Goal: Task Accomplishment & Management: Manage account settings

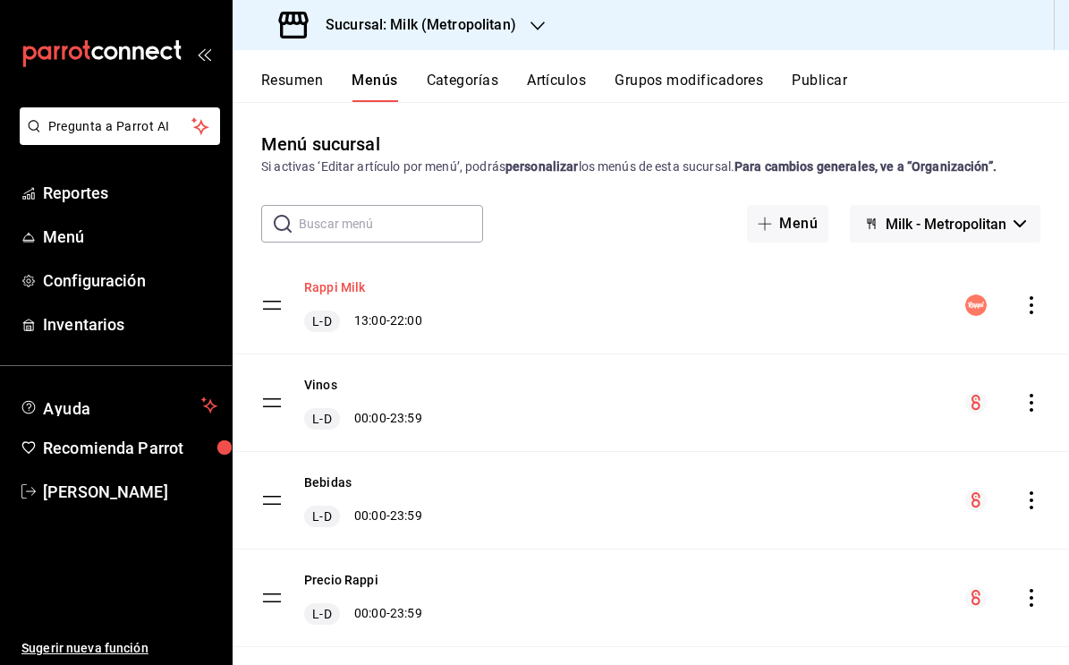
click at [352, 284] on button "Rappi Milk" at bounding box center [335, 287] width 62 height 18
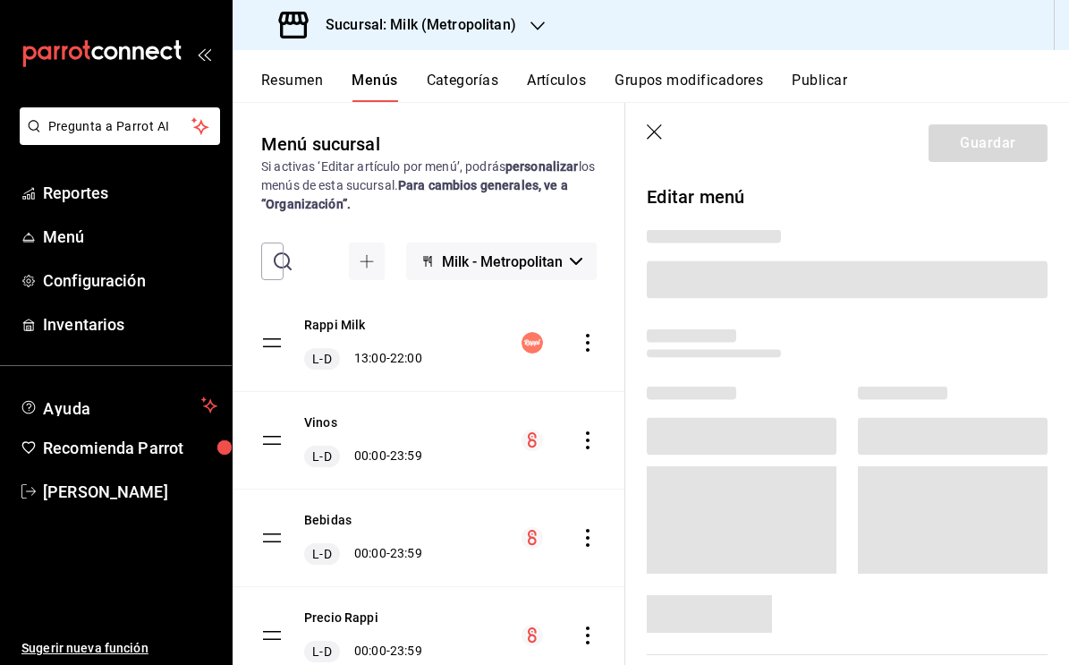
click at [658, 134] on icon "button" at bounding box center [654, 131] width 15 height 15
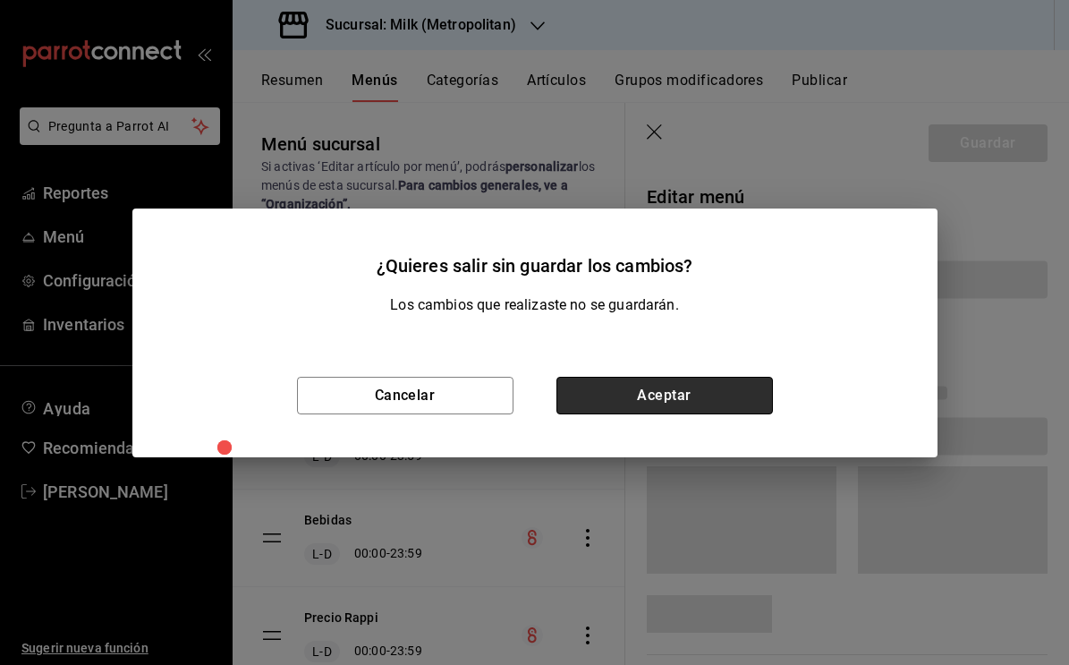
click at [624, 408] on button "Aceptar" at bounding box center [664, 396] width 216 height 38
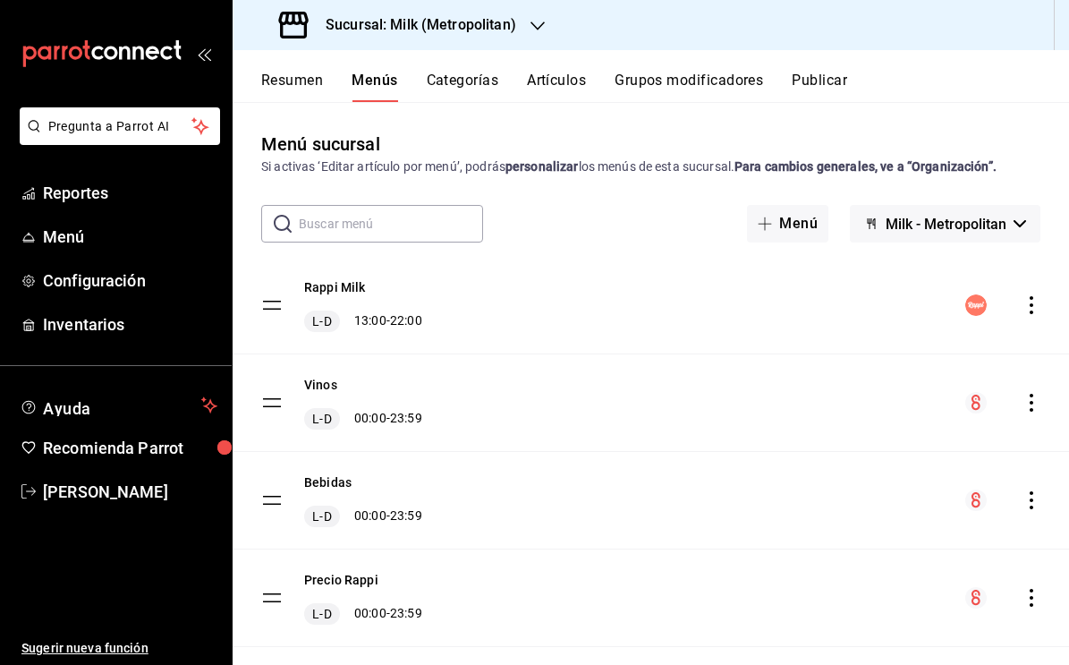
click at [463, 79] on button "Categorías" at bounding box center [463, 87] width 72 height 30
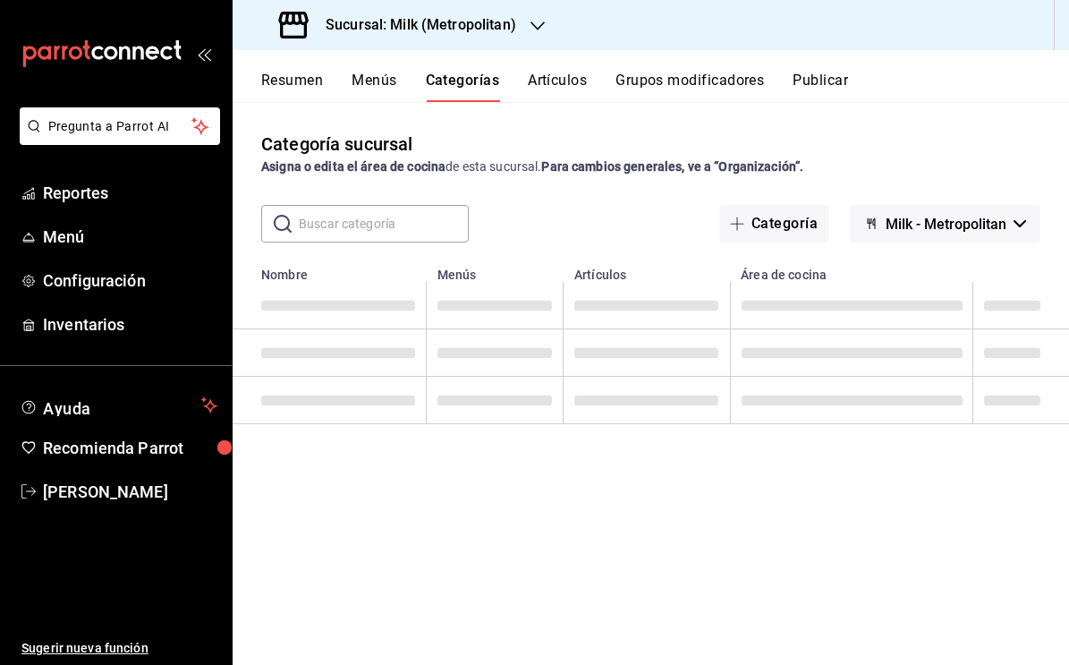
click at [309, 81] on button "Resumen" at bounding box center [292, 87] width 62 height 30
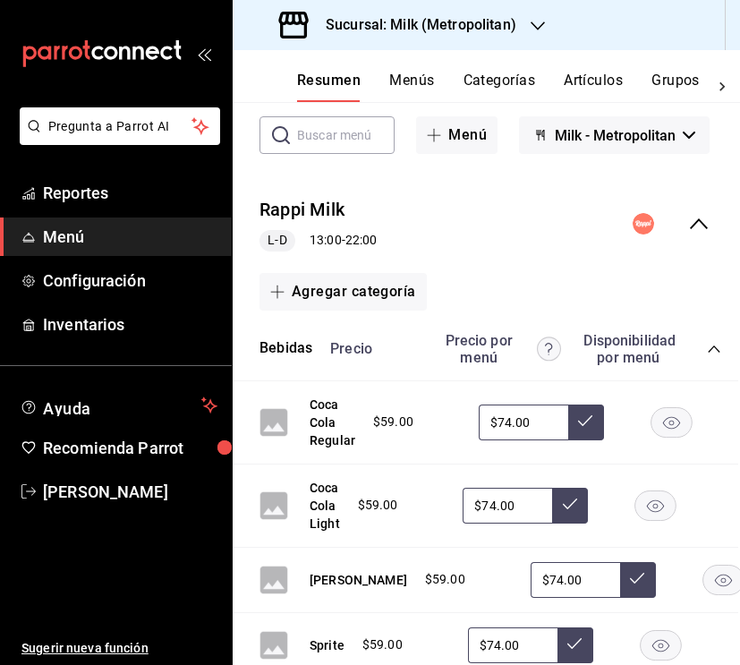
scroll to position [111, 2]
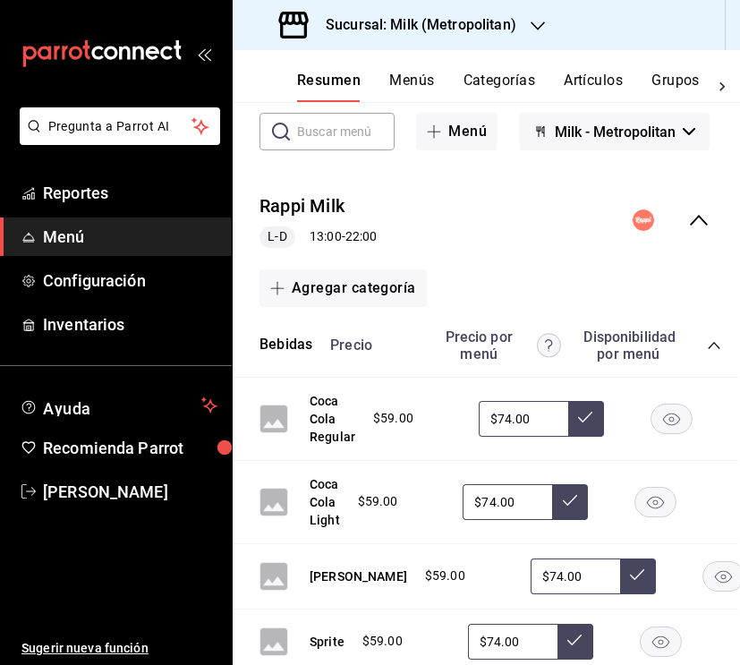
click at [717, 347] on icon "collapse-category-row" at bounding box center [714, 345] width 14 height 14
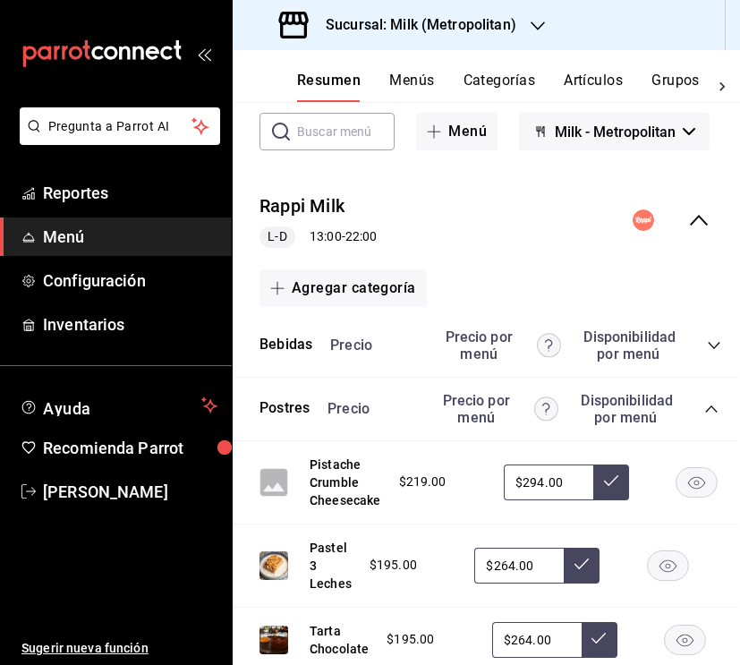
click at [709, 402] on icon "collapse-category-row" at bounding box center [711, 409] width 14 height 14
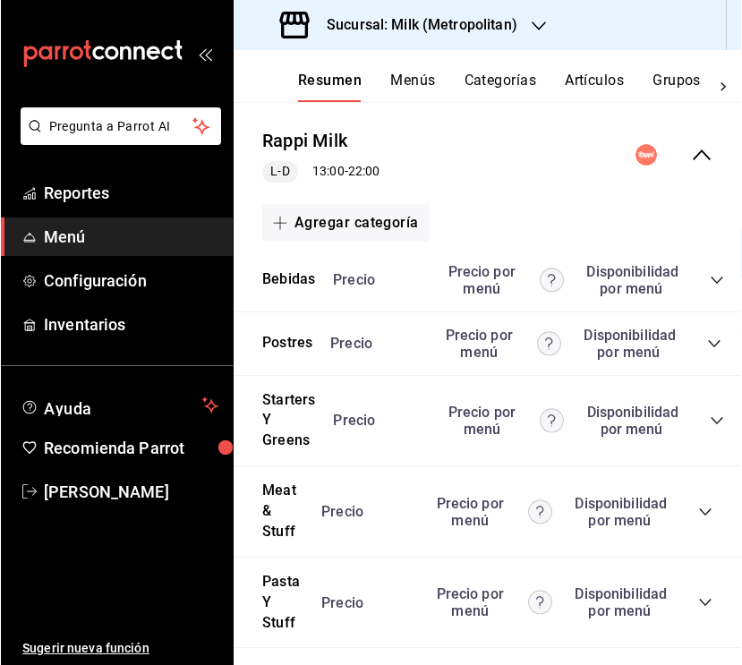
scroll to position [203, 0]
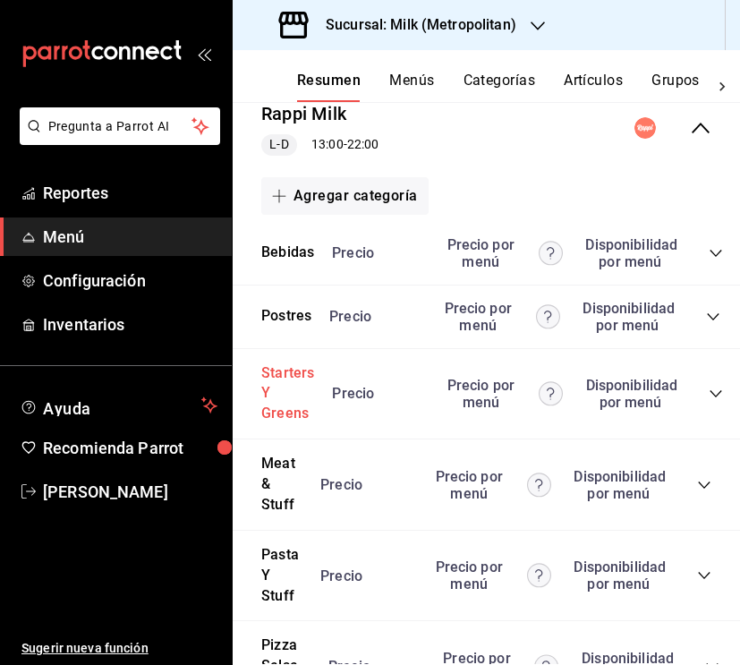
click at [281, 378] on button "Starters Y Greens" at bounding box center [287, 394] width 53 height 62
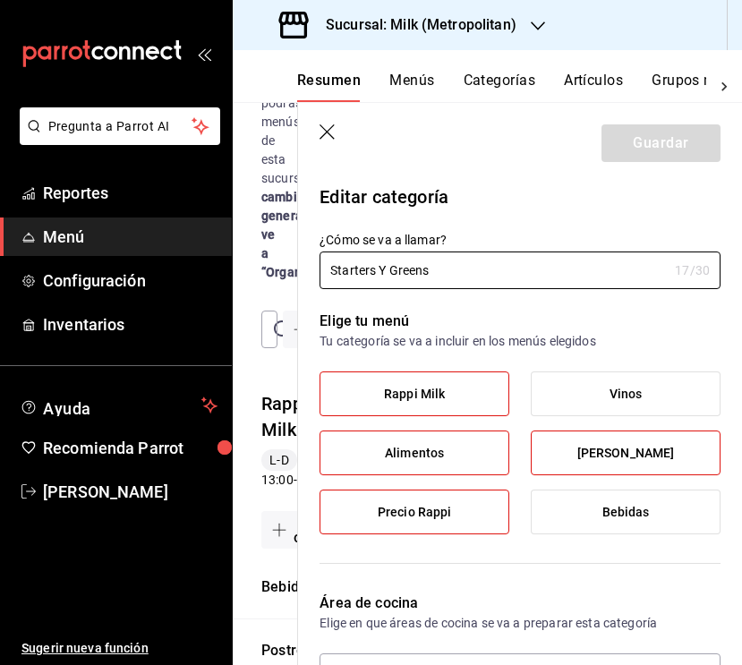
type input "17bb1c3a-7b2b-46c1-88cd-7311c31659fc"
drag, startPoint x: 391, startPoint y: 269, endPoint x: 301, endPoint y: 269, distance: 89.5
click at [301, 269] on div "¿Cómo se va a llamar? Starters Y Greens 17 /30 ¿Cómo se va a llamar?" at bounding box center [509, 249] width 422 height 79
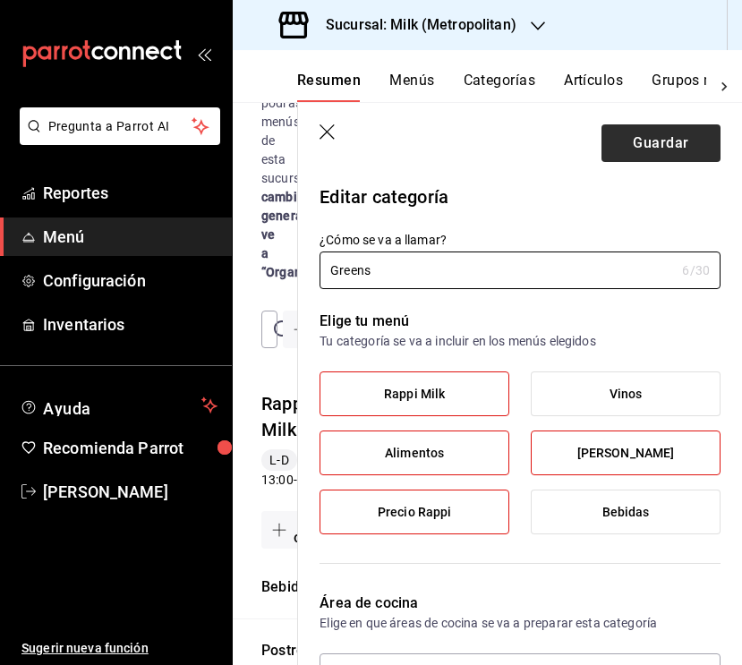
type input "Greens"
click at [686, 154] on button "Guardar" at bounding box center [660, 143] width 119 height 38
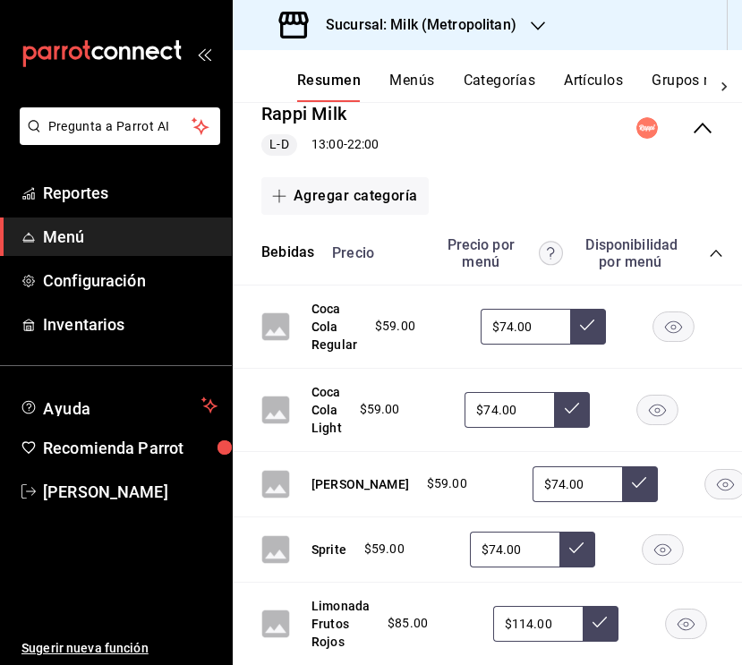
click at [713, 253] on icon "collapse-category-row" at bounding box center [716, 253] width 14 height 14
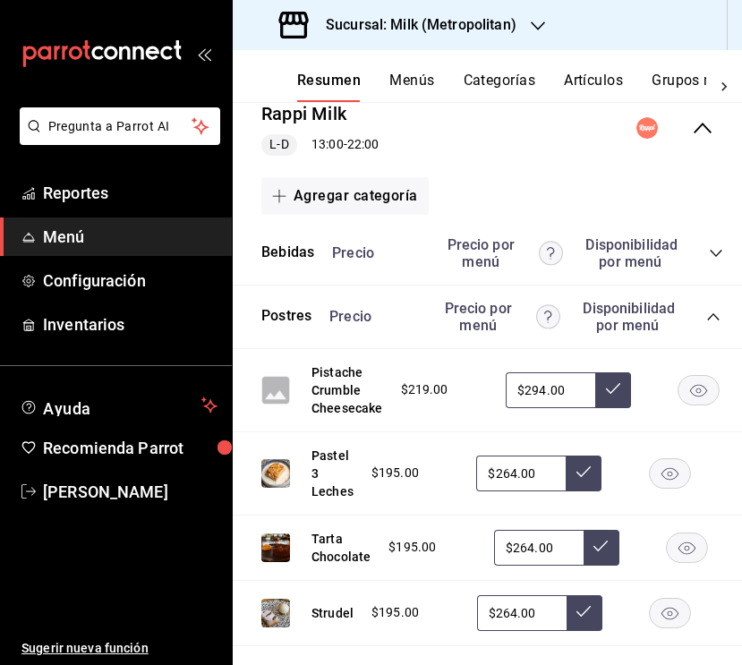
click at [710, 323] on icon "collapse-category-row" at bounding box center [713, 317] width 14 height 14
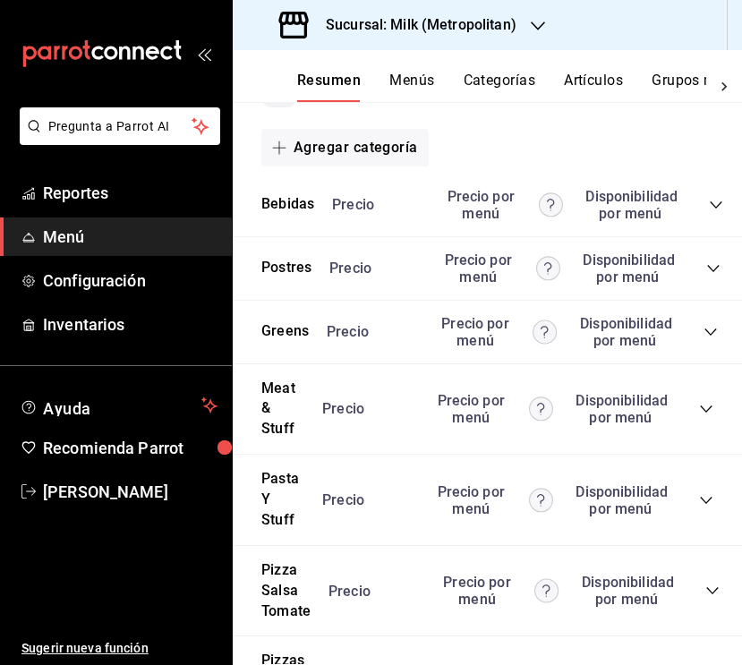
scroll to position [254, 0]
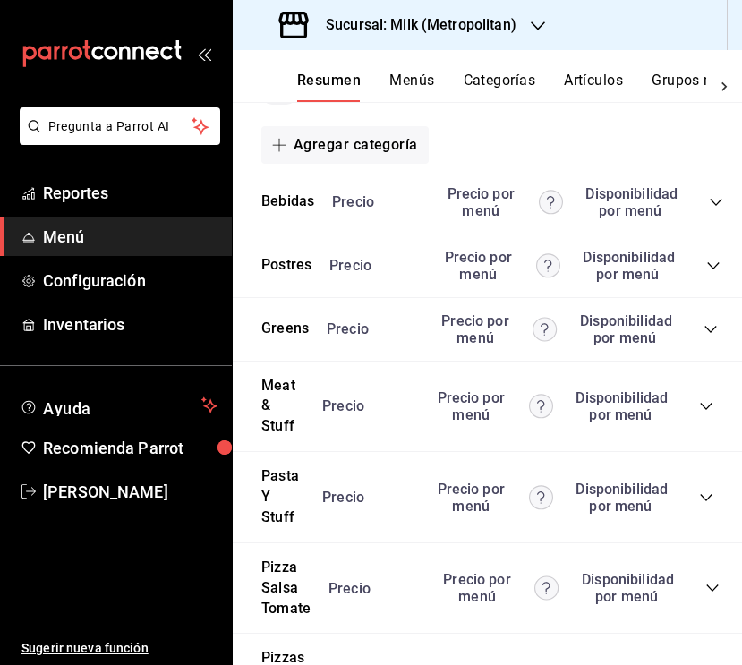
click at [707, 323] on icon "collapse-category-row" at bounding box center [710, 329] width 14 height 14
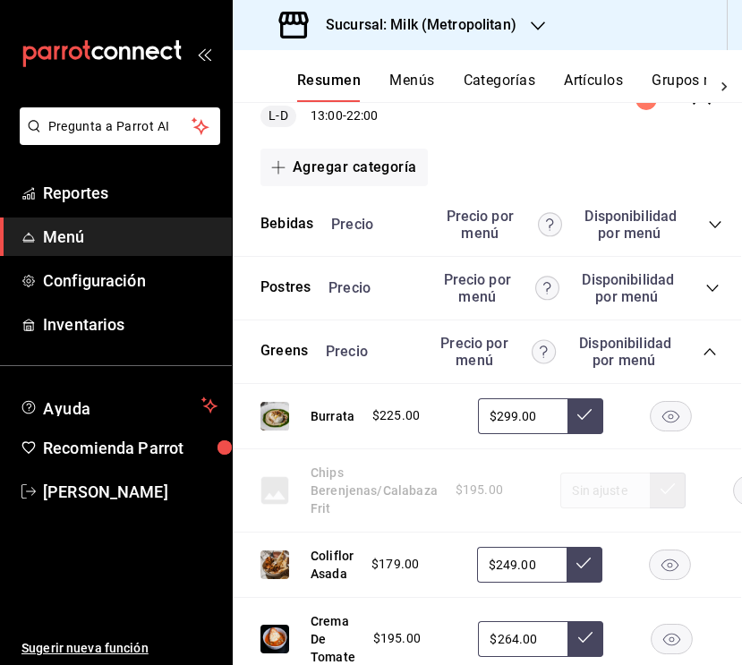
scroll to position [244, 1]
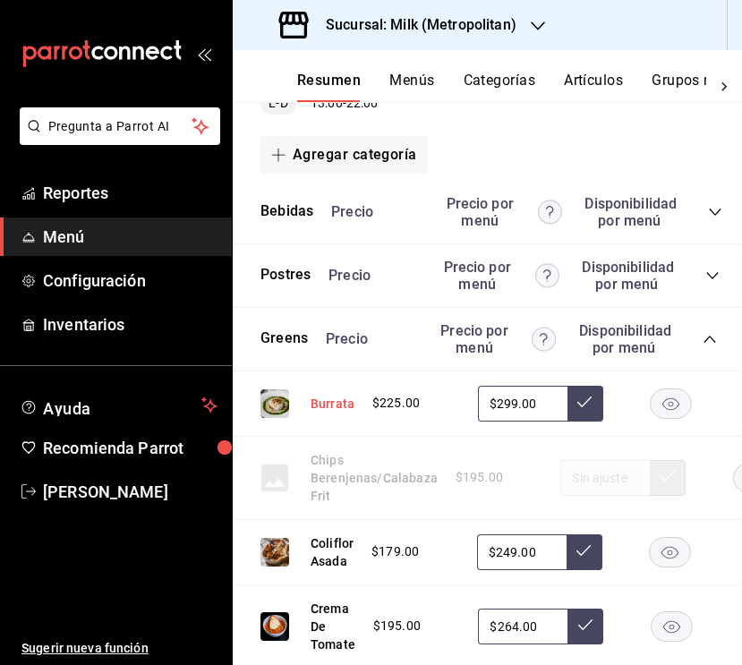
click at [344, 406] on button "Burrata" at bounding box center [332, 404] width 44 height 18
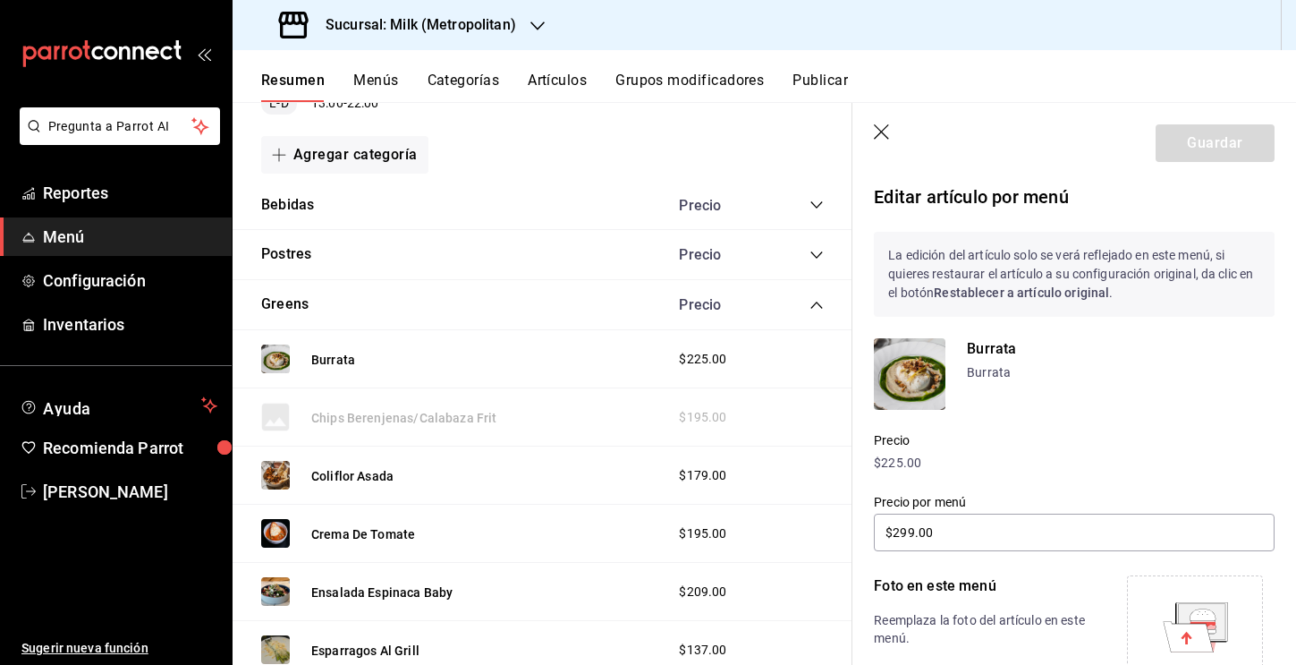
click at [877, 131] on icon "button" at bounding box center [883, 133] width 18 height 18
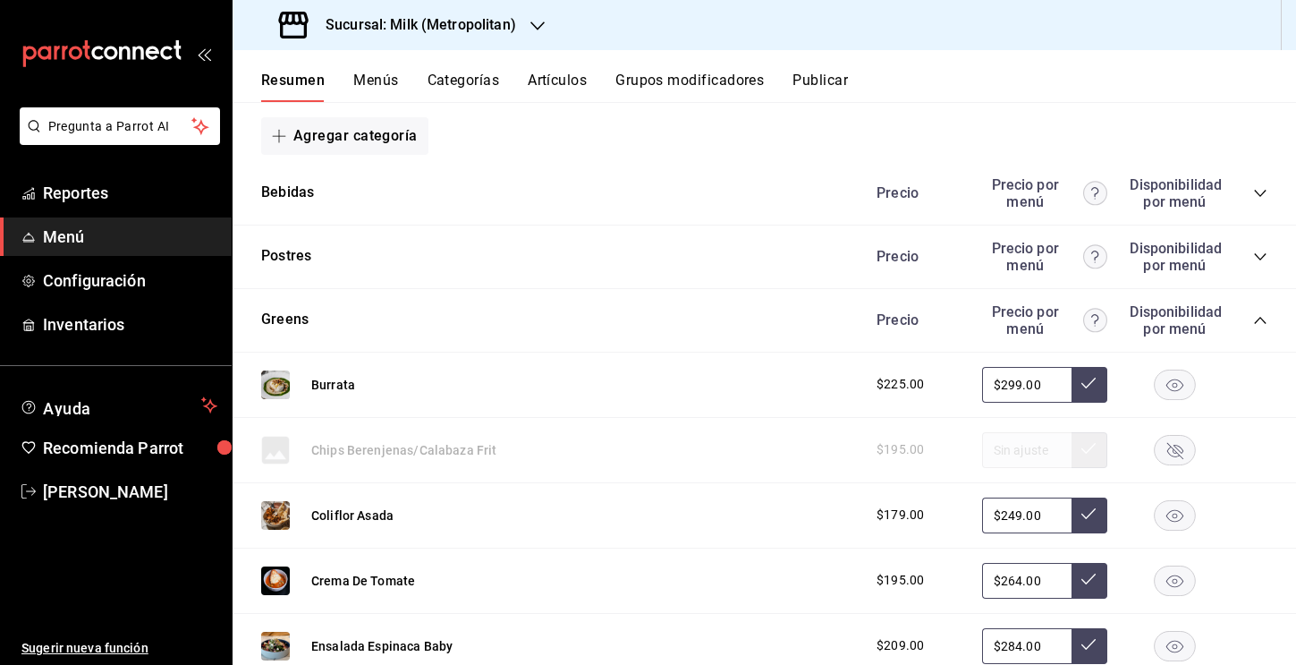
click at [471, 87] on button "Categorías" at bounding box center [464, 87] width 72 height 30
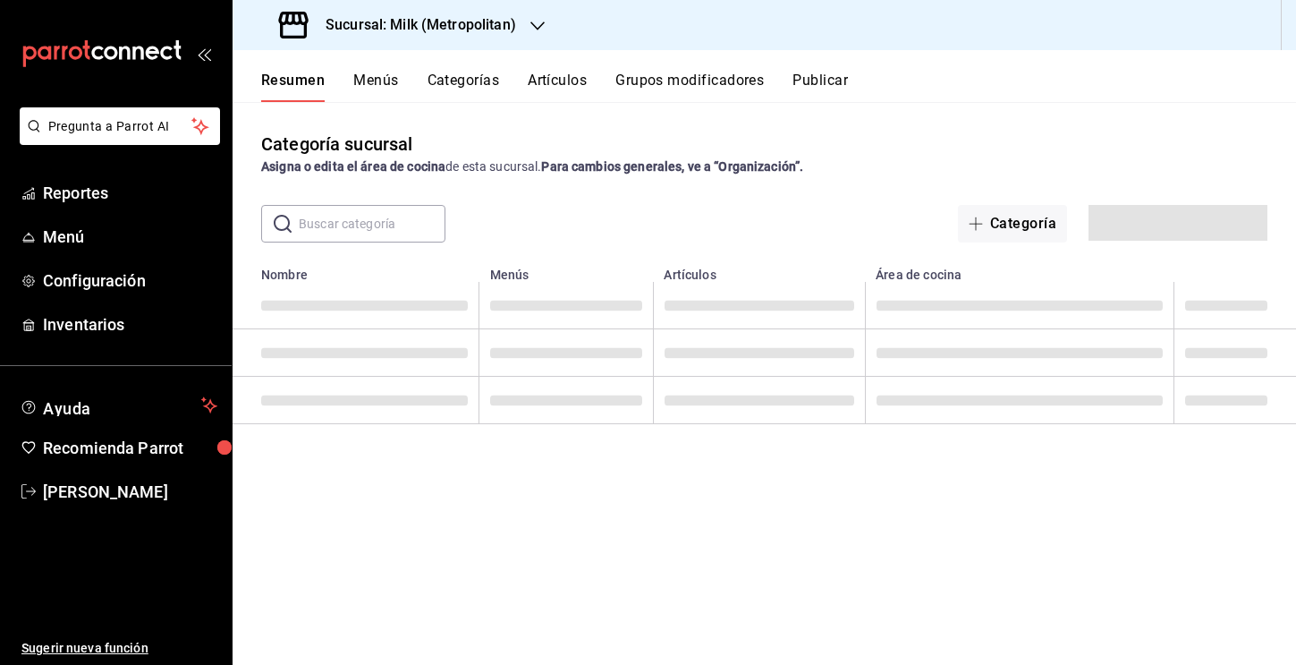
type input "17bb1c3a-7b2b-46c1-88cd-7311c31659fc"
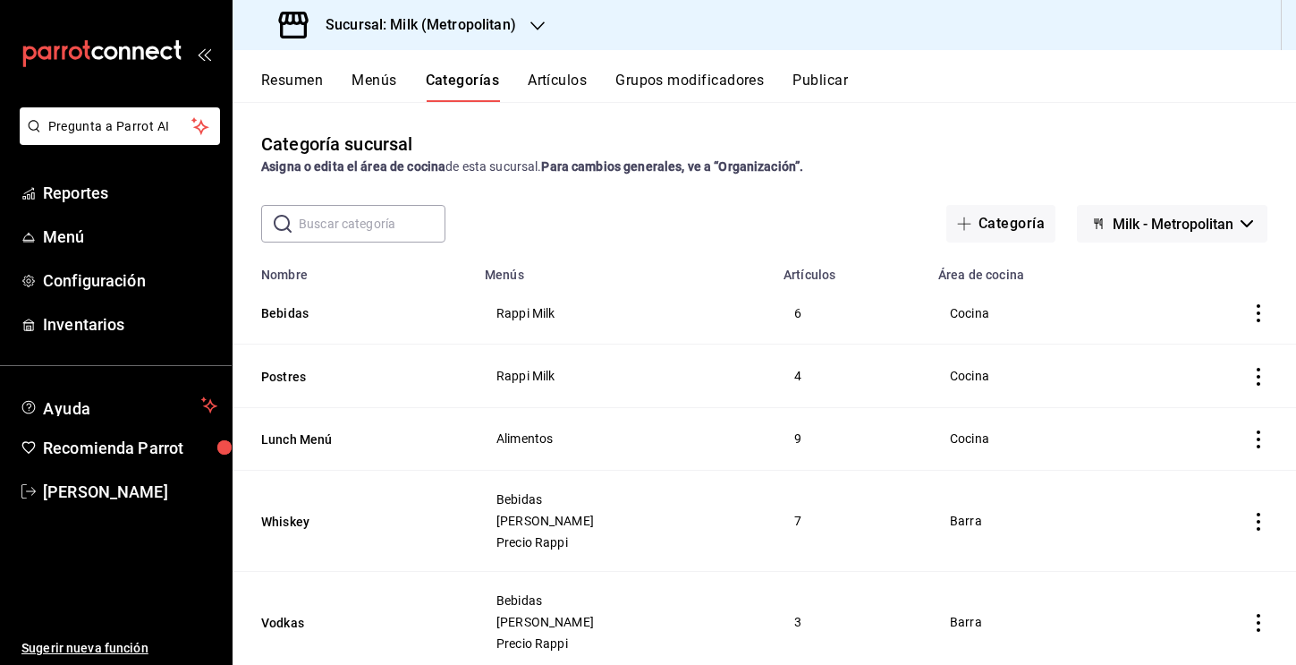
click at [564, 88] on button "Artículos" at bounding box center [557, 87] width 59 height 30
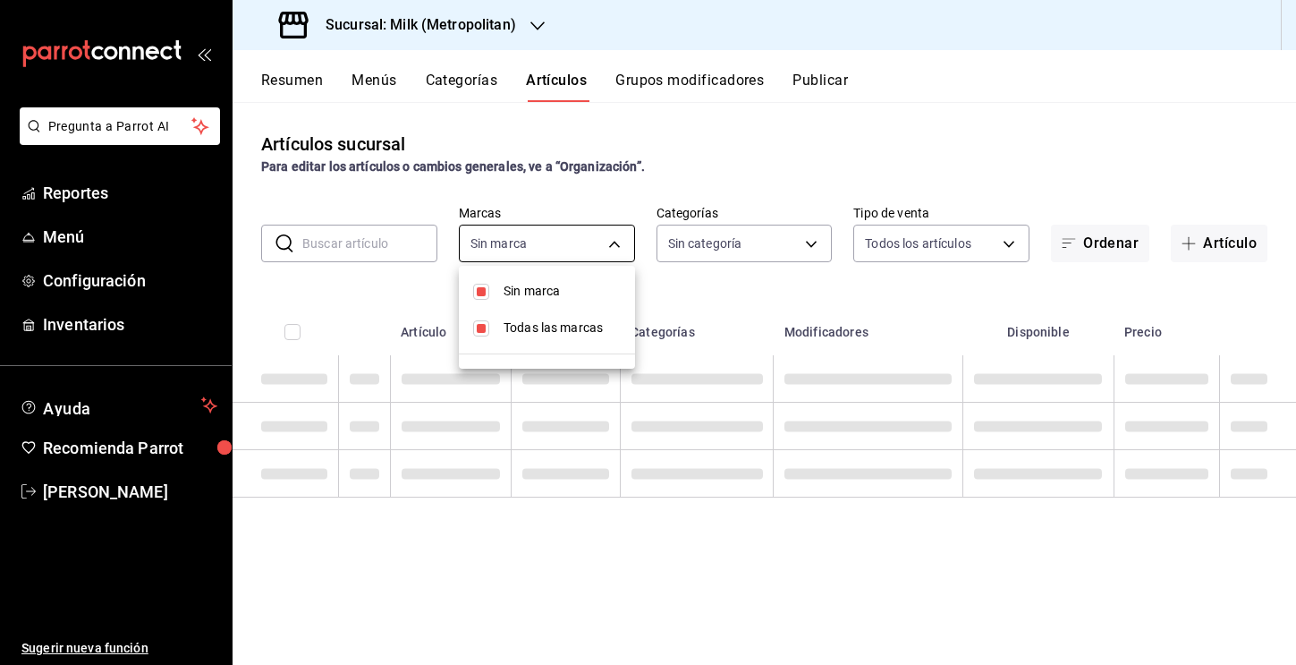
click at [602, 243] on body "Pregunta a Parrot AI Reportes Menú Configuración Inventarios Ayuda Recomienda P…" at bounding box center [648, 332] width 1296 height 665
click at [529, 293] on span "Sin marca" at bounding box center [562, 291] width 117 height 19
checkbox input "false"
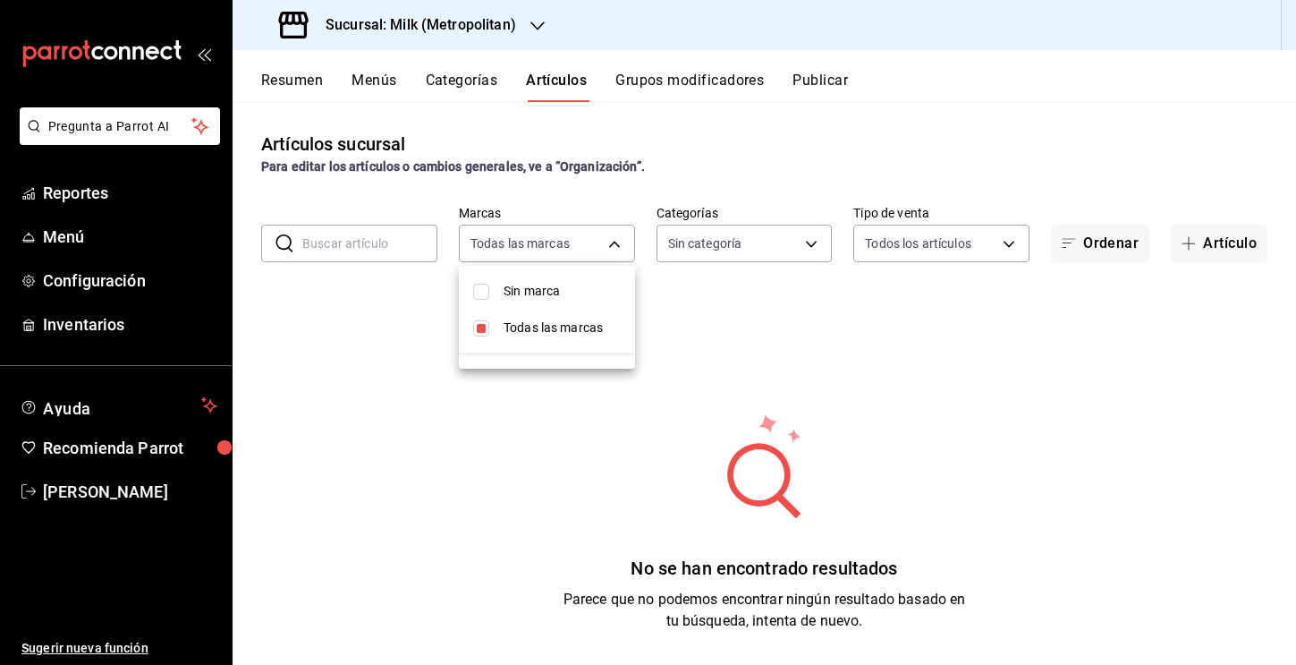
click at [567, 334] on span "Todas las marcas" at bounding box center [562, 327] width 117 height 19
click at [738, 247] on div at bounding box center [648, 332] width 1296 height 665
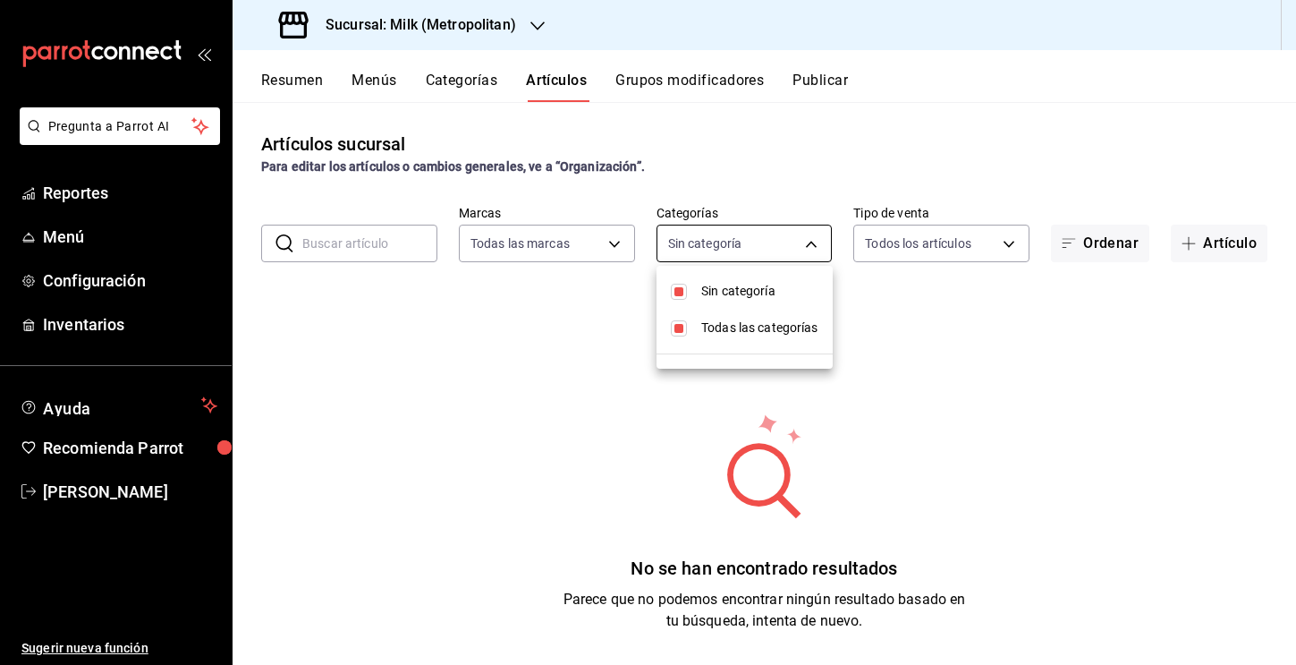
click at [765, 242] on body "Pregunta a Parrot AI Reportes Menú Configuración Inventarios Ayuda Recomienda P…" at bounding box center [648, 332] width 1296 height 665
type input "57c9fc47-e65f-4221-a10c-96a6466a6251"
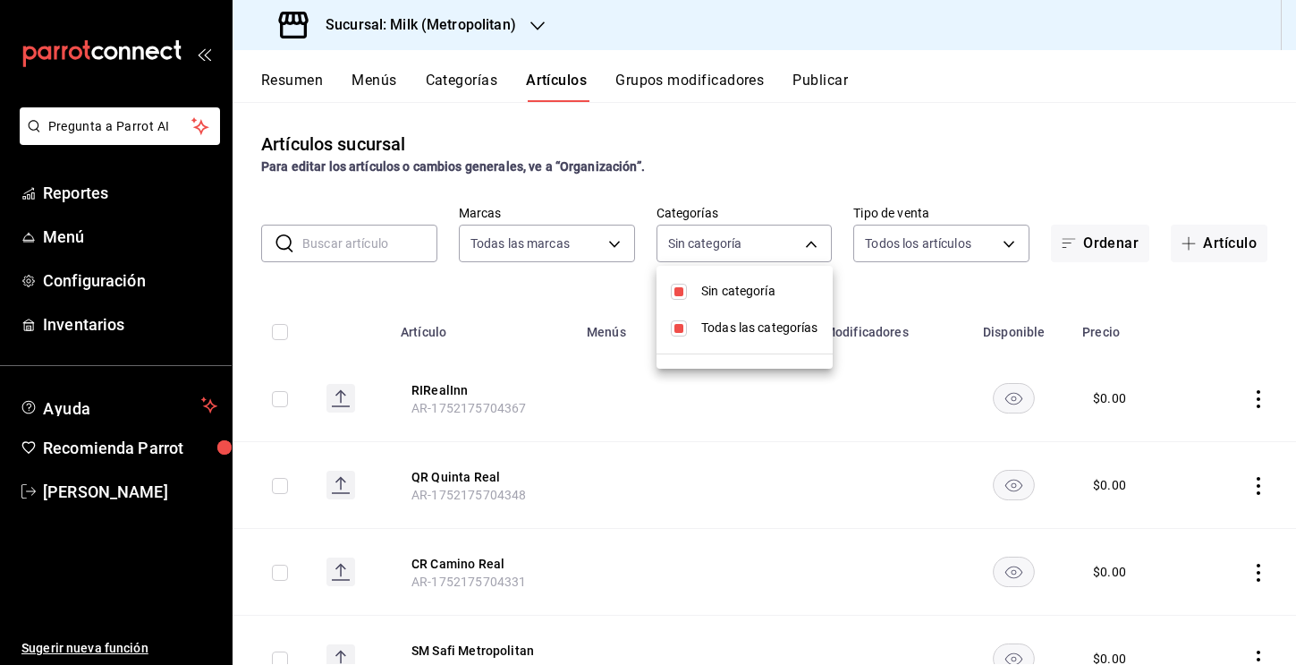
click at [504, 242] on div at bounding box center [648, 332] width 1296 height 665
click at [752, 234] on body "Pregunta a Parrot AI Reportes Menú Configuración Inventarios Ayuda Recomienda P…" at bounding box center [648, 332] width 1296 height 665
click at [752, 234] on div at bounding box center [648, 332] width 1296 height 665
click at [372, 76] on button "Menús" at bounding box center [374, 87] width 45 height 30
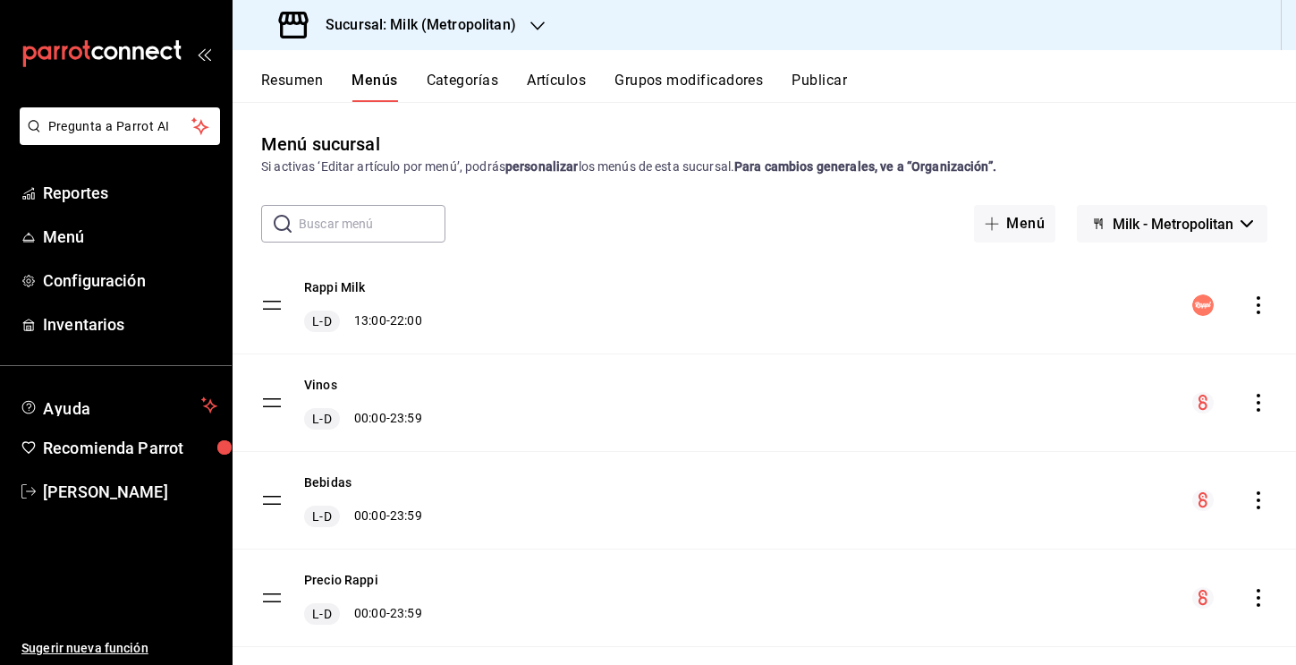
click at [553, 77] on button "Artículos" at bounding box center [556, 87] width 59 height 30
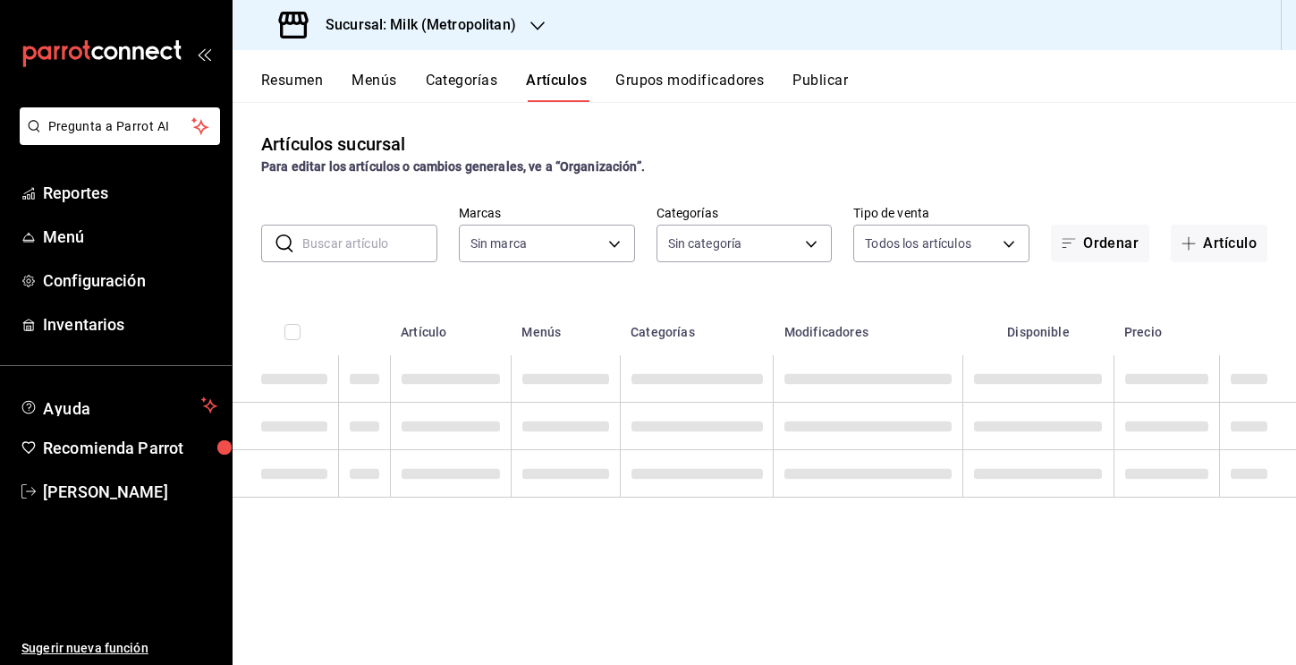
type input "57c9fc47-e65f-4221-a10c-96a6466a6251"
click at [1068, 41] on div "Sucursal: Milk (Metropolitan)" at bounding box center [765, 25] width 1064 height 50
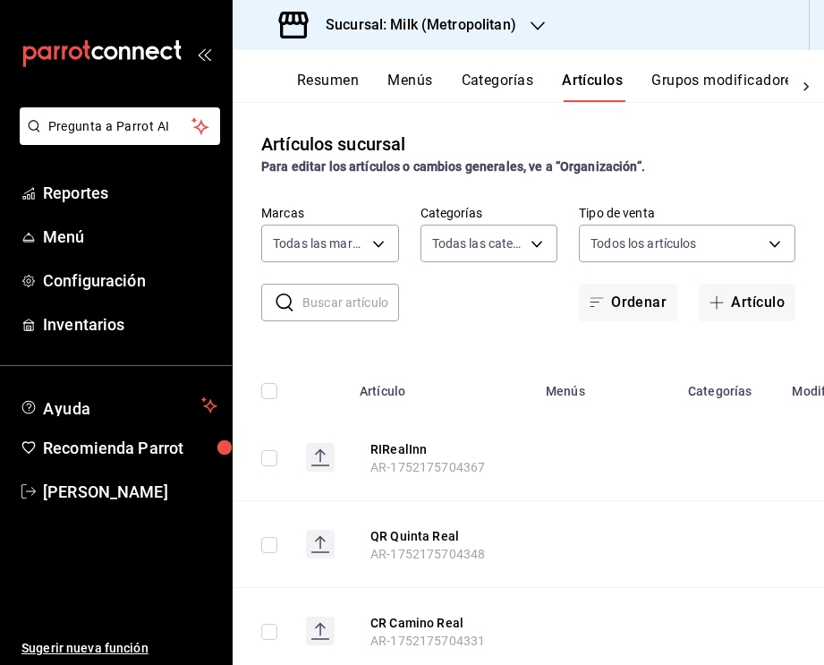
type input "fbf31d31-2f2b-4237-995d-38390db3ab3c,31a0c446-79f5-47bd-9ac6-7558eafd8a6e,879ad…"
click at [336, 239] on body "Pregunta a Parrot AI Reportes Menú Configuración Inventarios Ayuda Recomienda P…" at bounding box center [412, 332] width 824 height 665
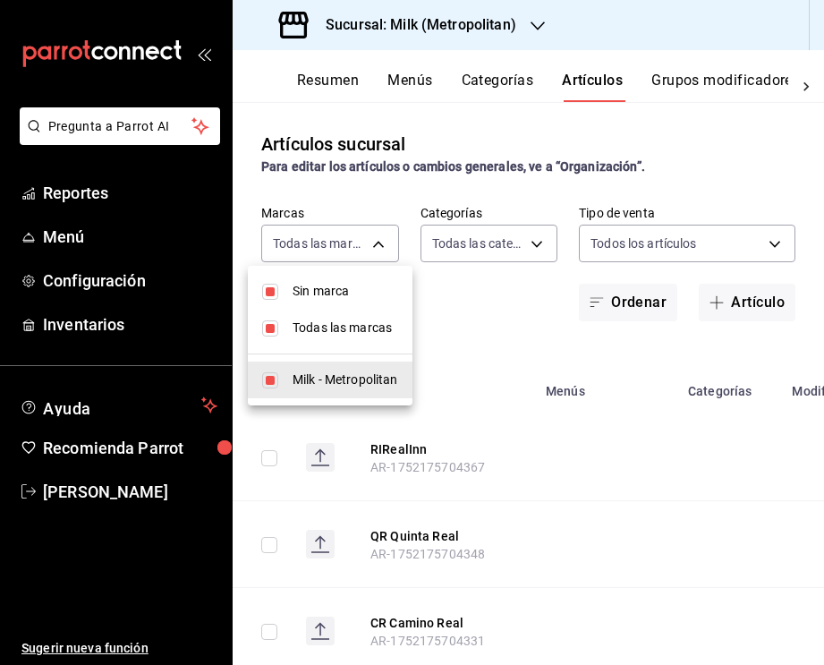
click at [272, 303] on li "Sin marca" at bounding box center [330, 291] width 165 height 37
checkbox input "false"
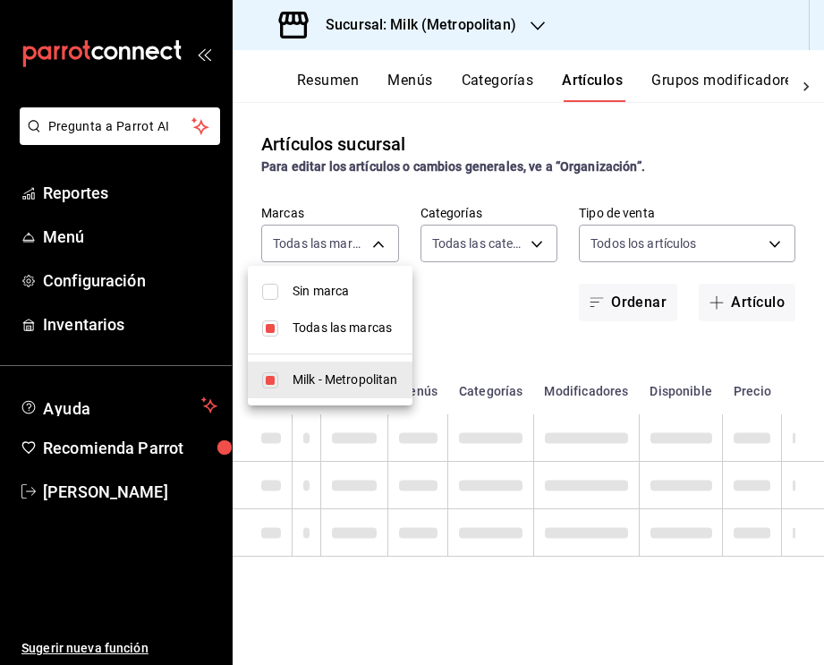
click at [271, 330] on input "checkbox" at bounding box center [270, 328] width 16 height 16
checkbox input "false"
click at [535, 258] on div at bounding box center [412, 332] width 824 height 665
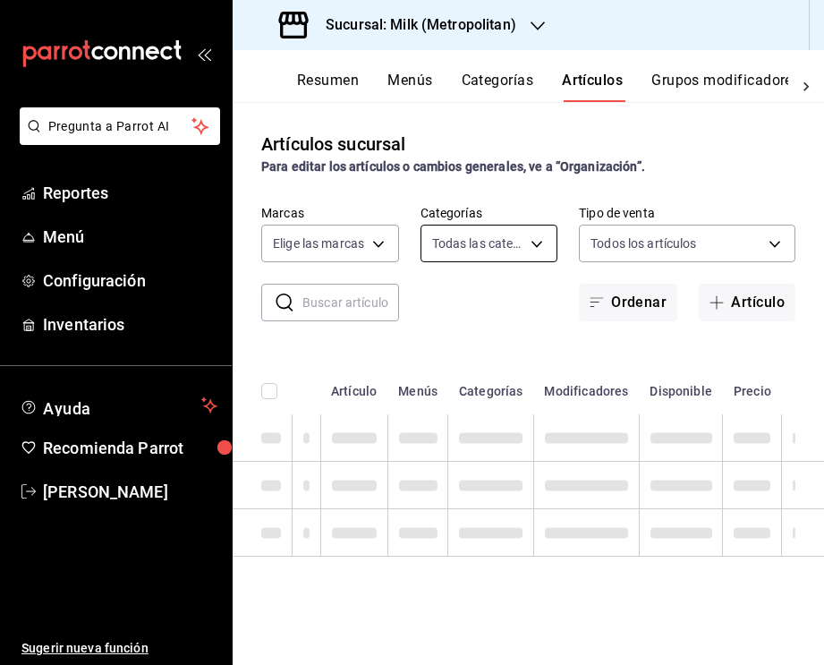
click at [535, 239] on body "Pregunta a Parrot AI Reportes Menú Configuración Inventarios Ayuda Recomienda P…" at bounding box center [412, 332] width 824 height 665
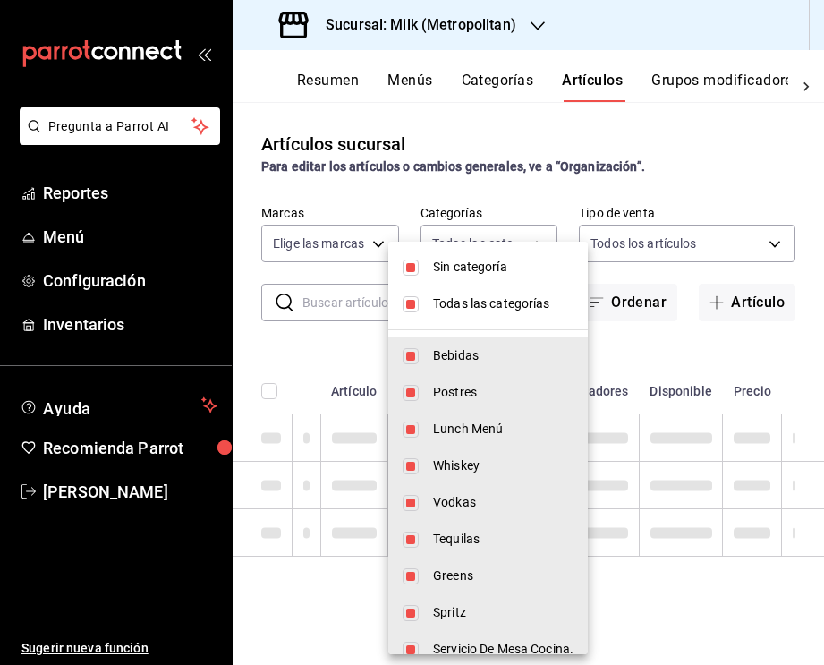
click at [405, 276] on li "Sin categoría" at bounding box center [487, 267] width 199 height 37
checkbox input "false"
click at [405, 300] on input "checkbox" at bounding box center [411, 304] width 16 height 16
checkbox input "false"
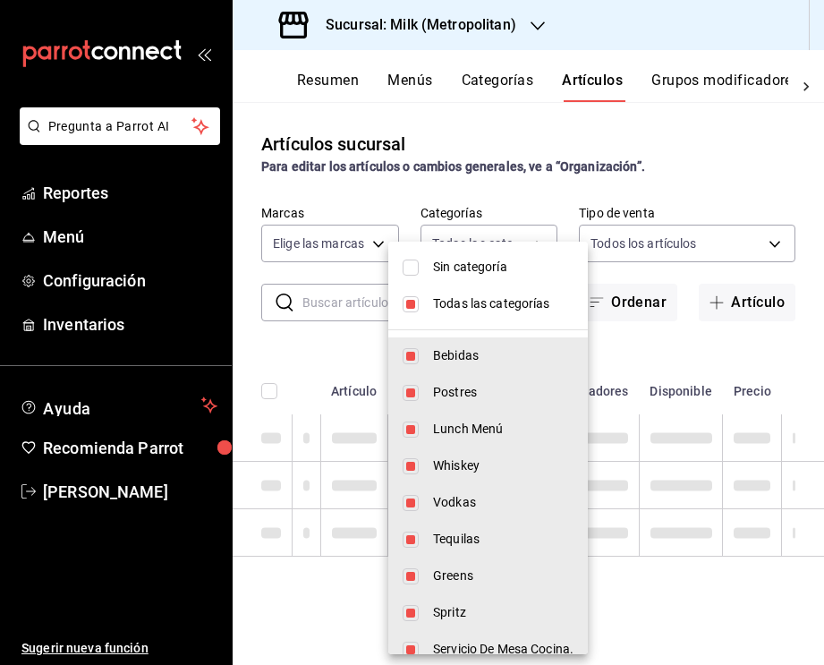
checkbox input "false"
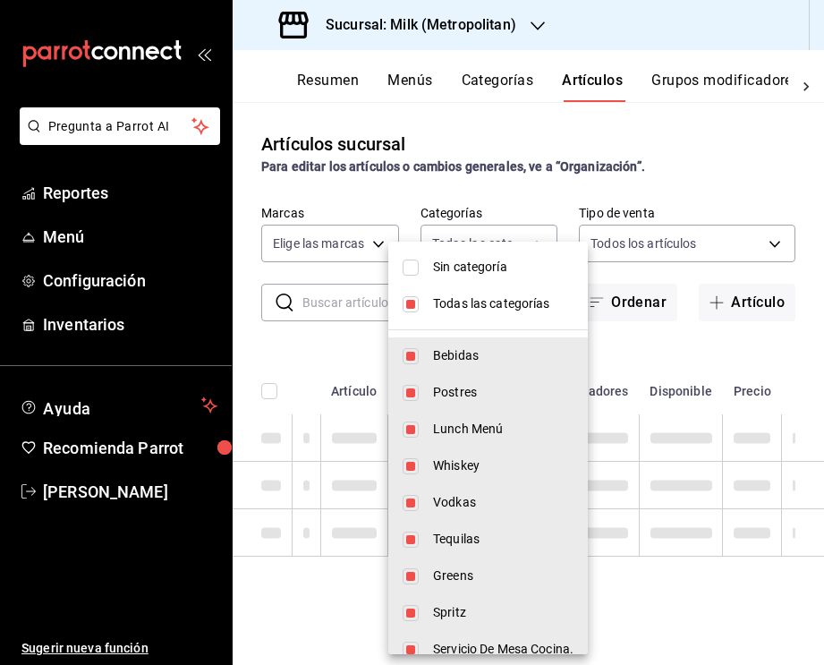
checkbox input "false"
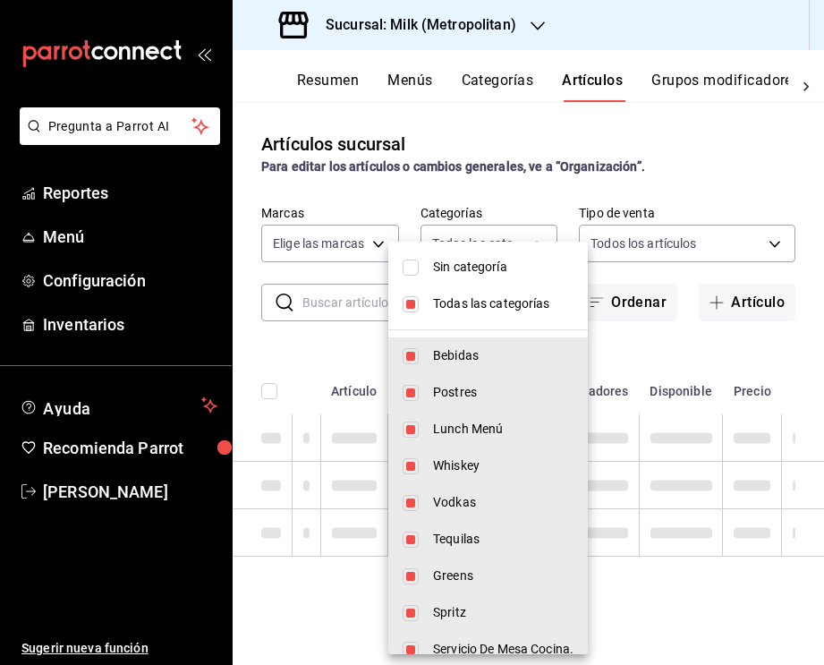
checkbox input "false"
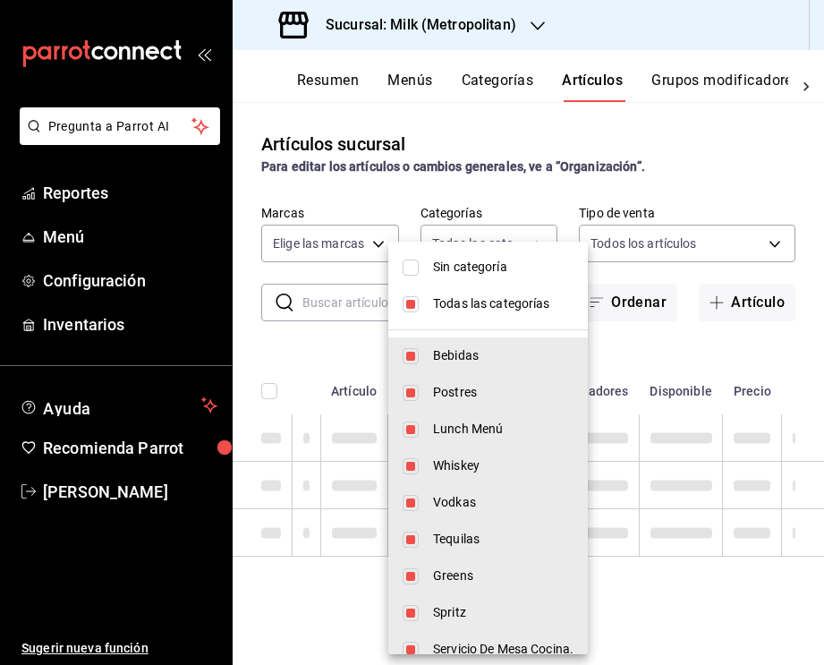
checkbox input "false"
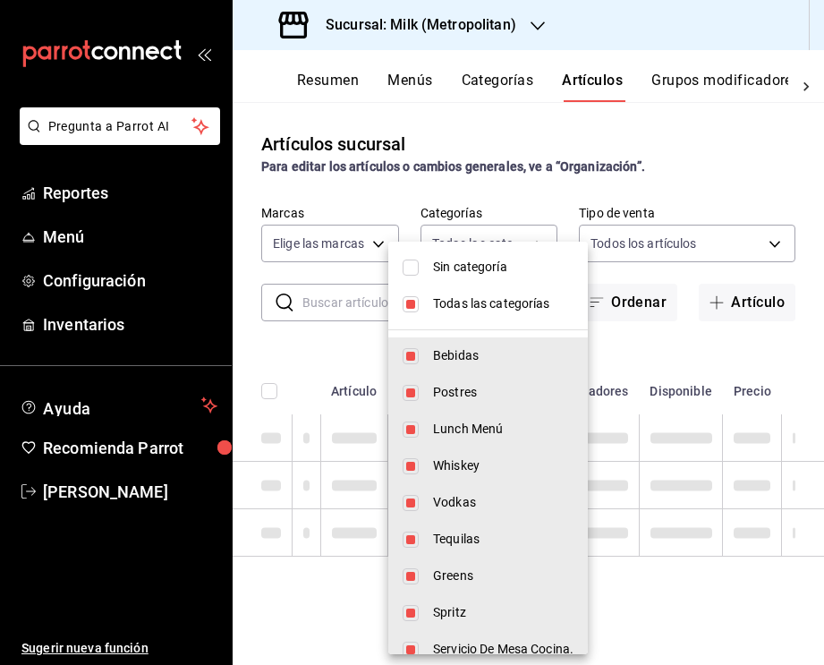
checkbox input "false"
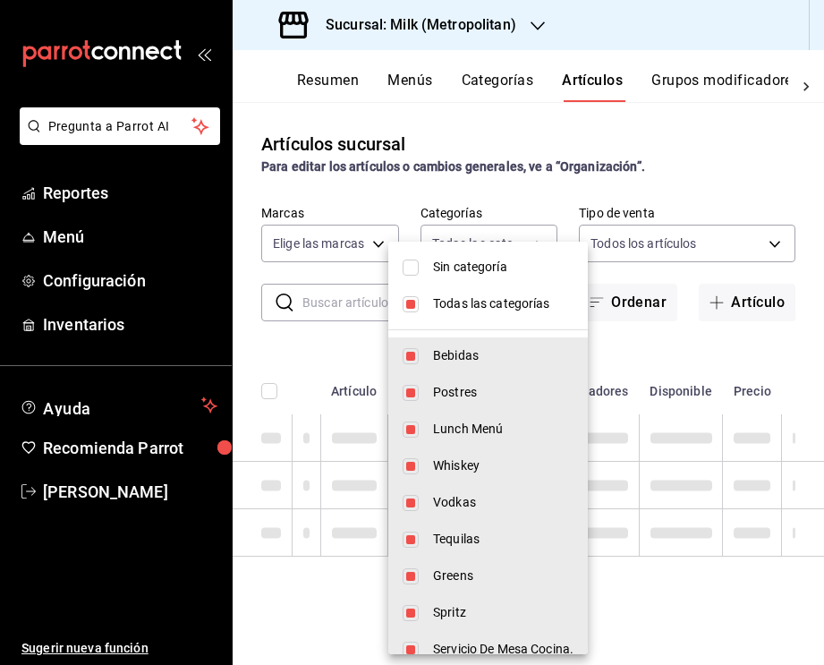
checkbox input "false"
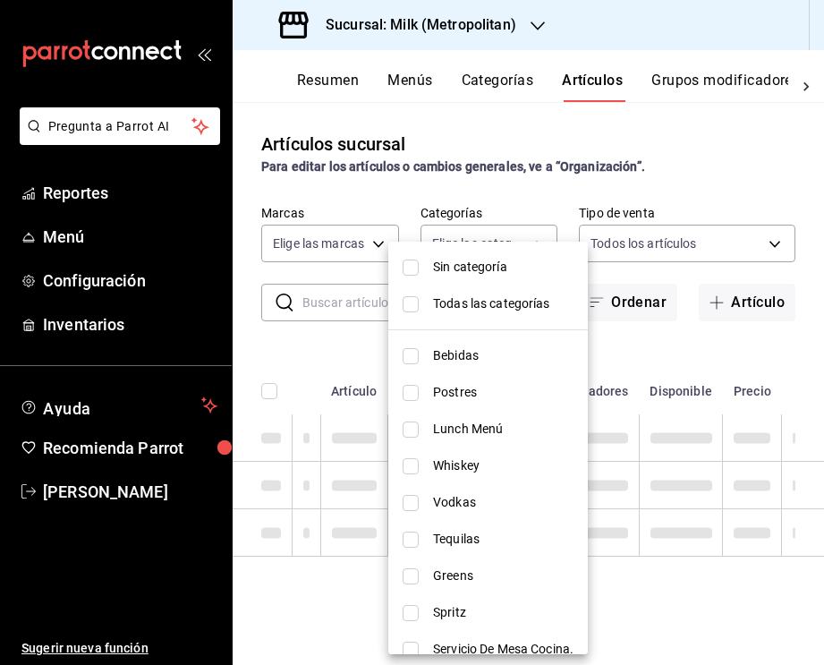
click at [651, 248] on div at bounding box center [412, 332] width 824 height 665
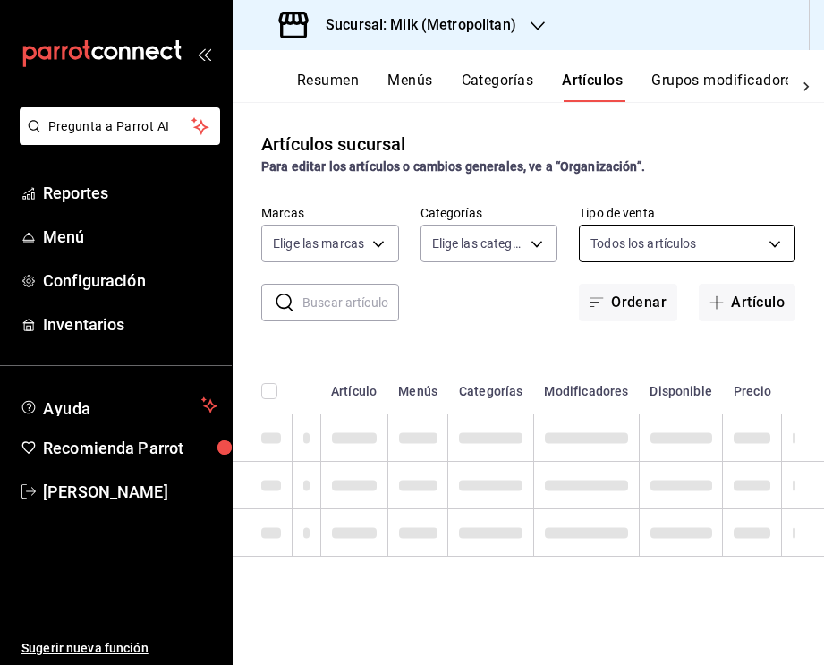
click at [649, 249] on body "Pregunta a Parrot AI Reportes Menú Configuración Inventarios Ayuda Recomienda P…" at bounding box center [412, 332] width 824 height 665
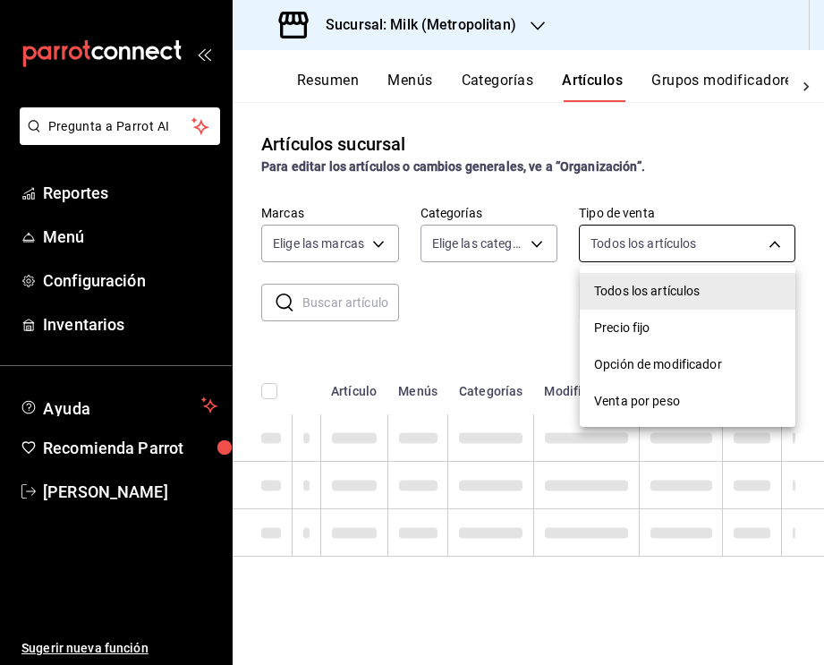
click at [649, 249] on div at bounding box center [412, 332] width 824 height 665
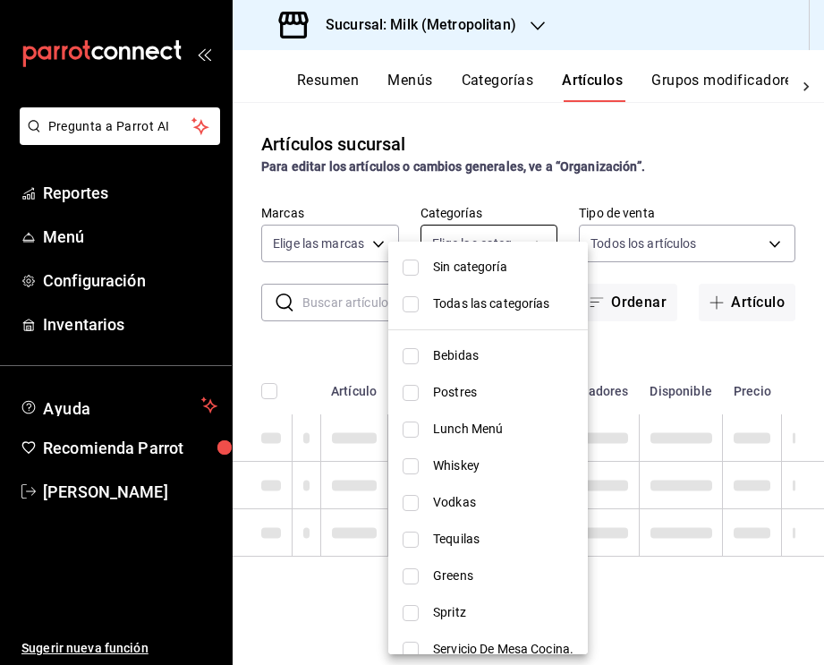
click at [526, 250] on body "Pregunta a Parrot AI Reportes Menú Configuración Inventarios Ayuda Recomienda P…" at bounding box center [412, 332] width 824 height 665
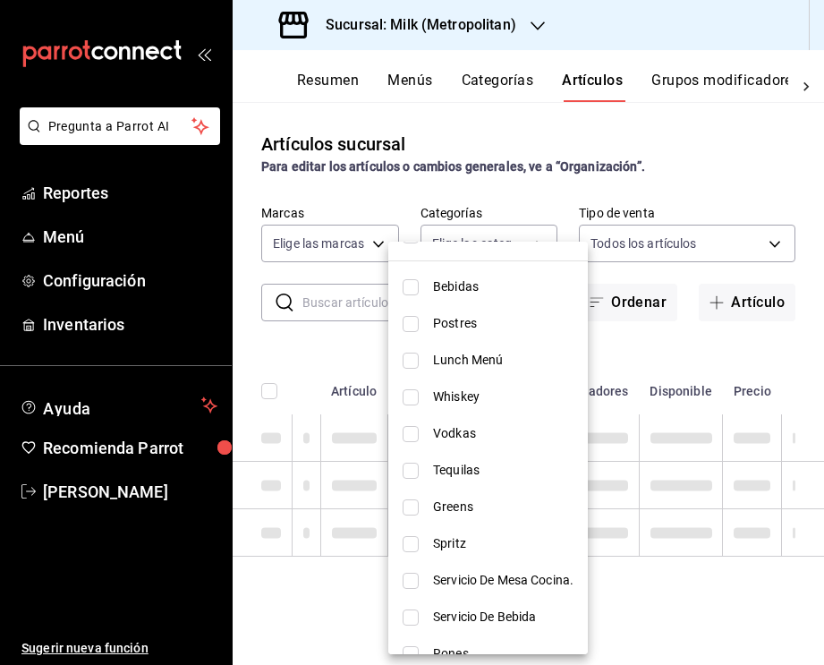
scroll to position [102, 0]
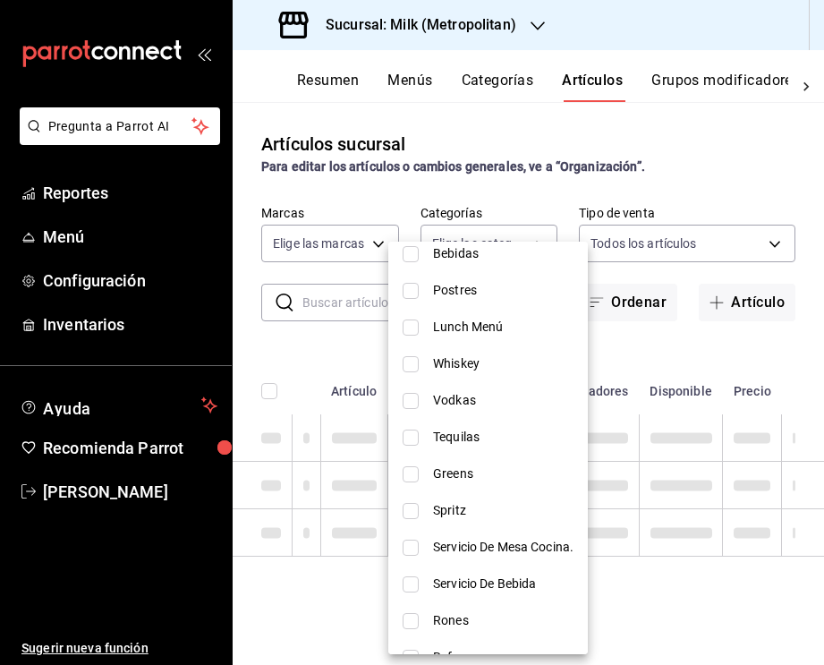
click at [437, 474] on span "Greens" at bounding box center [503, 473] width 140 height 19
type input "a3ab3889-59a7-4a28-b1f1-34a156388f08"
checkbox input "true"
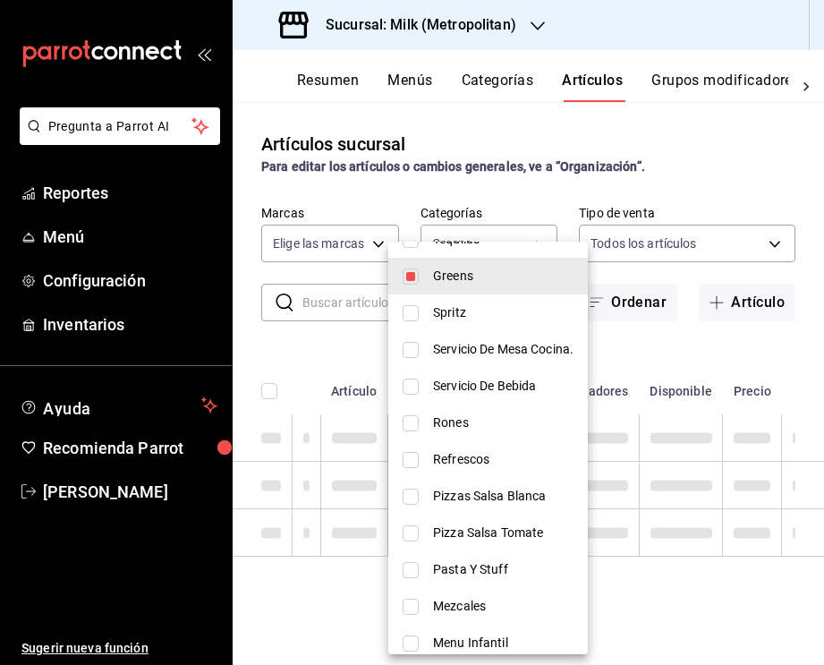
scroll to position [302, 0]
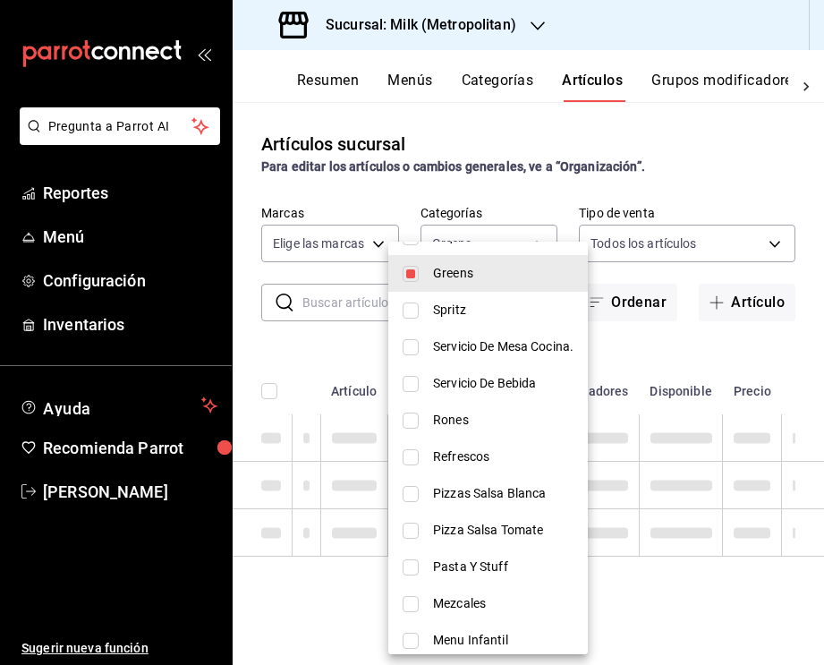
click at [408, 491] on input "checkbox" at bounding box center [411, 494] width 16 height 16
checkbox input "true"
type input "a3ab3889-59a7-4a28-b1f1-34a156388f08,d186bff5-90a2-45e5-a7d4-c0f4f8ae9682"
click at [413, 537] on input "checkbox" at bounding box center [411, 530] width 16 height 16
checkbox input "true"
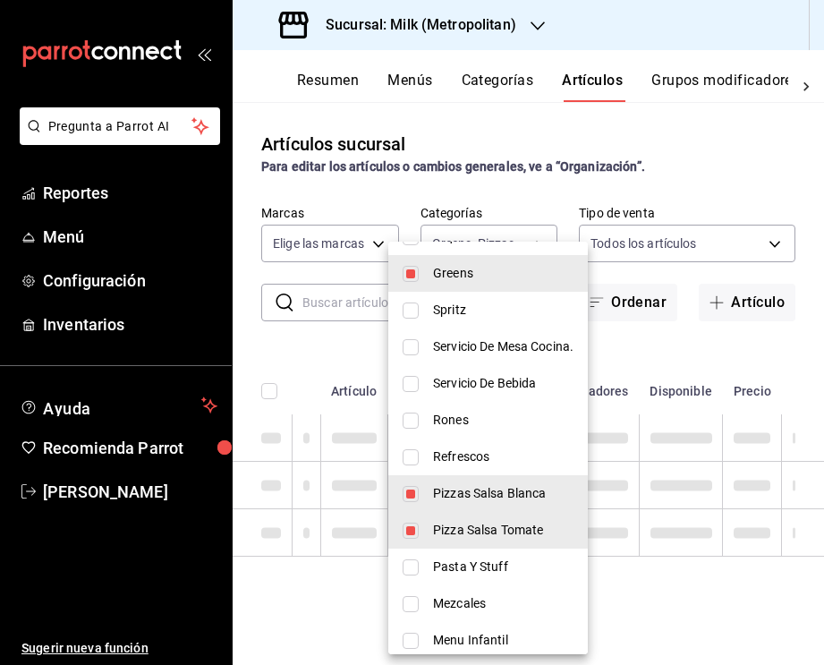
type input "a3ab3889-59a7-4a28-b1f1-34a156388f08,d186bff5-90a2-45e5-a7d4-c0f4f8ae9682,ca28f…"
click at [413, 569] on input "checkbox" at bounding box center [411, 567] width 16 height 16
checkbox input "true"
type input "a3ab3889-59a7-4a28-b1f1-34a156388f08,d186bff5-90a2-45e5-a7d4-c0f4f8ae9682,ca28f…"
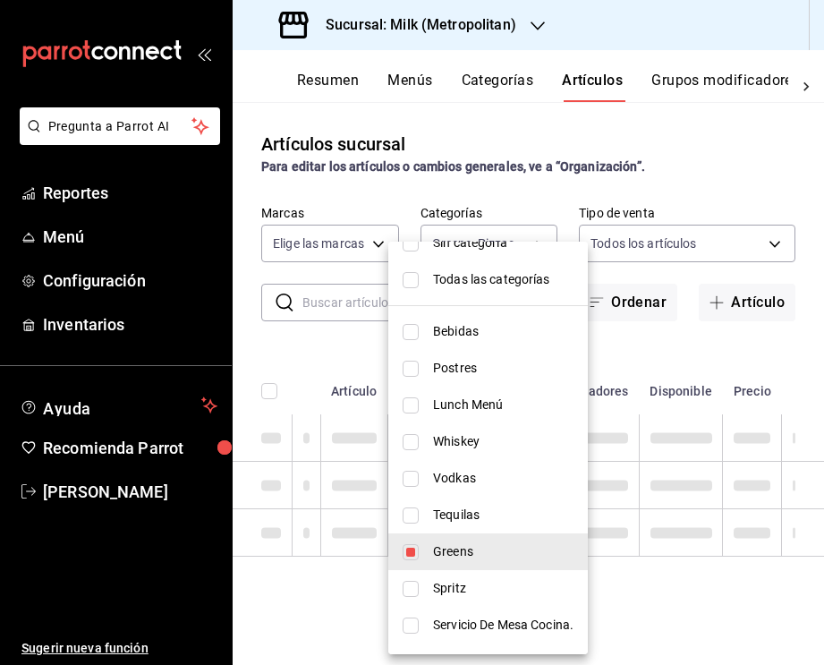
scroll to position [30, 0]
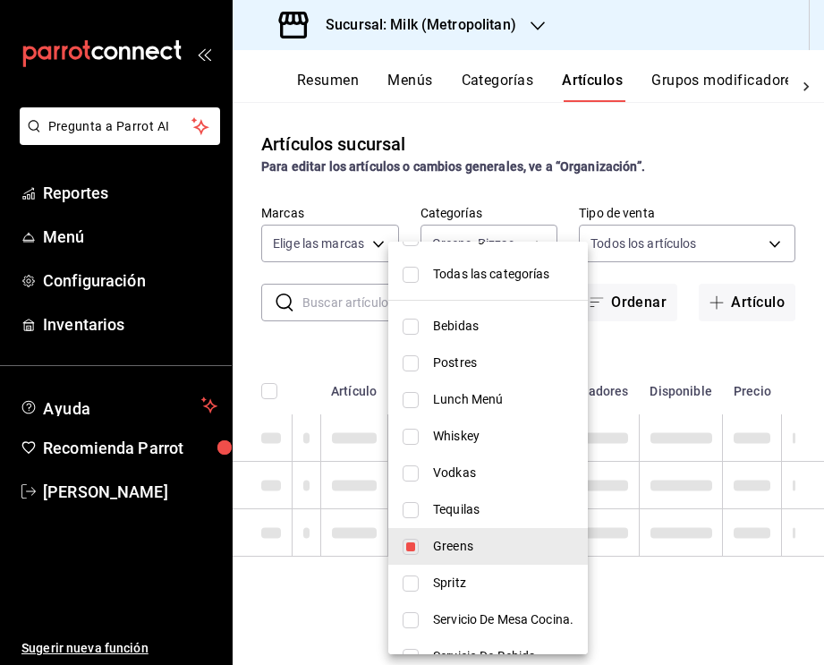
click at [418, 362] on input "checkbox" at bounding box center [411, 363] width 16 height 16
checkbox input "true"
type input "a3ab3889-59a7-4a28-b1f1-34a156388f08,d186bff5-90a2-45e5-a7d4-c0f4f8ae9682,ca28f…"
click at [413, 332] on input "checkbox" at bounding box center [411, 326] width 16 height 16
checkbox input "true"
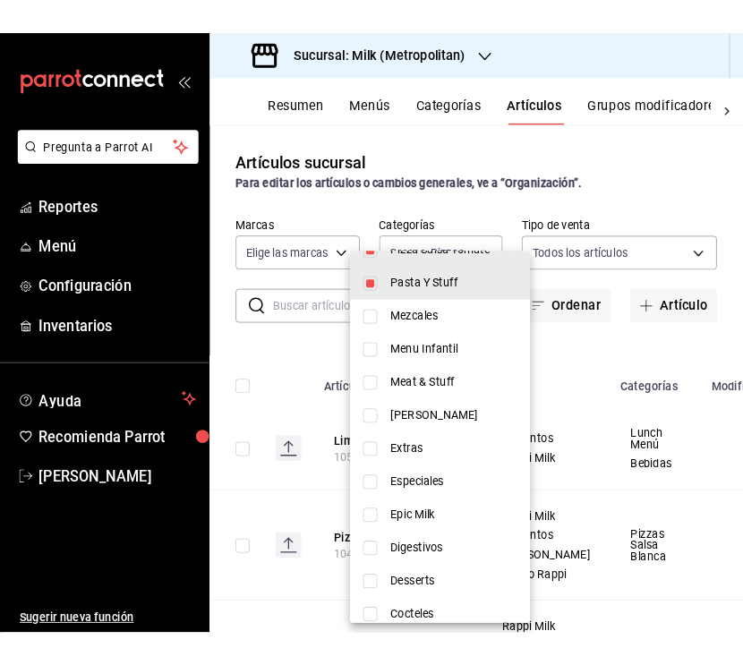
scroll to position [581, 0]
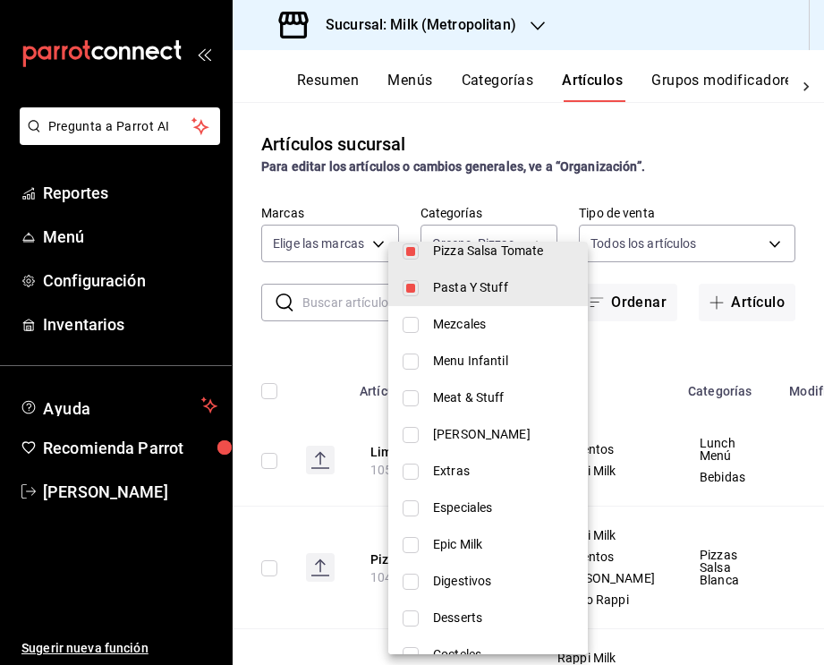
click at [488, 411] on li "Meat & Stuff" at bounding box center [487, 397] width 199 height 37
type input "a3ab3889-59a7-4a28-b1f1-34a156388f08,d186bff5-90a2-45e5-a7d4-c0f4f8ae9682,ca28f…"
checkbox input "true"
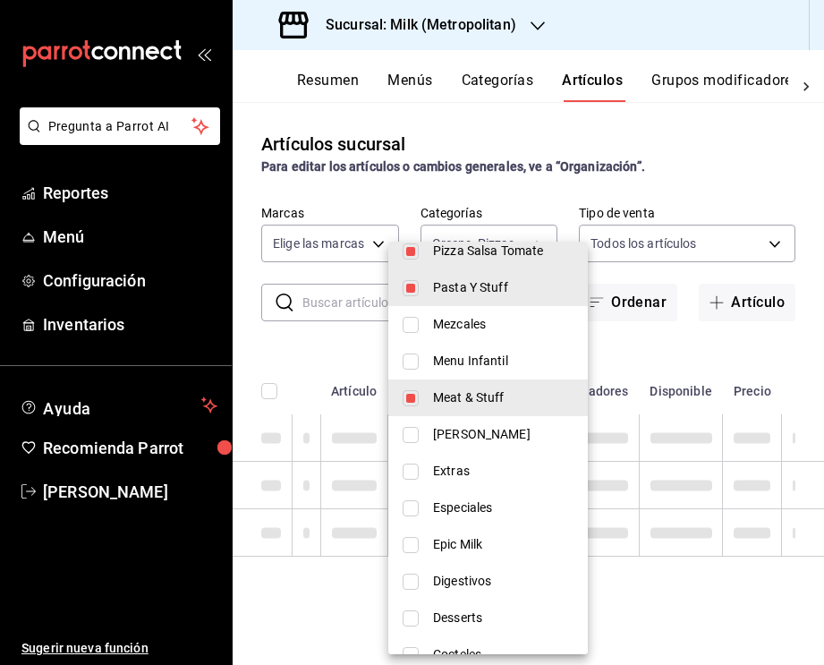
click at [777, 117] on div at bounding box center [412, 332] width 824 height 665
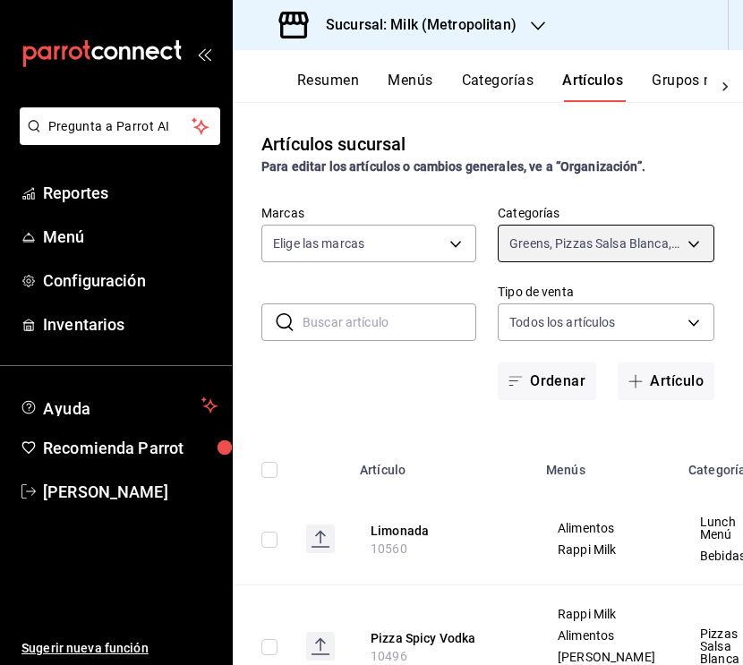
scroll to position [0, 0]
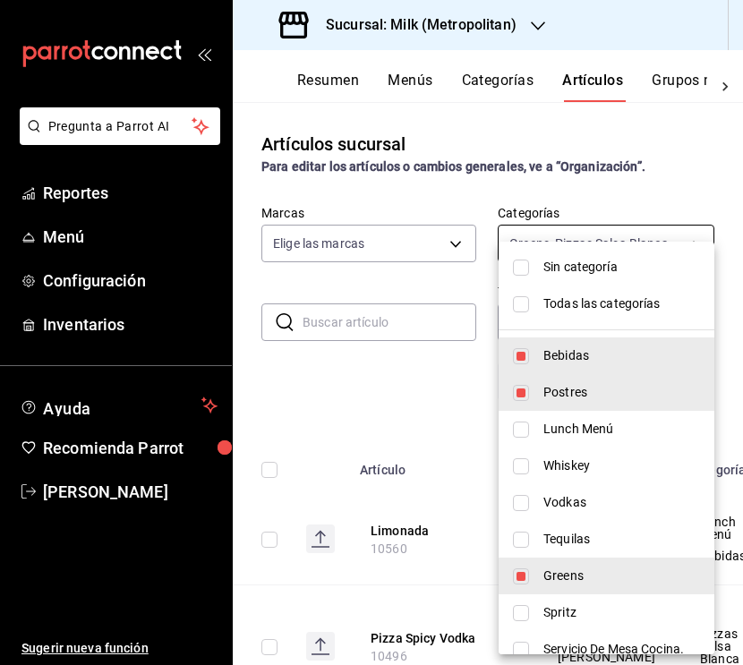
click at [683, 238] on body "Pregunta a Parrot AI Reportes Menú Configuración Inventarios Ayuda Recomienda P…" at bounding box center [371, 332] width 743 height 665
click at [523, 375] on li "Postres" at bounding box center [606, 392] width 216 height 37
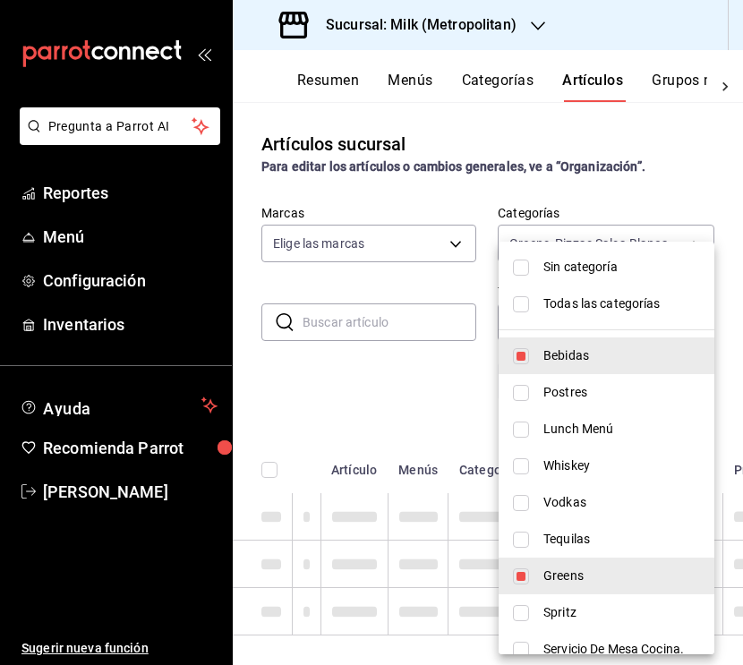
type input "a3ab3889-59a7-4a28-b1f1-34a156388f08,d186bff5-90a2-45e5-a7d4-c0f4f8ae9682,ca28f…"
checkbox input "false"
click at [519, 359] on input "checkbox" at bounding box center [521, 356] width 16 height 16
checkbox input "false"
type input "a3ab3889-59a7-4a28-b1f1-34a156388f08,d186bff5-90a2-45e5-a7d4-c0f4f8ae9682,ca28f…"
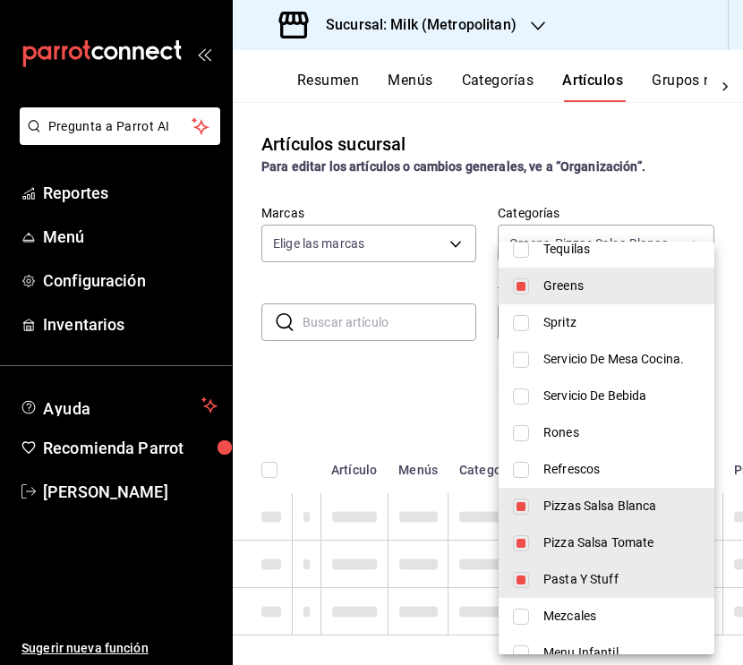
scroll to position [331, 0]
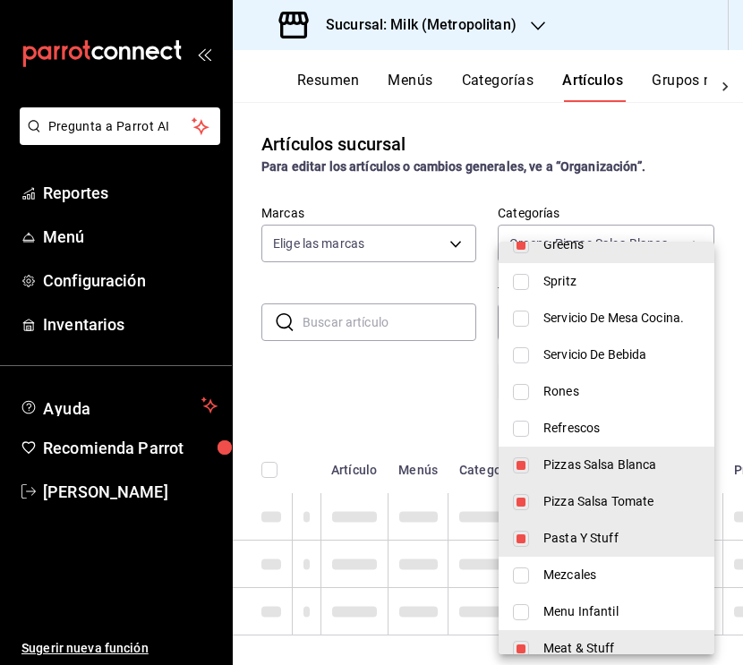
click at [522, 471] on input "checkbox" at bounding box center [521, 465] width 16 height 16
checkbox input "false"
type input "a3ab3889-59a7-4a28-b1f1-34a156388f08,ca28f001-70f2-43f0-8bfc-33be34f2585d,6e21f…"
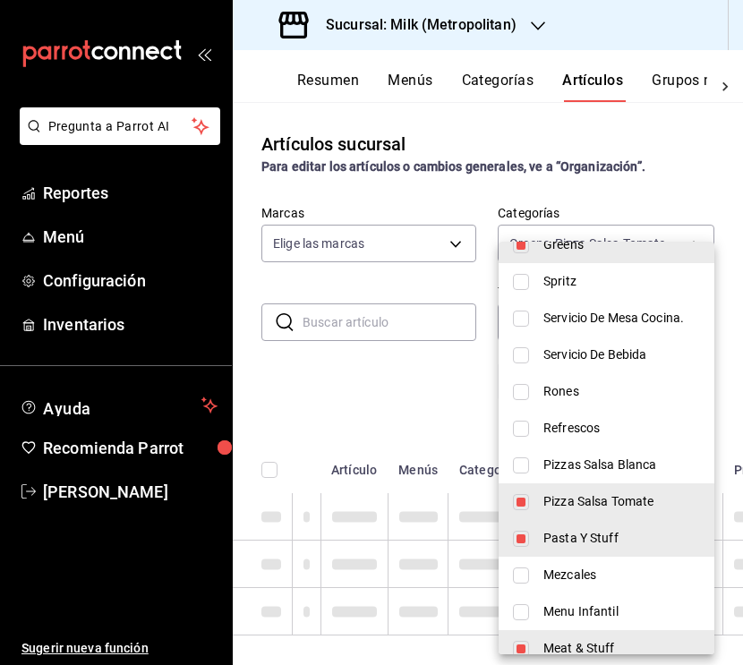
click at [522, 509] on input "checkbox" at bounding box center [521, 502] width 16 height 16
checkbox input "false"
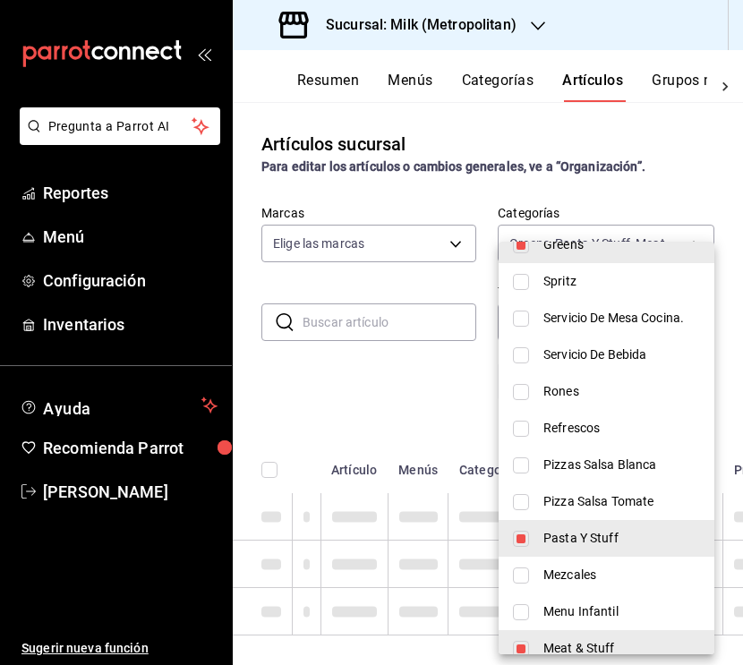
type input "a3ab3889-59a7-4a28-b1f1-34a156388f08,6e21f9e2-78b1-45e3-8ff2-673ecf1237f4,796e0…"
click at [522, 543] on input "checkbox" at bounding box center [521, 539] width 16 height 16
checkbox input "false"
type input "a3ab3889-59a7-4a28-b1f1-34a156388f08,796e0cfb-9712-4b9a-9793-c1f36a178685"
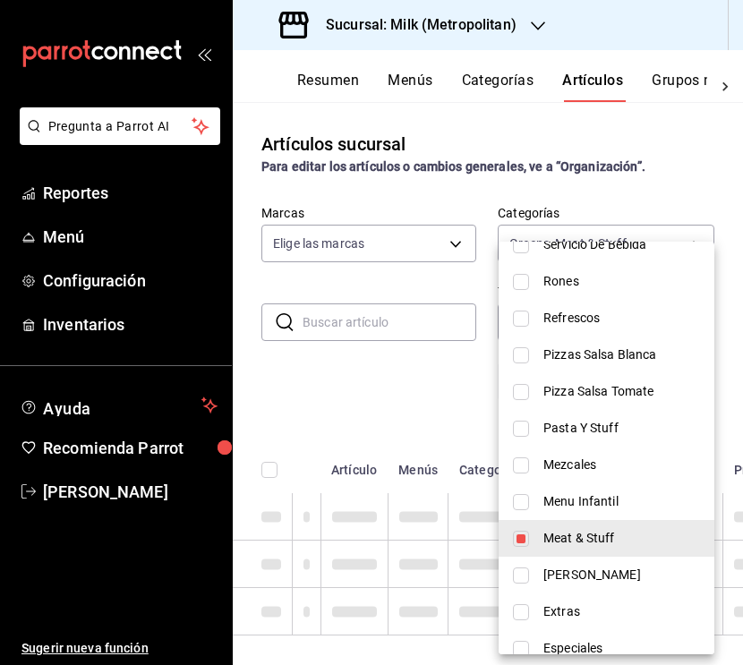
scroll to position [463, 0]
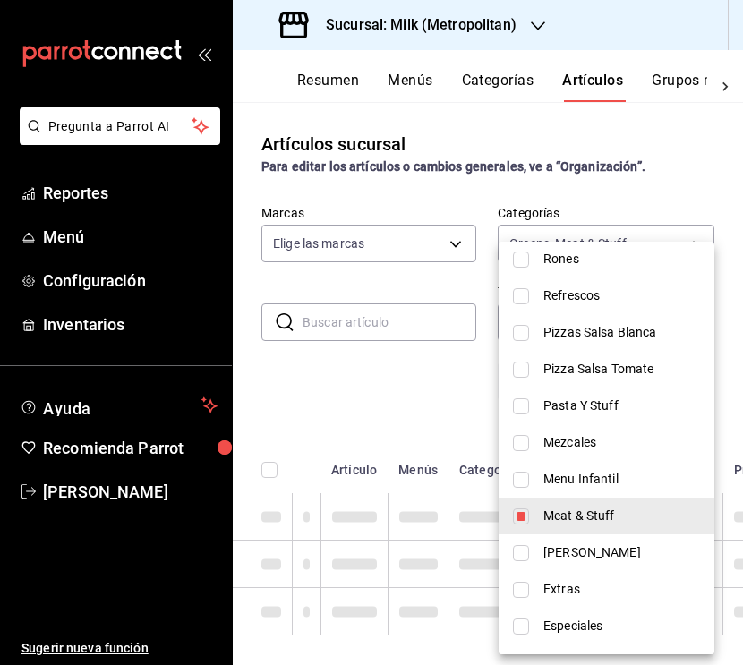
click at [522, 521] on input "checkbox" at bounding box center [521, 516] width 16 height 16
checkbox input "false"
type input "a3ab3889-59a7-4a28-b1f1-34a156388f08"
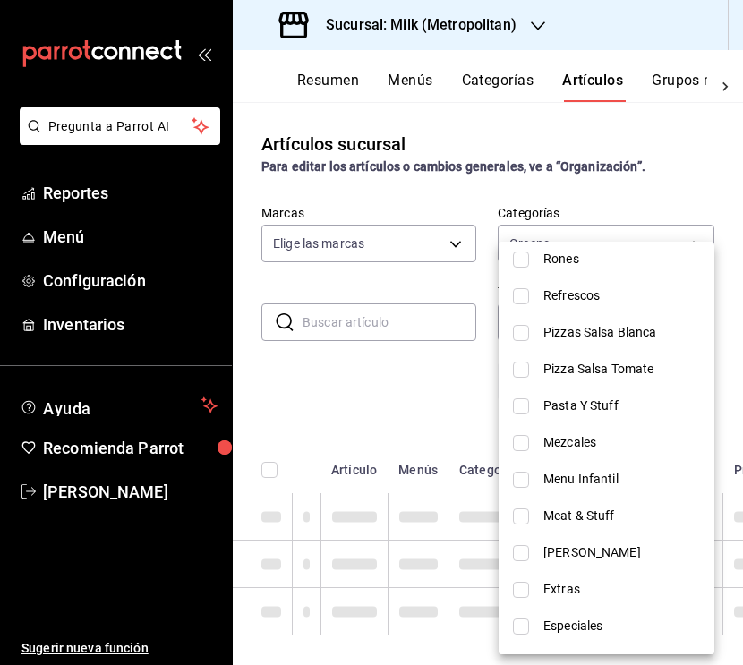
click at [664, 158] on div at bounding box center [371, 332] width 743 height 665
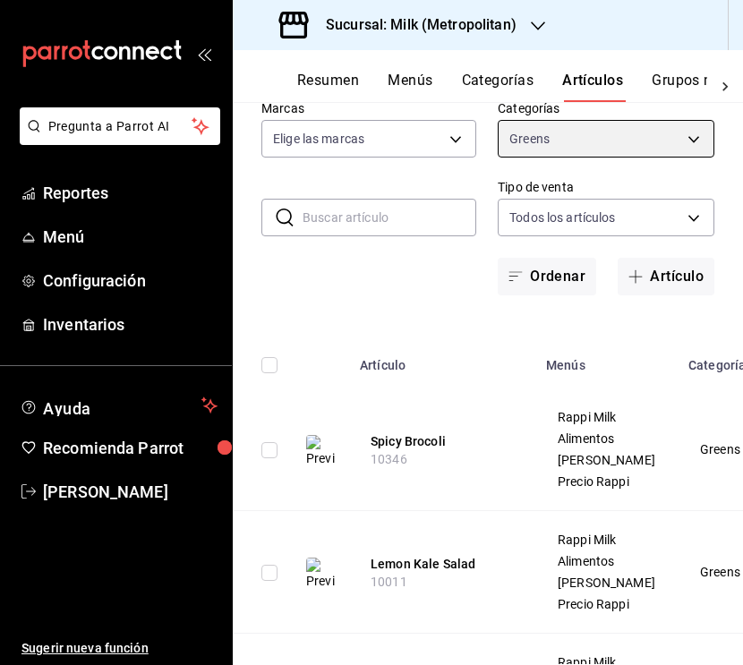
scroll to position [154, 0]
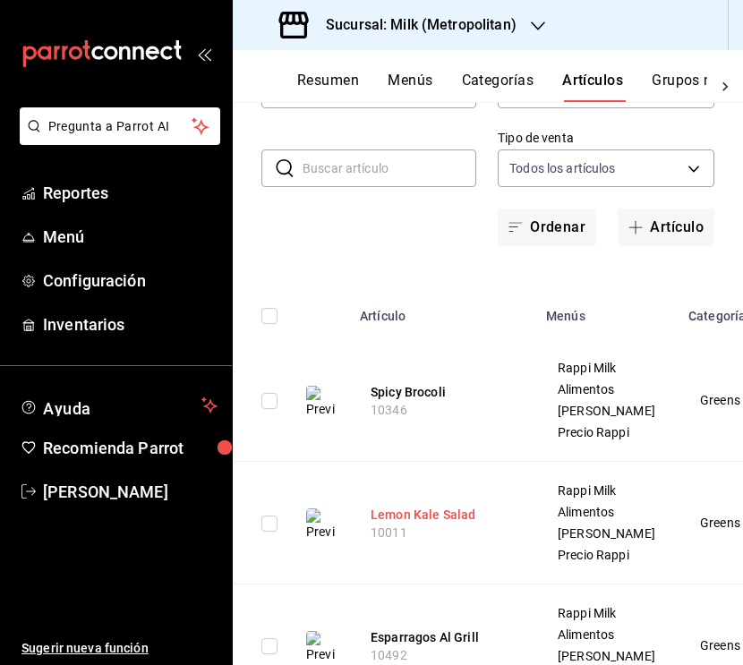
click at [437, 523] on button "Lemon Kale Salad" at bounding box center [441, 514] width 143 height 18
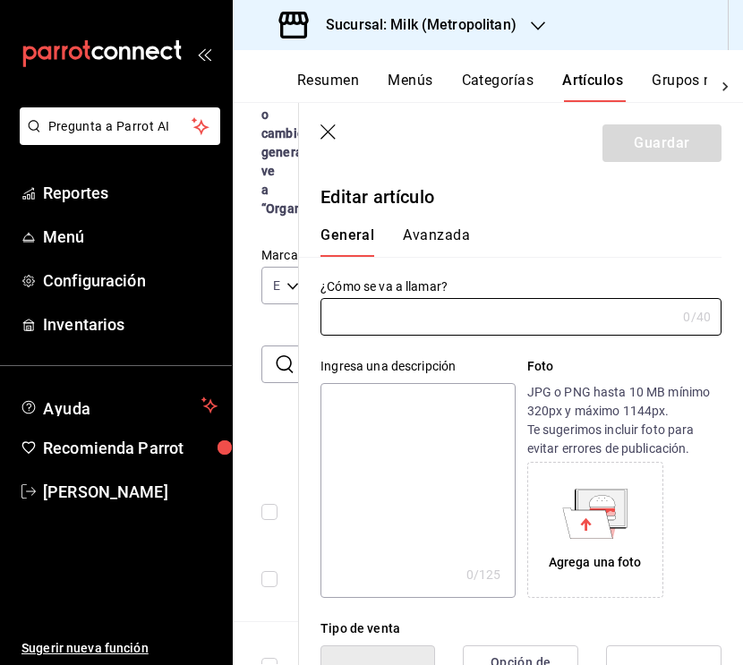
type input "Lemon Kale Salad"
type textarea "Lemon Kale Salad"
type textarea "x"
type input "10011"
type textarea "x"
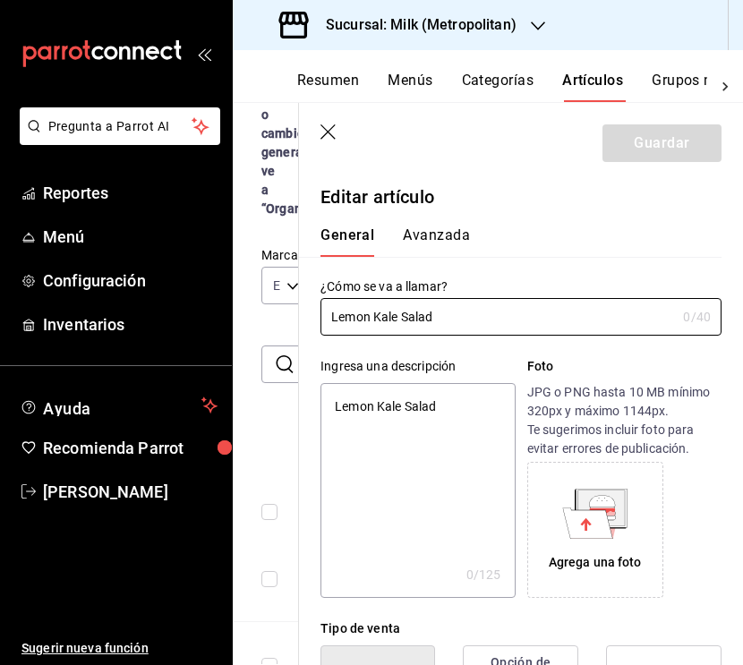
type input "$209.00"
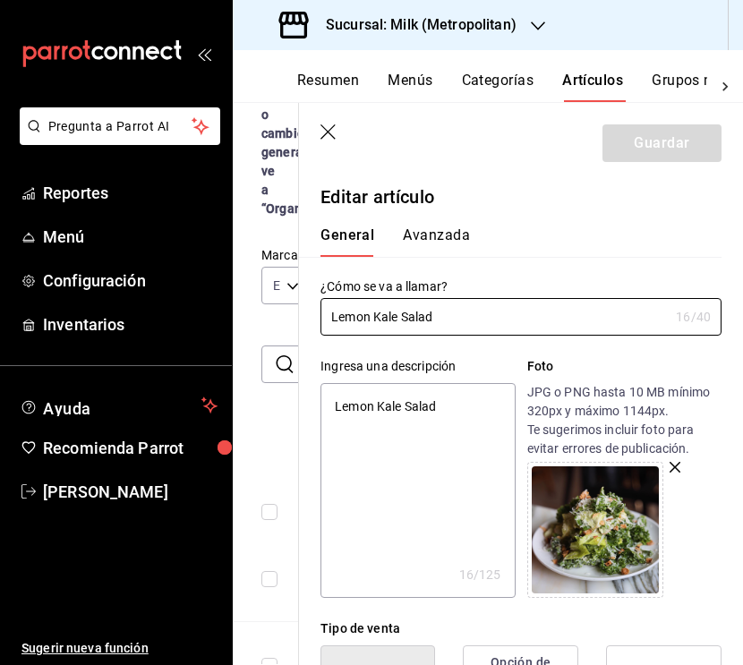
type textarea "x"
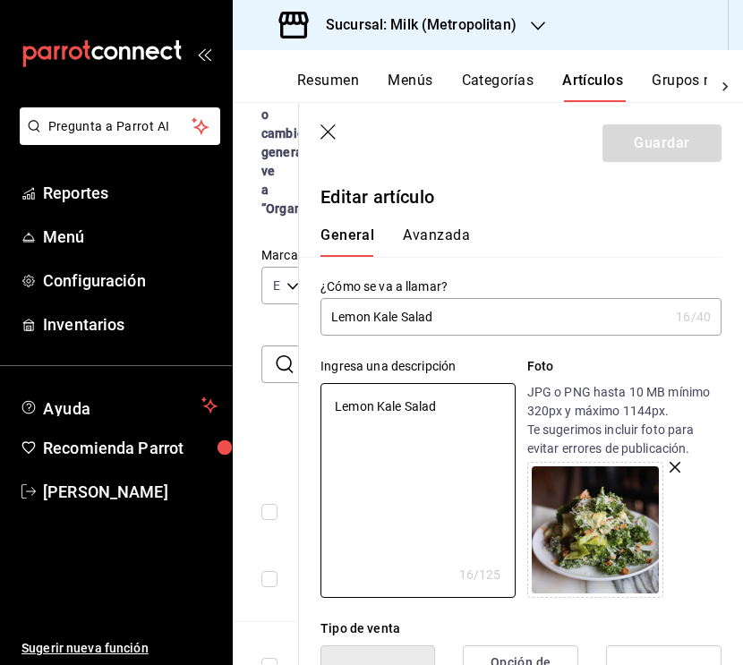
drag, startPoint x: 452, startPoint y: 412, endPoint x: 290, endPoint y: 400, distance: 162.4
click at [290, 400] on main "Artículos sucursal Para editar los artículos o cambios generales, ve a “Organiz…" at bounding box center [488, 383] width 510 height 563
paste textarea "Ensalada con lemon, kale salad, milk dressing de la casa y parmesano."
type textarea "Ensalada con lemon, kale salad, milk dressing de la casa y parmesano."
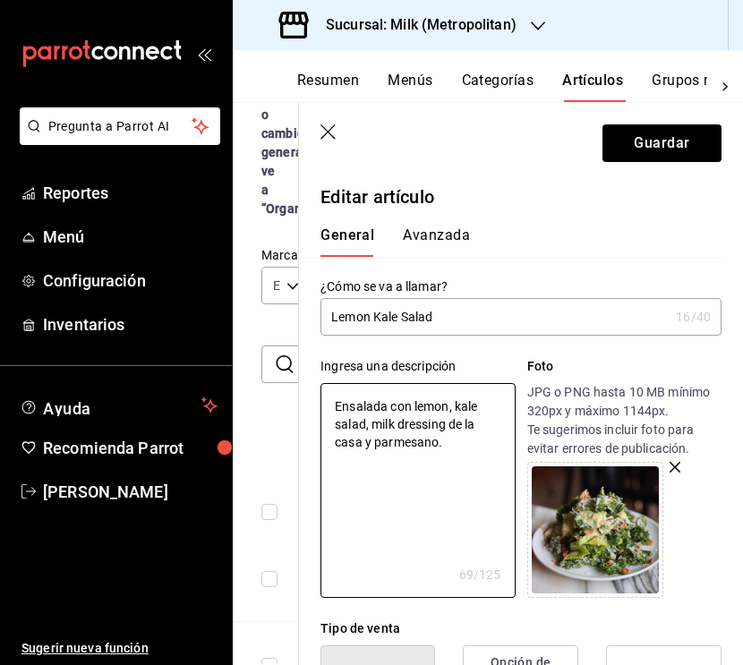
type textarea "x"
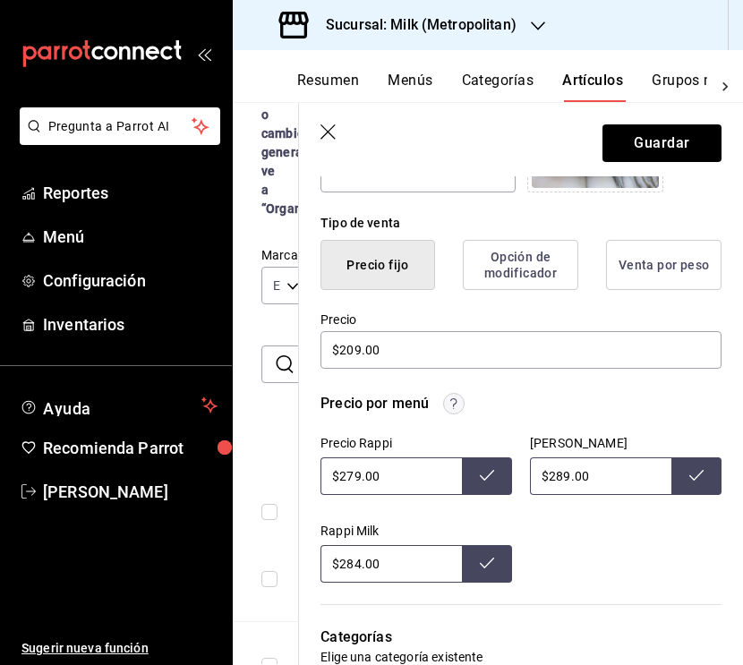
scroll to position [413, 0]
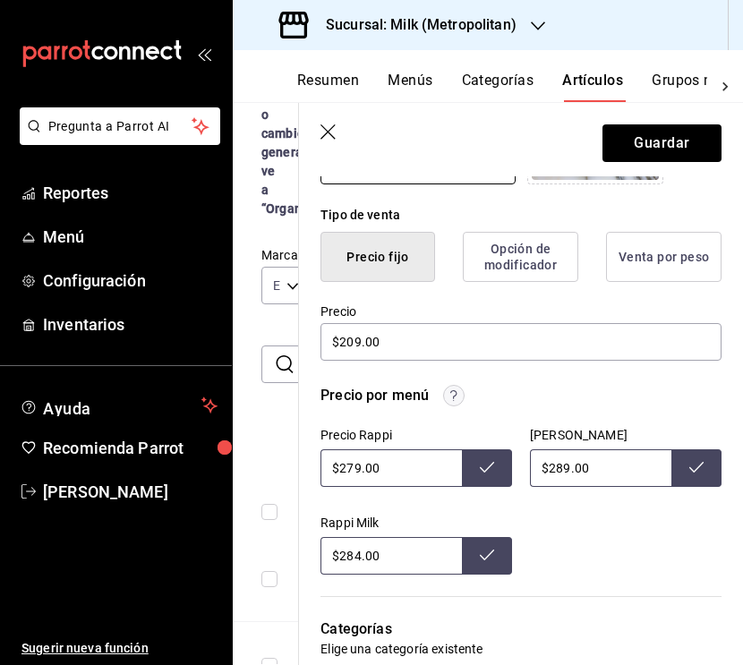
type textarea "Ensalada con lemon, kale salad, milk dressing de la casa y parmesano."
type textarea "x"
click at [358, 463] on input "$279.00" at bounding box center [390, 468] width 141 height 38
type input "$284.00"
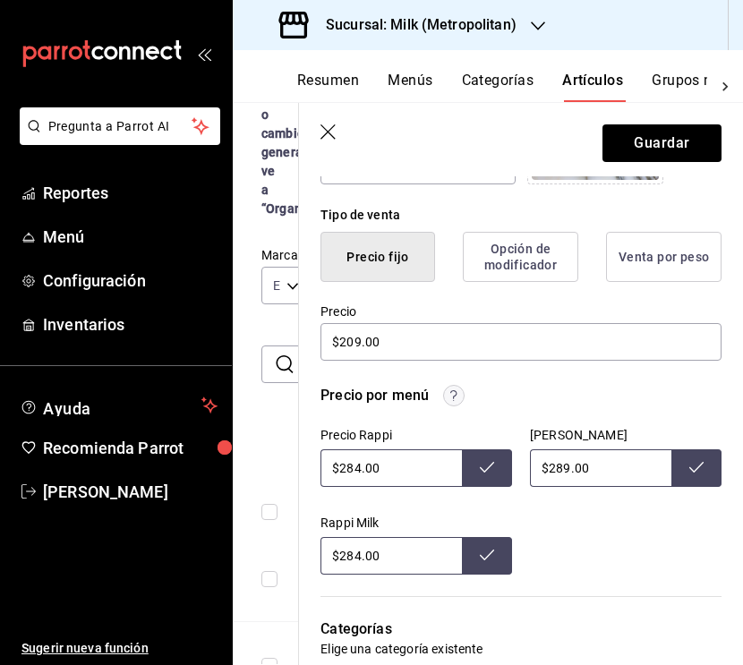
click at [484, 471] on icon at bounding box center [487, 467] width 14 height 11
click at [693, 462] on icon at bounding box center [696, 467] width 14 height 14
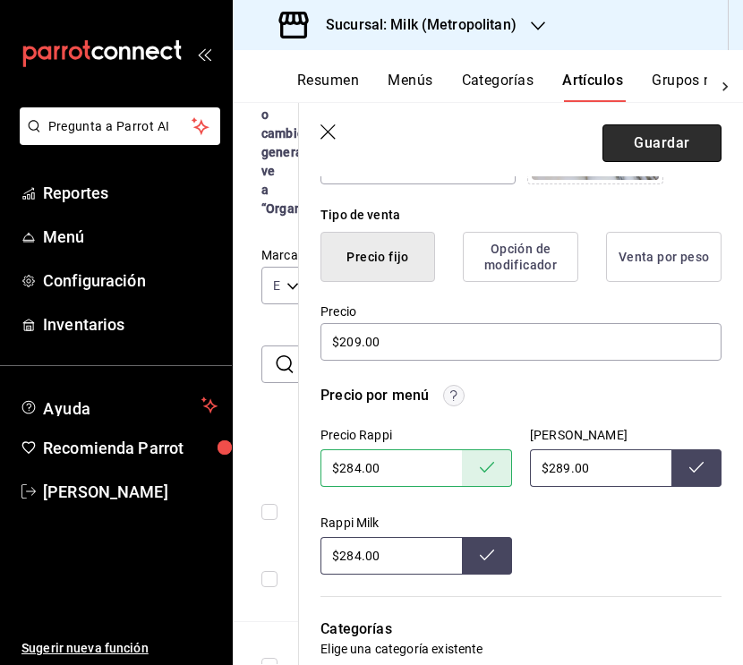
click at [643, 140] on button "Guardar" at bounding box center [661, 143] width 119 height 38
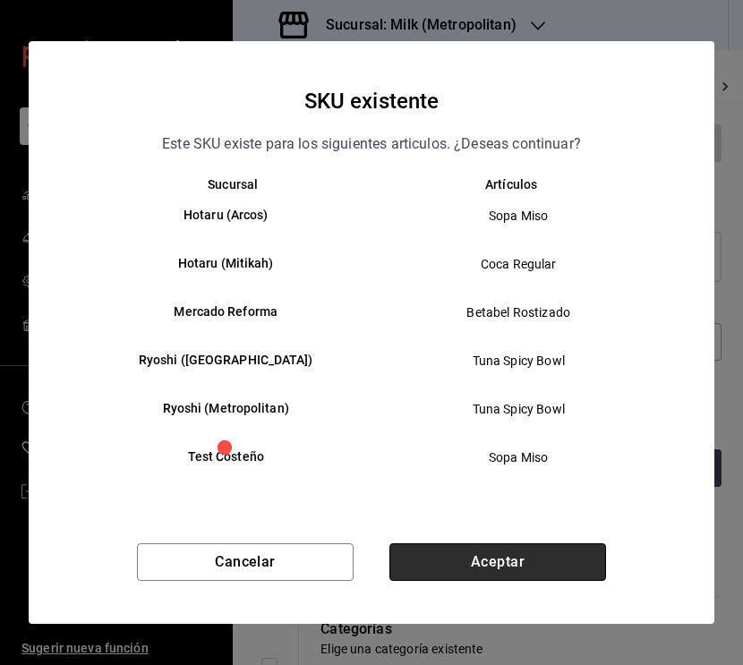
click at [494, 557] on button "Aceptar" at bounding box center [497, 562] width 216 height 38
type textarea "x"
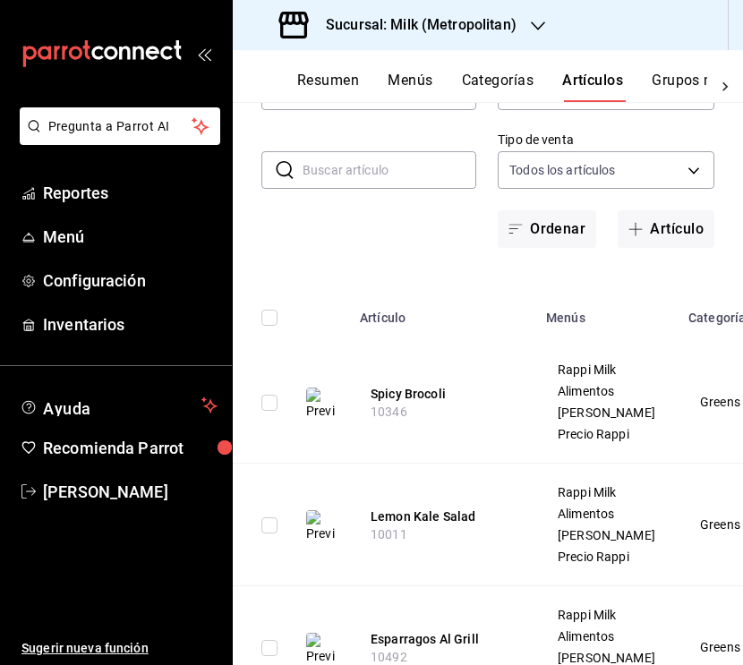
scroll to position [155, 0]
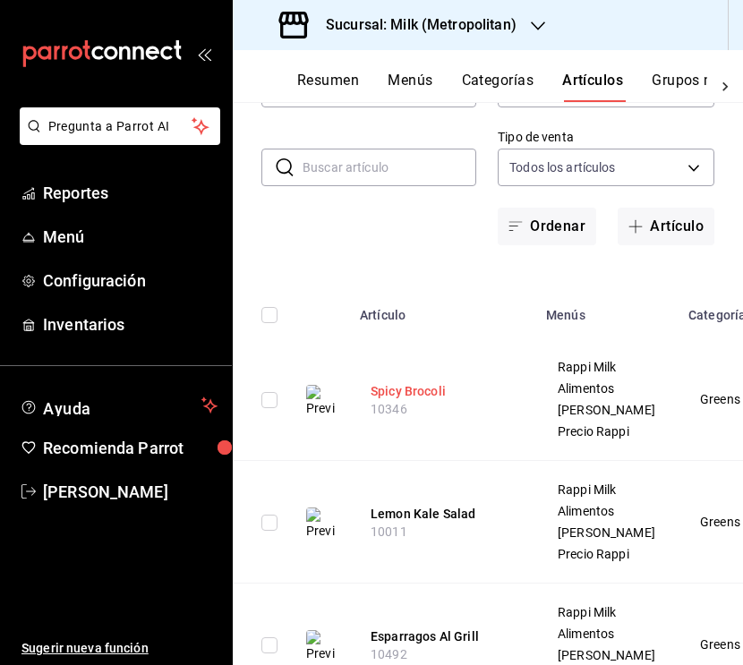
click at [409, 400] on button "Spicy Brocoli" at bounding box center [441, 391] width 143 height 18
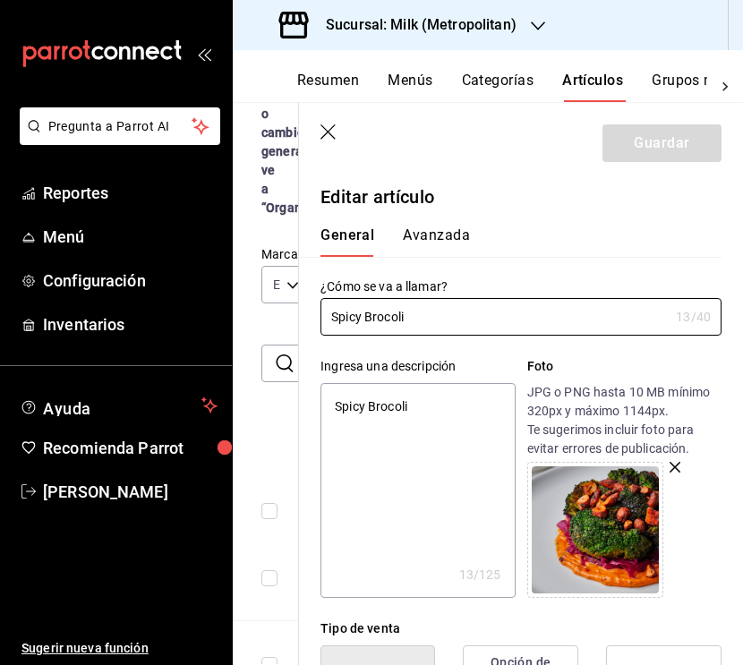
click at [404, 409] on textarea "Spicy Brocoli" at bounding box center [417, 490] width 194 height 215
type textarea "x"
click at [404, 409] on textarea "Spicy Brocoli" at bounding box center [417, 490] width 194 height 215
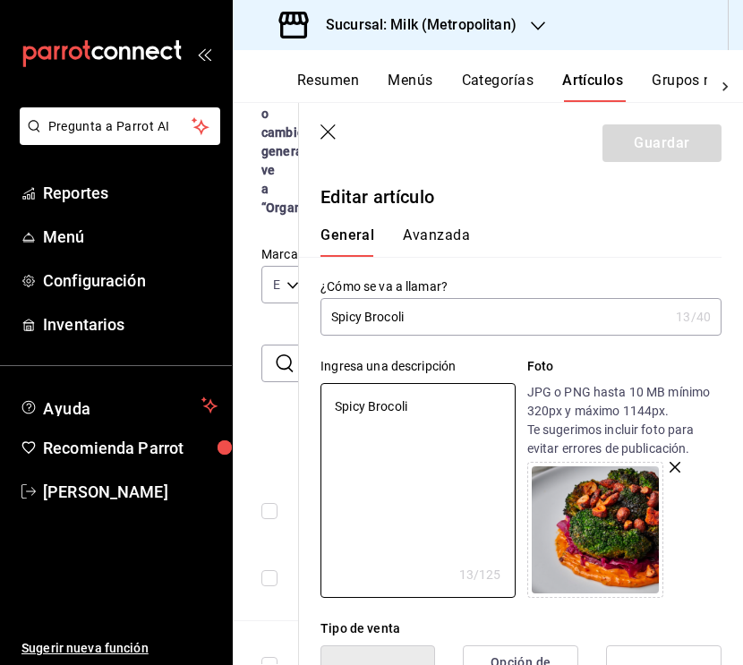
click at [404, 409] on textarea "Spicy Brocoli" at bounding box center [417, 490] width 194 height 215
paste textarea "[PERSON_NAME], sauerkraut (col fermentada) y nuez de la india enchilada."
type textarea "[PERSON_NAME], sauerkraut (col fermentada) y nuez de la india enchilada."
type textarea "x"
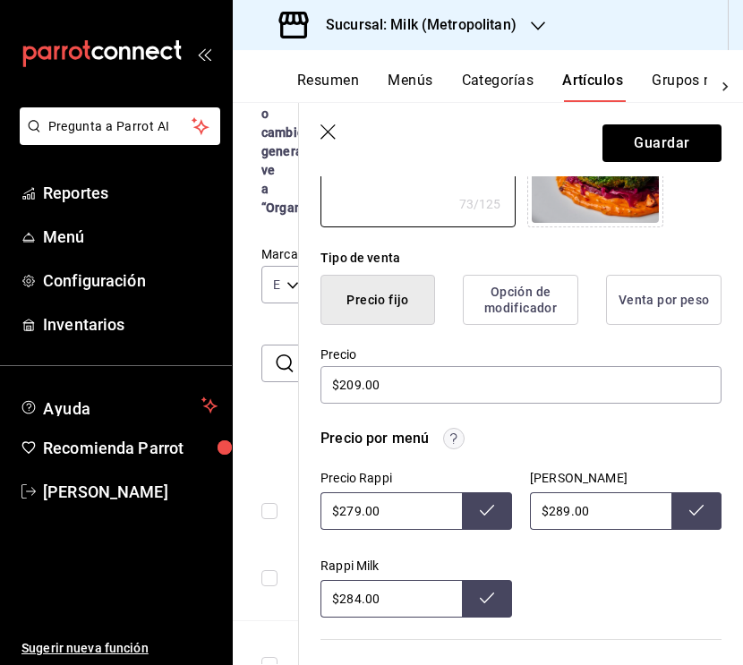
scroll to position [379, 0]
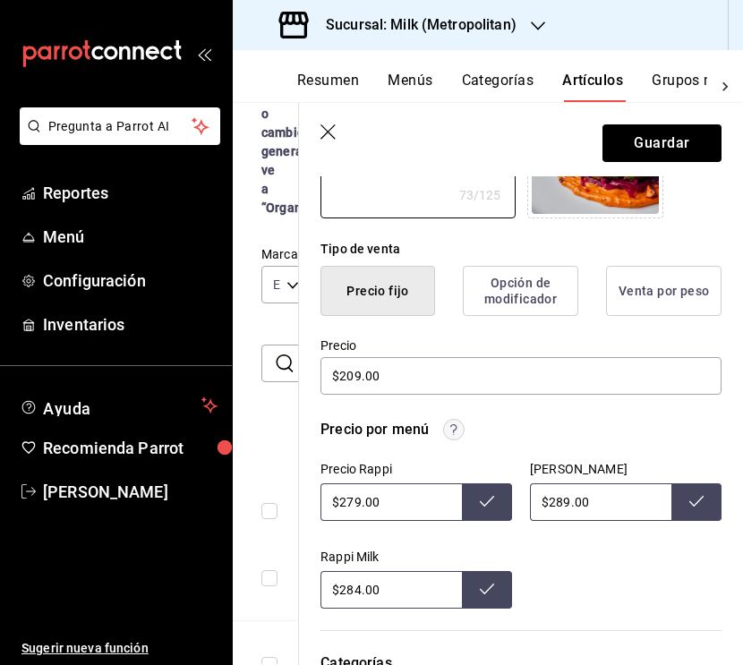
type textarea "[PERSON_NAME], sauerkraut (col fermentada) y nuez de la india enchilada."
type textarea "x"
click at [358, 505] on input "$279.00" at bounding box center [390, 502] width 141 height 38
type input "$284.00"
click at [495, 501] on button at bounding box center [487, 502] width 50 height 38
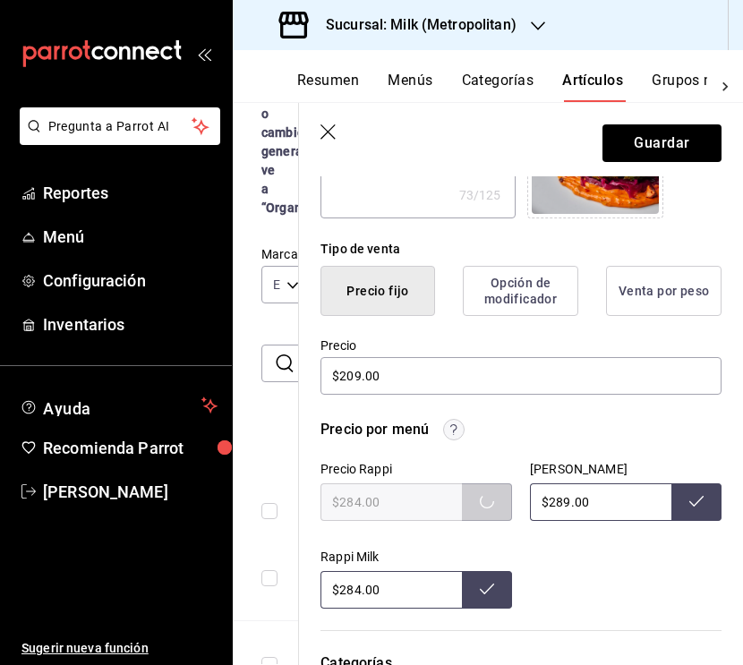
click at [493, 593] on icon at bounding box center [487, 588] width 14 height 14
click at [510, 587] on button at bounding box center [487, 590] width 50 height 38
click at [483, 589] on icon at bounding box center [487, 588] width 14 height 14
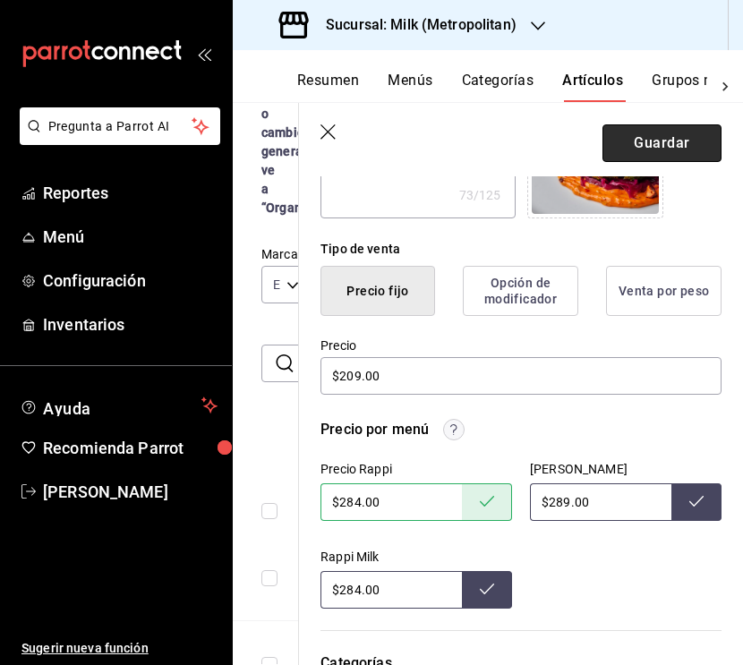
click at [658, 155] on button "Guardar" at bounding box center [661, 143] width 119 height 38
type textarea "x"
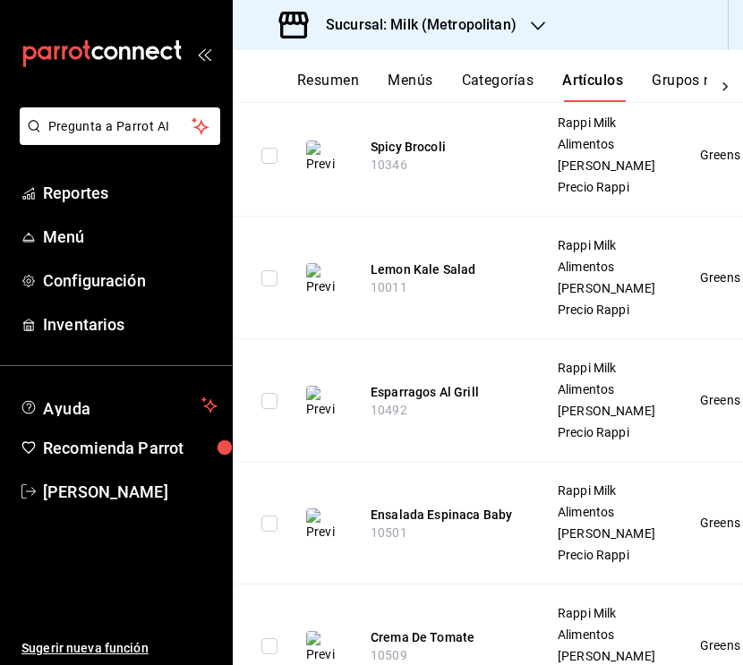
scroll to position [408, 0]
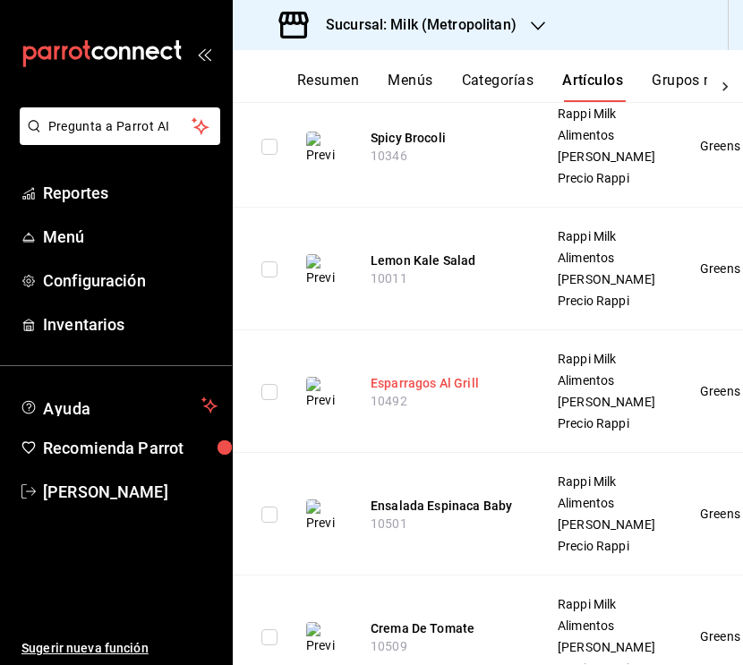
click at [458, 392] on button "Esparragos Al Grill" at bounding box center [441, 383] width 143 height 18
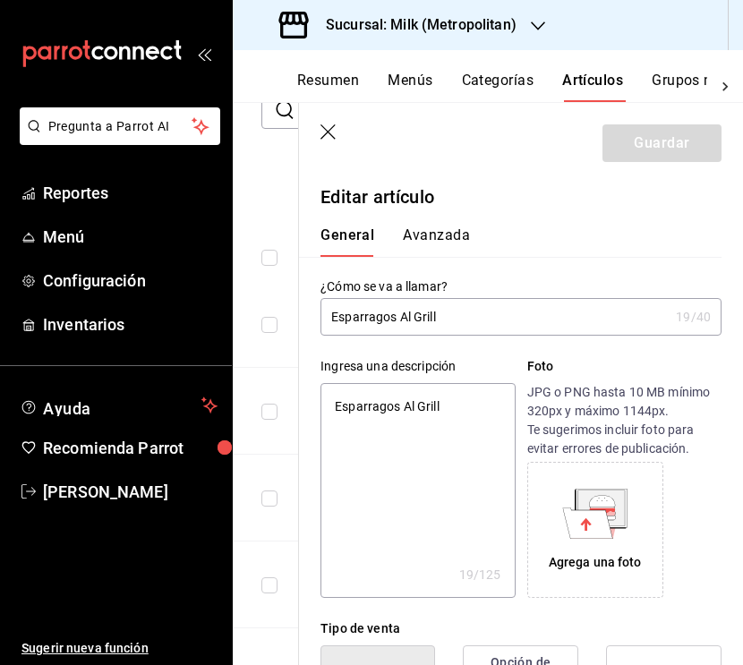
type textarea "x"
type input "$137.00"
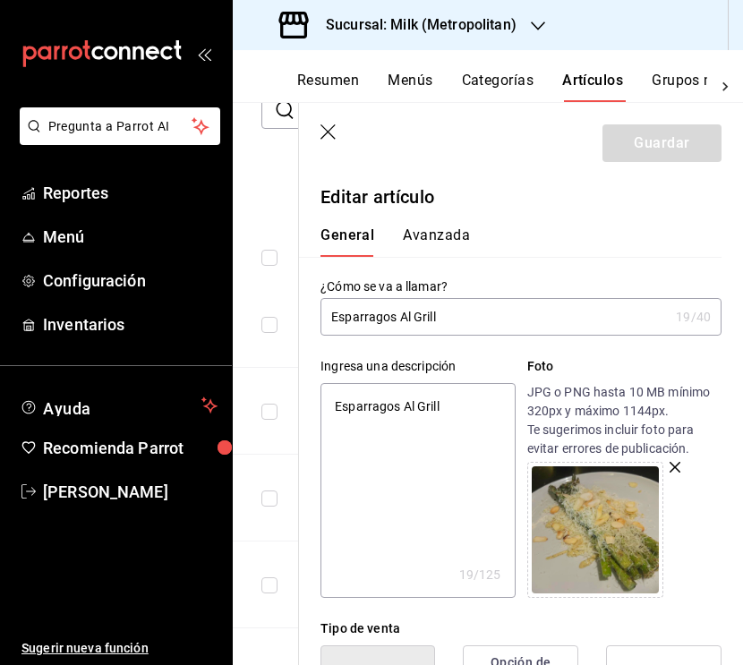
click at [357, 320] on input "Esparragos Al Grill" at bounding box center [494, 317] width 348 height 36
type input "Esprragos Al Grill"
type textarea "x"
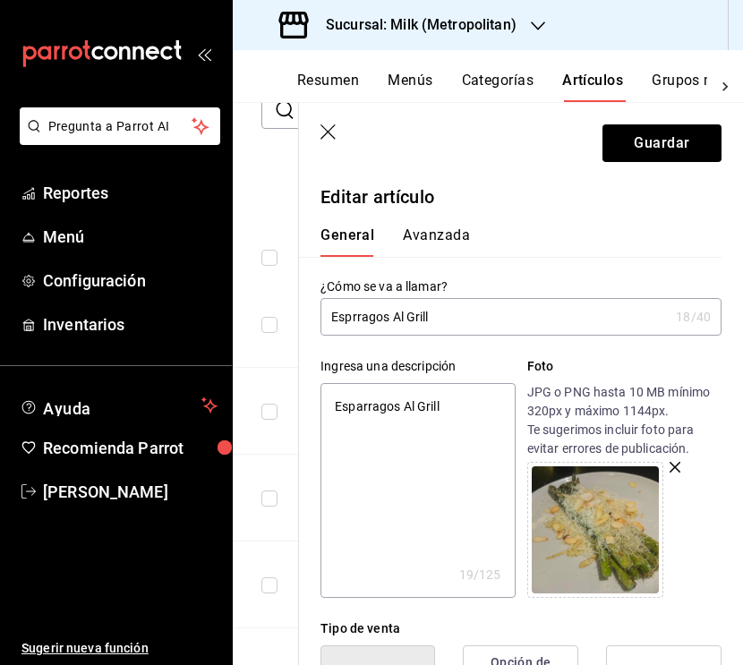
type input "Esp´rragos Al Grill"
type textarea "x"
type input "Espárragos Al Grill"
type textarea "x"
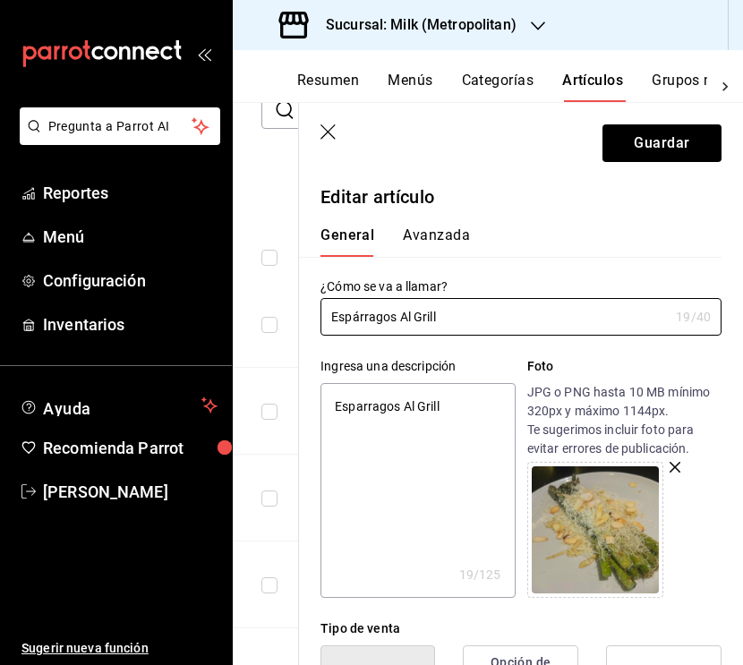
type input "Espárragos Al Grill"
type textarea "x"
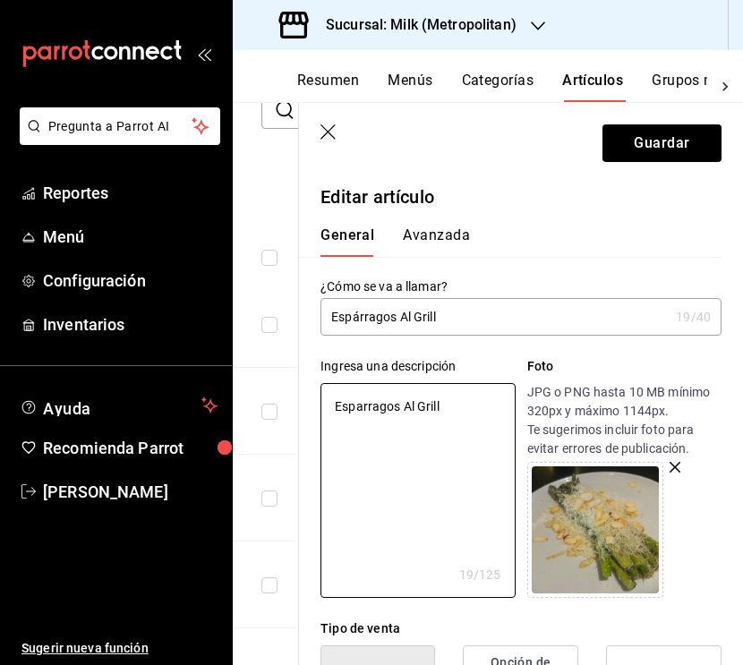
drag, startPoint x: 465, startPoint y: 415, endPoint x: 302, endPoint y: 407, distance: 163.0
click at [302, 407] on div "Ingresa una descripción Esparragos Al Grill x 19 /125 ​ Foto JPG o PNG hasta 10…" at bounding box center [510, 466] width 422 height 262
paste textarea "[PERSON_NAME], queso de oveja y [PERSON_NAME]."
type textarea "[PERSON_NAME], queso de oveja y [PERSON_NAME]."
type textarea "x"
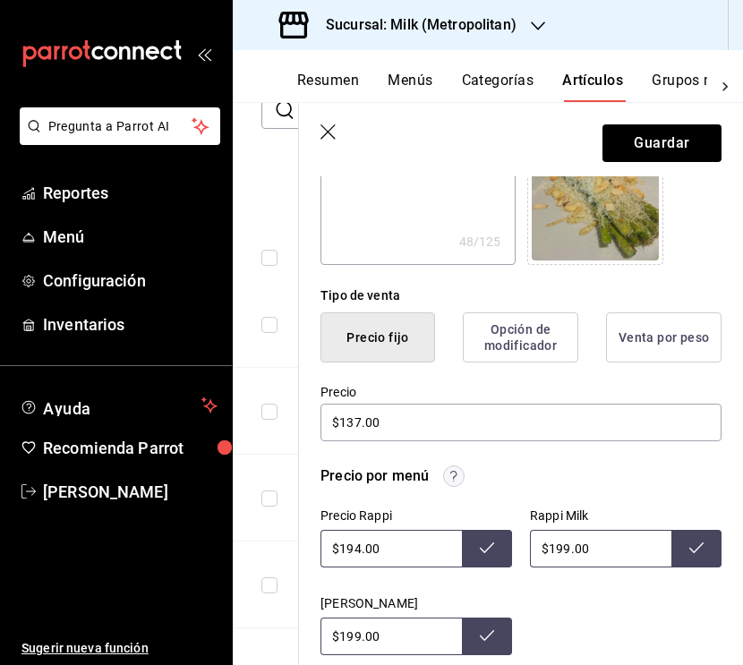
scroll to position [336, 0]
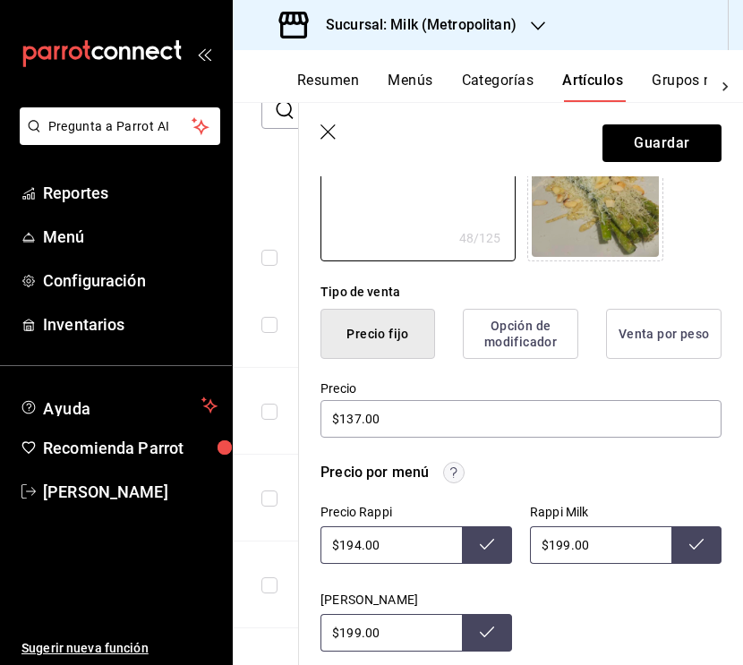
type textarea "[PERSON_NAME], queso de oveja y [PERSON_NAME]."
type textarea "x"
click at [357, 543] on input "$194.00" at bounding box center [390, 545] width 141 height 38
type input "$199.00"
click at [476, 547] on button at bounding box center [487, 545] width 50 height 38
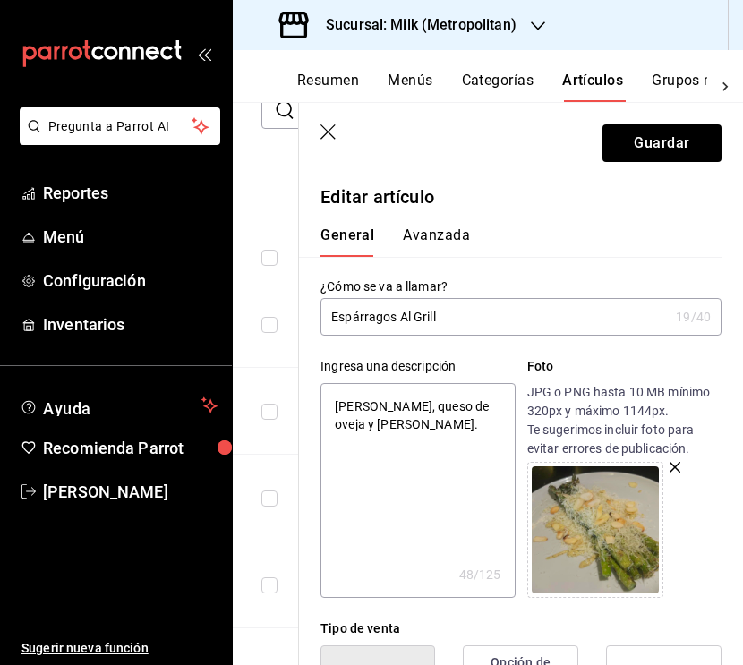
scroll to position [0, 0]
click at [666, 139] on button "Guardar" at bounding box center [661, 143] width 119 height 38
type textarea "x"
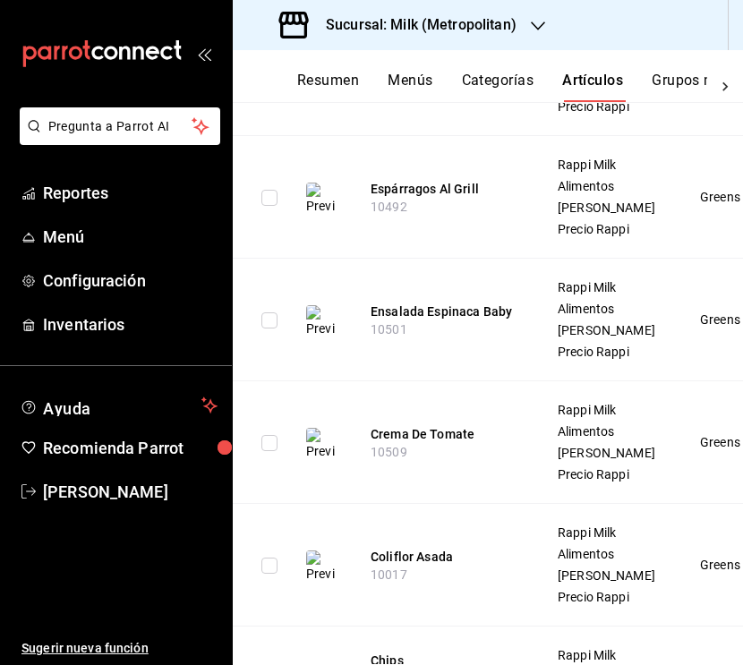
scroll to position [609, 0]
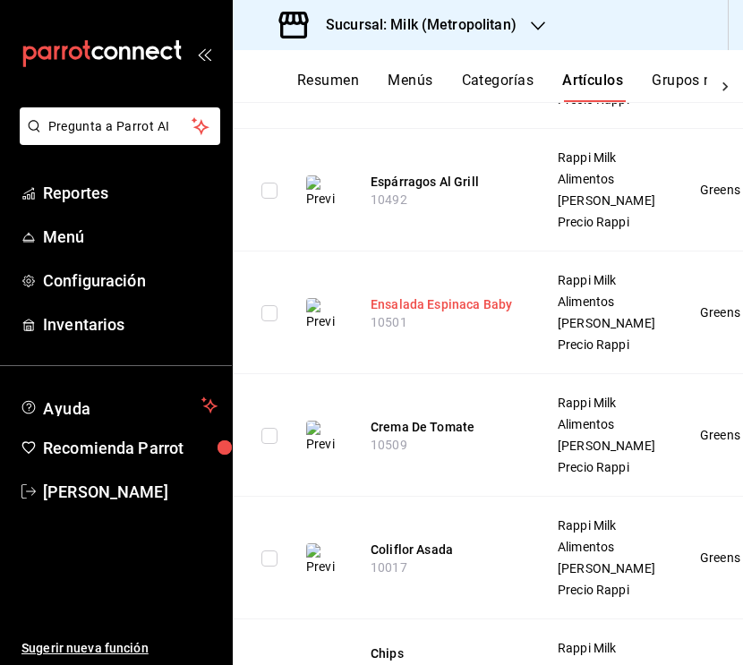
click at [463, 313] on button "Ensalada Espinaca Baby" at bounding box center [441, 304] width 143 height 18
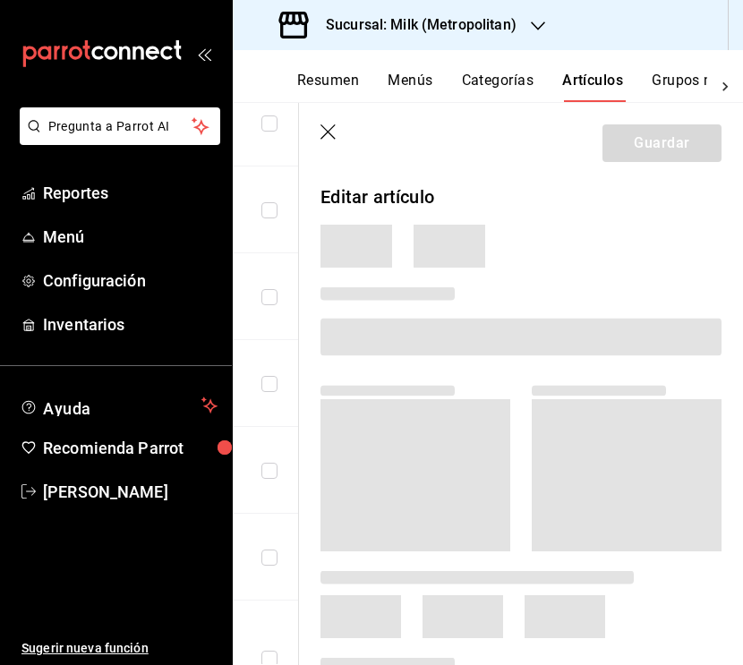
scroll to position [594, 0]
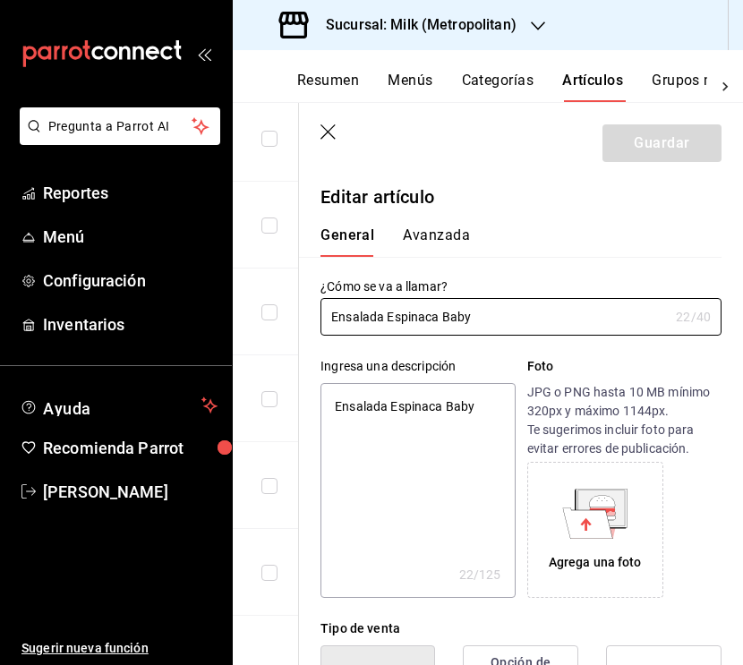
type textarea "x"
type input "$209.00"
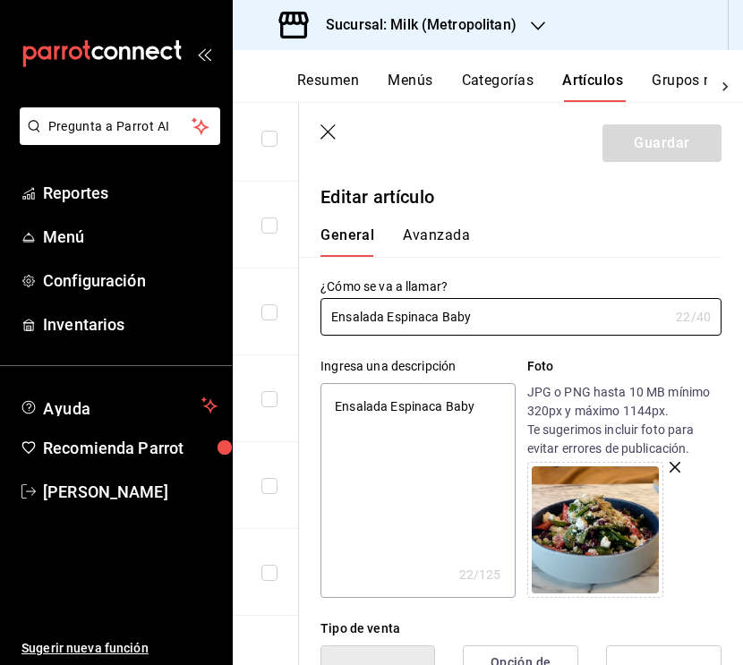
click at [397, 415] on textarea "Ensalada Espinaca Baby" at bounding box center [417, 490] width 194 height 215
type textarea "x"
click at [397, 415] on textarea "Ensalada Espinaca Baby" at bounding box center [417, 490] width 194 height 215
paste textarea "Betabel rostizado, queso feta, fresa, nuez, crumble con parmesano y vinagreta d…"
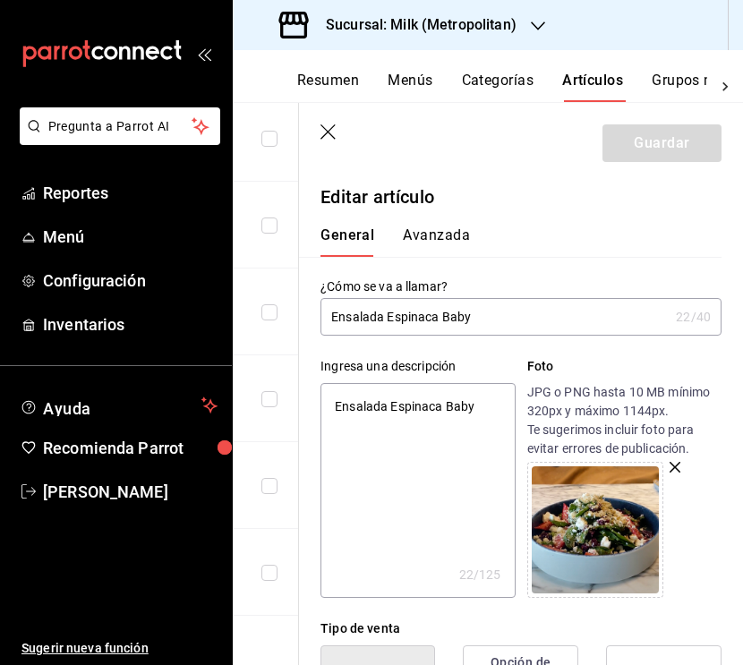
type textarea "Betabel rostizado, queso feta, fresa, nuez, crumble con parmesano y vinagreta d…"
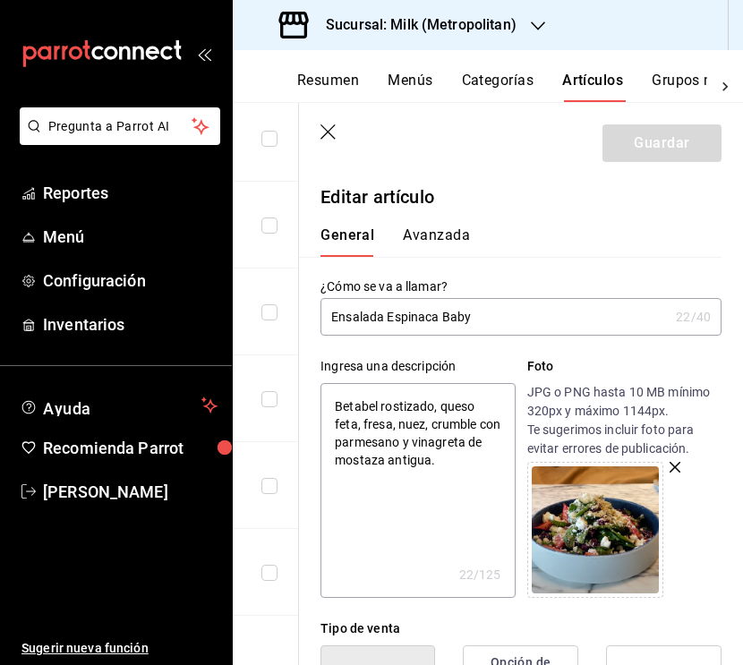
type textarea "x"
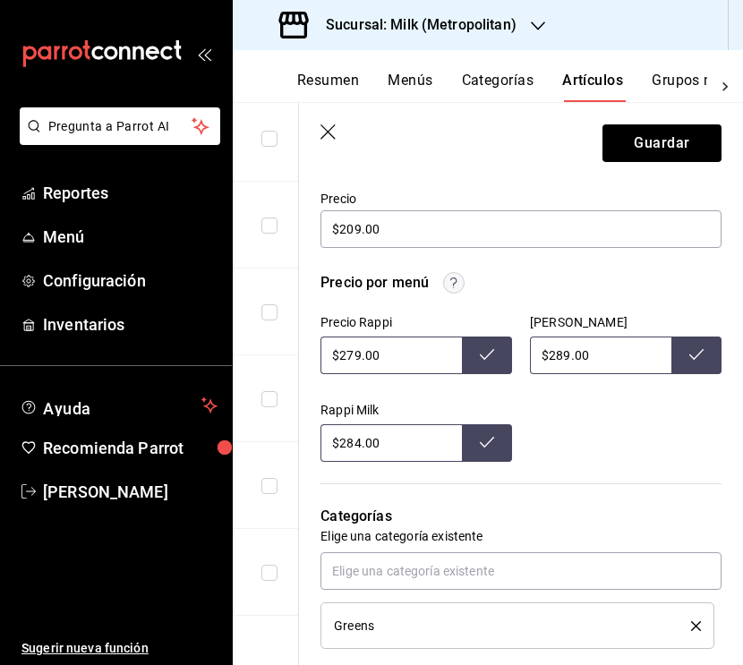
scroll to position [515, 0]
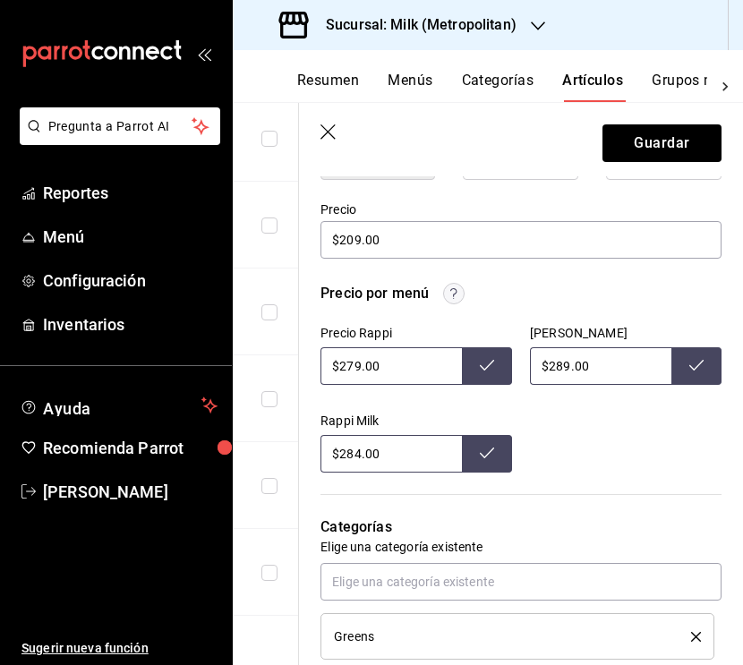
type textarea "Betabel rostizado, queso feta, fresa, nuez, crumble con parmesano y vinagreta d…"
type textarea "x"
click at [359, 367] on input "$279.00" at bounding box center [390, 366] width 141 height 38
click at [359, 367] on input "$2.00" at bounding box center [390, 366] width 141 height 38
type input "$284.00"
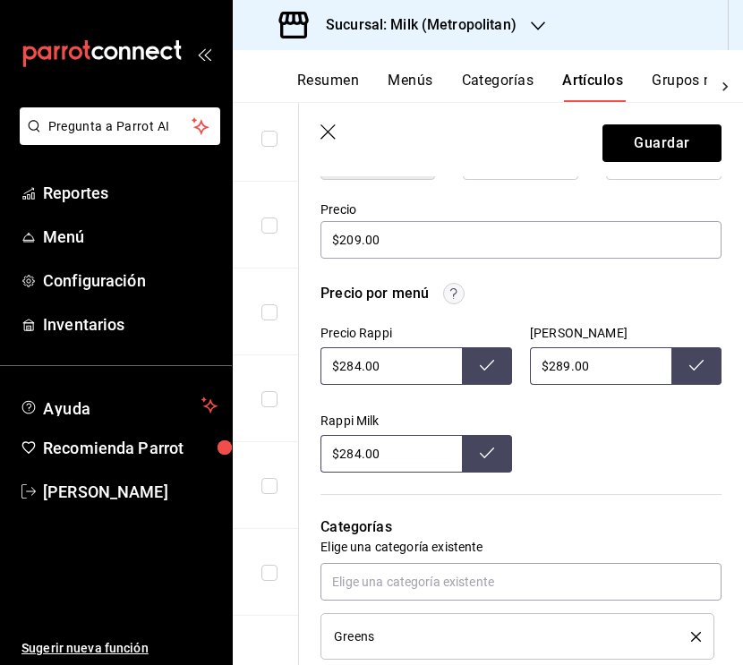
click at [499, 371] on button at bounding box center [487, 366] width 50 height 38
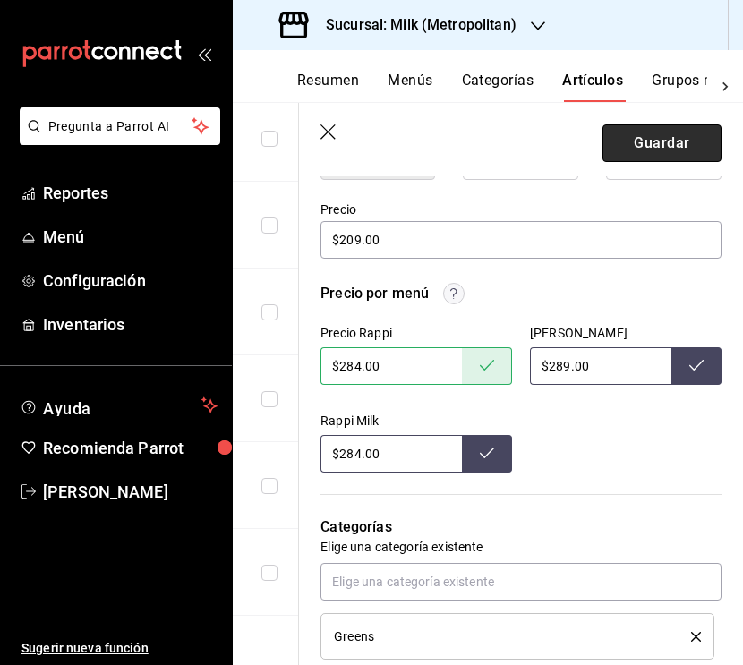
click at [649, 157] on button "Guardar" at bounding box center [661, 143] width 119 height 38
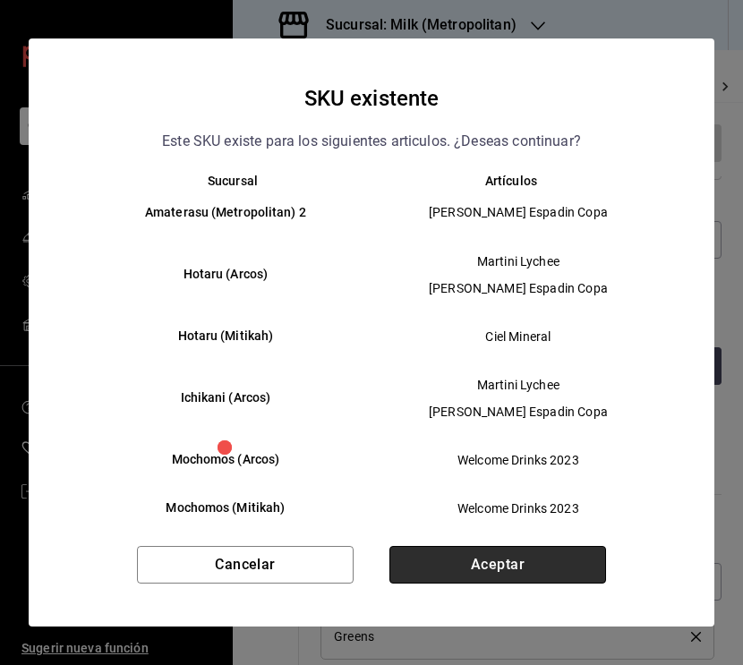
click at [501, 566] on button "Aceptar" at bounding box center [497, 565] width 216 height 38
type textarea "x"
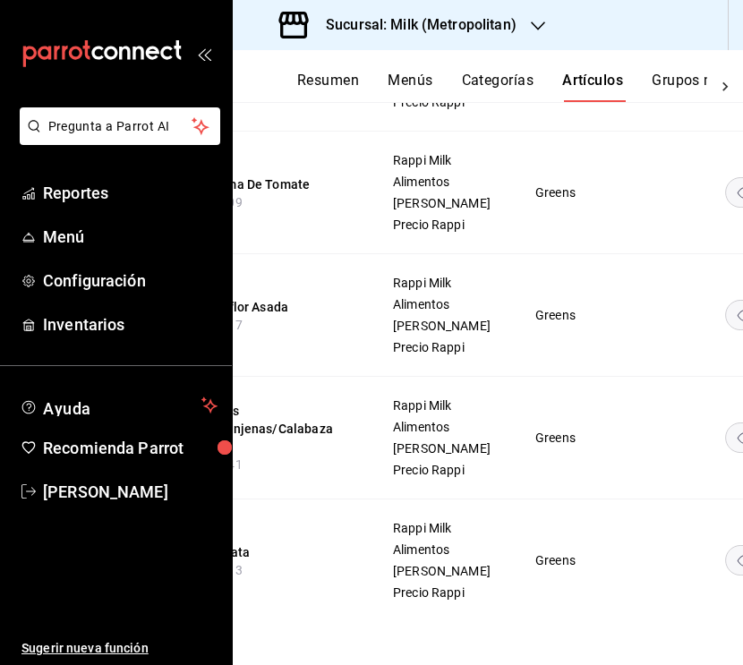
scroll to position [0, 227]
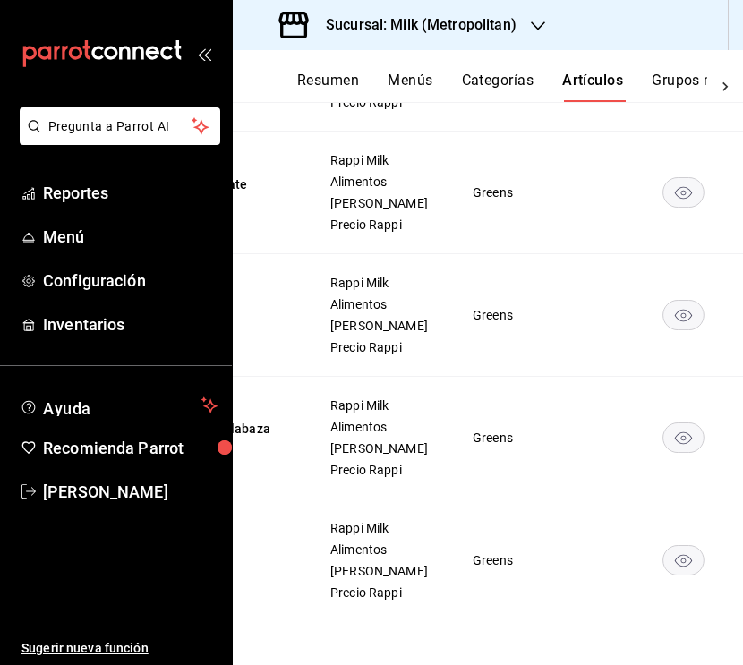
click at [675, 432] on icon "availability-product" at bounding box center [683, 438] width 17 height 13
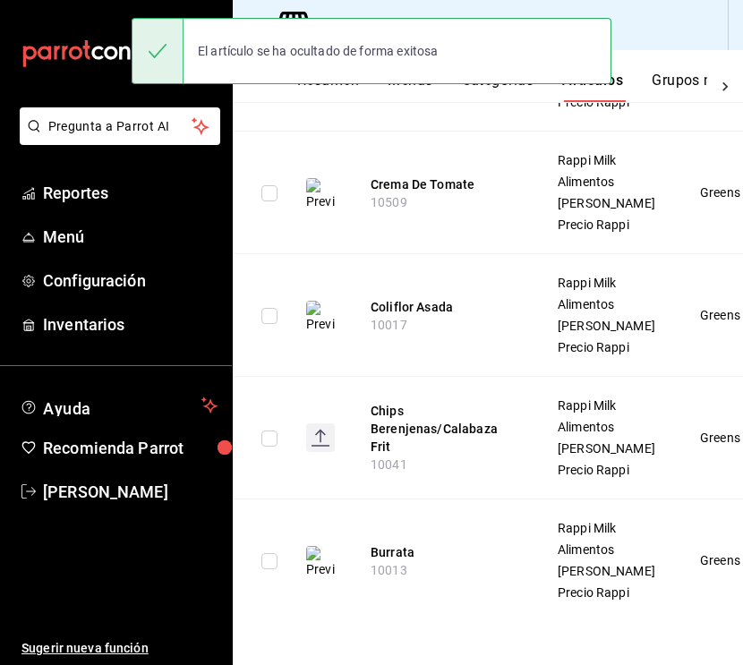
scroll to position [0, 0]
click at [401, 543] on button "Burrata" at bounding box center [441, 552] width 143 height 18
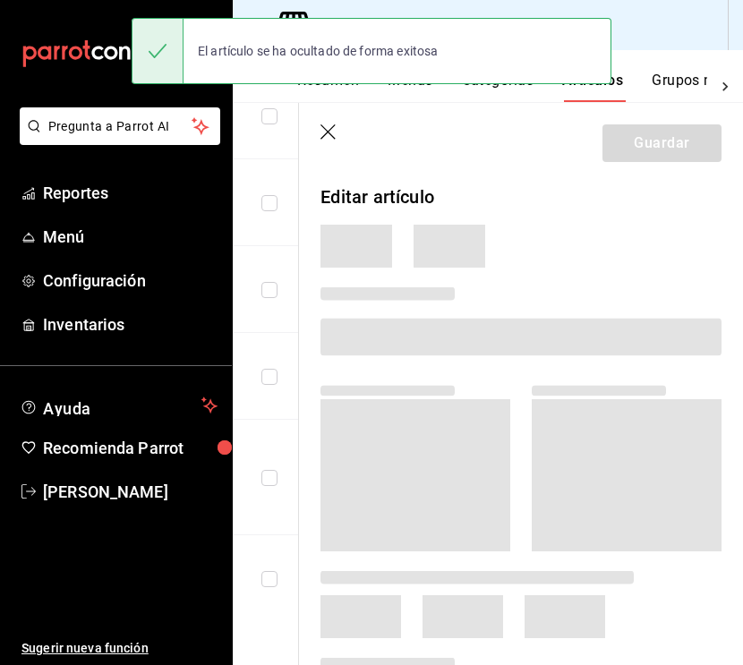
scroll to position [594, 0]
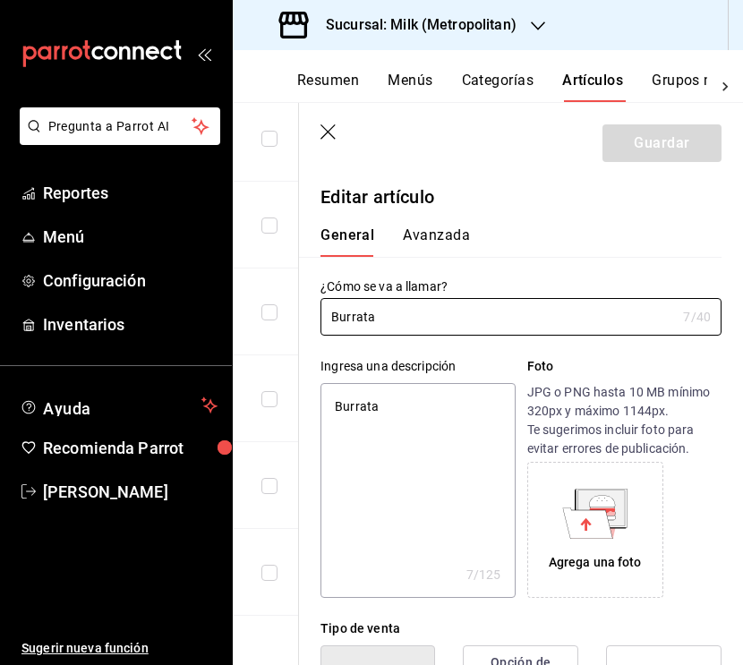
type textarea "x"
type input "$225.00"
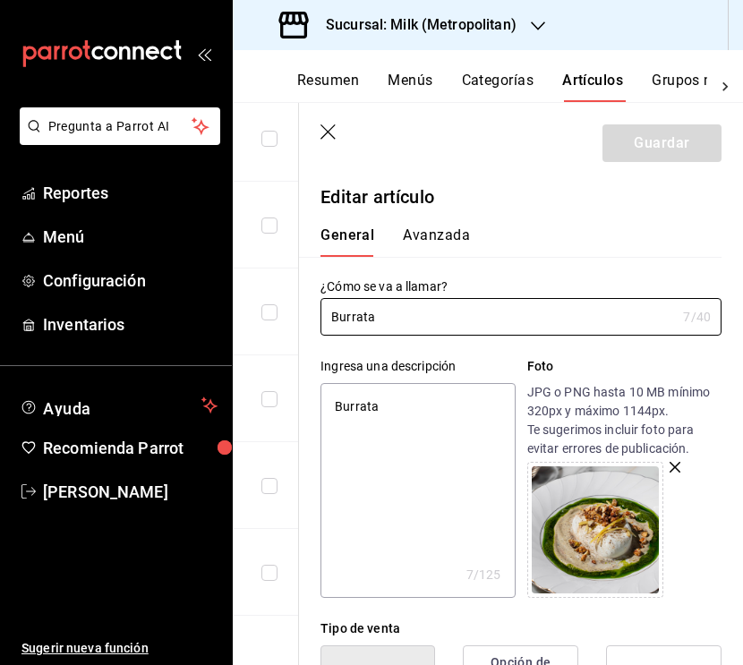
type textarea "x"
click at [395, 418] on textarea "Burrata" at bounding box center [417, 490] width 194 height 215
paste textarea "con pesto [PERSON_NAME] y piquín, porción personal."
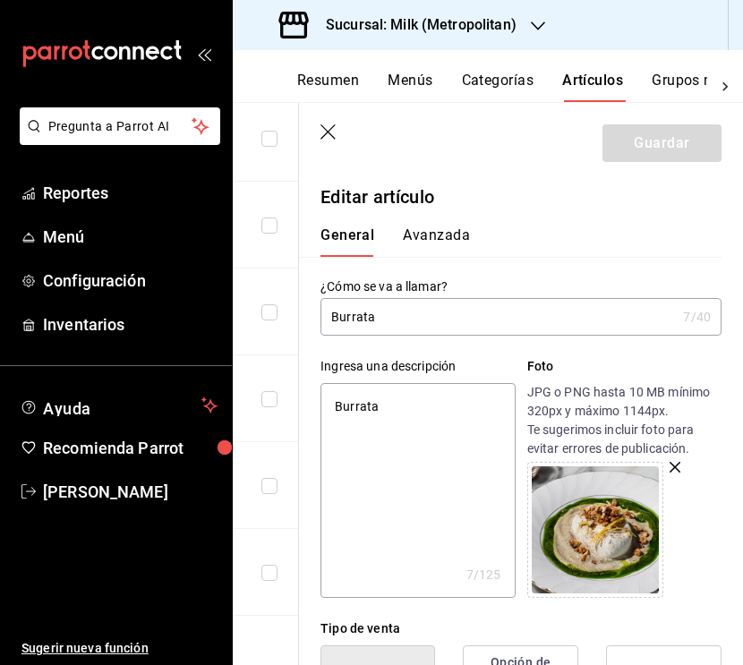
type textarea "Burrata con pesto [PERSON_NAME] y piquín, porción personal."
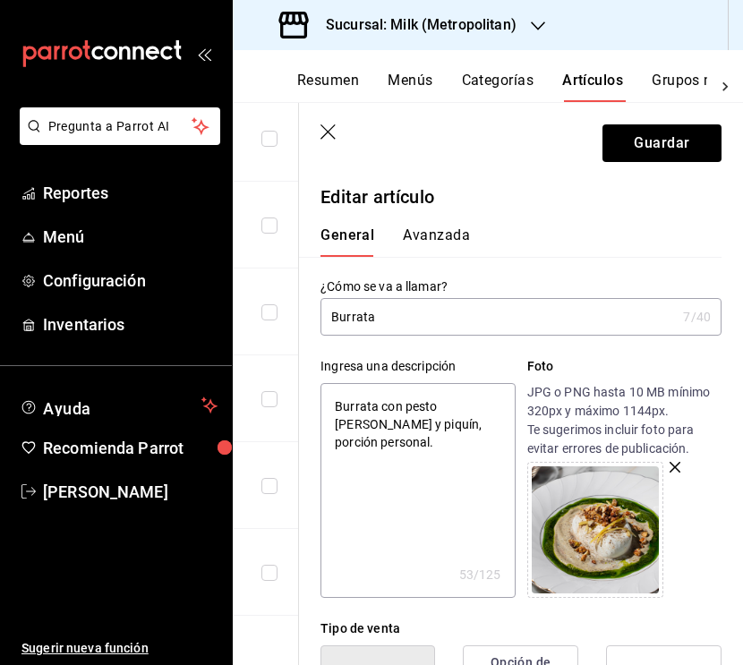
type textarea "x"
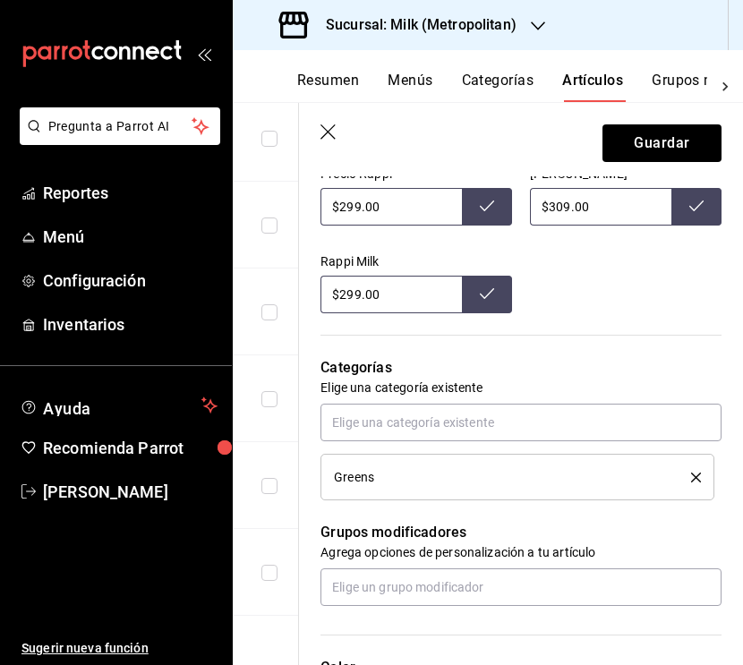
scroll to position [728, 0]
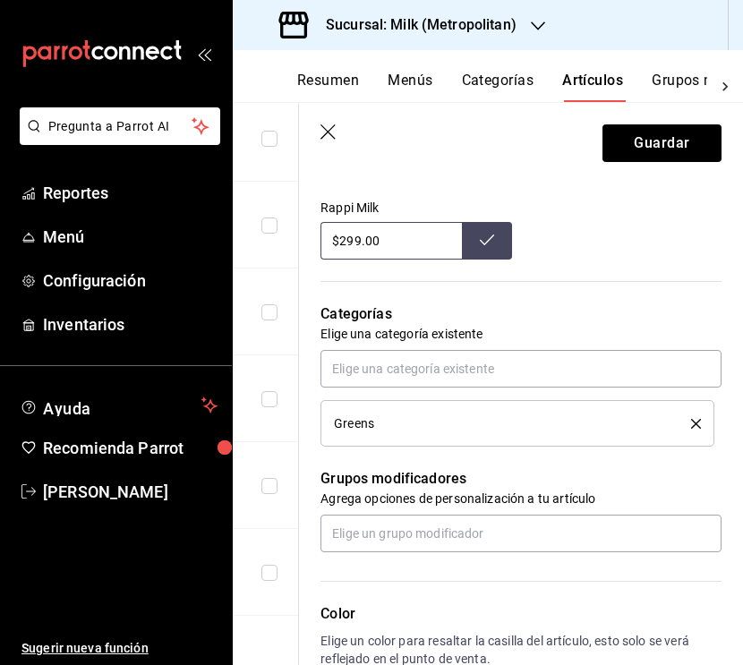
type textarea "Burrata con pesto [PERSON_NAME] y piquín, porción personal."
type textarea "x"
click at [642, 417] on div "Greens" at bounding box center [499, 423] width 330 height 13
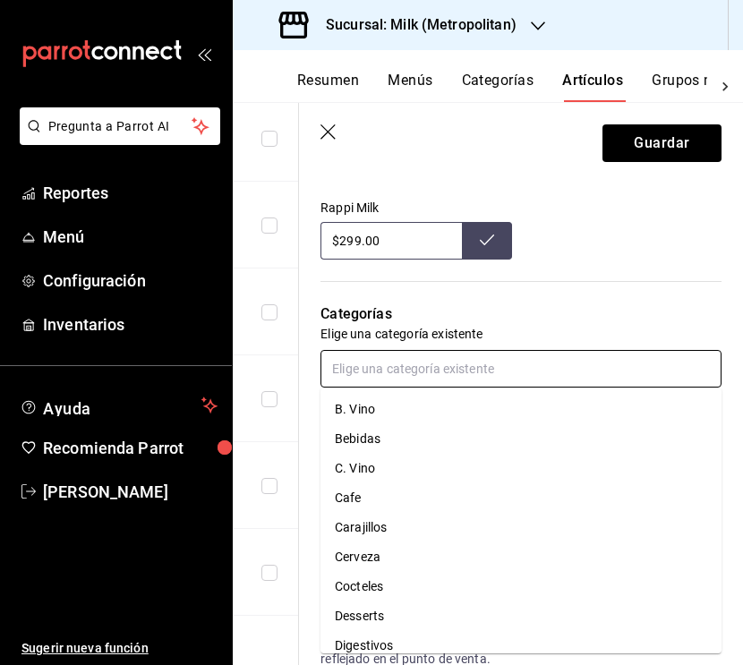
click at [579, 374] on input "text" at bounding box center [520, 369] width 401 height 38
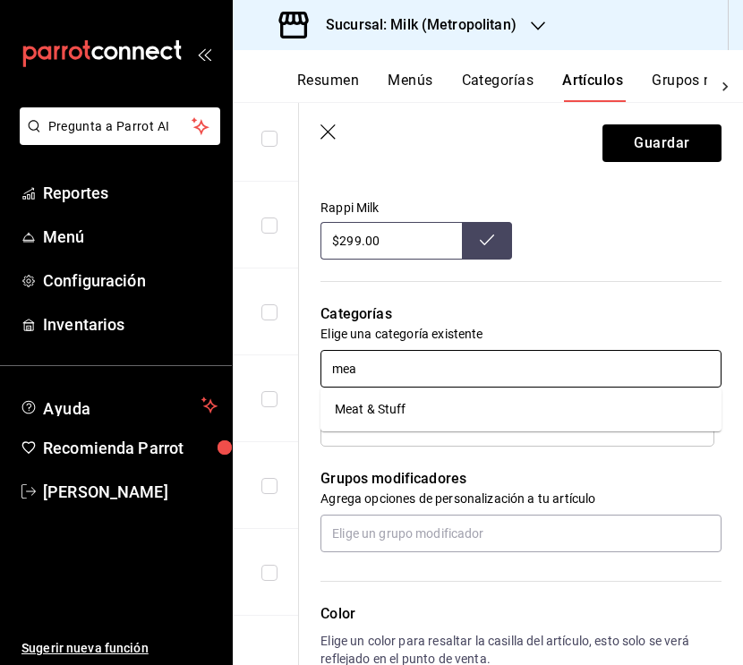
type input "meat"
click at [466, 400] on li "Meat & Stuff" at bounding box center [520, 410] width 401 height 30
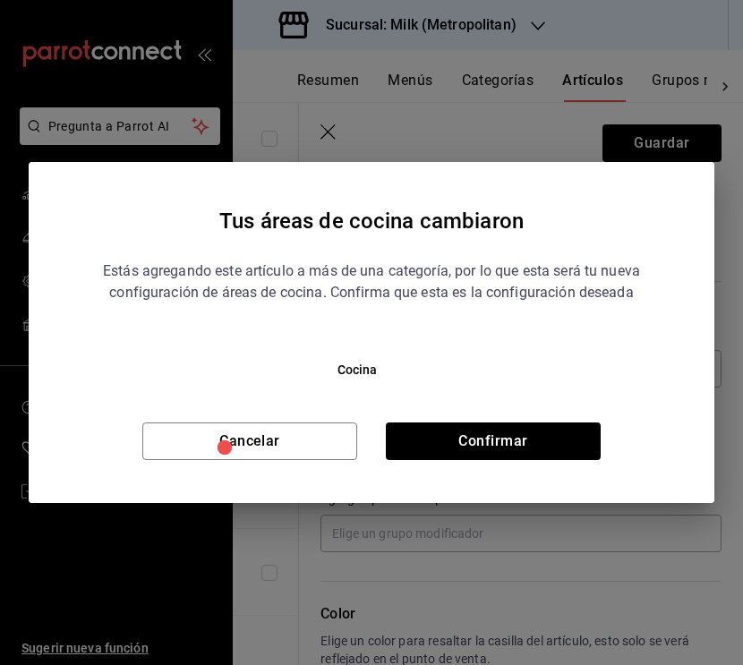
type textarea "x"
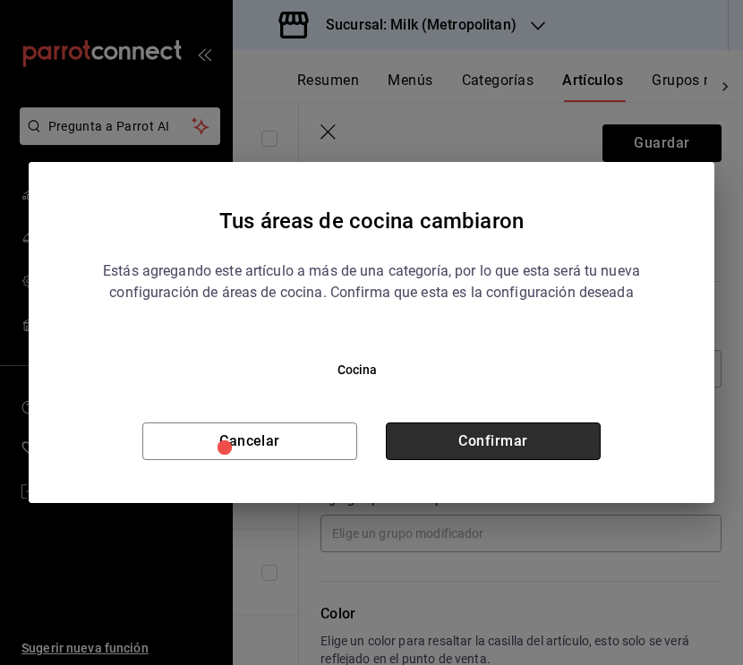
click at [477, 453] on button "Confirmar" at bounding box center [493, 441] width 215 height 38
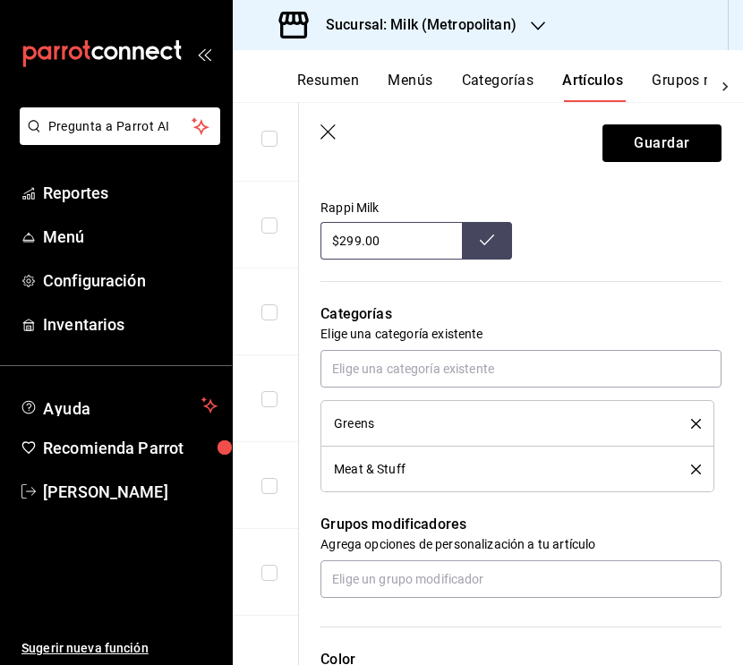
click at [690, 419] on button "delete" at bounding box center [689, 424] width 22 height 10
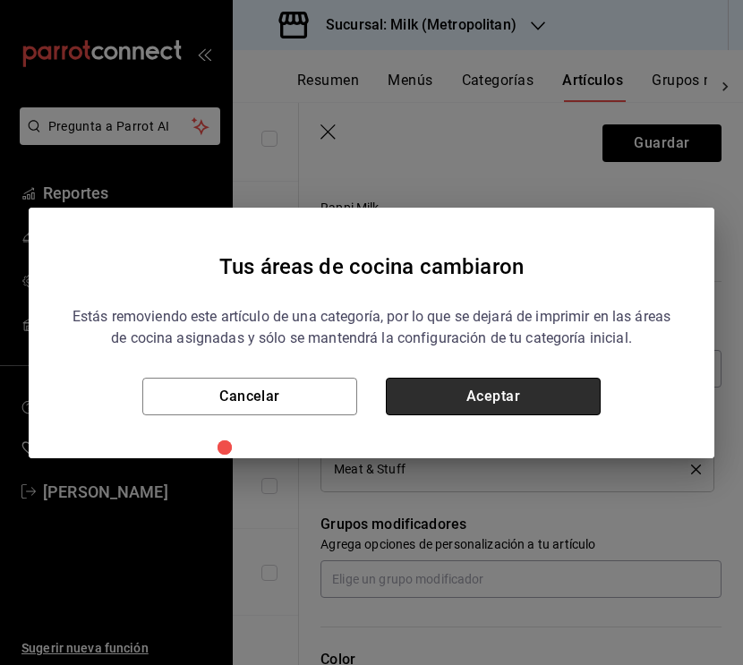
click at [572, 398] on button "Aceptar" at bounding box center [493, 397] width 215 height 38
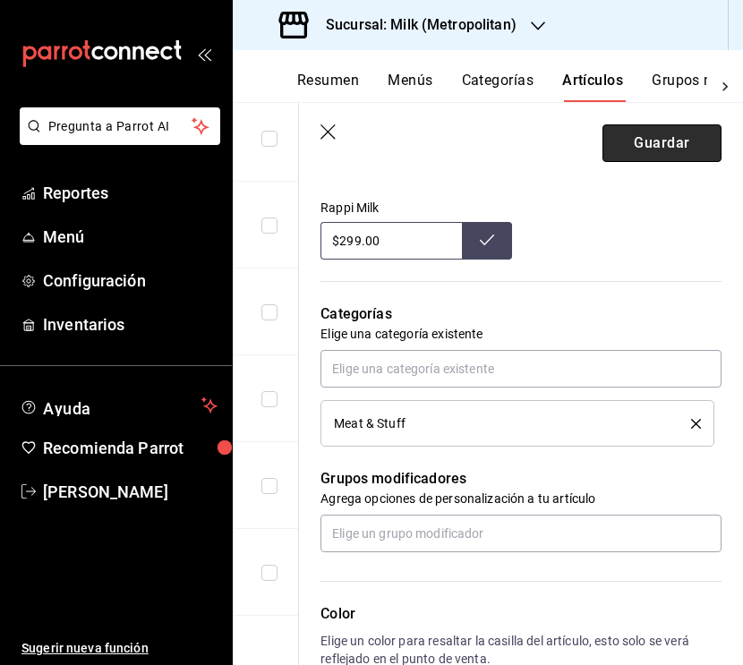
click at [641, 130] on button "Guardar" at bounding box center [661, 143] width 119 height 38
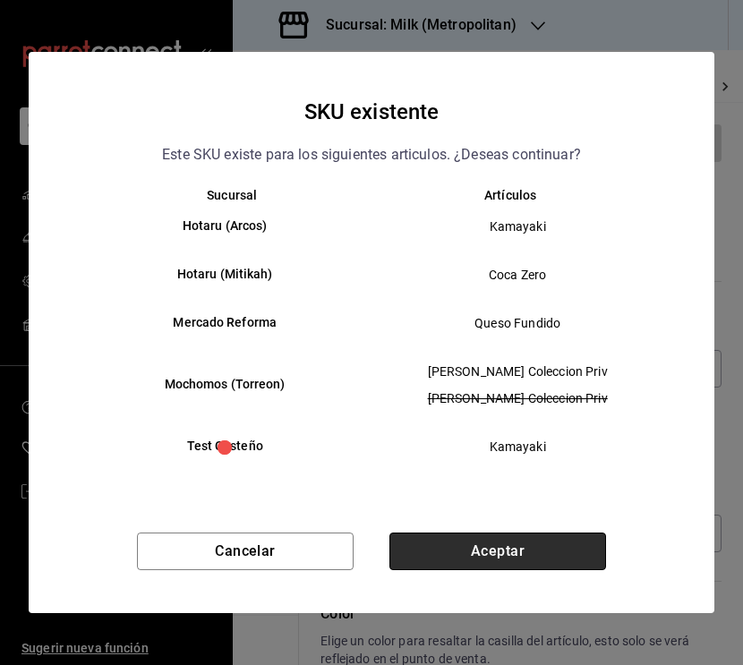
click at [546, 550] on button "Aceptar" at bounding box center [497, 551] width 216 height 38
type textarea "x"
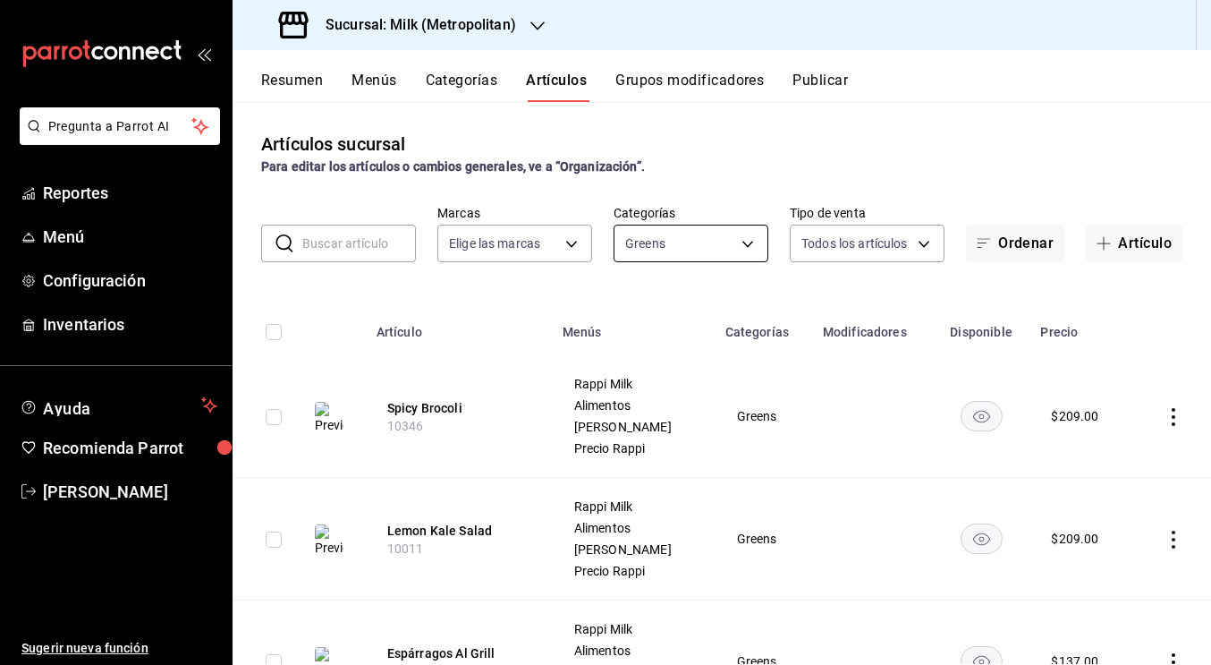
click at [743, 241] on body "Pregunta a Parrot AI Reportes Menú Configuración Inventarios Ayuda Recomienda P…" at bounding box center [605, 332] width 1211 height 665
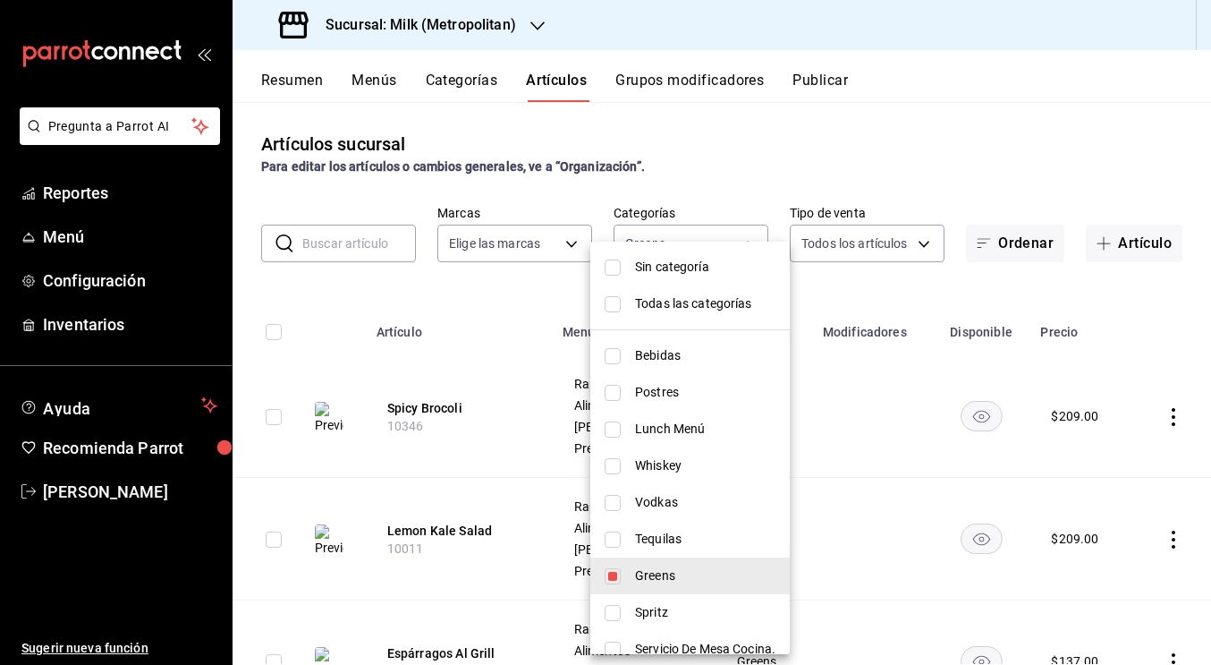
click at [606, 577] on input "checkbox" at bounding box center [613, 576] width 16 height 16
checkbox input "false"
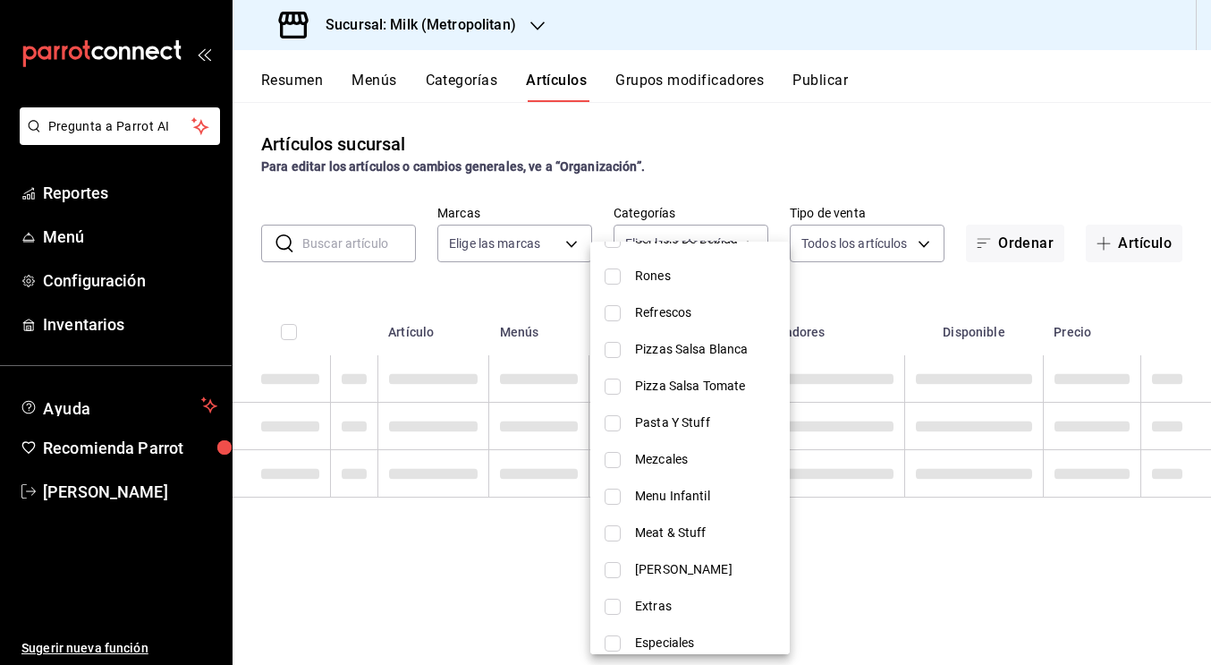
scroll to position [448, 0]
click at [611, 530] on input "checkbox" at bounding box center [613, 531] width 16 height 16
checkbox input "true"
type input "796e0cfb-9712-4b9a-9793-c1f36a178685"
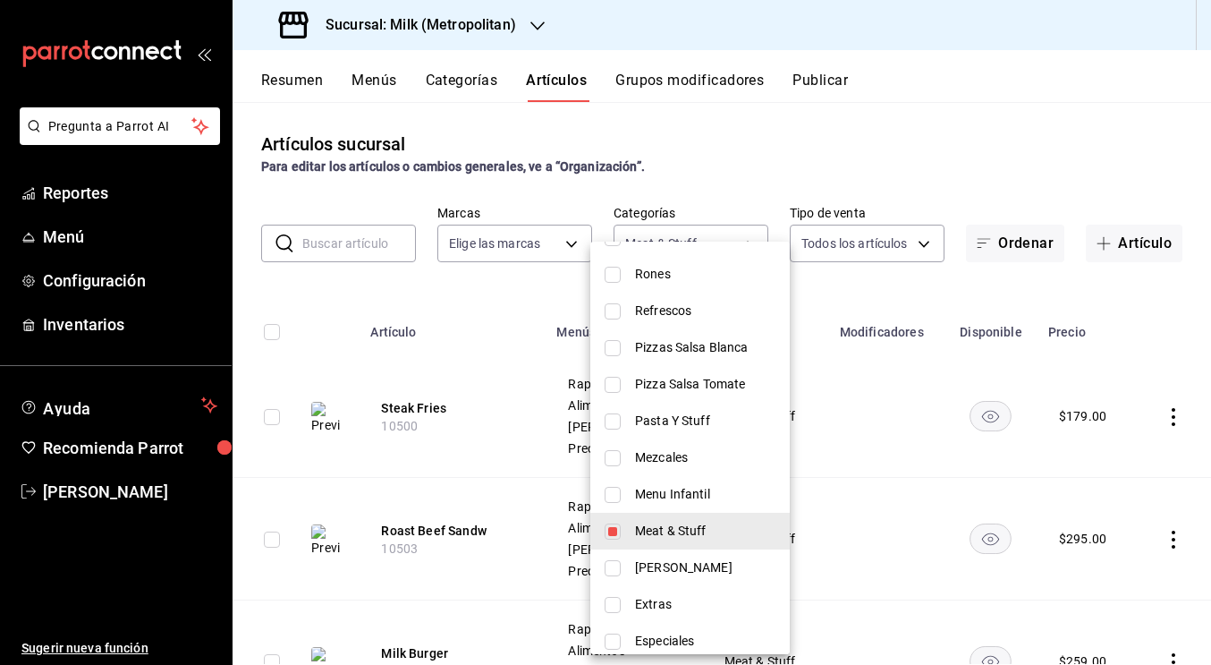
click at [436, 326] on div at bounding box center [605, 332] width 1211 height 665
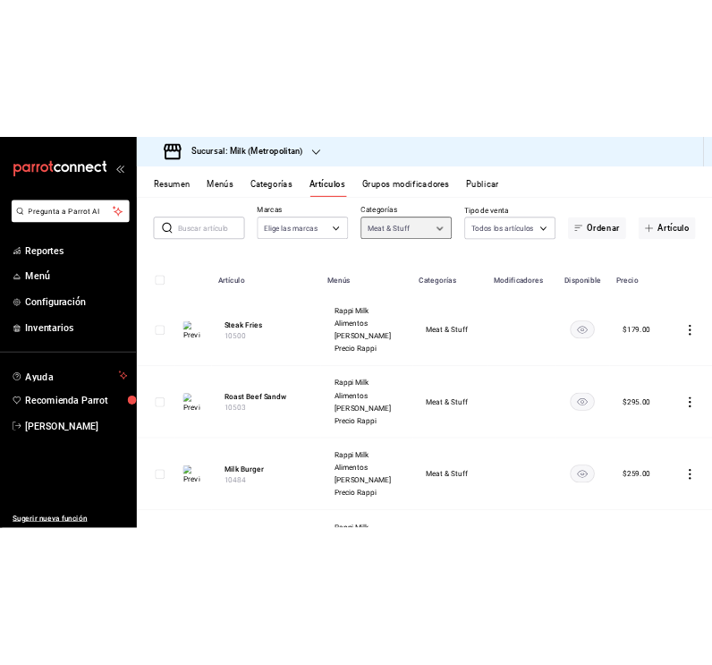
scroll to position [88, 0]
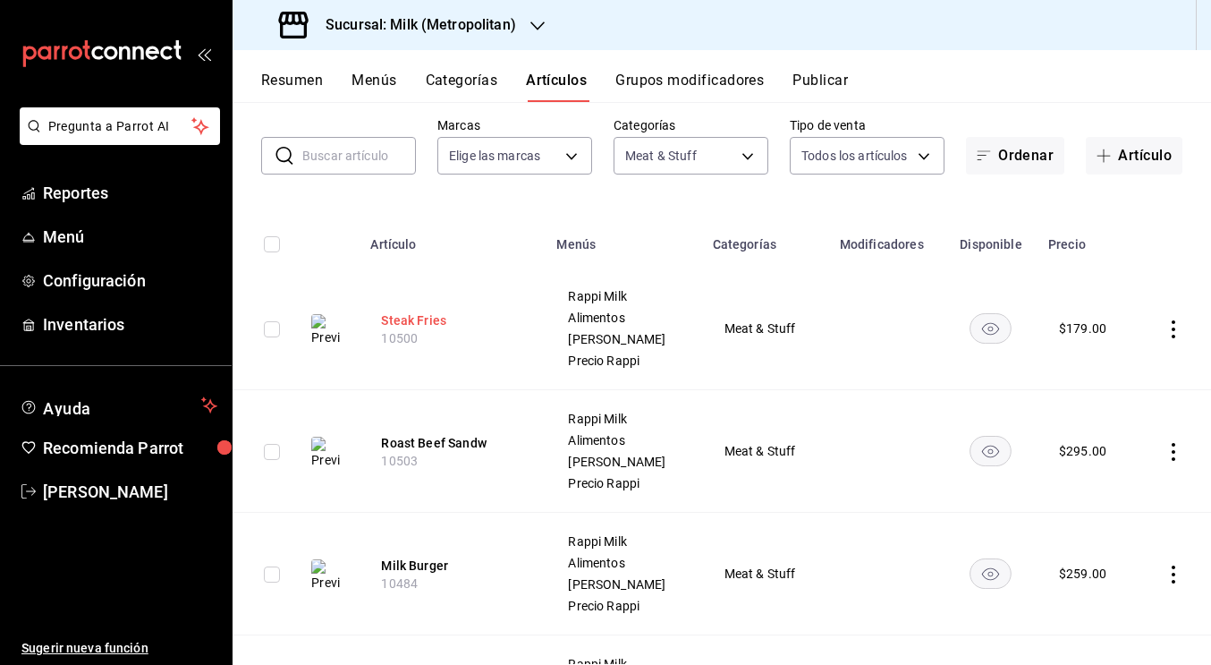
click at [409, 318] on button "Steak Fries" at bounding box center [452, 320] width 143 height 18
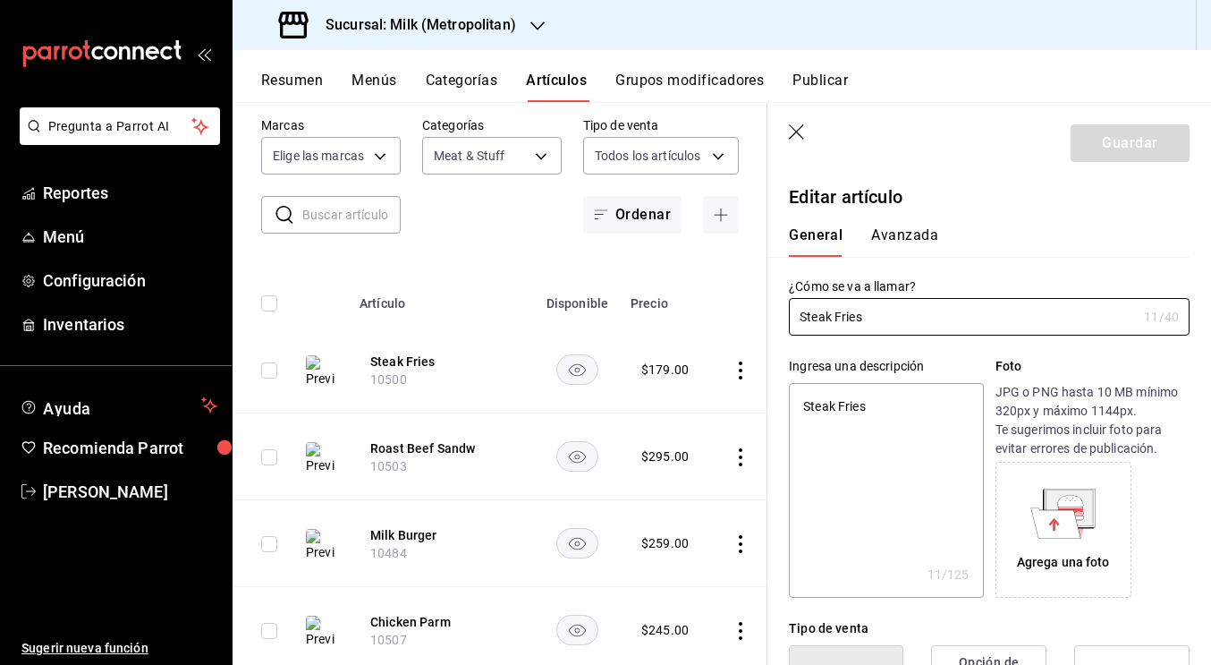
type textarea "x"
type input "$179.00"
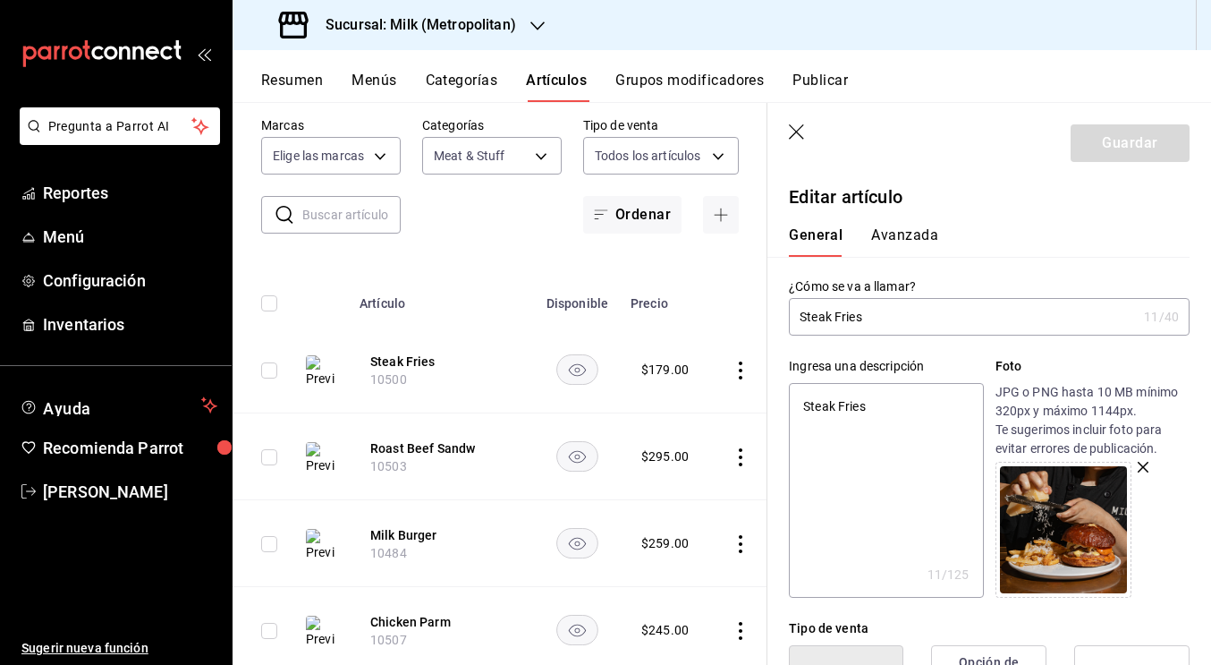
click at [1068, 467] on icon "button" at bounding box center [1143, 467] width 11 height 11
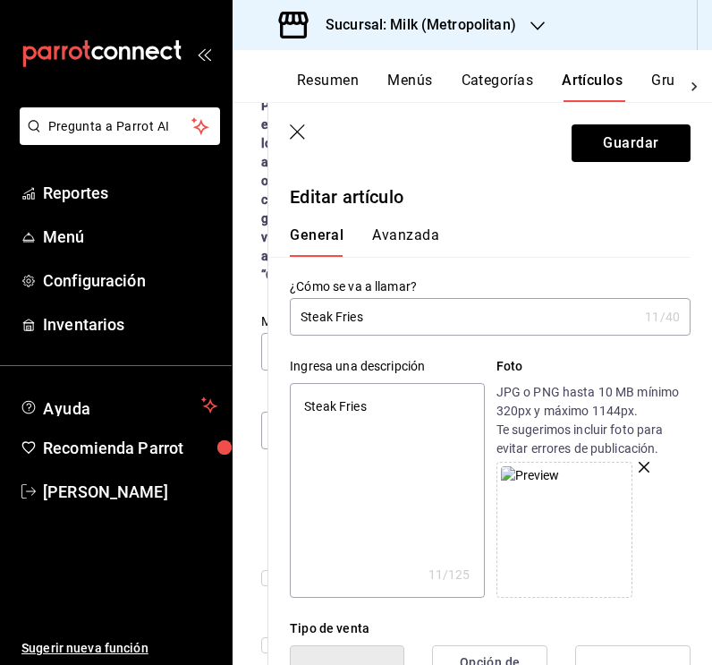
type textarea "x"
click at [395, 401] on textarea "Steak Fries" at bounding box center [387, 490] width 194 height 215
paste textarea "Bañadas con jugo de carne y queso parmesano."
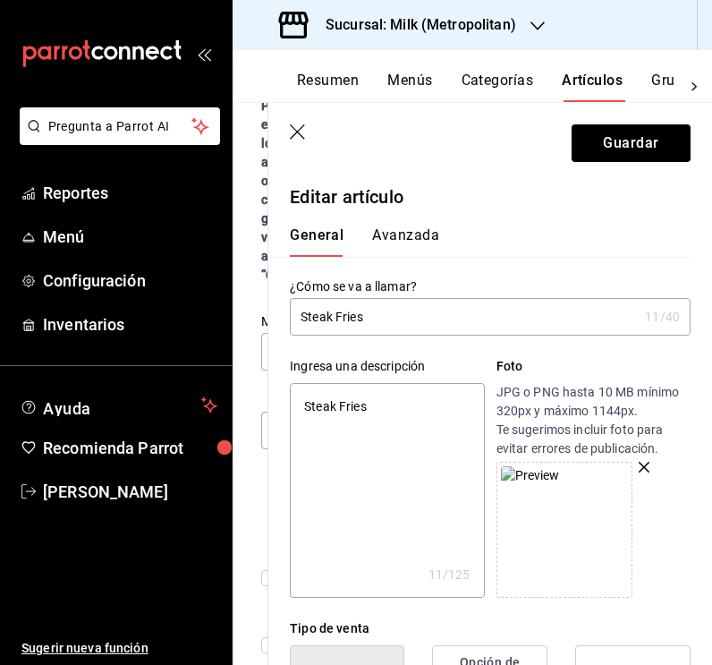
type textarea "Bañadas con jugo de carne y queso parmesano."
type textarea "x"
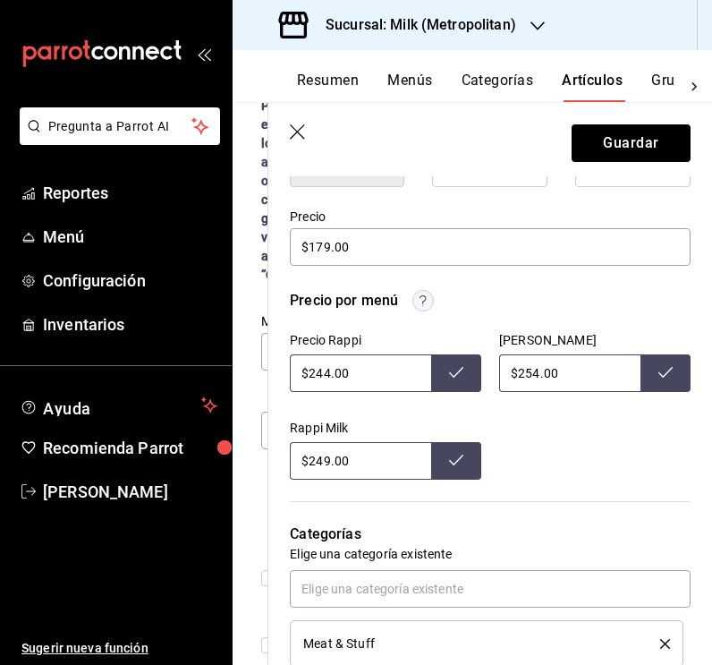
type textarea "Bañadas con jugo de carne y queso parmesano."
type textarea "x"
click at [329, 373] on input "$244.00" at bounding box center [360, 373] width 141 height 38
type input "$249.00"
click at [466, 376] on button at bounding box center [456, 373] width 50 height 38
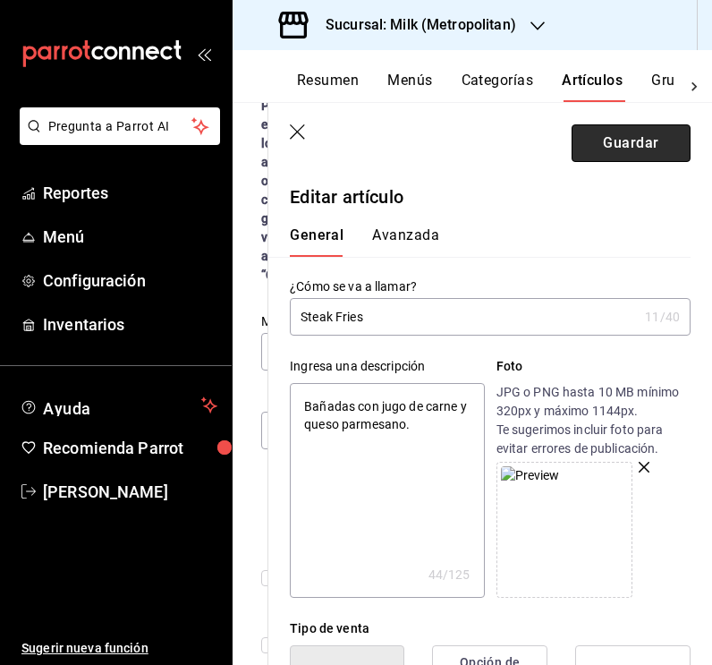
click at [646, 151] on button "Guardar" at bounding box center [631, 143] width 119 height 38
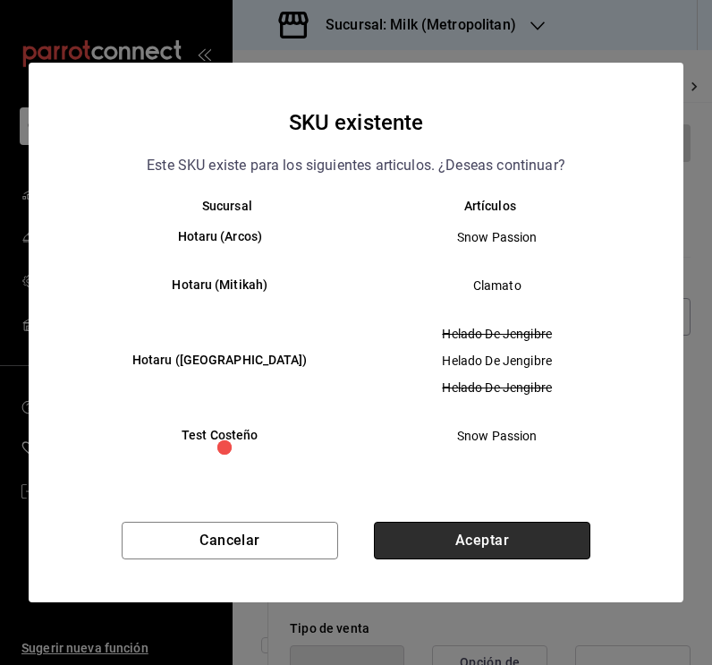
click at [438, 540] on button "Aceptar" at bounding box center [482, 541] width 216 height 38
type textarea "x"
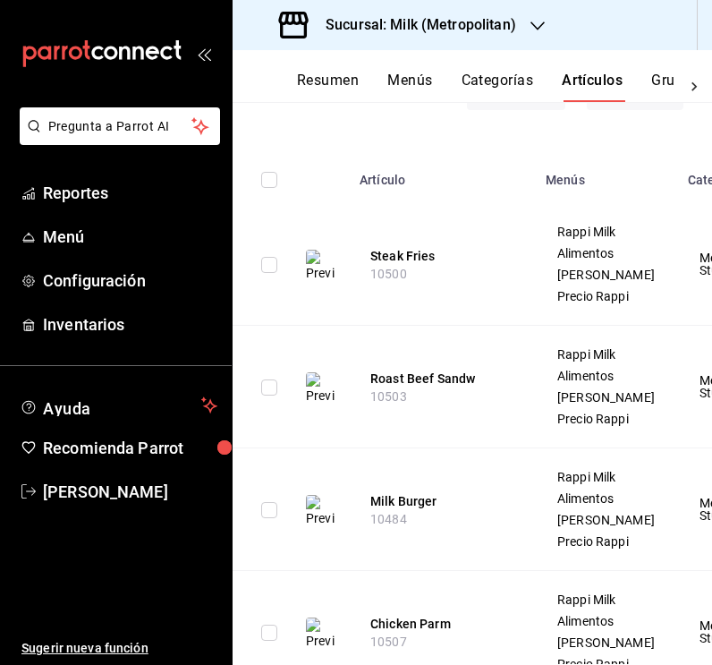
scroll to position [293, 0]
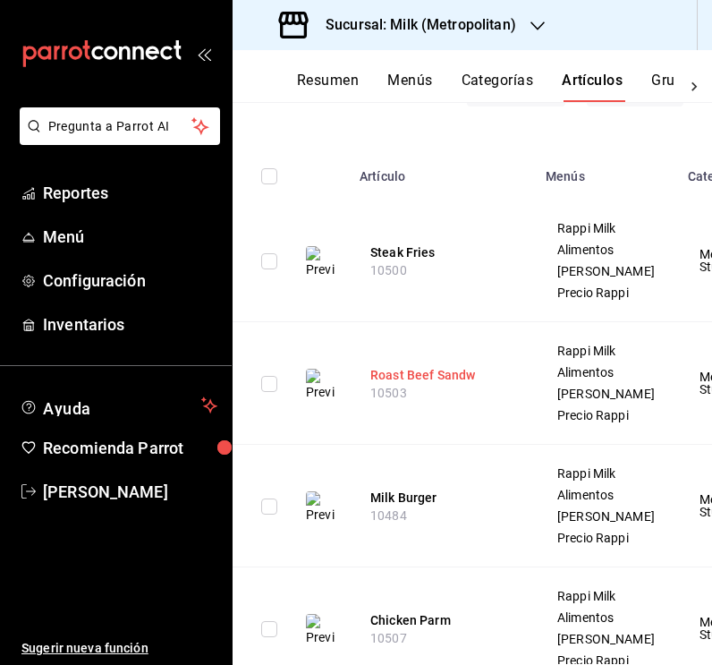
click at [448, 384] on button "Roast Beef Sandw" at bounding box center [441, 375] width 143 height 18
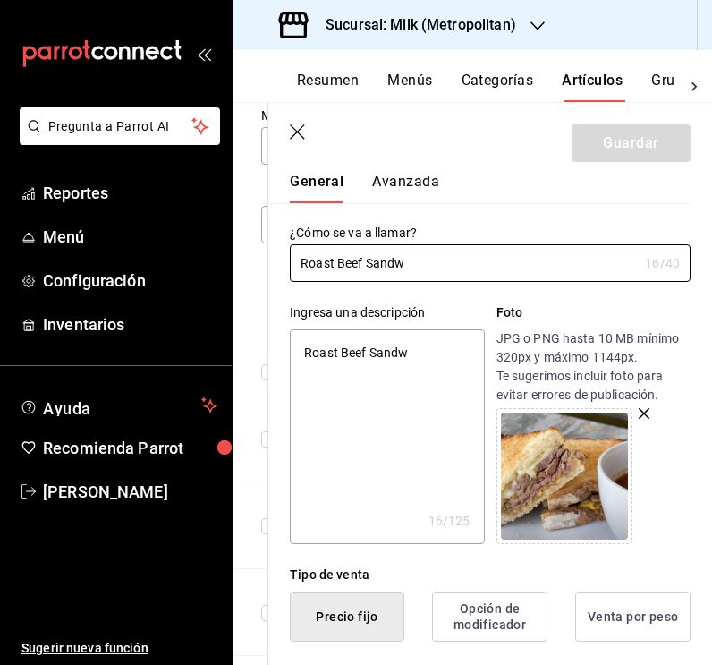
scroll to position [22, 0]
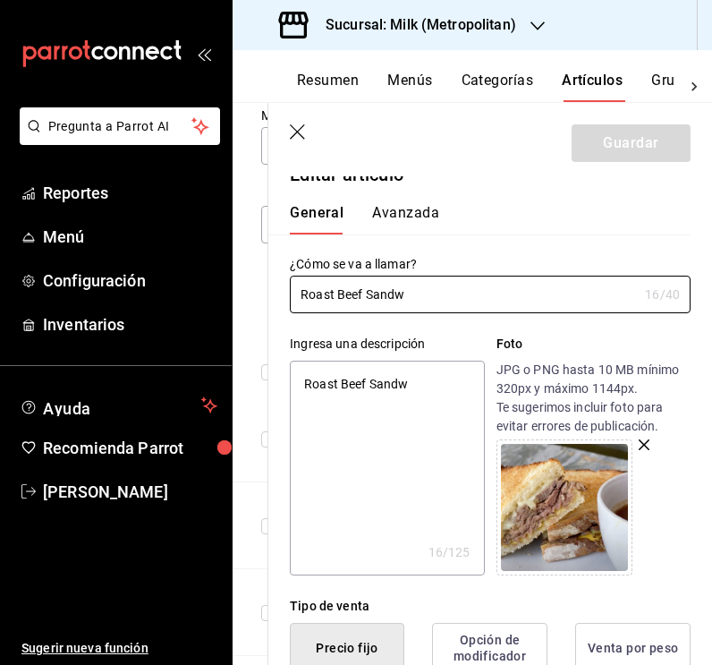
type textarea "x"
click at [418, 395] on textarea "Roast Beef Sandw" at bounding box center [387, 468] width 194 height 215
paste textarea "Pan campesino, mostaza dijon, horseradish, roast beef horneado en carbón, queso…"
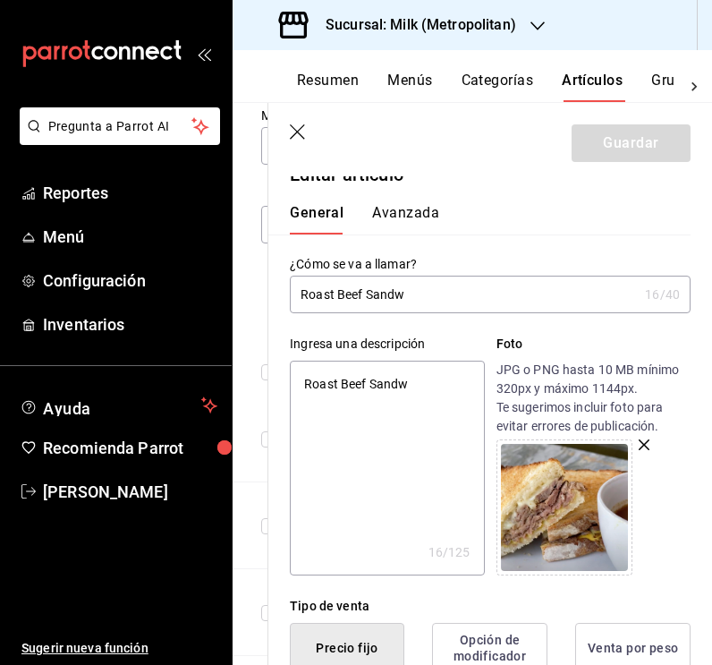
type textarea "Pan campesino, mostaza dijon, horseradish, roast beef horneado en carbón, queso…"
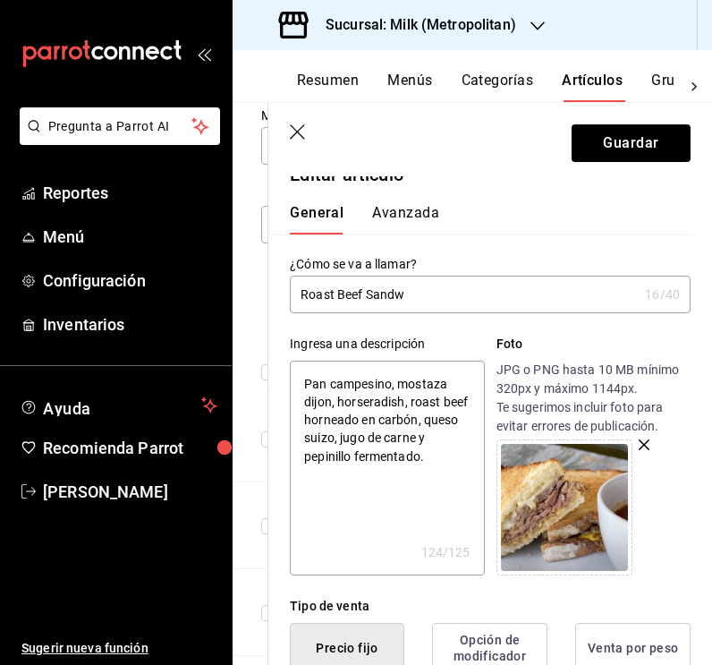
type textarea "x"
type textarea "Pan campesino, mostaza dijon, horseradish, roast beef horneado en carbón, queso…"
type textarea "x"
click at [437, 290] on input "Roast Beef Sandw" at bounding box center [464, 294] width 348 height 36
drag, startPoint x: 705, startPoint y: 315, endPoint x: 369, endPoint y: 293, distance: 337.1
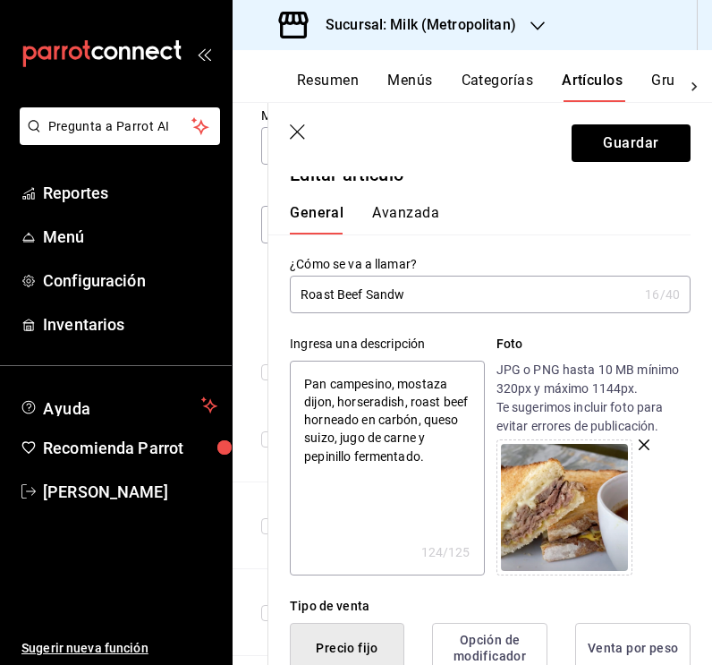
click at [369, 293] on input "Roast Beef Sandw" at bounding box center [464, 294] width 348 height 36
type input "Roast Beef DSandw"
type textarea "x"
type input "Roast Beef DiSandw"
type textarea "x"
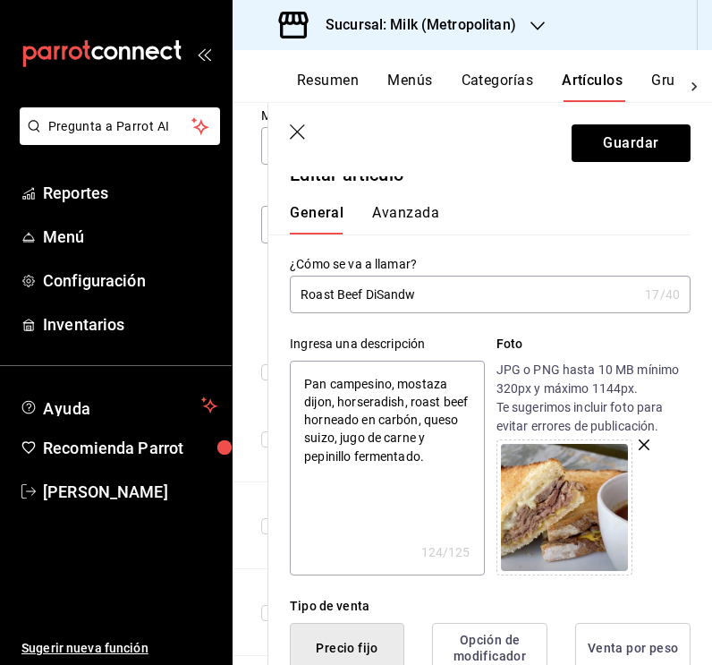
type input "Roast Beef DipSandw"
type textarea "x"
type input "Roast Beef Dip Sandw"
type textarea "x"
click at [448, 301] on input "Roast Beef Dip Sandw" at bounding box center [464, 294] width 348 height 36
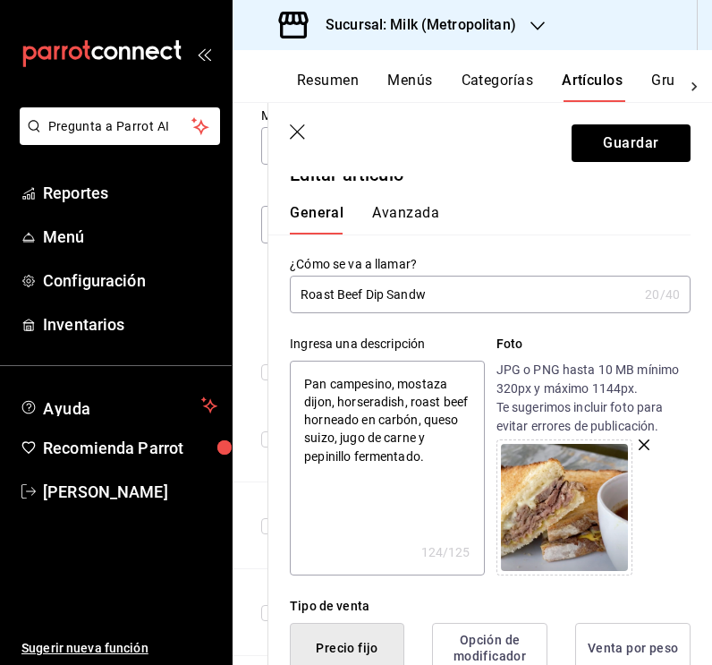
type input "Roast Beef Dip Sandwi"
type textarea "x"
type input "Roast Beef Dip Sandwic"
type textarea "x"
type input "Roast Beef Dip Sandwich"
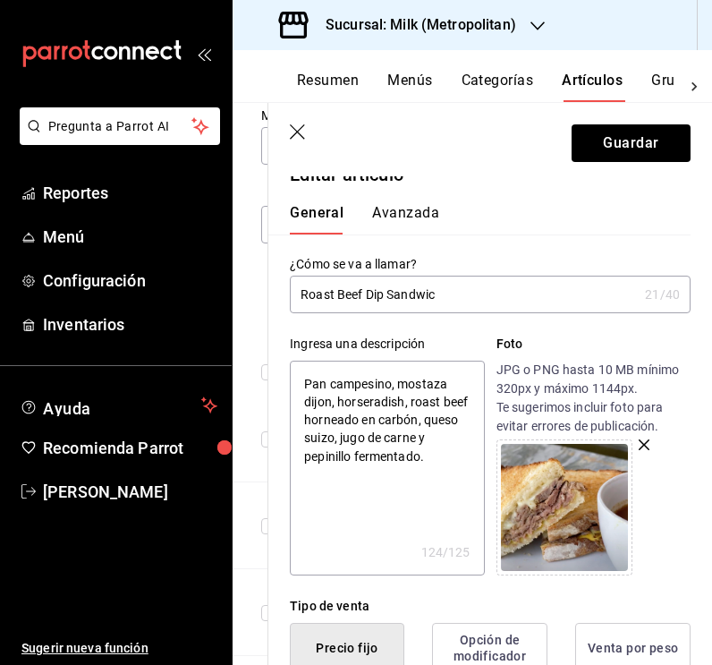
type textarea "x"
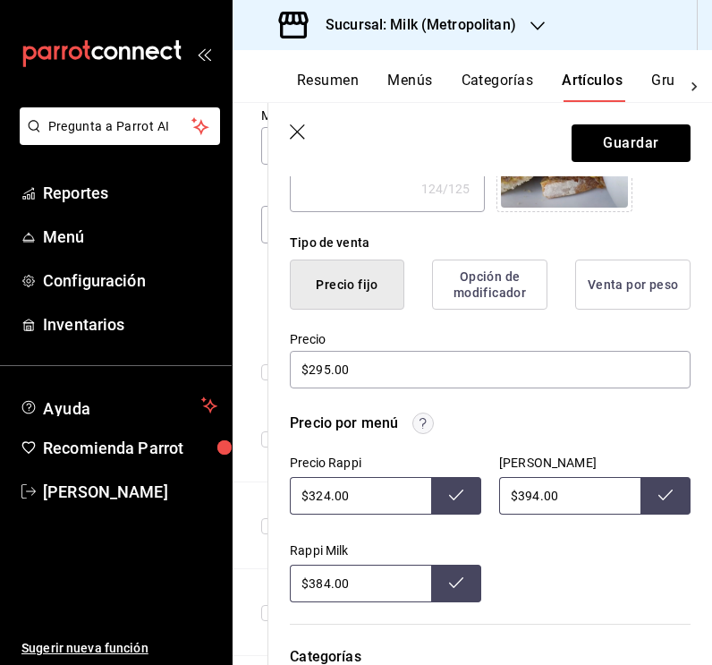
scroll to position [395, 0]
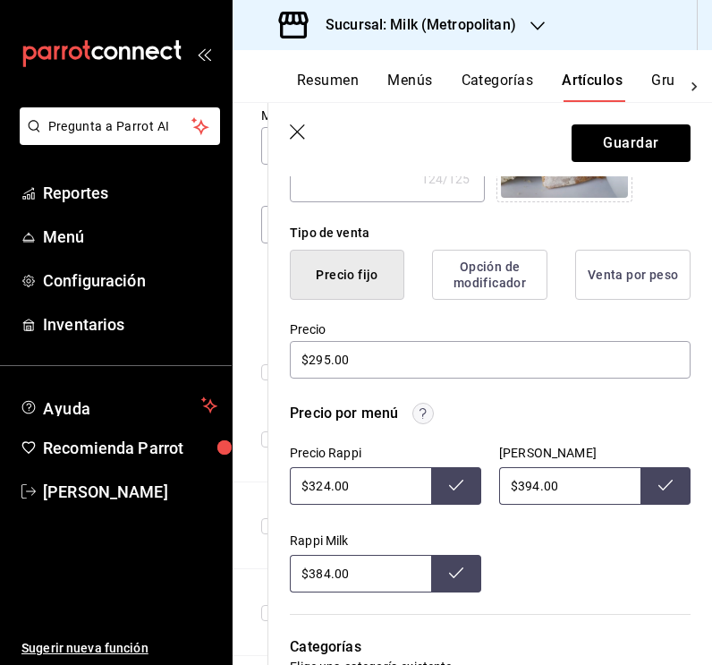
type input "Roast Beef Dip Sandwich"
click at [326, 486] on input "$324.00" at bounding box center [360, 486] width 141 height 38
type input "$384.00"
click at [463, 487] on icon at bounding box center [456, 485] width 14 height 14
click at [591, 484] on input "$394.00" at bounding box center [569, 486] width 141 height 38
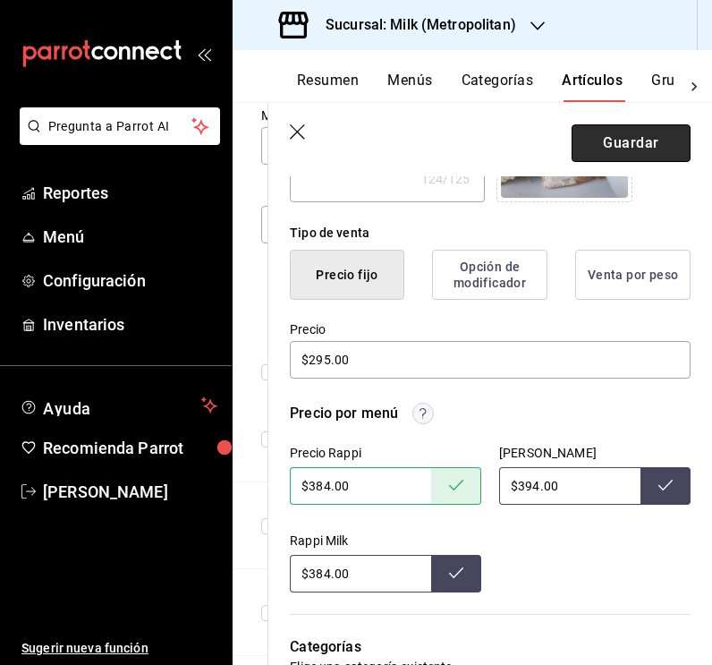
click at [628, 143] on button "Guardar" at bounding box center [631, 143] width 119 height 38
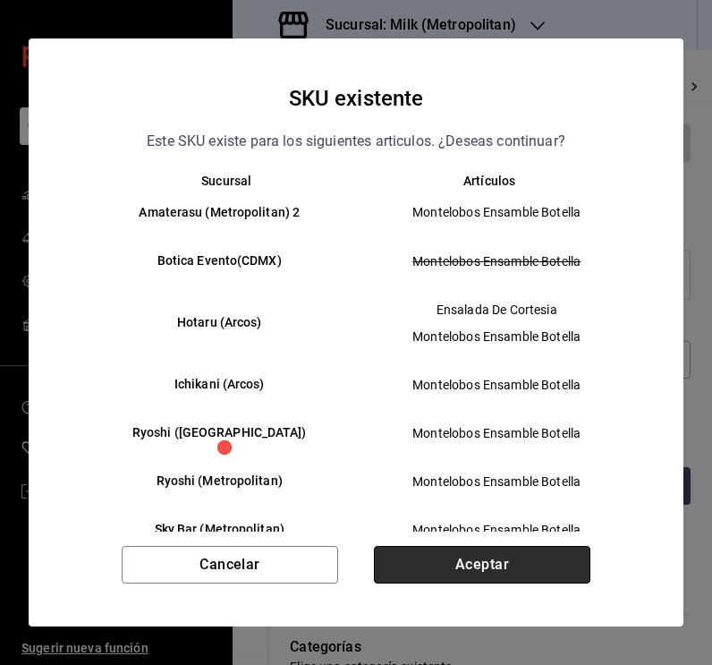
click at [452, 573] on button "Aceptar" at bounding box center [482, 565] width 216 height 38
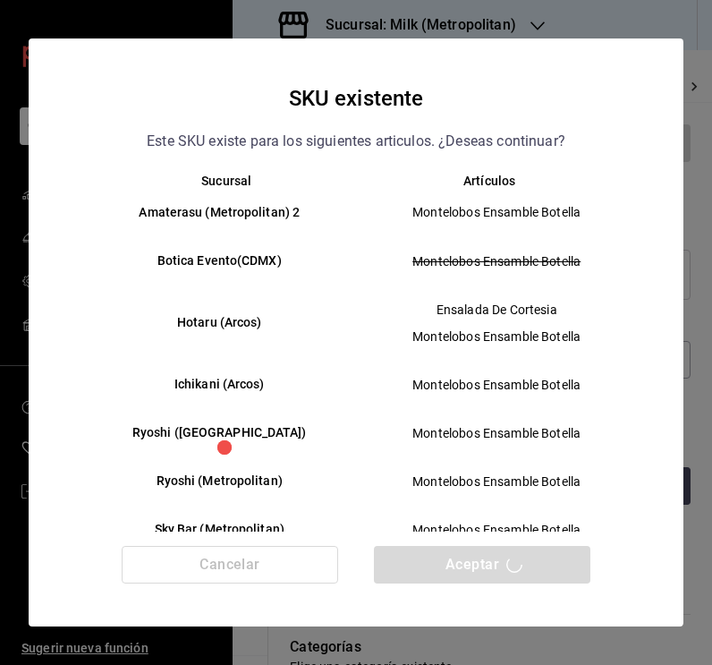
type textarea "x"
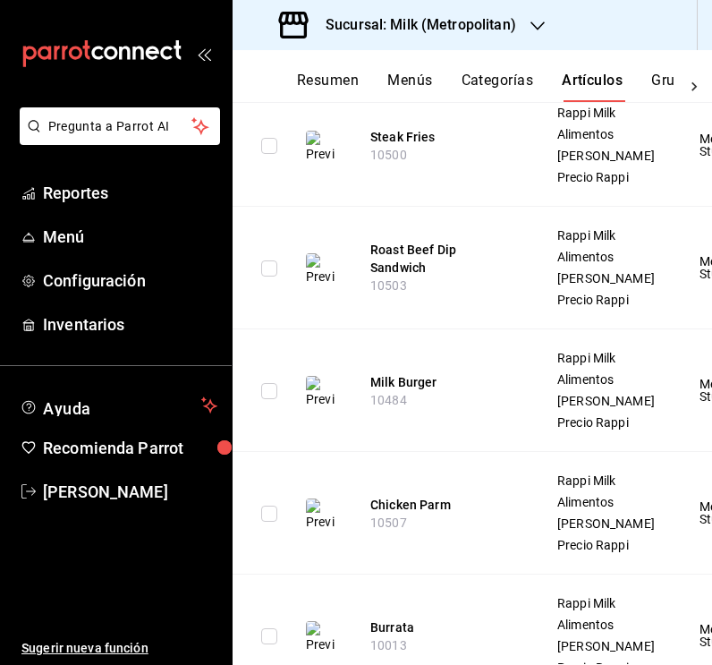
scroll to position [490, 0]
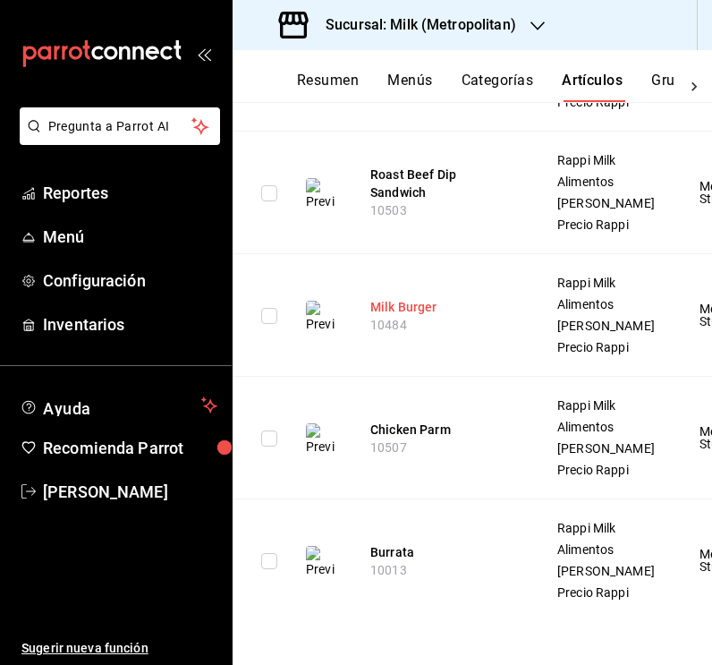
click at [405, 316] on button "Milk Burger" at bounding box center [441, 307] width 143 height 18
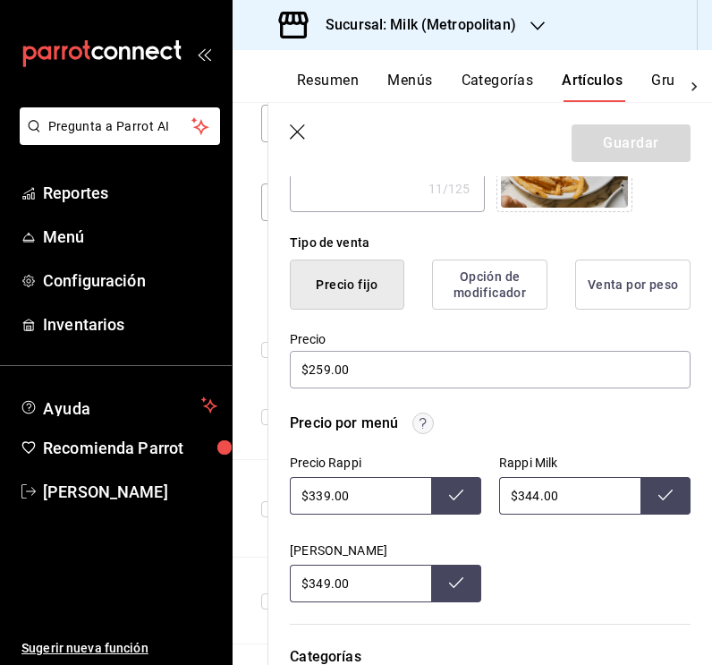
scroll to position [387, 0]
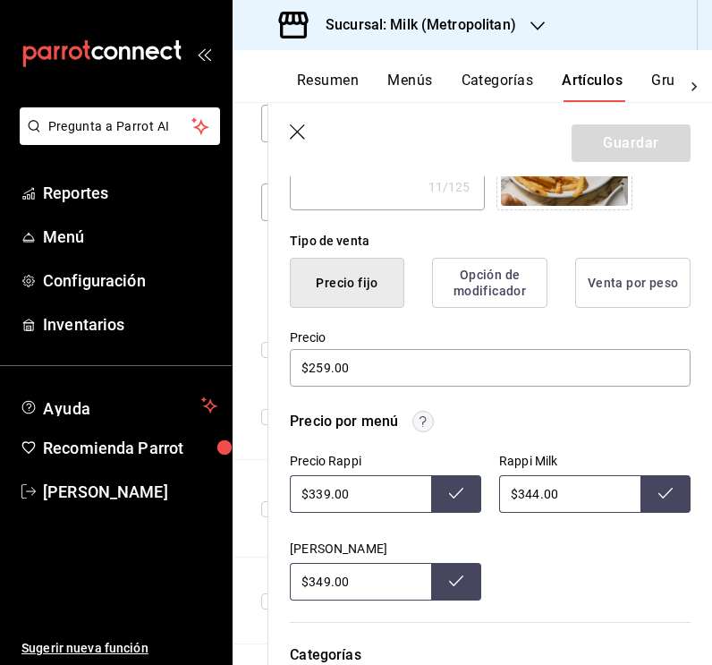
click at [327, 494] on input "$339.00" at bounding box center [360, 494] width 141 height 38
type input "$344.00"
click at [445, 495] on button at bounding box center [456, 494] width 50 height 38
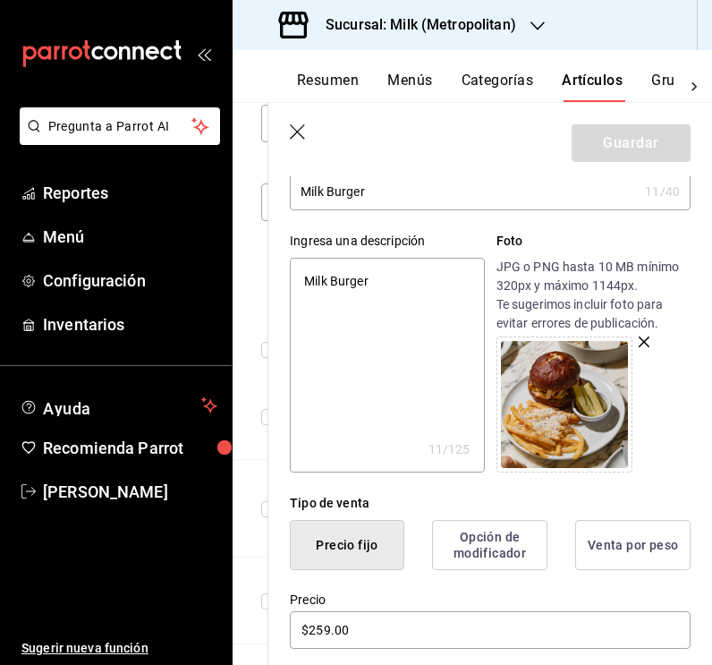
scroll to position [123, 0]
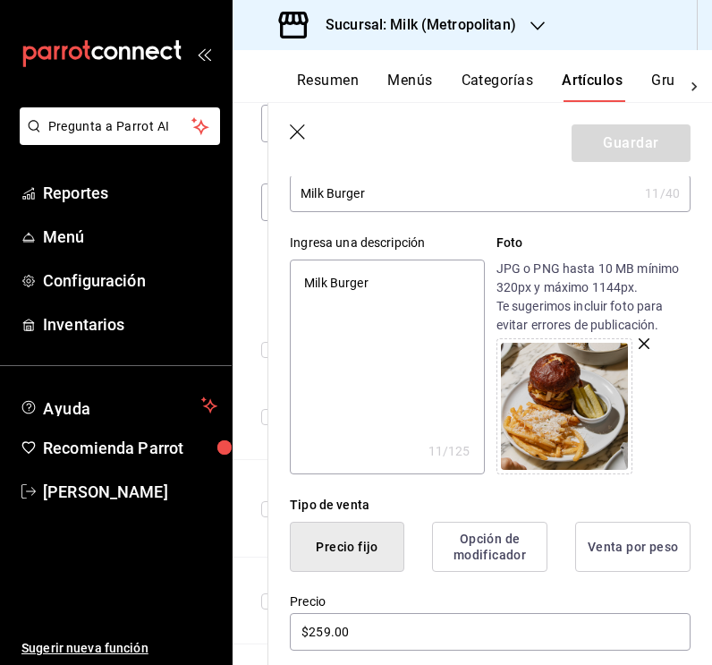
type textarea "x"
click at [386, 284] on textarea "Milk Burger" at bounding box center [387, 366] width 194 height 215
paste textarea "Pan pretzel, gouda, milk sauce, cebolla, caramelizada y pepinillo fermentado."
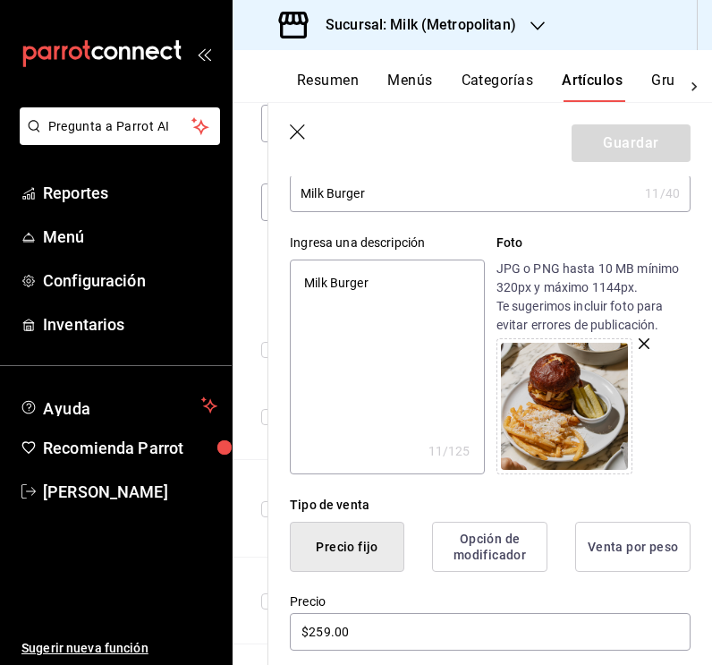
type textarea "Pan pretzel, gouda, milk sauce, cebolla, caramelizada y pepinillo fermentado."
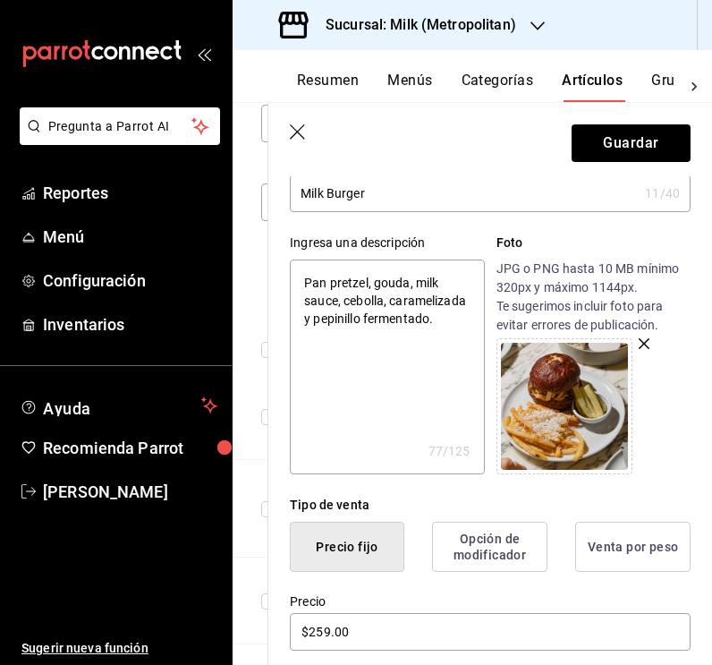
type textarea "x"
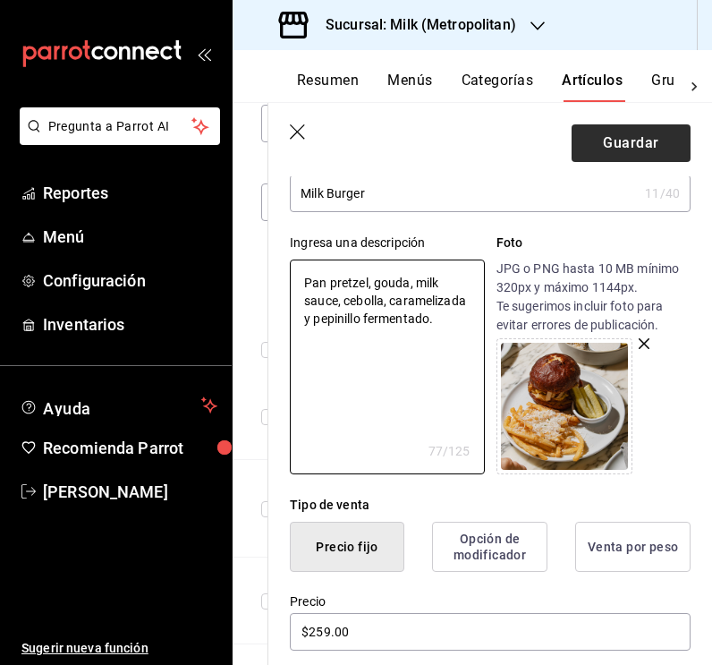
type textarea "Pan pretzel, gouda, milk sauce, cebolla, caramelizada y pepinillo fermentado."
click at [646, 153] on button "Guardar" at bounding box center [631, 143] width 119 height 38
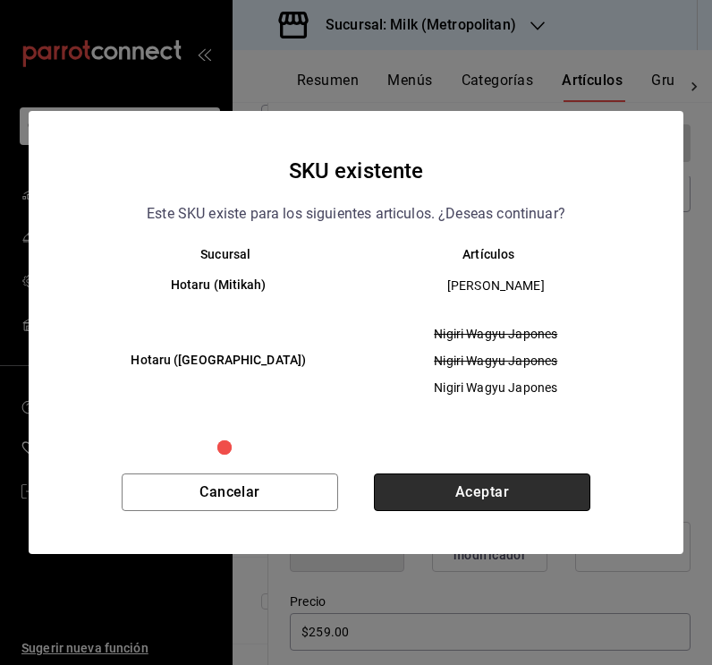
click at [517, 487] on button "Aceptar" at bounding box center [482, 492] width 216 height 38
type textarea "x"
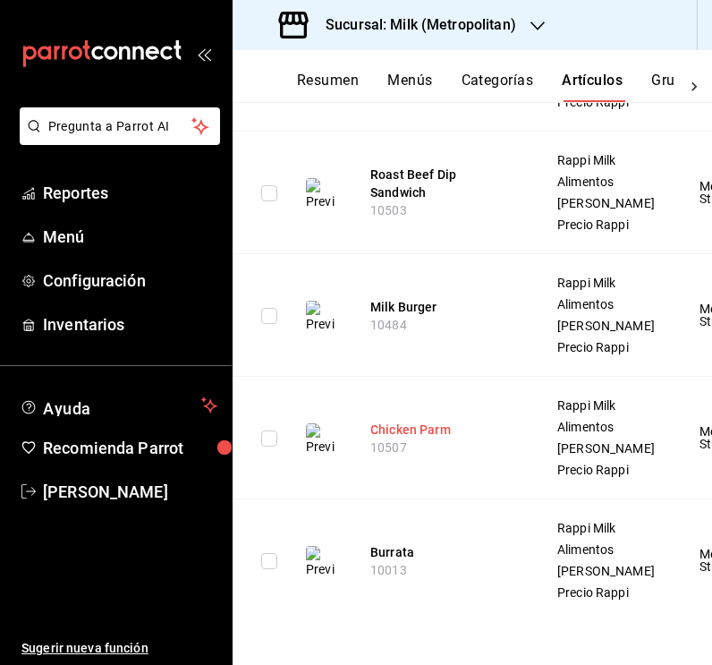
click at [426, 438] on button "Chicken Parm" at bounding box center [441, 429] width 143 height 18
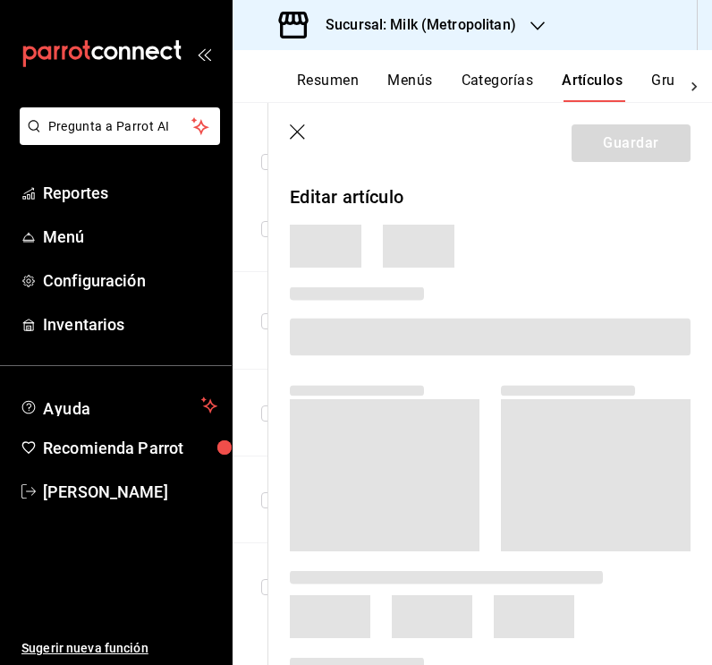
scroll to position [316, 0]
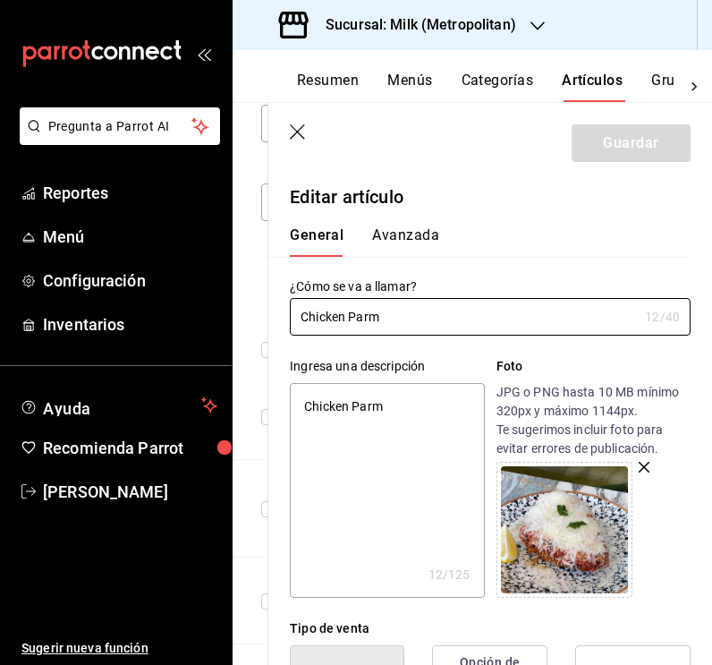
click at [405, 412] on textarea "Chicken Parm" at bounding box center [387, 490] width 194 height 215
type textarea "x"
click at [405, 412] on textarea "Chicken Parm" at bounding box center [387, 490] width 194 height 215
paste textarea "Pechuga de pollo empanizada, salsa de tomate, parmesano, mozzarella y pesto."
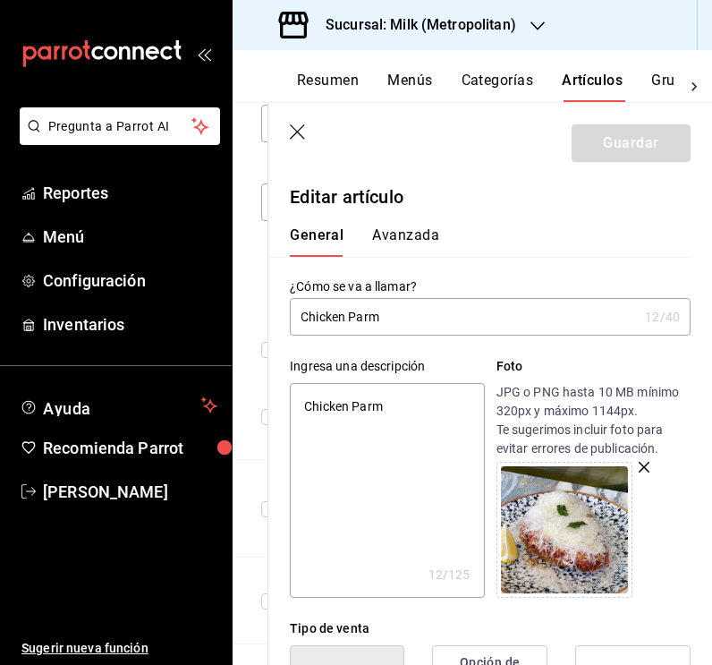
type textarea "Pechuga de pollo empanizada, salsa de tomate, parmesano, mozzarella y pesto."
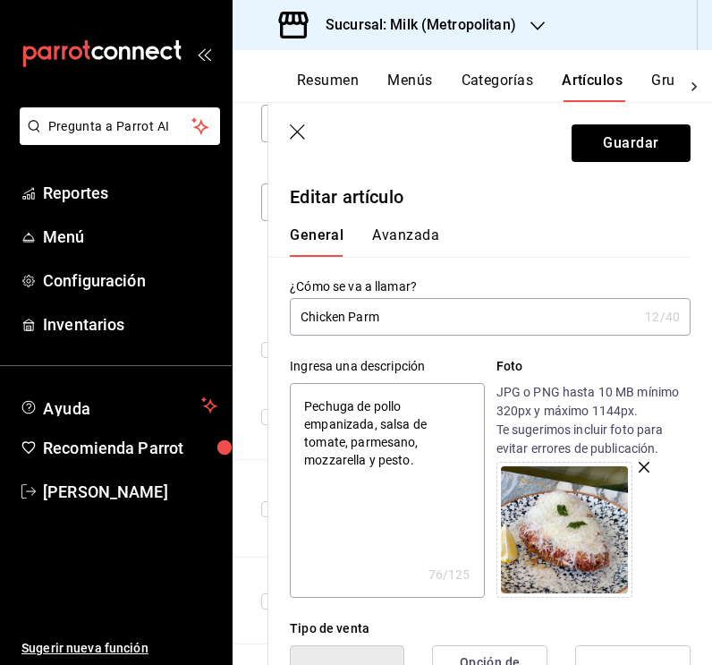
type textarea "x"
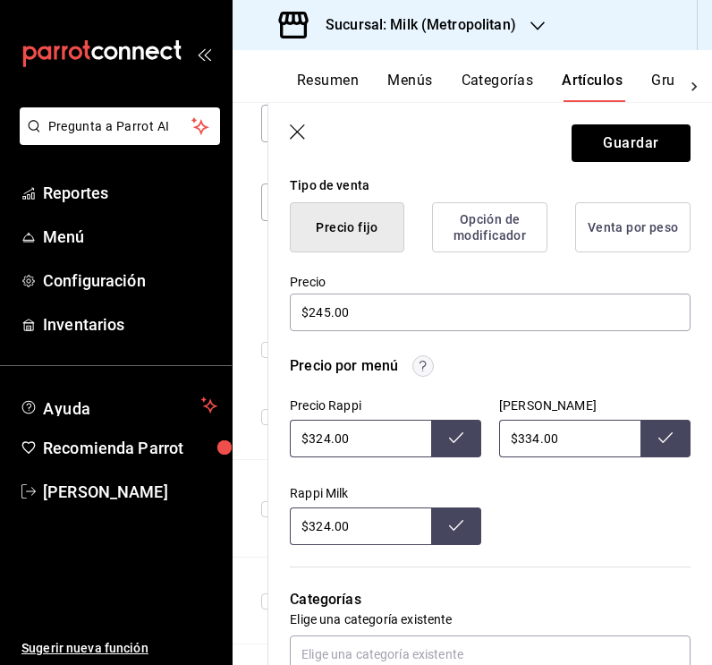
scroll to position [450, 0]
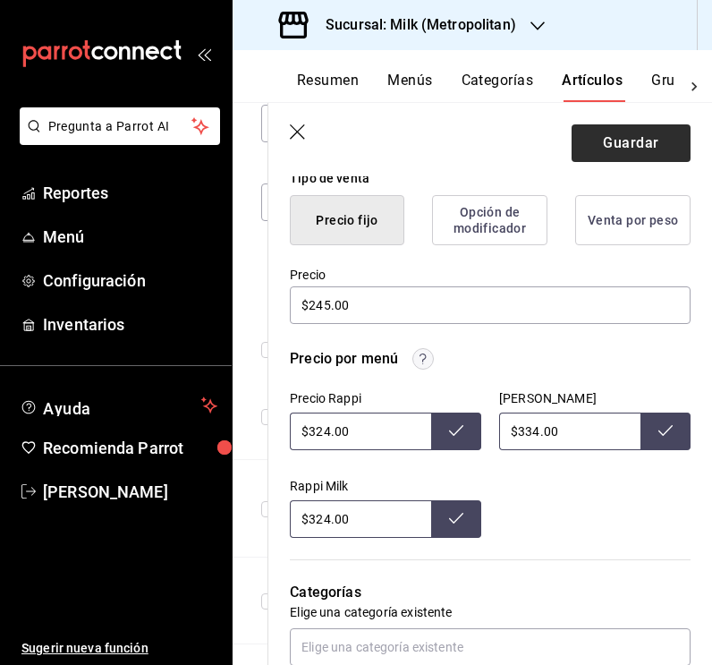
type textarea "Pechuga de pollo empanizada, salsa de tomate, parmesano, mozzarella y pesto."
click at [640, 146] on button "Guardar" at bounding box center [631, 143] width 119 height 38
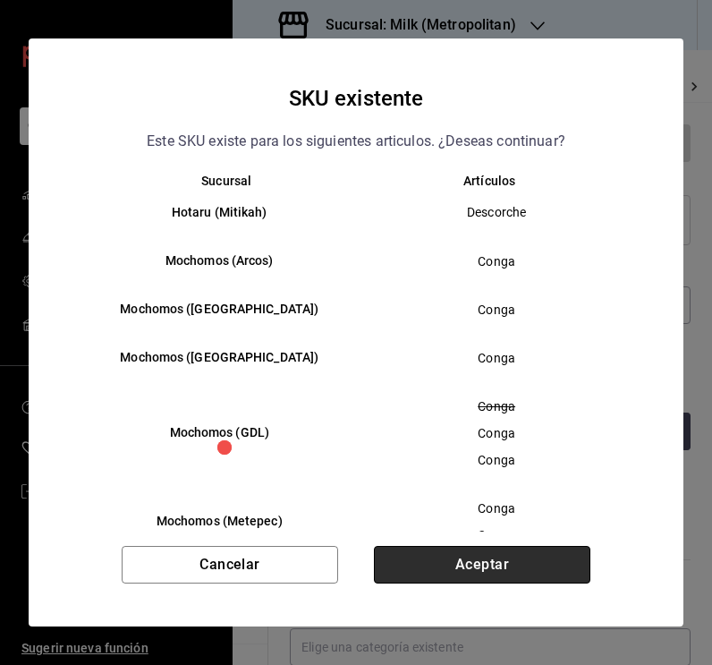
click at [497, 571] on button "Aceptar" at bounding box center [482, 565] width 216 height 38
type textarea "x"
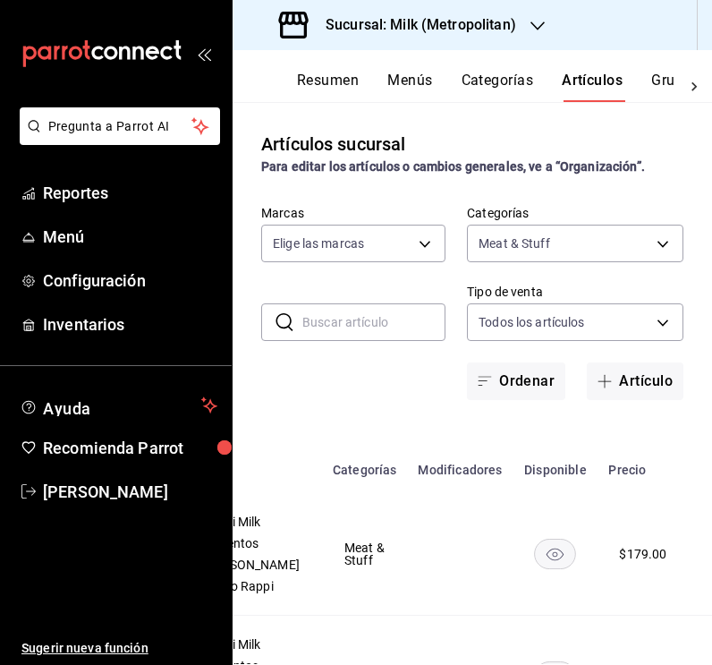
scroll to position [0, 320]
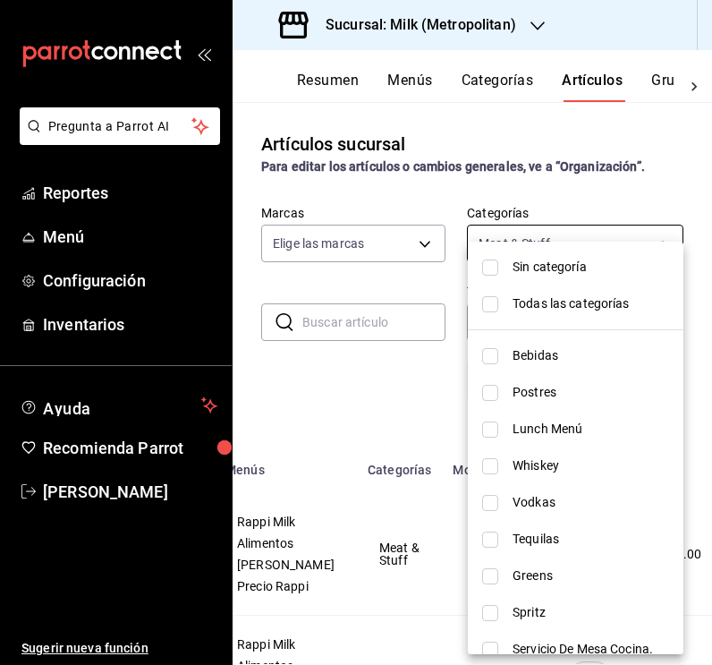
click at [661, 245] on body "Pregunta a Parrot AI Reportes Menú Configuración Inventarios Ayuda Recomienda P…" at bounding box center [356, 332] width 712 height 665
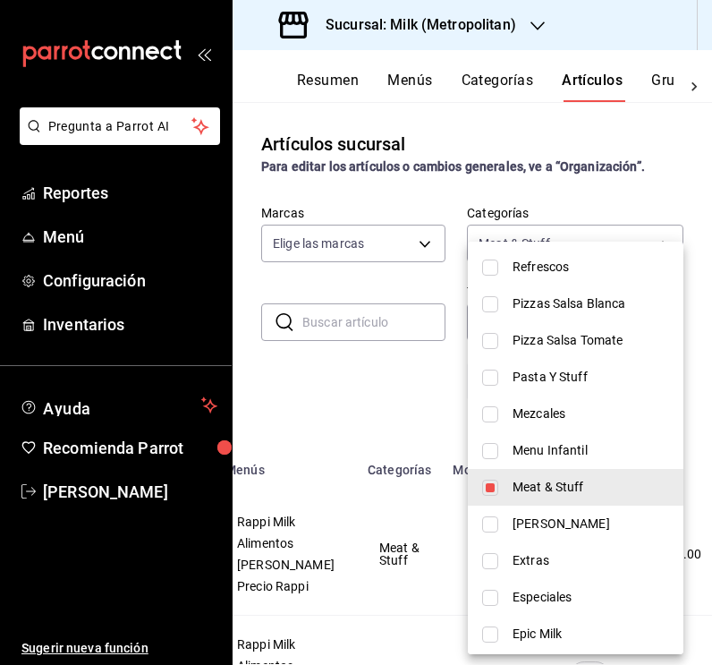
scroll to position [514, 0]
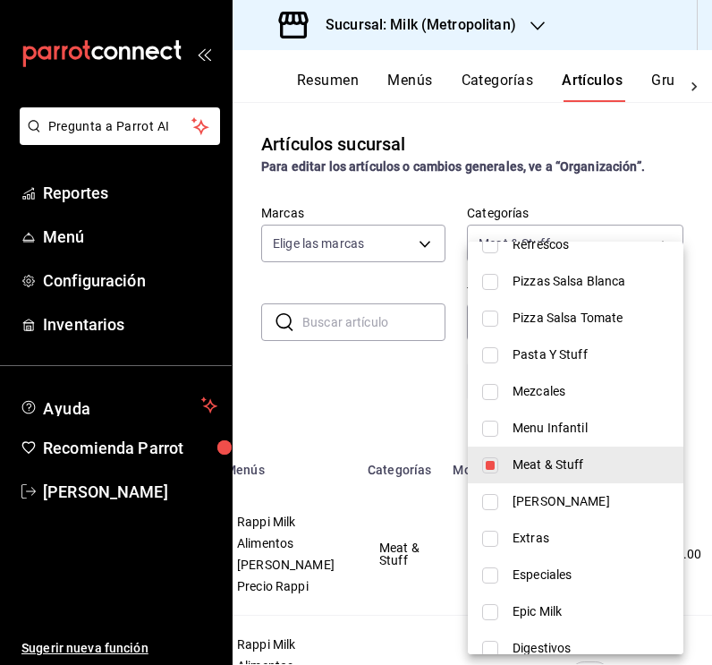
click at [492, 462] on input "checkbox" at bounding box center [490, 465] width 16 height 16
checkbox input "false"
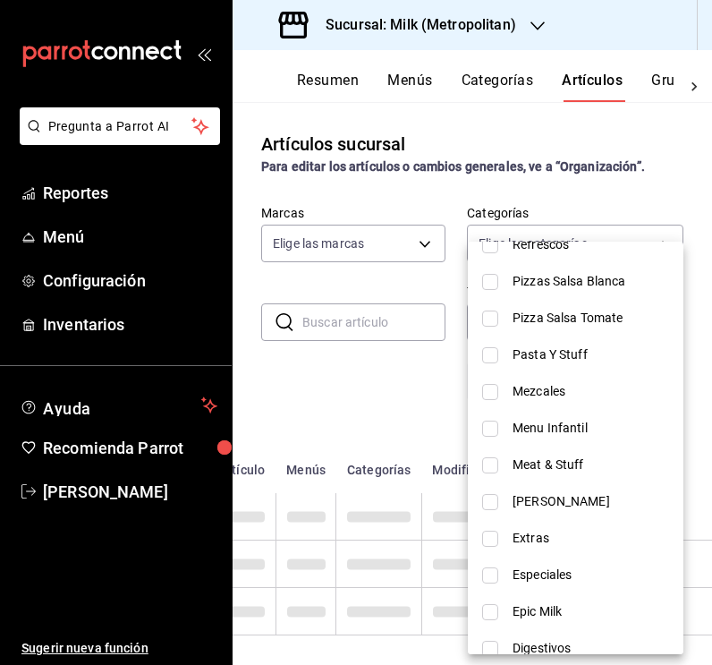
scroll to position [0, 106]
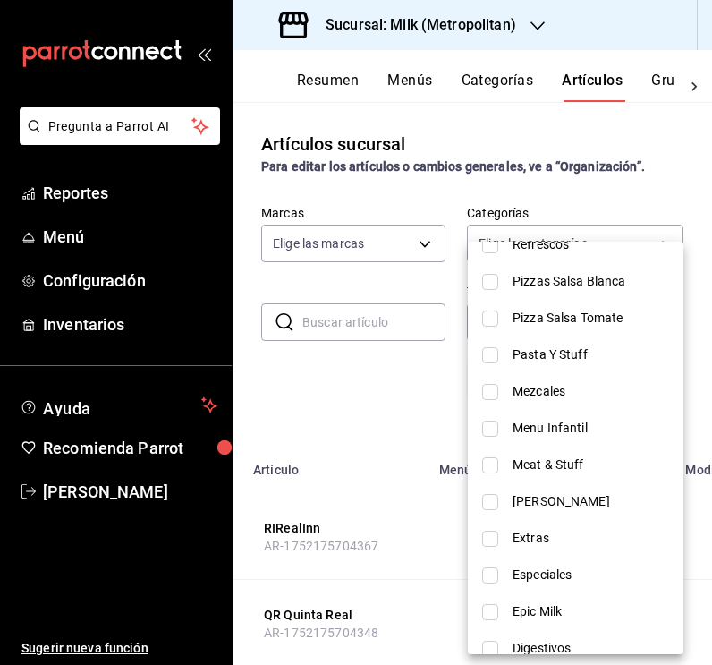
click at [492, 354] on input "checkbox" at bounding box center [490, 355] width 16 height 16
checkbox input "true"
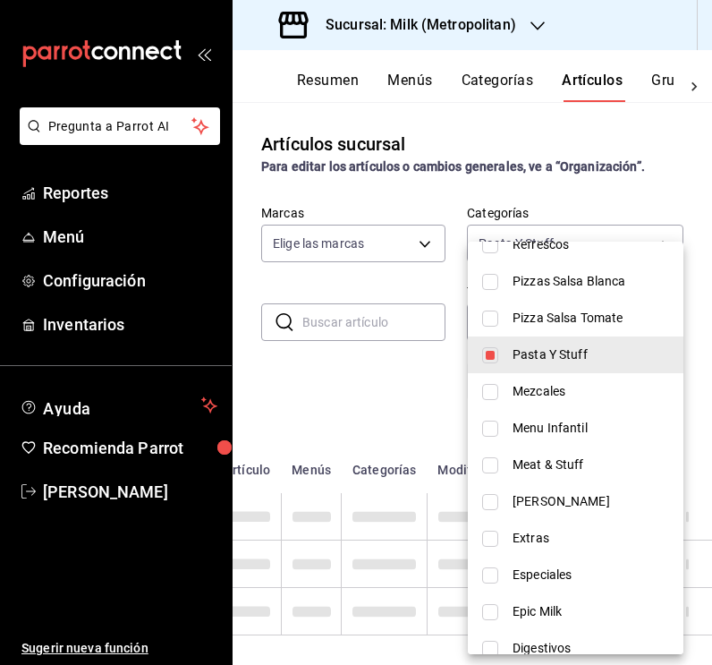
type input "6e21f9e2-78b1-45e3-8ff2-673ecf1237f4"
click at [413, 396] on div at bounding box center [356, 332] width 712 height 665
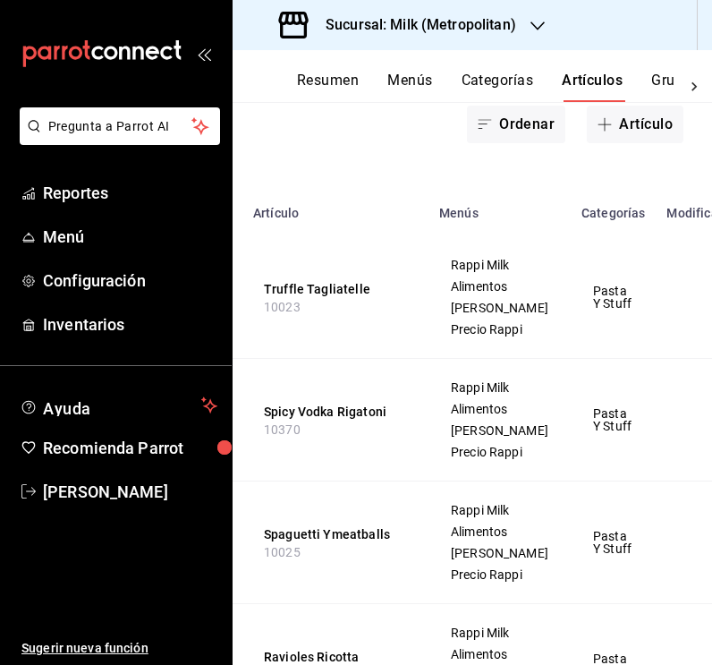
scroll to position [280, 0]
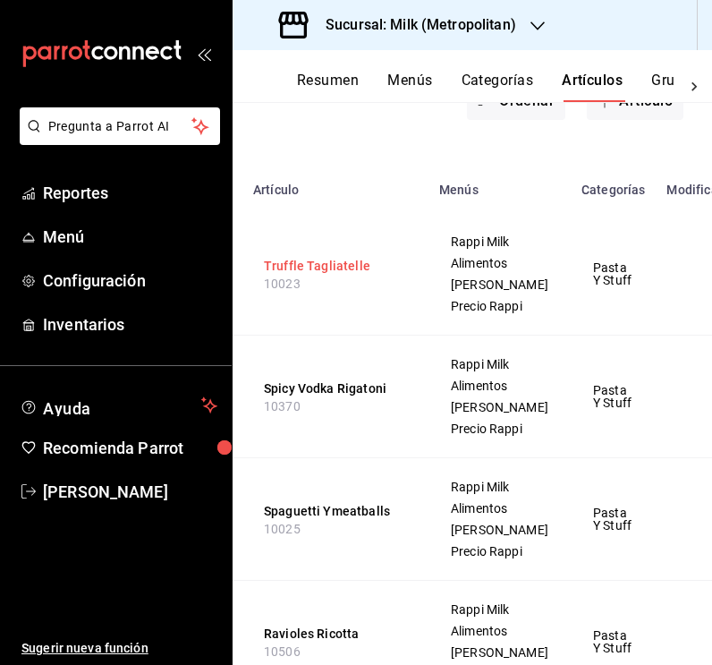
click at [322, 275] on button "Truffle Tagliatelle" at bounding box center [335, 266] width 143 height 18
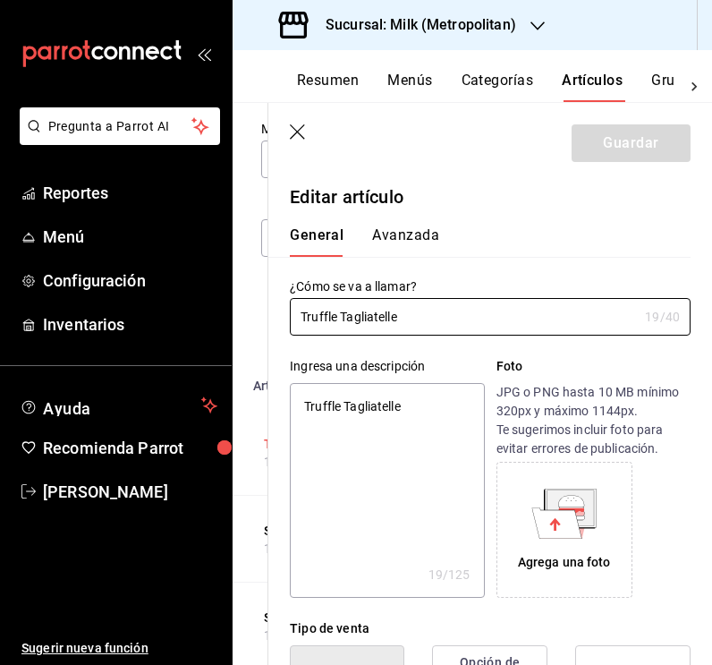
type textarea "x"
type input "$389.00"
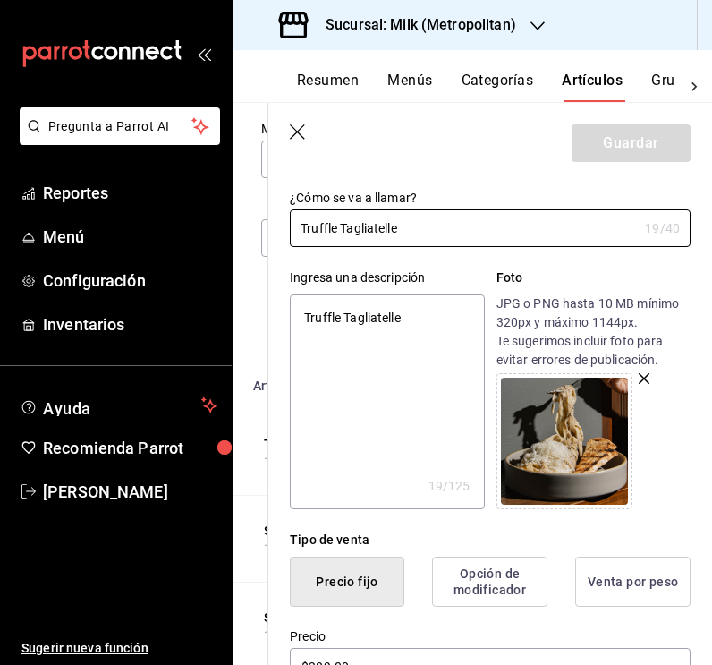
scroll to position [5, 0]
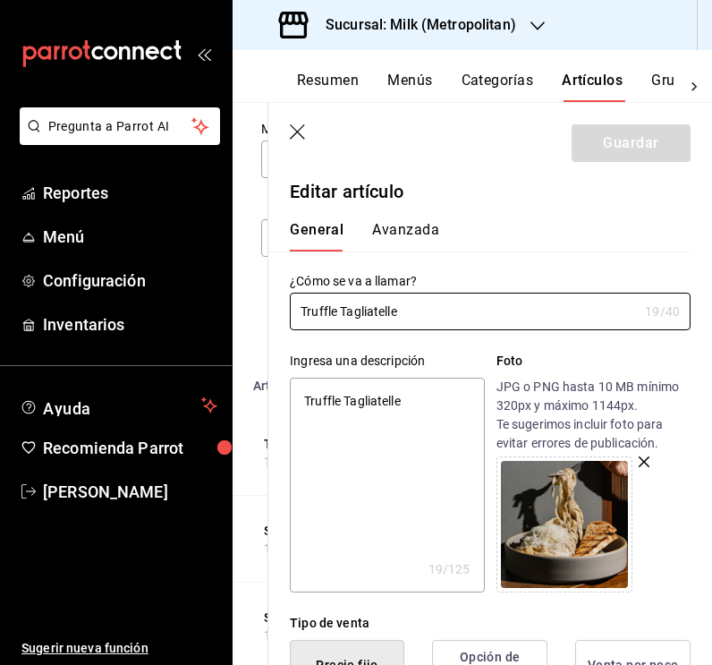
click at [401, 400] on textarea "Truffle Tagliatelle" at bounding box center [387, 485] width 194 height 215
type textarea "x"
click at [401, 400] on textarea "Truffle Tagliatelle" at bounding box center [387, 485] width 194 height 215
paste textarea "Pasta truffle tagliatelle con salsa cremosa a base de tartufo."
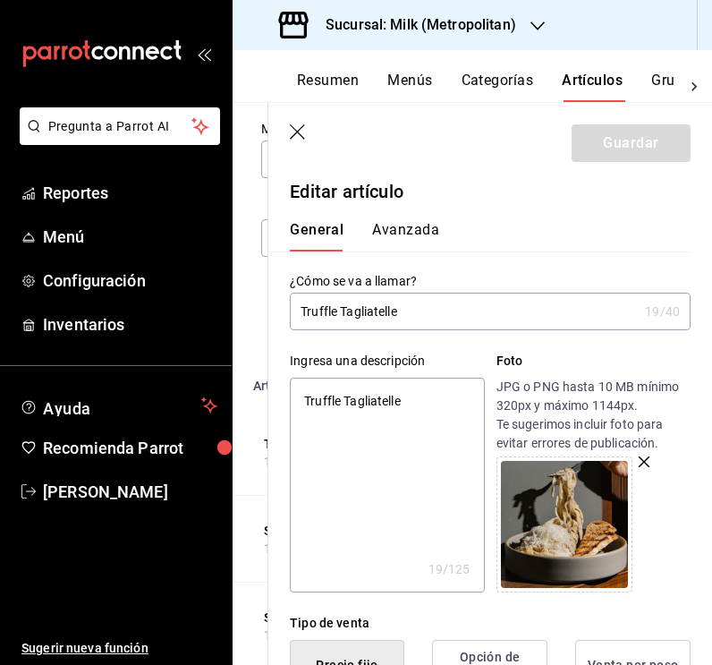
type textarea "Pasta truffle tagliatelle con salsa cremosa a base de tartufo."
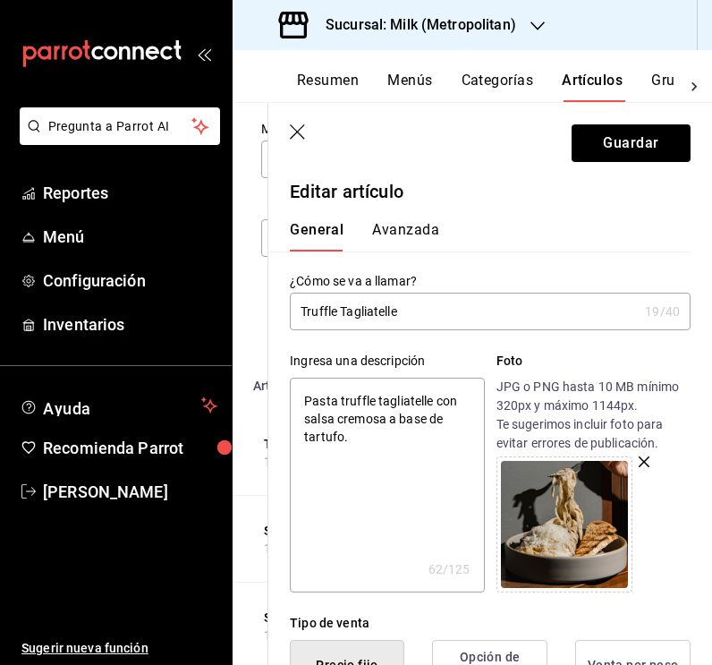
type textarea "x"
type textarea "Pasta truffle tagliatelle con salsa cremosa a base de tartufo."
click at [581, 256] on div "¿Cómo se va a llamar? Truffle Tagliatelle 19 /40 ¿Cómo se va a llamar?" at bounding box center [479, 290] width 422 height 79
click at [615, 144] on button "Guardar" at bounding box center [631, 143] width 119 height 38
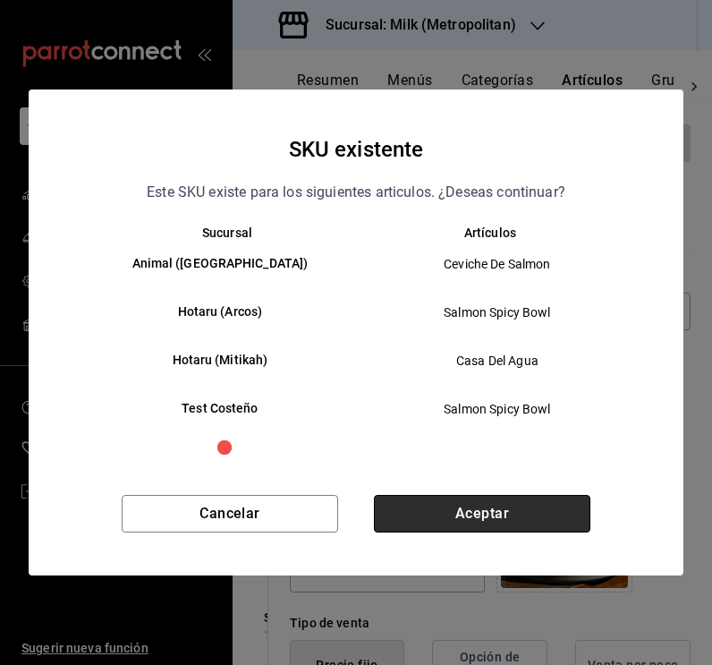
click at [430, 516] on button "Aceptar" at bounding box center [482, 514] width 216 height 38
type textarea "x"
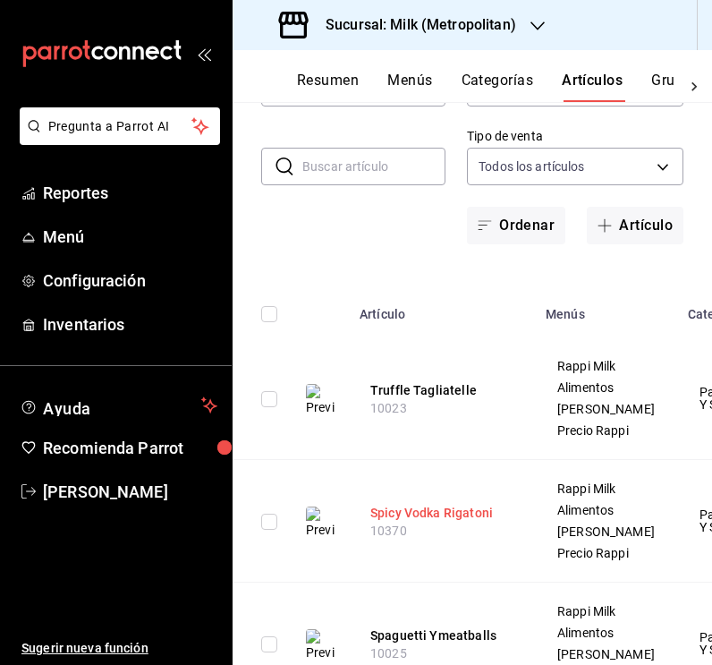
click at [455, 522] on button "Spicy Vodka Rigatoni" at bounding box center [441, 513] width 143 height 18
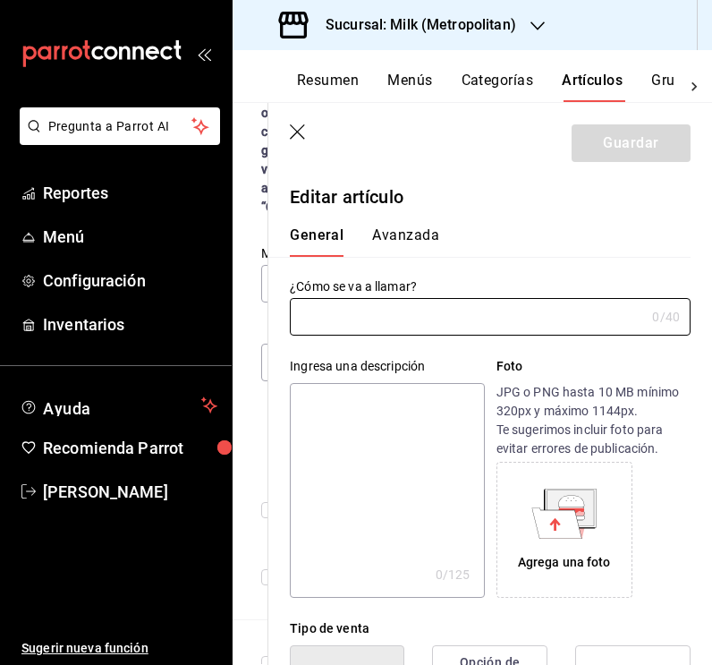
type input "Spicy Vodka Rigatoni"
type textarea "Spicy Vodka Rigatoni"
type textarea "x"
type input "10370"
type textarea "x"
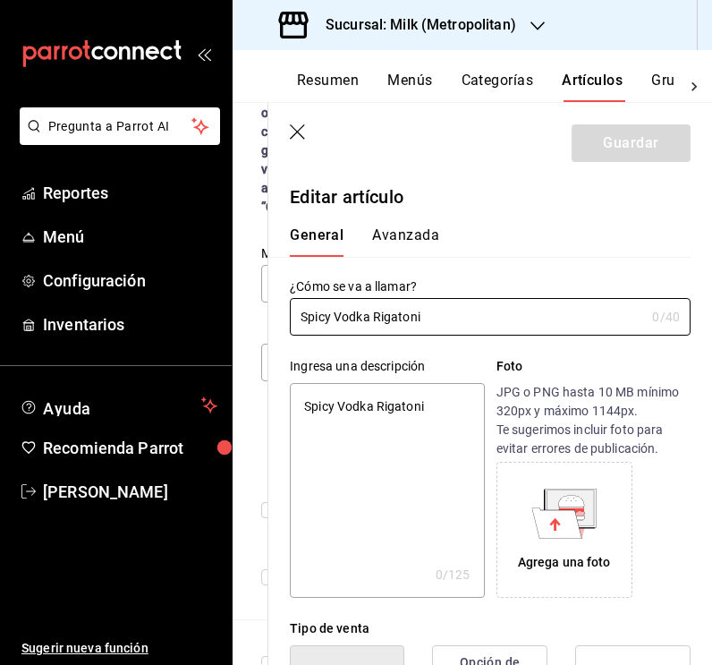
type input "$226.00"
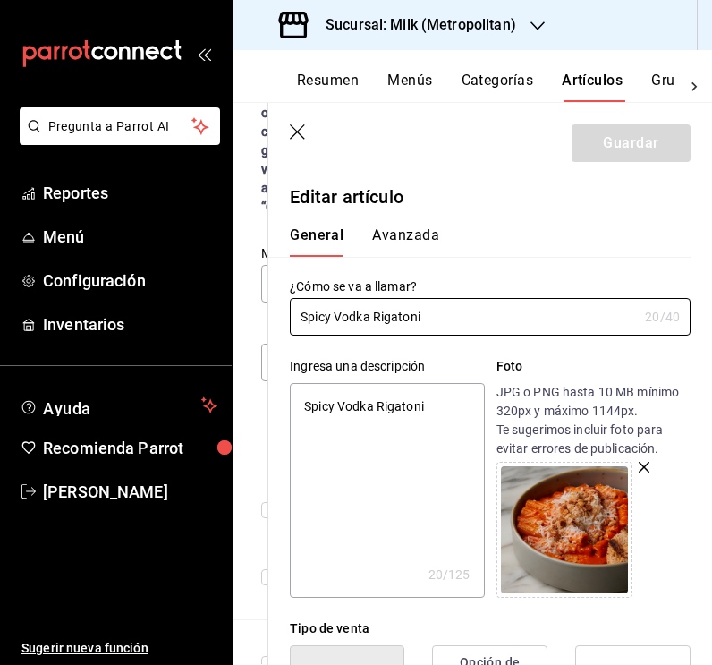
click at [358, 408] on textarea "Spicy Vodka Rigatoni" at bounding box center [387, 490] width 194 height 215
type textarea "x"
click at [358, 408] on textarea "Spicy Vodka Rigatoni" at bounding box center [387, 490] width 194 height 215
paste textarea "alsa de tomate a base de 3 chiles, queso parmesano y crouton campesino."
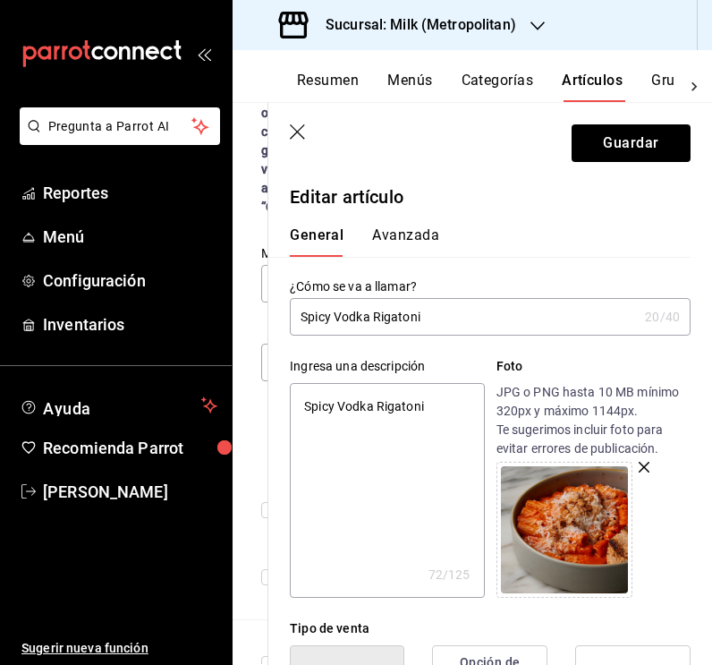
type textarea "Salsa de tomate a base de 3 chiles, queso parmesano y crouton campesino."
type textarea "x"
click at [450, 456] on textarea "Salsa de tomate a base de 3 chiles, queso parmesano y crouton campesino." at bounding box center [387, 490] width 194 height 215
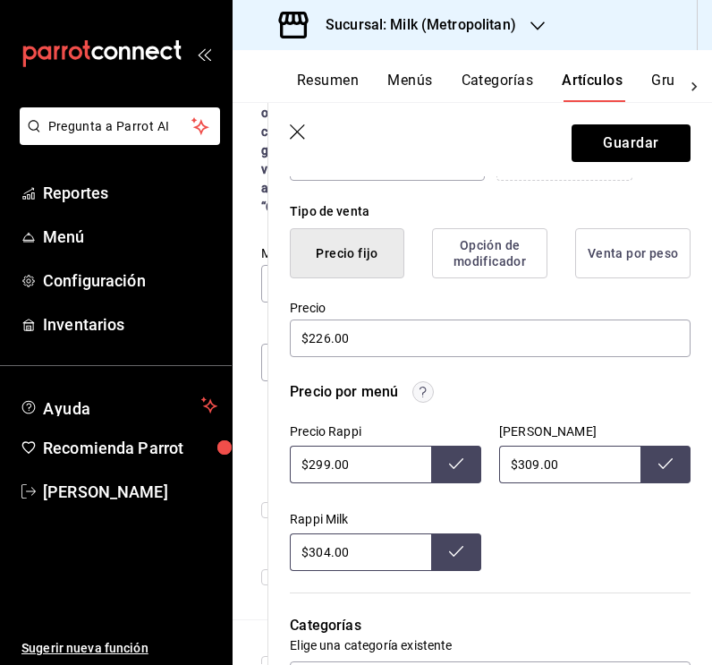
scroll to position [418, 0]
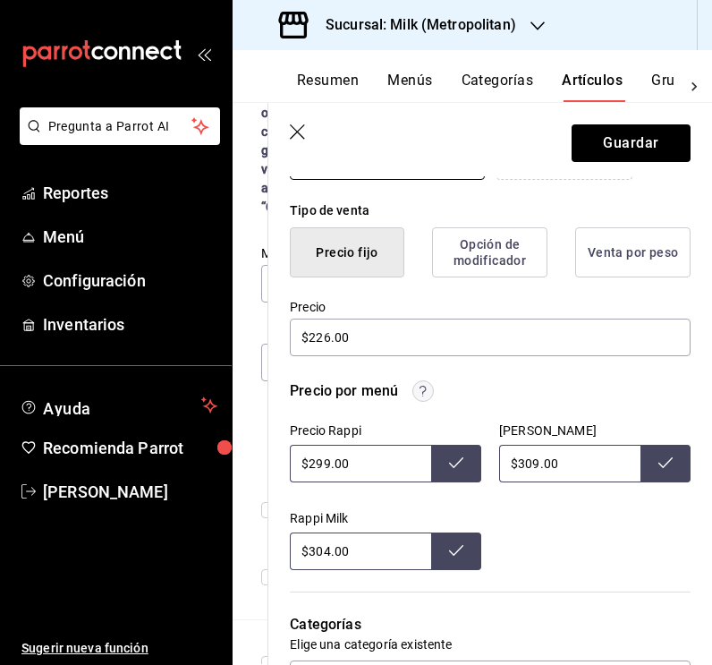
type textarea "Salsa de tomate a base de 3 chiles, queso parmesano y crouton campesino."
type textarea "x"
drag, startPoint x: 330, startPoint y: 464, endPoint x: 310, endPoint y: 464, distance: 19.7
click at [310, 464] on input "$299.00" at bounding box center [360, 464] width 141 height 38
type input "$304.00"
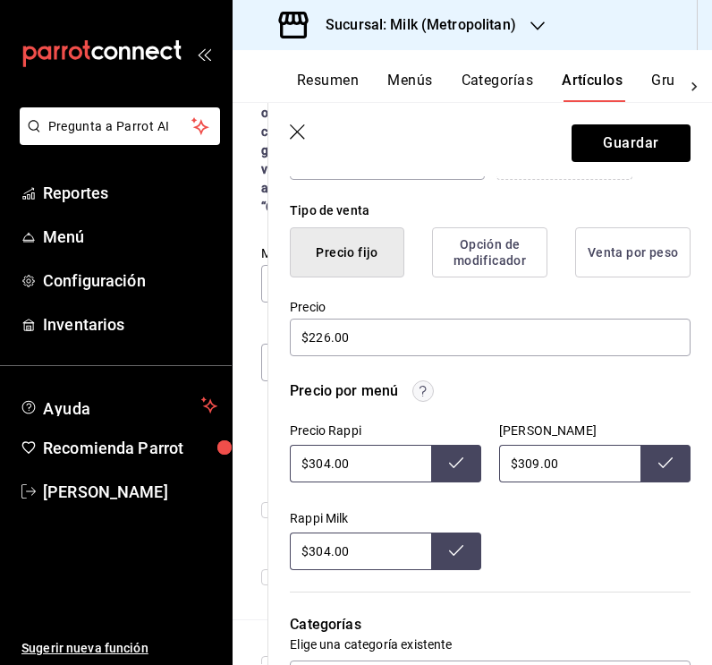
click at [461, 468] on icon at bounding box center [456, 462] width 14 height 14
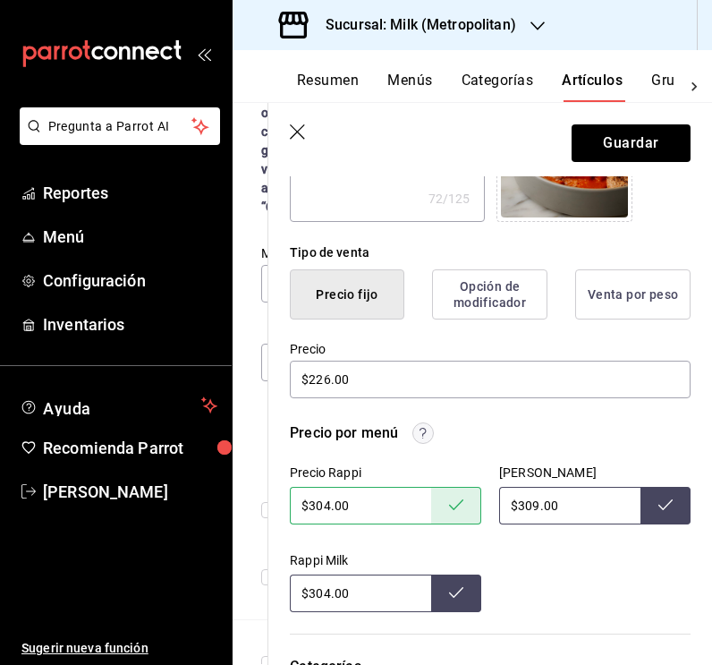
scroll to position [375, 0]
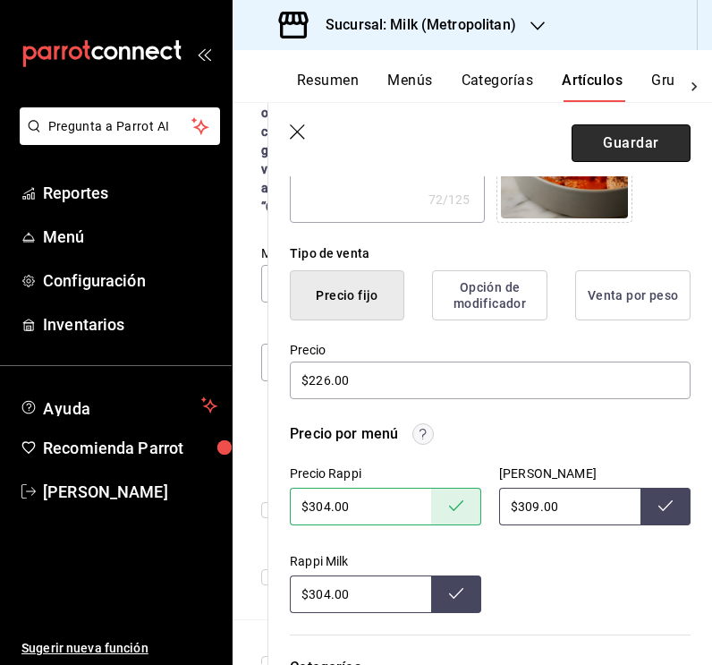
click at [624, 136] on button "Guardar" at bounding box center [631, 143] width 119 height 38
type textarea "x"
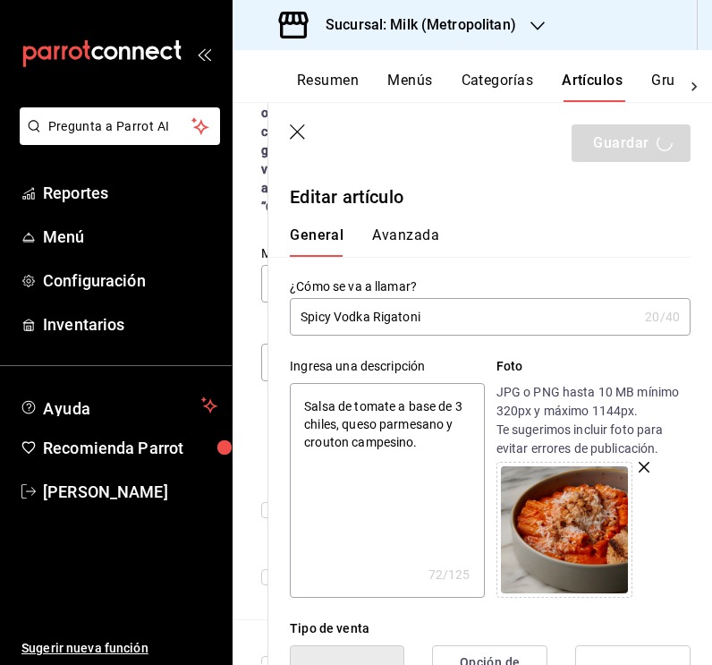
scroll to position [0, 0]
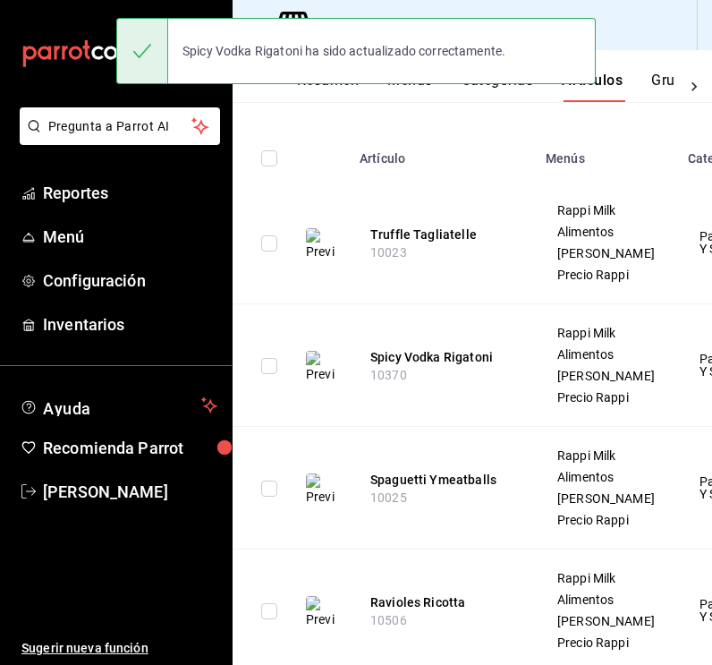
scroll to position [318, 0]
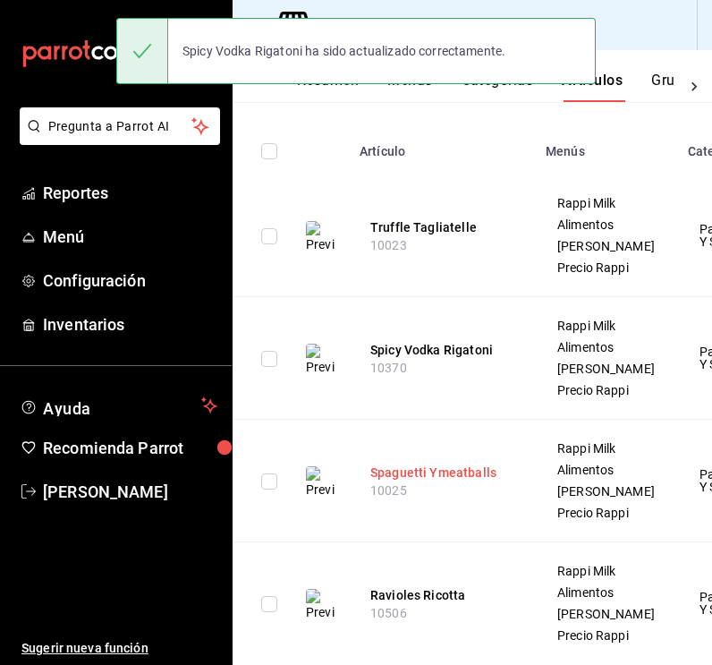
click at [441, 481] on button "Spaguetti Ymeatballs" at bounding box center [441, 472] width 143 height 18
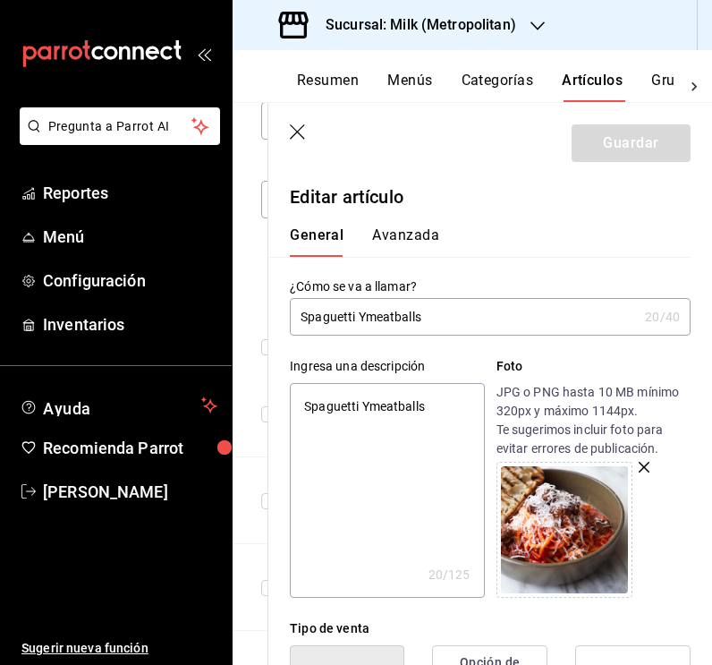
click at [362, 313] on input "Spaguetti Ymeatballs" at bounding box center [464, 317] width 348 height 36
type input "Spaguetti meatballs"
type textarea "x"
type input "Spaguetti meatballs"
type textarea "x"
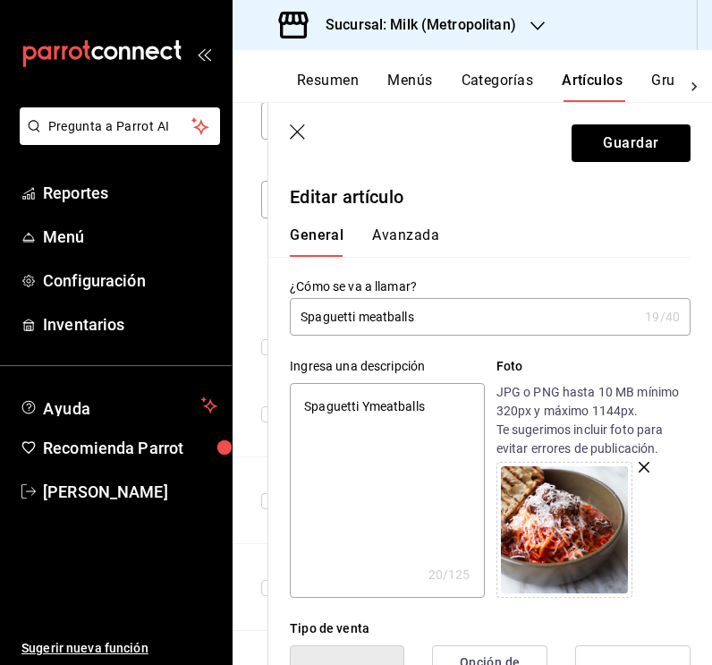
type input "Spaguetti meatballs"
click at [355, 315] on input "Spaguetti meatballs" at bounding box center [464, 317] width 348 height 36
click at [362, 316] on input "Spaguetti meatballs" at bounding box center [464, 317] width 348 height 36
click at [363, 403] on textarea "Spaguetti Ymeatballs" at bounding box center [387, 490] width 194 height 215
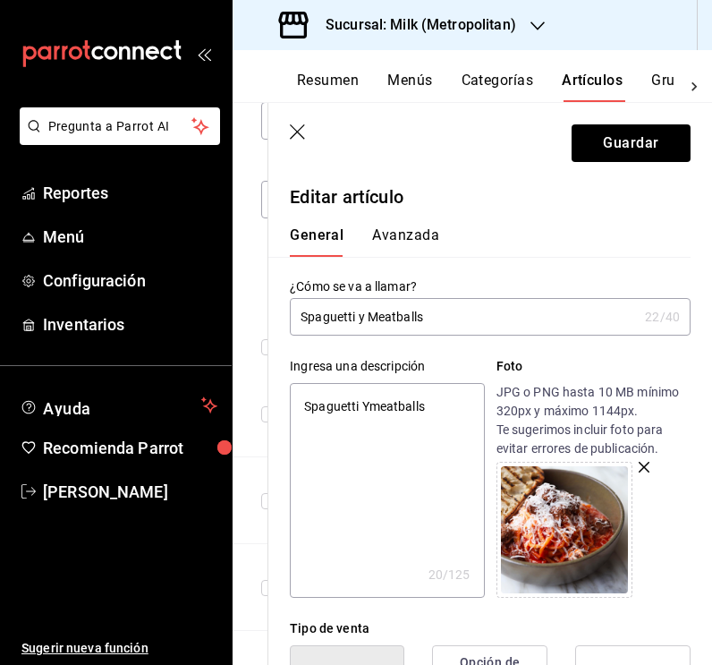
click at [363, 403] on textarea "Spaguetti Ymeatballs" at bounding box center [387, 490] width 194 height 215
paste textarea "Pasta de spaguetti con albóndigas."
click at [640, 154] on button "Guardar" at bounding box center [631, 143] width 119 height 38
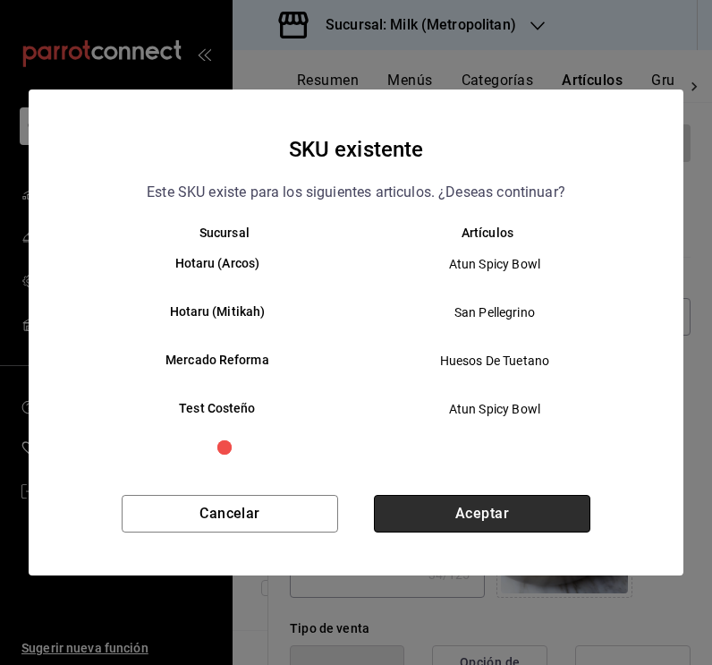
click at [481, 504] on button "Aceptar" at bounding box center [482, 514] width 216 height 38
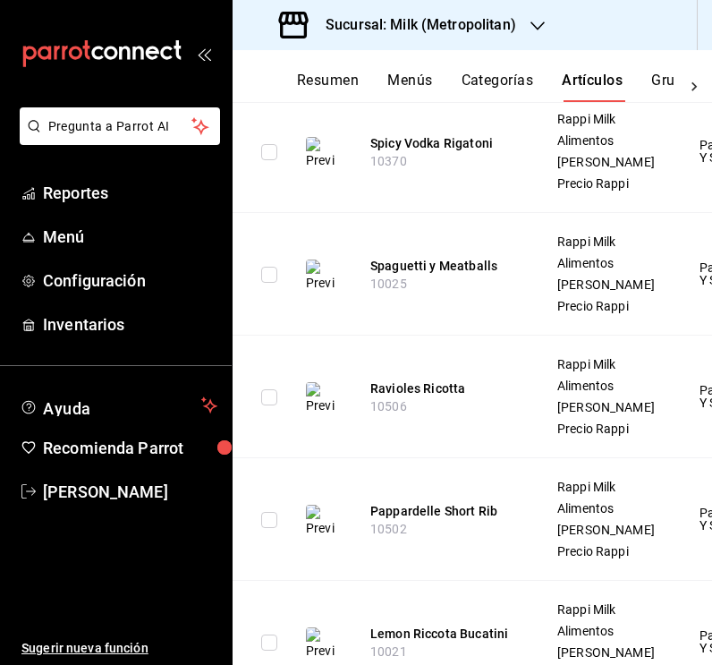
scroll to position [533, 0]
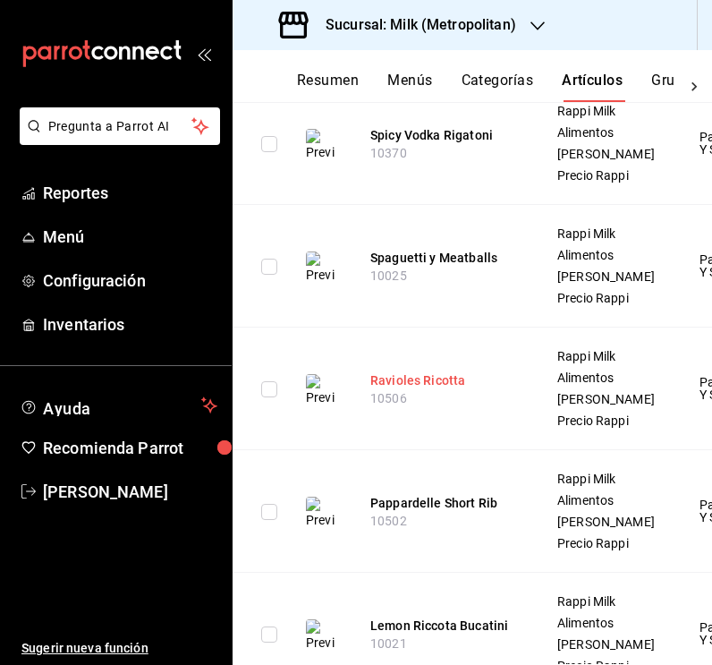
click at [447, 389] on button "Ravioles Ricotta" at bounding box center [441, 380] width 143 height 18
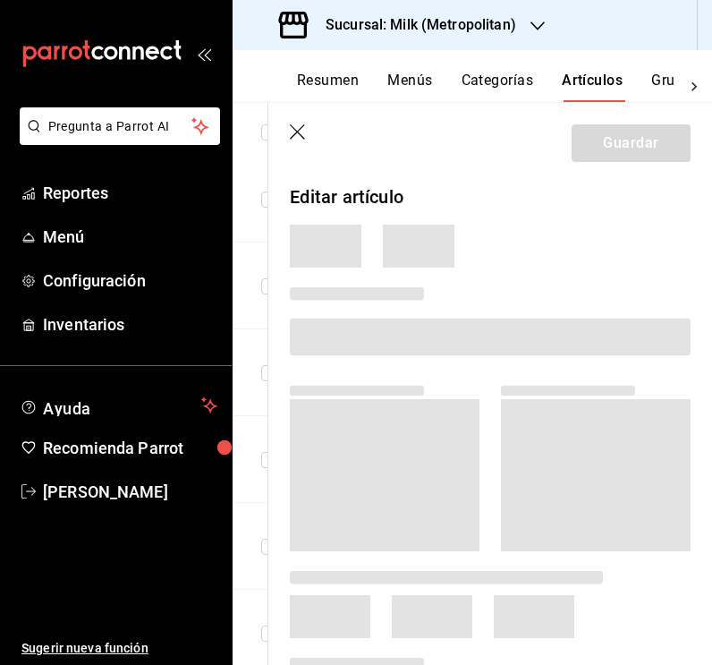
scroll to position [479, 0]
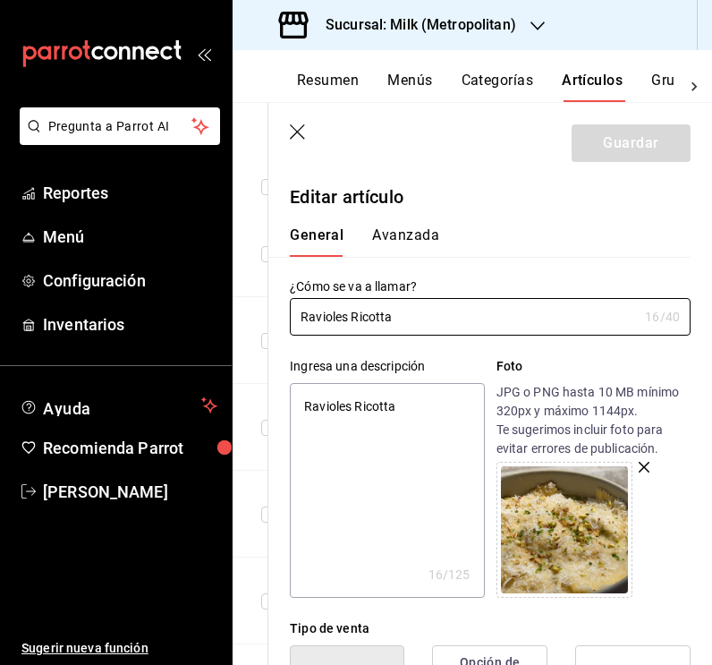
drag, startPoint x: 425, startPoint y: 318, endPoint x: 242, endPoint y: 316, distance: 182.5
click at [242, 316] on main "Artículos sucursal Para editar los artículos o cambios generales, ve a “Organiz…" at bounding box center [473, 383] width 480 height 563
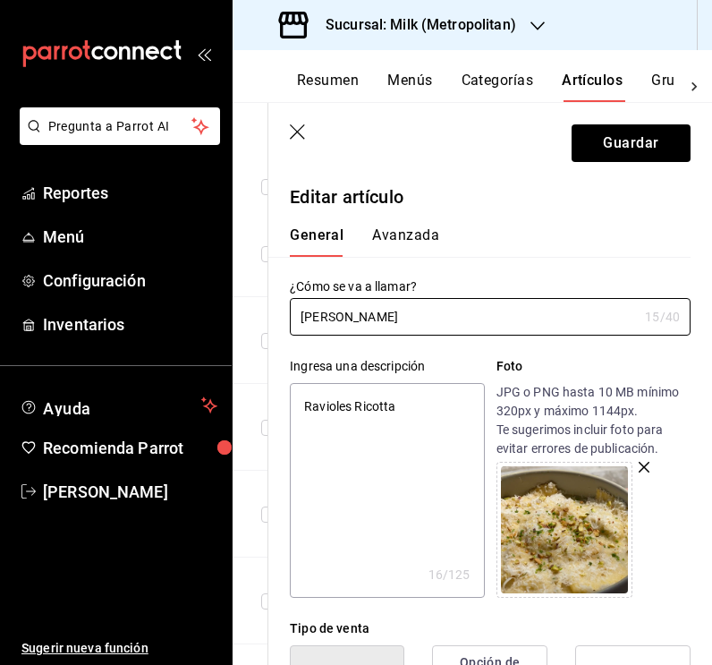
click at [397, 399] on textarea "Ravioles Ricotta" at bounding box center [387, 490] width 194 height 215
paste textarea "Salsa blanca de mantequilla y vino, relleno de ricotta, pistaches y albahaca."
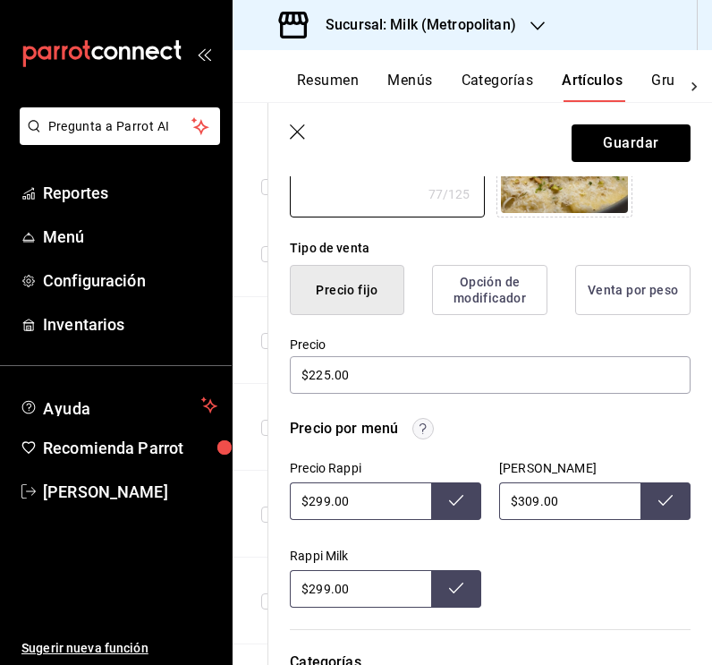
scroll to position [0, 0]
click at [632, 140] on button "Guardar" at bounding box center [631, 143] width 119 height 38
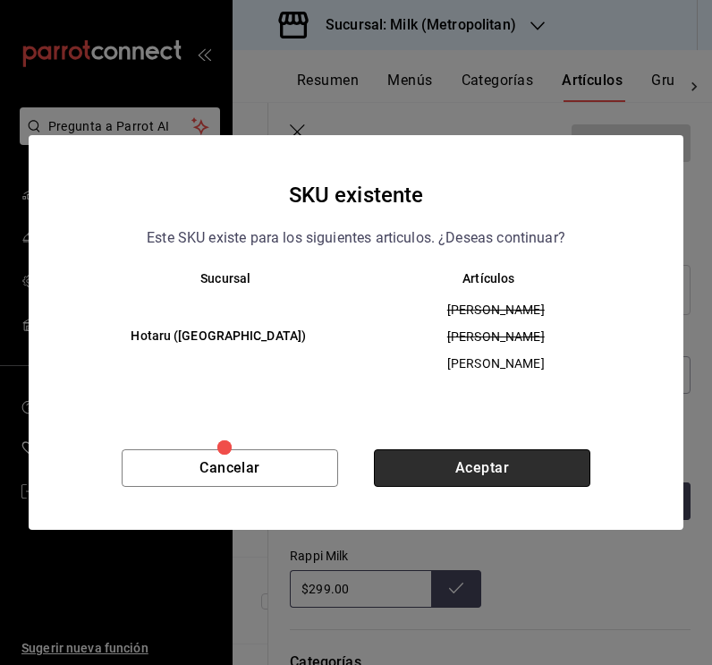
click at [468, 455] on button "Aceptar" at bounding box center [482, 468] width 216 height 38
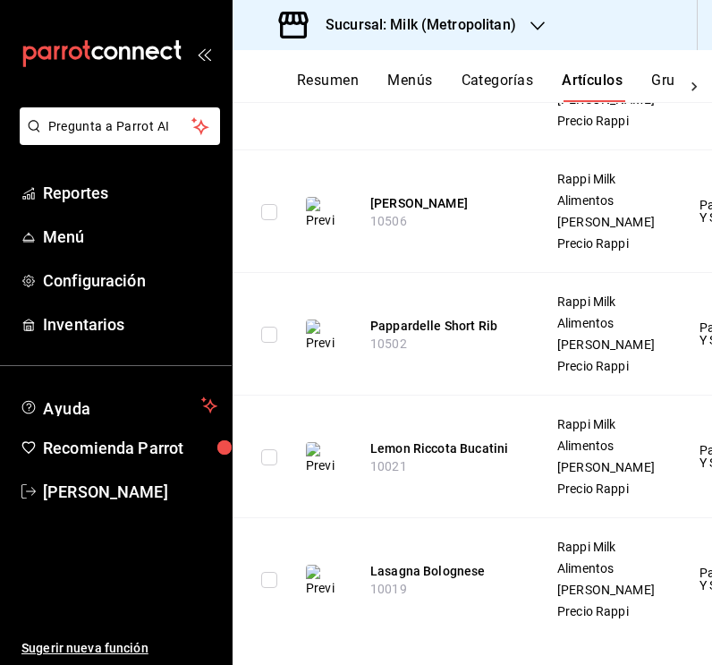
scroll to position [728, 0]
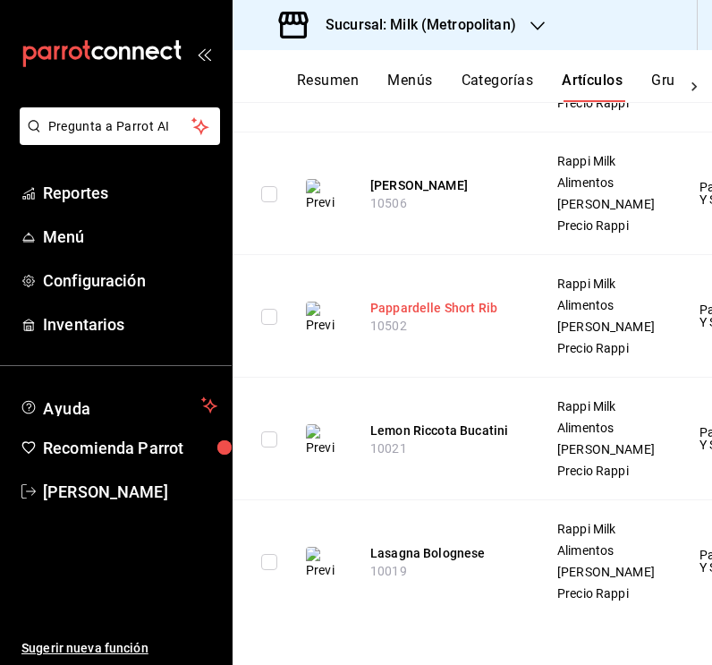
click at [405, 317] on button "Pappardelle Short Rib" at bounding box center [441, 308] width 143 height 18
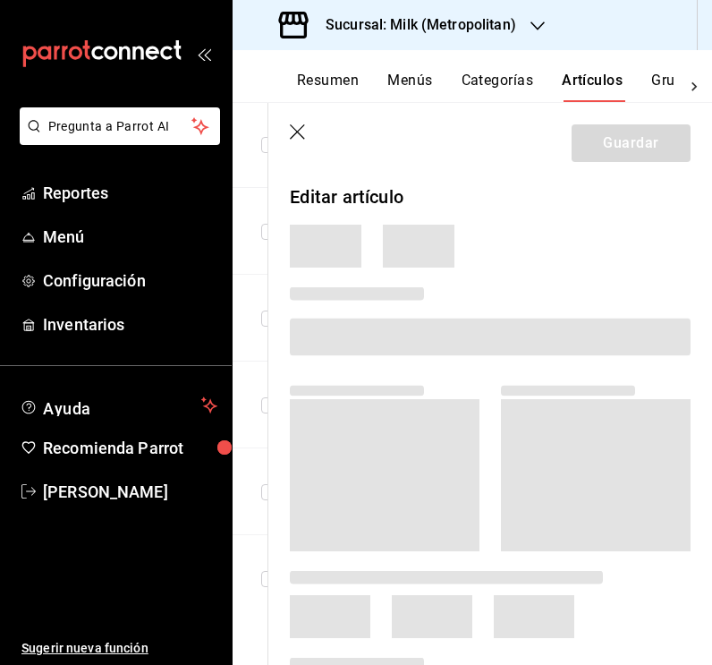
scroll to position [479, 0]
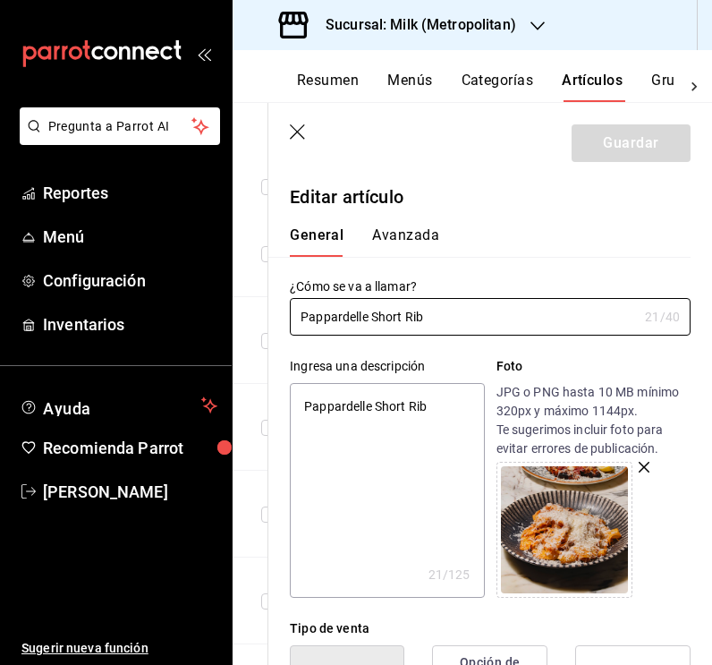
click at [375, 410] on textarea "Pappardelle Short Rib" at bounding box center [387, 490] width 194 height 215
paste textarea "Ragu de short rib horneado 8 horas y queso parmesano."
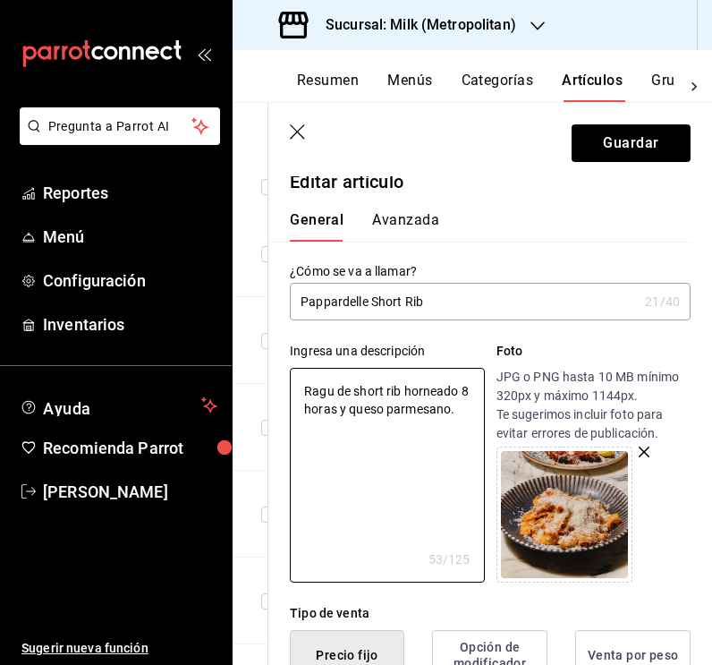
scroll to position [529, 0]
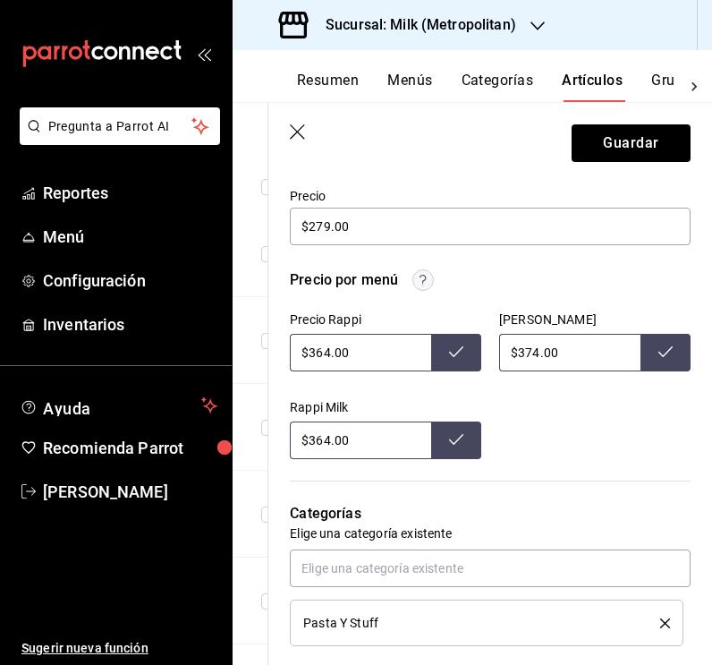
click at [455, 338] on button at bounding box center [456, 353] width 50 height 38
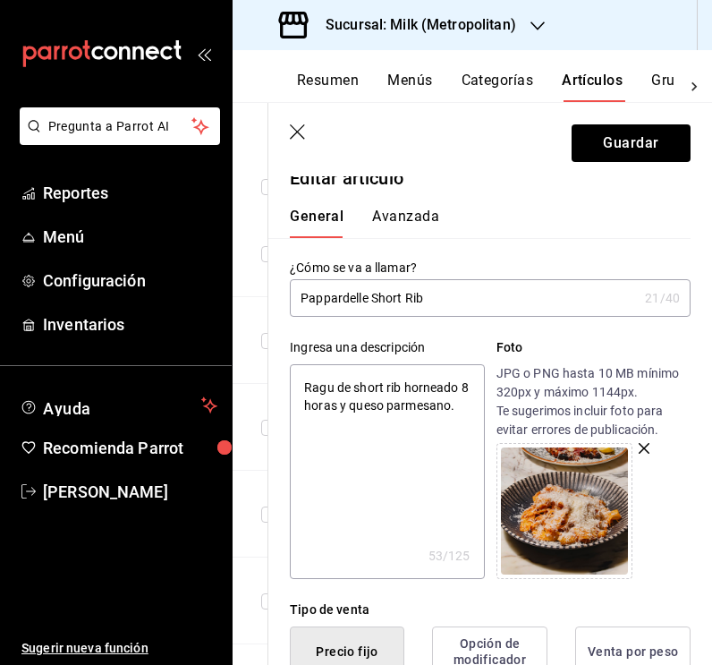
scroll to position [0, 0]
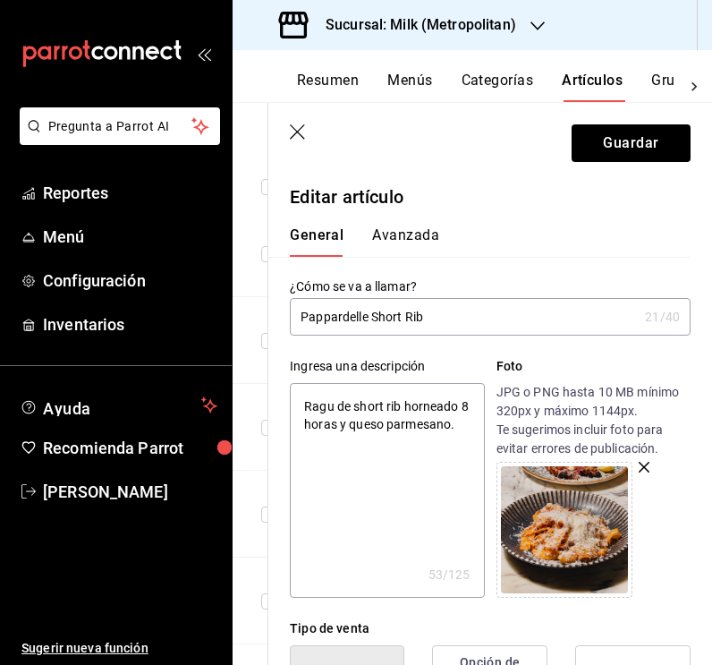
click at [372, 314] on input "Pappardelle Short Rib" at bounding box center [464, 317] width 348 height 36
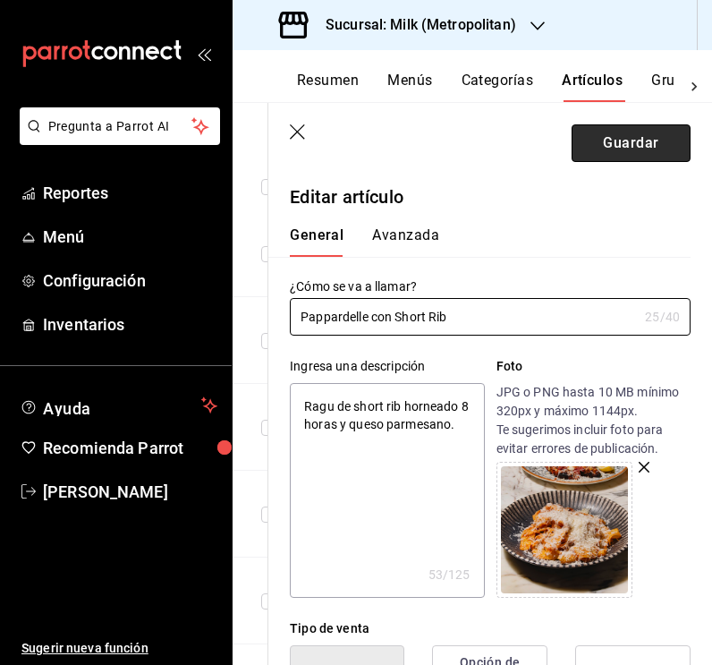
click at [641, 147] on button "Guardar" at bounding box center [631, 143] width 119 height 38
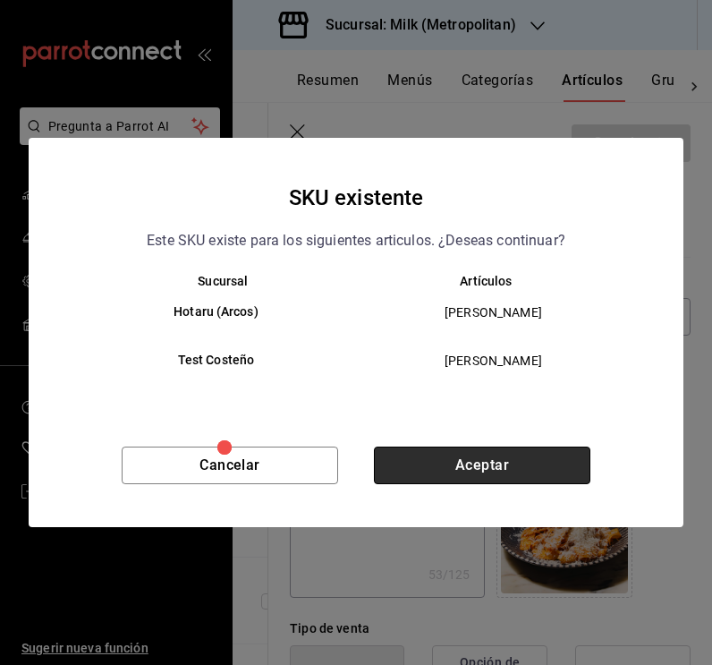
click at [485, 447] on button "Aceptar" at bounding box center [482, 465] width 216 height 38
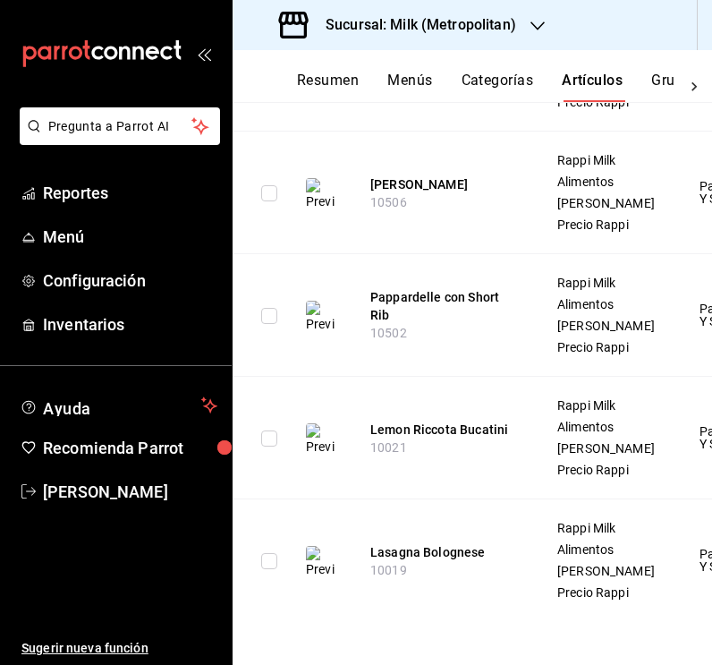
scroll to position [946, 0]
click at [476, 420] on button "Lemon Riccota Bucatini" at bounding box center [441, 429] width 143 height 18
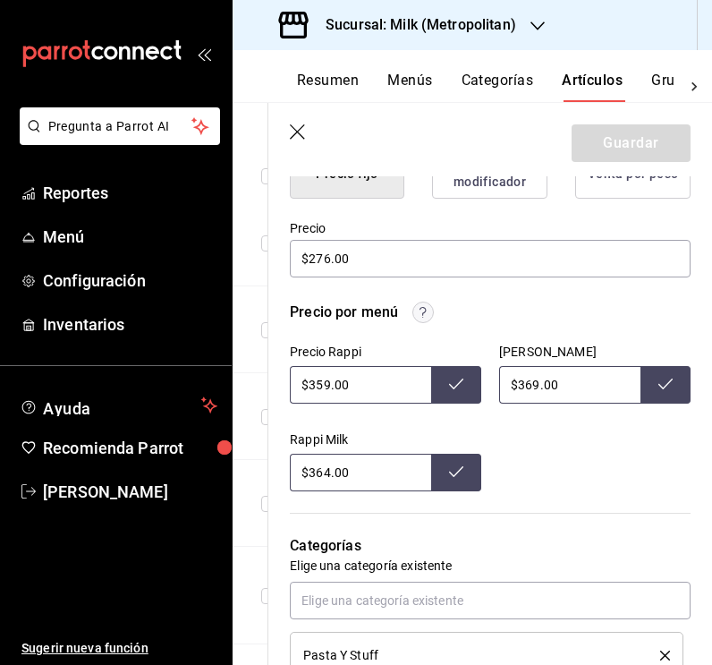
scroll to position [497, 0]
click at [327, 387] on input "$359.00" at bounding box center [360, 384] width 141 height 38
click at [454, 384] on icon at bounding box center [456, 383] width 14 height 14
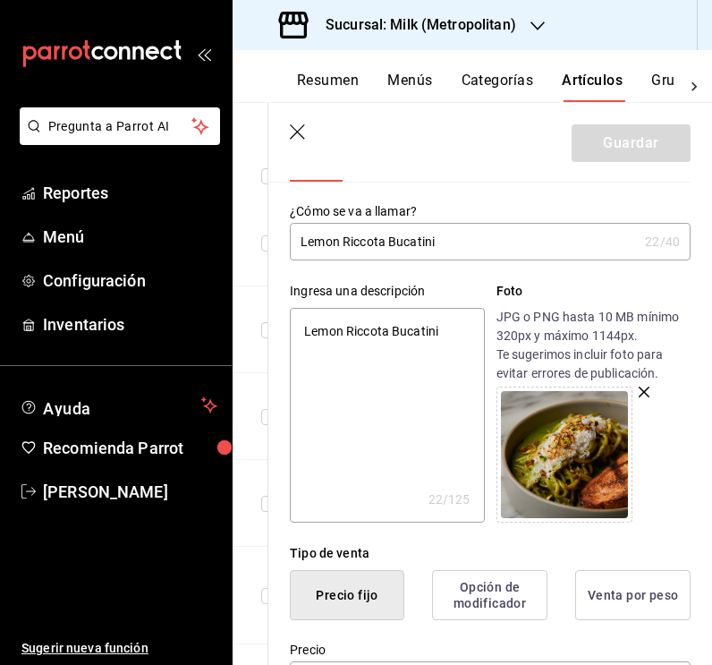
scroll to position [56, 0]
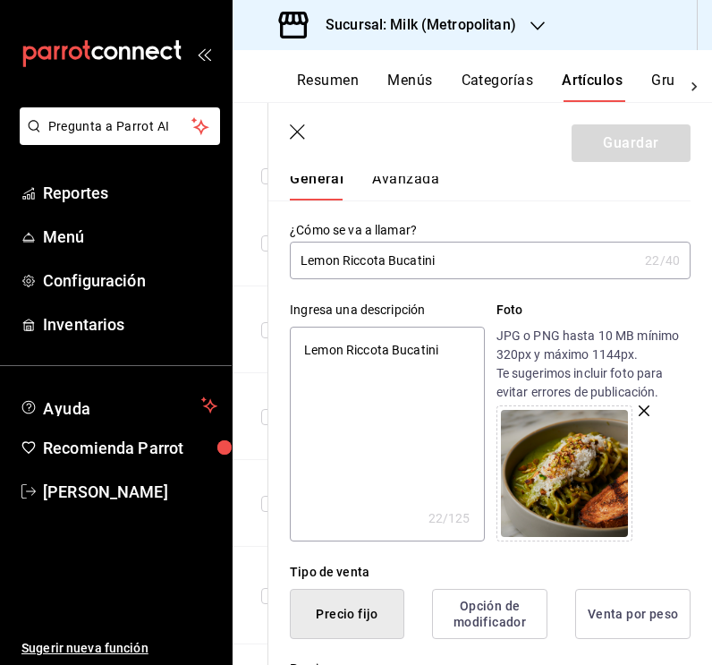
click at [419, 367] on textarea "Lemon Riccota Bucatini" at bounding box center [387, 434] width 194 height 215
click at [364, 261] on input "Lemon Riccota Bucatini" at bounding box center [464, 260] width 348 height 36
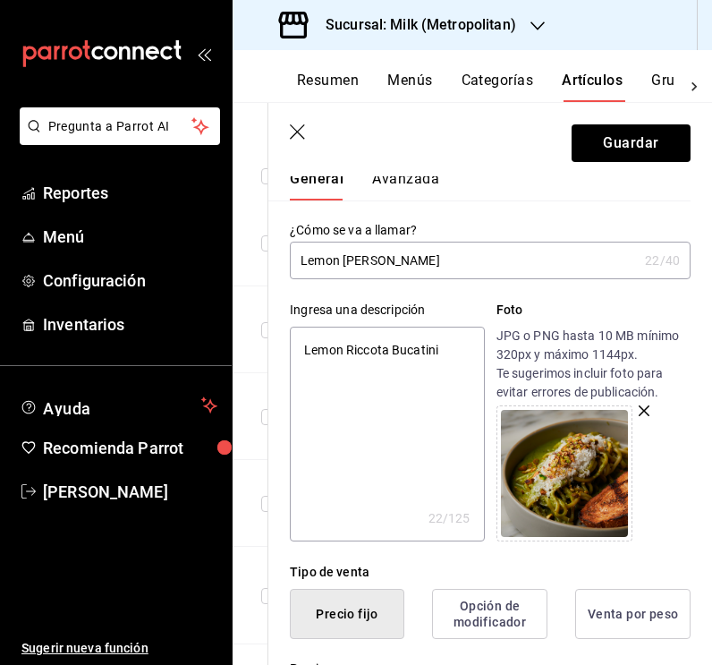
click at [369, 352] on textarea "Lemon Riccota Bucatini" at bounding box center [387, 434] width 194 height 215
paste textarea "Pasta lemon ricotta bucatini con salsa cremosa a base de quedo ricotta, limón a…"
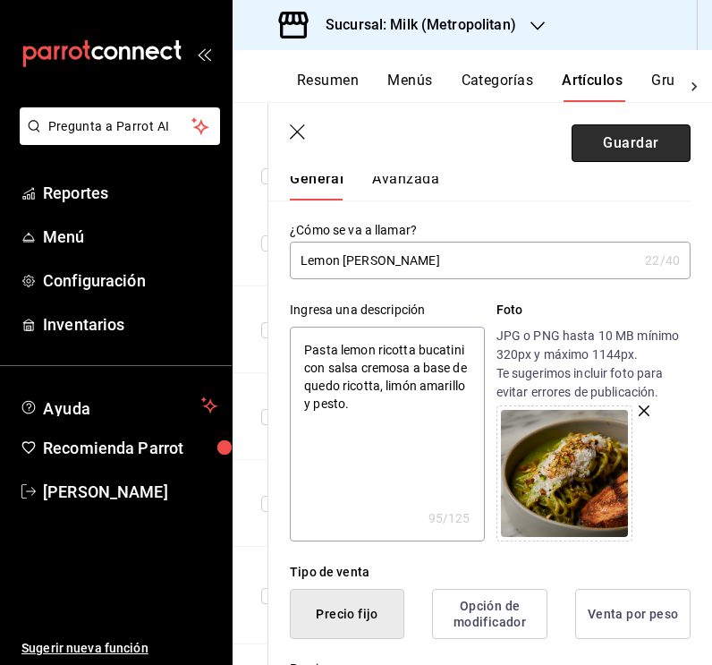
click at [645, 143] on button "Guardar" at bounding box center [631, 143] width 119 height 38
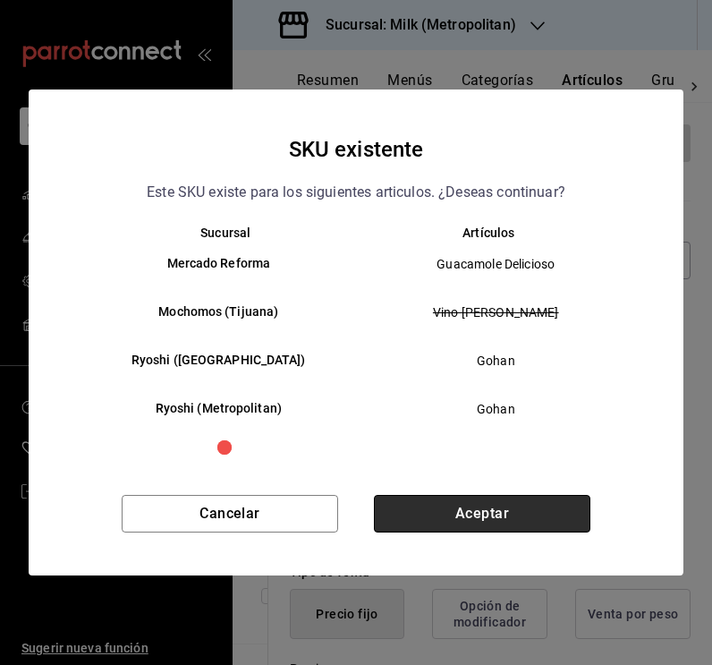
click at [458, 514] on button "Aceptar" at bounding box center [482, 514] width 216 height 38
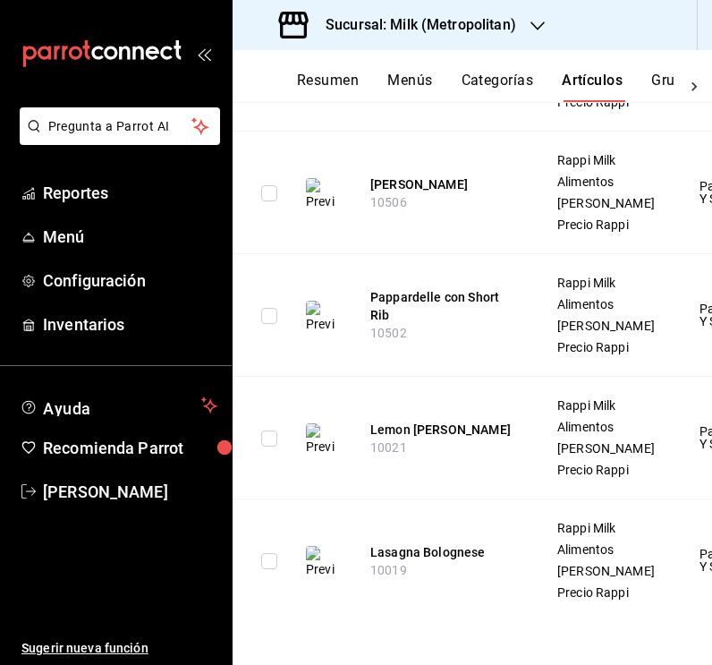
scroll to position [992, 0]
click at [470, 543] on button "Lasagna Bolognese" at bounding box center [441, 552] width 143 height 18
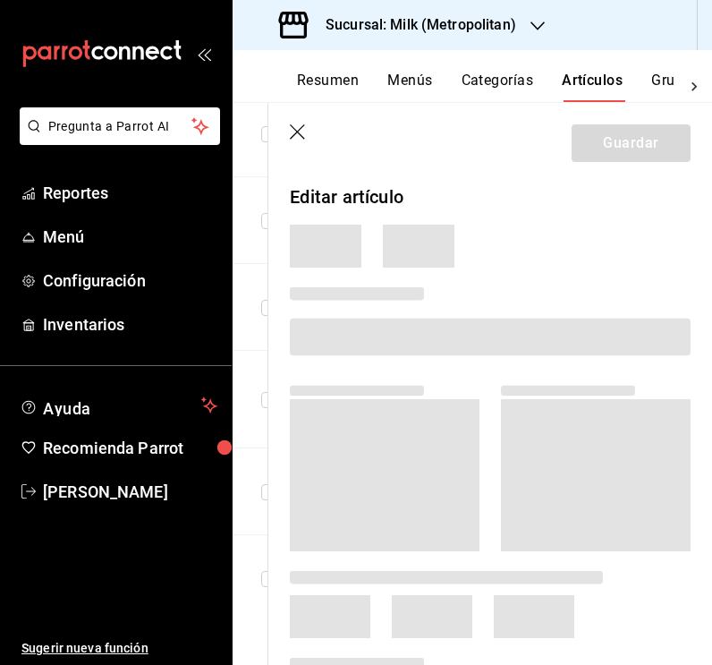
scroll to position [489, 0]
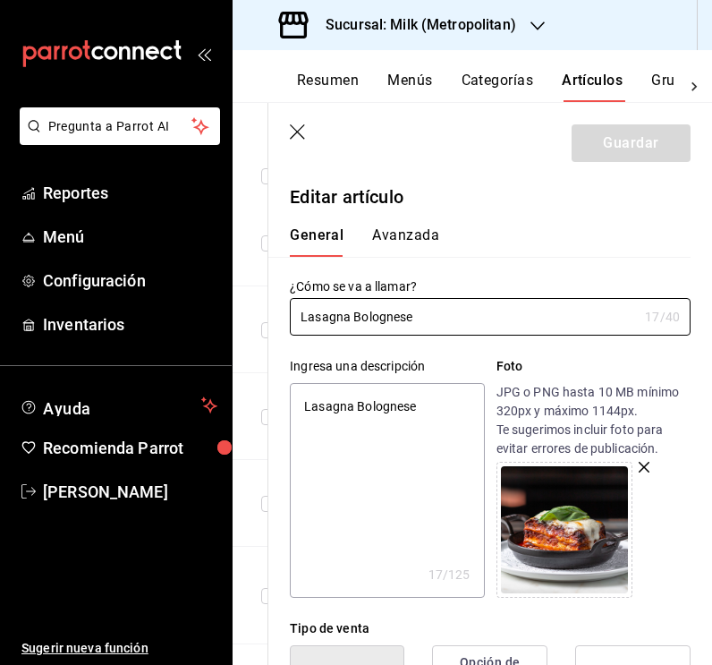
click at [369, 416] on textarea "Lasagna Bolognese" at bounding box center [387, 490] width 194 height 215
paste textarea "Porción individual [PERSON_NAME] con carne a la boloñesa."
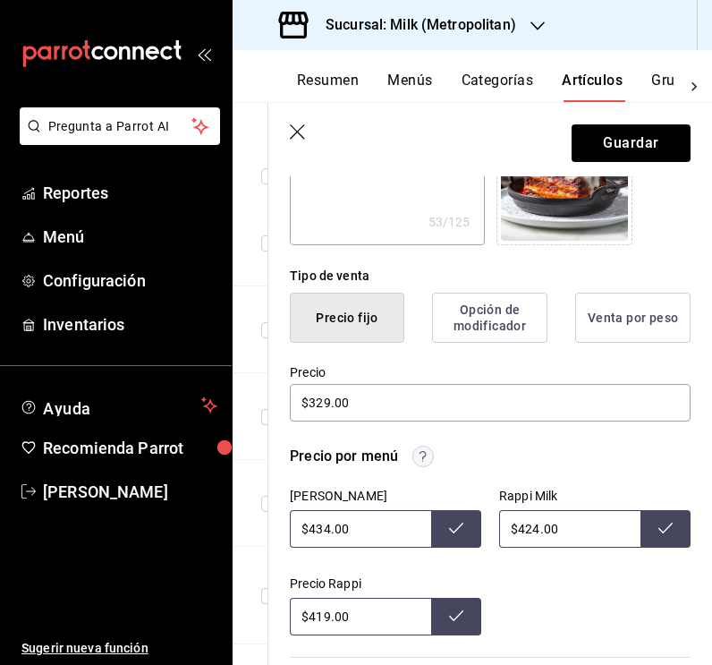
scroll to position [358, 0]
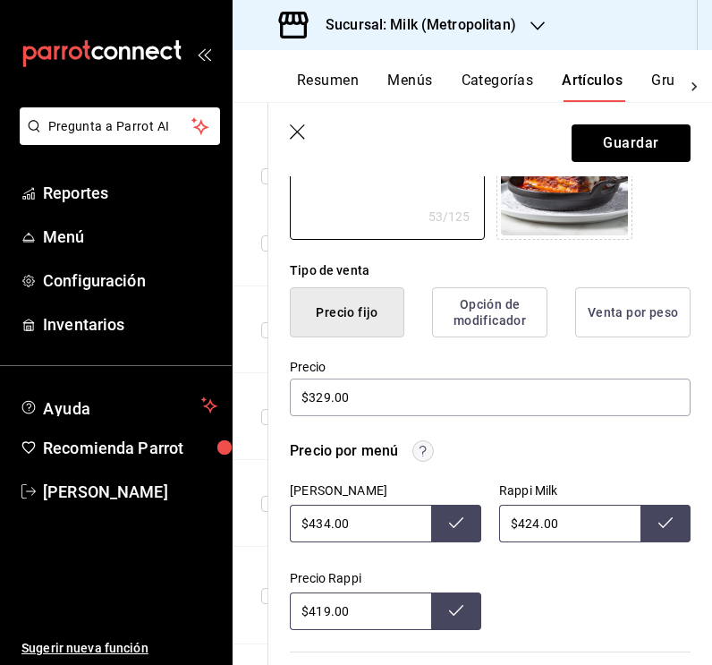
click at [326, 610] on input "$419.00" at bounding box center [360, 611] width 141 height 38
click at [446, 613] on button at bounding box center [456, 611] width 50 height 38
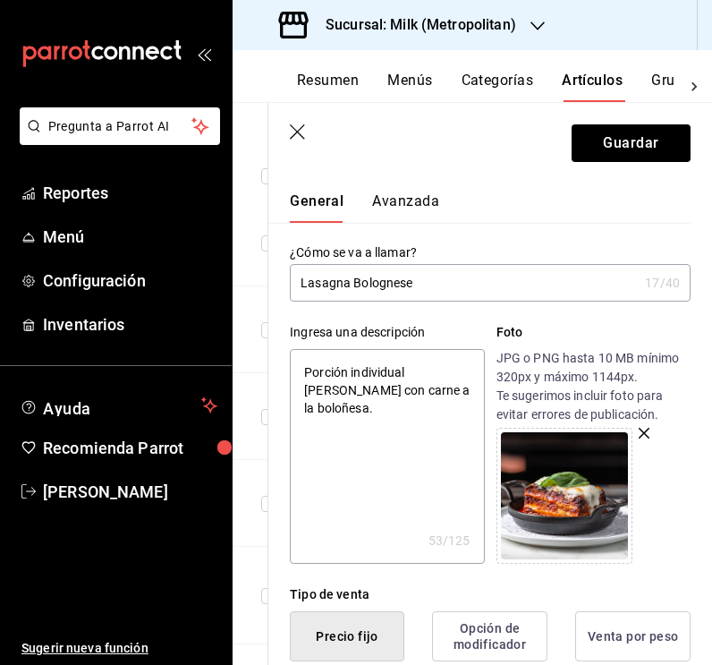
scroll to position [36, 0]
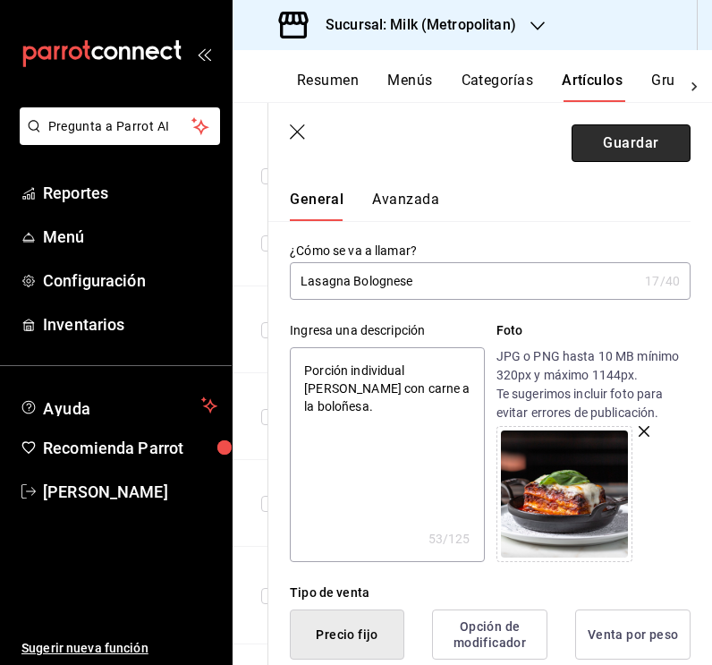
click at [621, 156] on button "Guardar" at bounding box center [631, 143] width 119 height 38
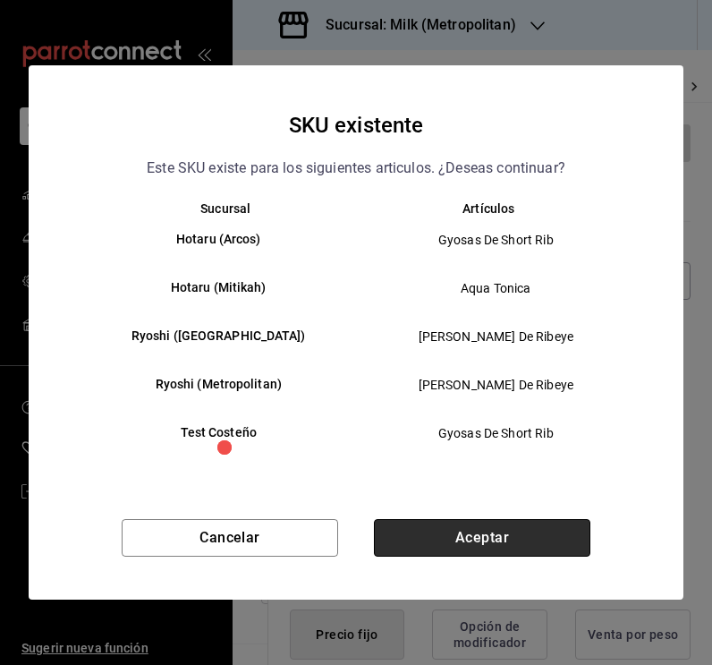
click at [522, 546] on button "Aceptar" at bounding box center [482, 538] width 216 height 38
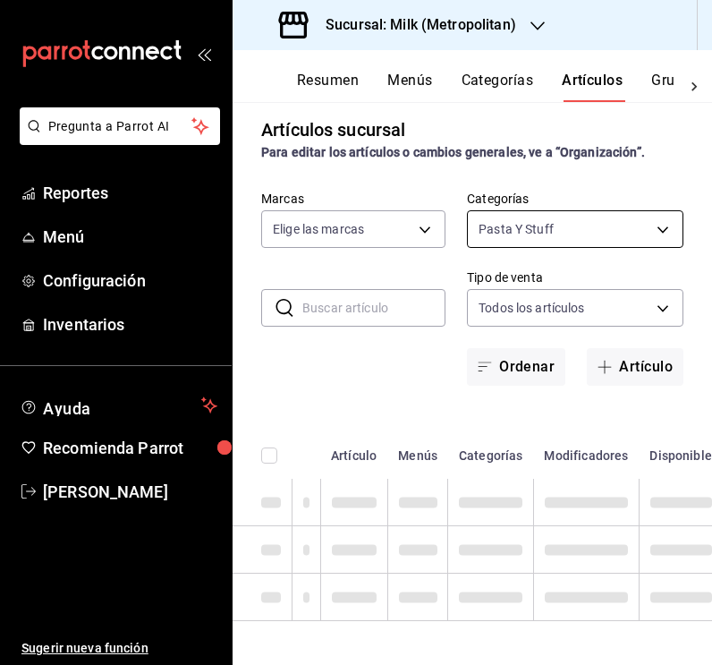
click at [632, 232] on body "Pregunta a Parrot AI Reportes Menú Configuración Inventarios Ayuda Recomienda P…" at bounding box center [356, 332] width 712 height 665
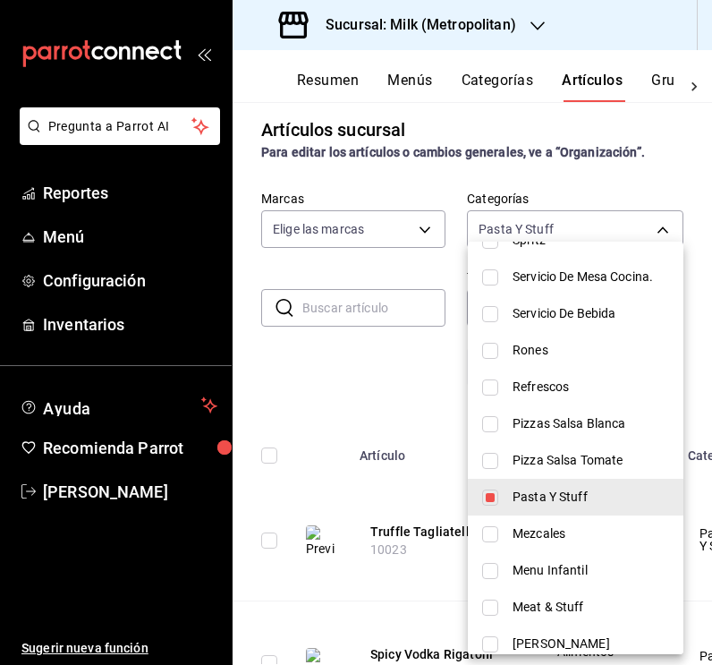
scroll to position [381, 0]
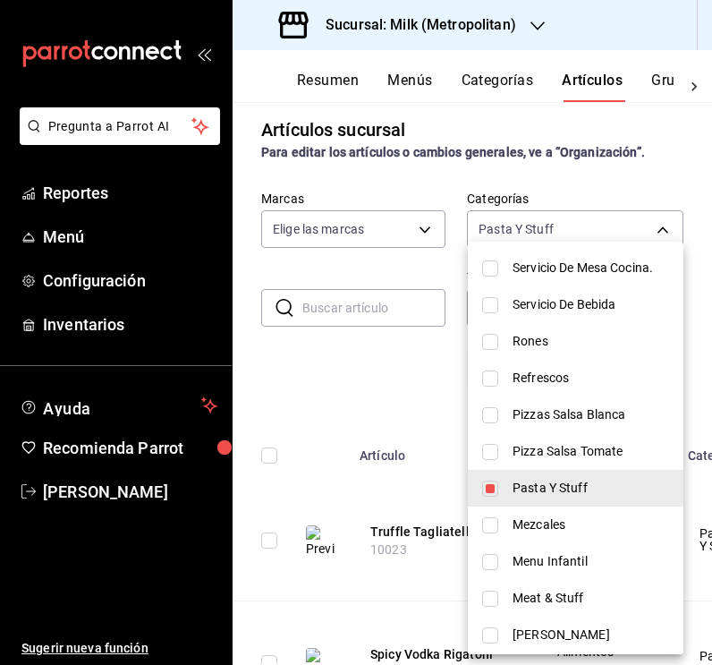
click at [495, 486] on input "checkbox" at bounding box center [490, 488] width 16 height 16
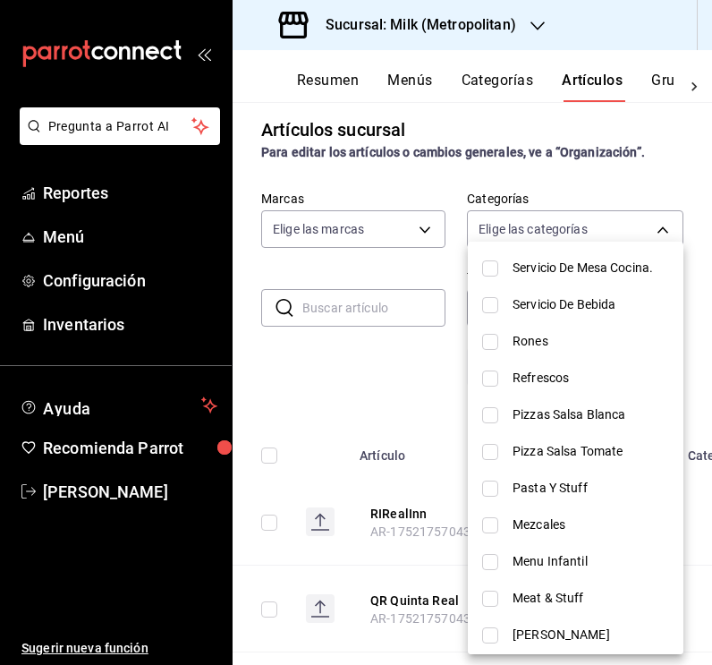
click at [490, 420] on input "checkbox" at bounding box center [490, 415] width 16 height 16
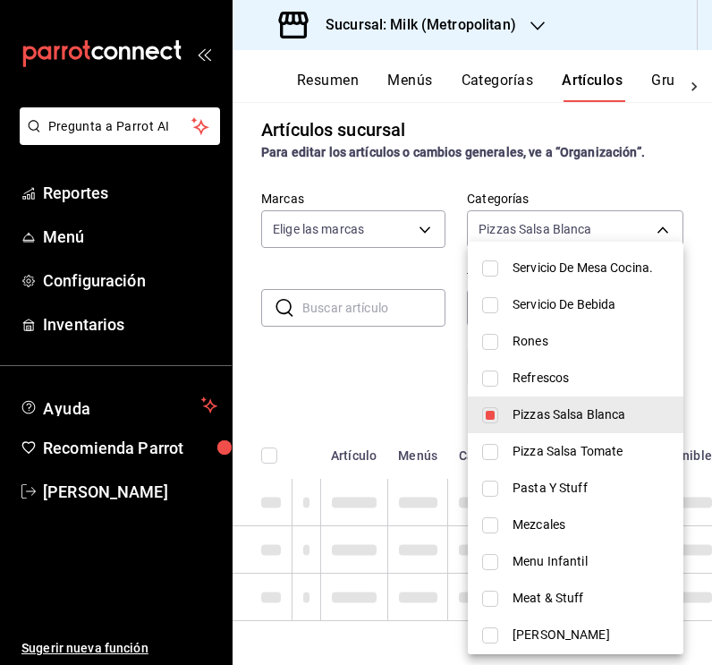
click at [396, 349] on div at bounding box center [356, 332] width 712 height 665
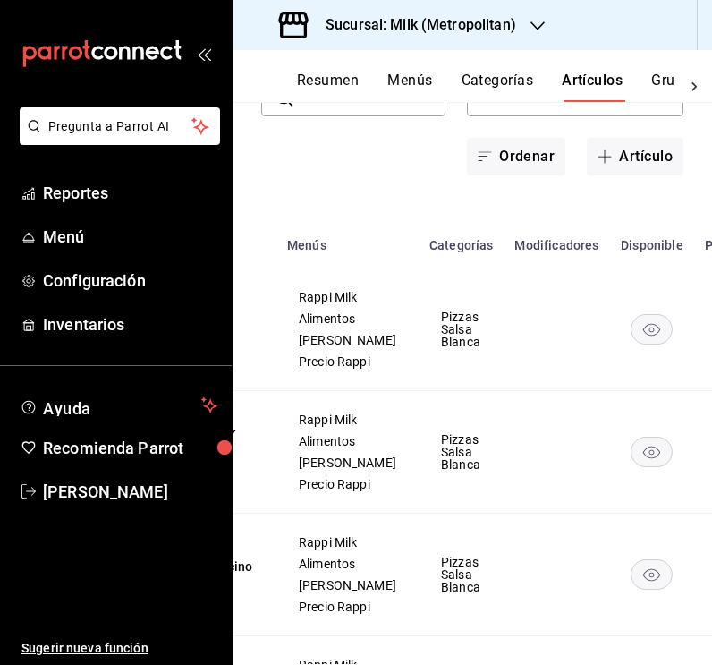
scroll to position [0, 276]
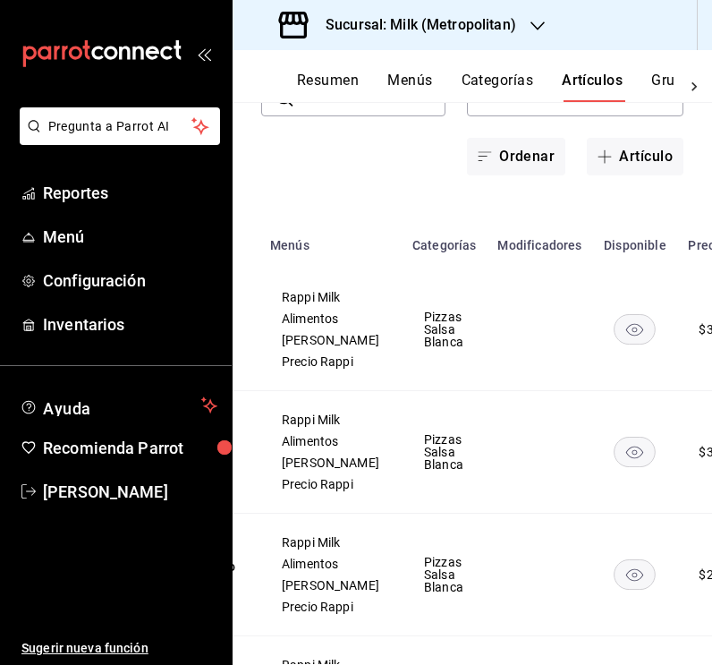
click at [615, 344] on rect "availability-product" at bounding box center [635, 329] width 41 height 30
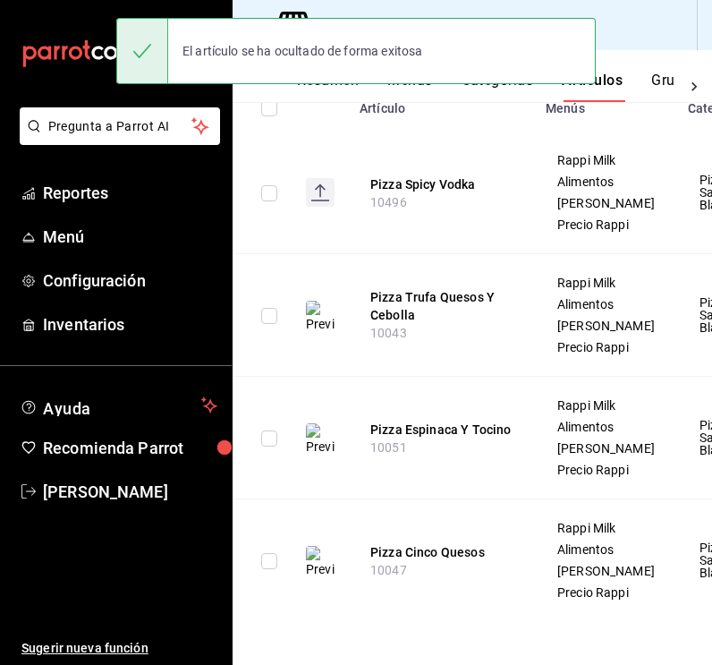
scroll to position [396, 0]
click at [412, 318] on button "Pizza Trufa Quesos Y Cebolla" at bounding box center [441, 306] width 143 height 36
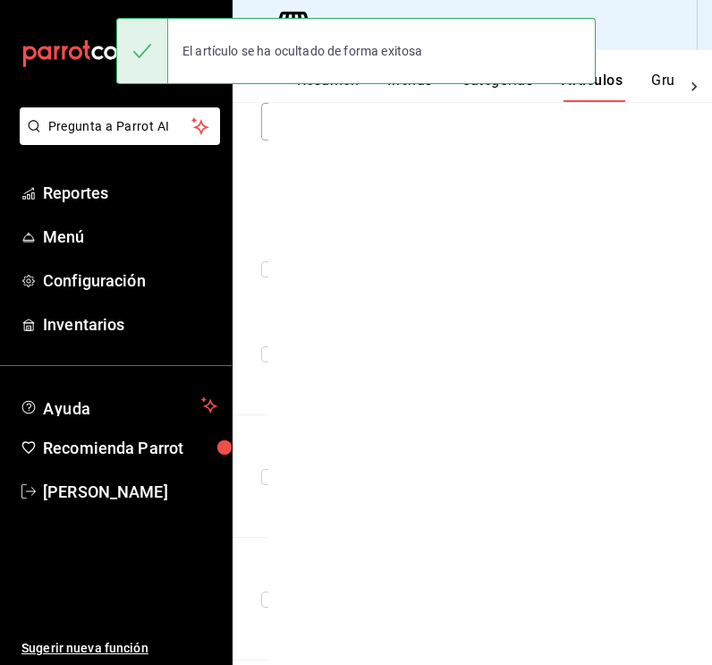
scroll to position [229, 0]
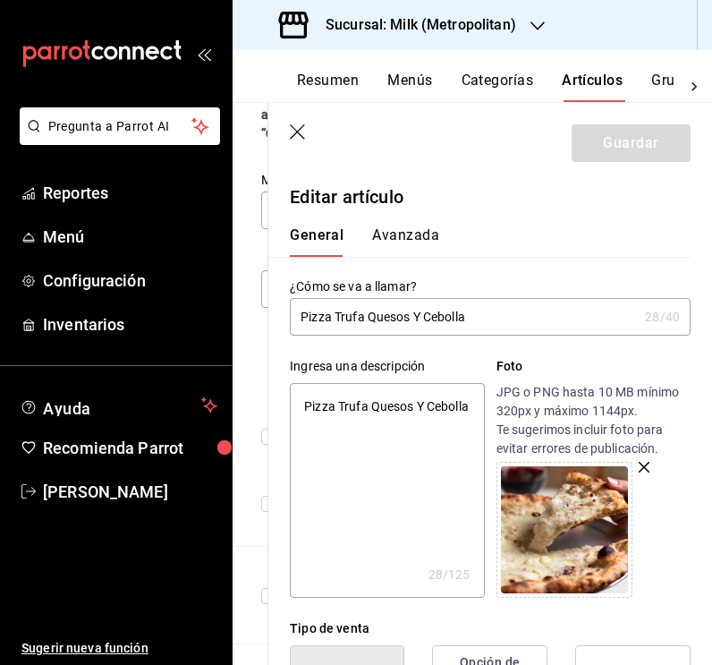
click at [362, 314] on input "Pizza Trufa Quesos Y Cebolla" at bounding box center [464, 317] width 348 height 36
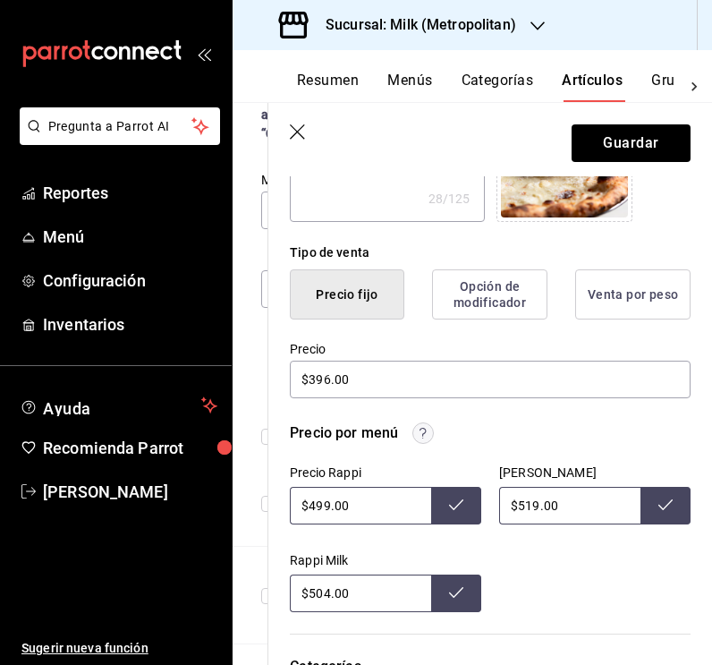
scroll to position [380, 0]
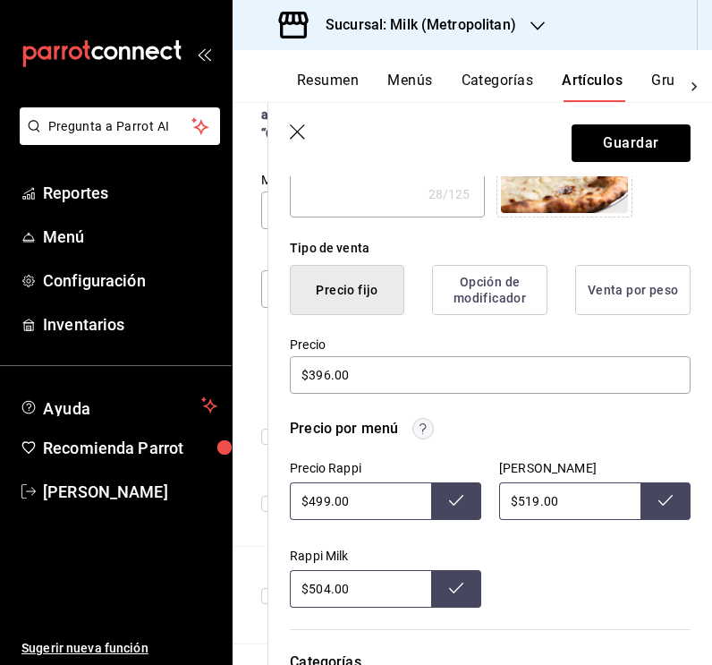
click at [327, 499] on input "$499.00" at bounding box center [360, 501] width 141 height 38
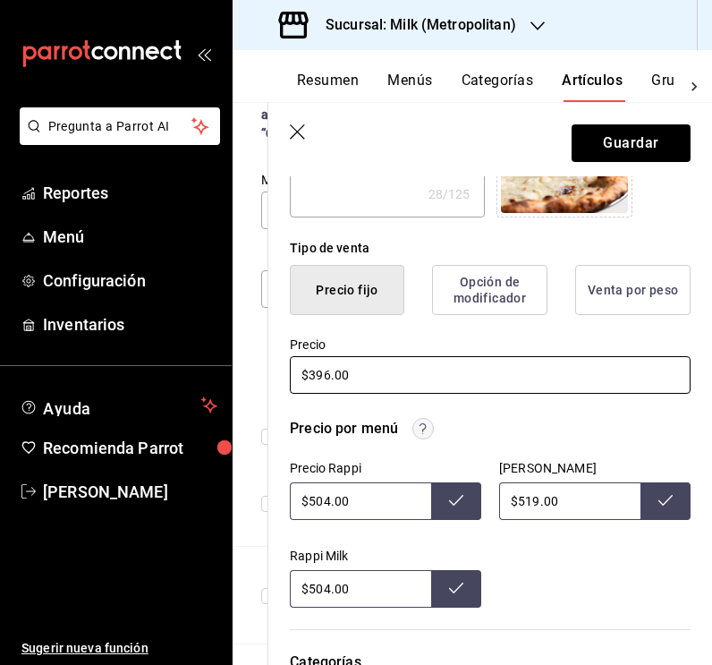
scroll to position [371, 0]
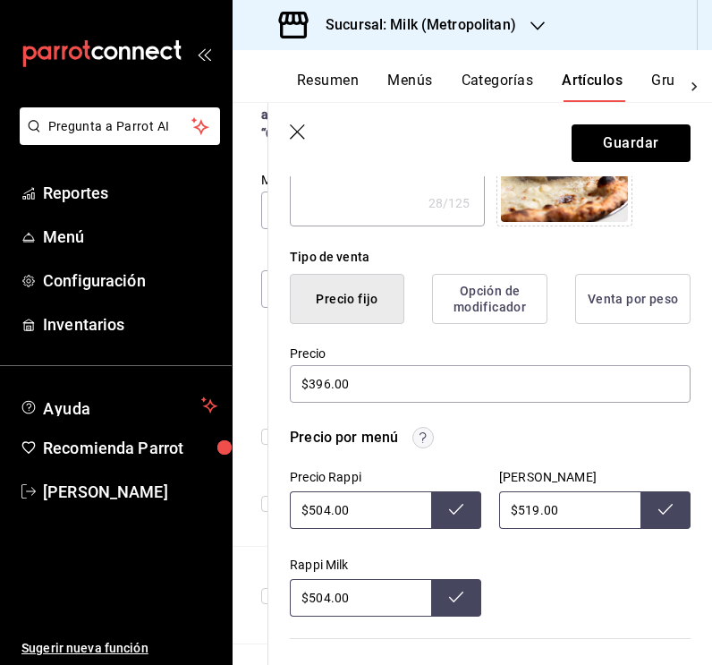
click at [461, 513] on icon at bounding box center [456, 509] width 14 height 14
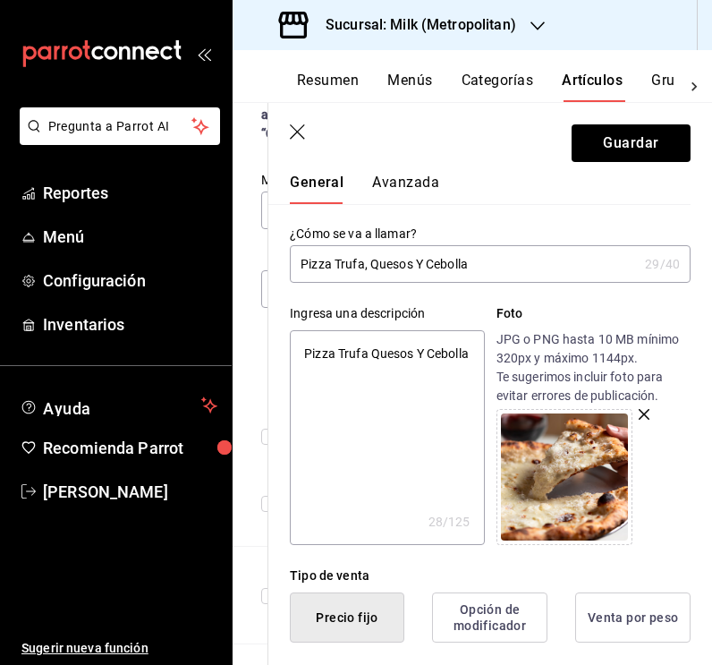
scroll to position [47, 0]
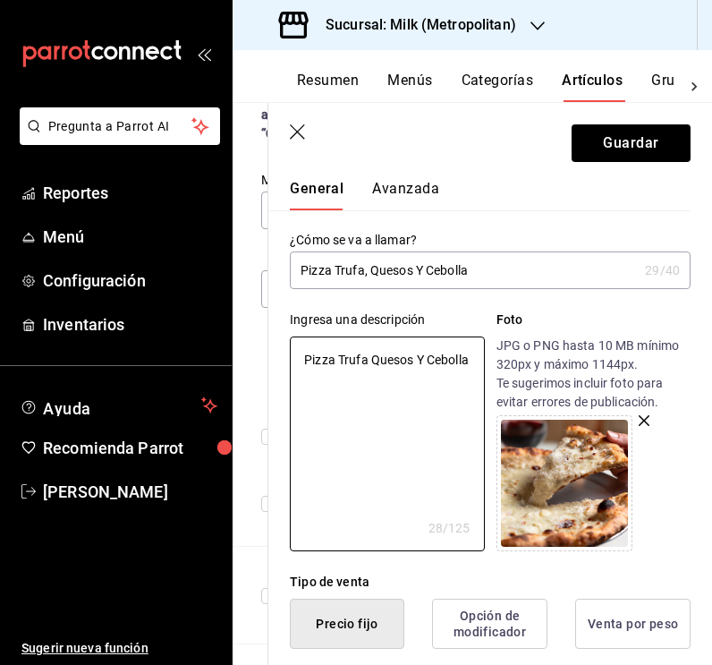
drag, startPoint x: 417, startPoint y: 405, endPoint x: 259, endPoint y: 320, distance: 178.9
click at [259, 320] on main "Artículos sucursal Para editar los artículos o cambios generales, ve a “Organiz…" at bounding box center [473, 383] width 480 height 563
paste textarea "Salsa soubise, mozzarella, cebolla blanca con tomillo, gruyére, parmesano, cebo…"
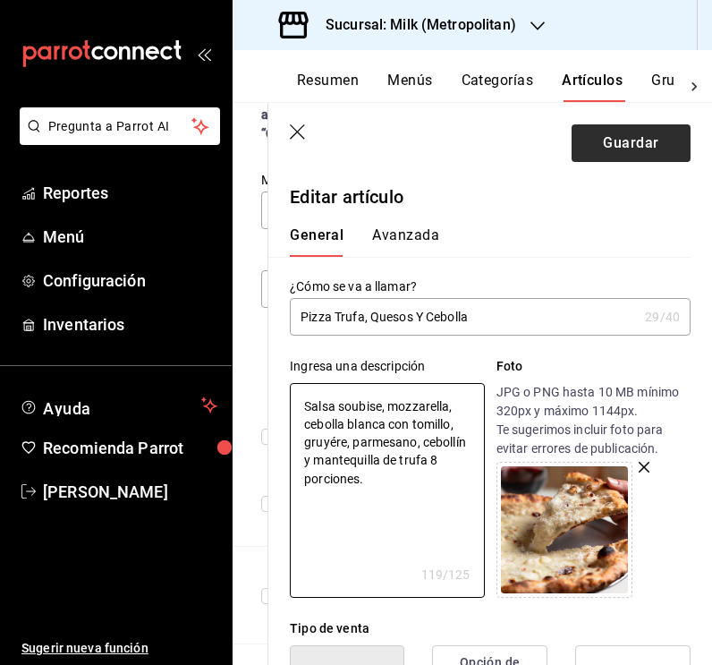
scroll to position [0, 0]
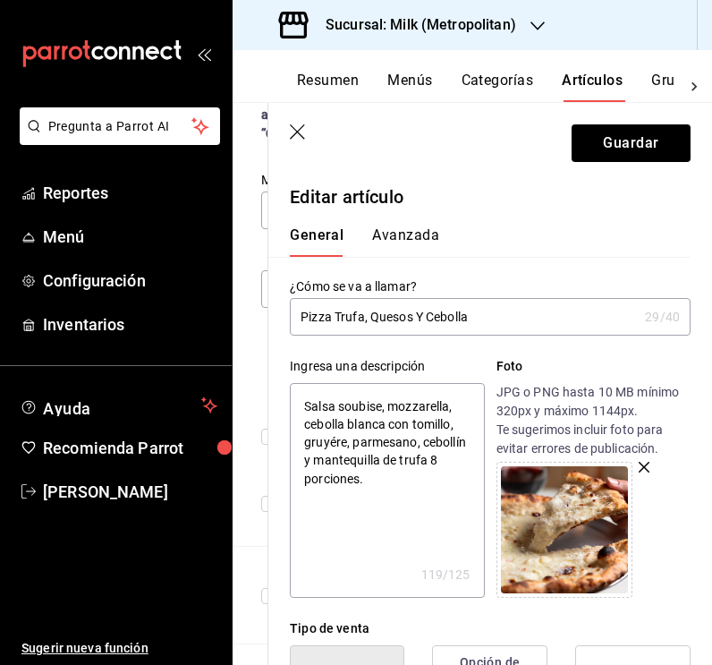
click at [422, 322] on input "Pizza Trufa, Quesos Y Cebolla" at bounding box center [464, 317] width 348 height 36
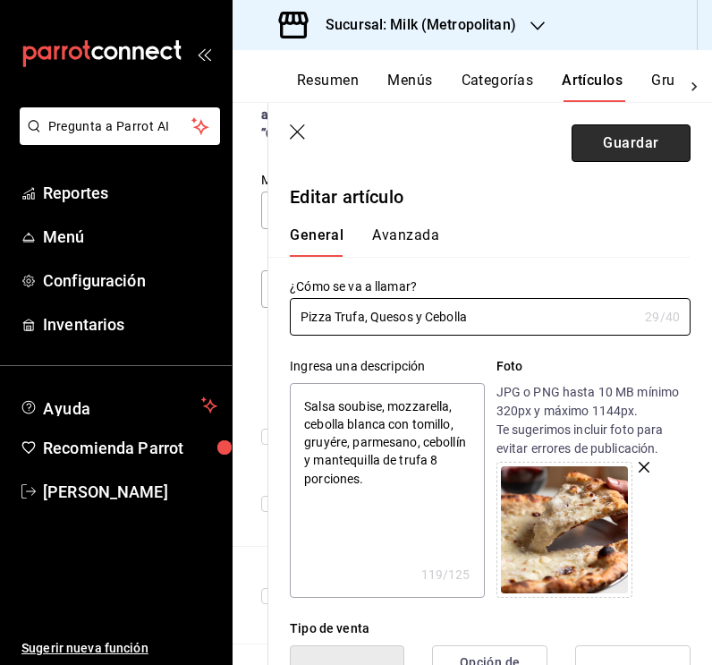
click at [640, 150] on button "Guardar" at bounding box center [631, 143] width 119 height 38
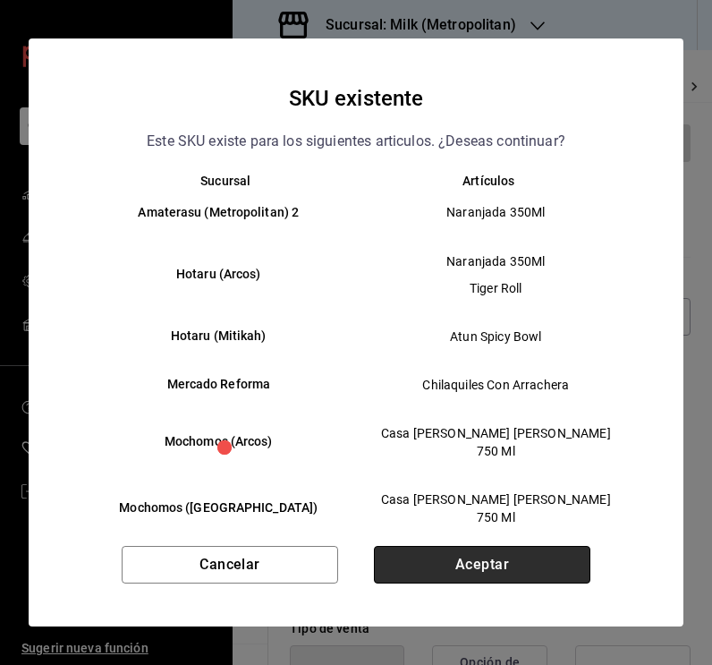
click at [413, 562] on button "Aceptar" at bounding box center [482, 565] width 216 height 38
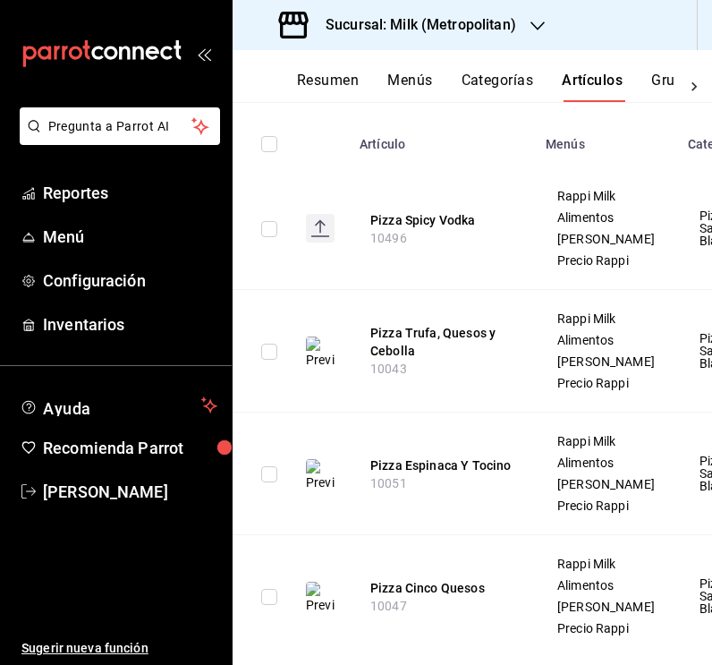
scroll to position [332, 0]
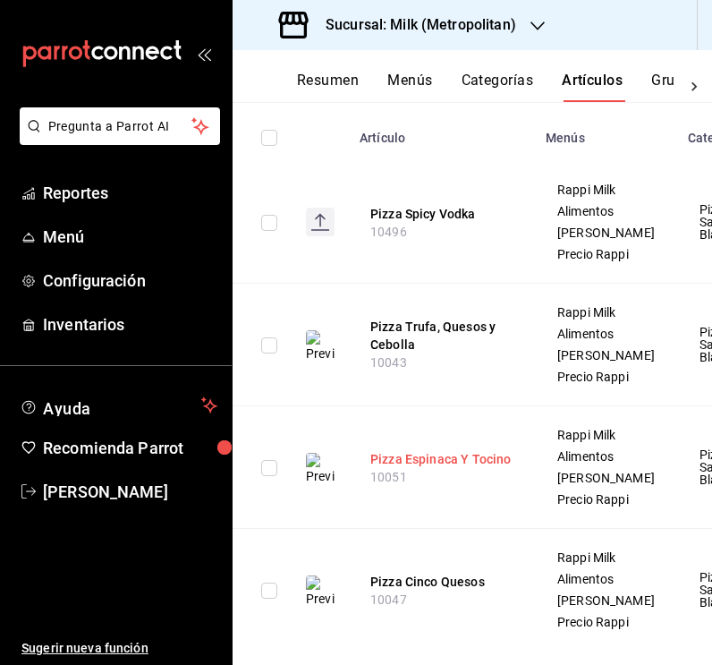
click at [379, 468] on button "Pizza Espinaca Y Tocino" at bounding box center [441, 459] width 143 height 18
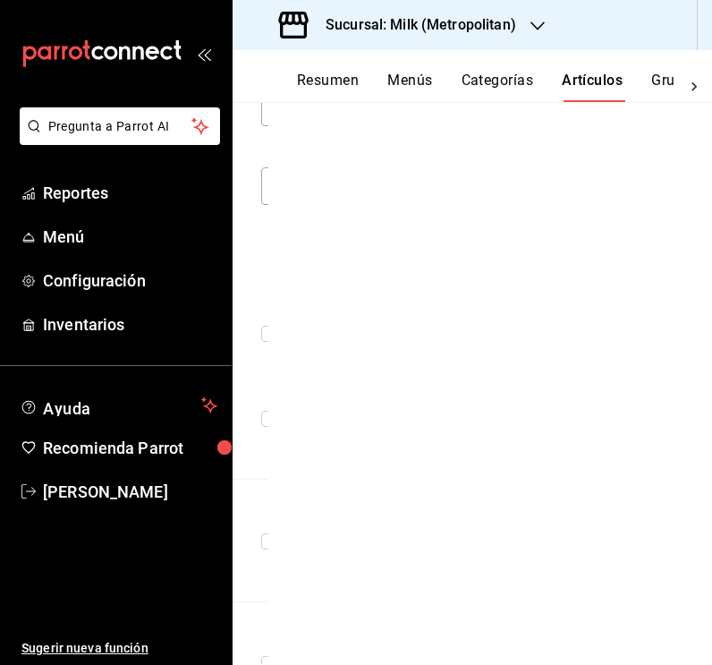
scroll to position [229, 0]
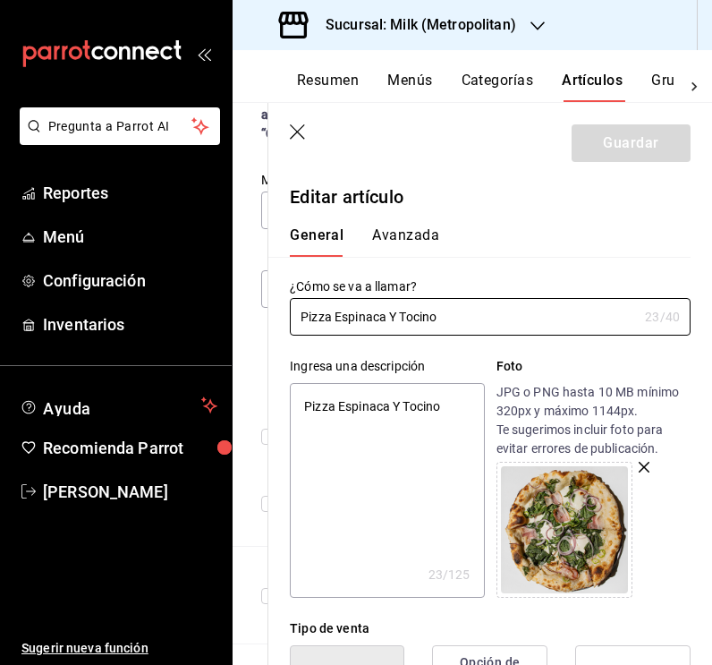
click at [360, 407] on textarea "Pizza Espinaca Y Tocino" at bounding box center [387, 490] width 194 height 215
paste textarea "Cebolla, parmesano y chile [PERSON_NAME] 8 porciones."
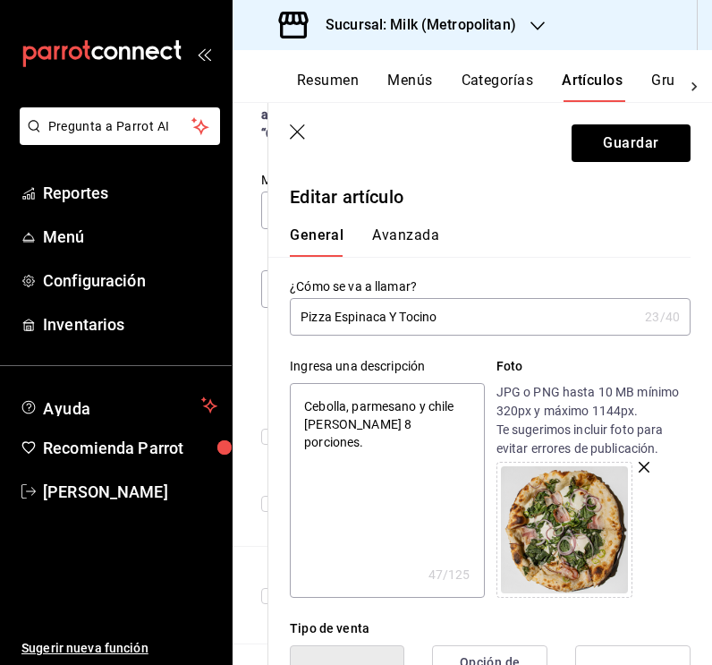
click at [396, 319] on input "Pizza Espinaca Y Tocino" at bounding box center [464, 317] width 348 height 36
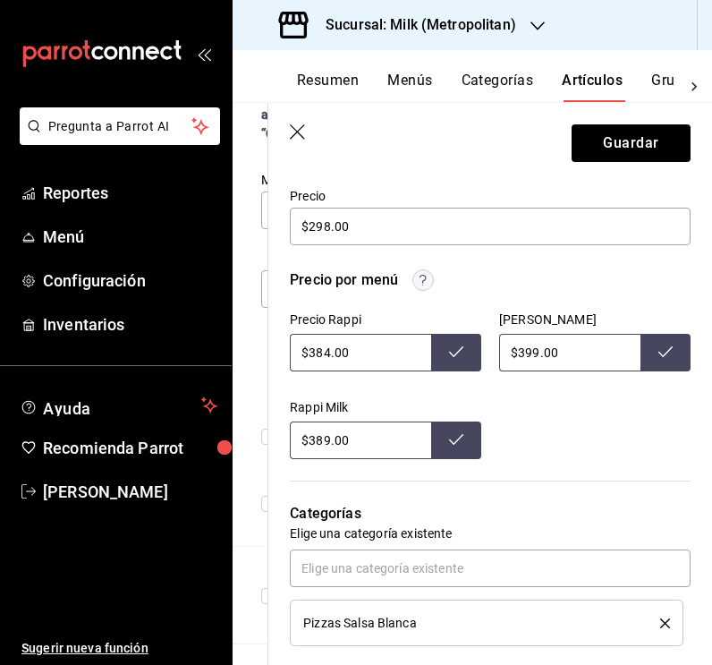
scroll to position [532, 0]
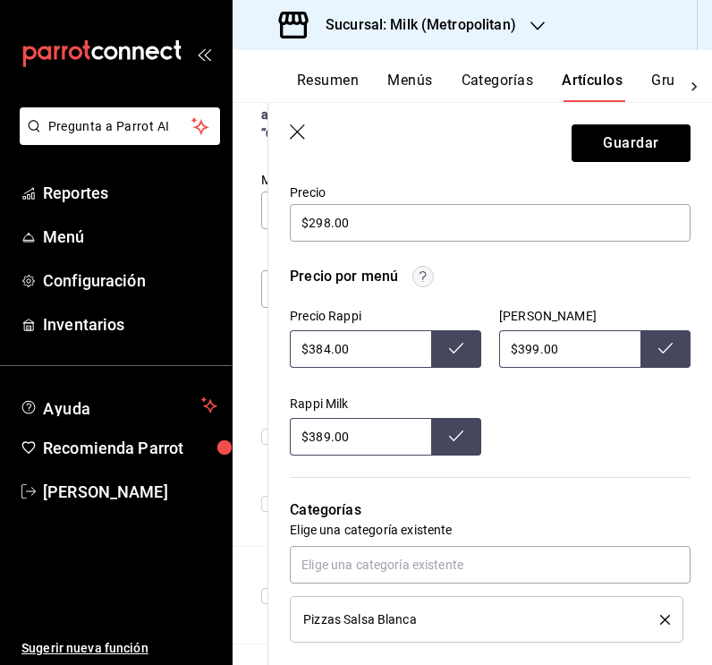
click at [330, 352] on input "$384.00" at bounding box center [360, 349] width 141 height 38
click at [453, 349] on icon at bounding box center [456, 348] width 14 height 14
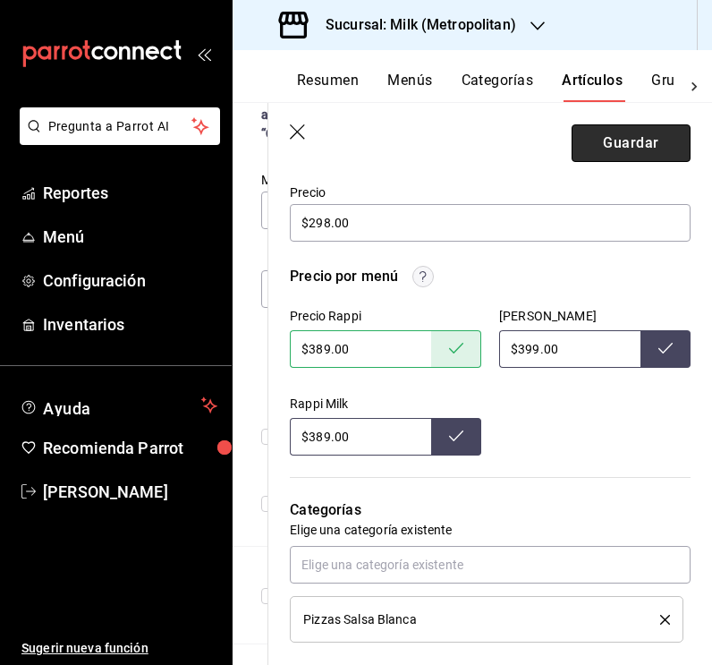
click at [628, 149] on button "Guardar" at bounding box center [631, 143] width 119 height 38
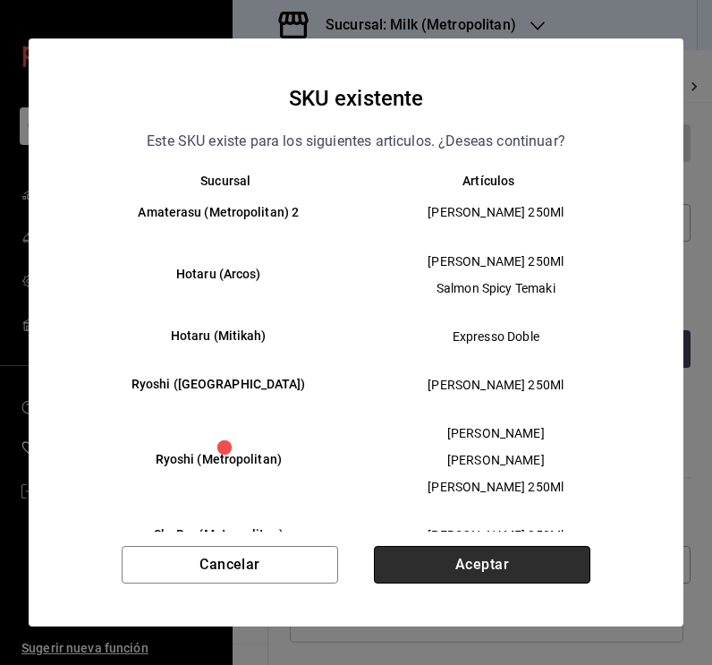
click at [507, 560] on button "Aceptar" at bounding box center [482, 565] width 216 height 38
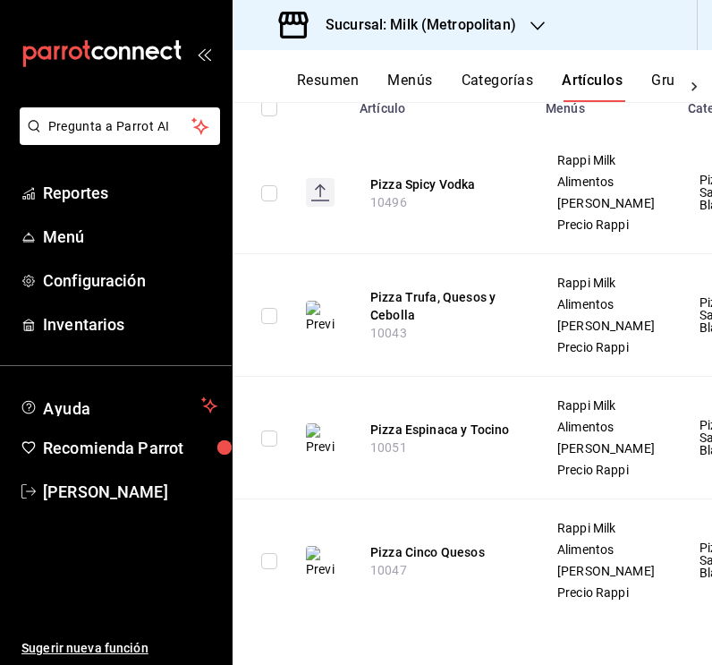
scroll to position [486, 0]
click at [446, 556] on button "Pizza Cinco Quesos" at bounding box center [441, 552] width 143 height 18
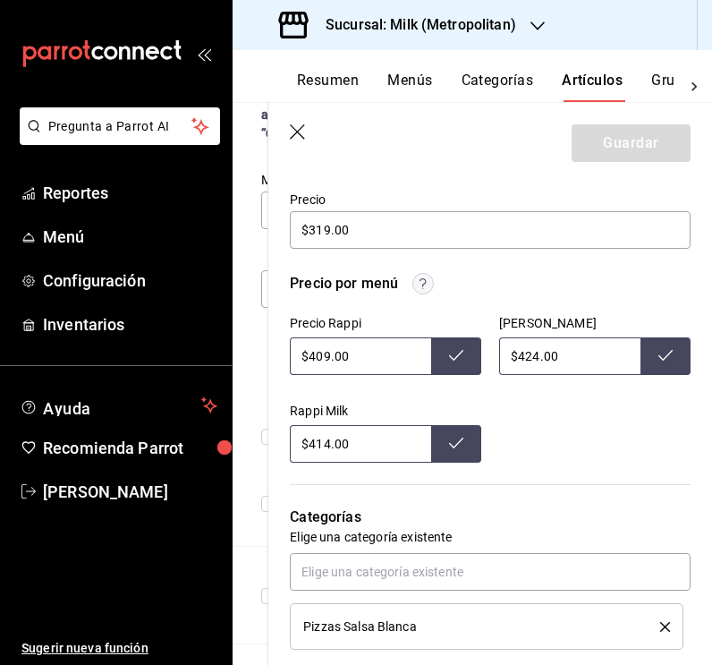
scroll to position [529, 0]
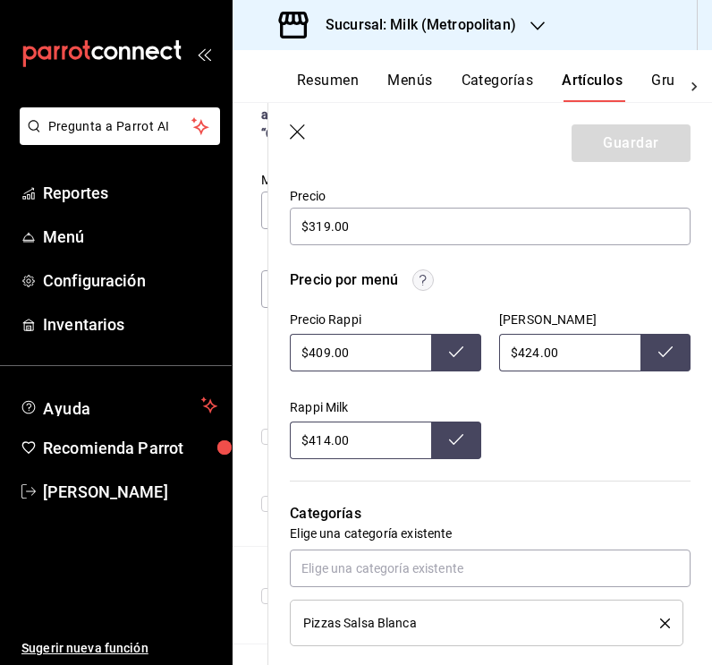
click at [326, 352] on input "$409.00" at bounding box center [360, 353] width 141 height 38
click at [460, 352] on icon at bounding box center [456, 351] width 14 height 14
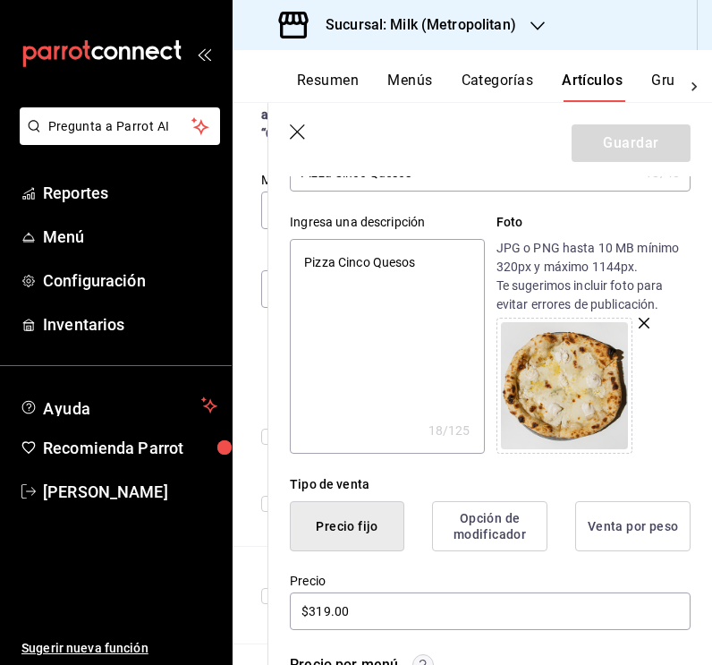
scroll to position [124, 0]
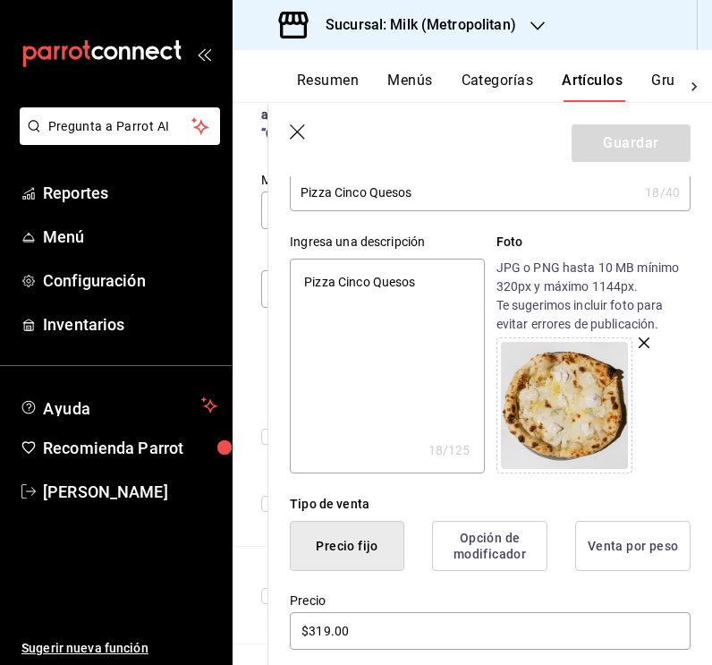
click at [377, 274] on textarea "Pizza Cinco Quesos" at bounding box center [387, 366] width 194 height 215
paste textarea "en salsa blanca de la casa con mozzarella, blue cheese, queso [PERSON_NAME], pa…"
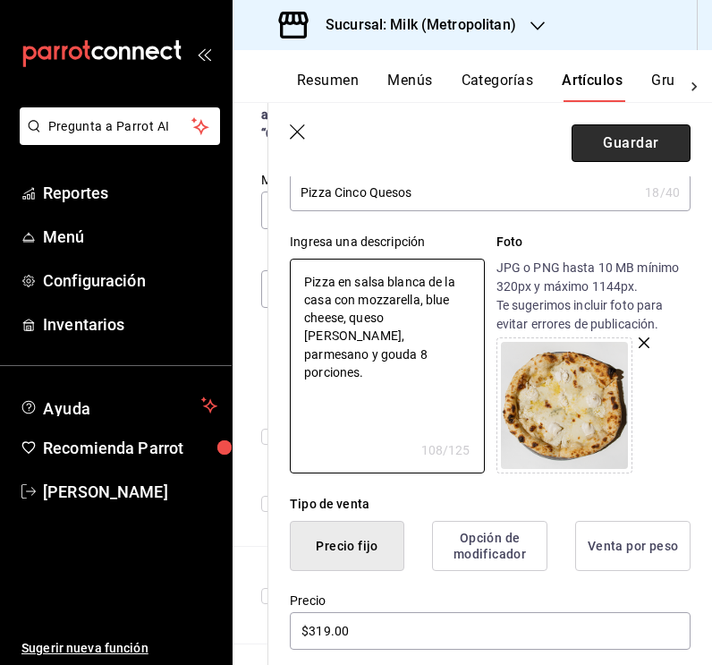
click at [623, 132] on button "Guardar" at bounding box center [631, 143] width 119 height 38
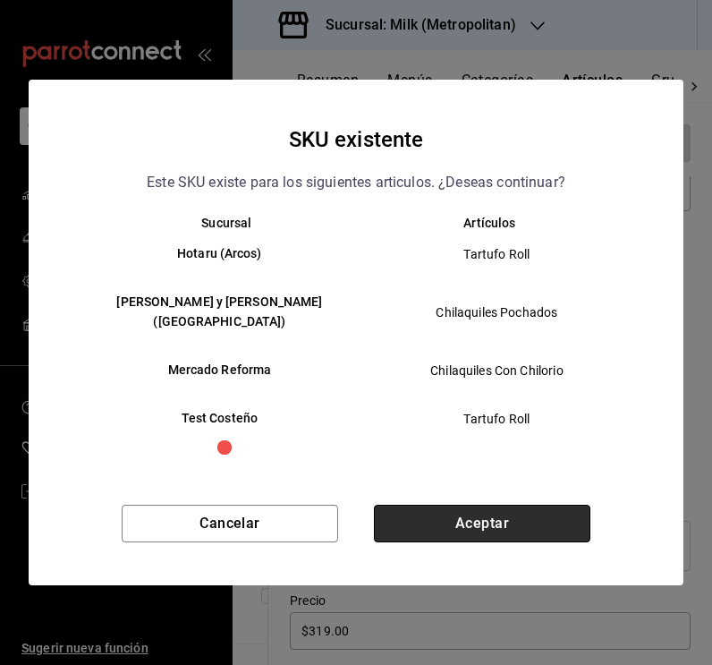
click at [466, 512] on button "Aceptar" at bounding box center [482, 524] width 216 height 38
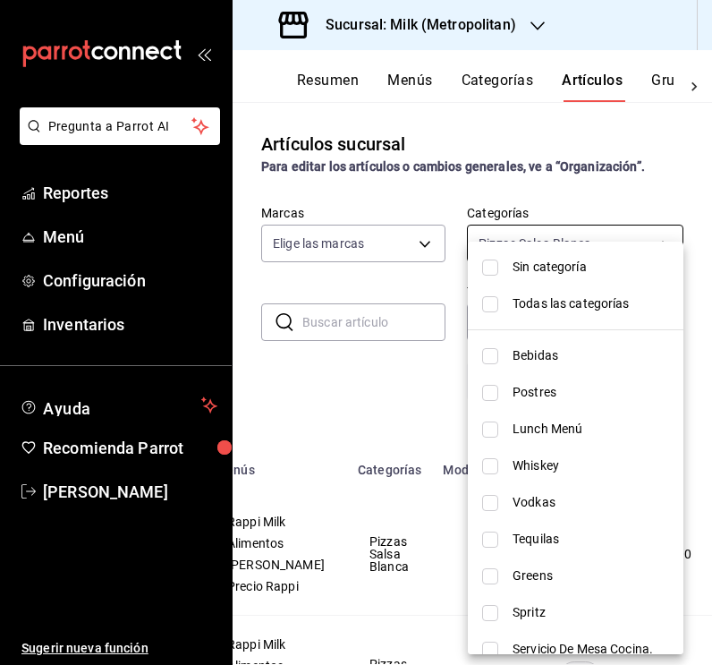
click at [652, 250] on body "Pregunta a Parrot AI Reportes Menú Configuración Inventarios Ayuda Recomienda P…" at bounding box center [356, 332] width 712 height 665
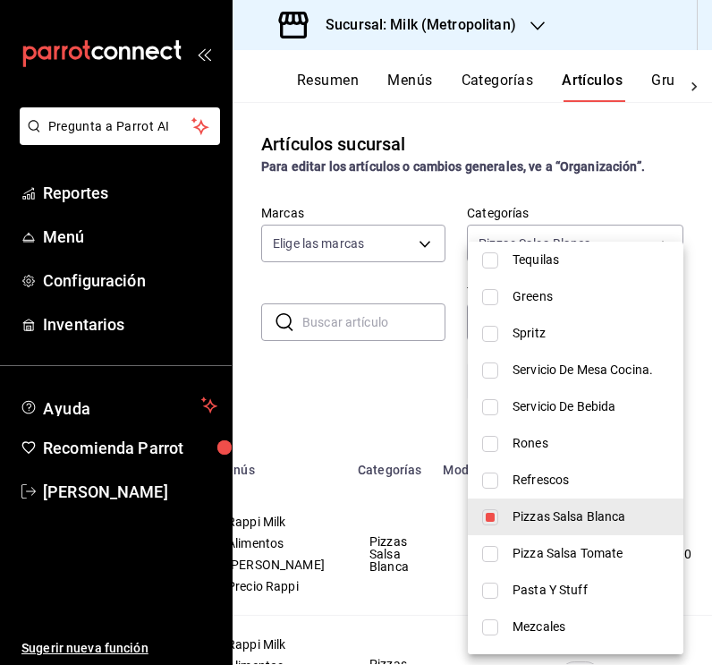
scroll to position [346, 0]
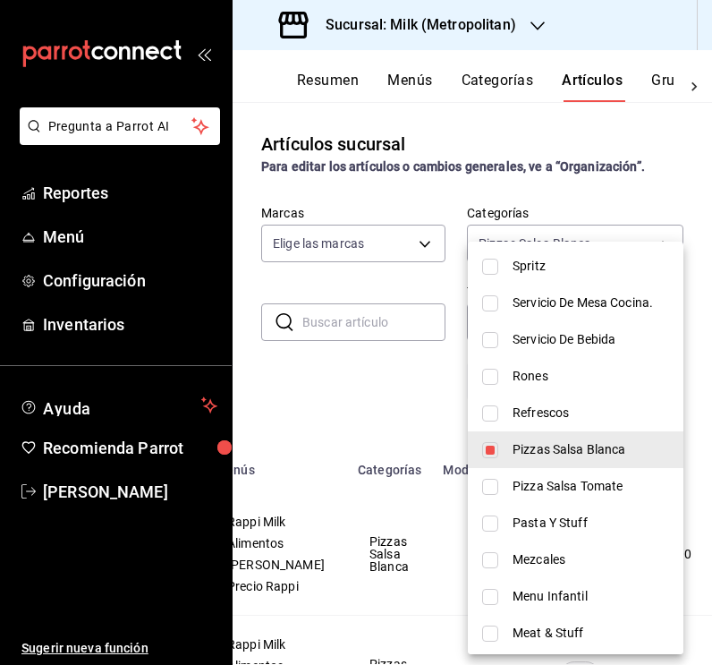
click at [490, 454] on input "checkbox" at bounding box center [490, 450] width 16 height 16
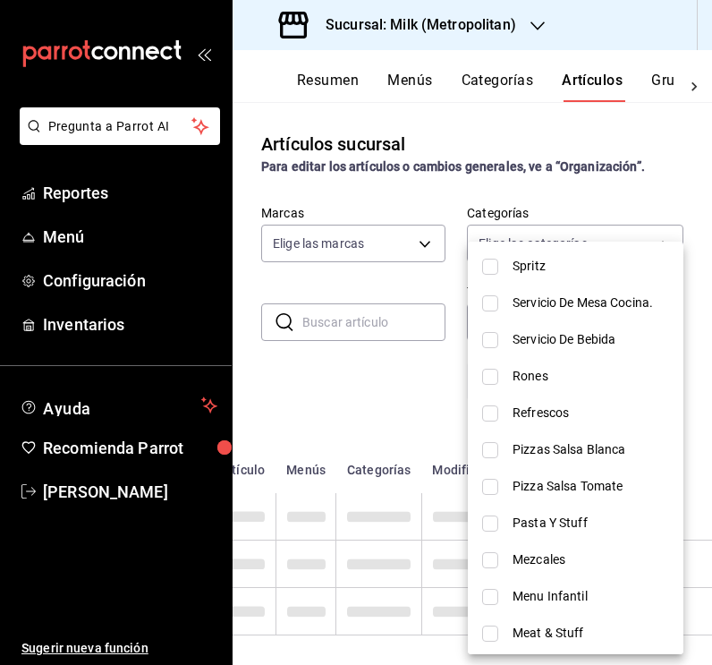
scroll to position [0, 106]
click at [490, 492] on input "checkbox" at bounding box center [490, 487] width 16 height 16
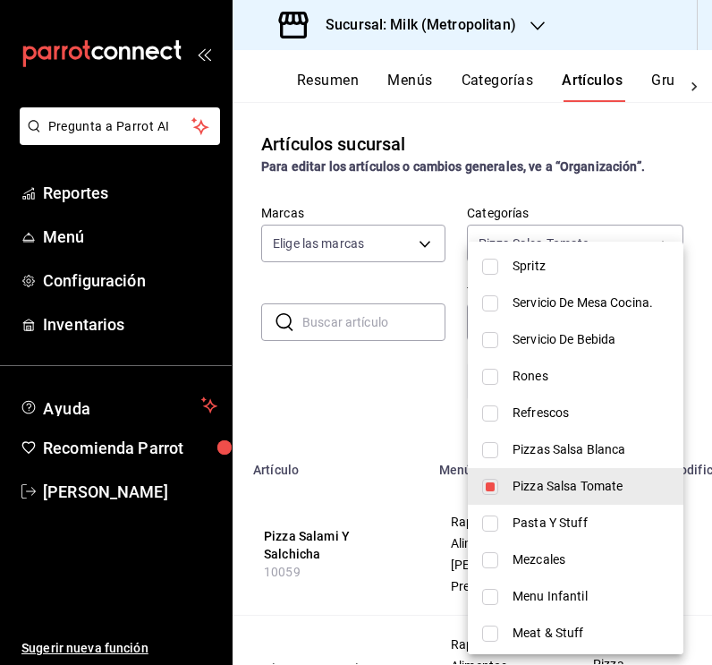
click at [596, 208] on div at bounding box center [356, 332] width 712 height 665
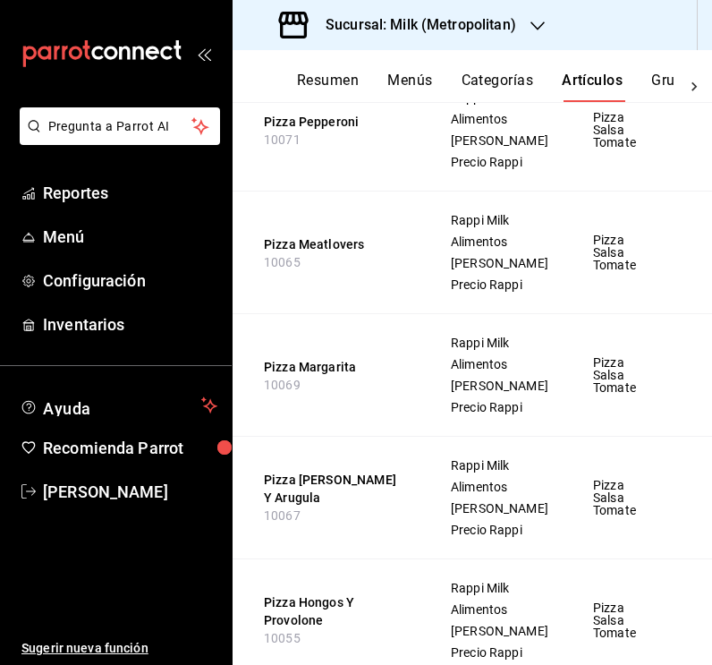
scroll to position [547, 0]
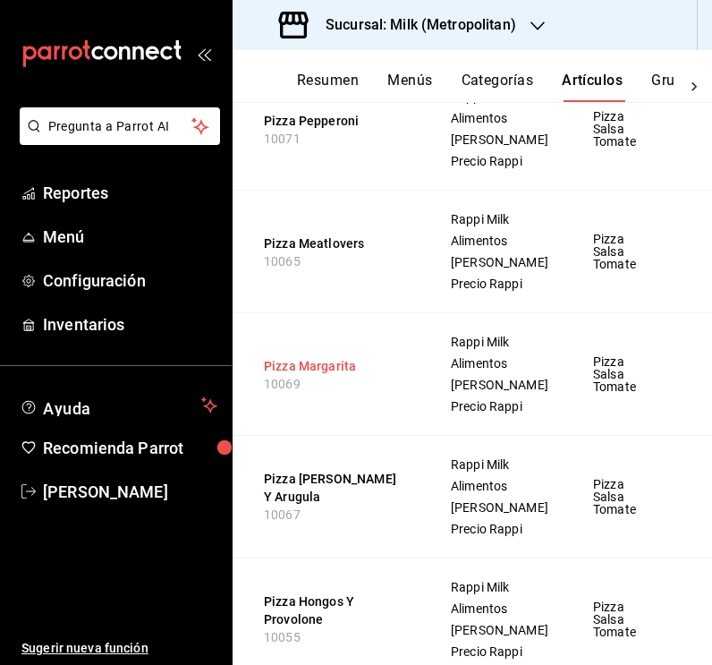
click at [327, 375] on button "Pizza Margarita" at bounding box center [335, 366] width 143 height 18
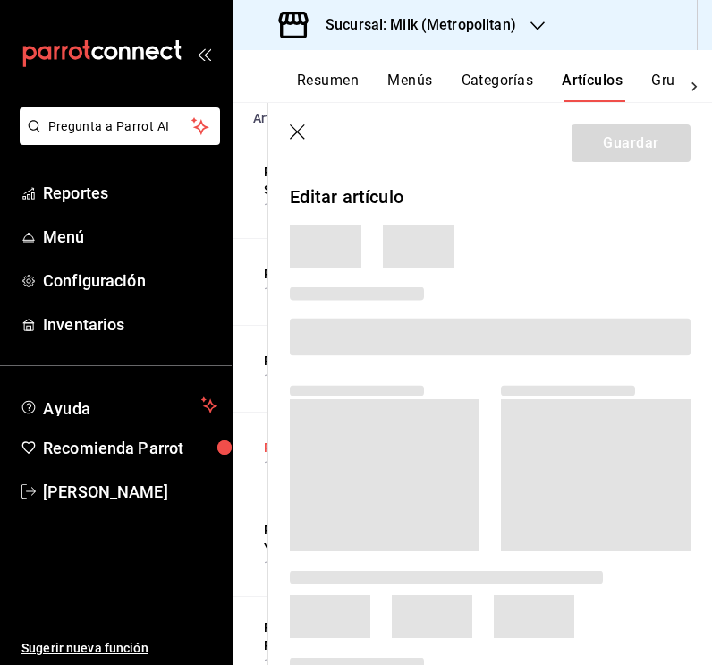
scroll to position [0, 65]
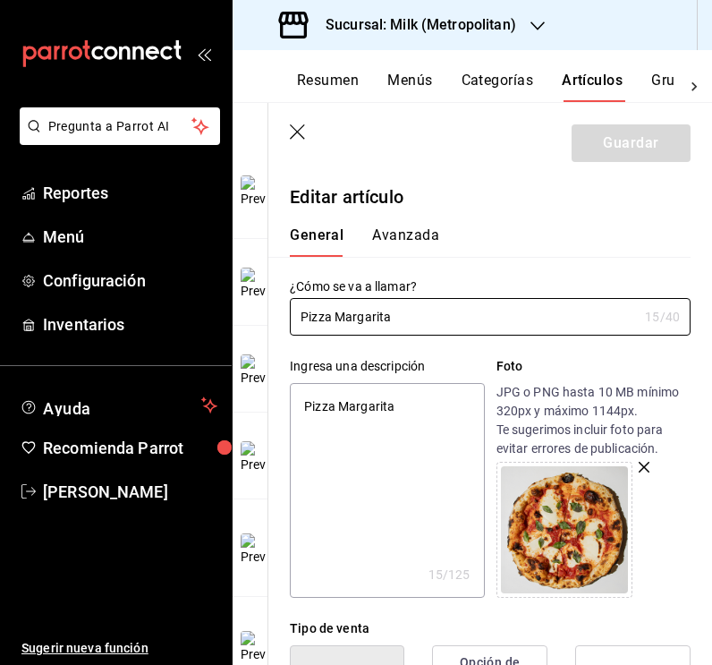
click at [385, 413] on textarea "Pizza Margarita" at bounding box center [387, 490] width 194 height 215
paste textarea "en salsa de tomate con tomate, albahaca y mozzarella 8 porciones."
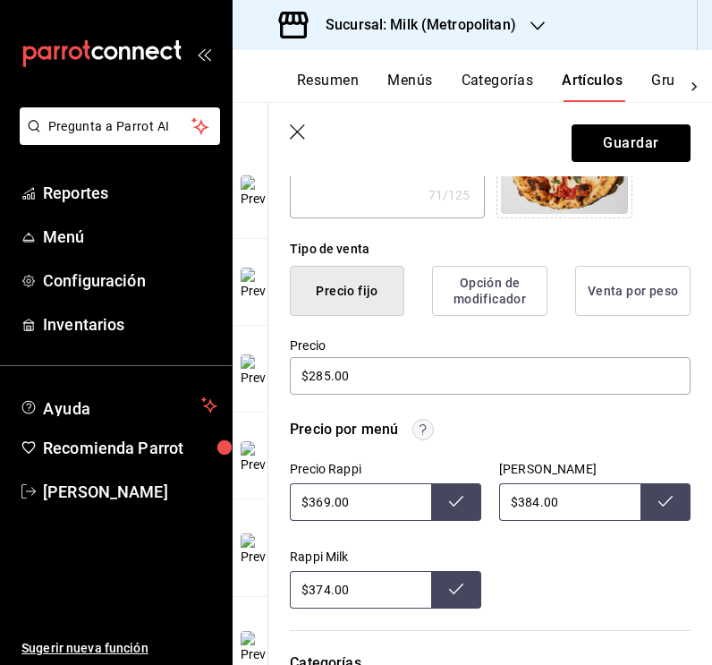
scroll to position [383, 0]
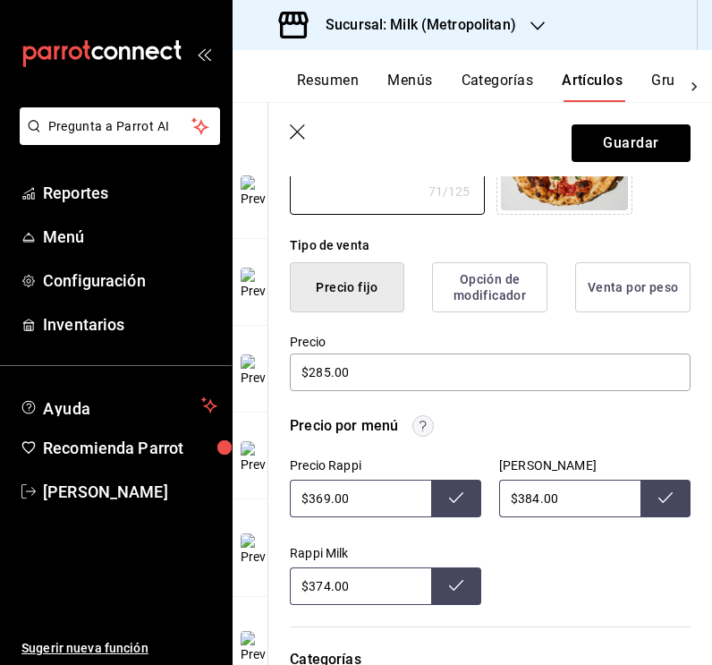
click at [327, 497] on input "$369.00" at bounding box center [360, 499] width 141 height 38
click at [443, 498] on button at bounding box center [456, 499] width 50 height 38
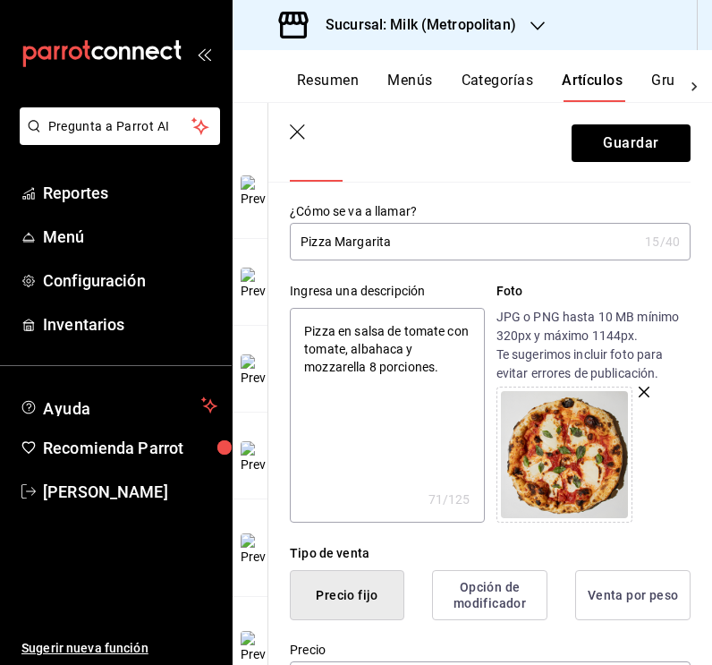
scroll to position [69, 0]
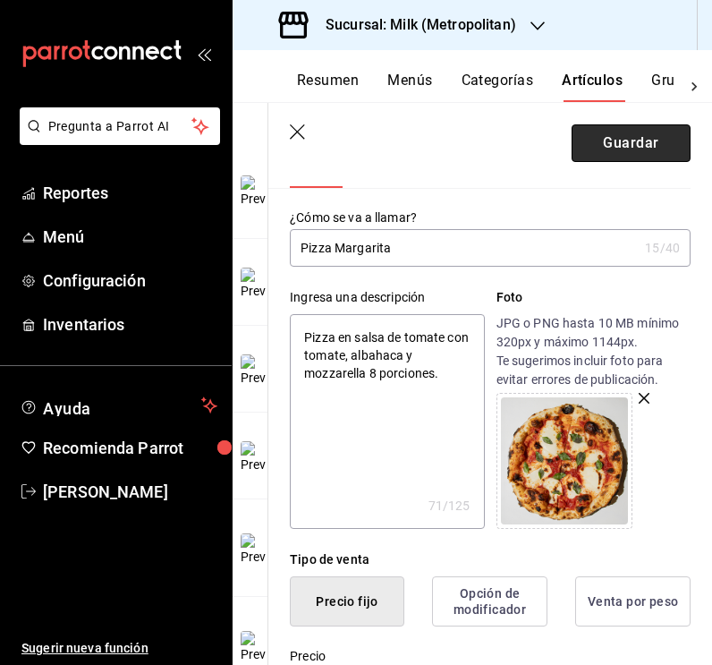
click at [633, 145] on button "Guardar" at bounding box center [631, 143] width 119 height 38
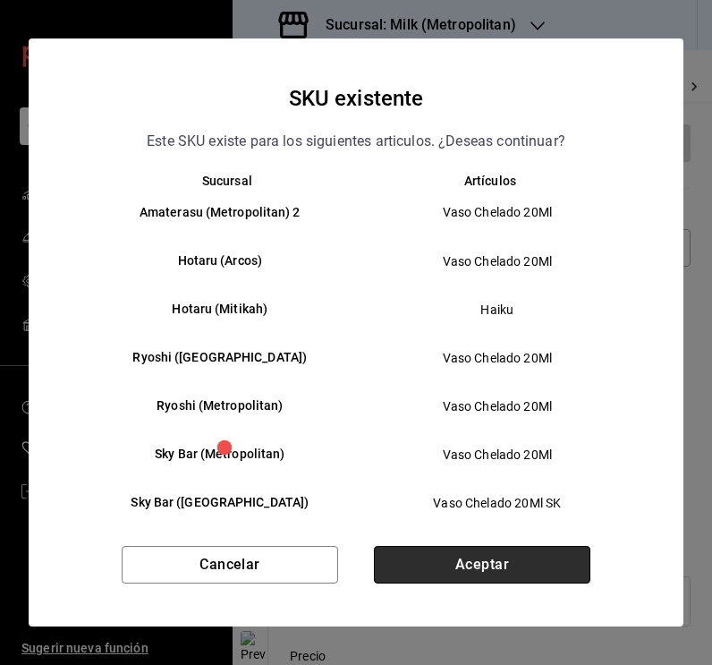
click at [472, 564] on button "Aceptar" at bounding box center [482, 565] width 216 height 38
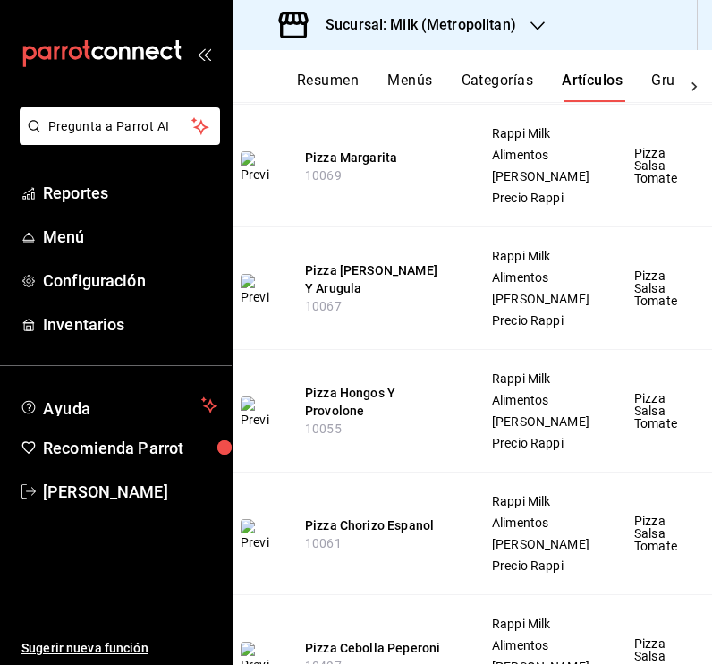
scroll to position [757, 0]
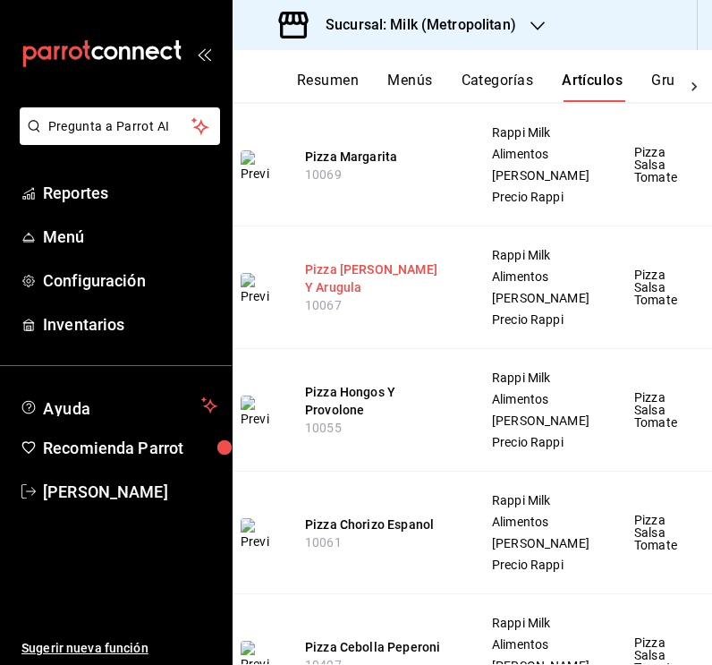
click at [412, 296] on button "Pizza [PERSON_NAME] Y Arugula" at bounding box center [376, 278] width 143 height 36
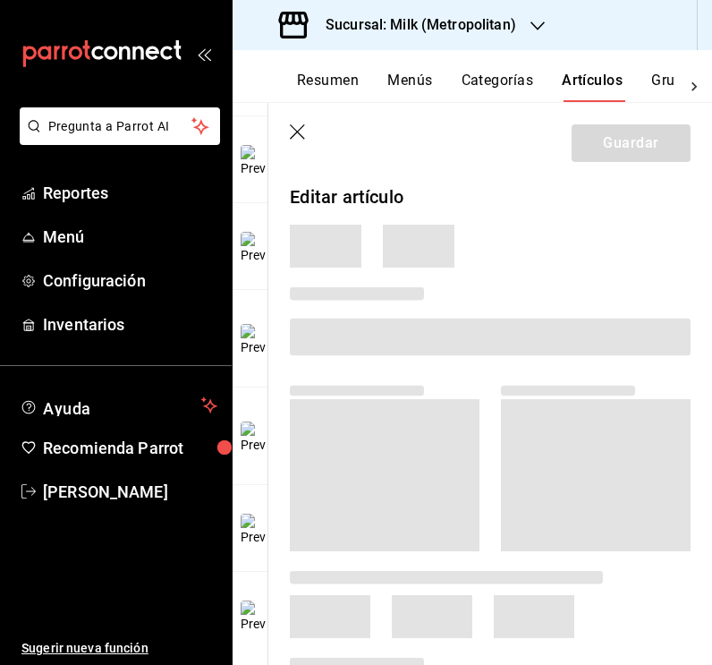
scroll to position [598, 0]
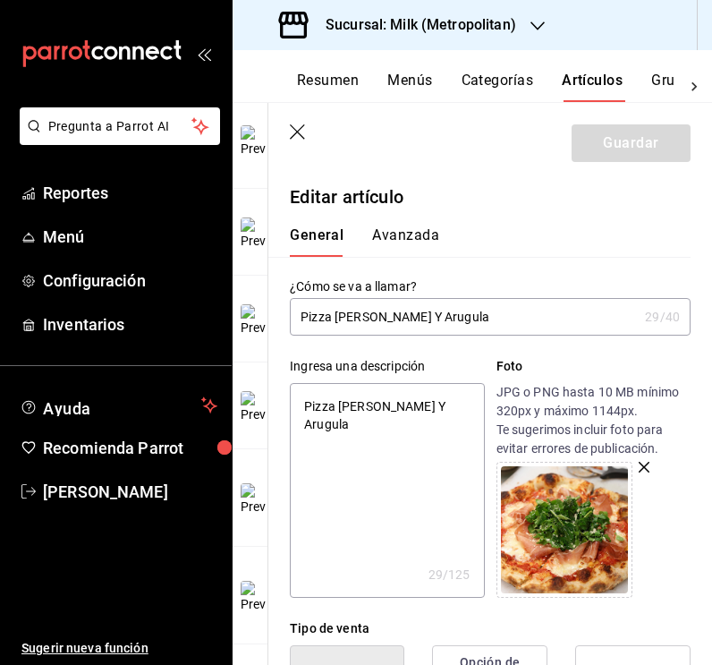
click at [369, 313] on input "Pizza [PERSON_NAME] Y Arugula" at bounding box center [464, 317] width 348 height 36
click at [429, 315] on input "Pizza [PERSON_NAME] Y Arugula" at bounding box center [464, 317] width 348 height 36
click at [452, 318] on input "Pizza [PERSON_NAME] y Arugula" at bounding box center [464, 317] width 348 height 36
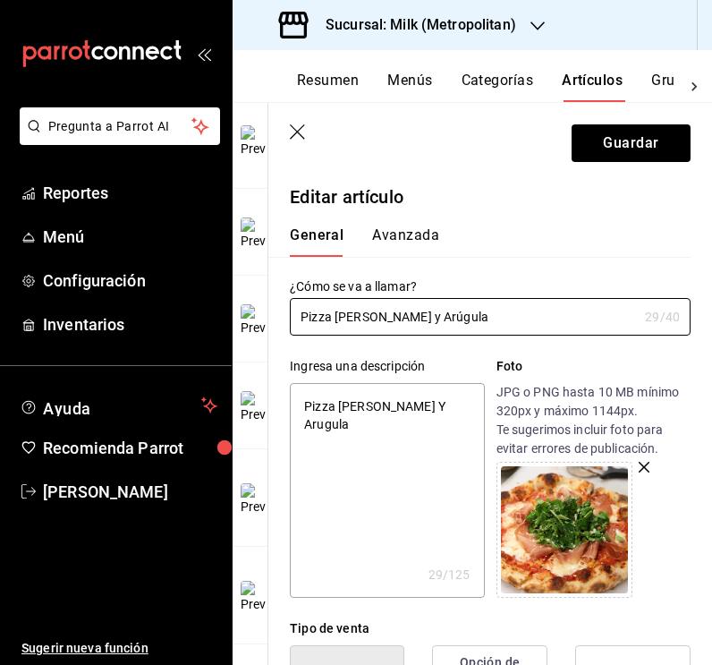
click at [429, 424] on textarea "Pizza [PERSON_NAME] Y Arugula" at bounding box center [387, 490] width 194 height 215
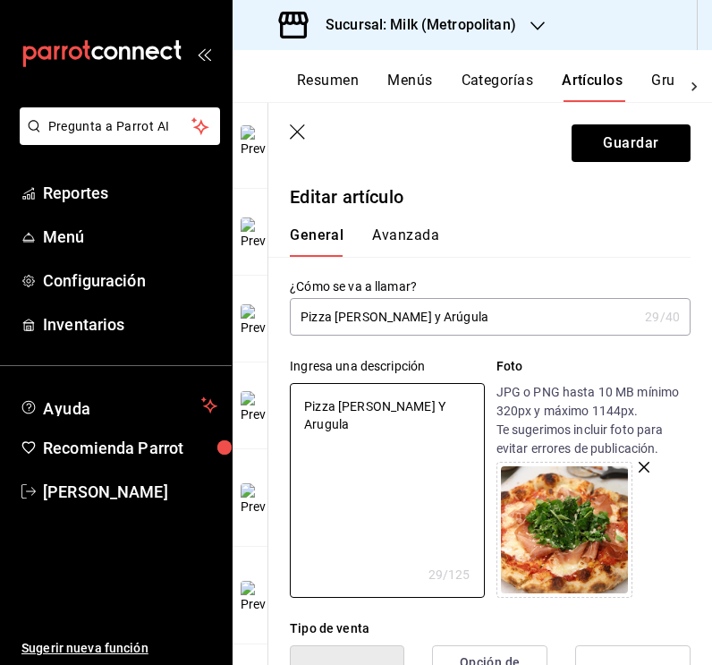
paste textarea "en salsa de tomate con tomate, [PERSON_NAME], arúgula y parmesano 8 porciones."
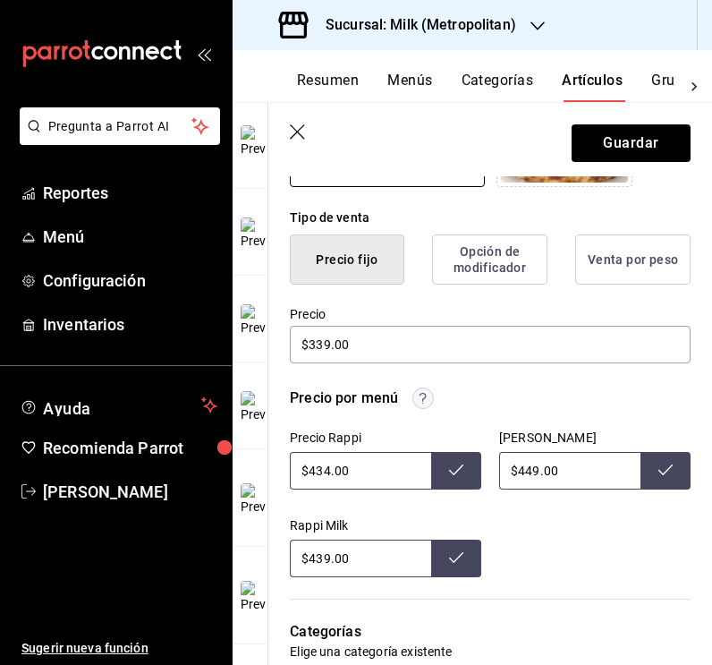
scroll to position [418, 0]
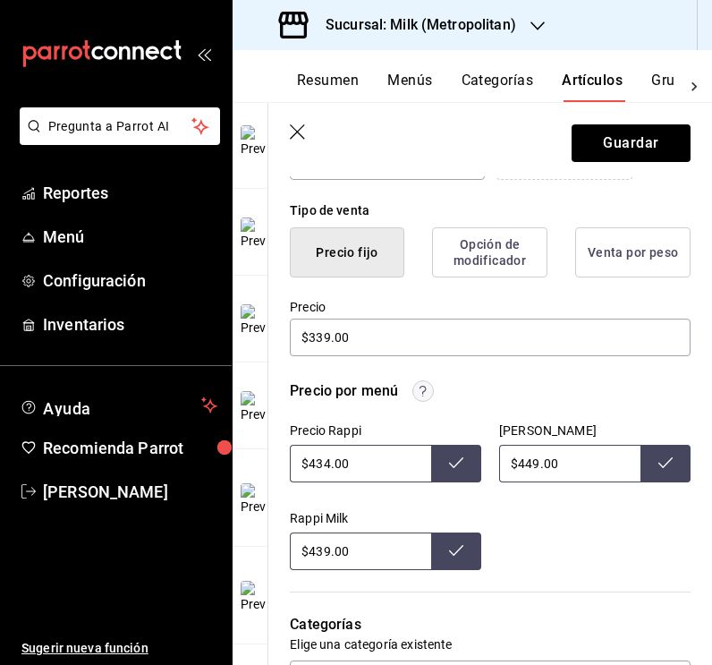
click at [329, 464] on input "$434.00" at bounding box center [360, 464] width 141 height 38
click at [444, 453] on button at bounding box center [456, 464] width 50 height 38
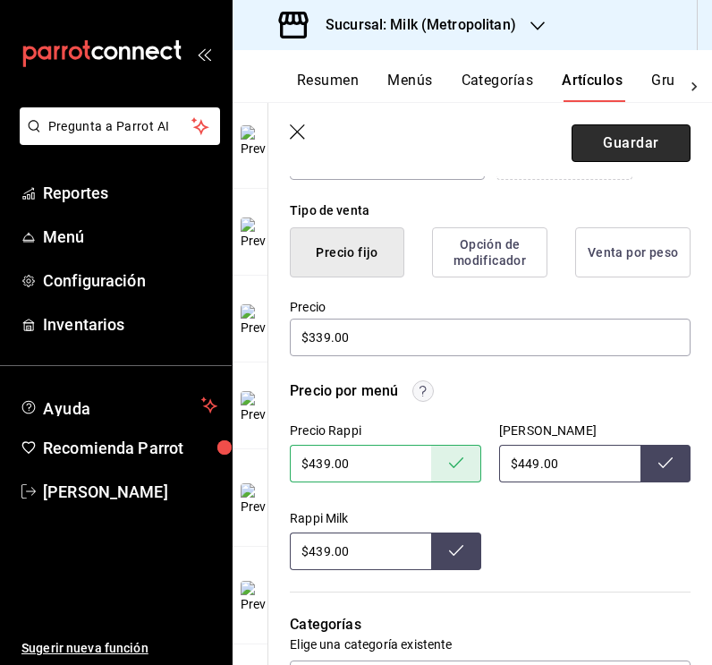
click at [604, 130] on button "Guardar" at bounding box center [631, 143] width 119 height 38
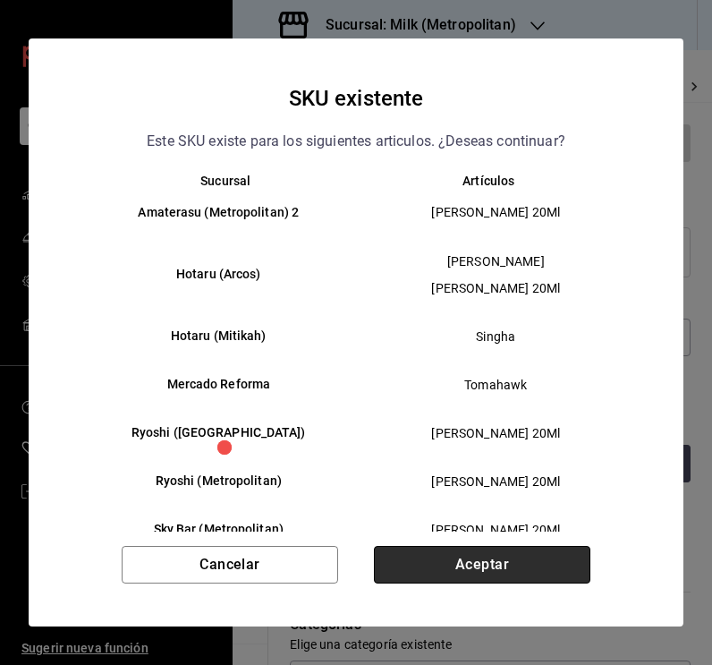
click at [501, 565] on button "Aceptar" at bounding box center [482, 565] width 216 height 38
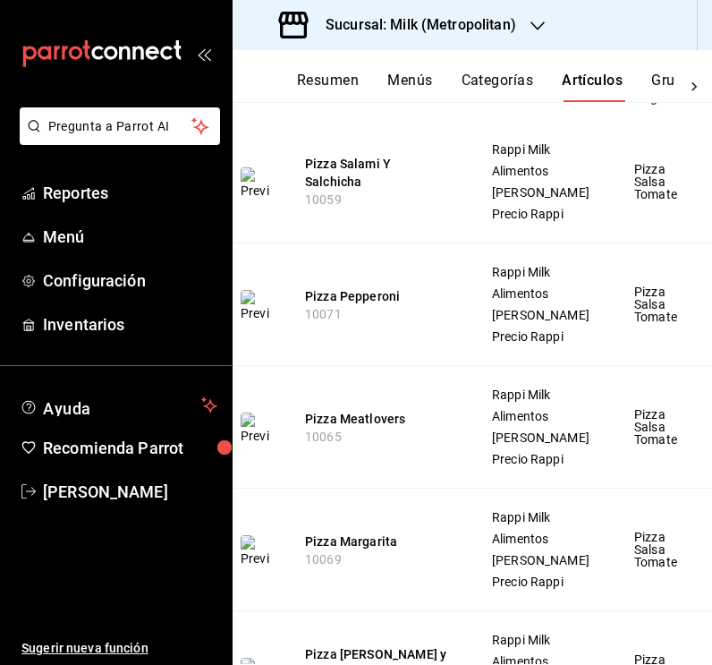
scroll to position [362, 0]
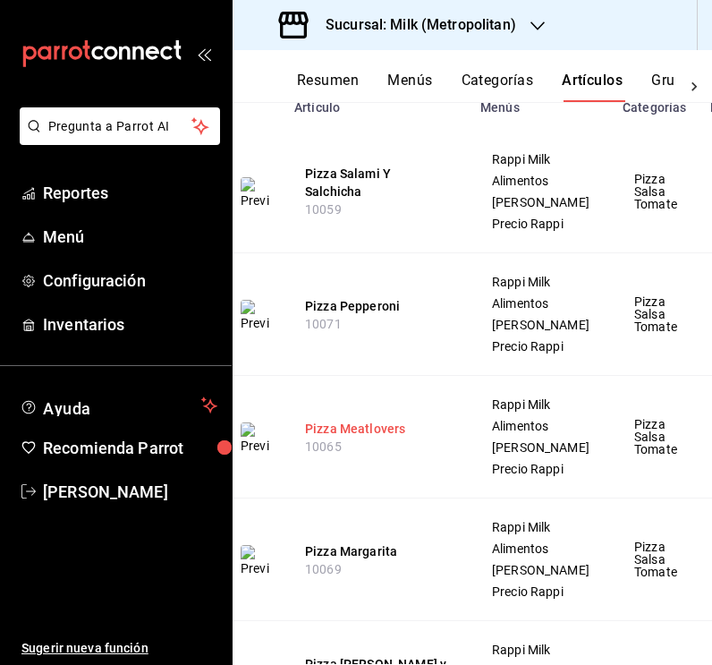
click at [380, 437] on button "Pizza Meatlovers" at bounding box center [376, 429] width 143 height 18
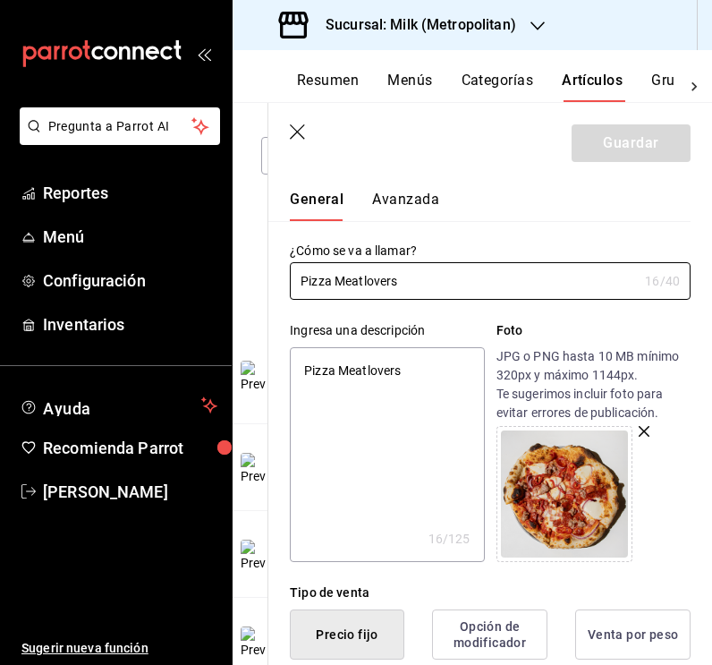
scroll to position [34, 0]
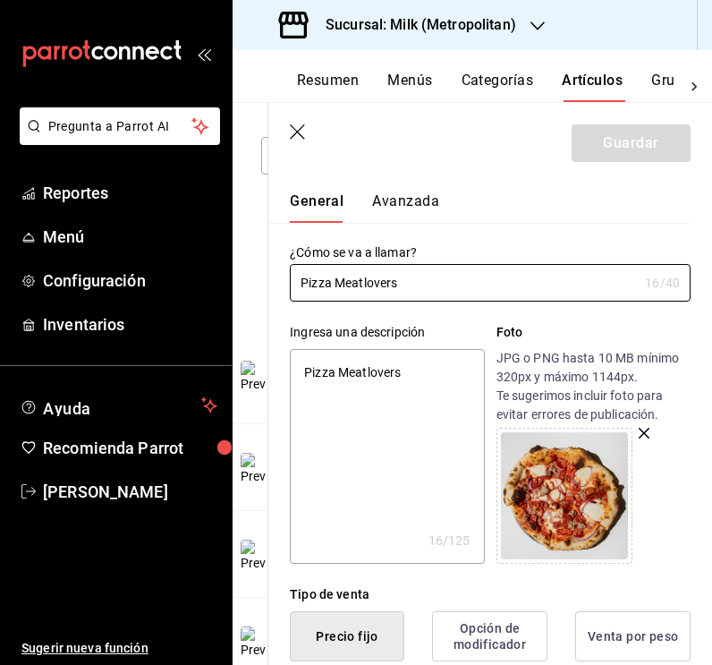
click at [358, 368] on textarea "Pizza Meatlovers" at bounding box center [387, 456] width 194 height 215
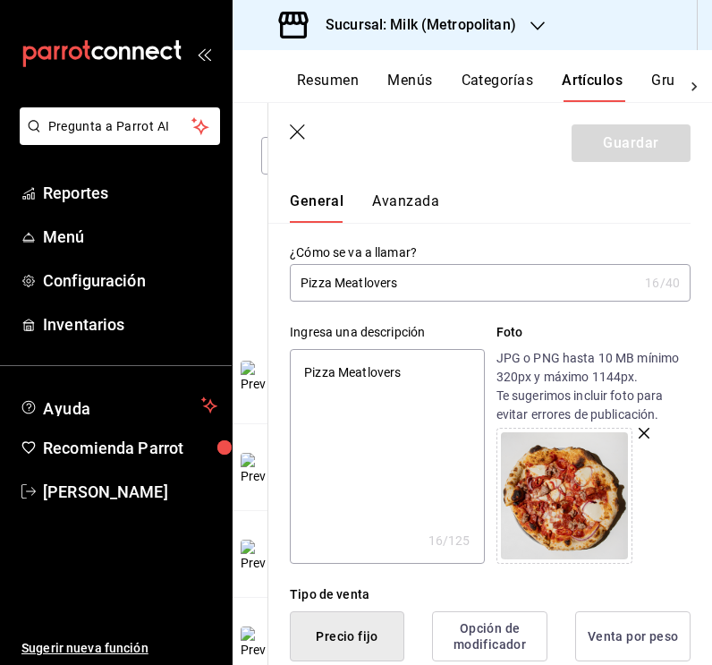
click at [358, 368] on textarea "Pizza Meatlovers" at bounding box center [387, 456] width 194 height 215
paste textarea "en salsa de tomate con pepperoni, chorizo español, salchicha grill y chile en e…"
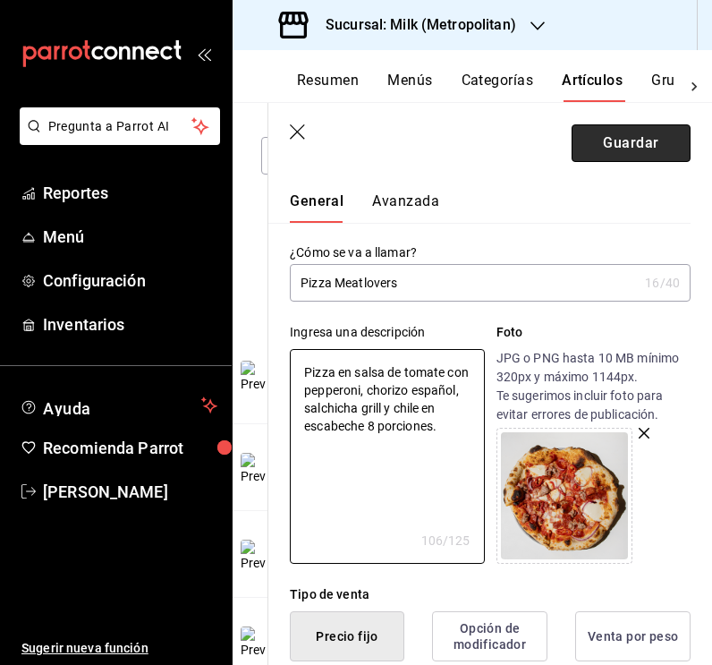
click at [622, 153] on button "Guardar" at bounding box center [631, 143] width 119 height 38
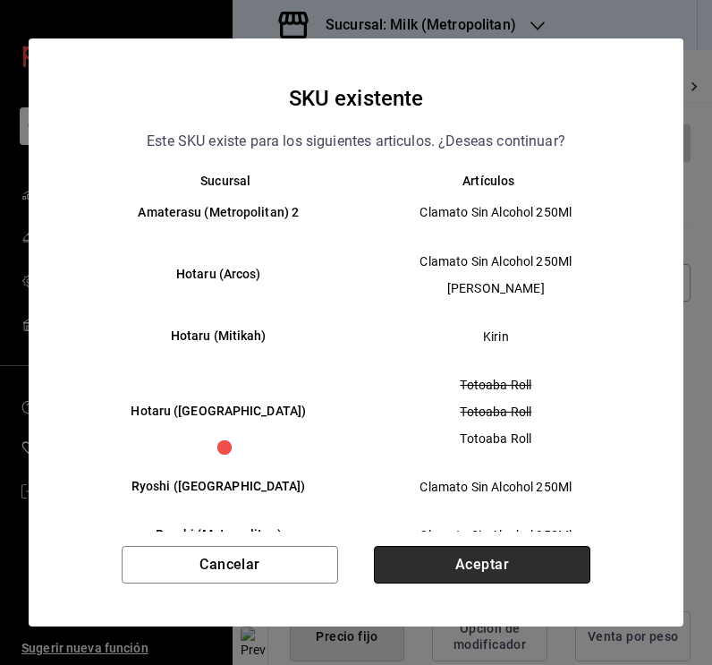
click at [475, 556] on button "Aceptar" at bounding box center [482, 565] width 216 height 38
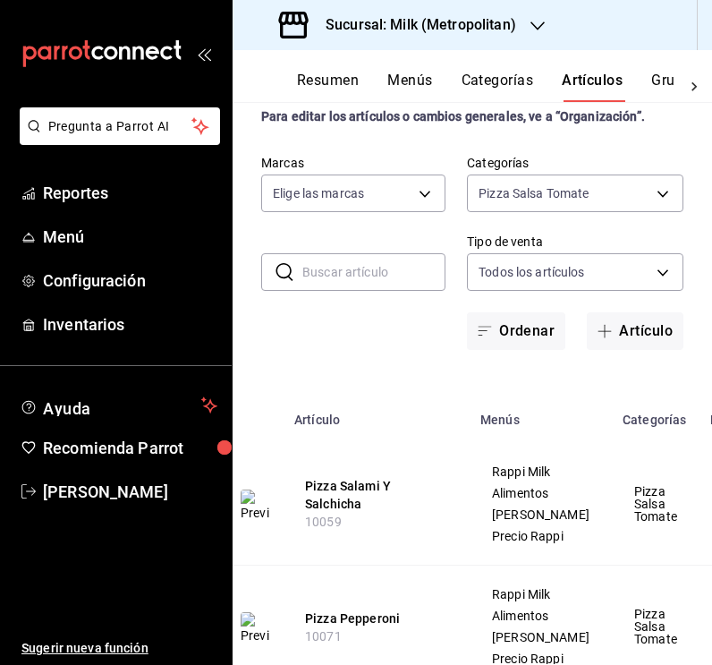
scroll to position [4, 0]
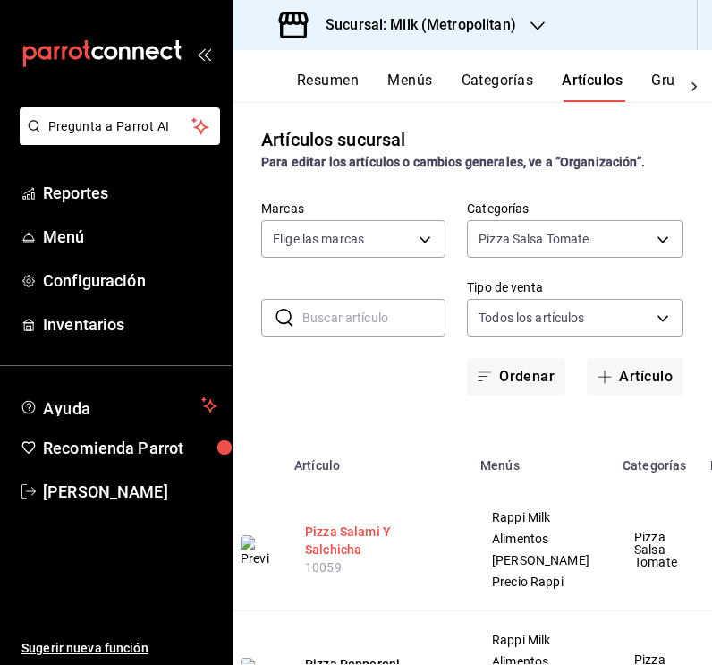
click at [352, 558] on button "Pizza Salami Y Salchicha" at bounding box center [376, 540] width 143 height 36
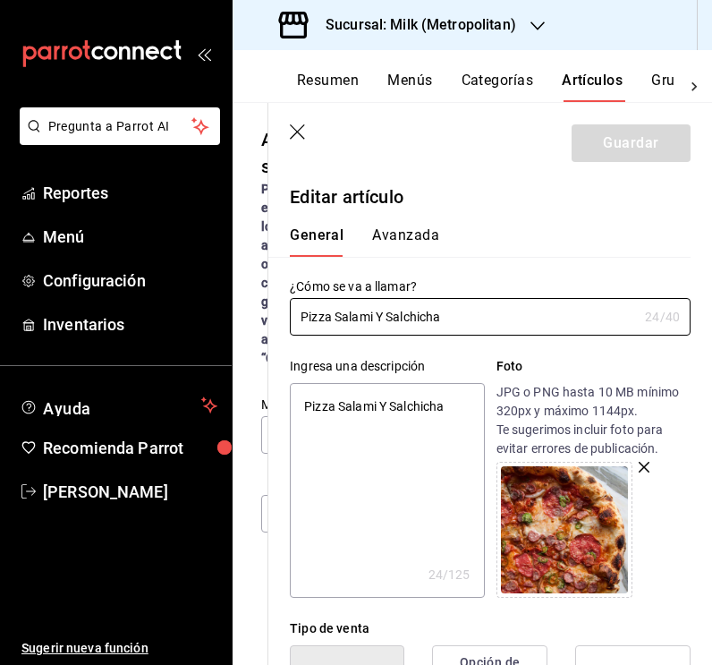
click at [395, 407] on textarea "Pizza Salami Y Salchicha" at bounding box center [387, 490] width 194 height 215
paste textarea "en salsa de tomate con salami, salchicha de la casa, blue cheese, parmesano, ce…"
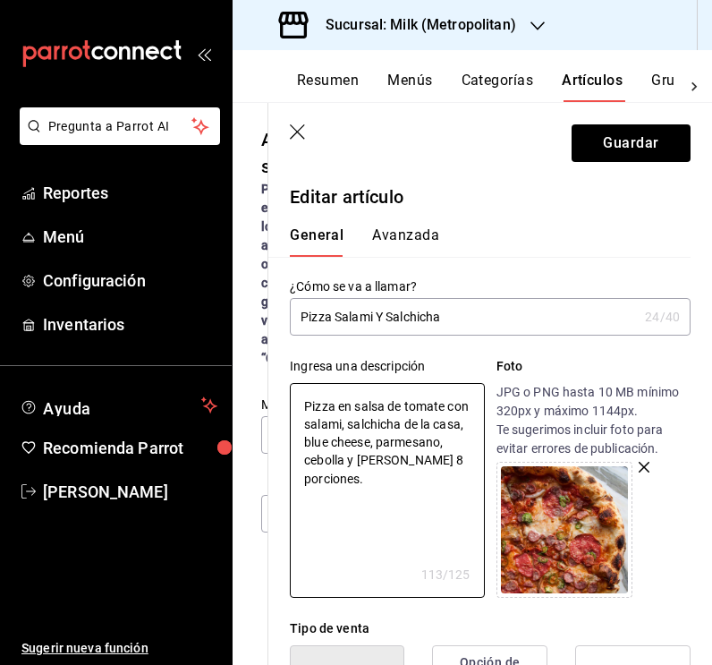
click at [381, 321] on input "Pizza Salami Y Salchicha" at bounding box center [464, 317] width 348 height 36
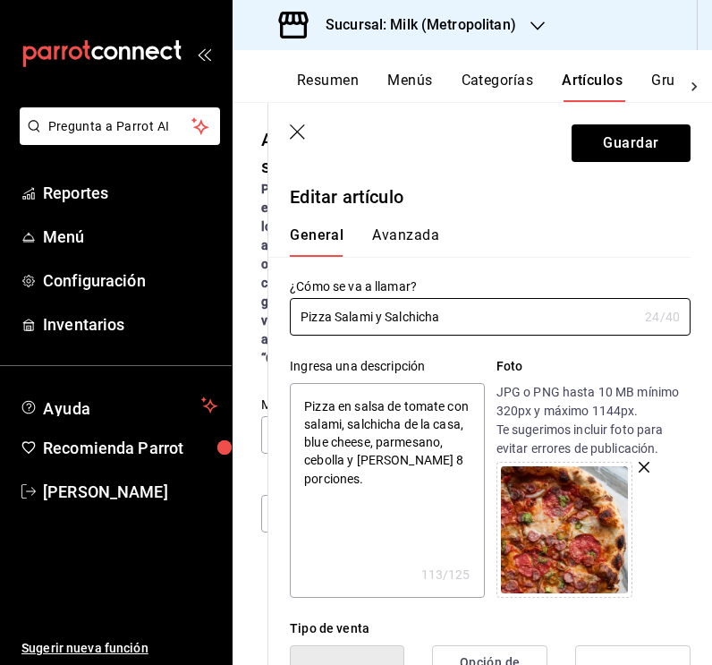
click at [327, 380] on div "Ingresa una descripción Pizza en salsa de tomate con salami, salchicha de la ca…" at bounding box center [387, 477] width 194 height 241
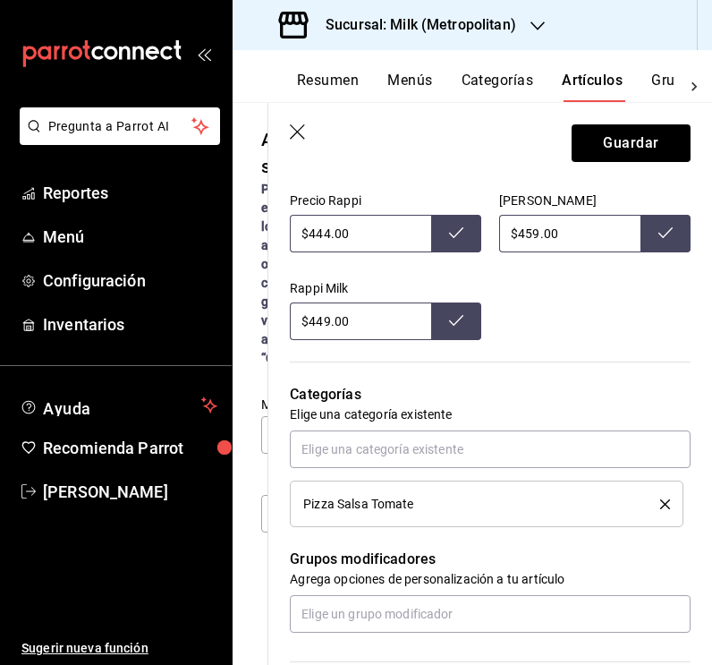
click at [329, 233] on input "$444.00" at bounding box center [360, 234] width 141 height 38
click at [462, 239] on icon at bounding box center [456, 232] width 14 height 14
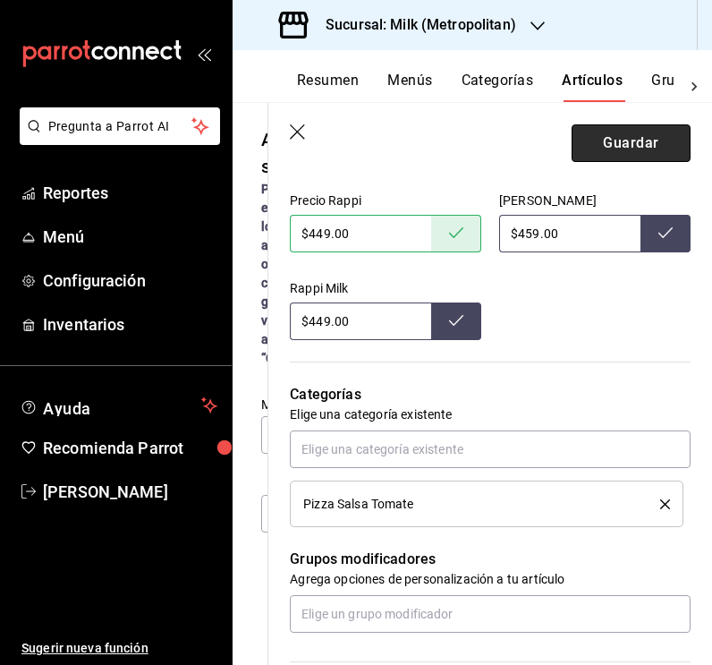
click at [621, 143] on button "Guardar" at bounding box center [631, 143] width 119 height 38
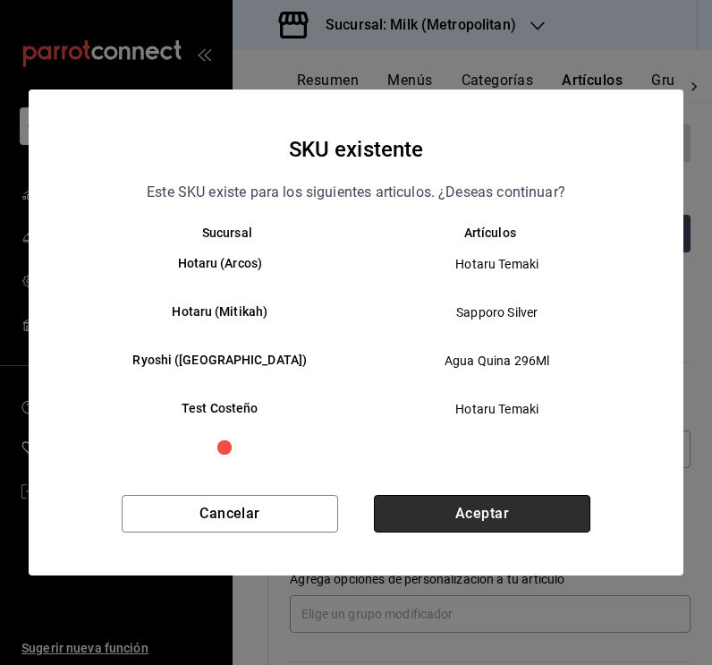
click at [458, 519] on button "Aceptar" at bounding box center [482, 514] width 216 height 38
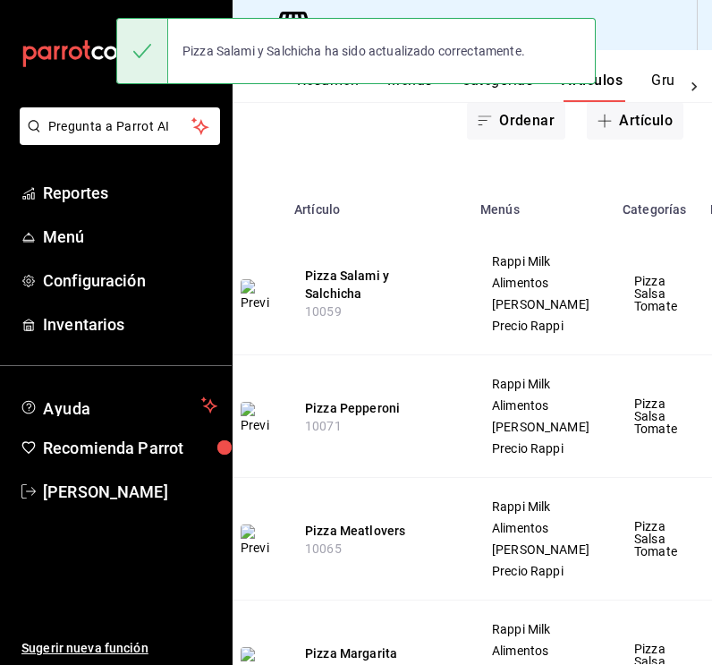
scroll to position [336, 0]
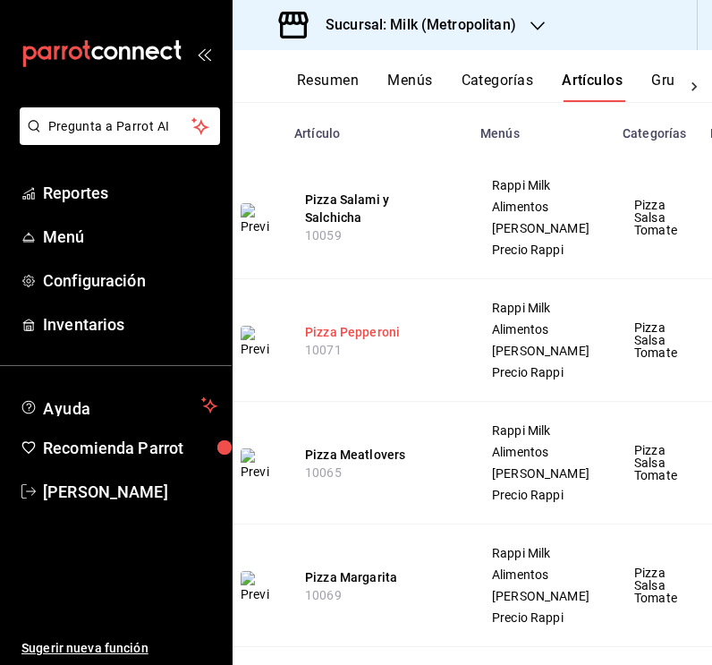
click at [375, 341] on button "Pizza Pepperoni" at bounding box center [376, 332] width 143 height 18
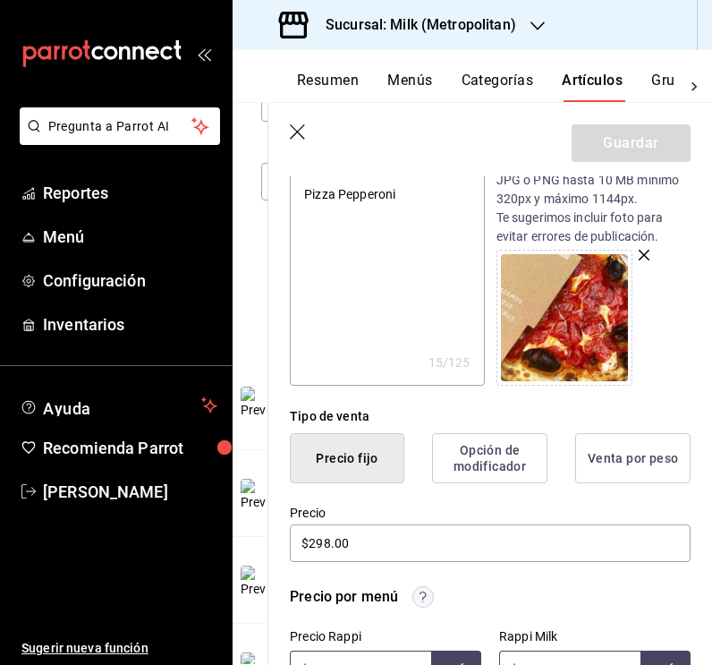
scroll to position [283, 0]
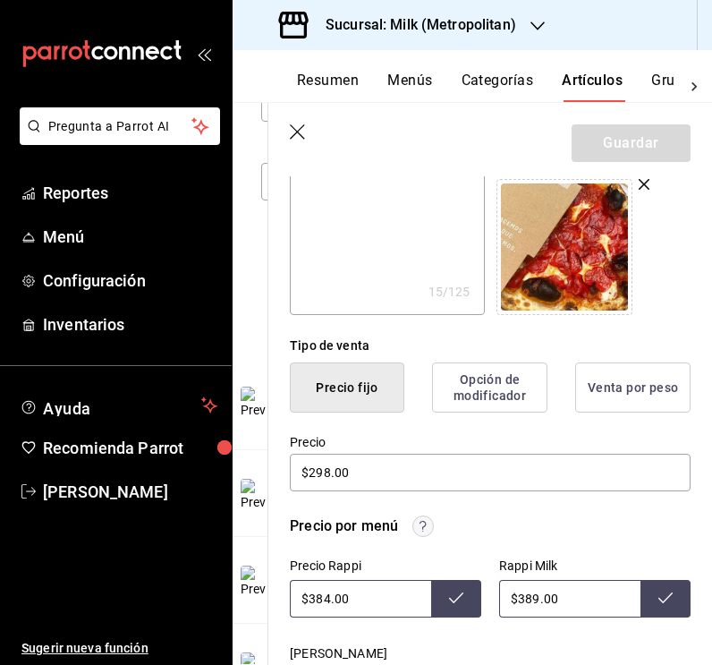
click at [328, 597] on input "$384.00" at bounding box center [360, 599] width 141 height 38
click at [461, 600] on icon at bounding box center [456, 597] width 14 height 14
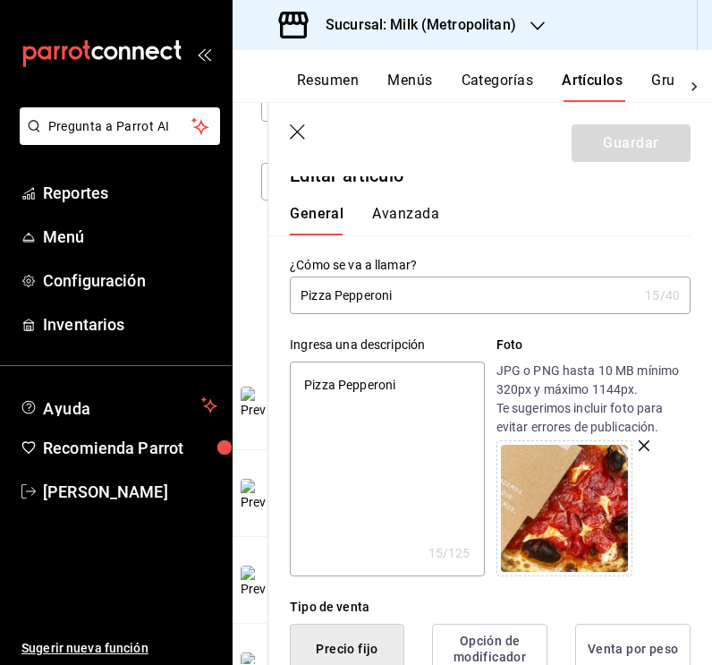
scroll to position [21, 0]
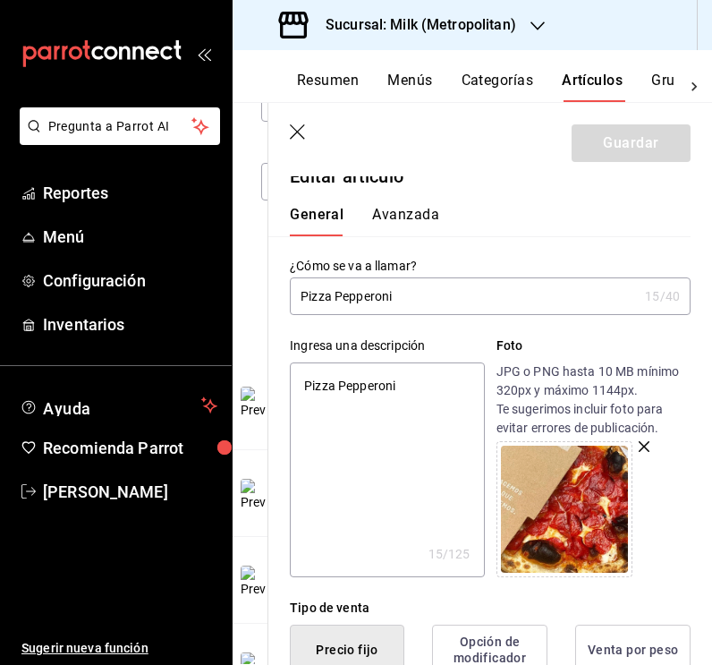
click at [339, 379] on textarea "Pizza Pepperoni" at bounding box center [387, 469] width 194 height 215
paste textarea "en salsa de tomate con tomate, mozzarella y pepperoni 8 porciones."
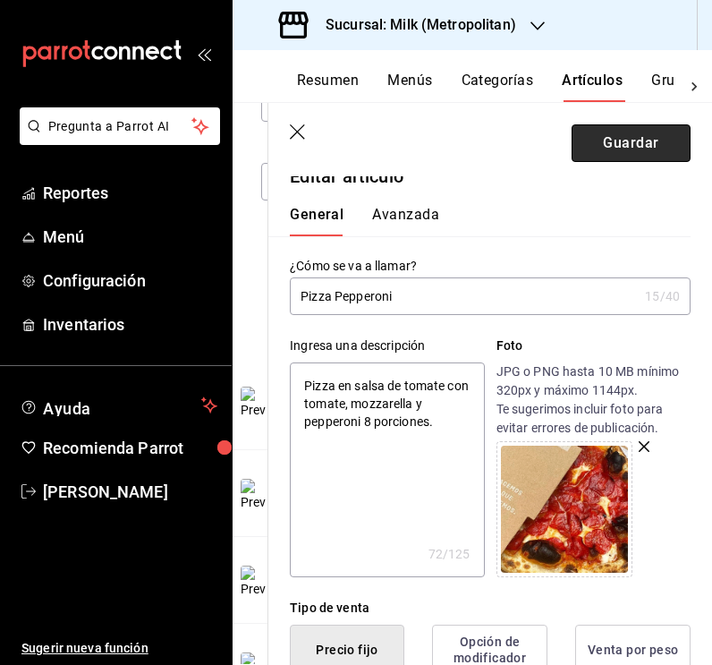
click at [649, 147] on button "Guardar" at bounding box center [631, 143] width 119 height 38
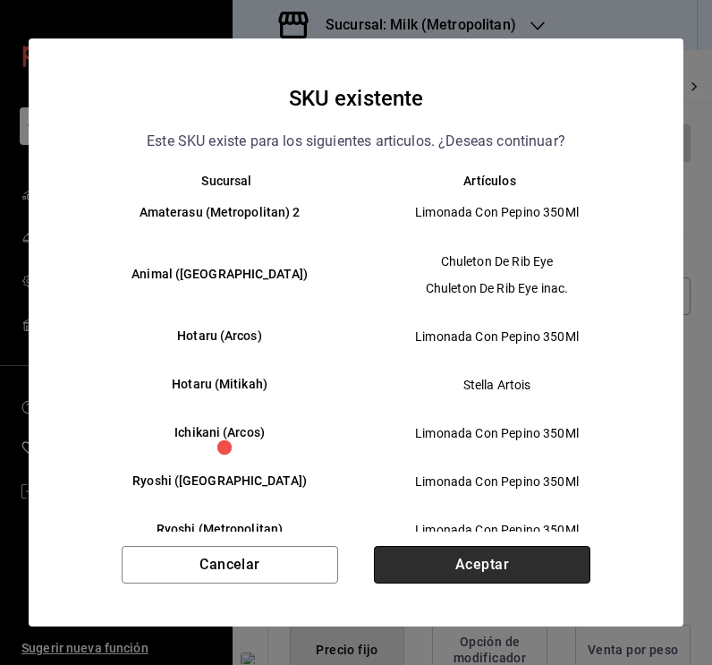
click at [510, 564] on button "Aceptar" at bounding box center [482, 565] width 216 height 38
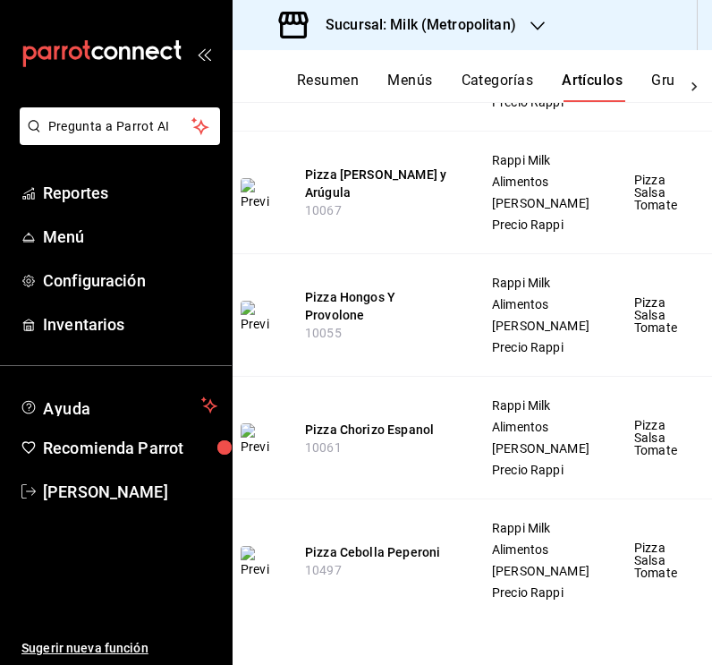
scroll to position [1041, 0]
click at [411, 438] on button "Pizza Chorizo Espanol" at bounding box center [376, 429] width 143 height 18
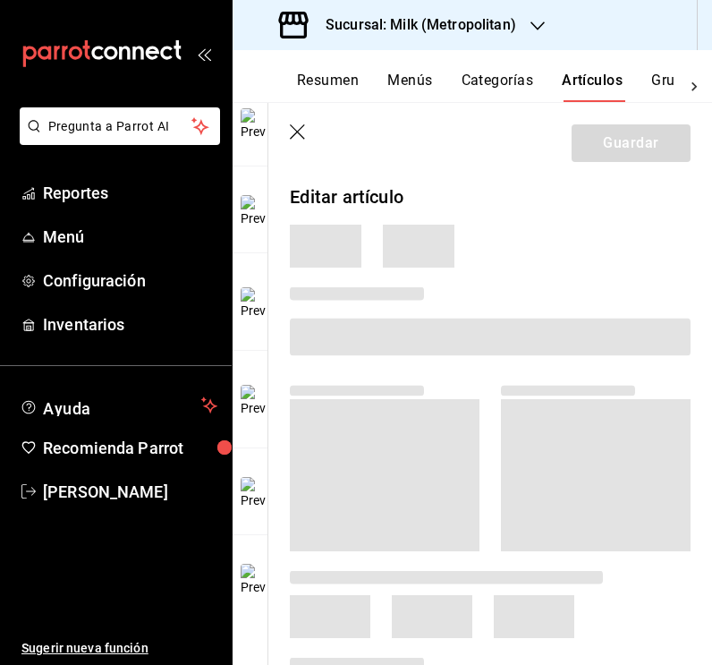
scroll to position [587, 0]
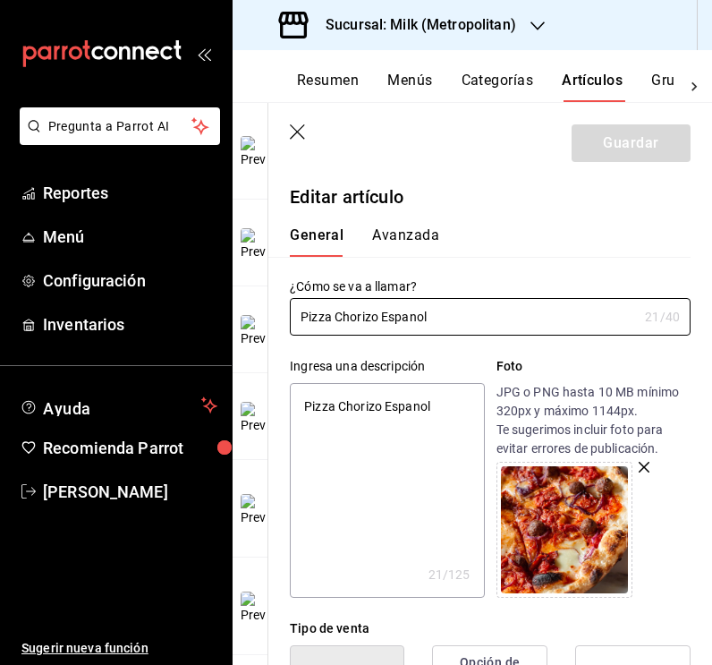
click at [395, 410] on textarea "Pizza Chorizo Espanol" at bounding box center [387, 490] width 194 height 215
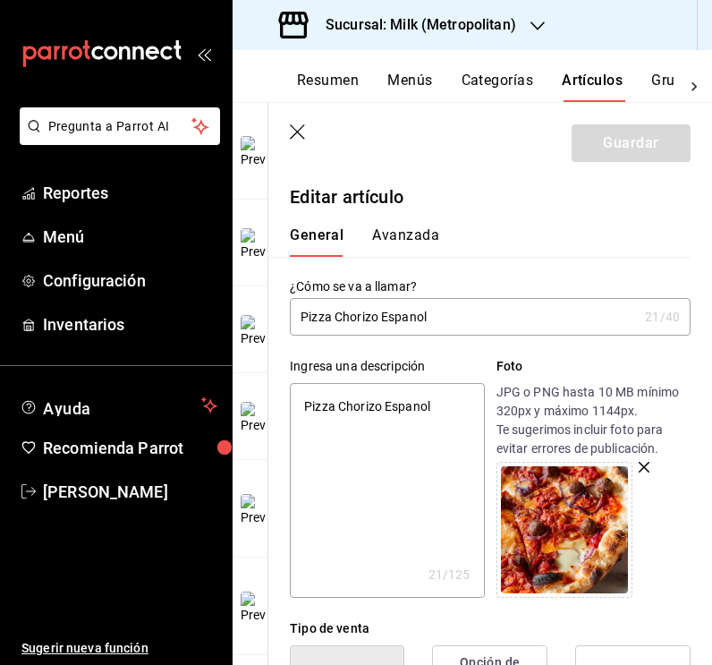
paste textarea "Con mozzarella, cebolla morada y especias 8 porciones."
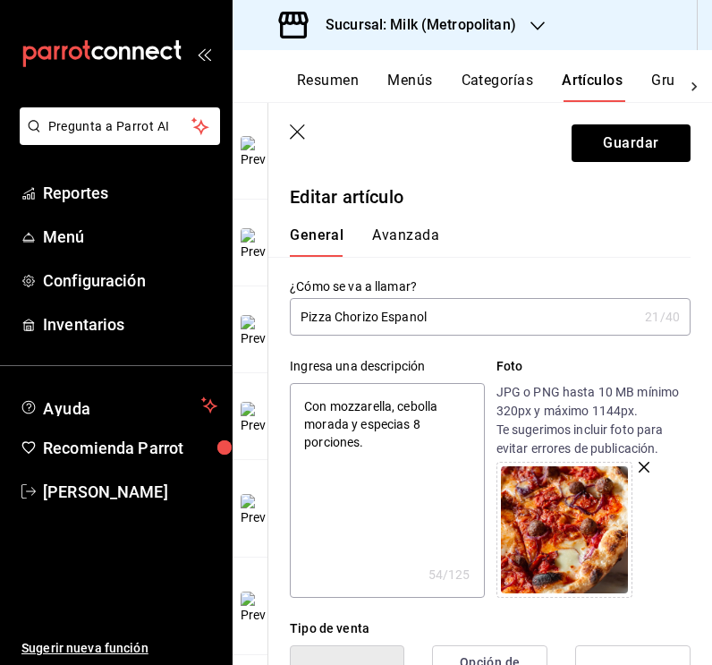
click at [382, 316] on input "Pizza Chorizo Espanol" at bounding box center [464, 317] width 348 height 36
click at [415, 314] on input "Pizza Chorizo Espanol" at bounding box center [464, 317] width 348 height 36
click at [444, 317] on input "Pizza Chorizo Español" at bounding box center [464, 317] width 348 height 36
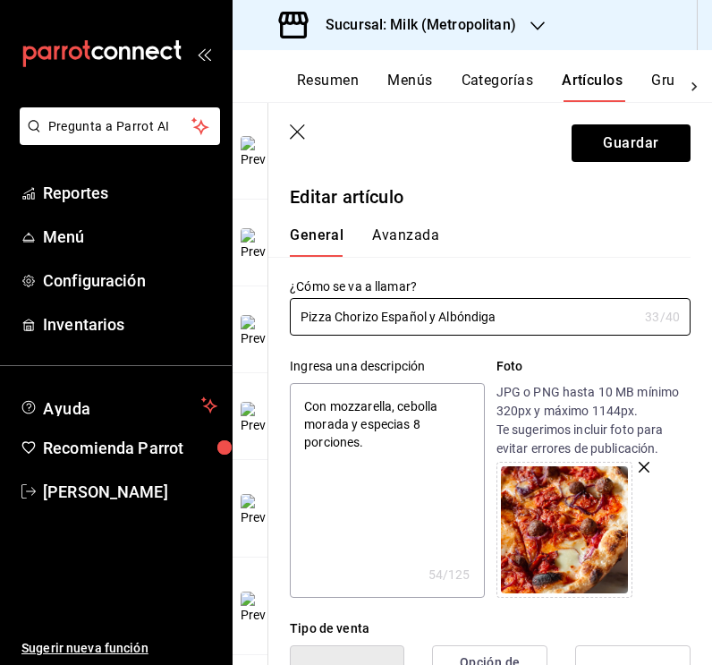
click at [401, 447] on textarea "Con mozzarella, cebolla morada y especias 8 porciones." at bounding box center [387, 490] width 194 height 215
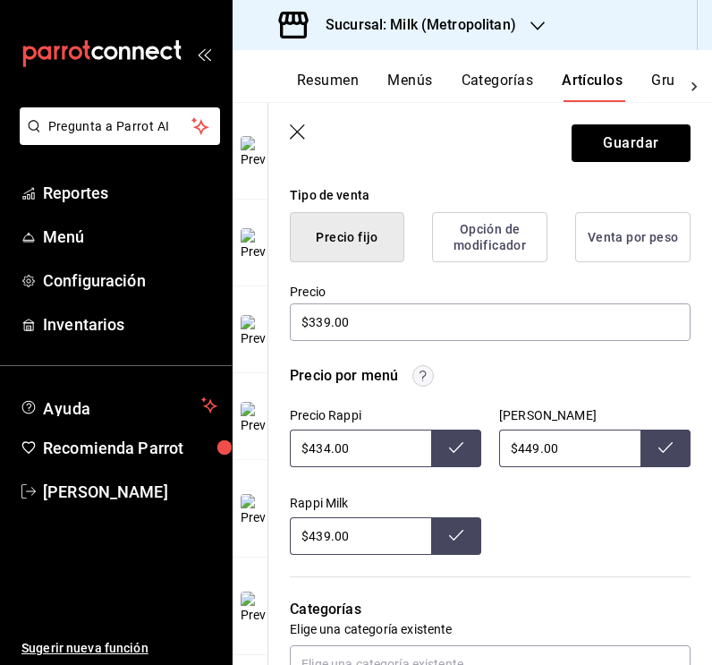
scroll to position [440, 0]
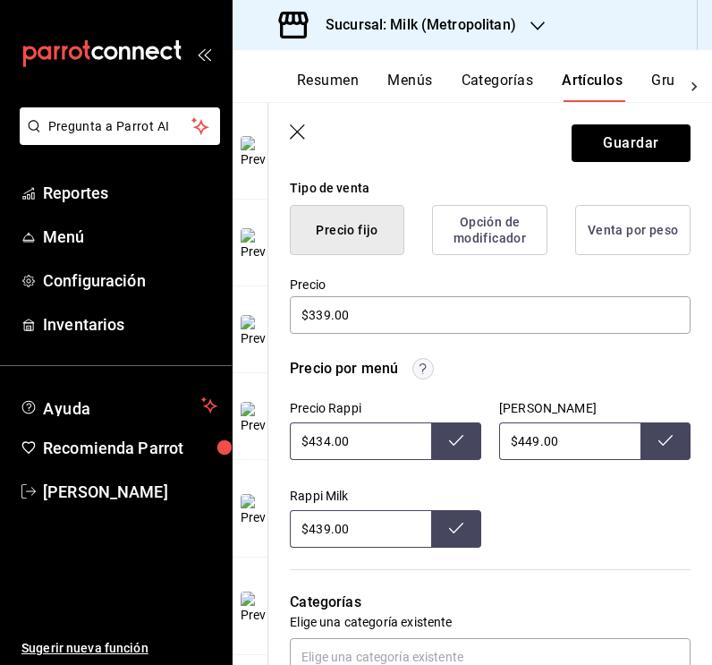
click at [333, 446] on input "$434.00" at bounding box center [360, 441] width 141 height 38
click at [327, 446] on input "$434.00" at bounding box center [360, 441] width 141 height 38
click at [453, 445] on icon at bounding box center [456, 440] width 14 height 14
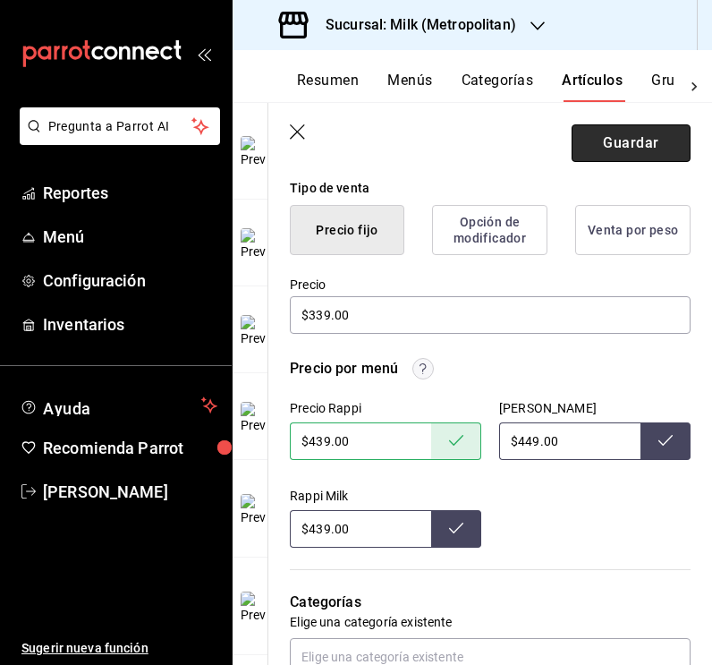
click at [636, 139] on button "Guardar" at bounding box center [631, 143] width 119 height 38
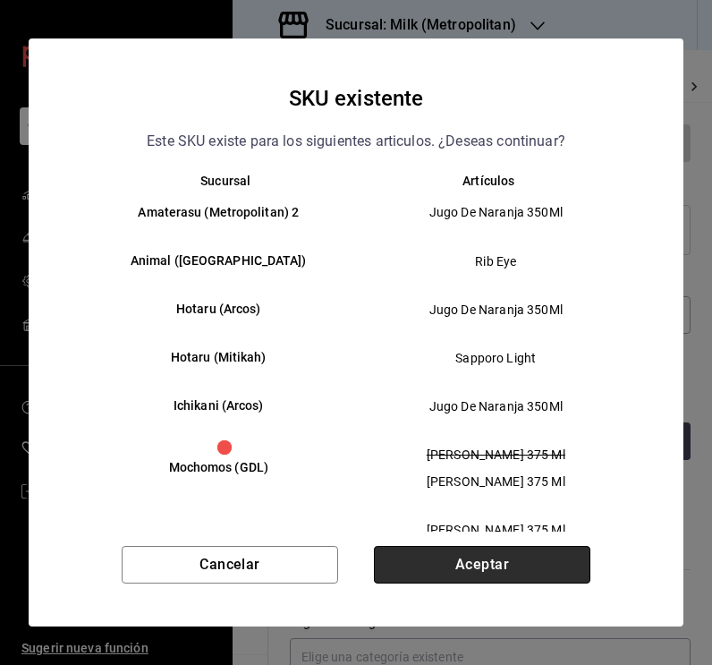
click at [507, 574] on button "Aceptar" at bounding box center [482, 565] width 216 height 38
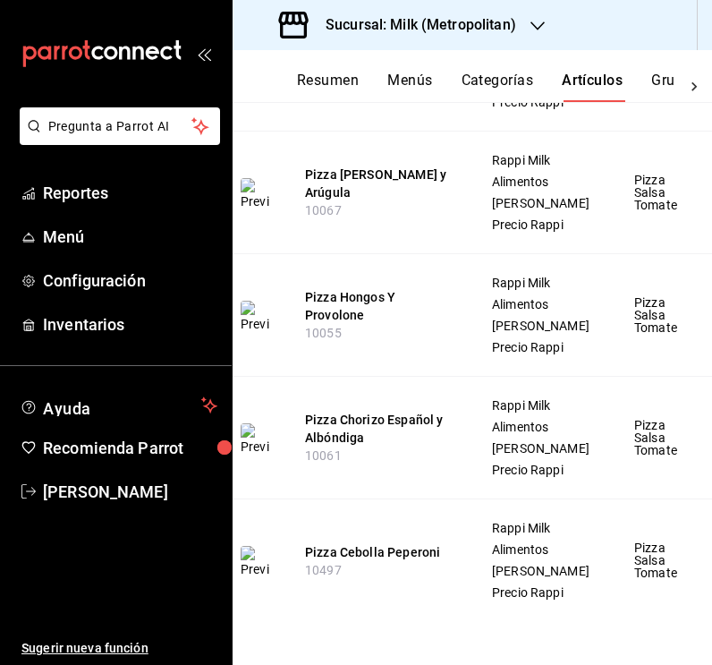
scroll to position [1048, 0]
click at [327, 309] on button "Pizza Hongos Y Provolone" at bounding box center [376, 306] width 143 height 36
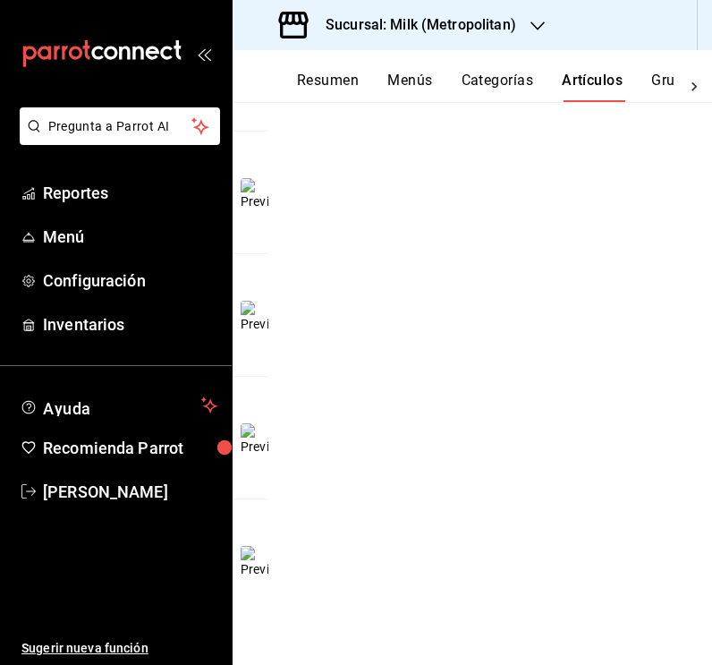
scroll to position [598, 0]
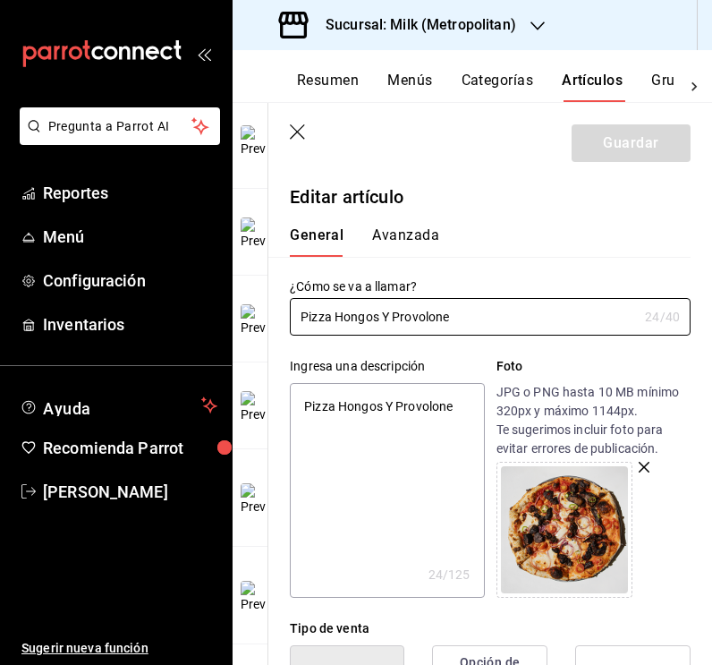
click at [358, 415] on textarea "Pizza Hongos Y Provolone" at bounding box center [387, 490] width 194 height 215
paste textarea "ortobello, cremini, cebolla, [PERSON_NAME], provolone, parmesano y mozzarella 8…"
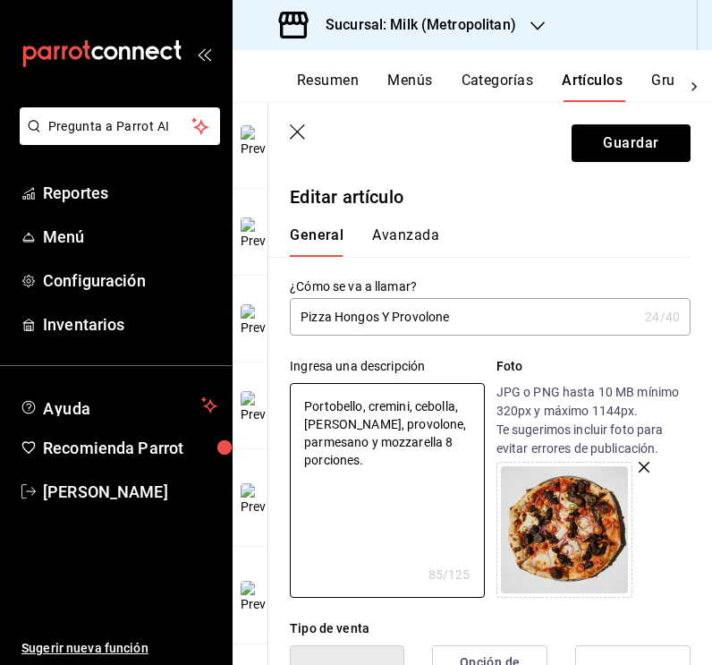
click at [388, 316] on input "Pizza Hongos Y Provolone" at bounding box center [464, 317] width 348 height 36
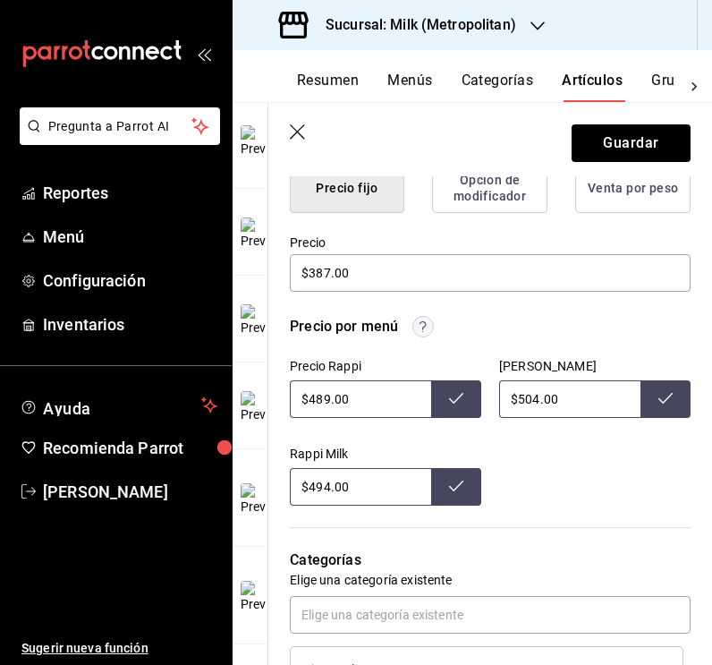
scroll to position [494, 0]
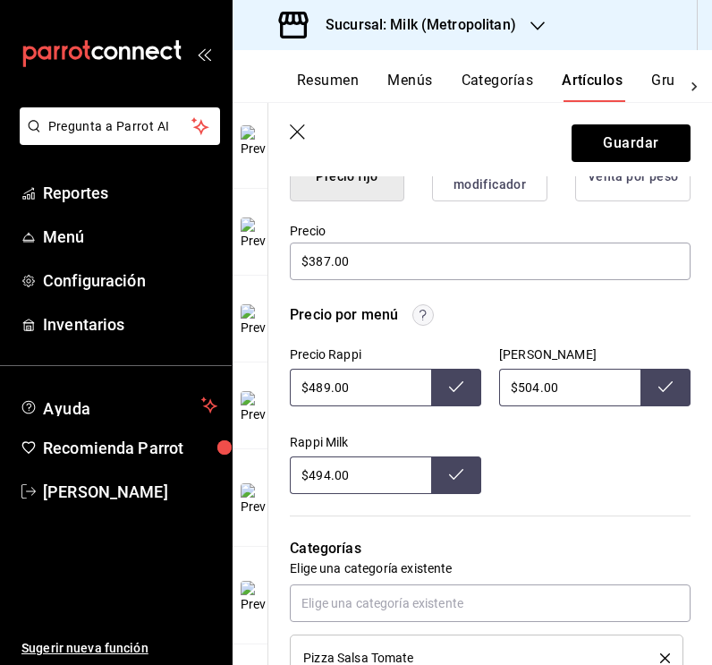
click at [327, 391] on input "$489.00" at bounding box center [360, 388] width 141 height 38
click at [442, 391] on button at bounding box center [456, 388] width 50 height 38
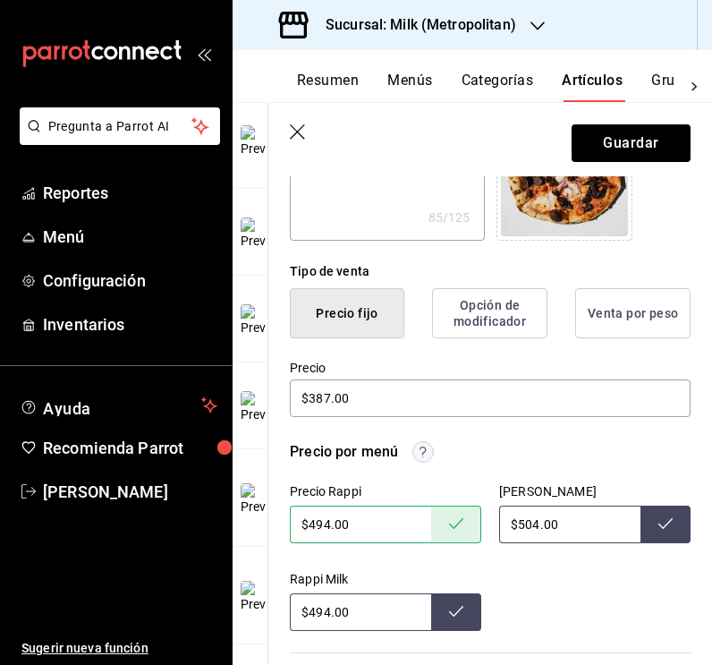
scroll to position [344, 0]
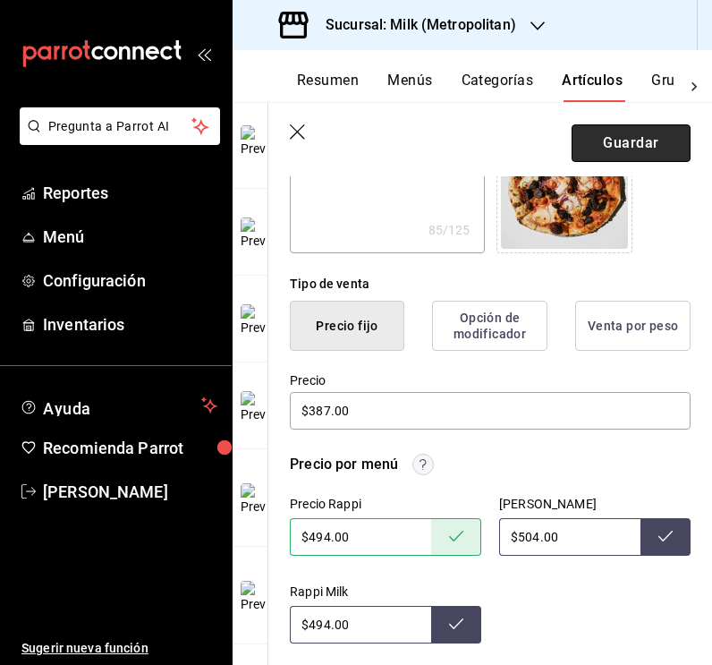
click at [638, 141] on button "Guardar" at bounding box center [631, 143] width 119 height 38
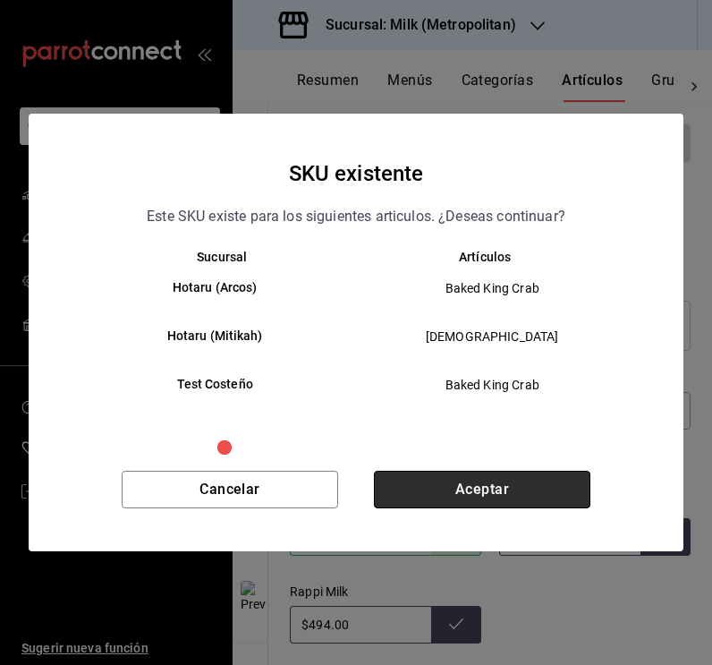
click at [496, 491] on button "Aceptar" at bounding box center [482, 490] width 216 height 38
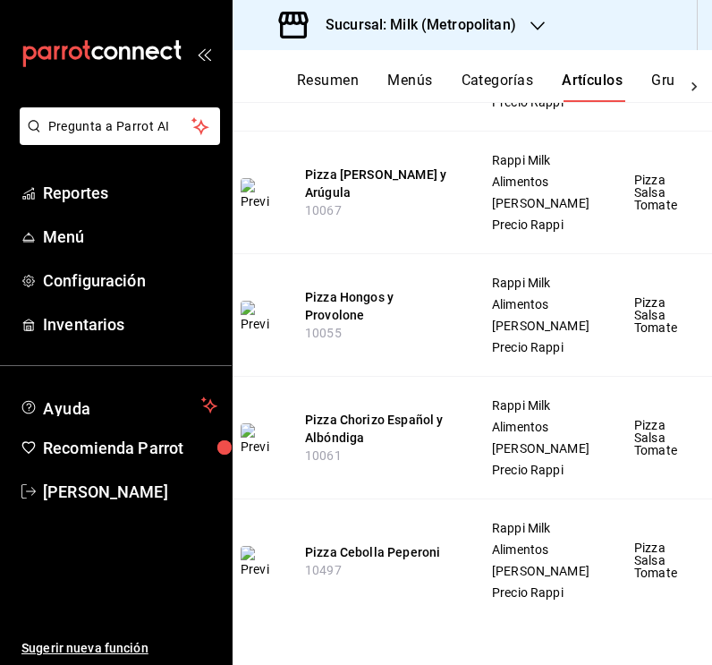
scroll to position [1148, 0]
click at [393, 543] on button "Pizza Cebolla Peperoni" at bounding box center [376, 552] width 143 height 18
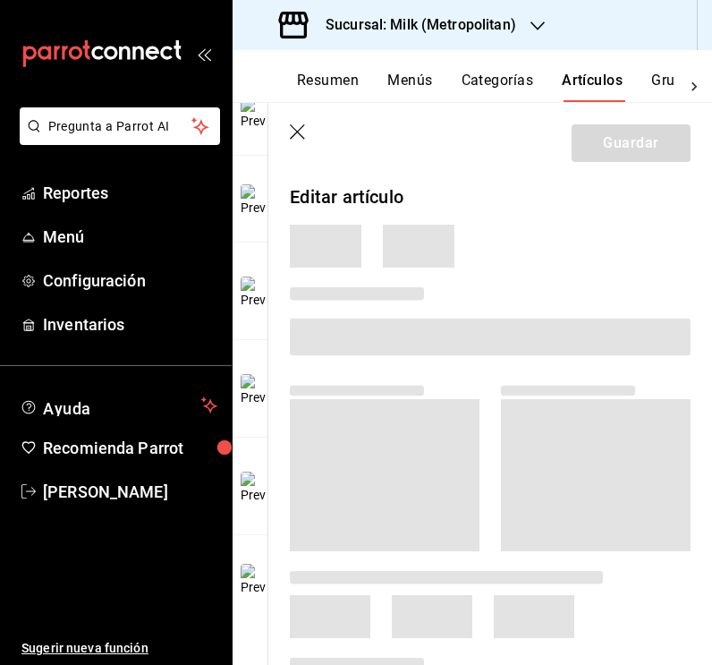
scroll to position [598, 0]
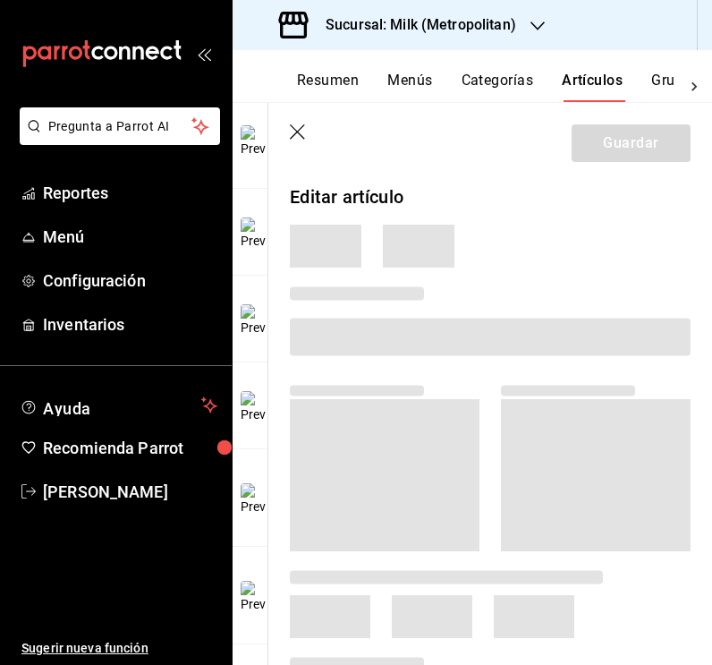
click at [398, 525] on span at bounding box center [385, 475] width 190 height 152
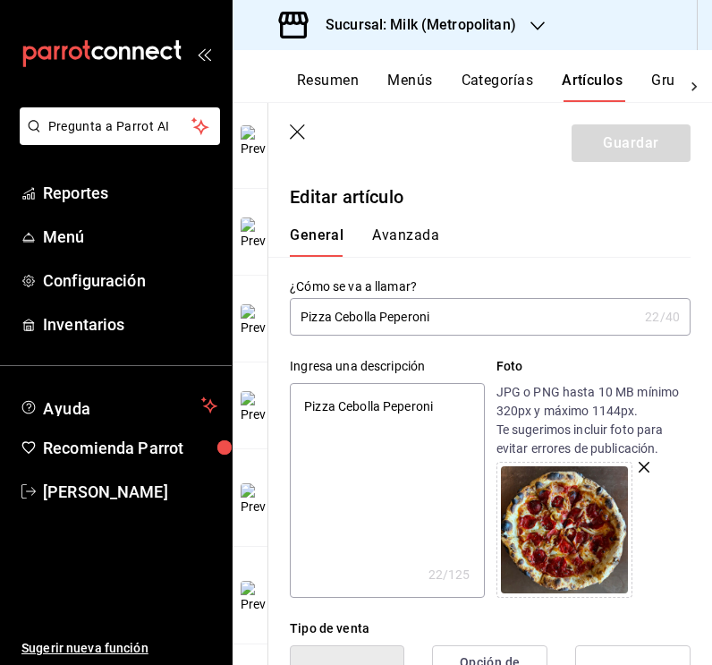
drag, startPoint x: 382, startPoint y: 315, endPoint x: 336, endPoint y: 316, distance: 45.6
click at [336, 316] on input "Pizza Cebolla Peperoni" at bounding box center [464, 317] width 348 height 36
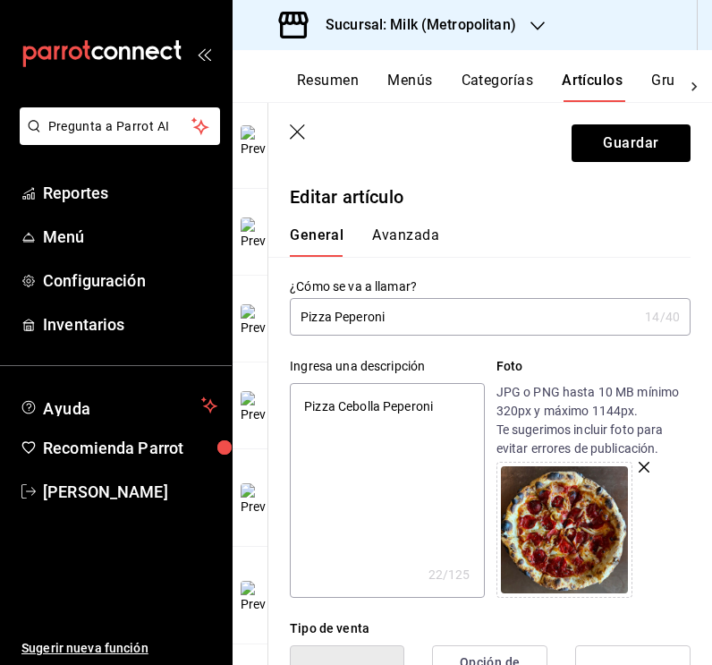
click at [355, 320] on input "Pizza Peperoni" at bounding box center [464, 317] width 348 height 36
click at [412, 322] on input "Pizza Pepperoni" at bounding box center [464, 317] width 348 height 36
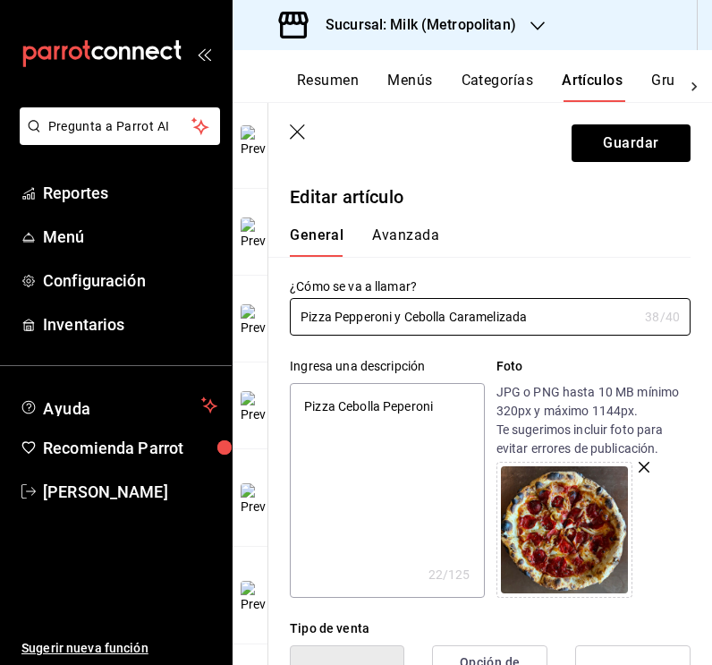
click at [438, 398] on textarea "Pizza Cebolla Peperoni" at bounding box center [387, 490] width 194 height 215
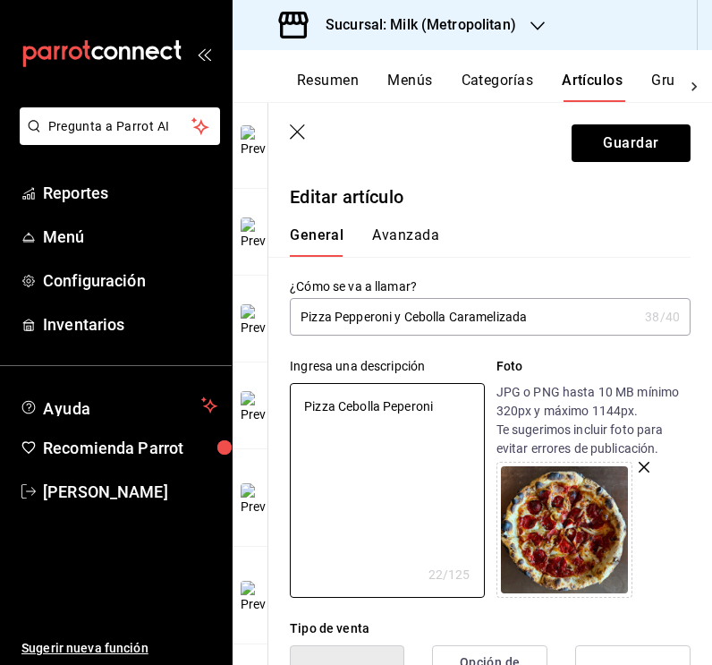
paste textarea "epperoni, mozzarella y cebolla caramelizada 8 porciones."
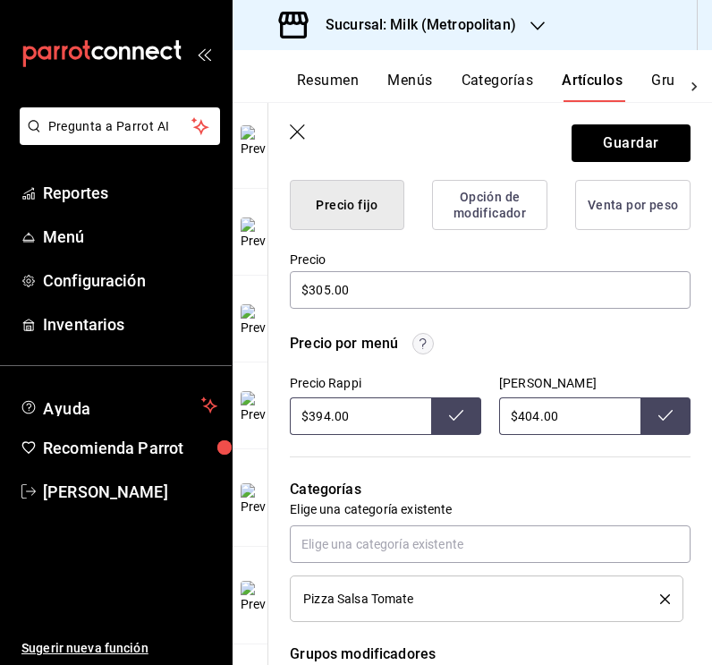
scroll to position [468, 0]
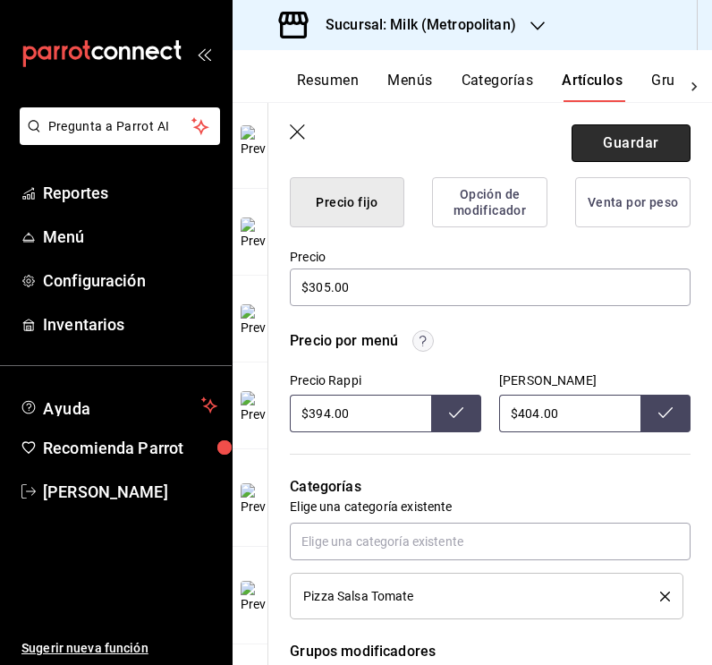
click at [645, 145] on button "Guardar" at bounding box center [631, 143] width 119 height 38
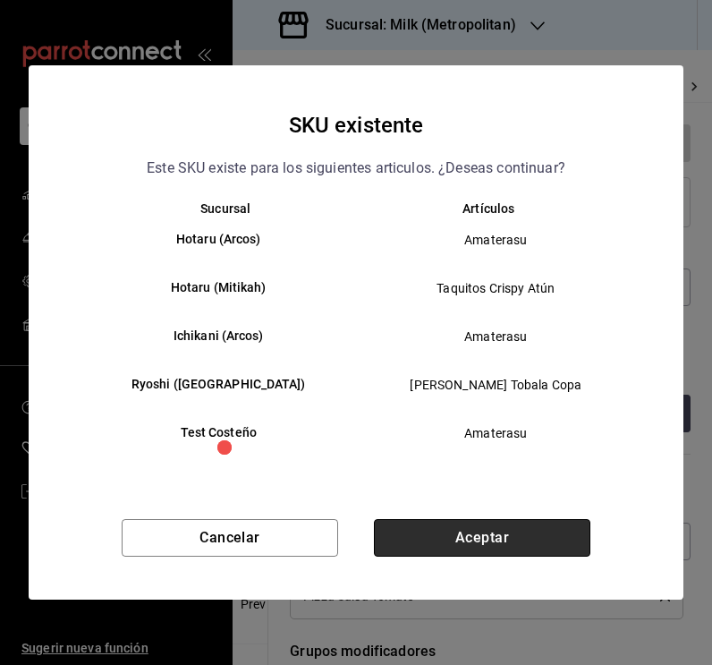
click at [475, 534] on button "Aceptar" at bounding box center [482, 538] width 216 height 38
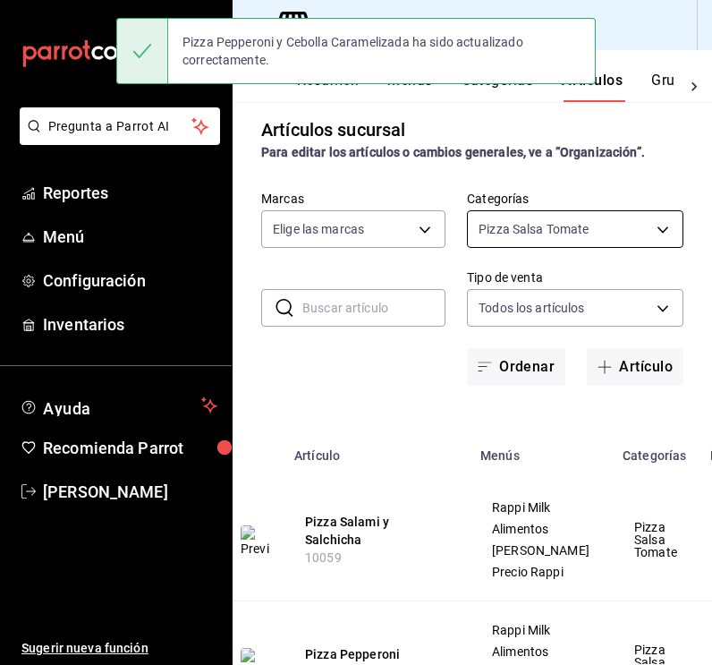
click at [659, 225] on body "Pregunta a Parrot AI Reportes Menú Configuración Inventarios Ayuda Recomienda P…" at bounding box center [356, 332] width 712 height 665
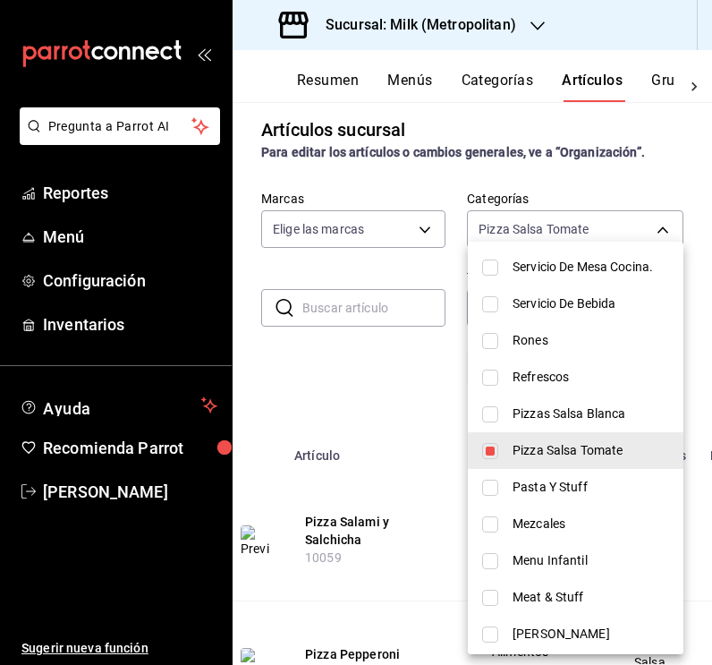
scroll to position [387, 0]
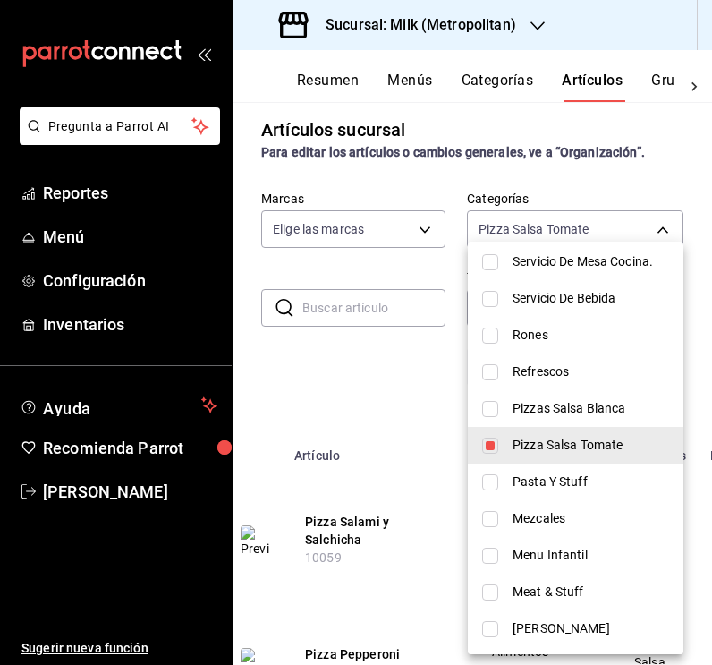
click at [491, 445] on input "checkbox" at bounding box center [490, 445] width 16 height 16
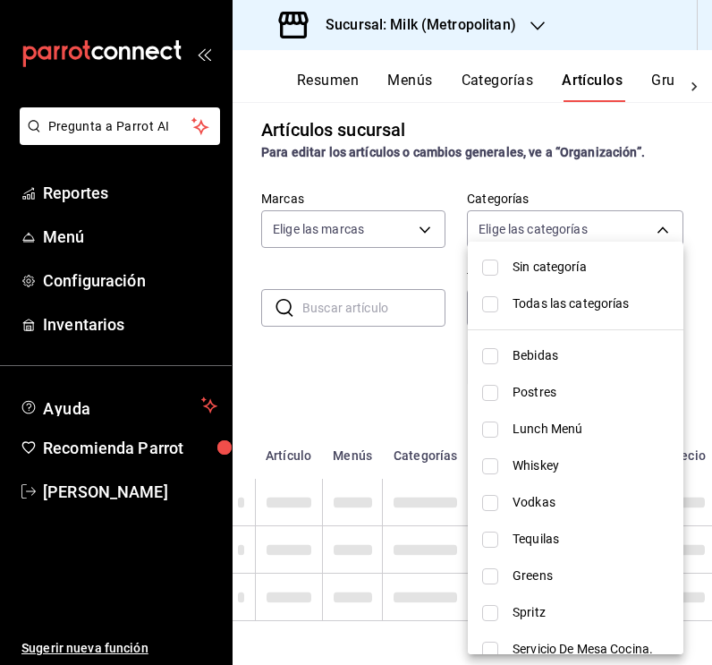
scroll to position [0, 0]
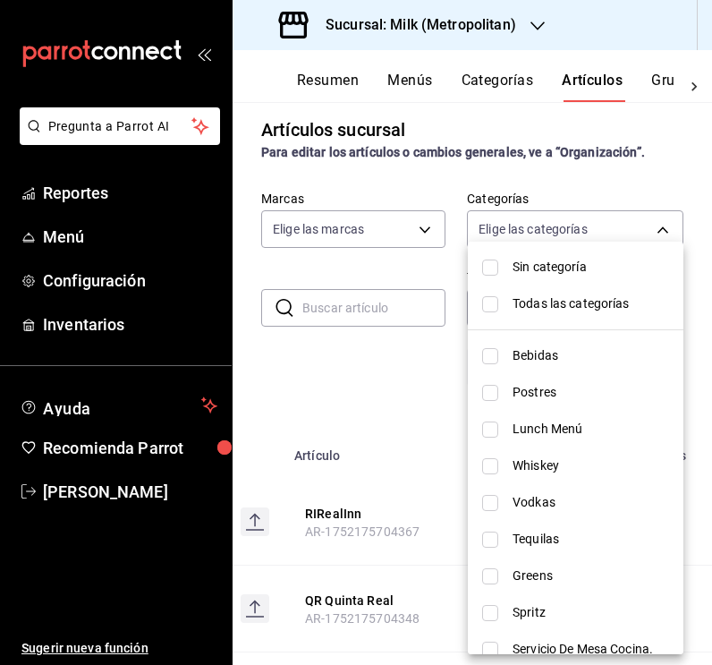
click at [497, 386] on input "checkbox" at bounding box center [490, 393] width 16 height 16
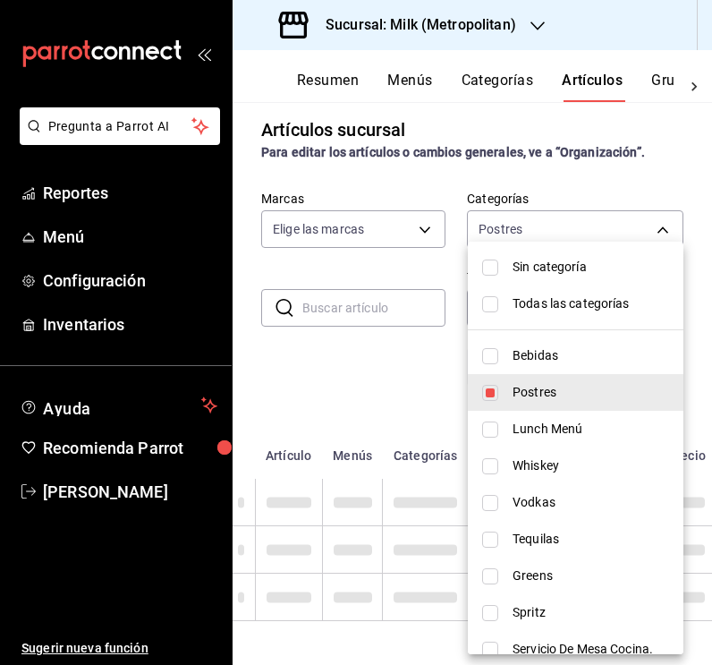
click at [393, 393] on div at bounding box center [356, 332] width 712 height 665
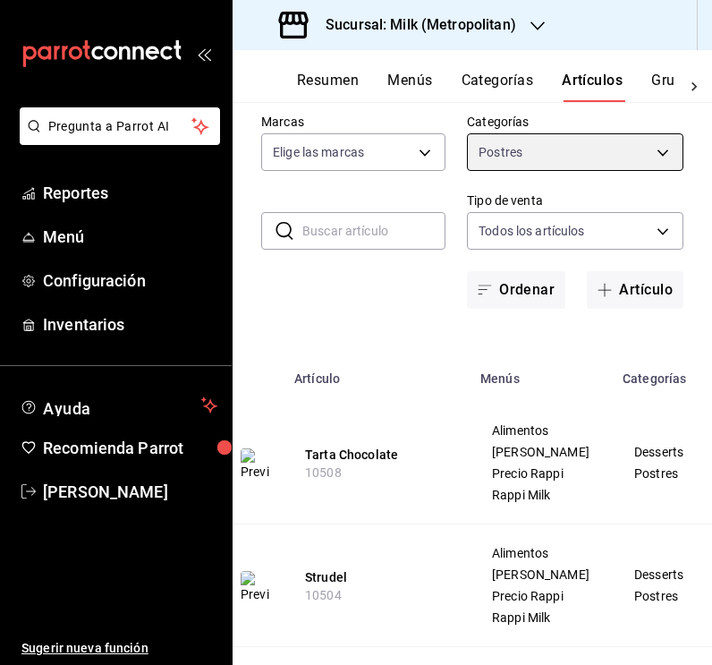
scroll to position [163, 0]
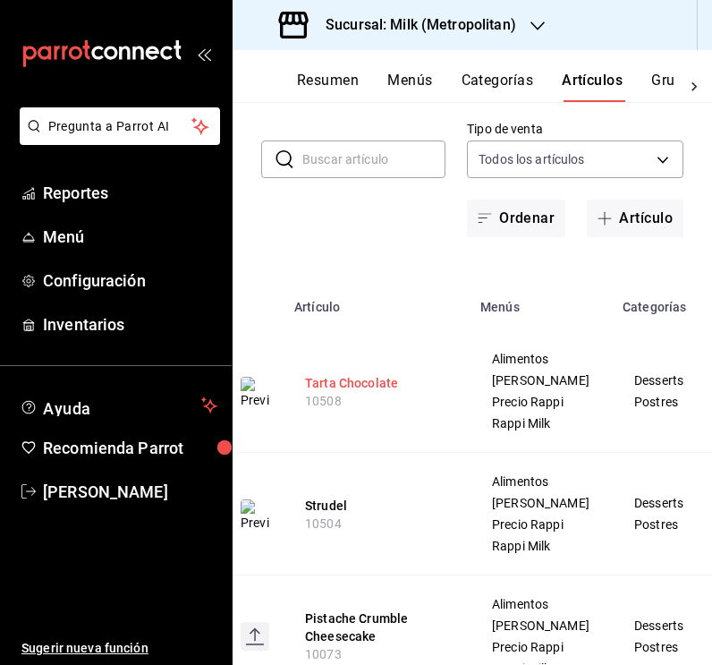
click at [369, 392] on button "Tarta Chocolate" at bounding box center [376, 383] width 143 height 18
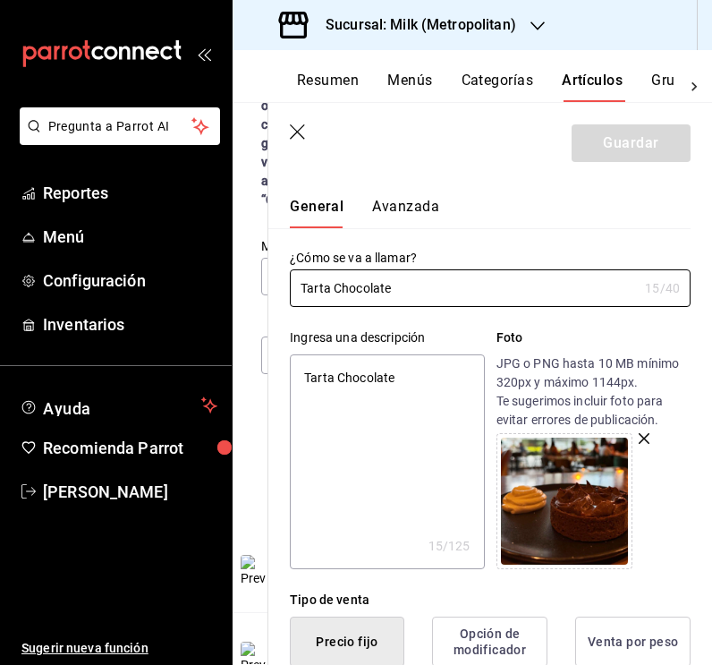
scroll to position [26, 0]
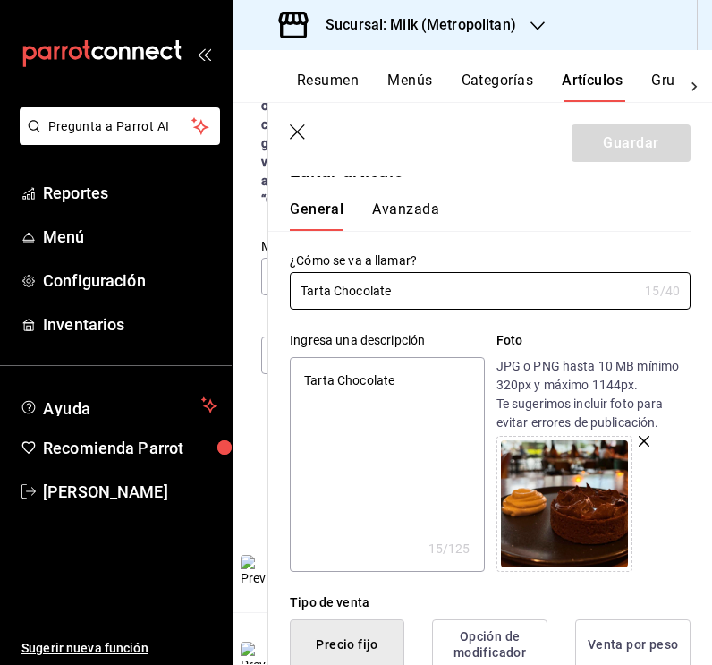
click at [376, 369] on textarea "Tarta Chocolate" at bounding box center [387, 464] width 194 height 215
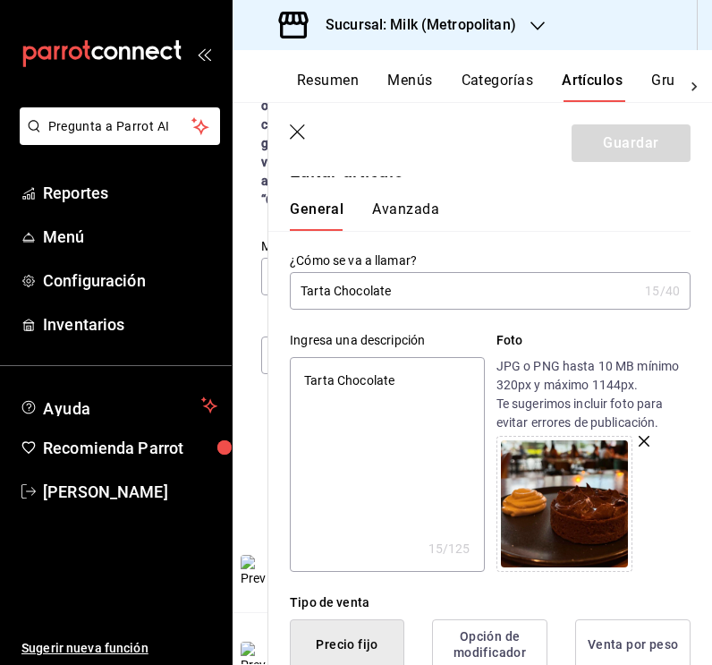
click at [376, 369] on textarea "Tarta Chocolate" at bounding box center [387, 464] width 194 height 215
paste textarea "Caramelo, aceite [PERSON_NAME] y jocoque."
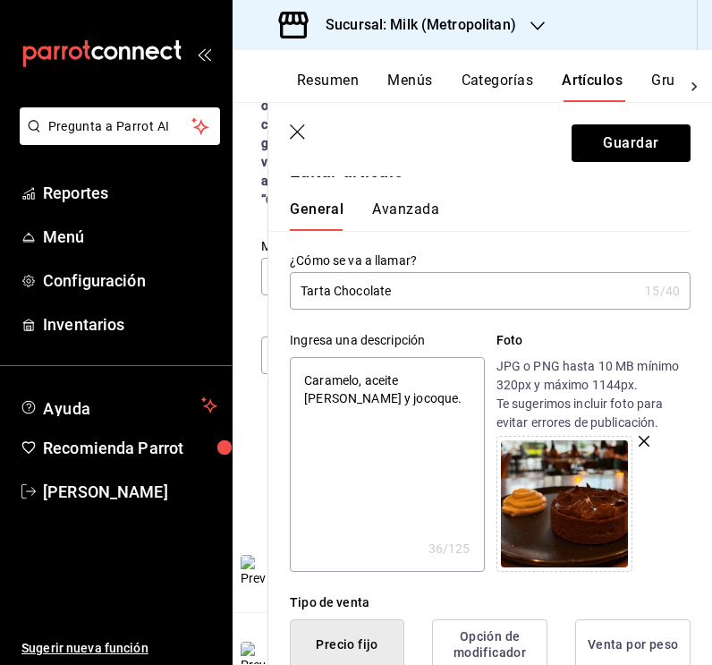
click at [335, 292] on input "Tarta Chocolate" at bounding box center [464, 291] width 348 height 36
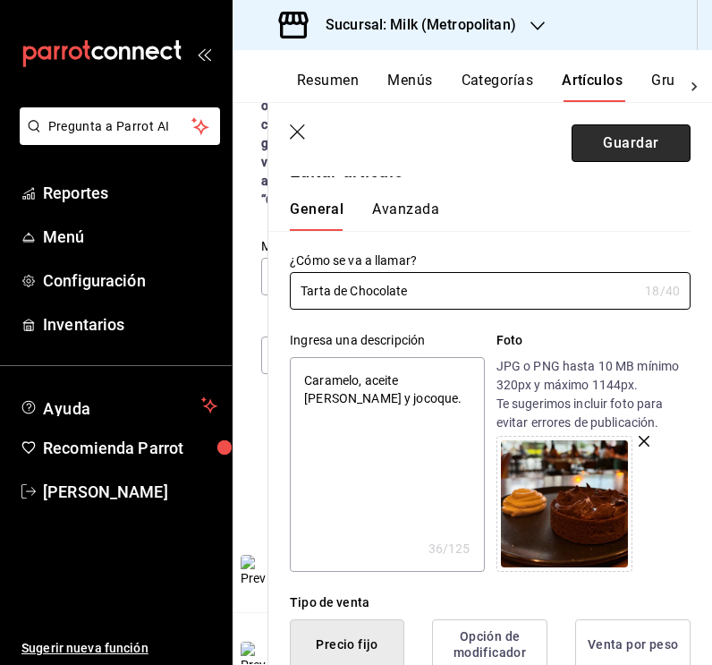
click at [636, 145] on button "Guardar" at bounding box center [631, 143] width 119 height 38
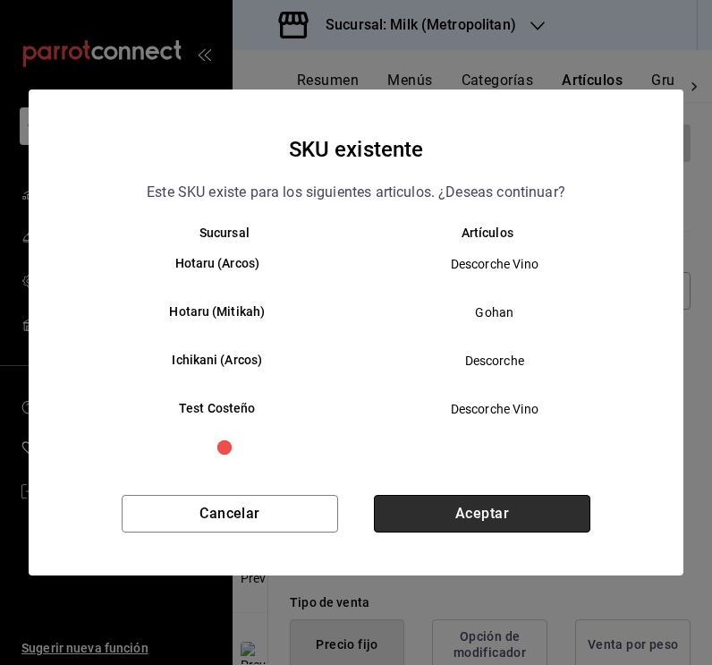
click at [515, 505] on button "Aceptar" at bounding box center [482, 514] width 216 height 38
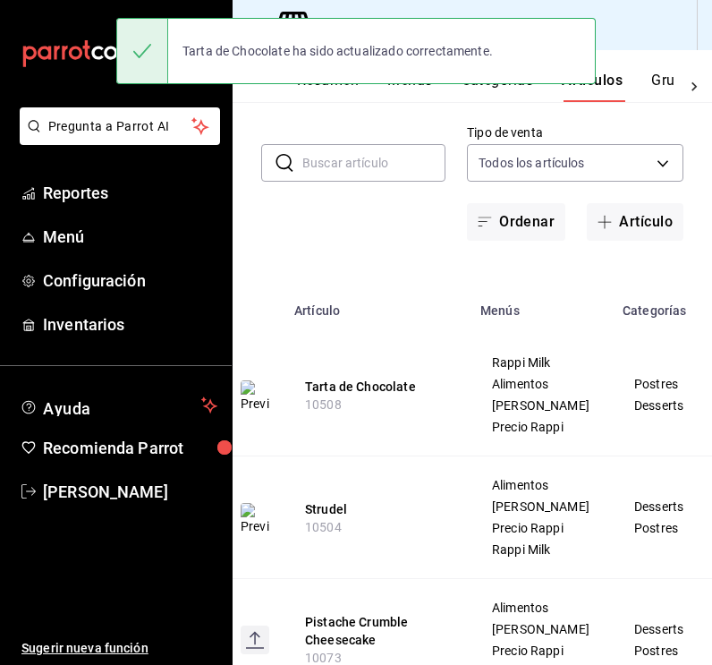
scroll to position [195, 0]
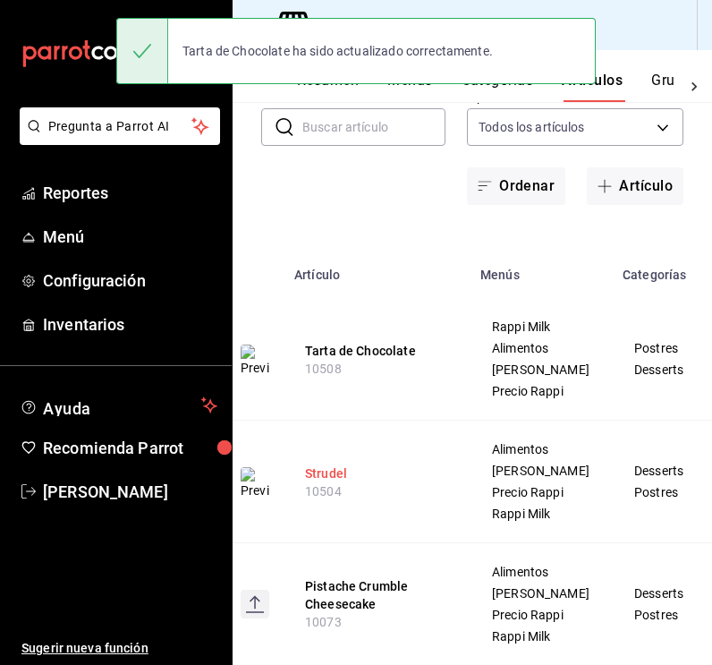
click at [347, 482] on button "Strudel" at bounding box center [376, 473] width 143 height 18
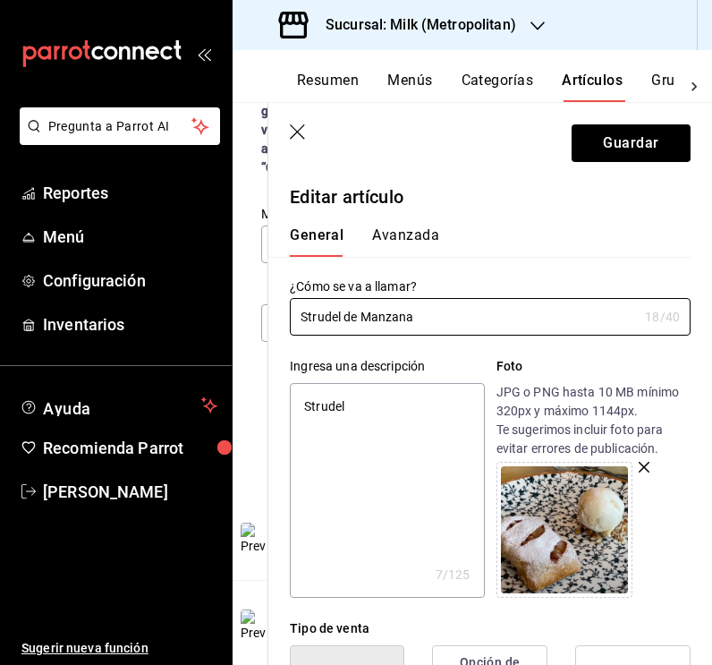
click at [353, 404] on textarea "Strudel" at bounding box center [387, 490] width 194 height 215
paste textarea "[PERSON_NAME], [PERSON_NAME] y nuez con helado de vainilla."
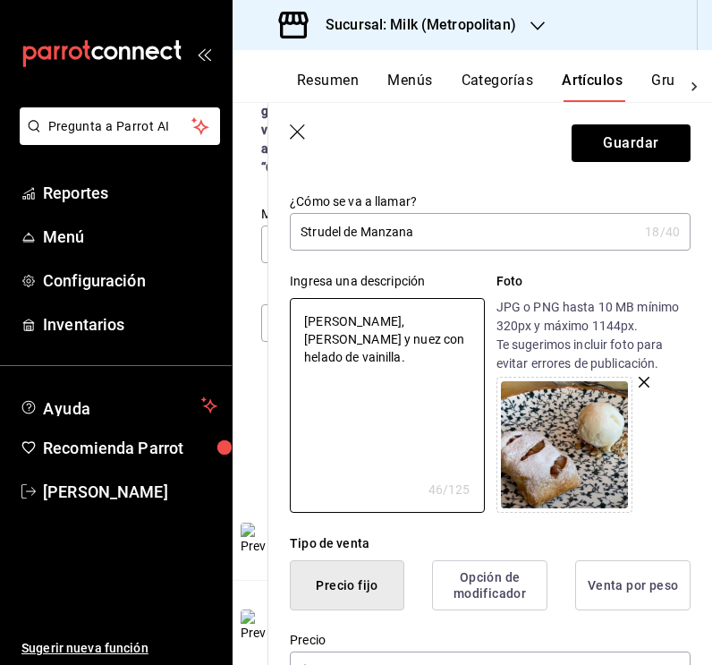
scroll to position [70, 0]
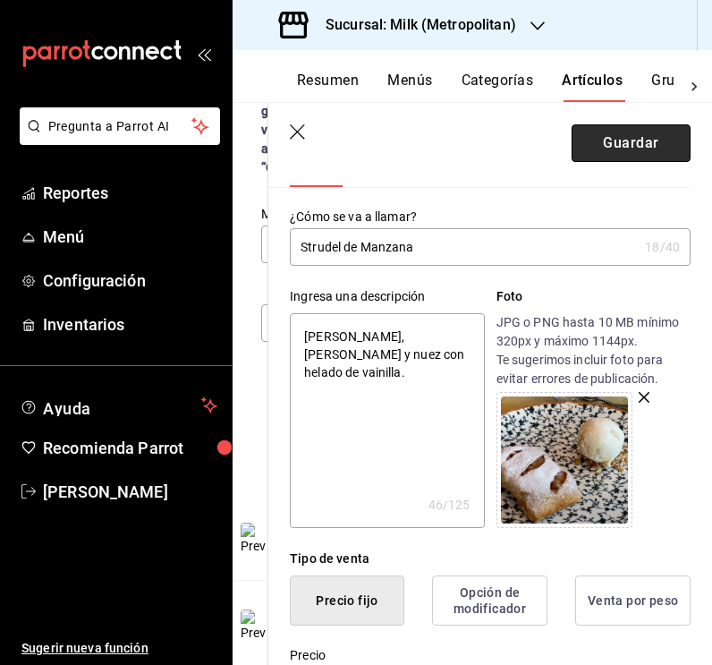
click at [649, 146] on button "Guardar" at bounding box center [631, 143] width 119 height 38
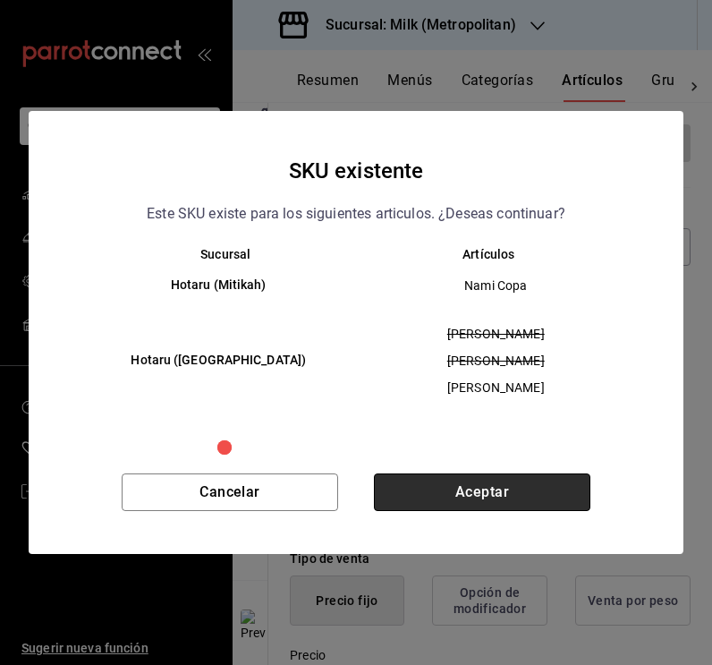
click at [472, 488] on button "Aceptar" at bounding box center [482, 492] width 216 height 38
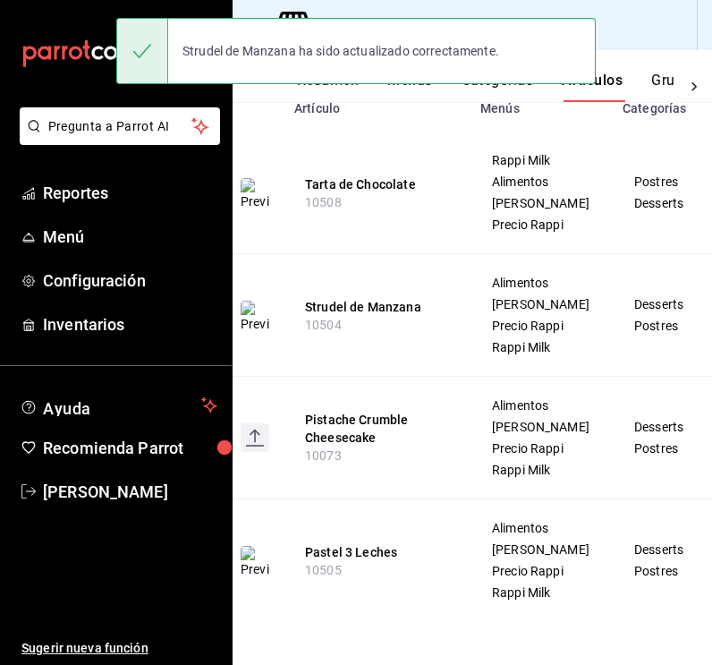
scroll to position [377, 0]
click at [390, 446] on button "Pistache Crumble Cheesecake" at bounding box center [376, 429] width 143 height 36
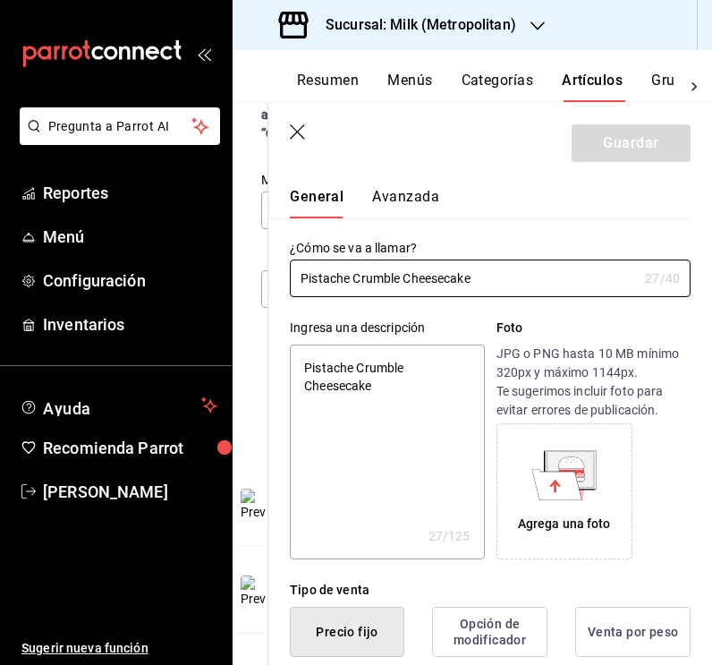
scroll to position [34, 0]
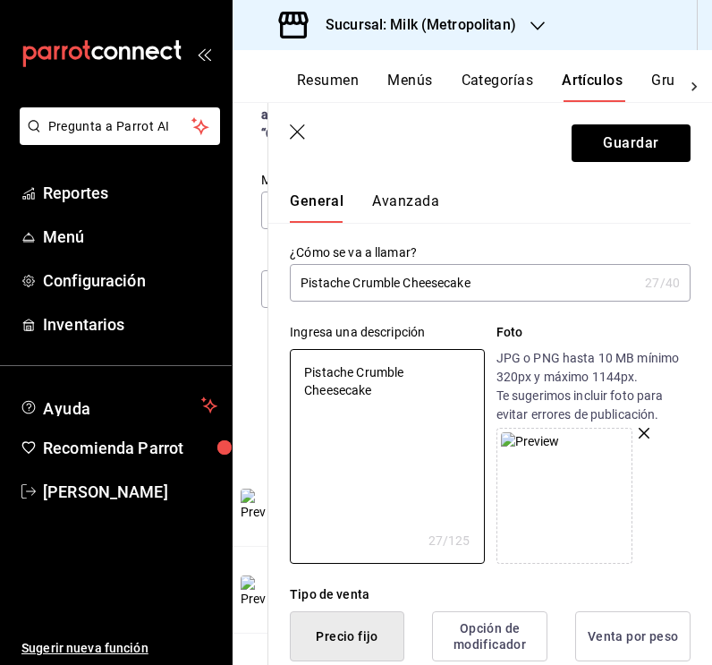
drag, startPoint x: 386, startPoint y: 394, endPoint x: 257, endPoint y: 337, distance: 141.4
click at [257, 337] on main "Artículos sucursal Para editar los artículos o cambios generales, ve a “Organiz…" at bounding box center [473, 383] width 480 height 563
paste textarea "Matcha, pistache, garampiñado y vainilla crumble."
click at [616, 147] on button "Guardar" at bounding box center [631, 143] width 119 height 38
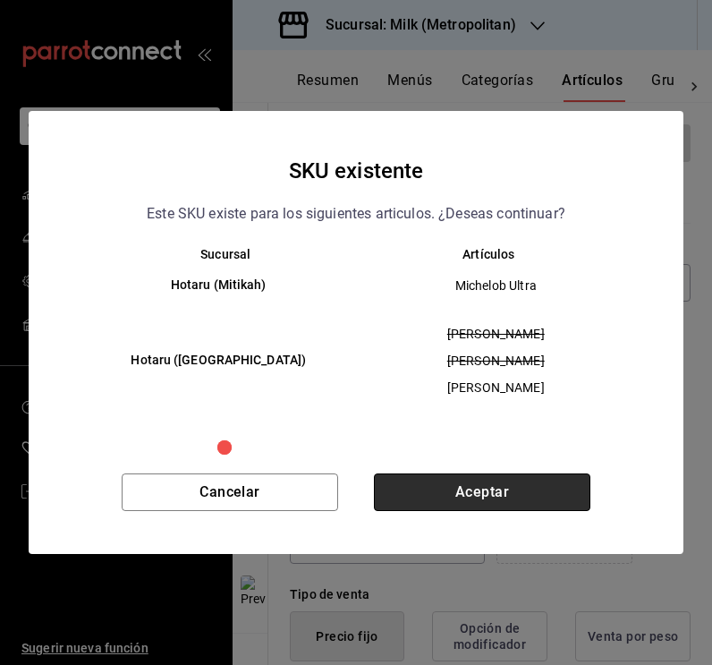
click at [487, 484] on button "Aceptar" at bounding box center [482, 492] width 216 height 38
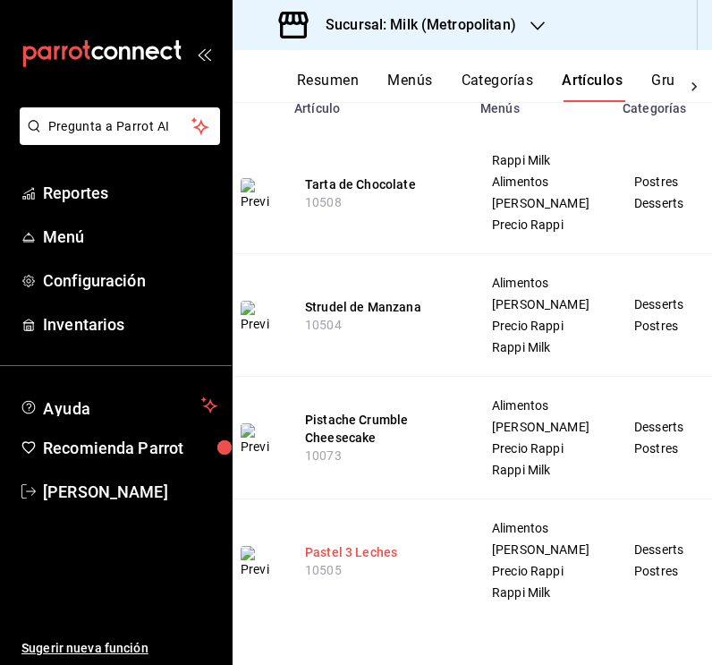
click at [369, 543] on button "Pastel 3 Leches" at bounding box center [376, 552] width 143 height 18
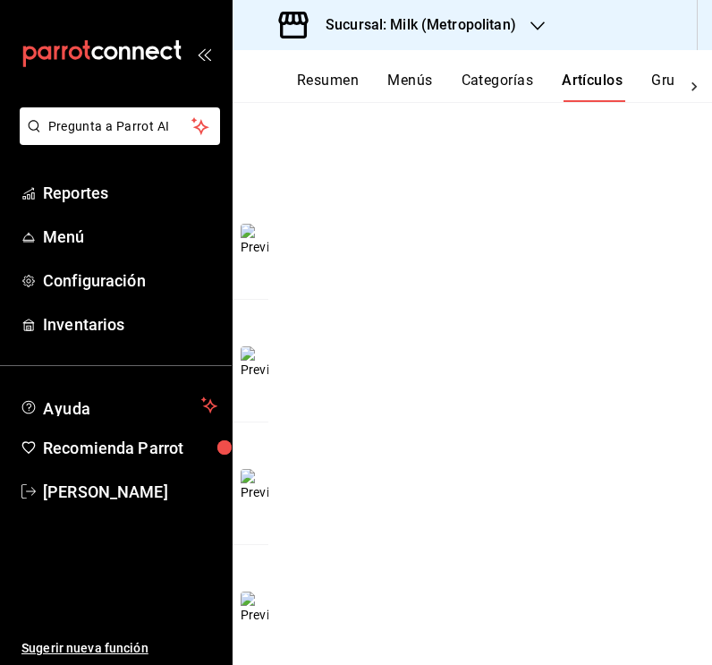
scroll to position [229, 0]
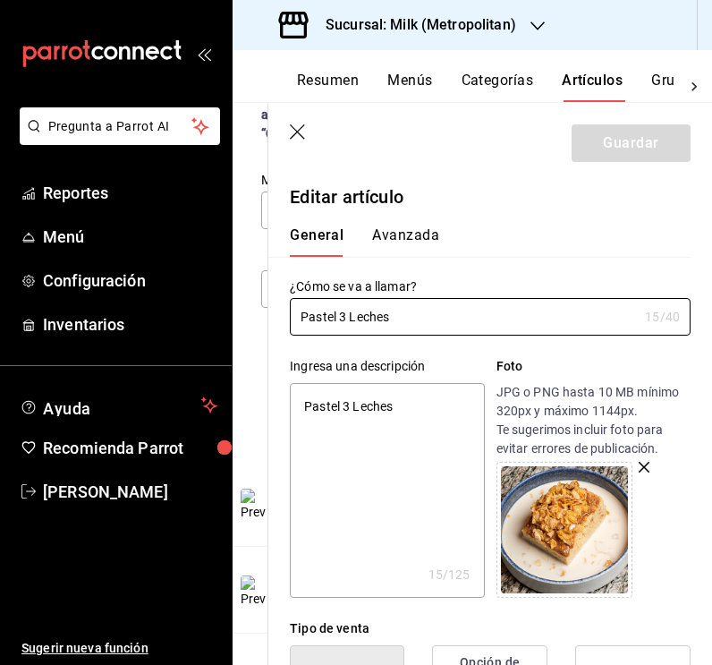
click at [378, 407] on textarea "Pastel 3 Leches" at bounding box center [387, 490] width 194 height 215
paste textarea "de leche de cereal con zucaritas."
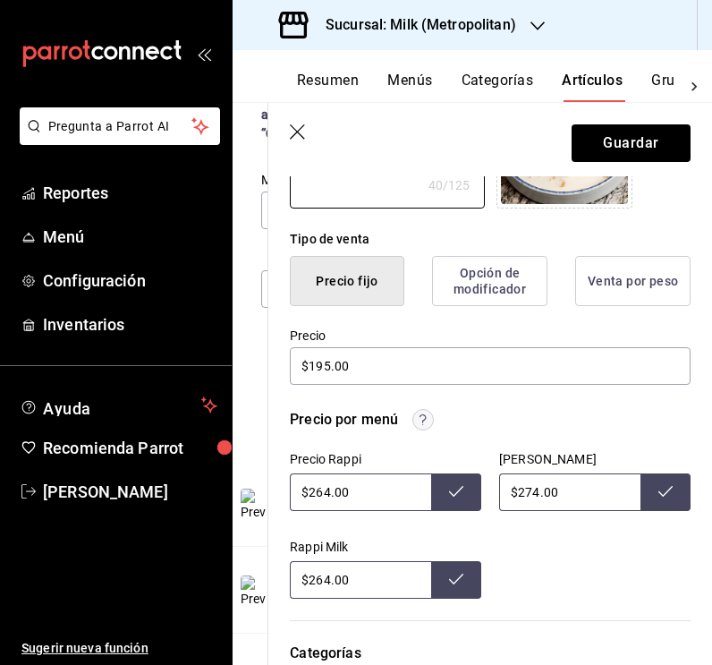
scroll to position [390, 0]
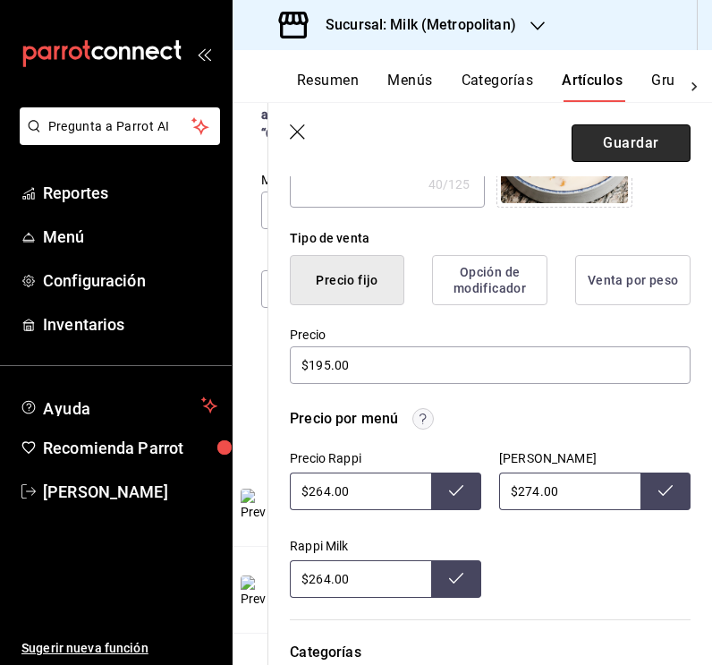
click at [634, 148] on button "Guardar" at bounding box center [631, 143] width 119 height 38
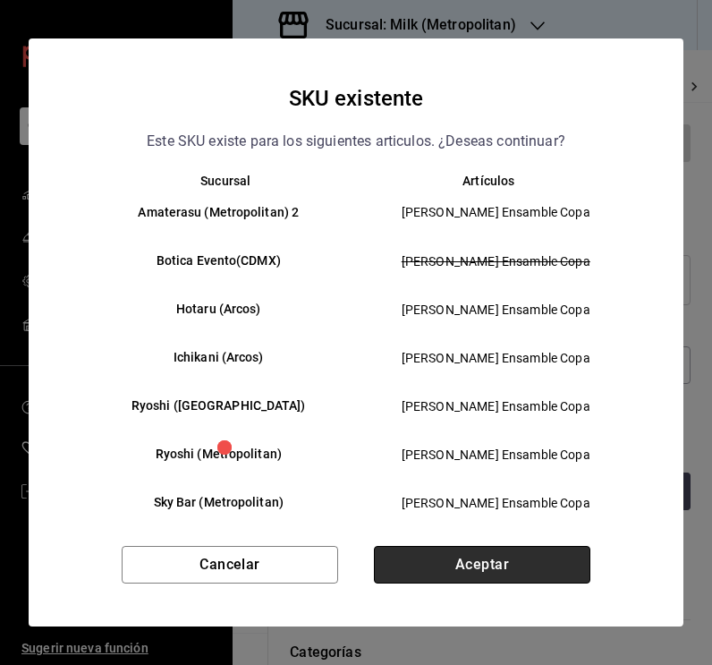
click at [483, 566] on button "Aceptar" at bounding box center [482, 565] width 216 height 38
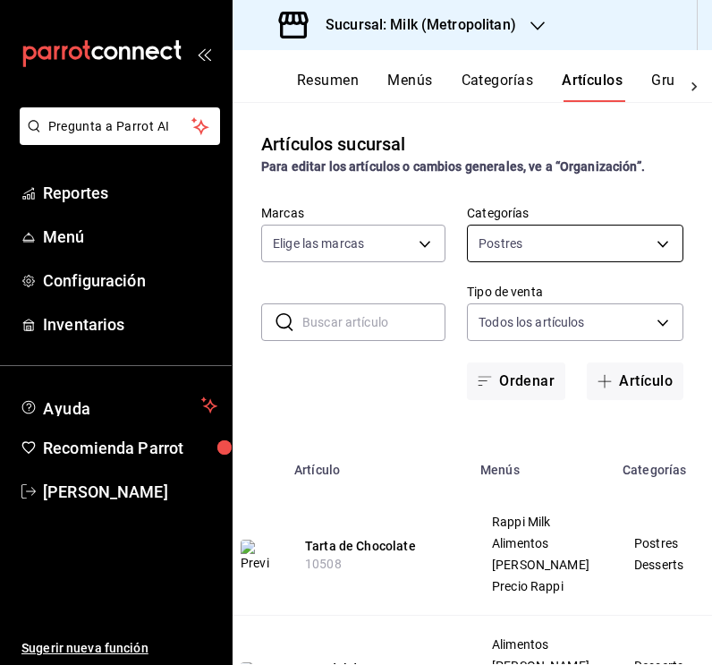
click at [650, 248] on body "Pregunta a Parrot AI Reportes Menú Configuración Inventarios Ayuda Recomienda P…" at bounding box center [356, 332] width 712 height 665
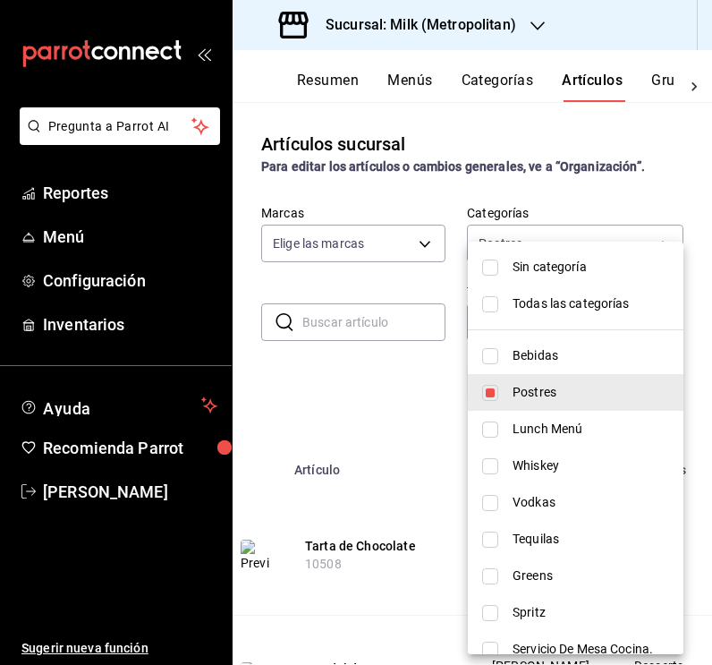
click at [493, 387] on input "checkbox" at bounding box center [490, 393] width 16 height 16
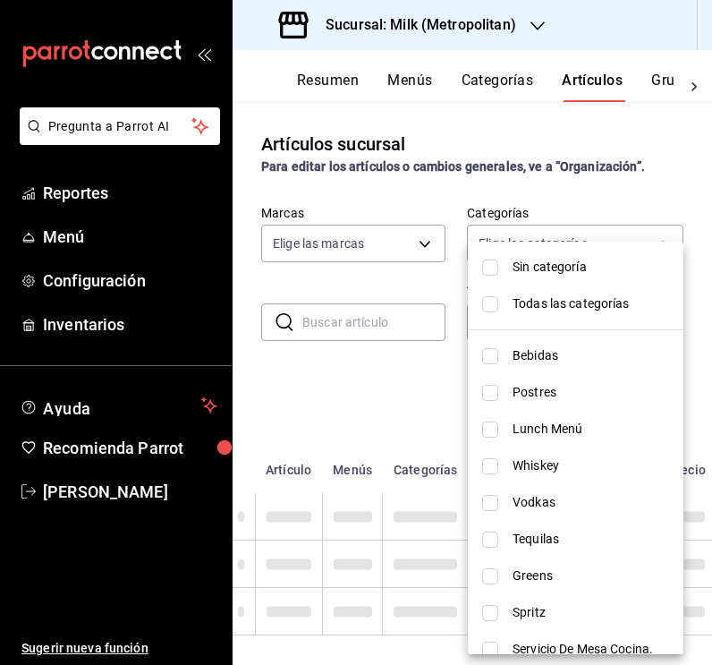
click at [491, 357] on input "checkbox" at bounding box center [490, 356] width 16 height 16
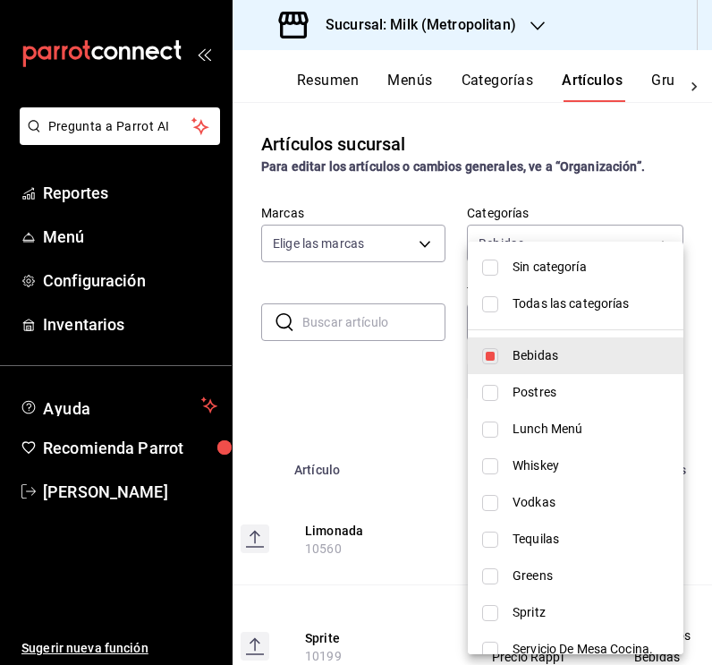
click at [374, 400] on div at bounding box center [356, 332] width 712 height 665
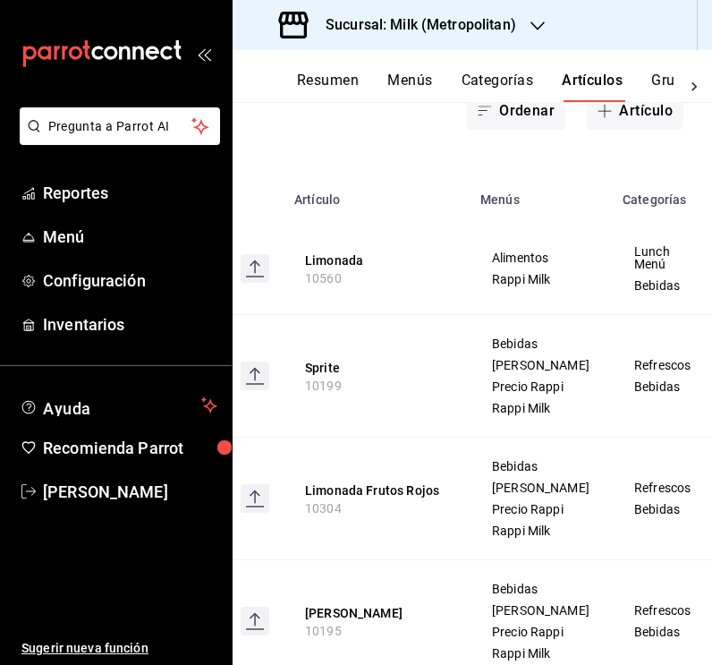
scroll to position [276, 0]
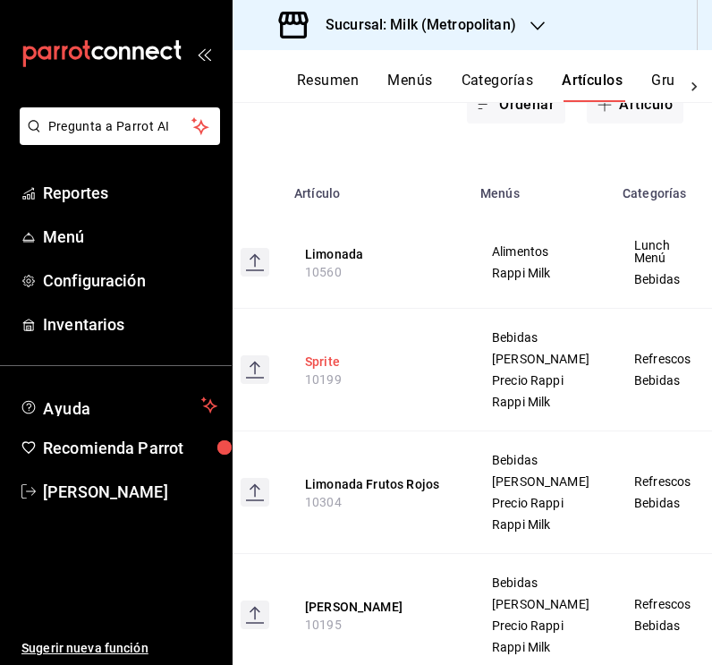
click at [322, 370] on button "Sprite" at bounding box center [376, 361] width 143 height 18
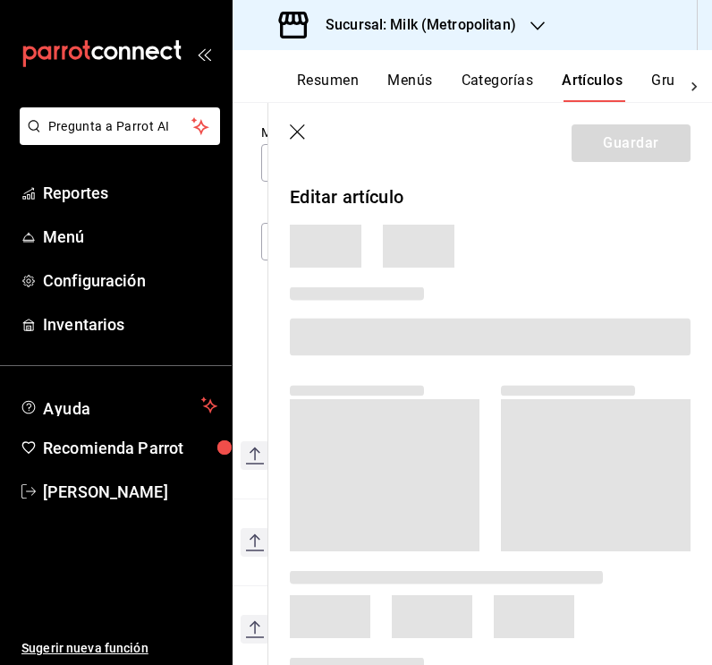
scroll to position [0, 58]
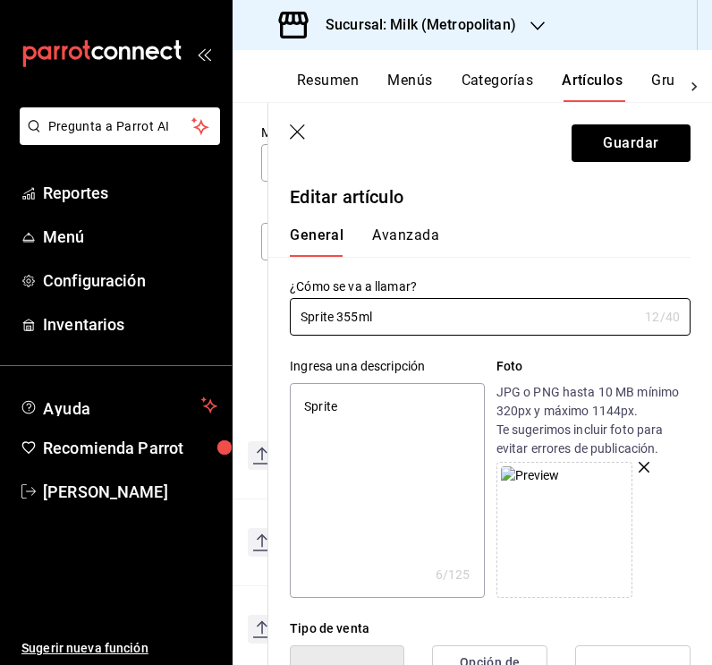
click at [414, 402] on textarea "Sprite" at bounding box center [387, 490] width 194 height 215
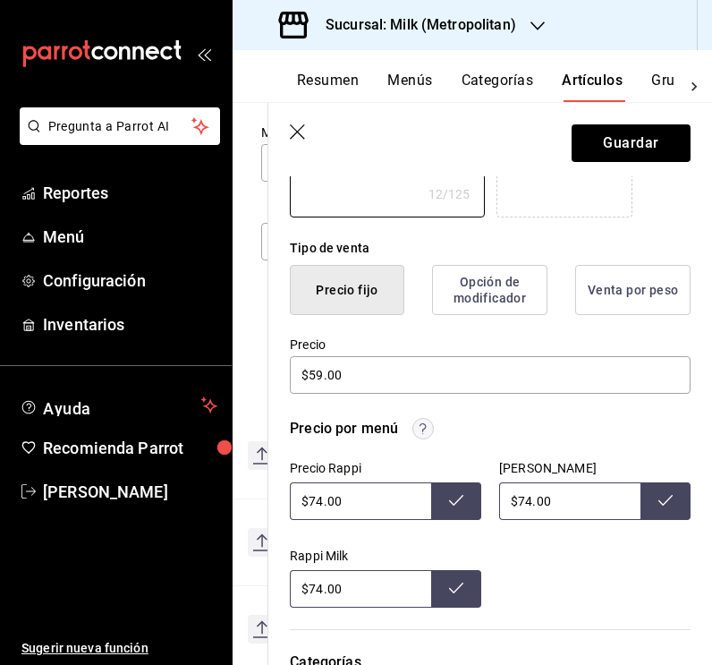
scroll to position [395, 0]
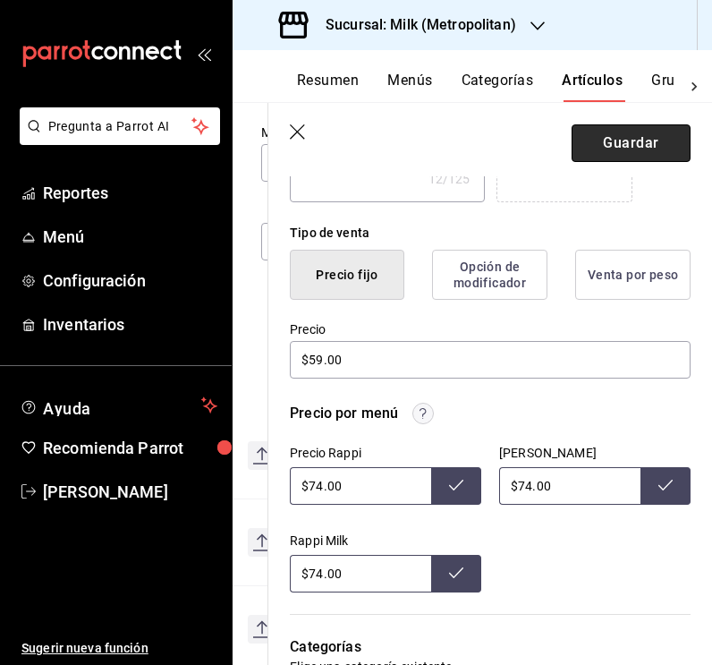
click at [636, 142] on button "Guardar" at bounding box center [631, 143] width 119 height 38
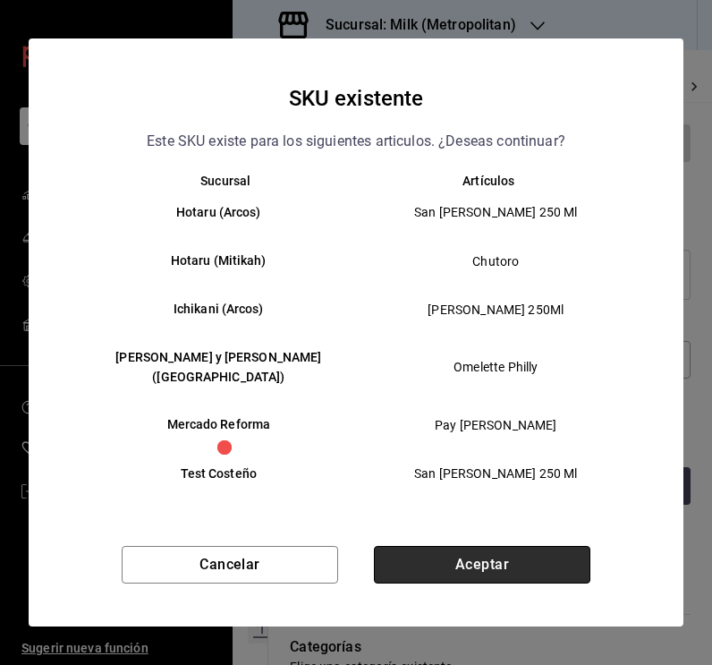
click at [480, 561] on button "Aceptar" at bounding box center [482, 565] width 216 height 38
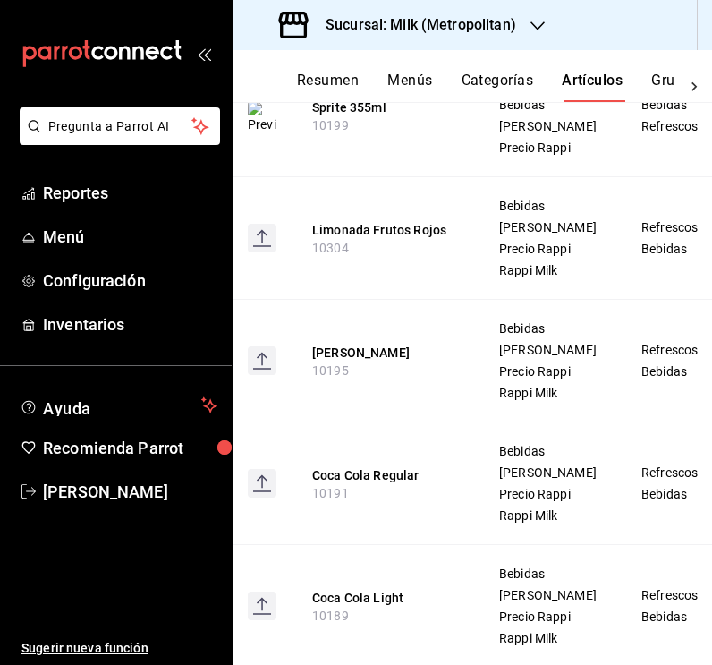
scroll to position [537, 0]
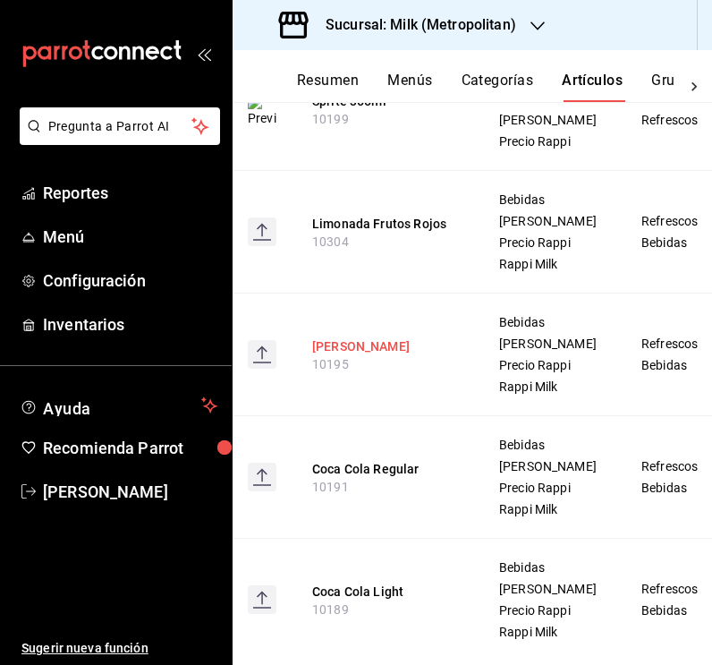
click at [384, 355] on button "[PERSON_NAME]" at bounding box center [383, 346] width 143 height 18
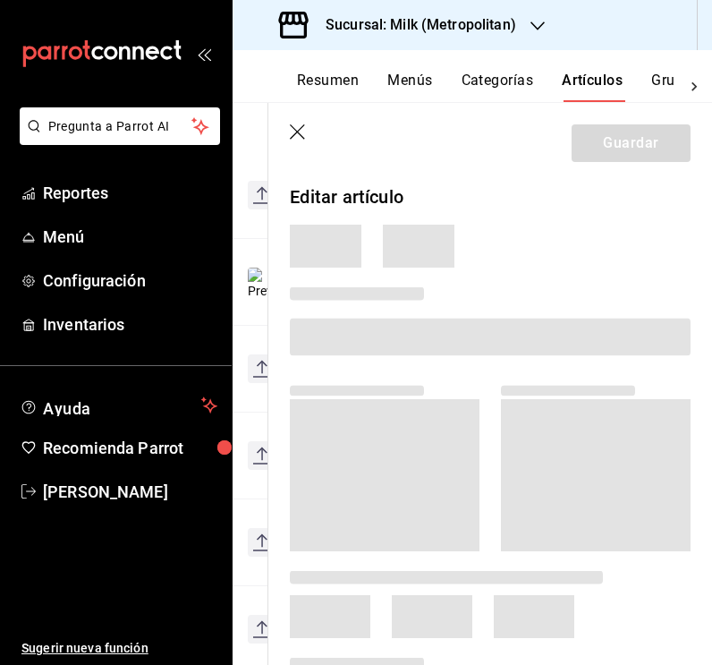
scroll to position [392, 0]
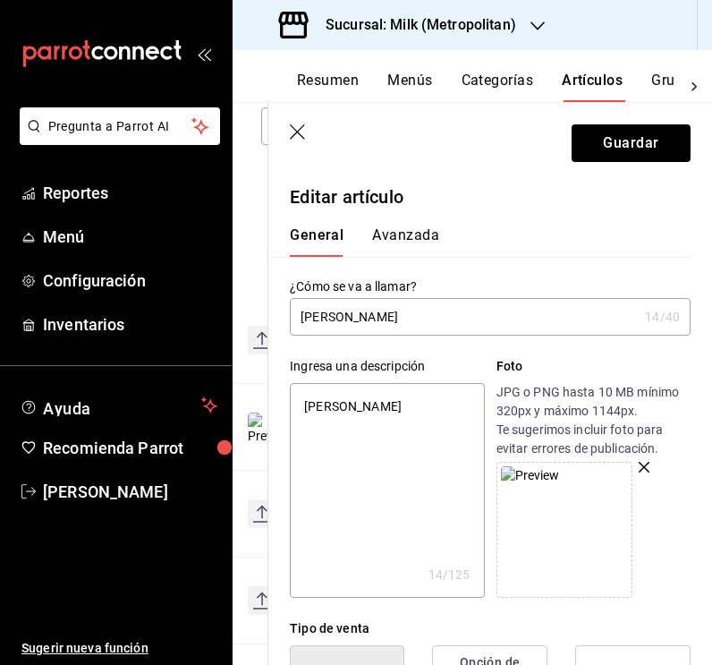
click at [403, 316] on input "[PERSON_NAME]" at bounding box center [464, 317] width 348 height 36
click at [420, 407] on textarea "[PERSON_NAME]" at bounding box center [387, 490] width 194 height 215
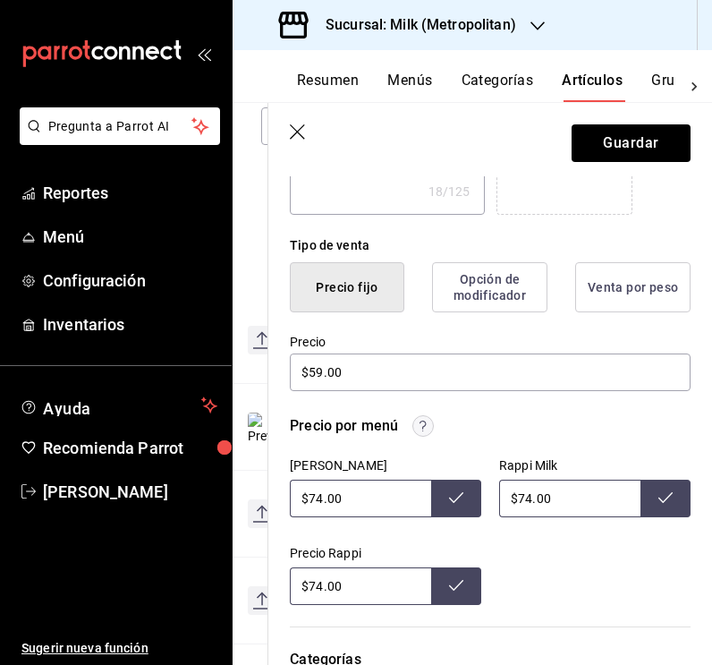
scroll to position [426, 0]
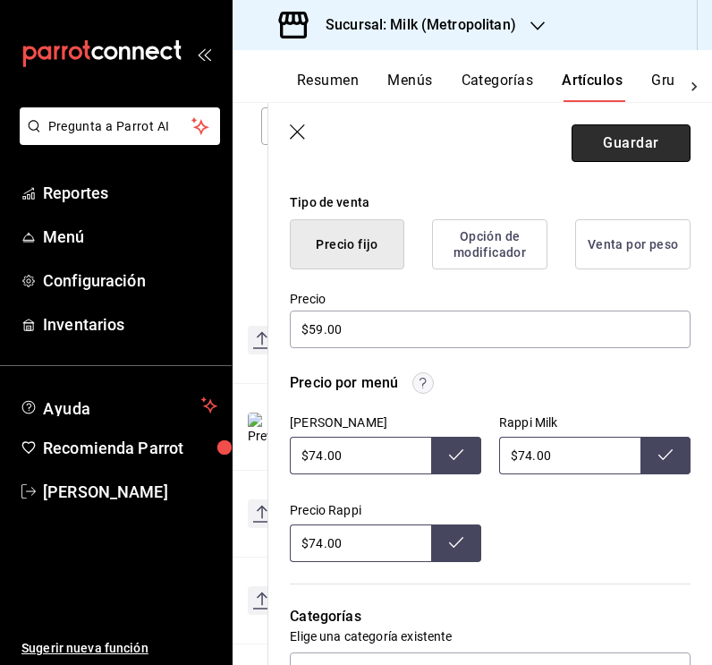
click at [650, 140] on button "Guardar" at bounding box center [631, 143] width 119 height 38
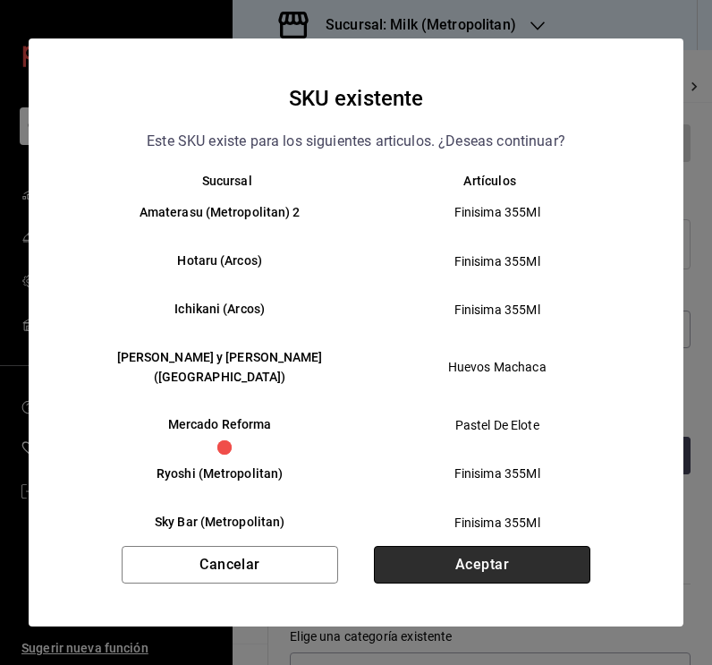
click at [480, 566] on button "Aceptar" at bounding box center [482, 565] width 216 height 38
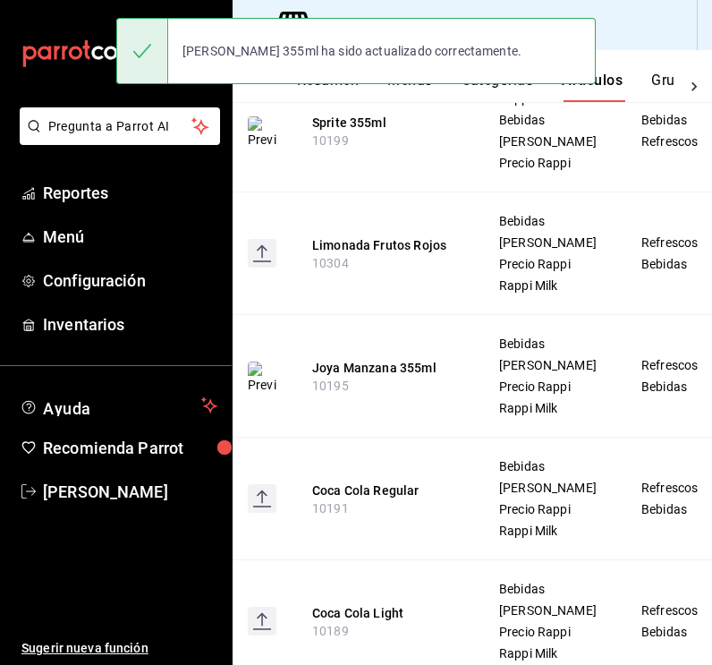
scroll to position [604, 0]
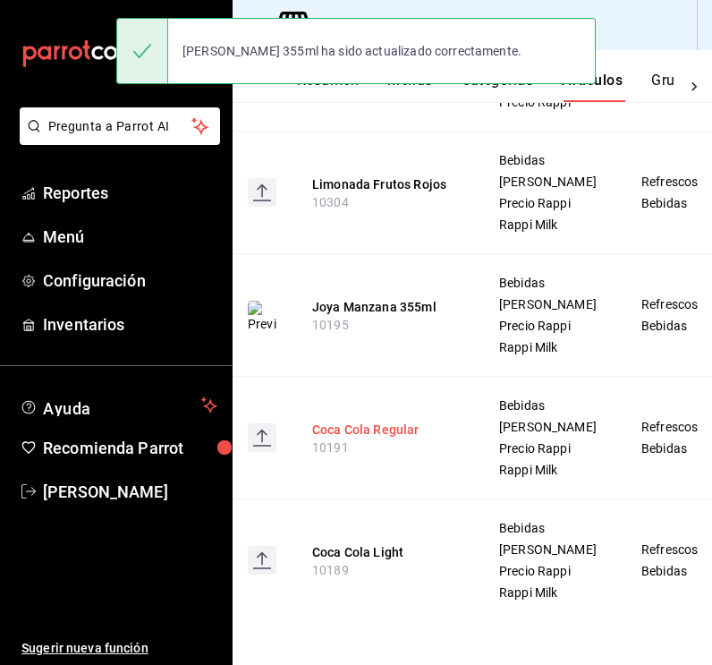
click at [389, 438] on button "Coca Cola Regular" at bounding box center [383, 429] width 143 height 18
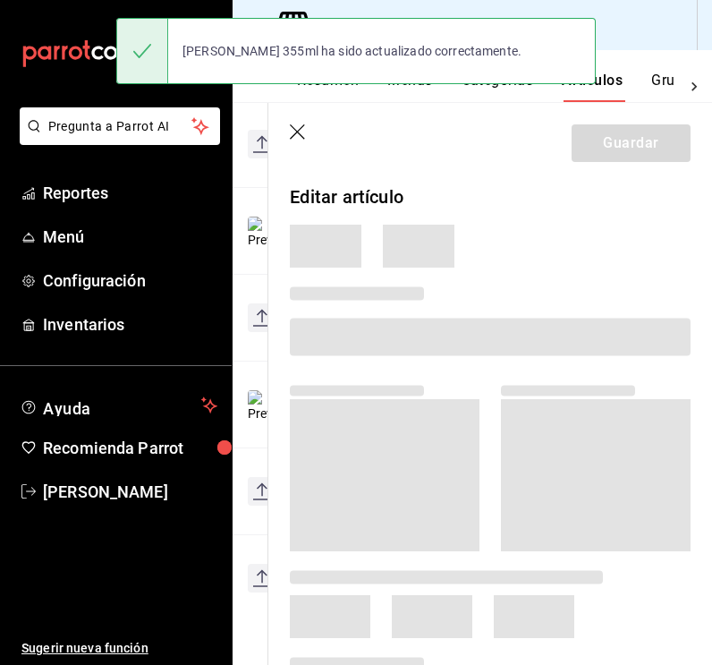
scroll to position [392, 0]
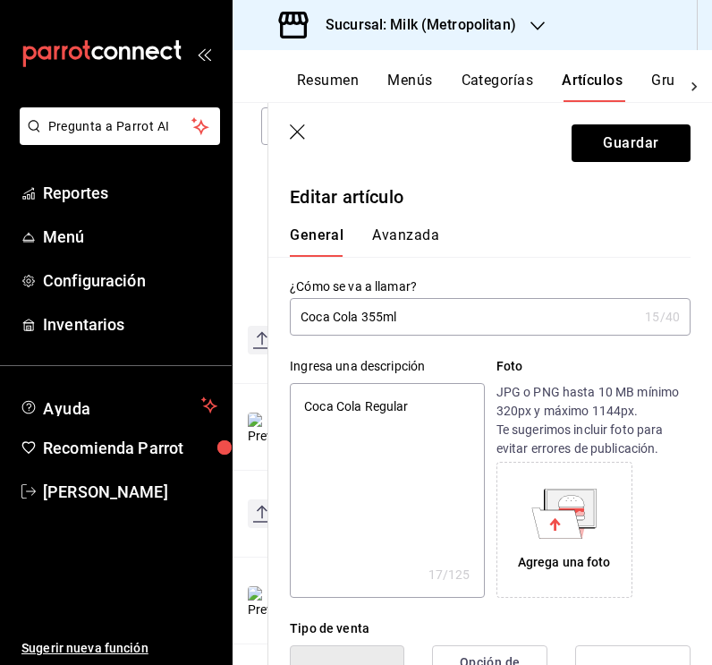
drag, startPoint x: 425, startPoint y: 412, endPoint x: 367, endPoint y: 412, distance: 58.2
click at [367, 412] on textarea "Coca Cola Regular" at bounding box center [387, 490] width 194 height 215
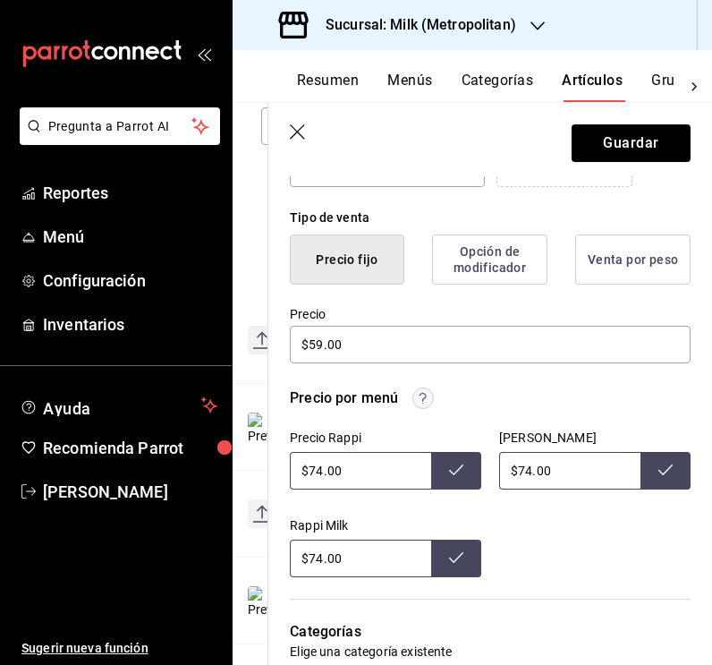
scroll to position [448, 0]
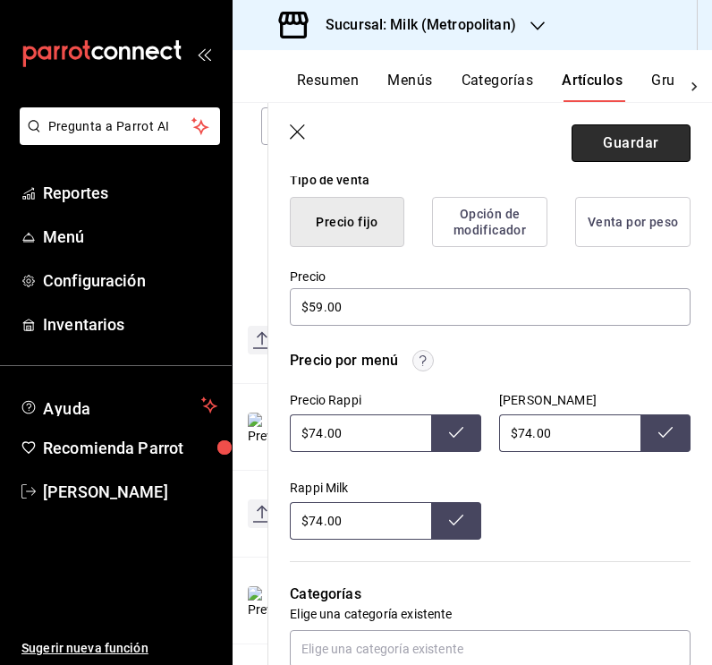
click at [615, 140] on button "Guardar" at bounding box center [631, 143] width 119 height 38
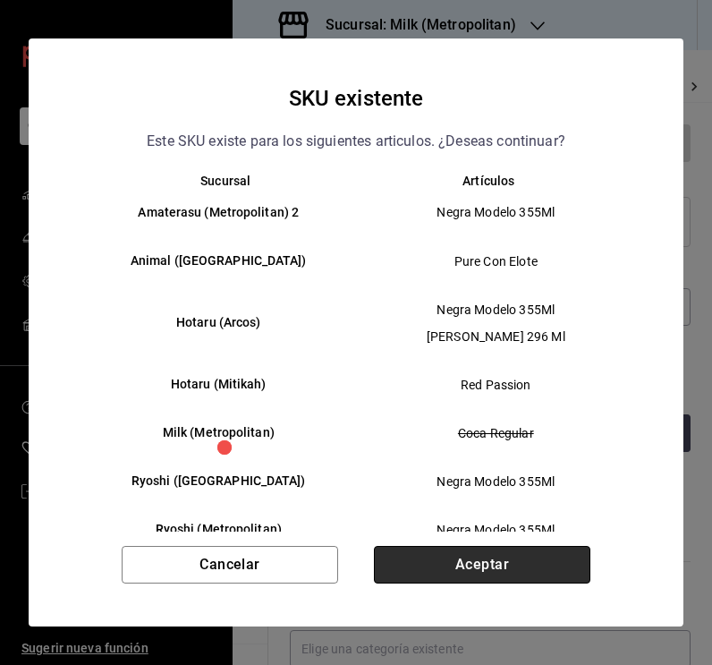
click at [522, 566] on button "Aceptar" at bounding box center [482, 565] width 216 height 38
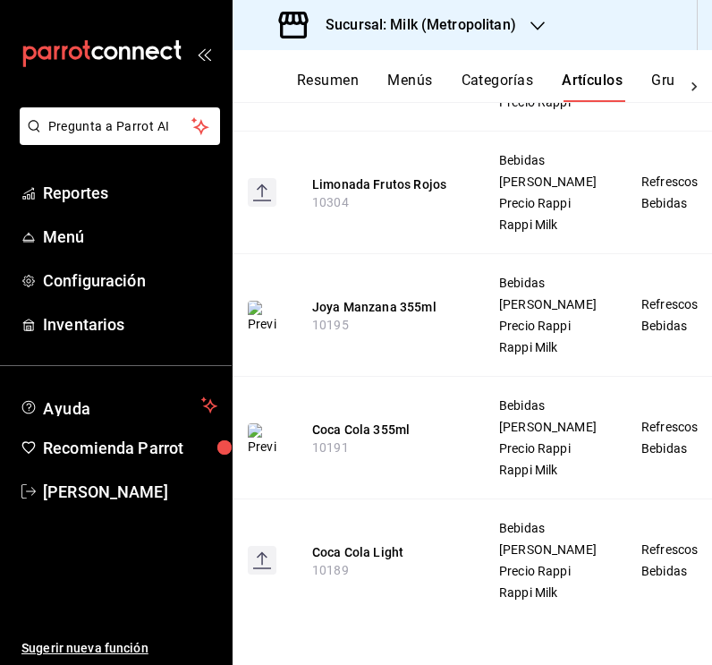
scroll to position [764, 0]
click at [378, 543] on button "Coca Cola Light" at bounding box center [383, 552] width 143 height 18
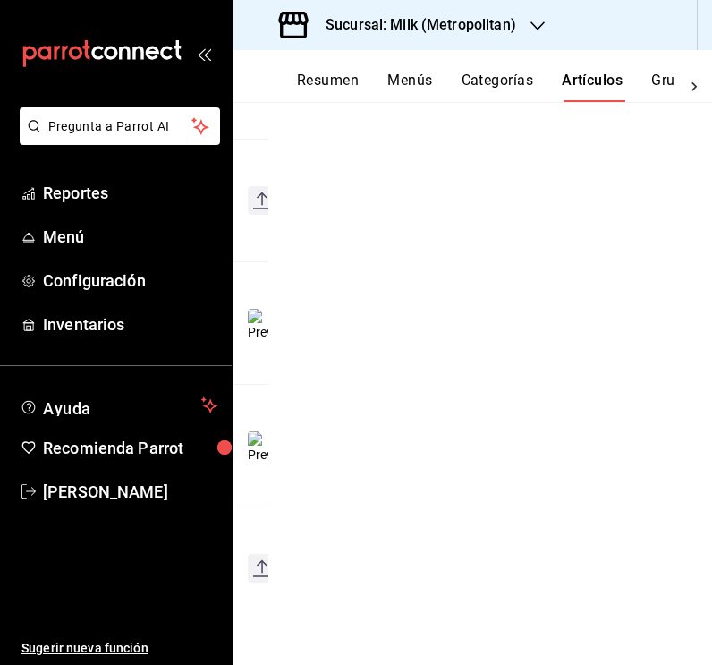
scroll to position [392, 0]
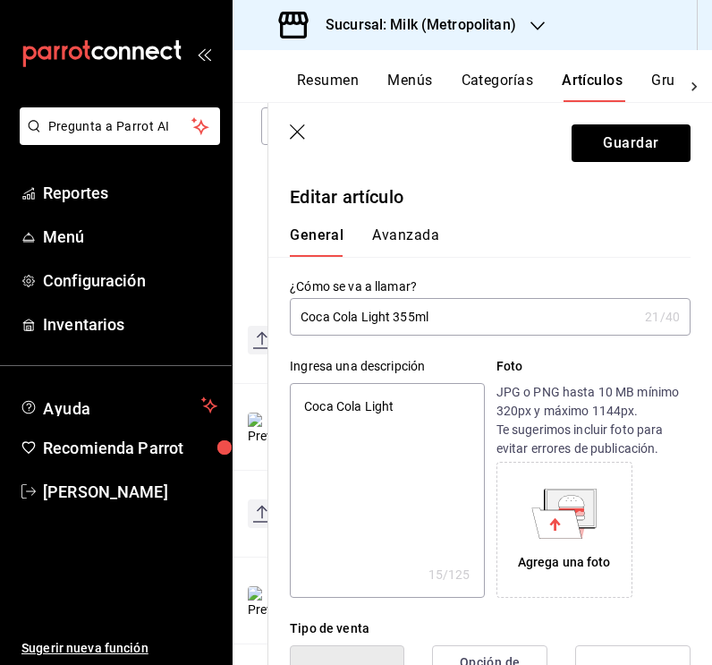
click at [425, 407] on textarea "Coca Cola Light" at bounding box center [387, 490] width 194 height 215
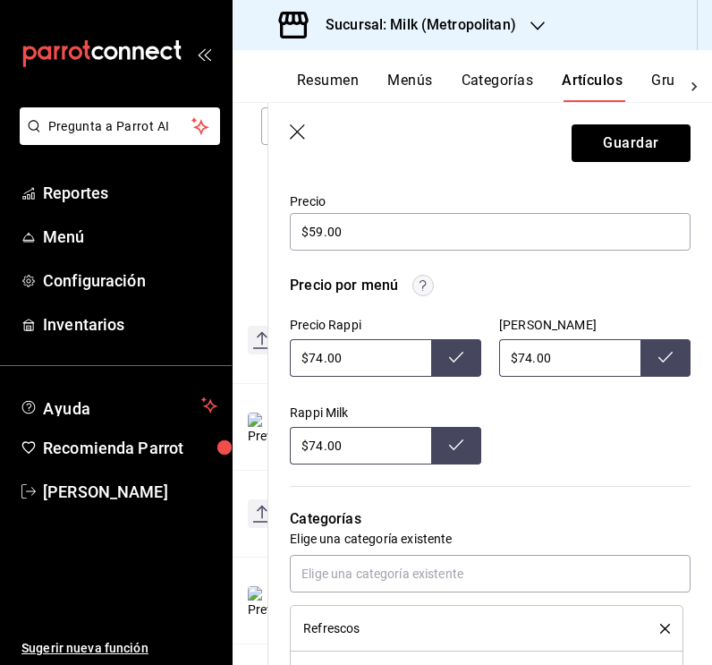
scroll to position [528, 0]
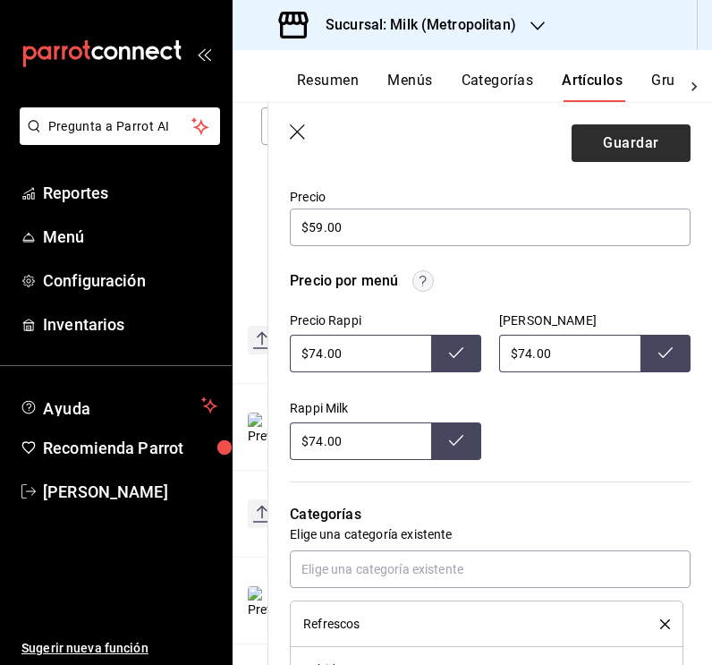
type textarea "Coca Cola Light 355ml"
click at [626, 148] on button "Guardar" at bounding box center [631, 143] width 119 height 38
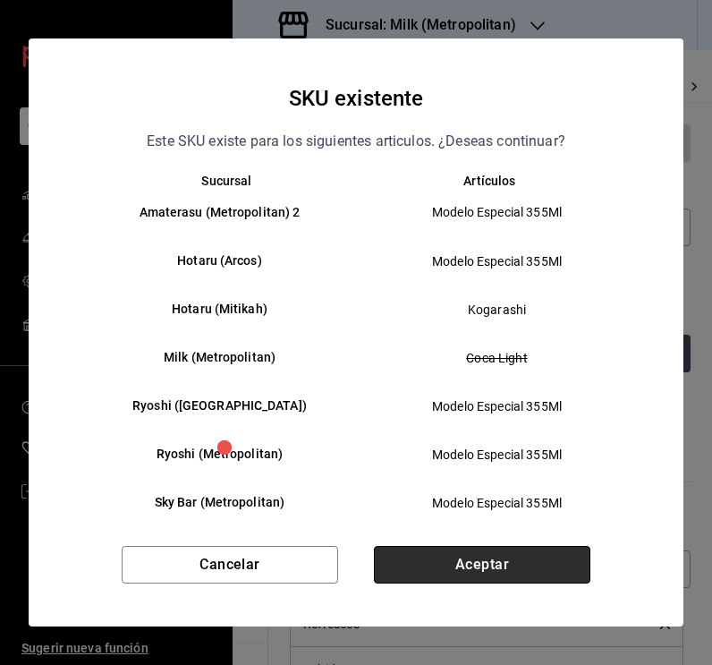
click at [476, 573] on button "Aceptar" at bounding box center [482, 565] width 216 height 38
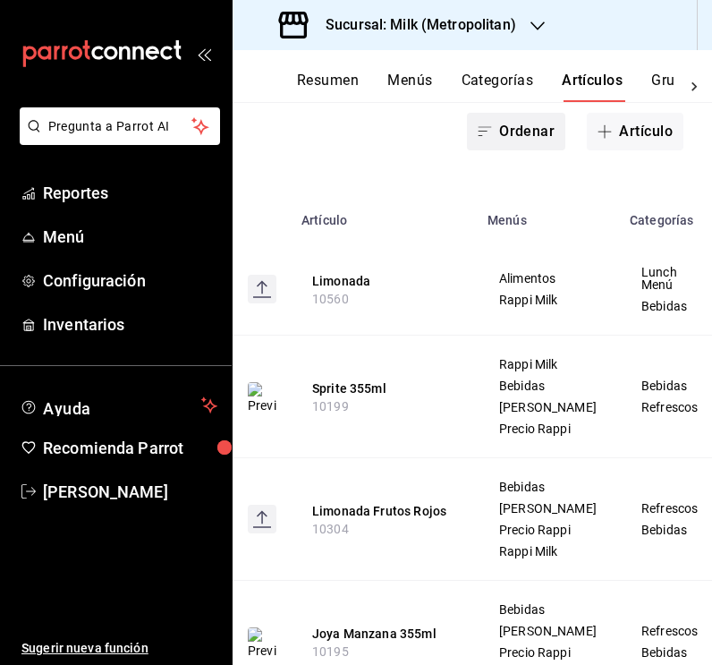
scroll to position [249, 0]
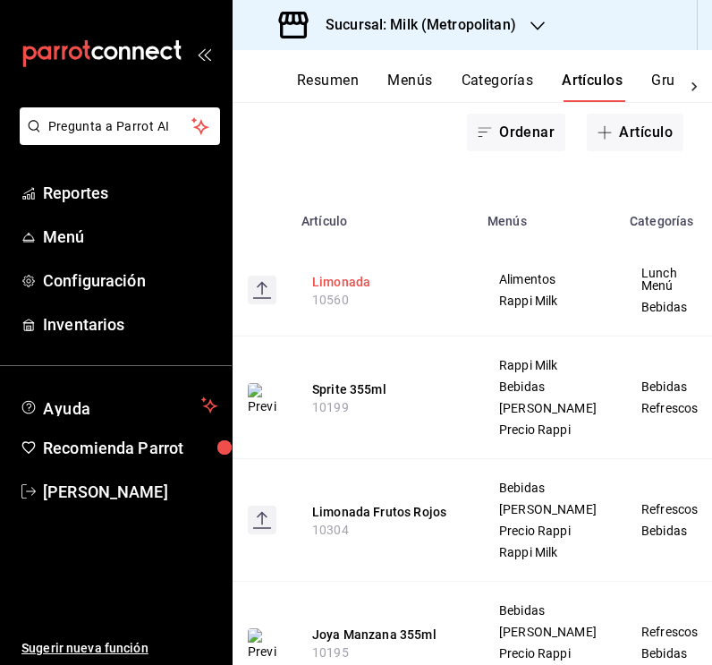
click at [352, 276] on button "Limonada" at bounding box center [383, 282] width 143 height 18
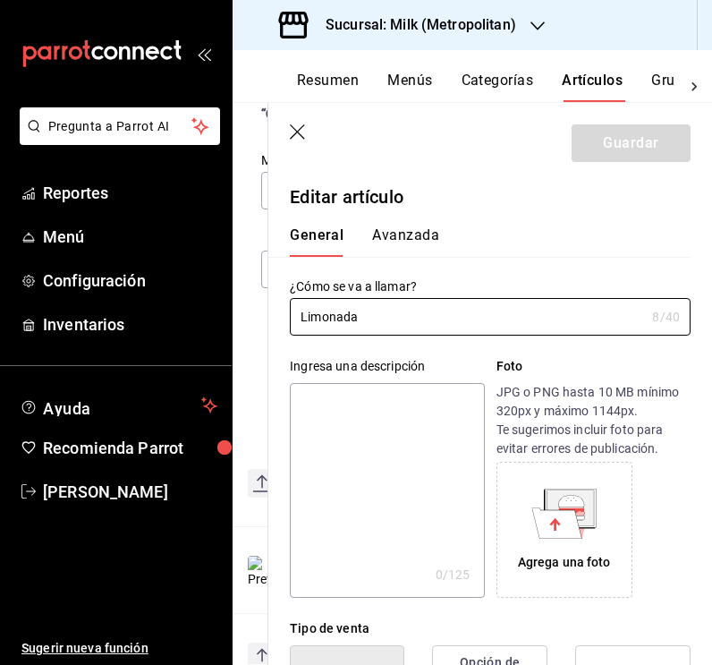
type input "$0.00"
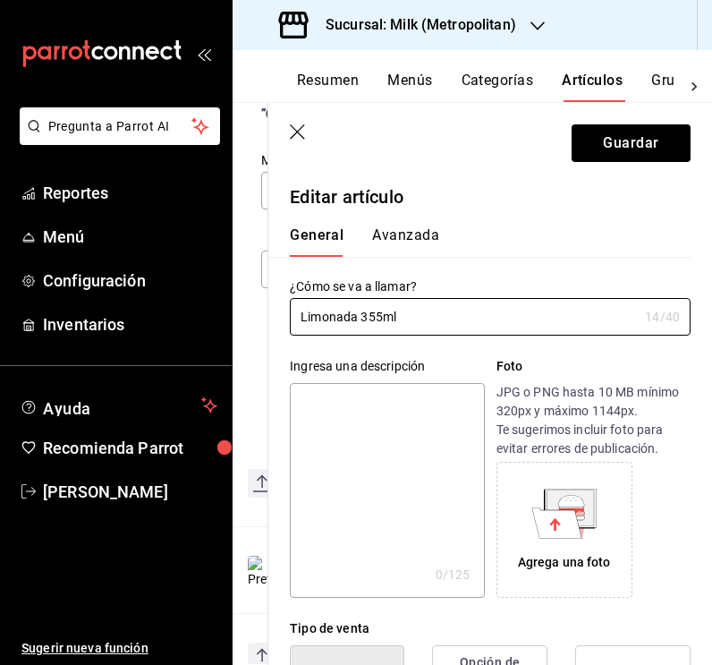
type input "Limonada 355ml"
click at [438, 432] on textarea at bounding box center [387, 490] width 194 height 215
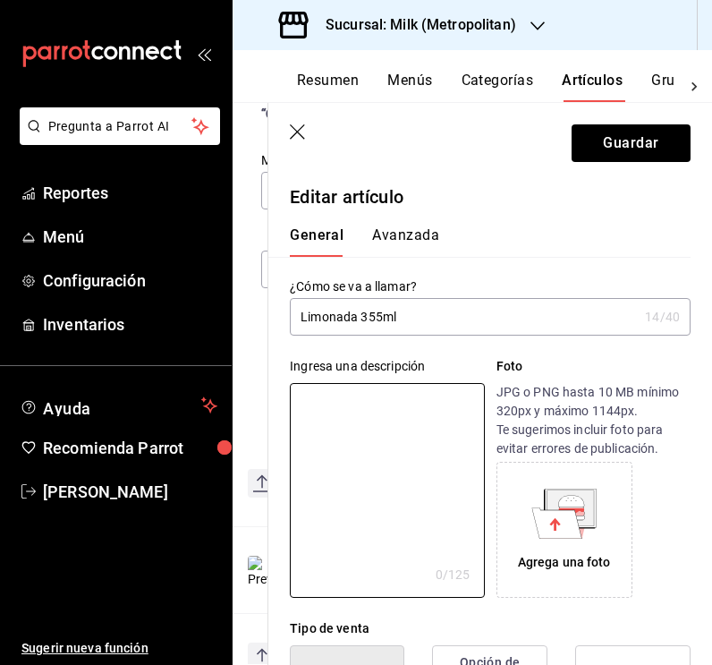
type textarea "L"
type textarea "x"
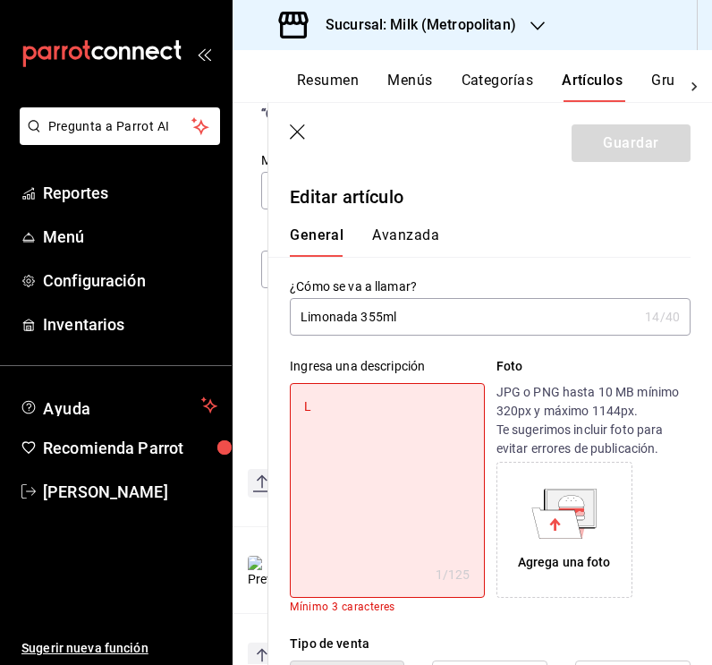
type textarea "Li"
type textarea "x"
type textarea "Lim"
type textarea "x"
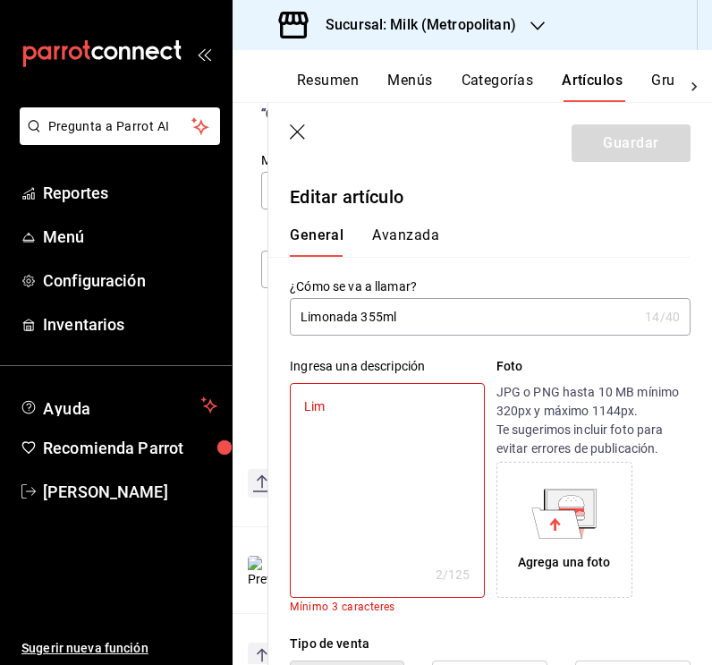
type textarea "Limo"
type textarea "x"
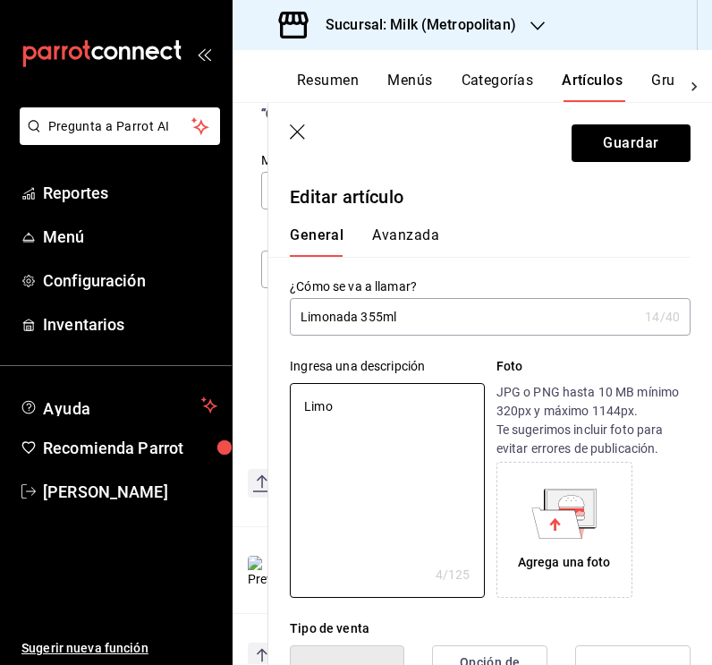
type textarea "Limon"
type textarea "x"
type textarea "Limona"
type textarea "x"
type textarea "Limonad"
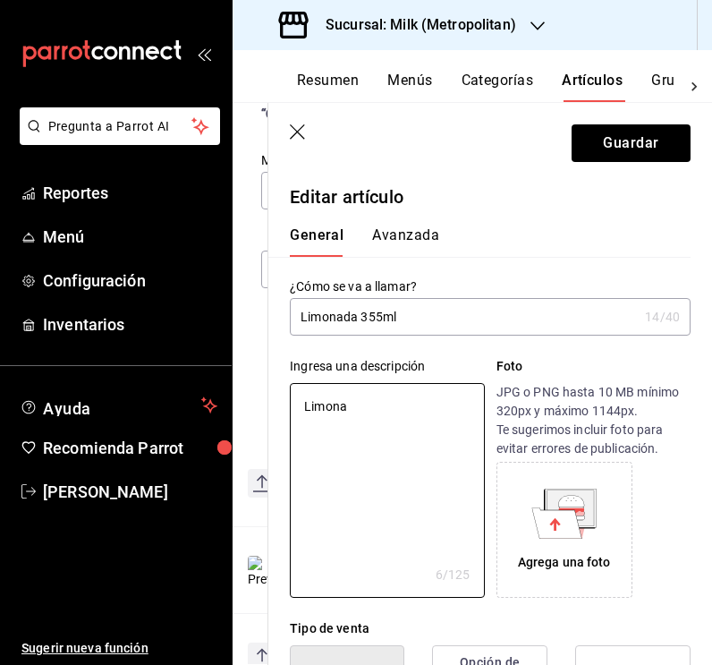
type textarea "x"
type textarea "Limonada"
type textarea "x"
type textarea "Limonada"
type textarea "x"
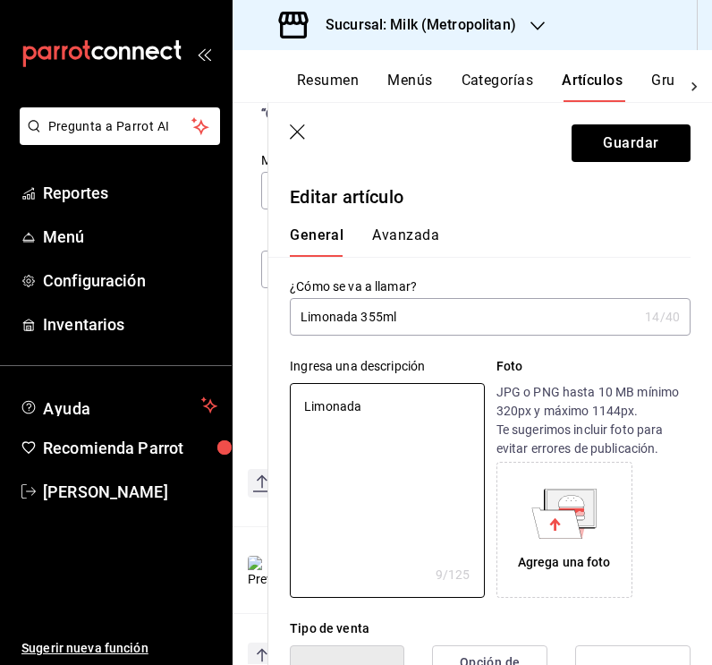
type textarea "Limonada 3"
type textarea "x"
type textarea "Limonada 35"
type textarea "x"
type textarea "Limonada 355"
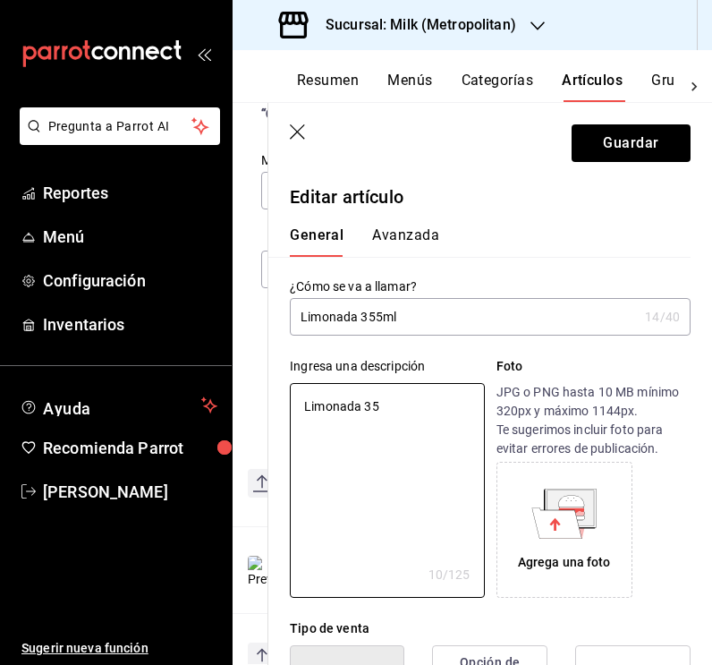
type textarea "x"
type textarea "Limonada 355m"
type textarea "x"
type textarea "Limonada 355ml"
type textarea "x"
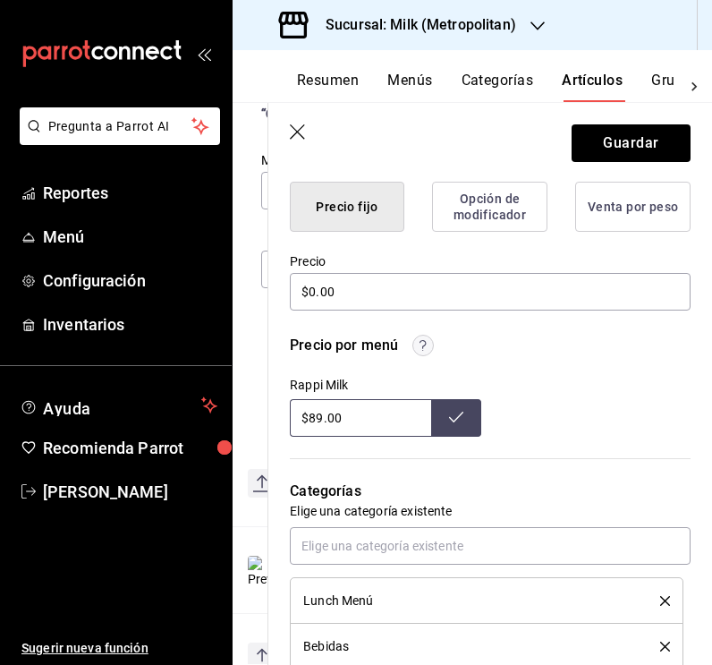
scroll to position [464, 0]
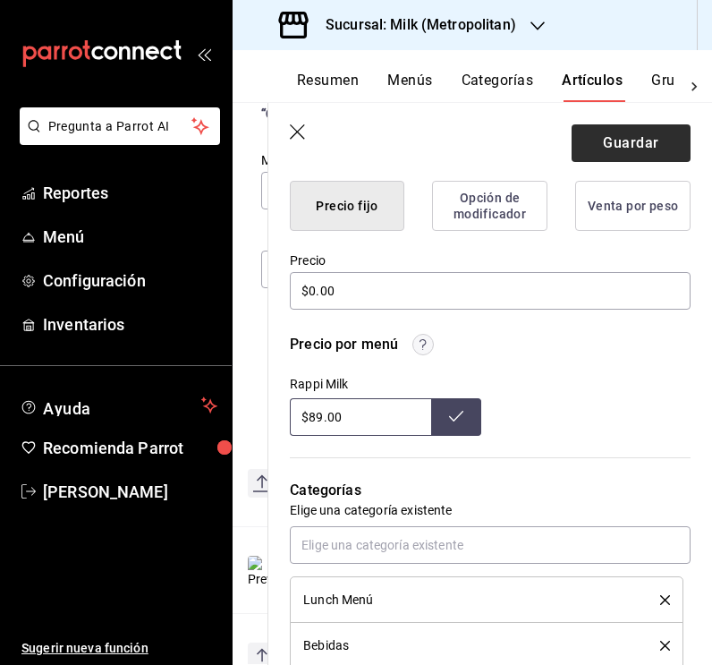
type textarea "Limonada 355ml"
click at [638, 147] on button "Guardar" at bounding box center [631, 143] width 119 height 38
type textarea "x"
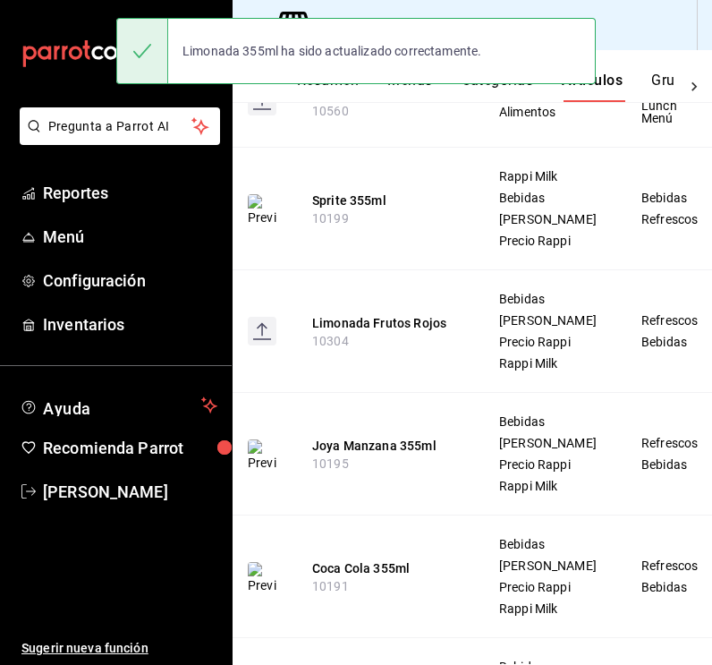
scroll to position [641, 0]
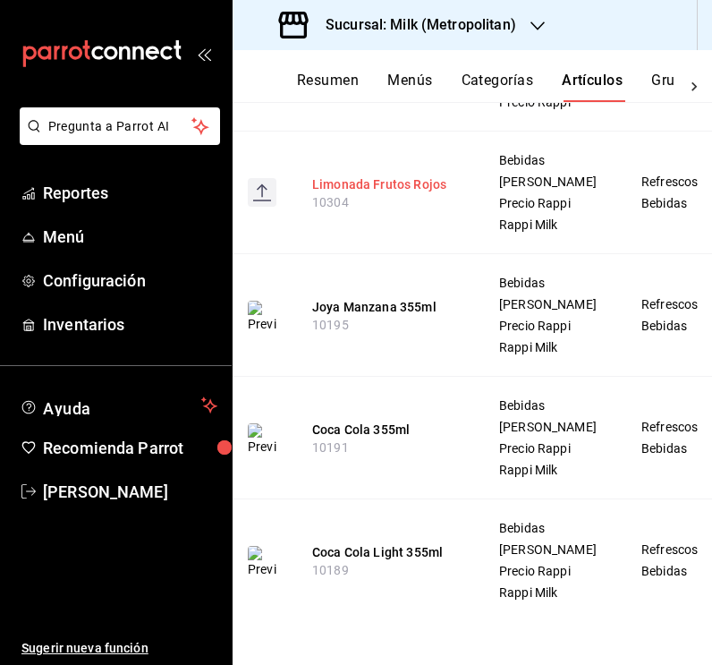
click at [412, 175] on button "Limonada Frutos Rojos" at bounding box center [383, 184] width 143 height 18
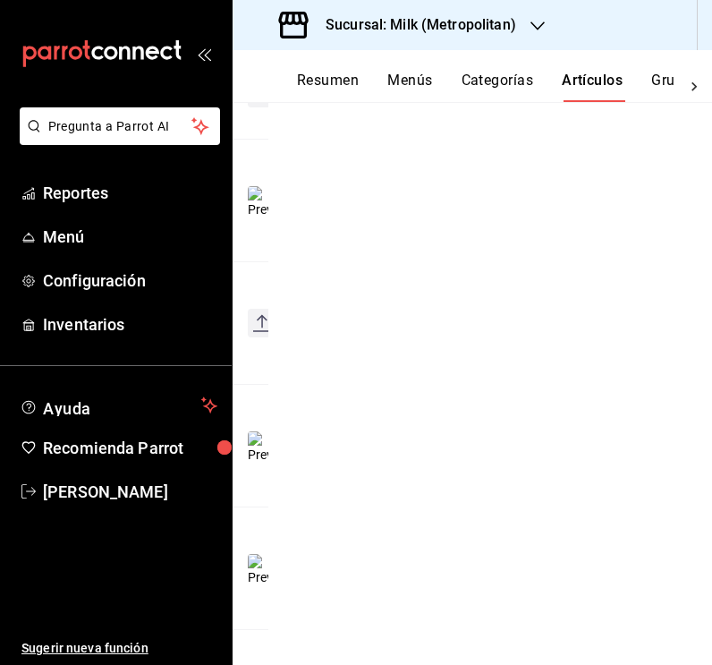
scroll to position [392, 0]
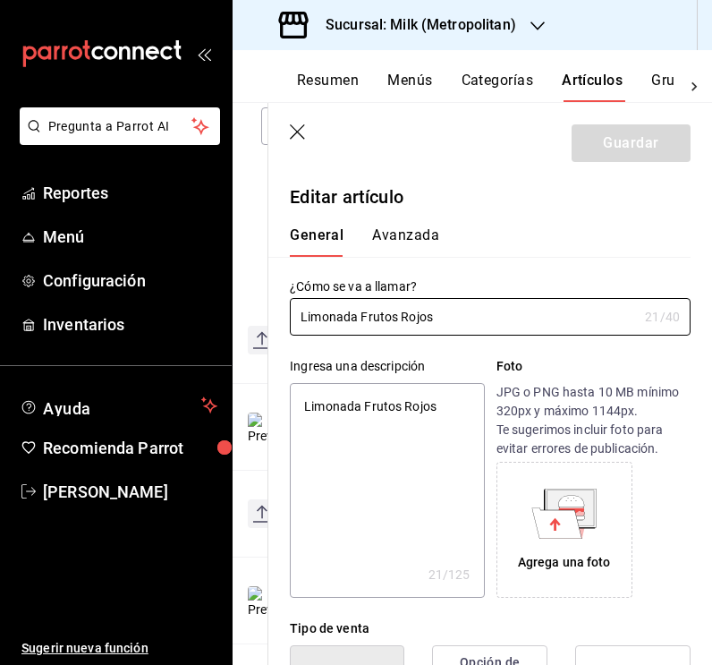
type textarea "x"
type input "$85.00"
type input "Limonada Frutos Rojos"
type textarea "x"
type input "Limonada Frutos Rojos 3"
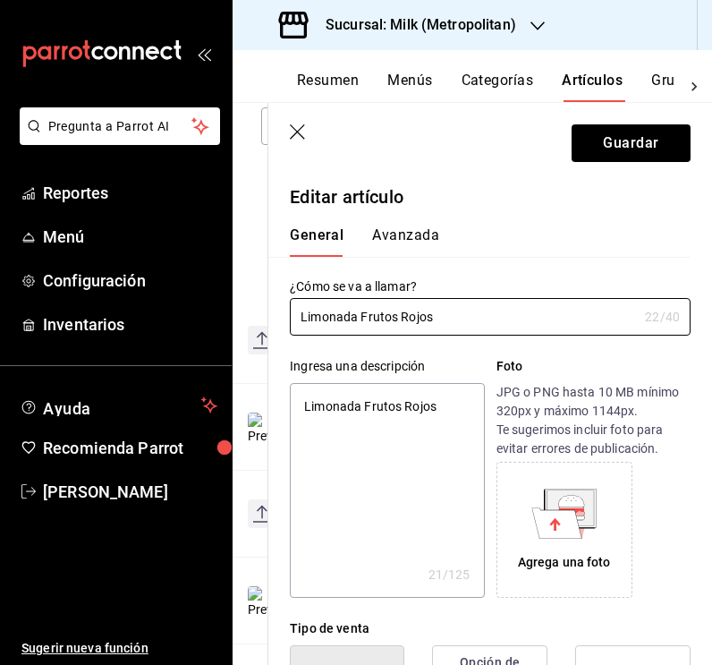
type textarea "x"
type input "Limonada Frutos Rojos 35"
type textarea "x"
type input "Limonada Frutos Rojos 355"
type textarea "x"
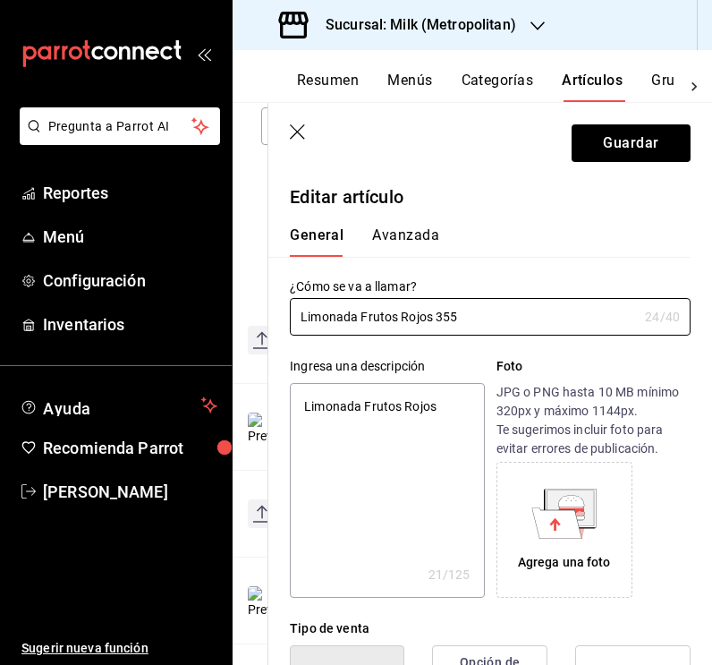
type input "Limonada Frutos Rojos 355m"
type textarea "x"
type input "Limonada Frutos Rojos 355ml"
type textarea "x"
drag, startPoint x: 489, startPoint y: 313, endPoint x: 291, endPoint y: 323, distance: 198.8
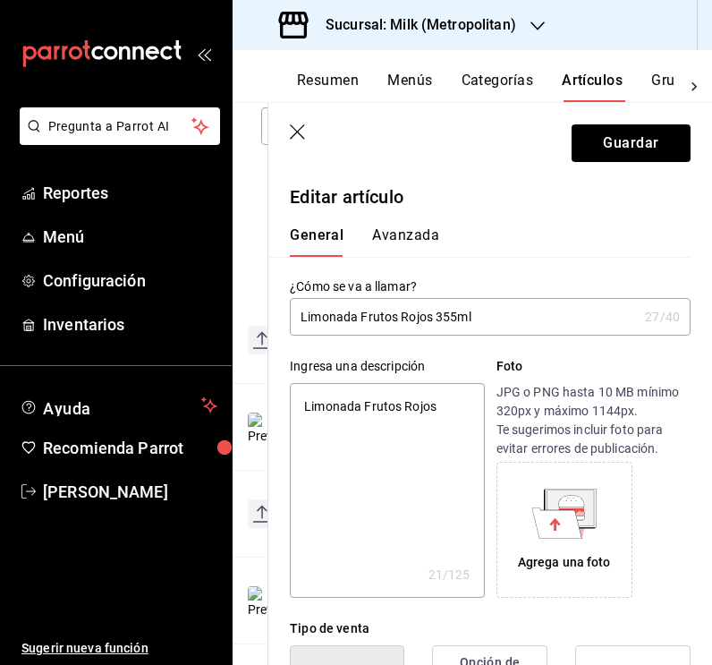
click at [291, 323] on input "Limonada Frutos Rojos 355ml" at bounding box center [464, 317] width 348 height 36
type input "Limonada Frutos Rojos 355ml"
type textarea "x"
click at [397, 406] on textarea "Limonada Frutos Rojos" at bounding box center [387, 490] width 194 height 215
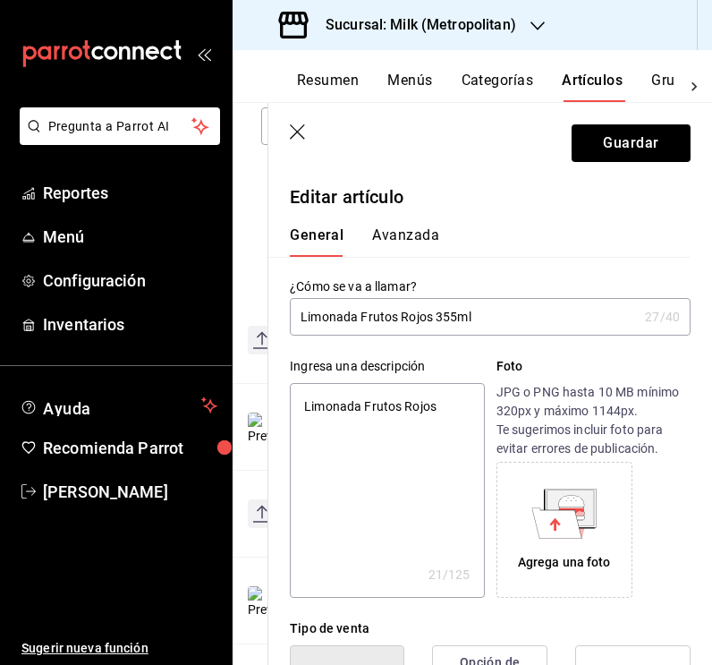
click at [397, 406] on textarea "Limonada Frutos Rojos" at bounding box center [387, 490] width 194 height 215
paste textarea "355ml"
type textarea "Limonada Frutos Rojos 355ml"
type textarea "x"
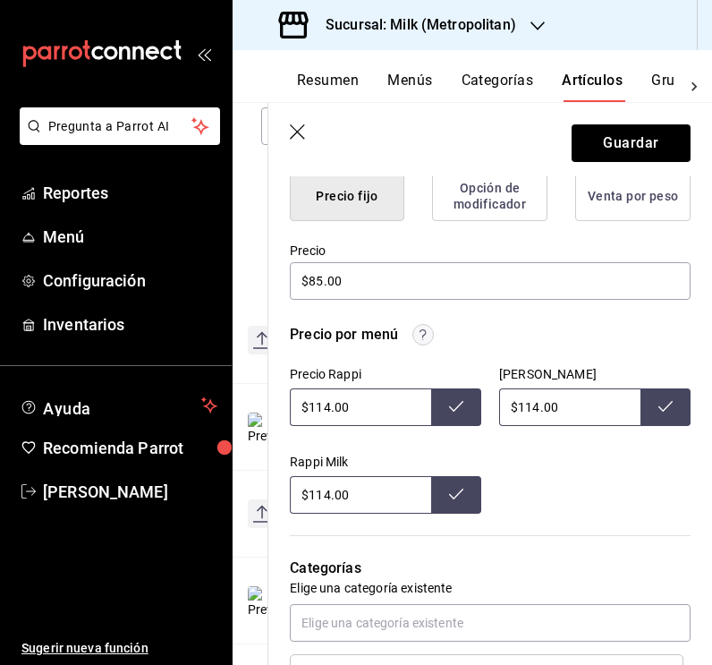
scroll to position [492, 0]
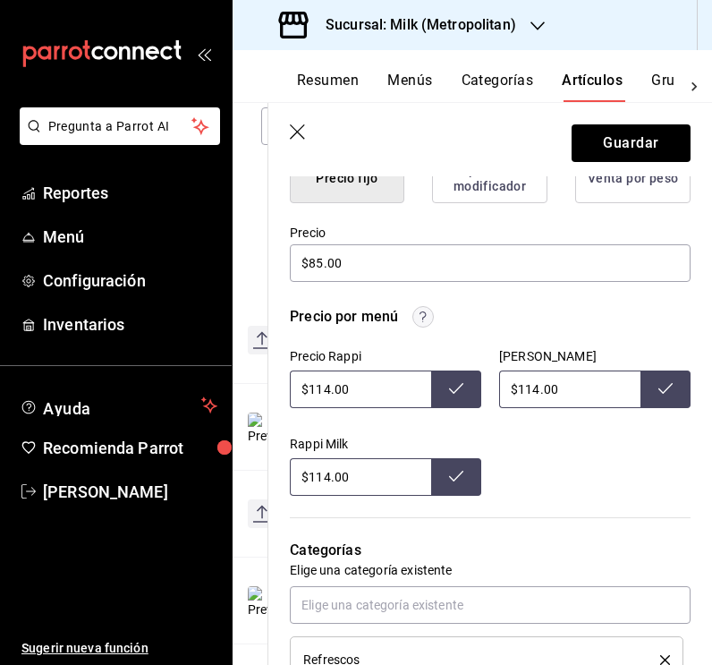
type textarea "Limonada Frutos Rojos 355ml"
type textarea "x"
click at [537, 388] on input "$114.00" at bounding box center [569, 389] width 141 height 38
type input "$119.00"
click at [676, 395] on button at bounding box center [666, 389] width 50 height 38
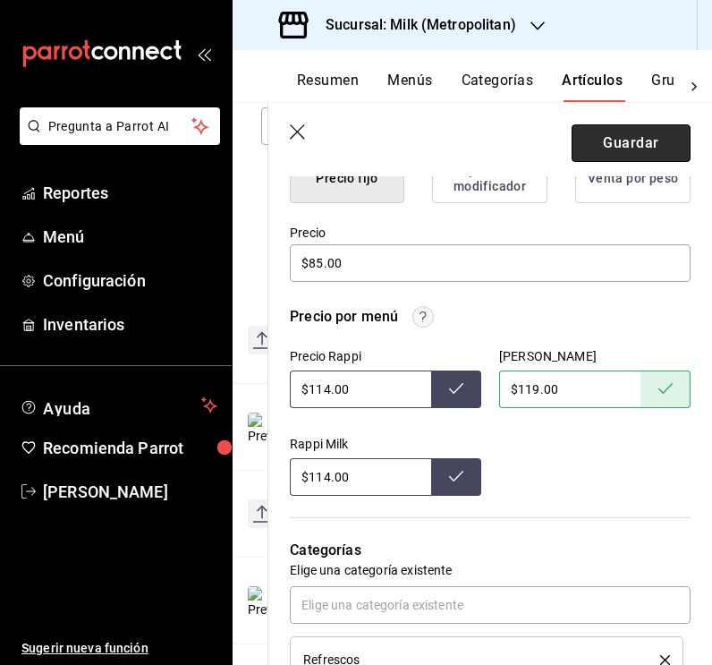
click at [625, 140] on button "Guardar" at bounding box center [631, 143] width 119 height 38
type textarea "x"
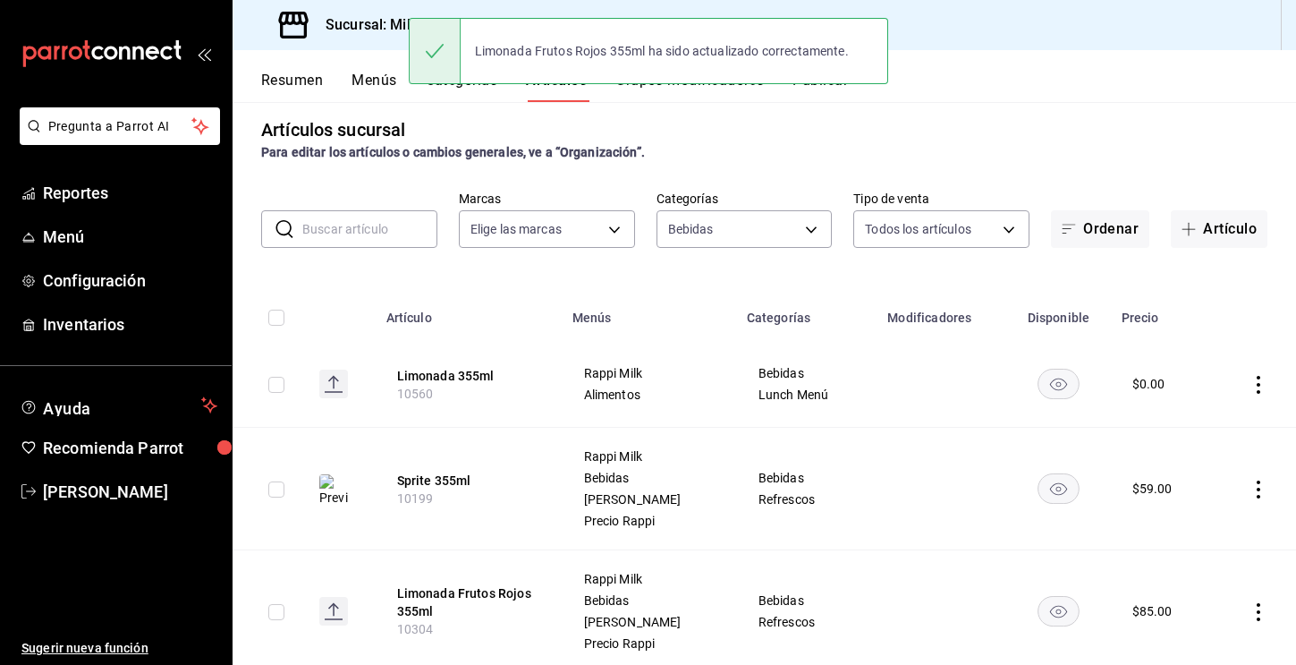
click at [284, 79] on button "Resumen" at bounding box center [292, 87] width 62 height 30
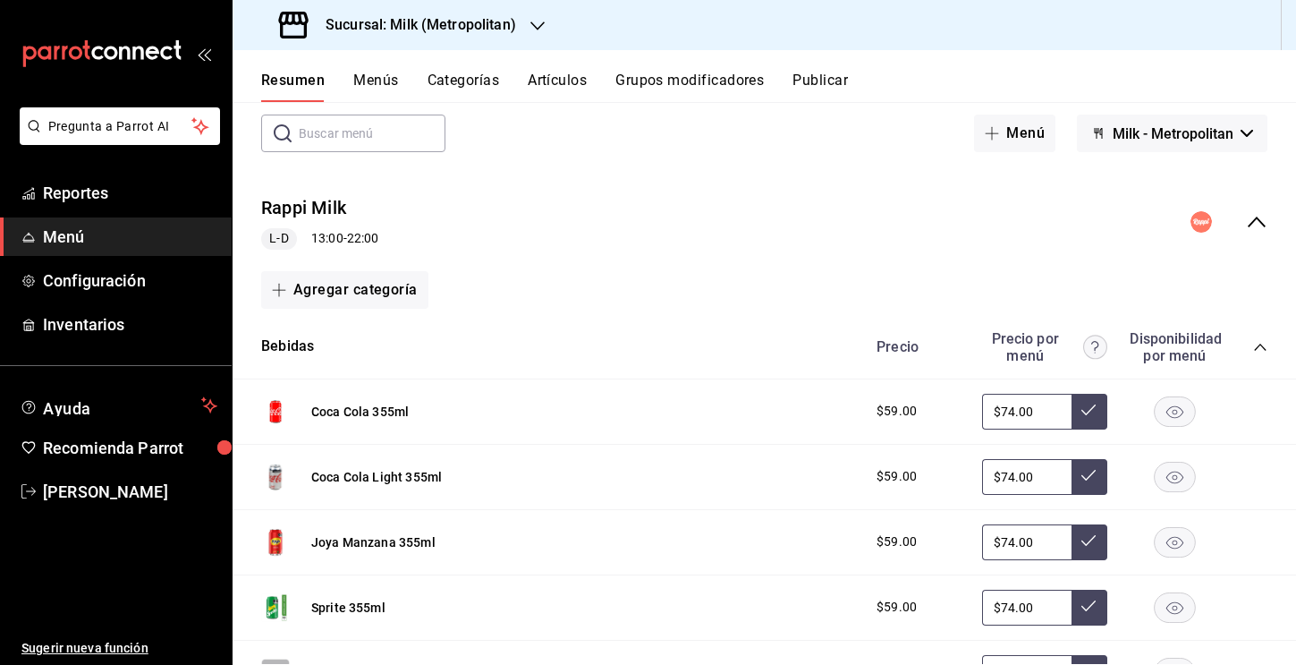
scroll to position [97, 0]
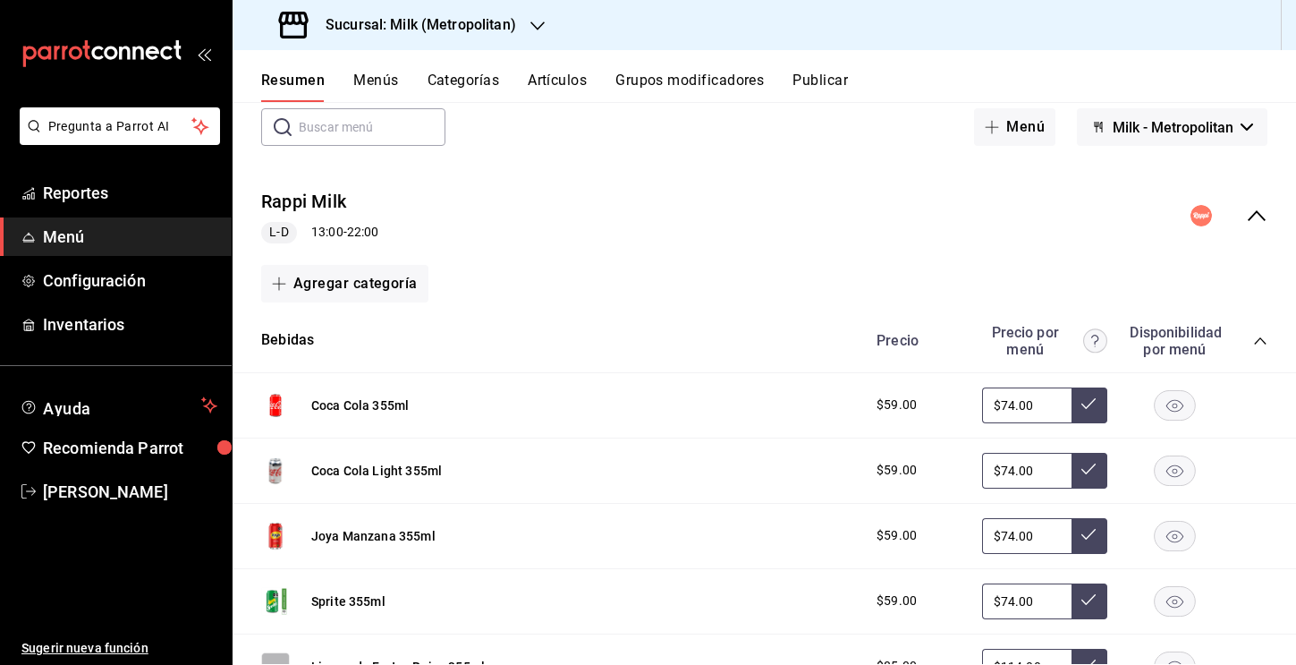
click at [711, 342] on icon "collapse-category-row" at bounding box center [1260, 341] width 14 height 14
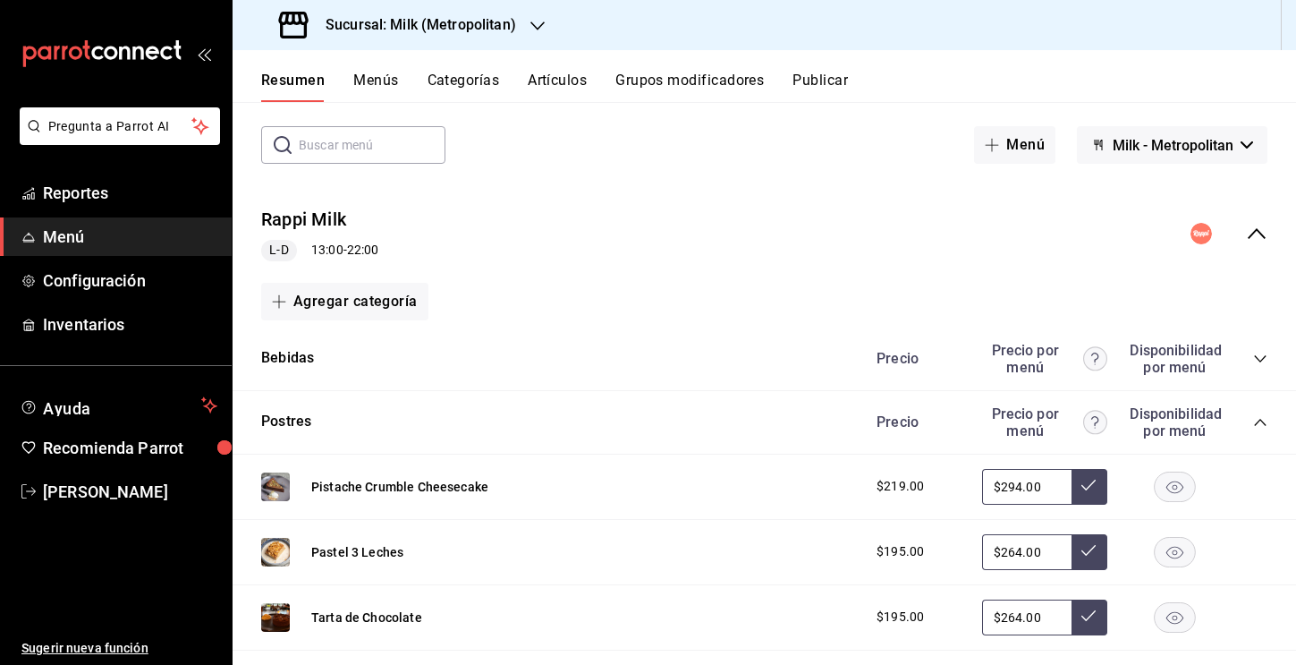
scroll to position [72, 0]
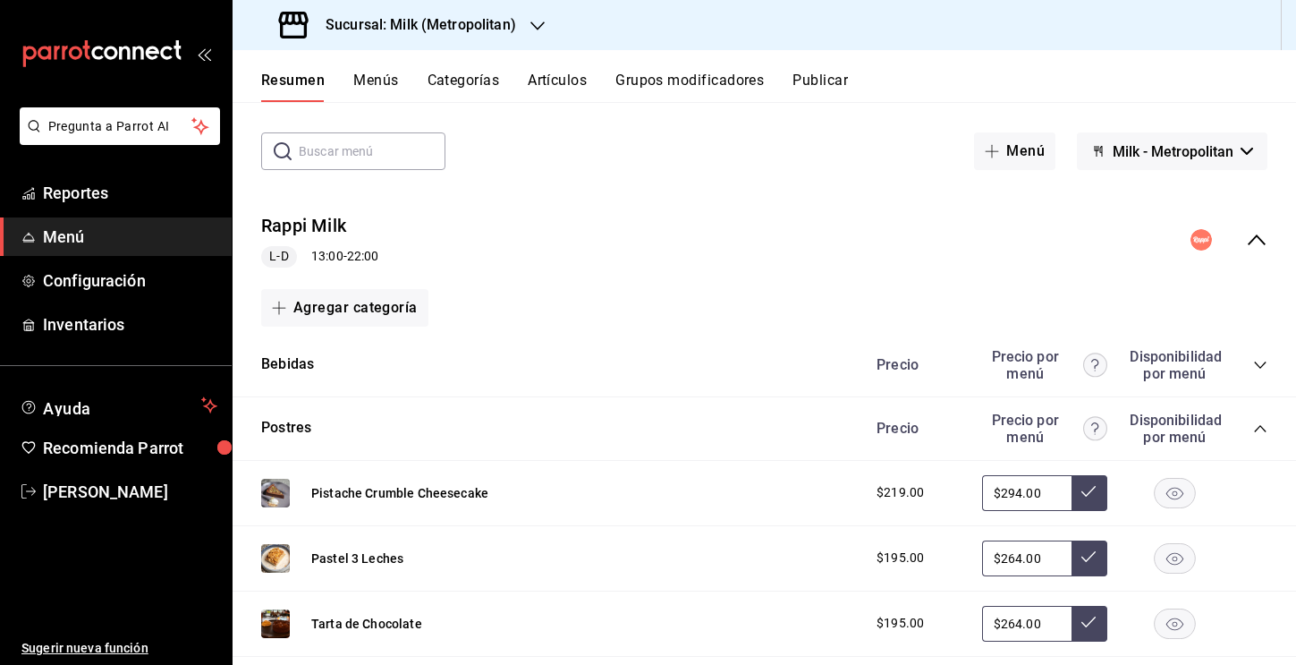
click at [711, 425] on icon "collapse-category-row" at bounding box center [1260, 428] width 14 height 14
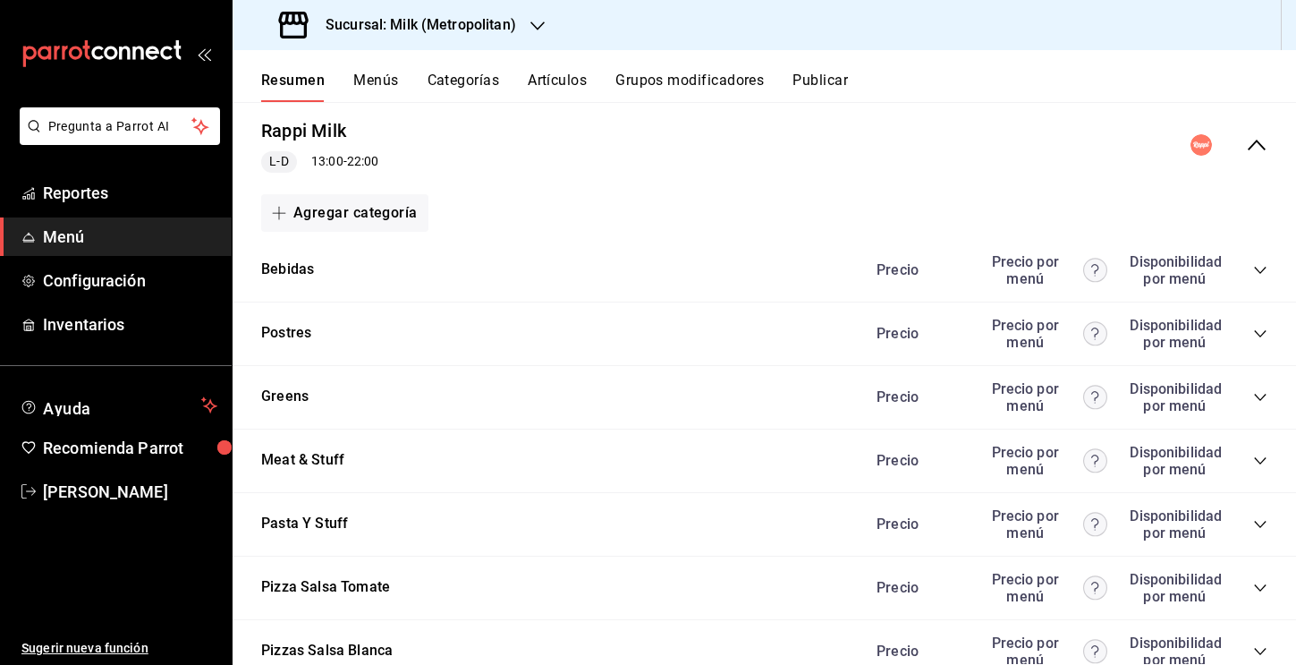
scroll to position [217, 0]
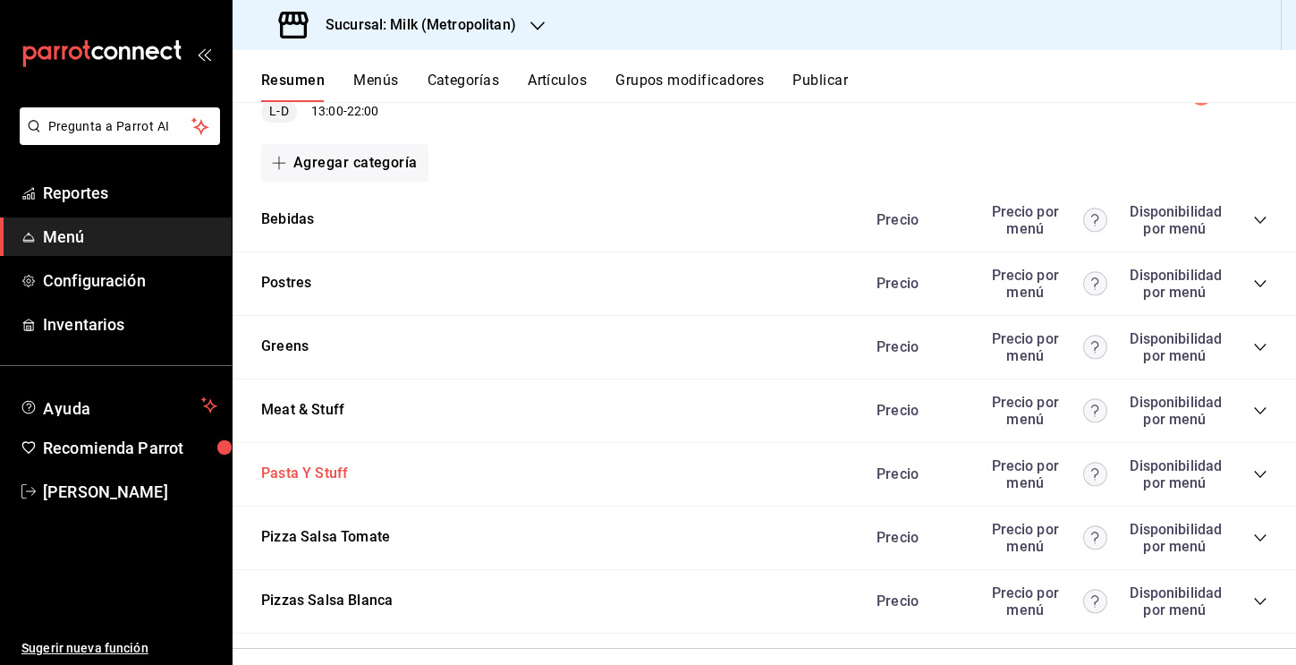
click at [310, 474] on button "Pasta Y Stuff" at bounding box center [304, 473] width 87 height 21
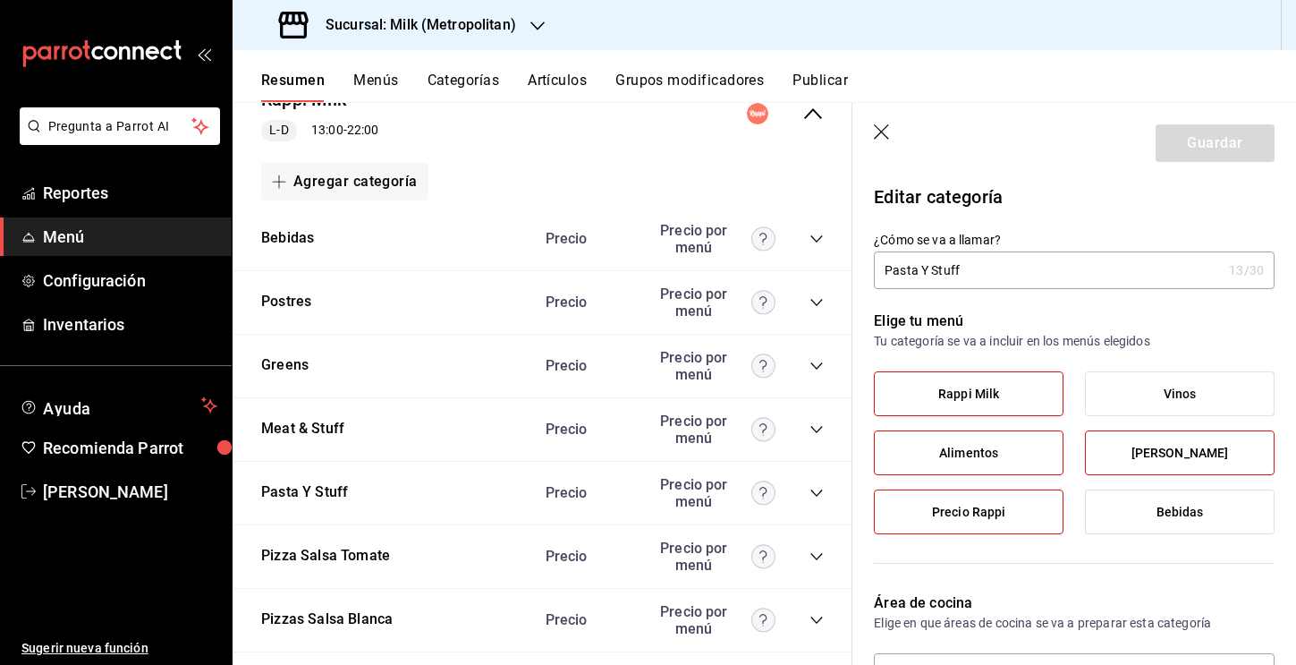
drag, startPoint x: 961, startPoint y: 269, endPoint x: 914, endPoint y: 269, distance: 46.5
click at [711, 269] on input "Pasta Y Stuff" at bounding box center [1048, 270] width 348 height 36
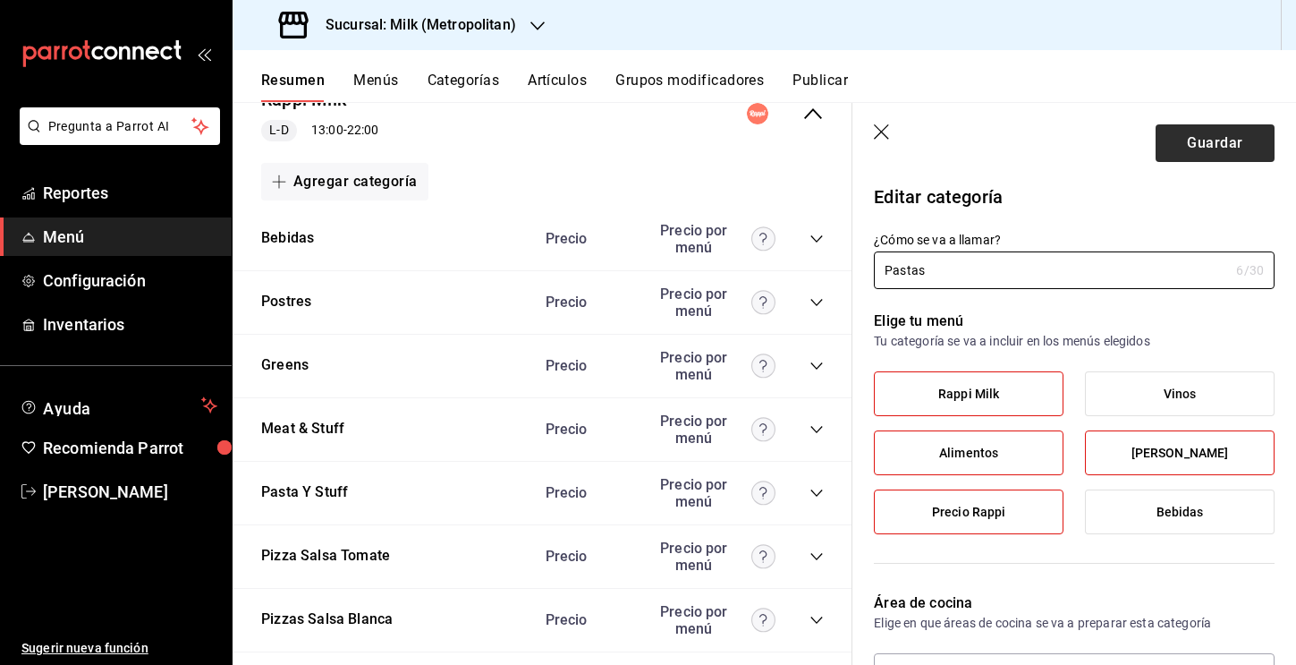
type input "Pastas"
click at [711, 143] on button "Guardar" at bounding box center [1215, 143] width 119 height 38
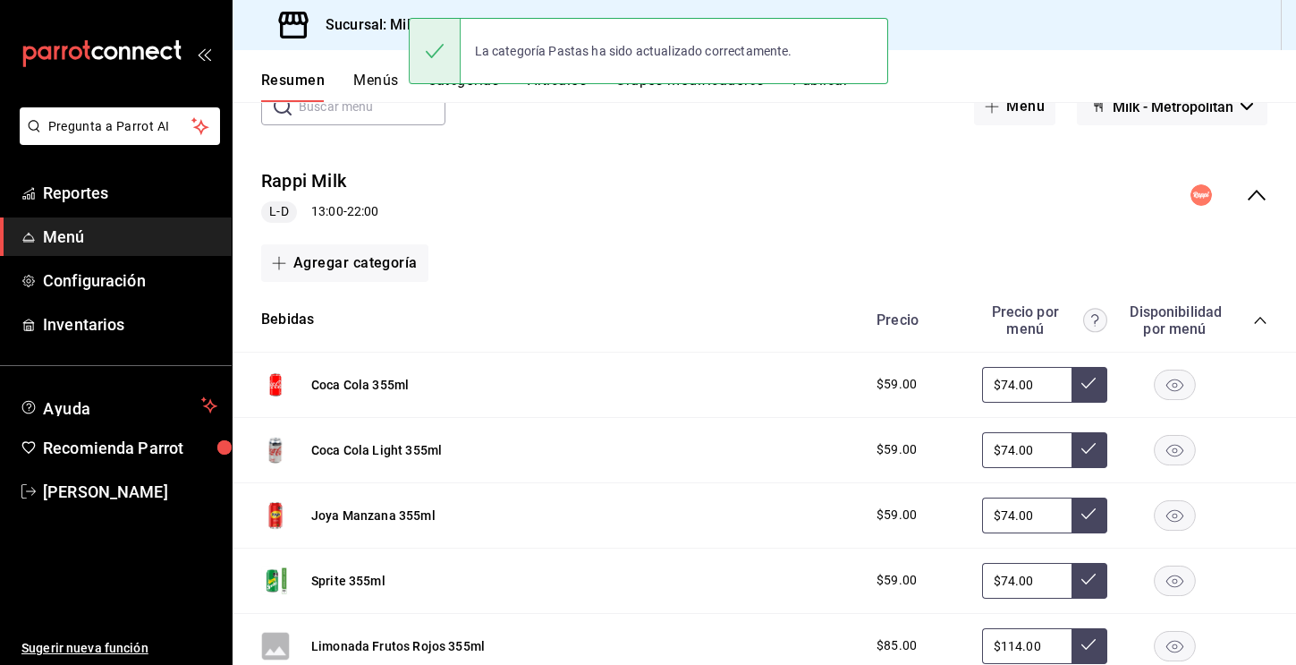
scroll to position [115, 0]
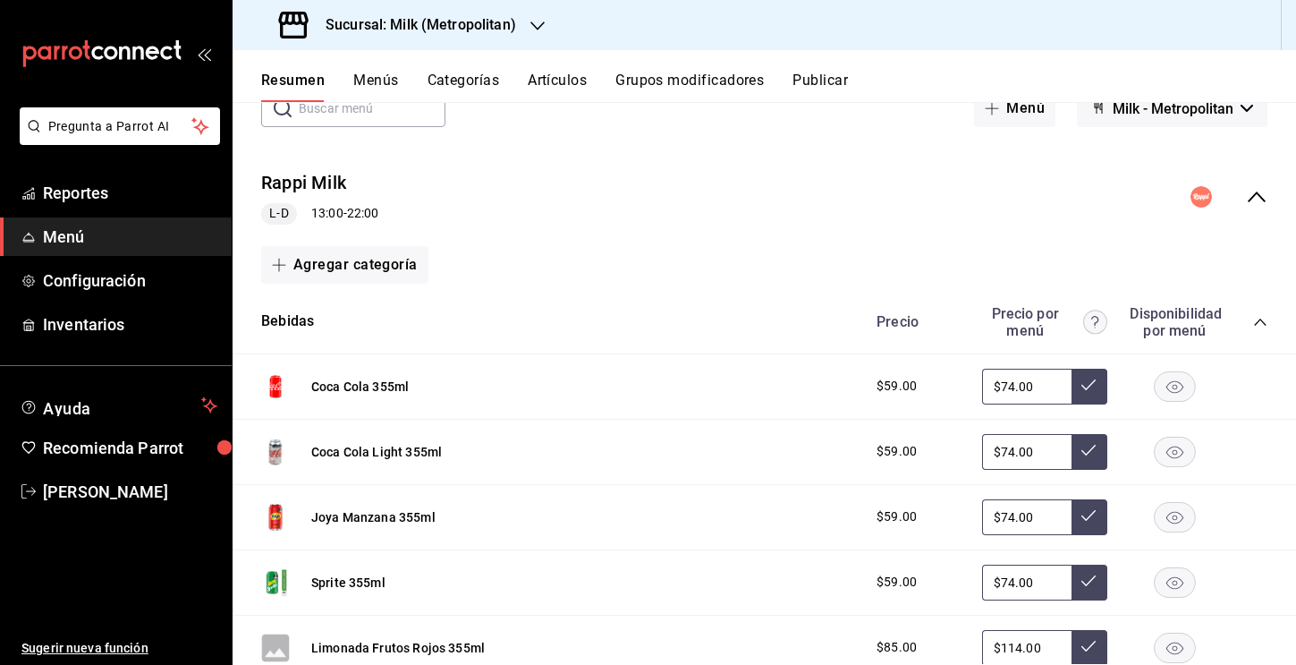
click at [379, 89] on button "Menús" at bounding box center [375, 87] width 45 height 30
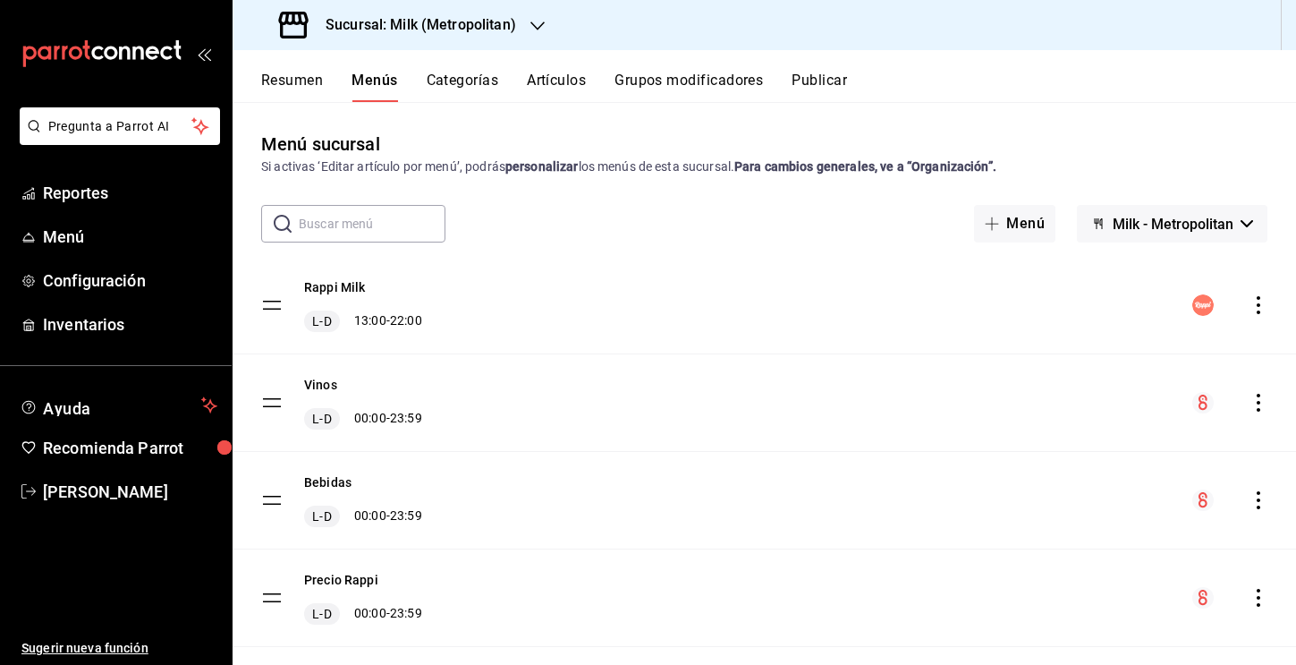
click at [472, 88] on button "Categorías" at bounding box center [463, 87] width 72 height 30
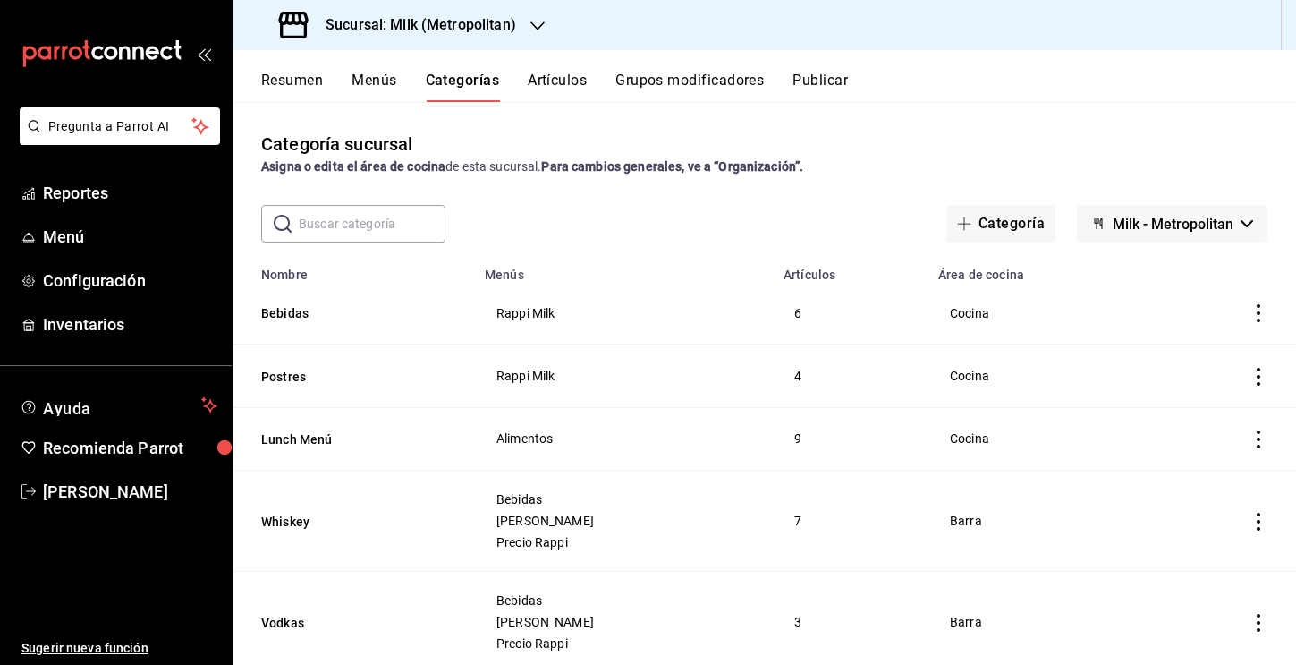
click at [564, 78] on button "Artículos" at bounding box center [557, 87] width 59 height 30
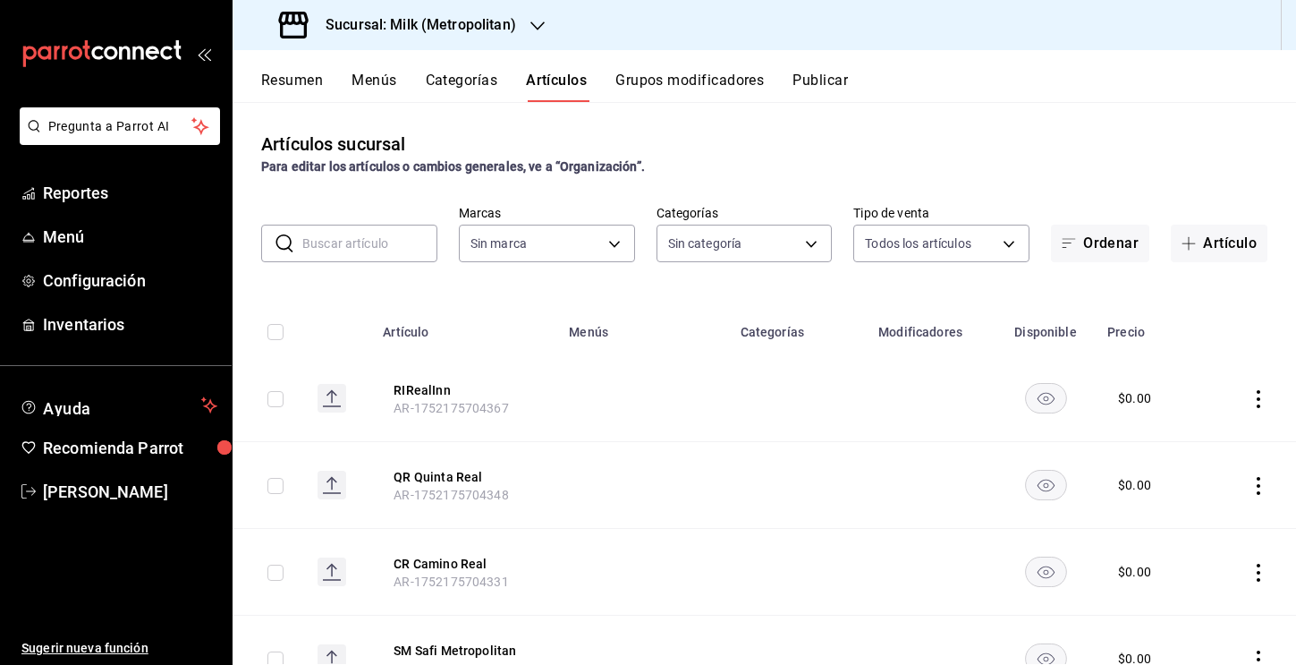
type input "fbf31d31-2f2b-4237-995d-38390db3ab3c,31a0c446-79f5-47bd-9ac6-7558eafd8a6e,879ad…"
type input "57c9fc47-e65f-4221-a10c-96a6466a6251"
click at [301, 85] on button "Resumen" at bounding box center [292, 87] width 62 height 30
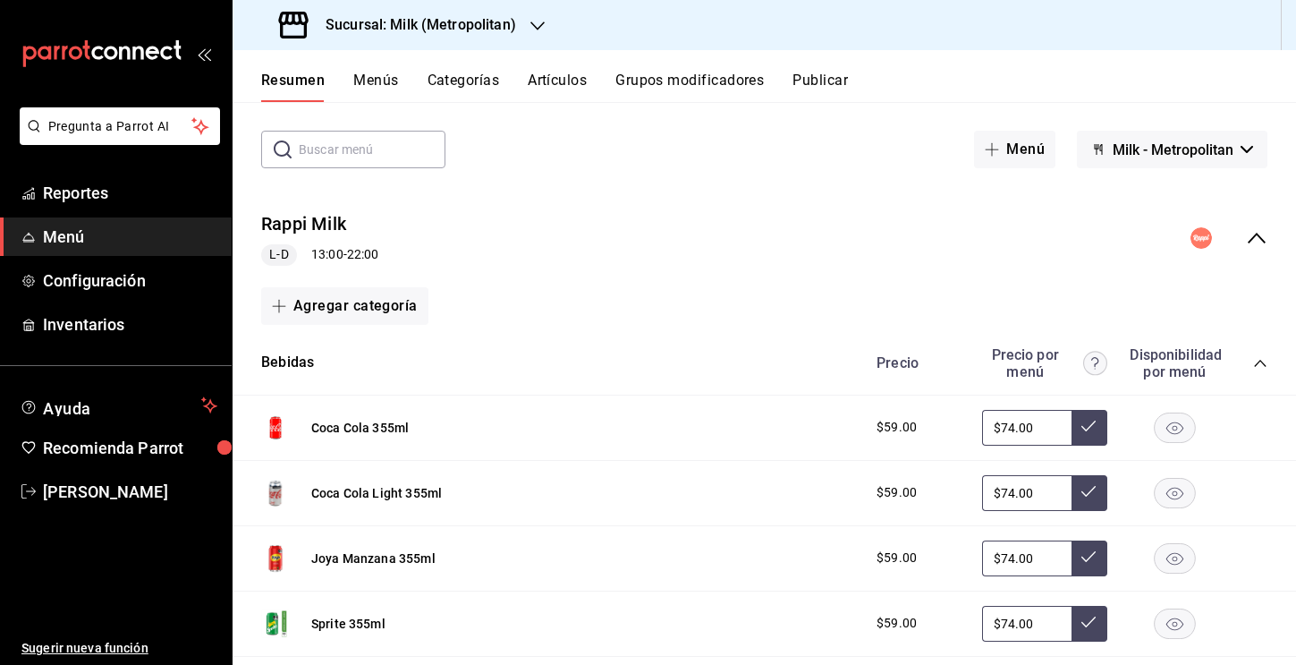
scroll to position [95, 0]
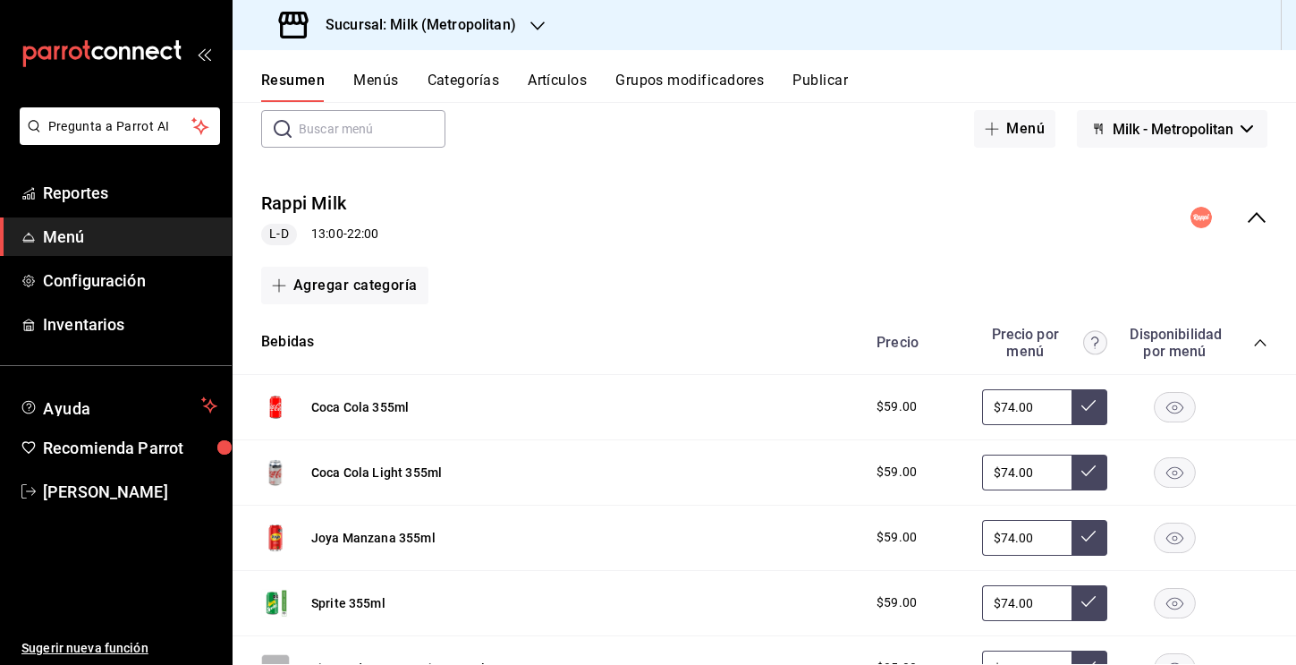
click at [711, 341] on icon "collapse-category-row" at bounding box center [1260, 342] width 14 height 14
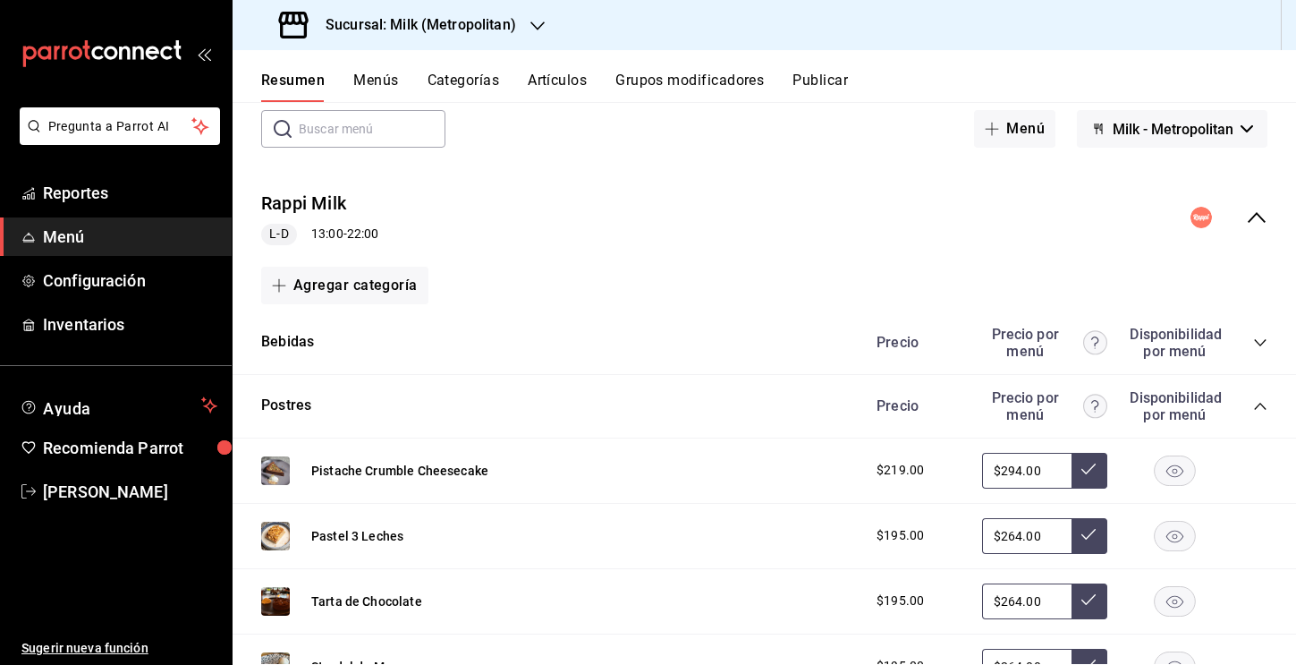
click at [711, 403] on icon "collapse-category-row" at bounding box center [1260, 406] width 12 height 7
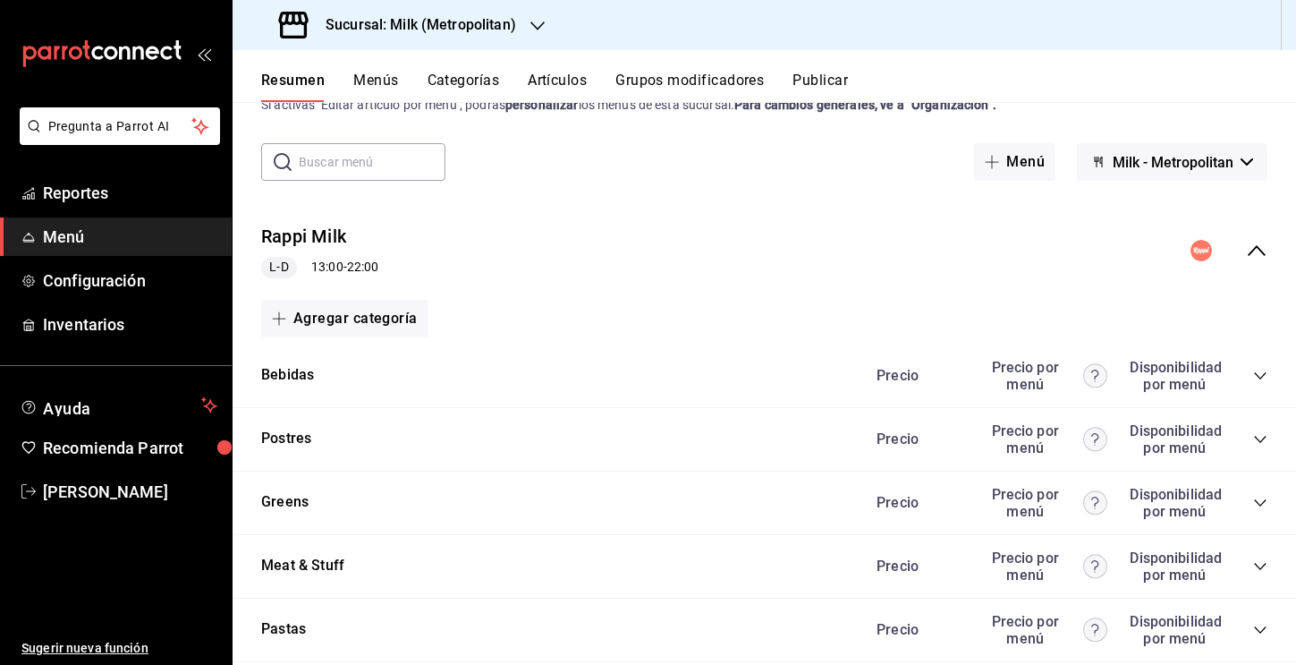
scroll to position [34, 0]
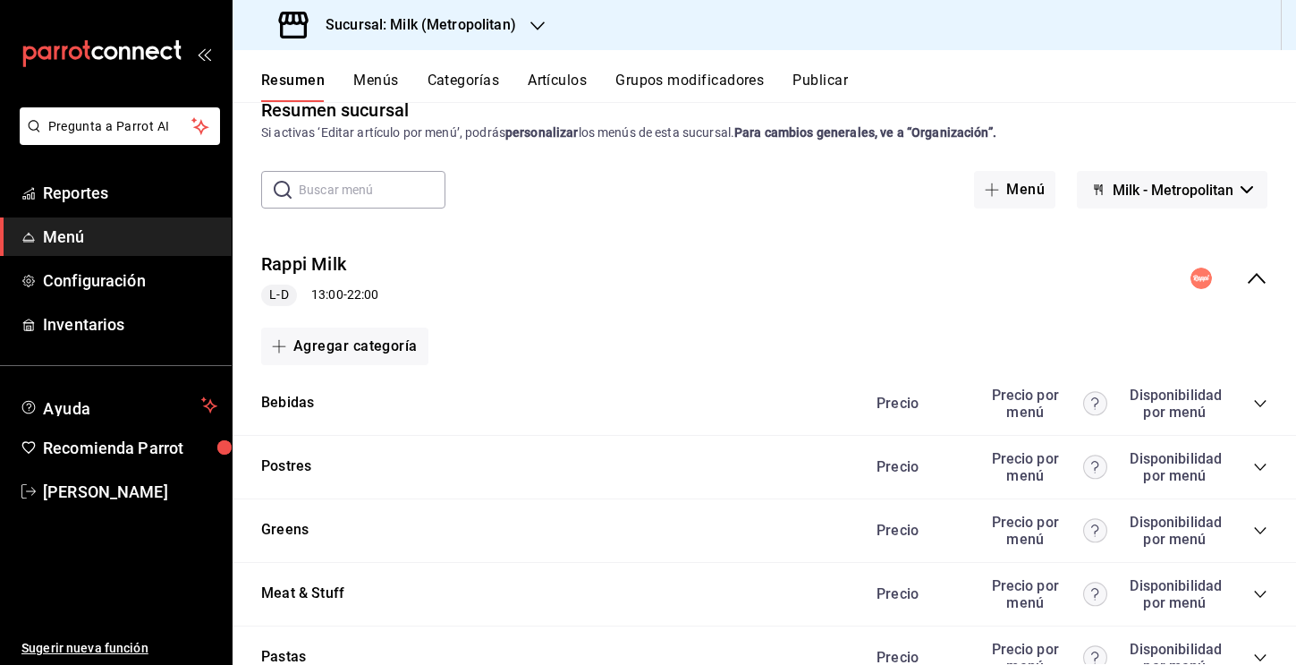
click at [371, 82] on button "Menús" at bounding box center [375, 87] width 45 height 30
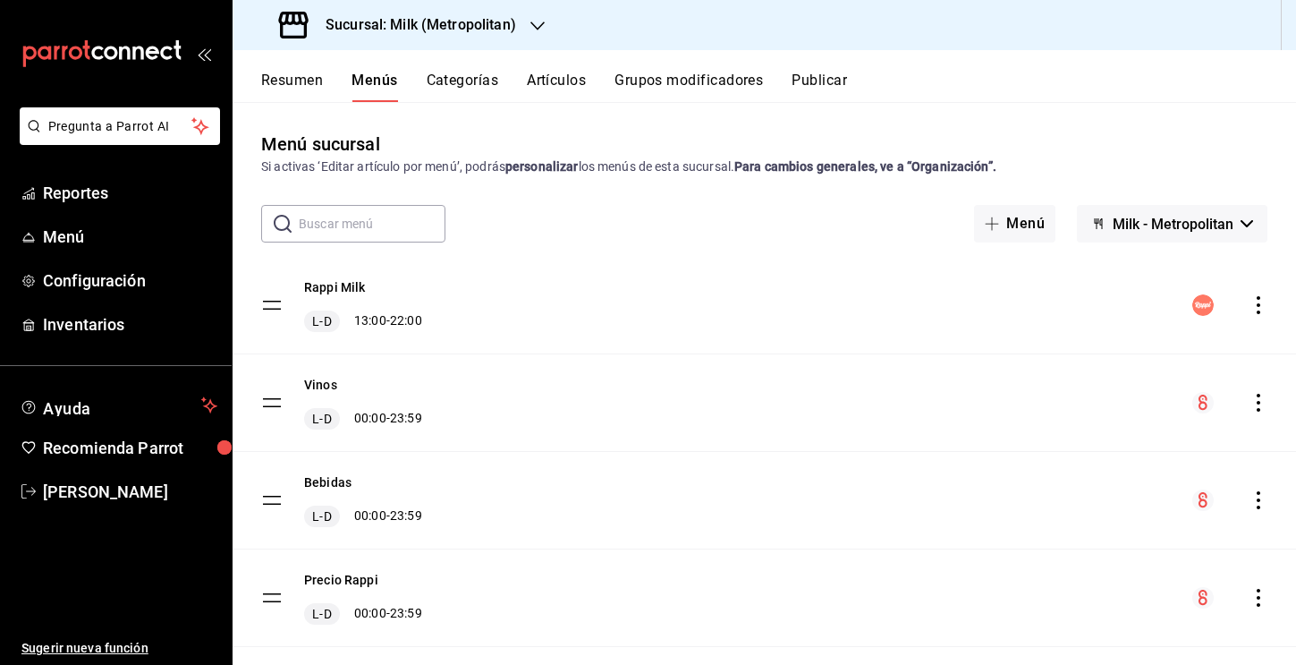
click at [711, 305] on icon "actions" at bounding box center [1259, 305] width 18 height 18
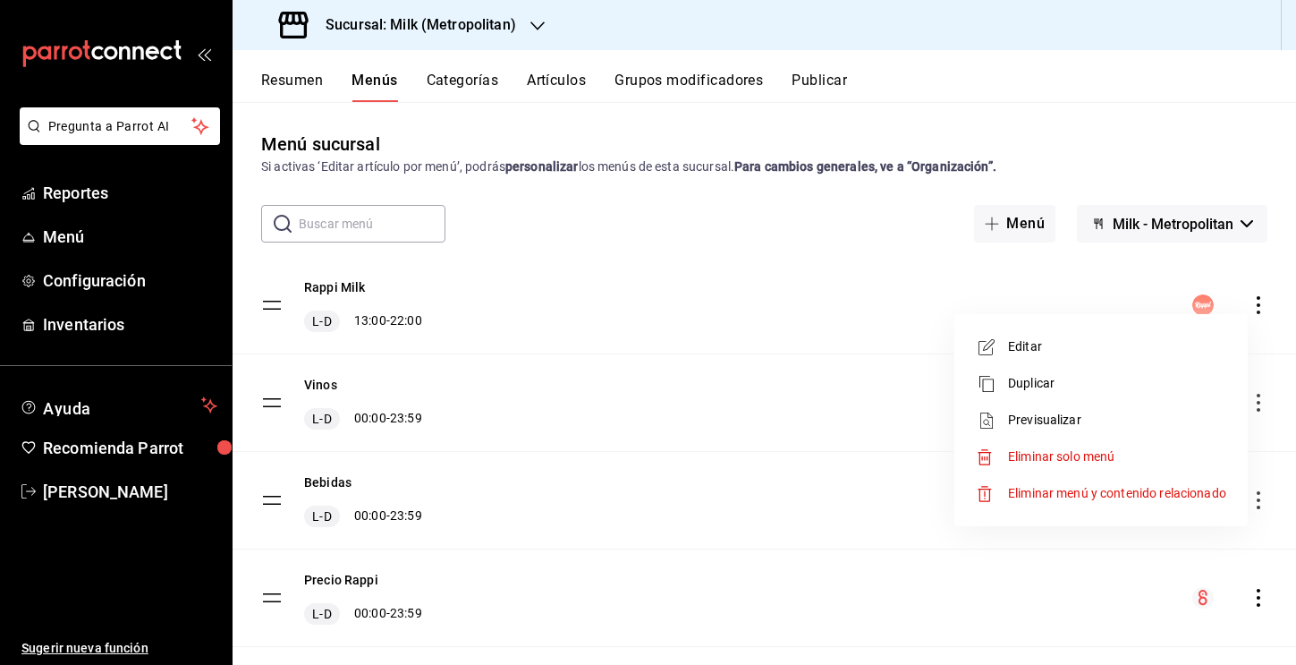
click at [711, 305] on div at bounding box center [648, 332] width 1296 height 665
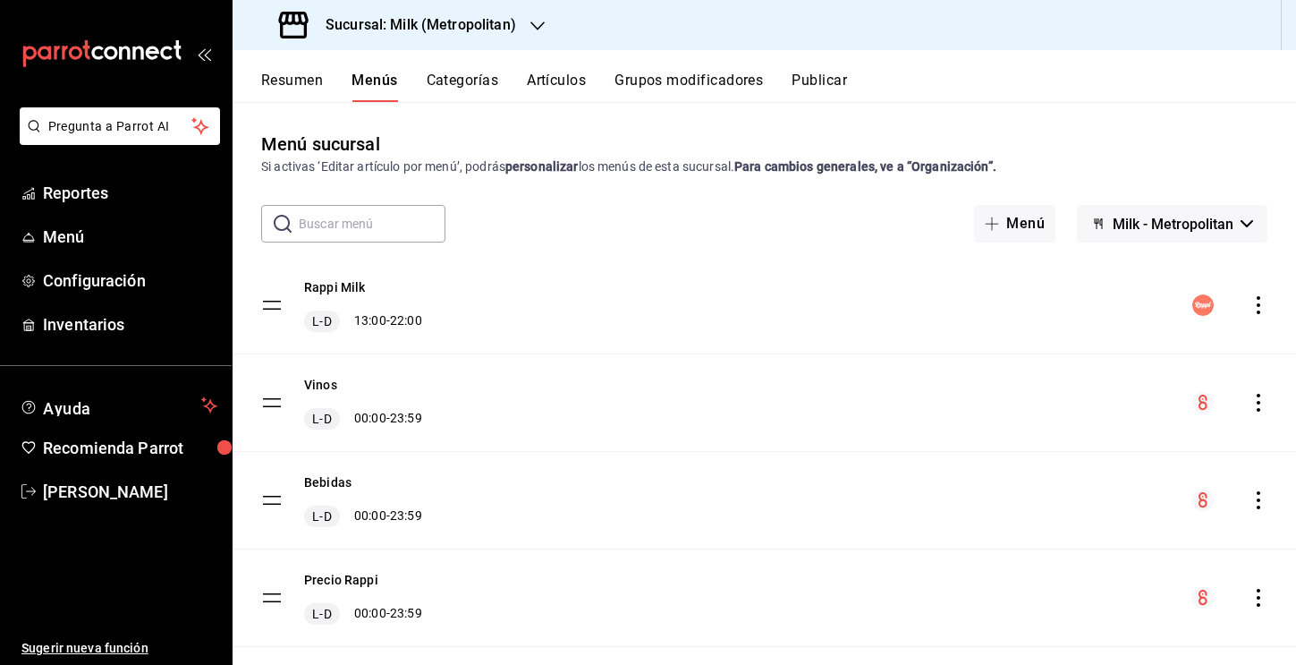
click at [477, 85] on button "Categorías" at bounding box center [463, 87] width 72 height 30
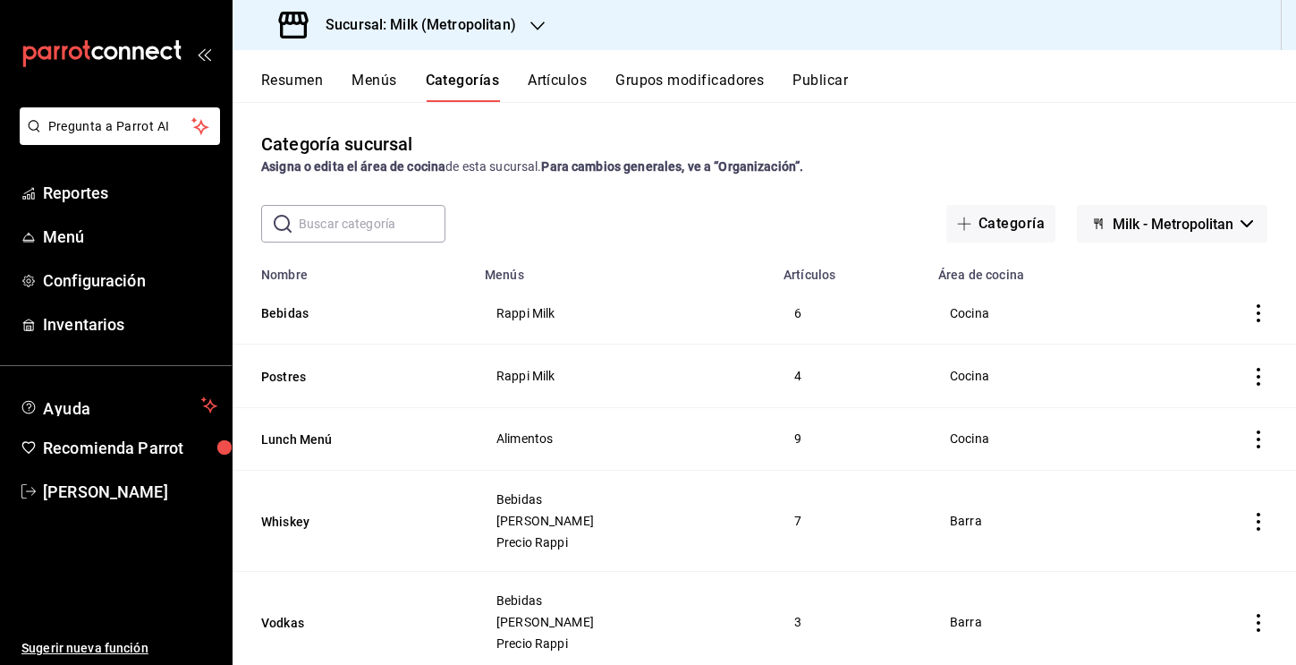
click at [562, 90] on button "Artículos" at bounding box center [557, 87] width 59 height 30
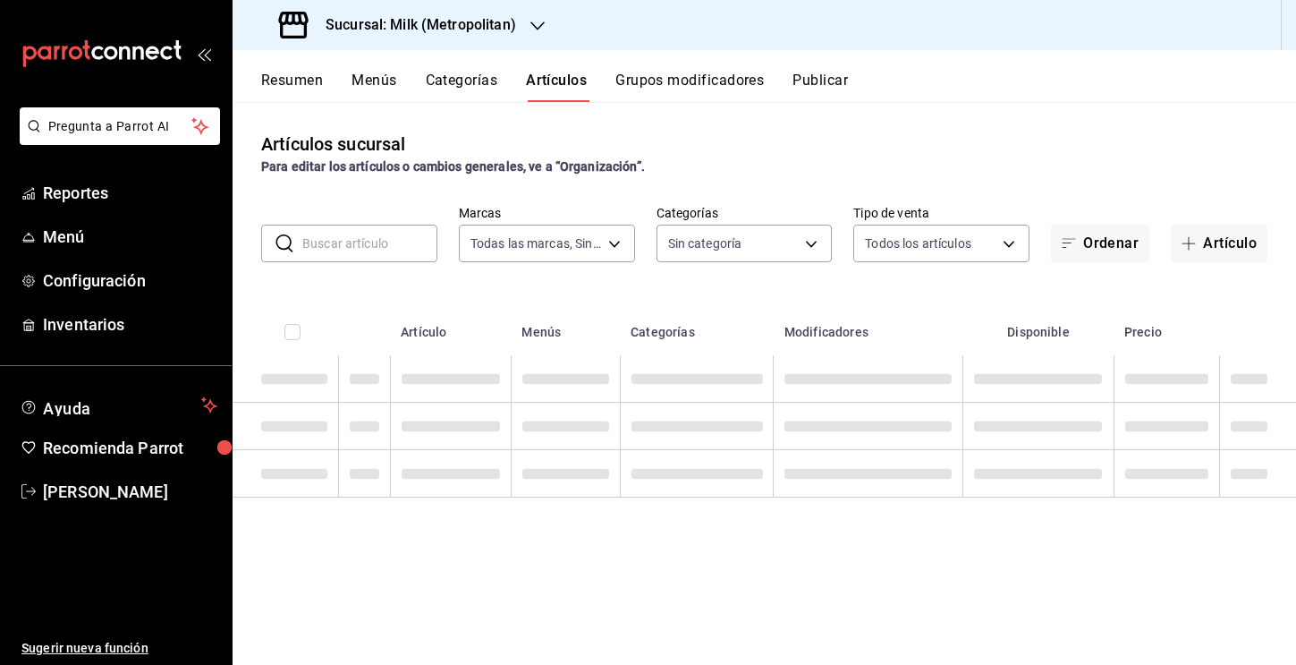
type input "57c9fc47-e65f-4221-a10c-96a6466a6251"
type input "fbf31d31-2f2b-4237-995d-38390db3ab3c,31a0c446-79f5-47bd-9ac6-7558eafd8a6e,879ad…"
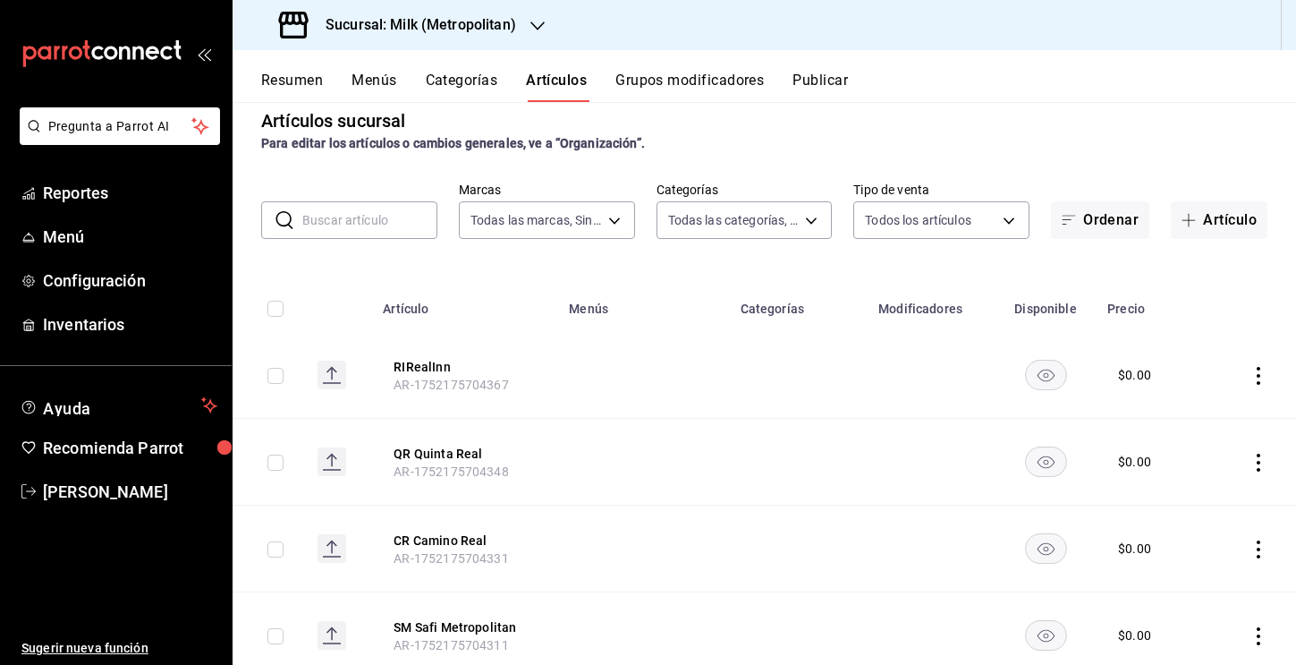
scroll to position [30, 0]
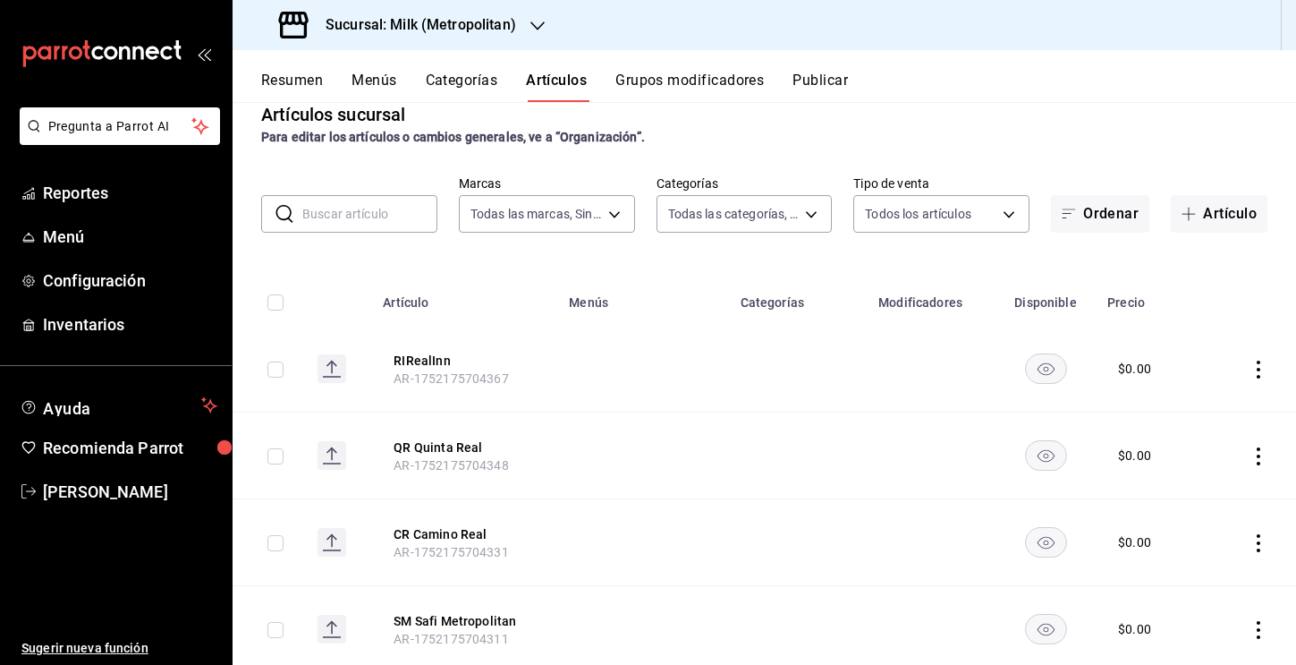
click at [471, 86] on button "Categorías" at bounding box center [462, 87] width 72 height 30
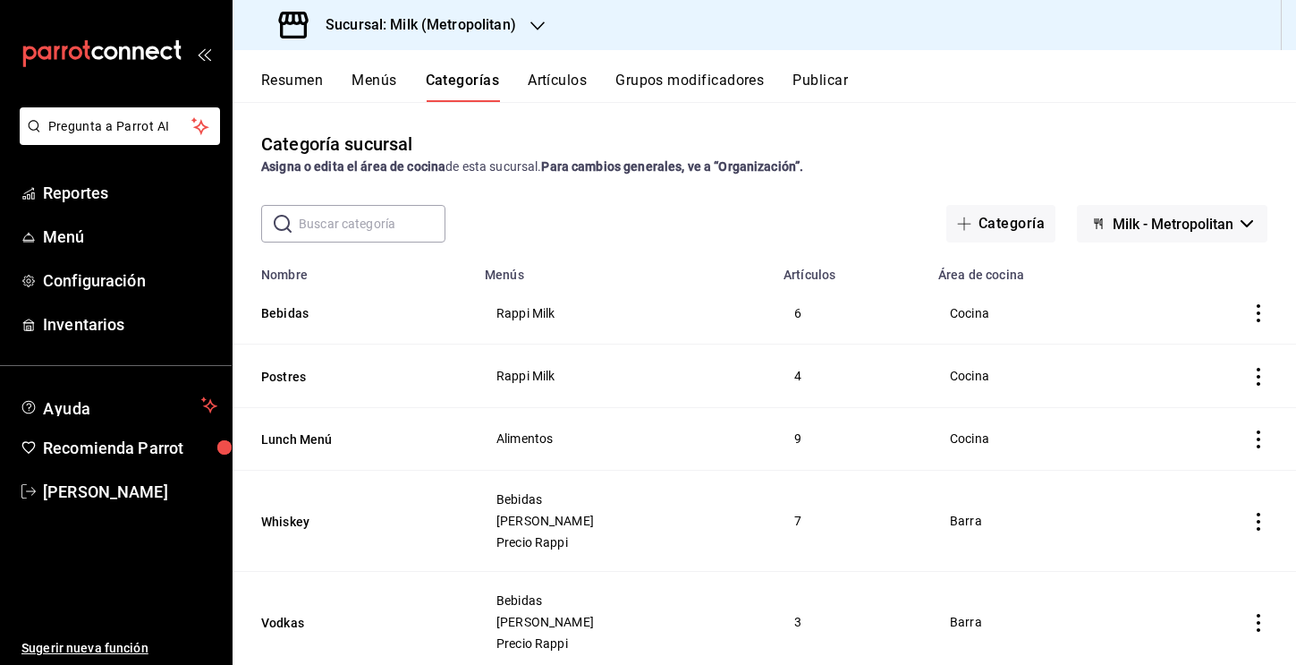
click at [374, 89] on button "Menús" at bounding box center [374, 87] width 45 height 30
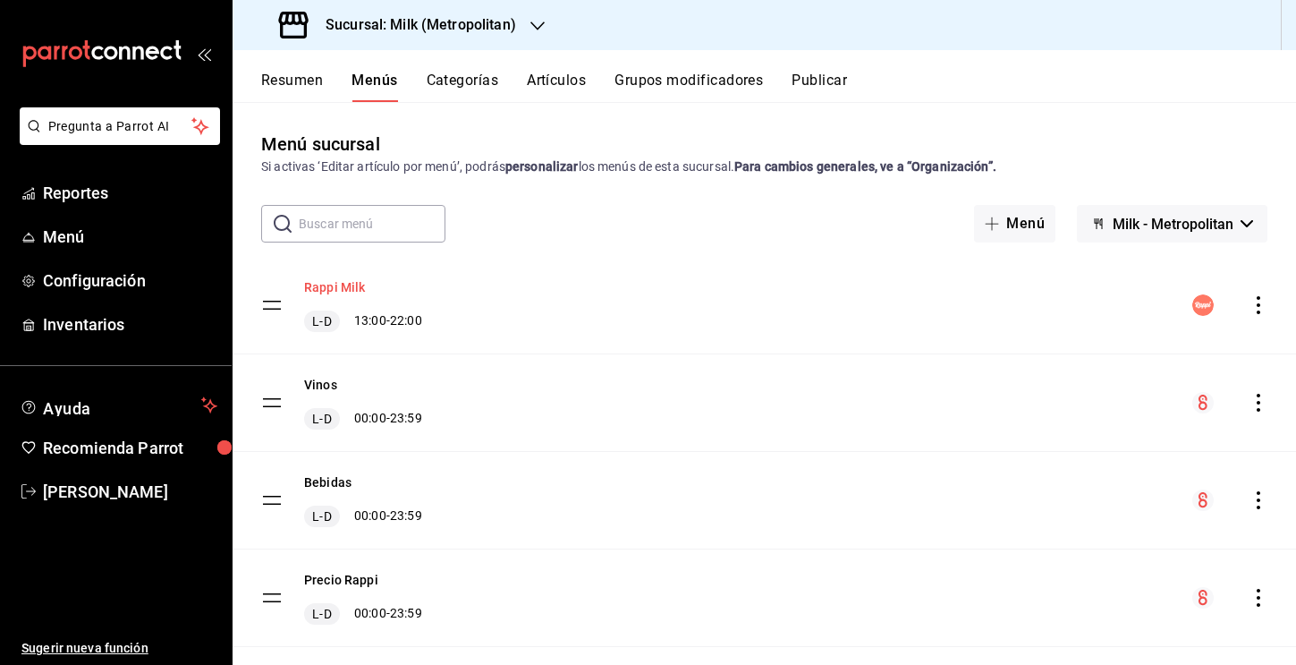
click at [336, 291] on button "Rappi Milk" at bounding box center [335, 287] width 62 height 18
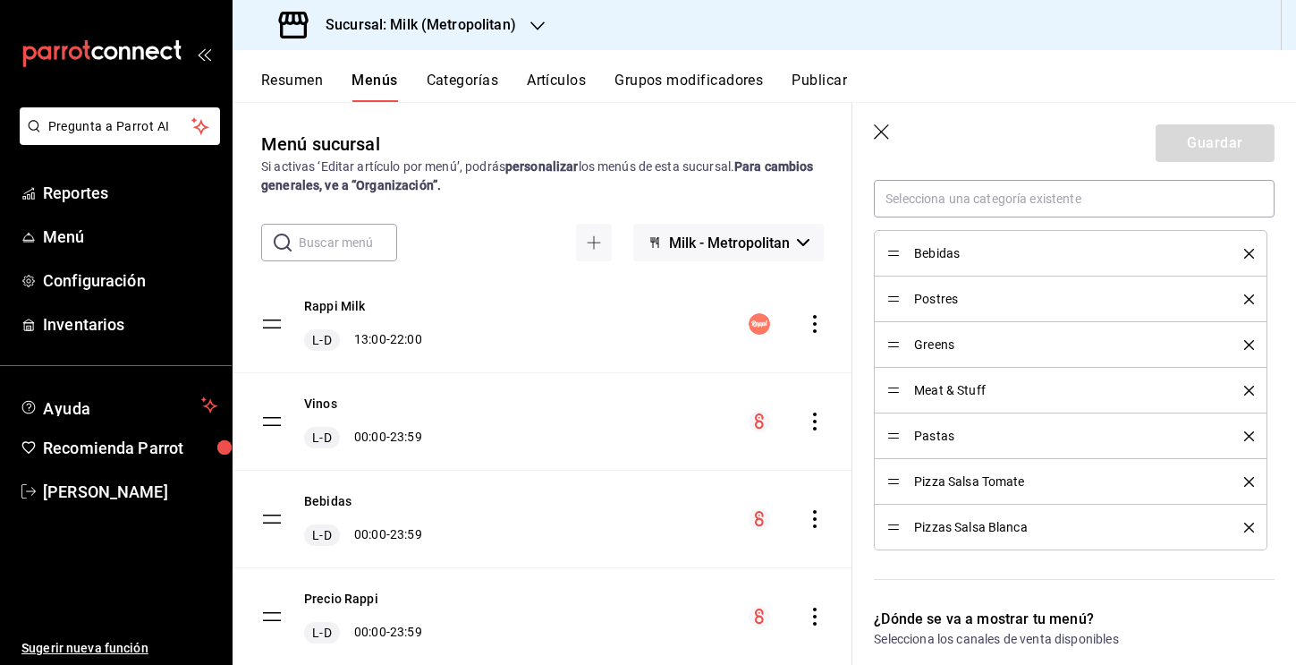
scroll to position [495, 0]
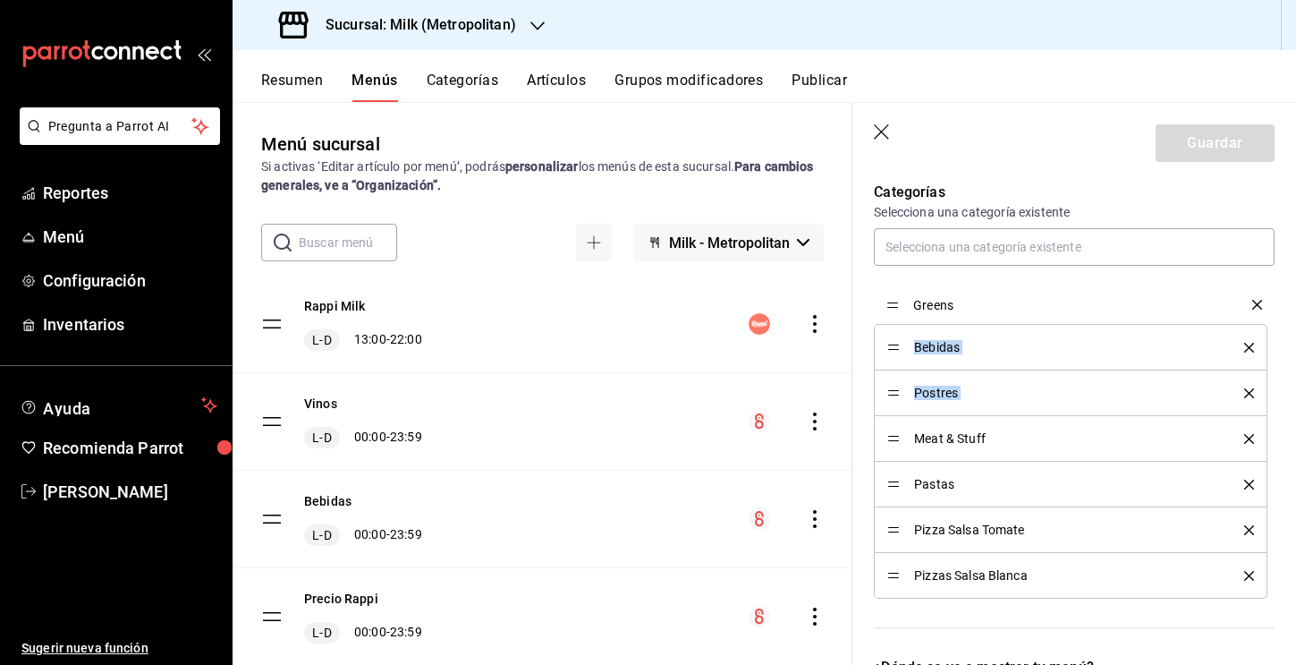
drag, startPoint x: 895, startPoint y: 395, endPoint x: 890, endPoint y: 307, distance: 88.7
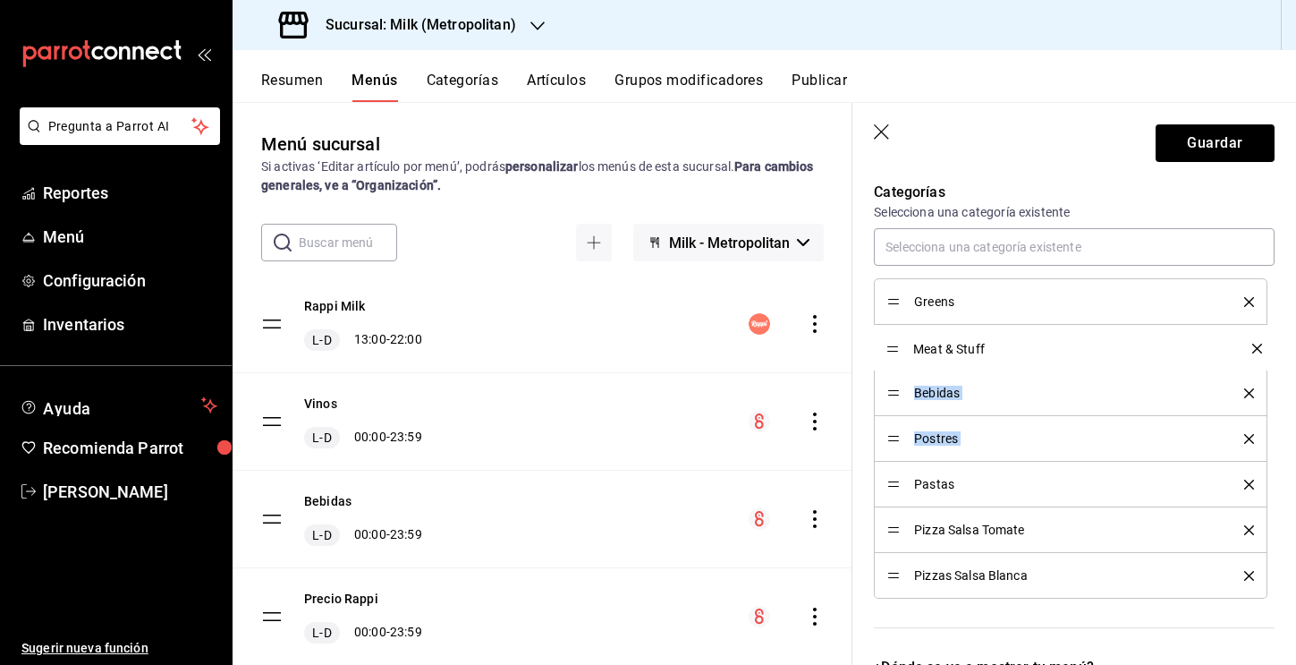
drag, startPoint x: 893, startPoint y: 437, endPoint x: 891, endPoint y: 347, distance: 90.4
click at [711, 584] on div "Pizzas Salsa Blanca" at bounding box center [1070, 575] width 367 height 20
drag, startPoint x: 895, startPoint y: 578, endPoint x: 897, endPoint y: 402, distance: 176.3
drag, startPoint x: 897, startPoint y: 581, endPoint x: 900, endPoint y: 465, distance: 116.3
click at [711, 465] on ul "Greens Meat & Stuff Pizzas Salsa Blanca Bebidas Postres Pastas Pizza Salsa Toma…" at bounding box center [1074, 438] width 401 height 320
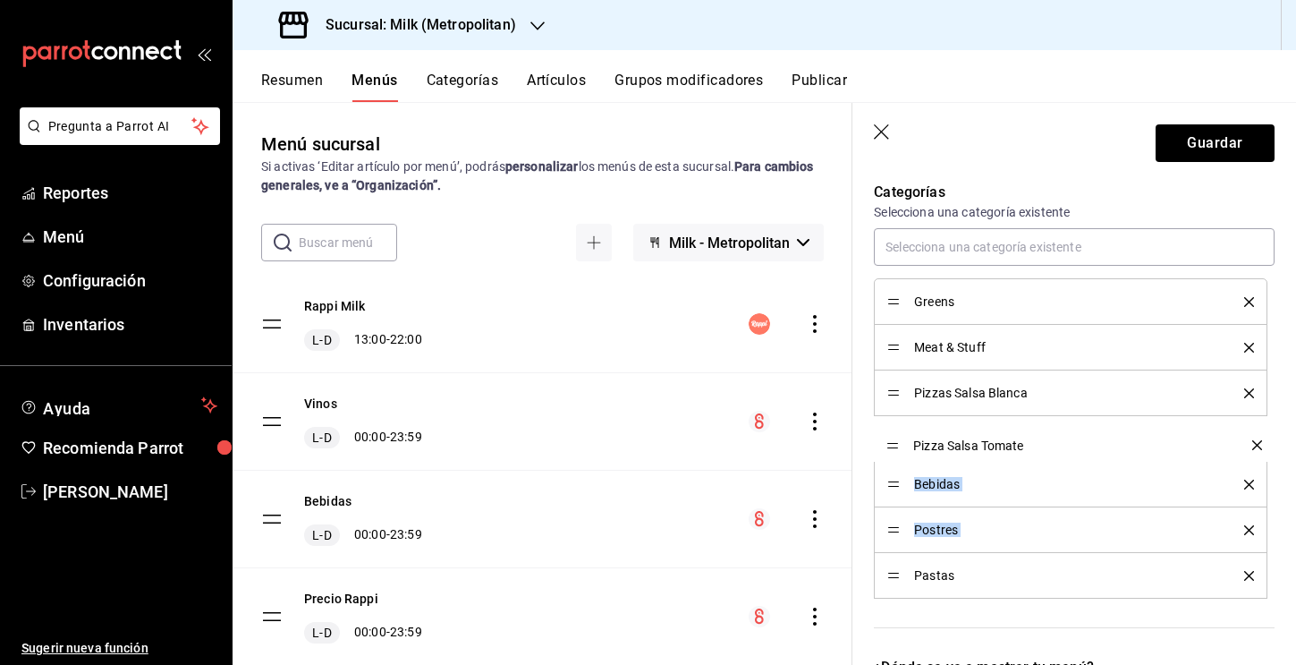
drag, startPoint x: 893, startPoint y: 577, endPoint x: 893, endPoint y: 446, distance: 130.6
drag, startPoint x: 895, startPoint y: 573, endPoint x: 895, endPoint y: 398, distance: 175.3
drag, startPoint x: 896, startPoint y: 578, endPoint x: 896, endPoint y: 531, distance: 46.5
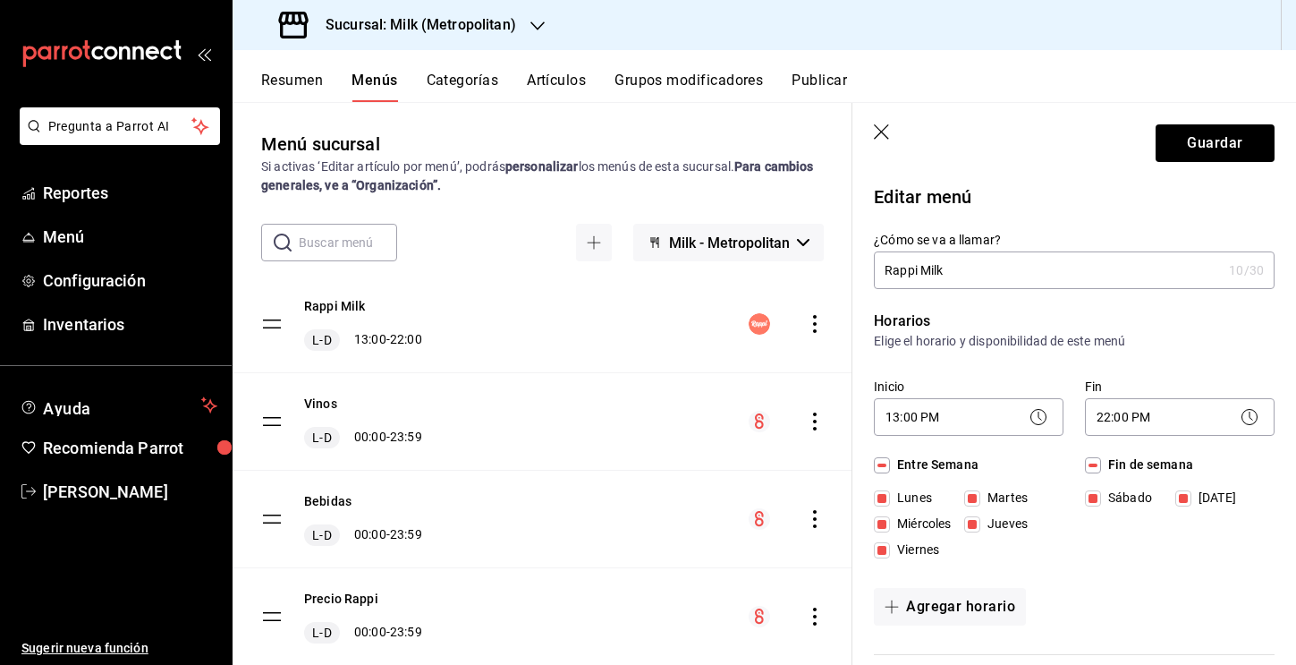
scroll to position [0, 0]
click at [711, 146] on button "Guardar" at bounding box center [1215, 143] width 119 height 38
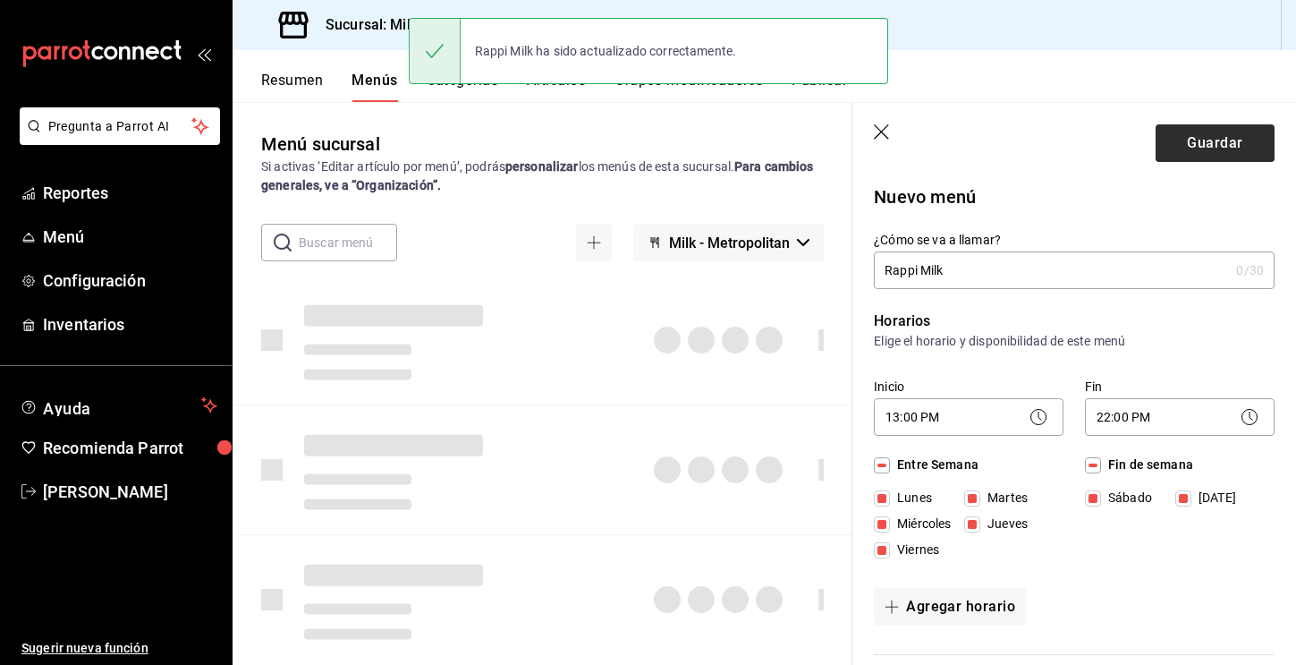
checkbox input "false"
type input "1755710252179"
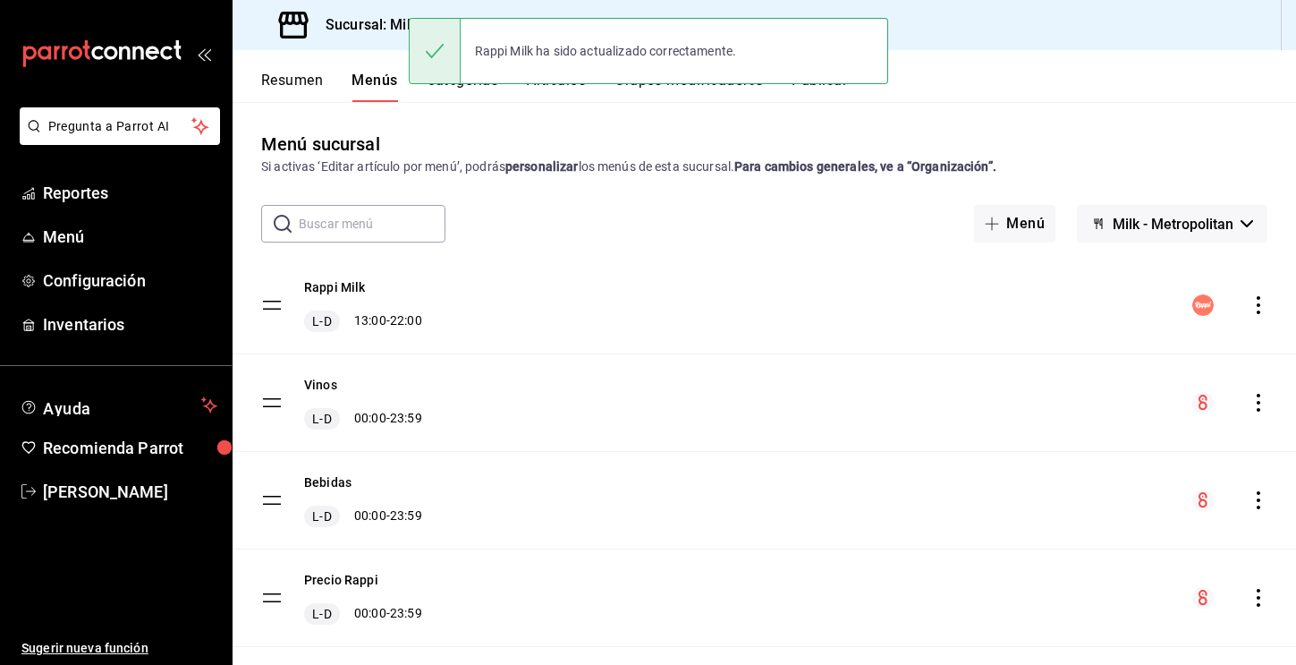
click at [711, 308] on icon "actions" at bounding box center [1259, 305] width 18 height 18
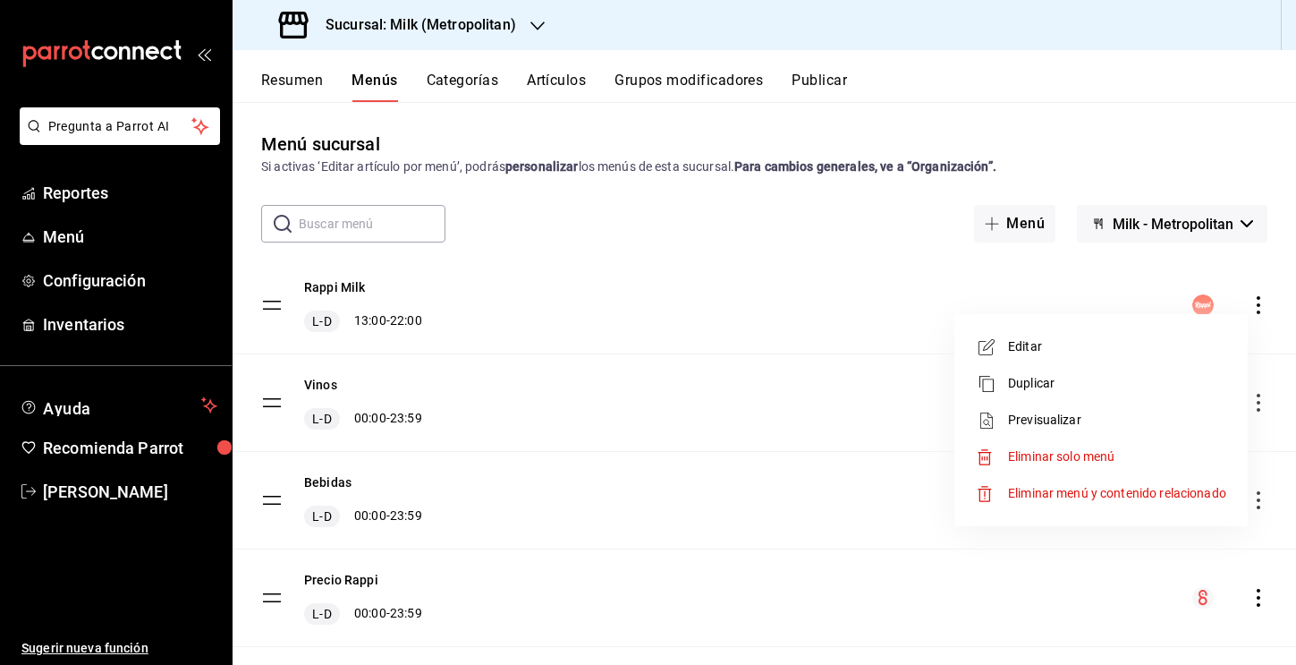
click at [711, 417] on span "Previsualizar" at bounding box center [1117, 420] width 218 height 19
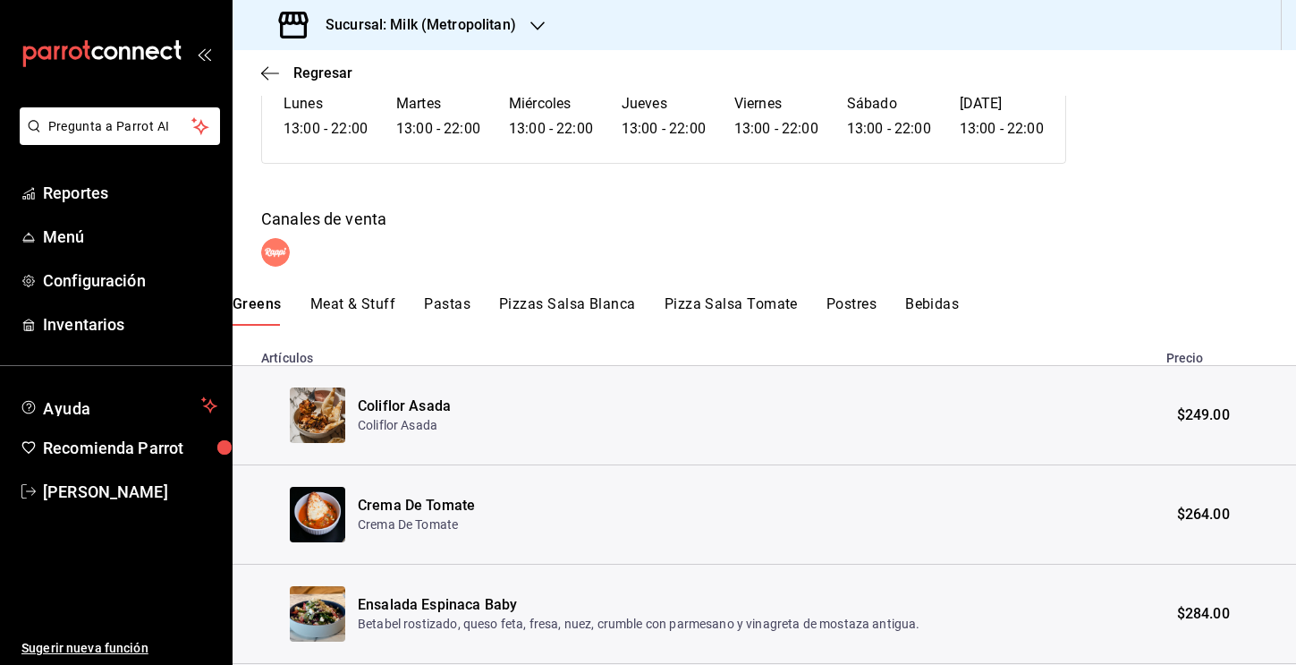
scroll to position [135, 0]
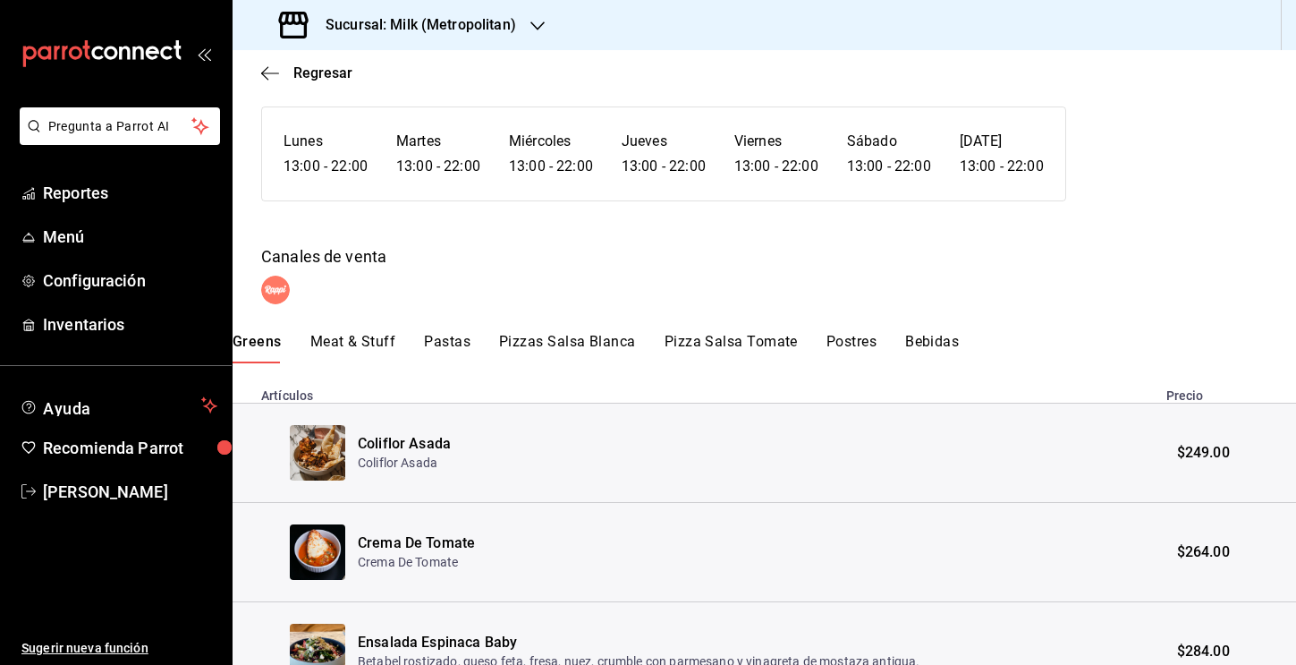
click at [368, 344] on button "Meat & Stuff" at bounding box center [353, 348] width 86 height 30
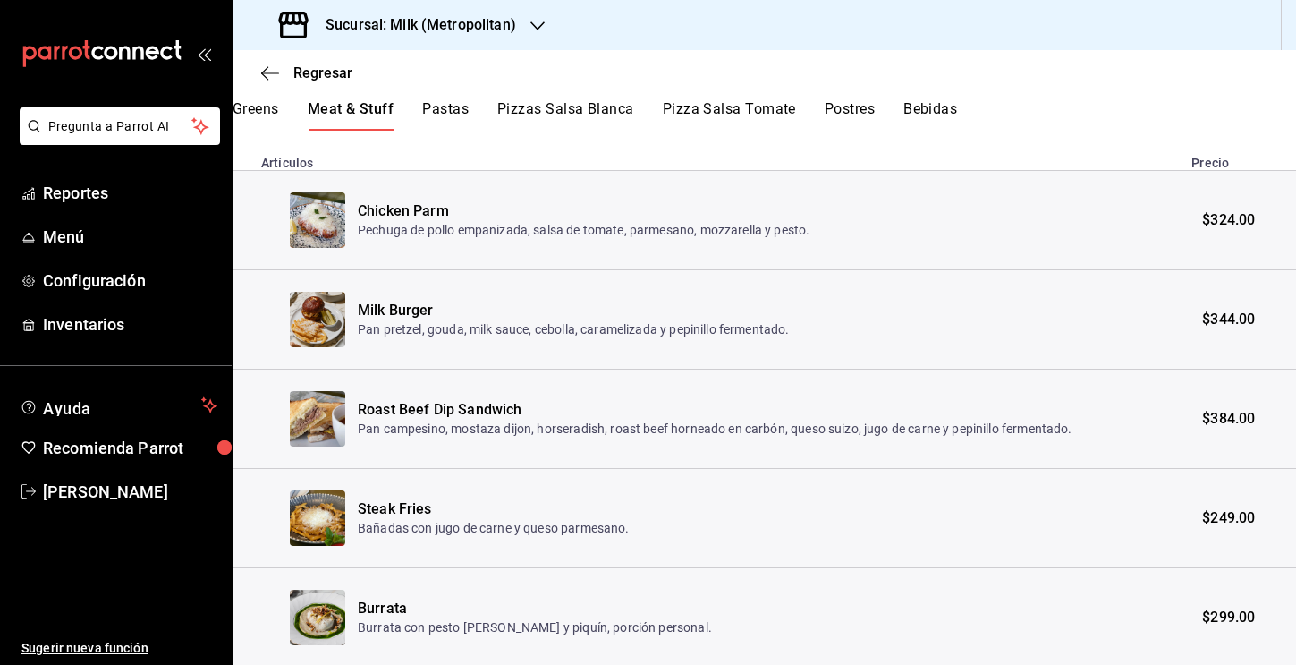
scroll to position [364, 0]
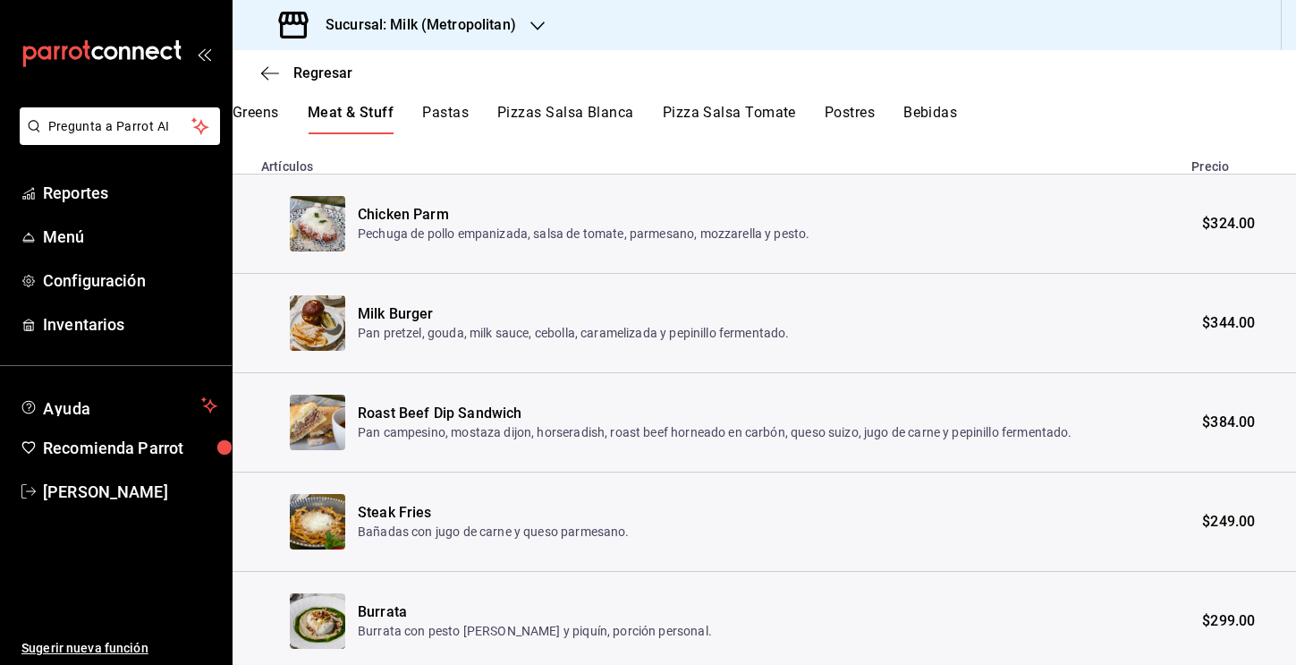
click at [436, 118] on button "Pastas" at bounding box center [445, 119] width 47 height 30
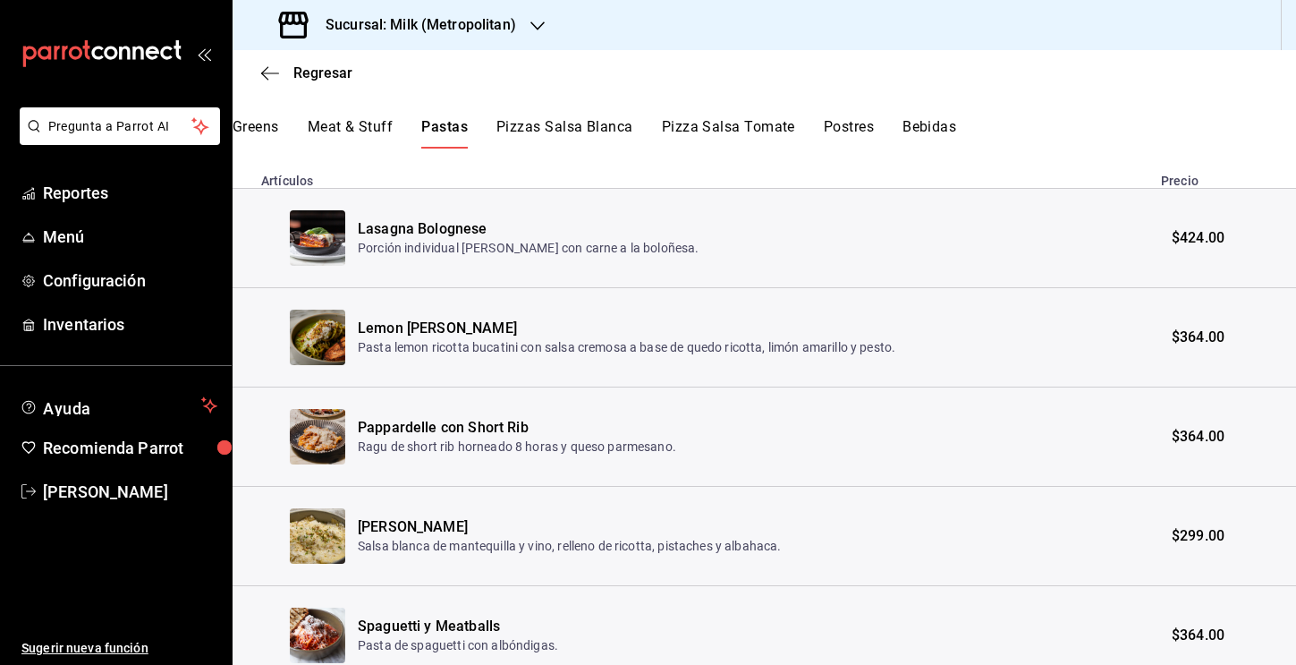
scroll to position [145, 0]
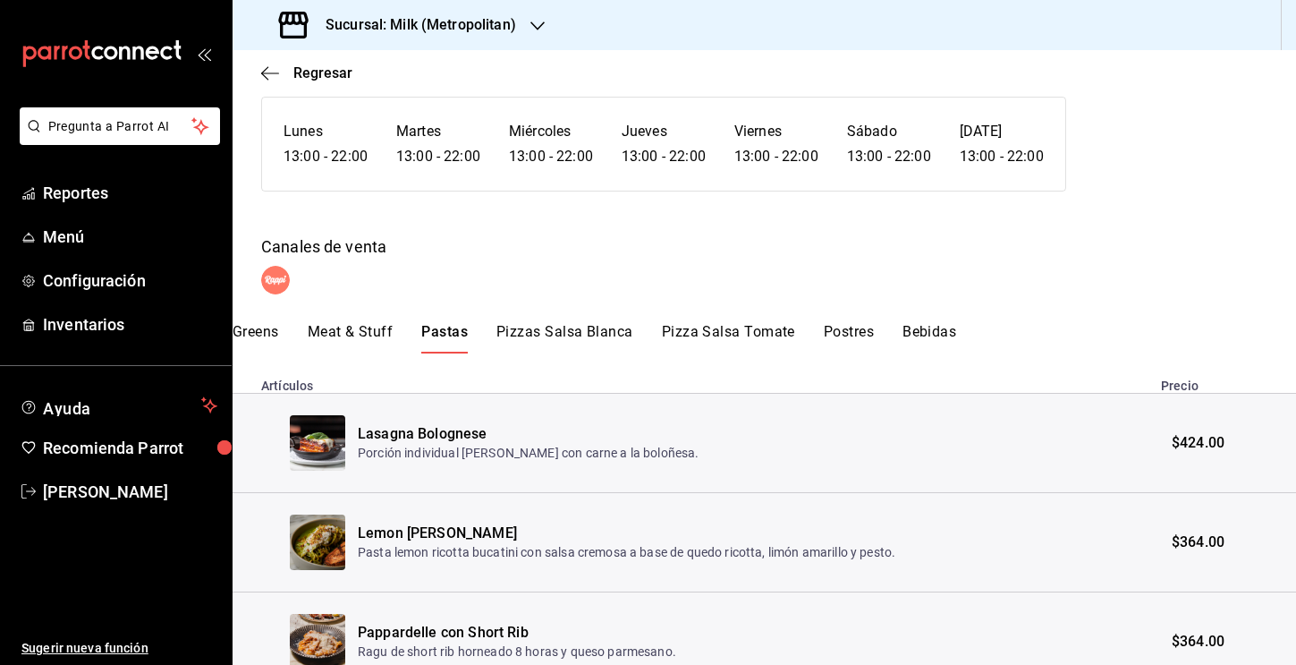
click at [559, 327] on button "Pizzas Salsa Blanca" at bounding box center [565, 338] width 137 height 30
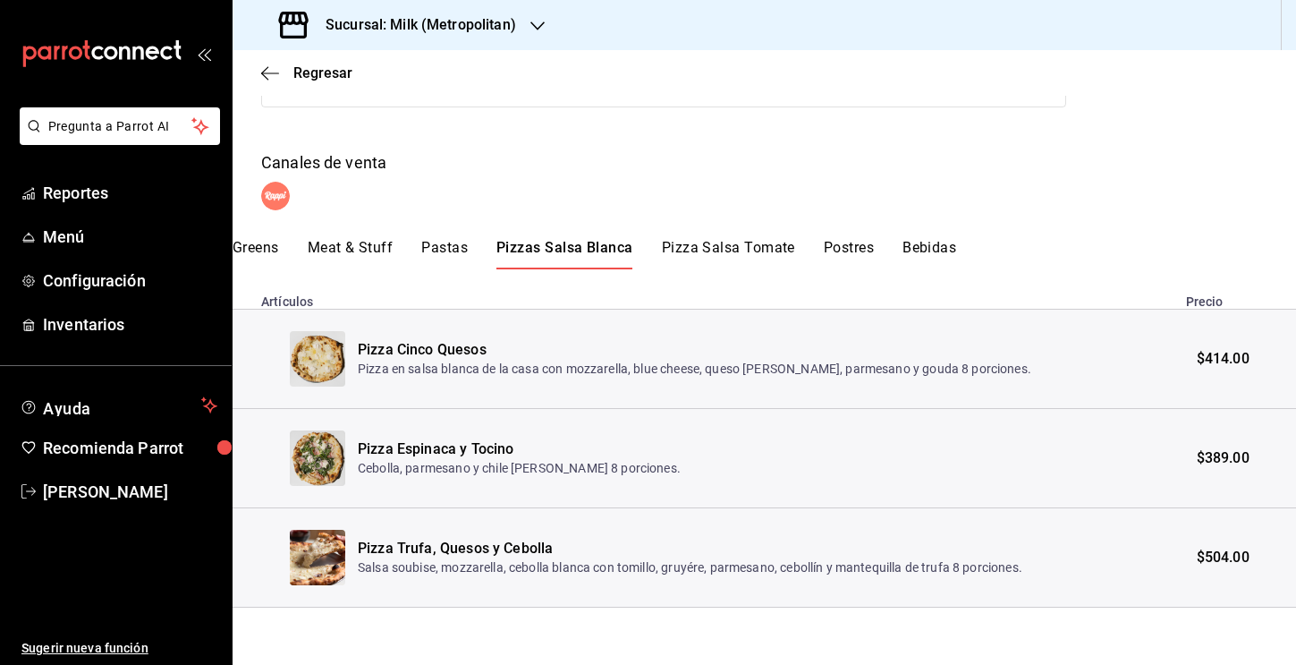
scroll to position [0, 0]
click at [685, 250] on button "Pizza Salsa Tomate" at bounding box center [728, 254] width 133 height 30
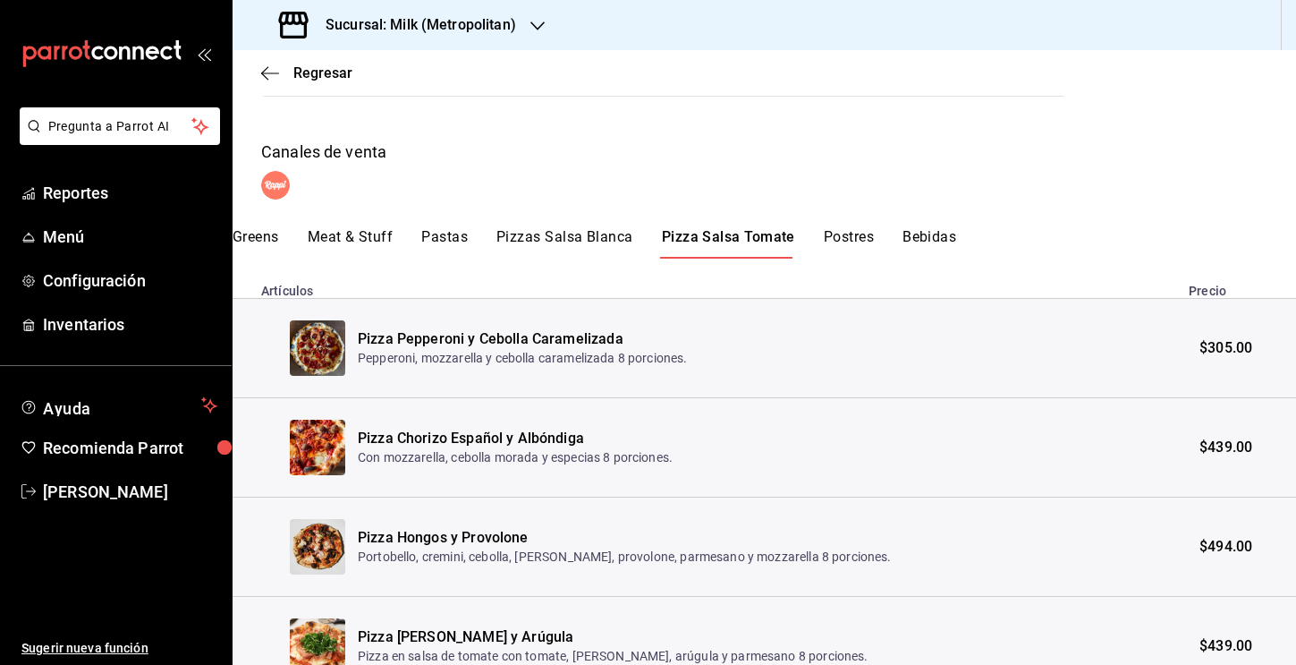
scroll to position [130, 0]
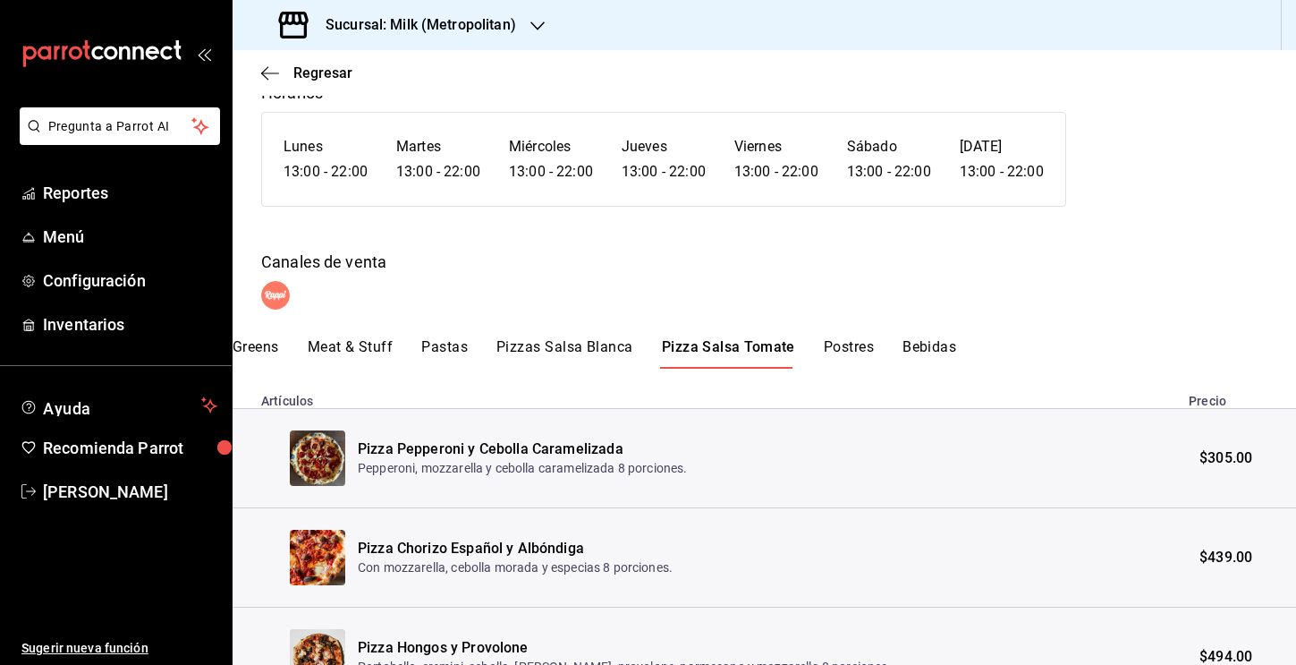
click at [711, 345] on button "Postres" at bounding box center [849, 353] width 50 height 30
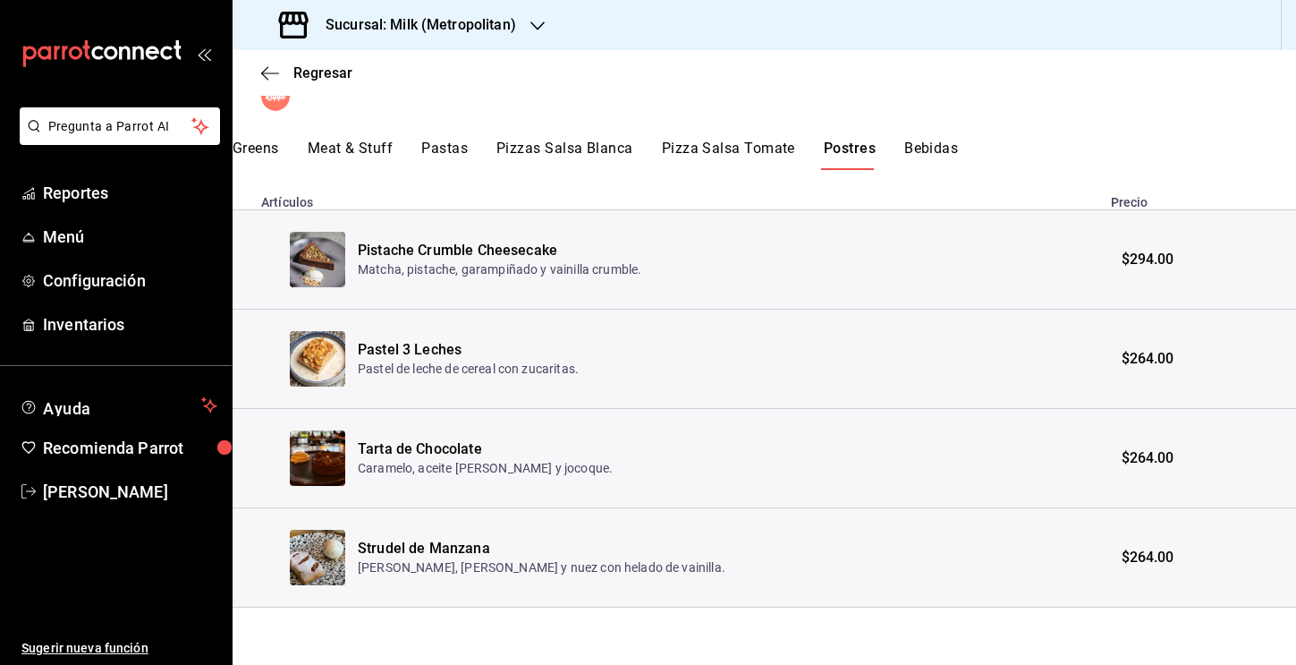
scroll to position [0, 0]
click at [711, 148] on button "Bebidas" at bounding box center [931, 155] width 54 height 30
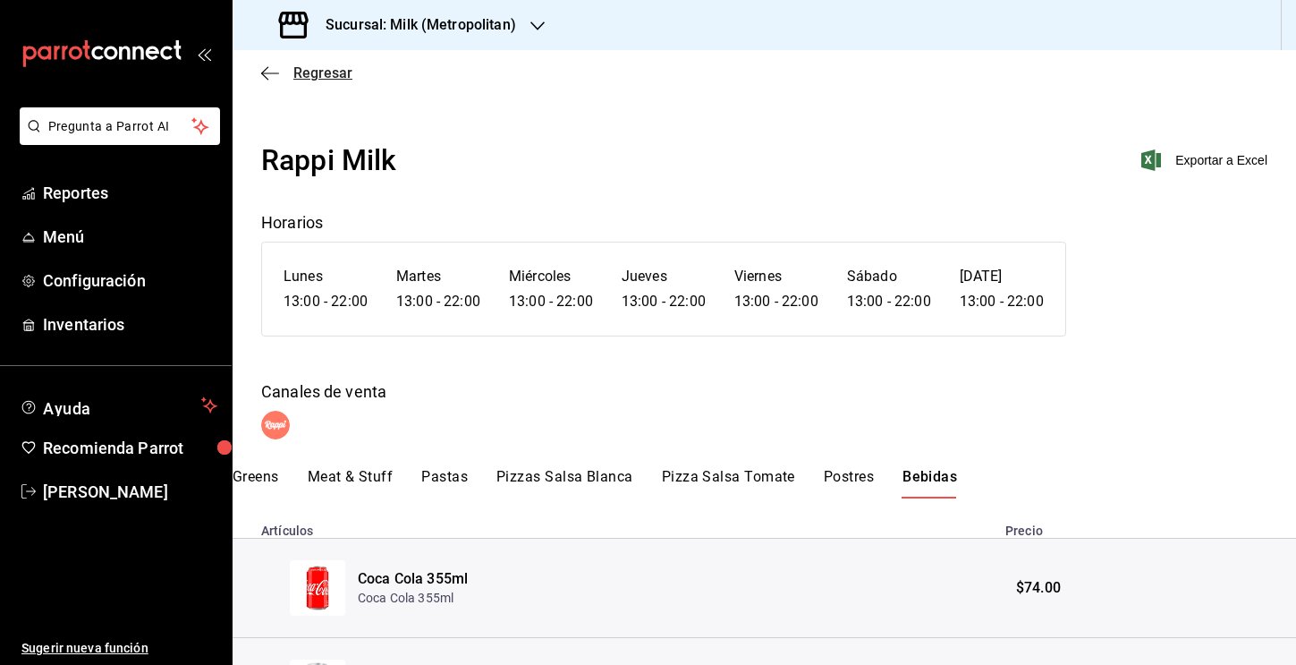
click at [299, 70] on span "Regresar" at bounding box center [322, 72] width 59 height 17
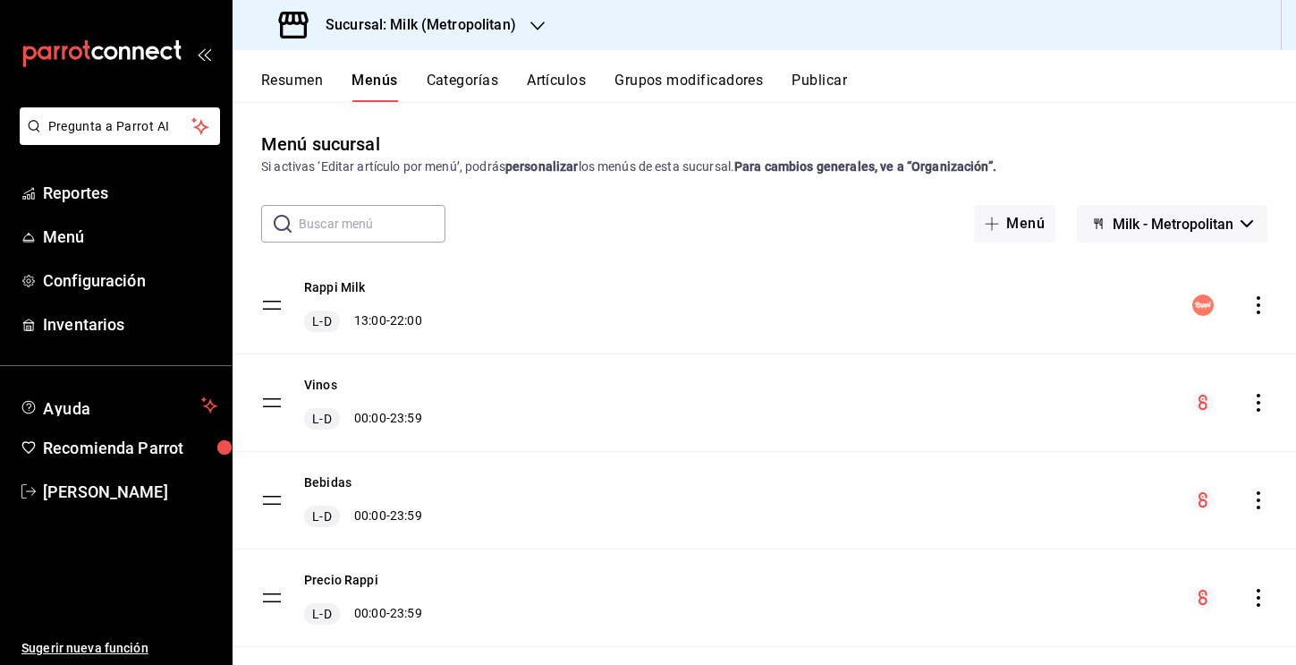
click at [711, 310] on icon "actions" at bounding box center [1259, 305] width 18 height 18
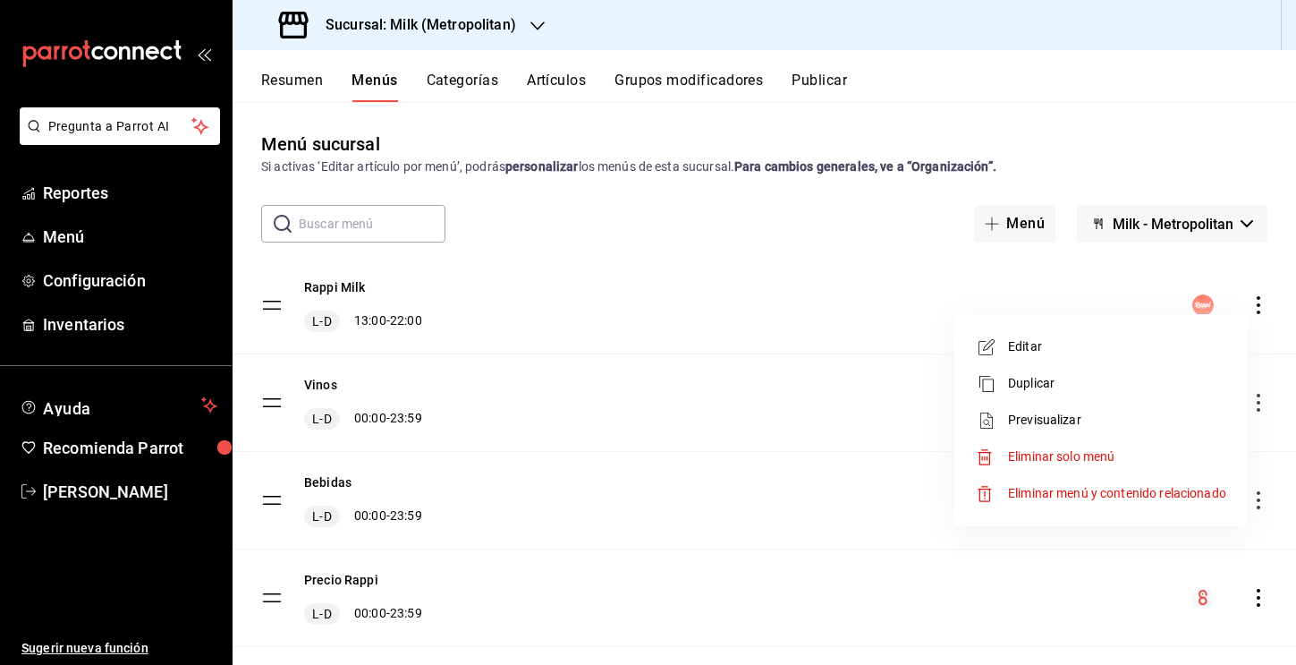
click at [711, 376] on span "Duplicar" at bounding box center [1117, 383] width 218 height 19
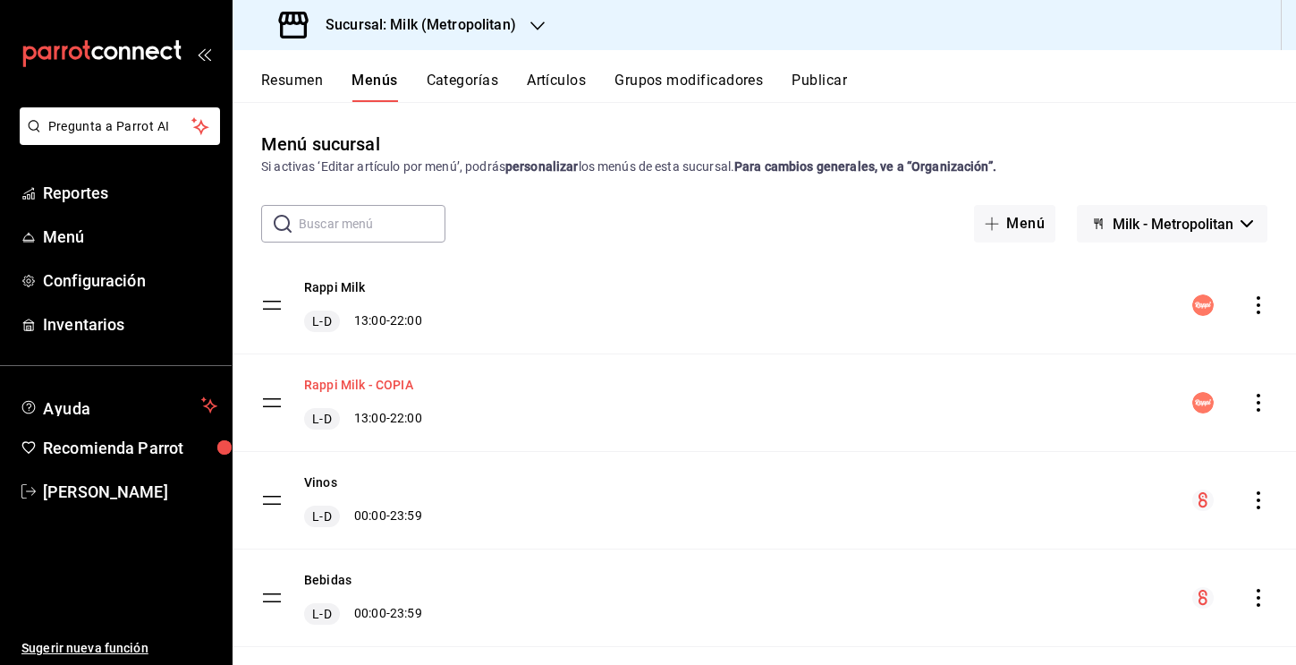
click at [394, 384] on button "Rappi Milk - COPIA" at bounding box center [358, 385] width 109 height 18
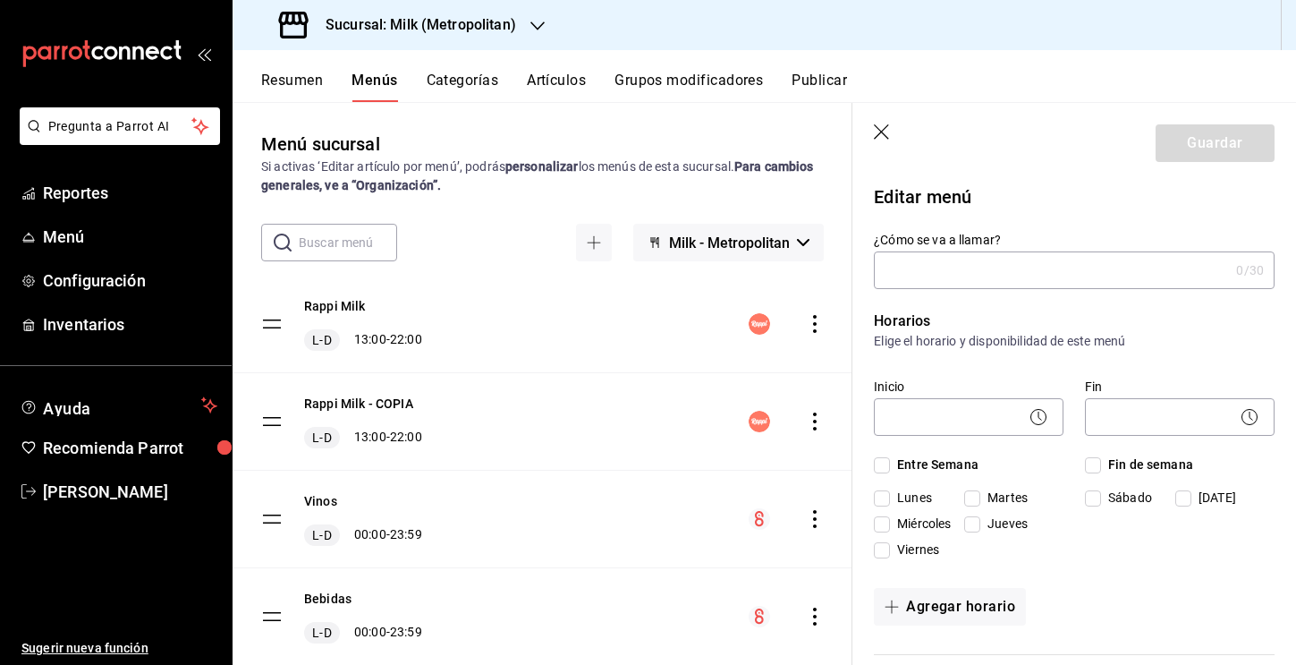
type input "Rappi Milk - COPIA"
checkbox input "true"
type input "1755701531819"
click at [711, 273] on input "Rappi Milk - COPIA" at bounding box center [1048, 270] width 348 height 36
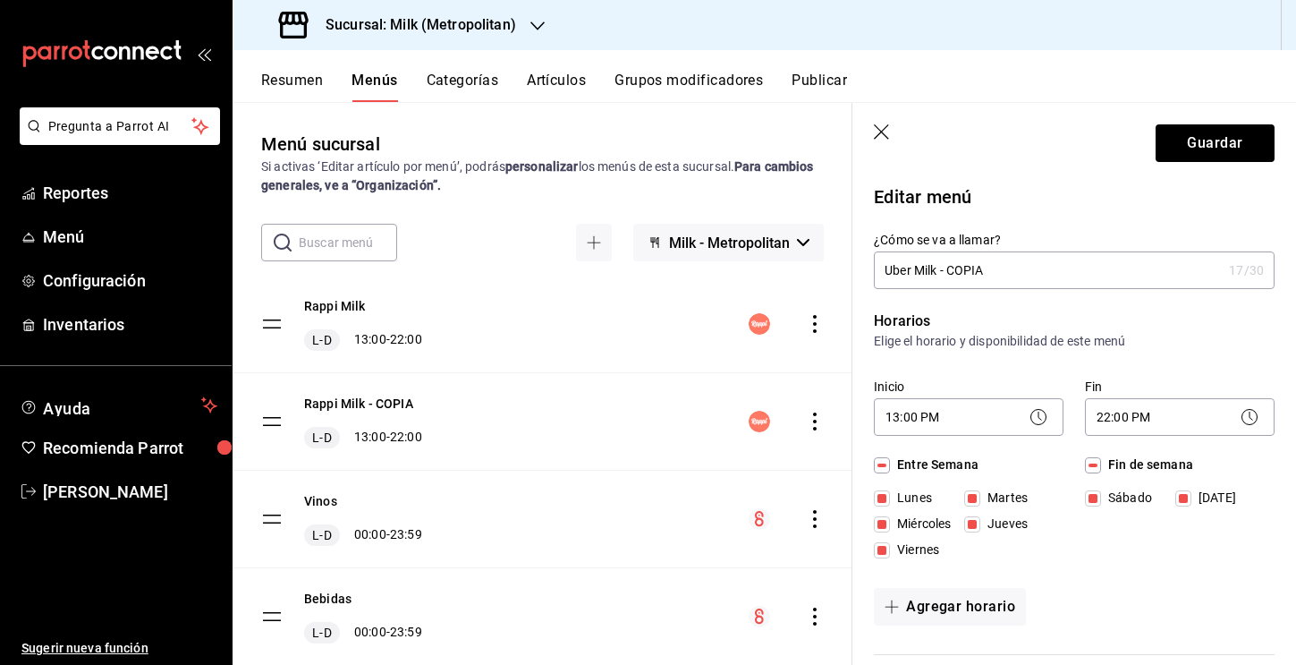
drag, startPoint x: 1026, startPoint y: 272, endPoint x: 940, endPoint y: 273, distance: 85.9
click at [711, 273] on input "Uber Milk - COPIA" at bounding box center [1048, 270] width 348 height 36
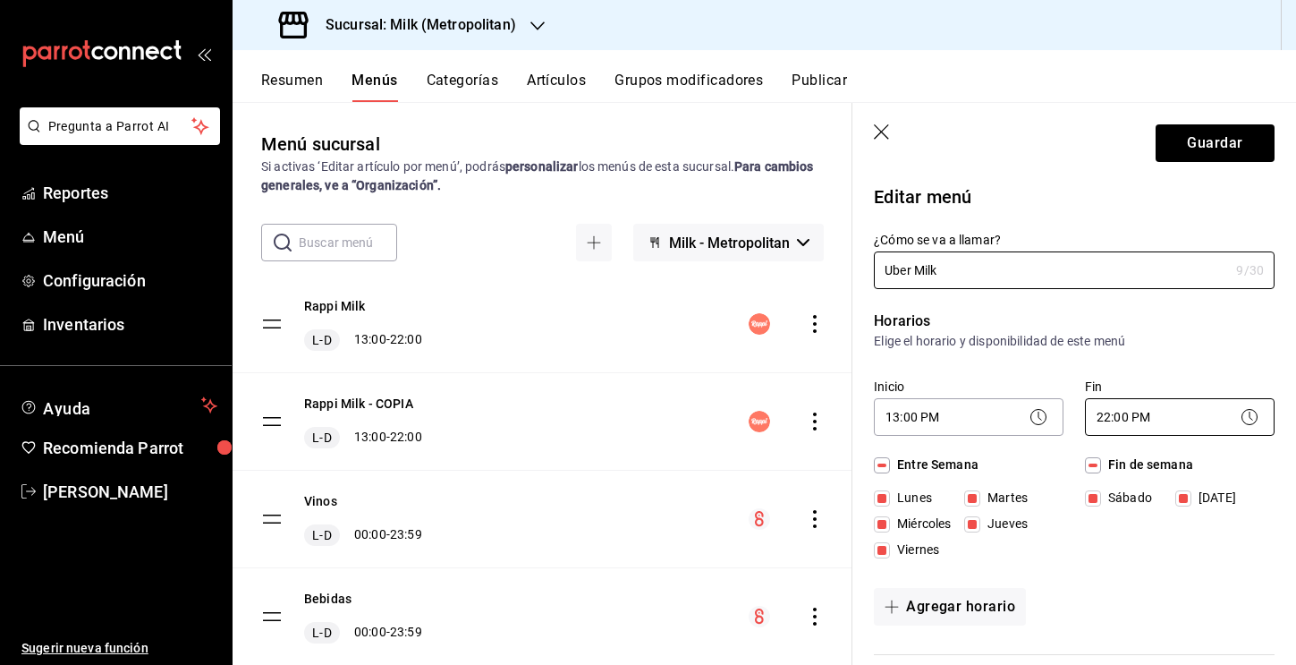
type input "Uber Milk"
click at [711, 412] on body "Pregunta a Parrot AI Reportes Menú Configuración Inventarios Ayuda Recomienda P…" at bounding box center [648, 332] width 1296 height 665
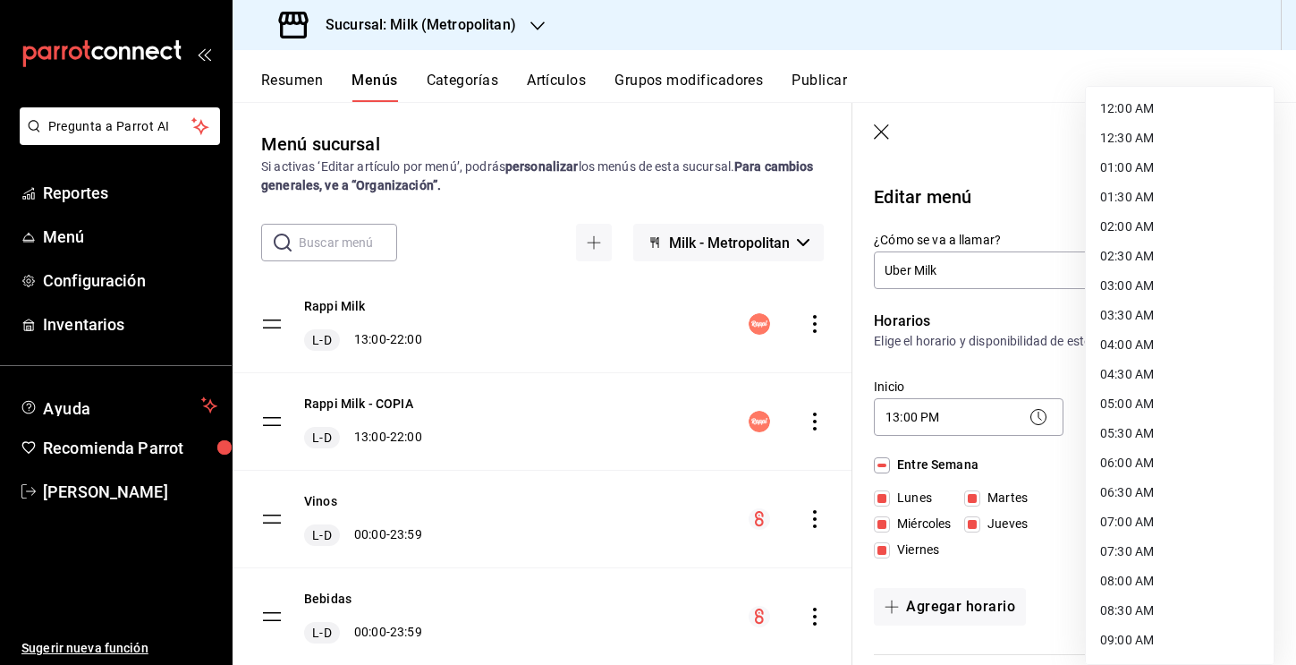
scroll to position [884, 0]
click at [711, 576] on li "23:00 PM" at bounding box center [1180, 583] width 188 height 30
type input "23:00"
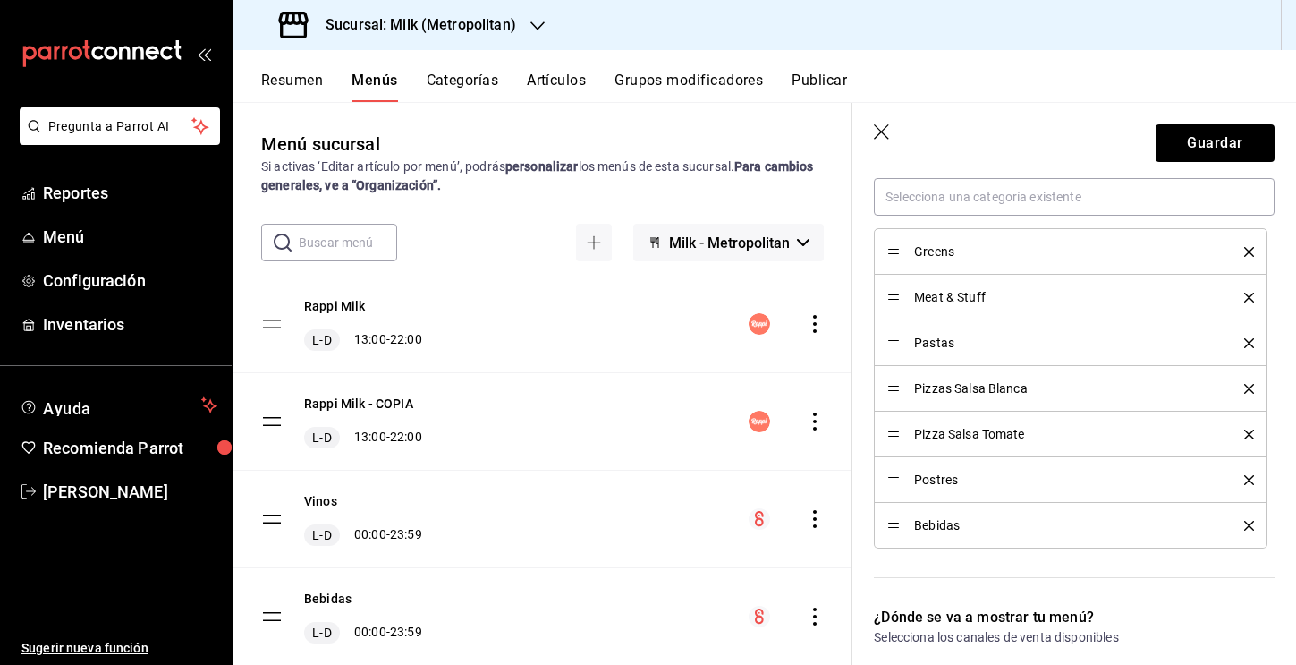
scroll to position [654, 0]
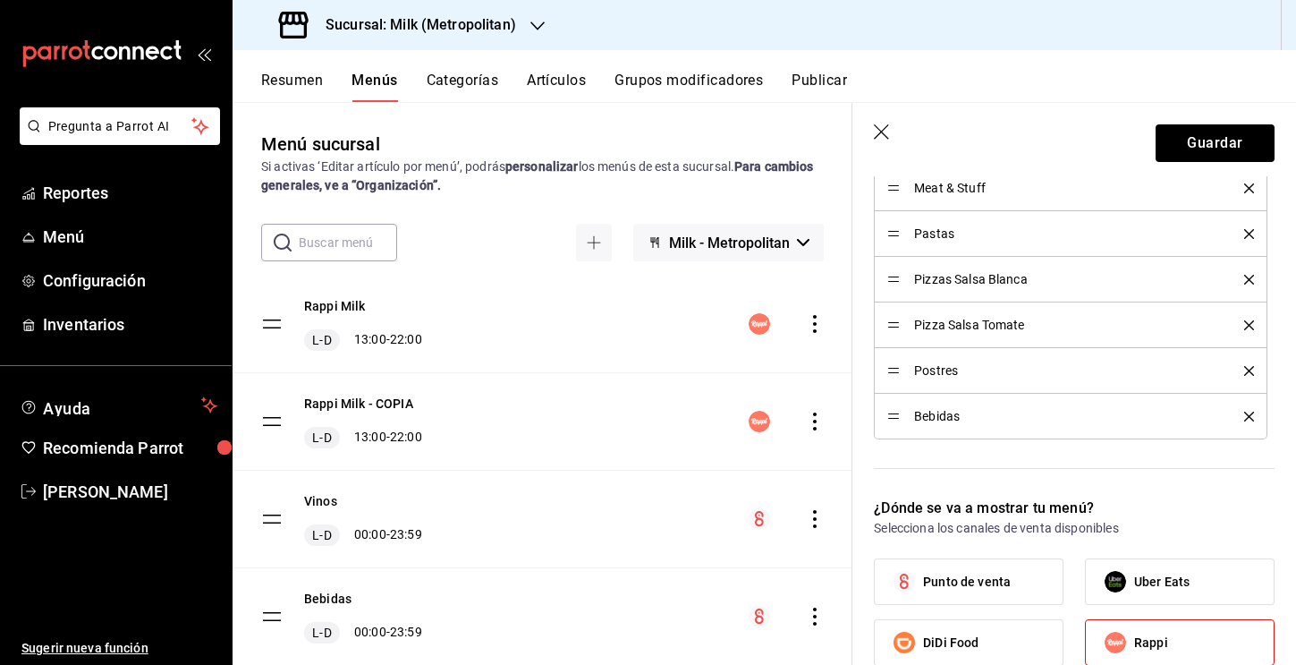
click at [711, 586] on span "Uber Eats" at bounding box center [1161, 582] width 55 height 19
click at [711, 586] on input "Uber Eats" at bounding box center [1116, 582] width 38 height 38
checkbox input "true"
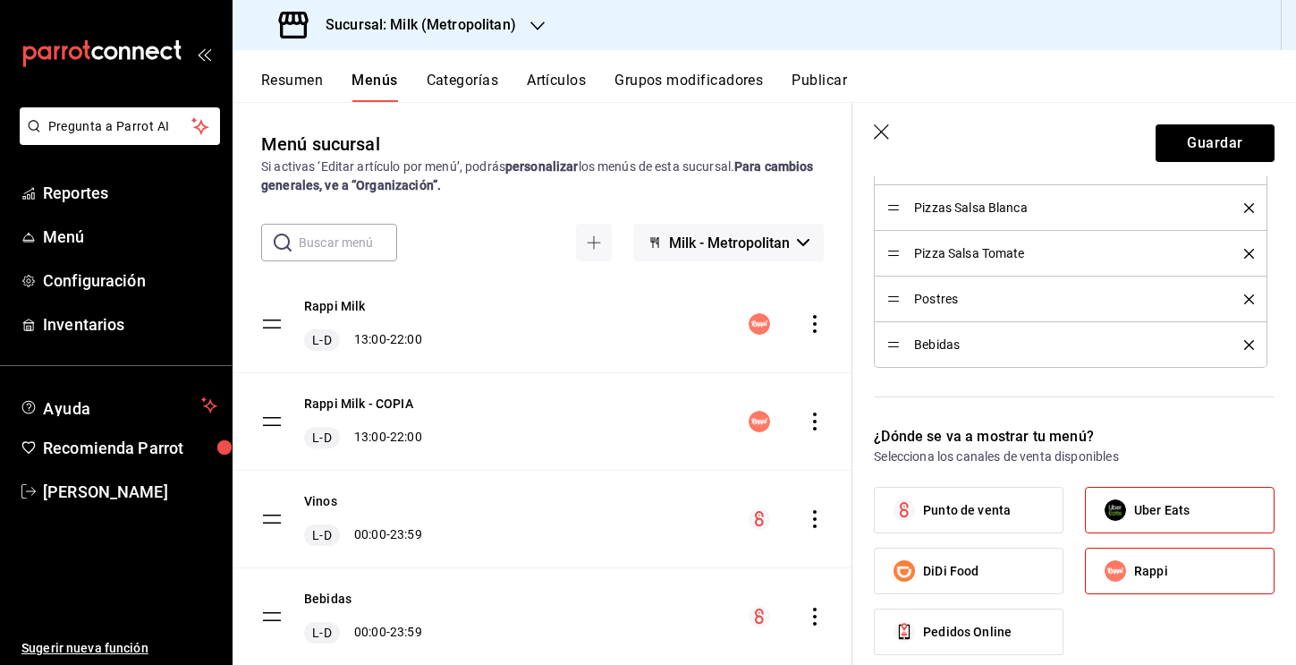
click at [711, 565] on span "Rappi" at bounding box center [1151, 571] width 34 height 19
click at [711, 565] on input "Rappi" at bounding box center [1116, 571] width 38 height 38
checkbox input "false"
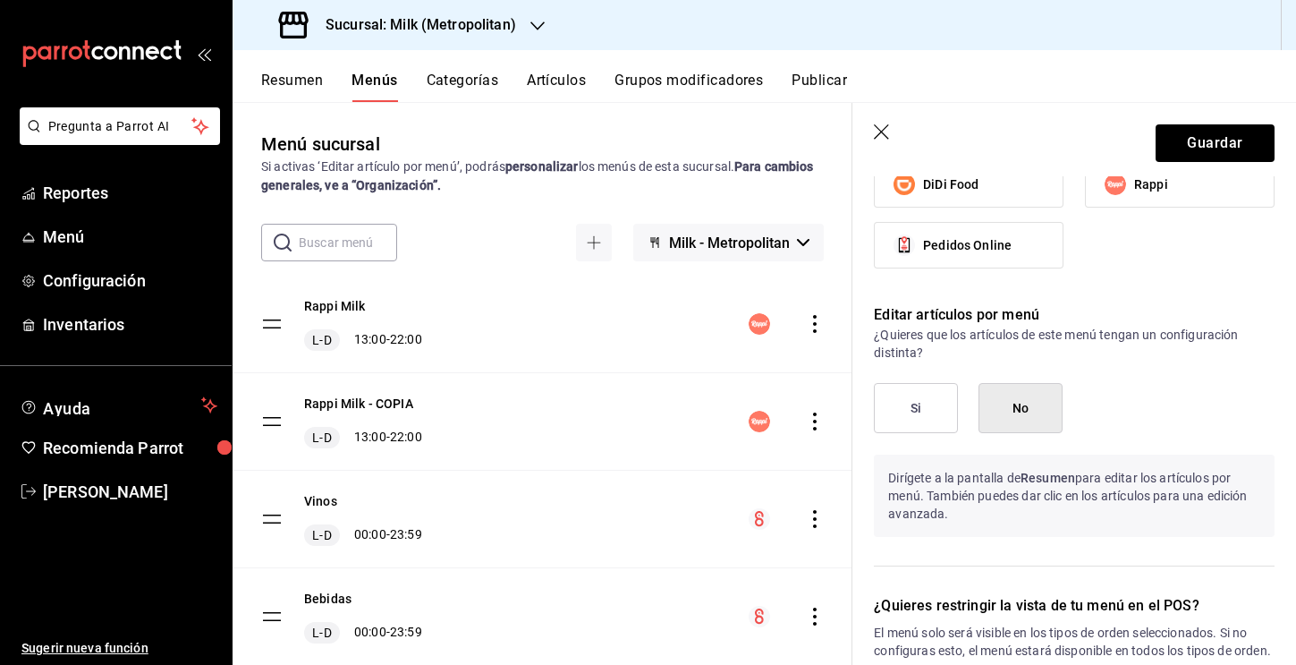
scroll to position [1160, 0]
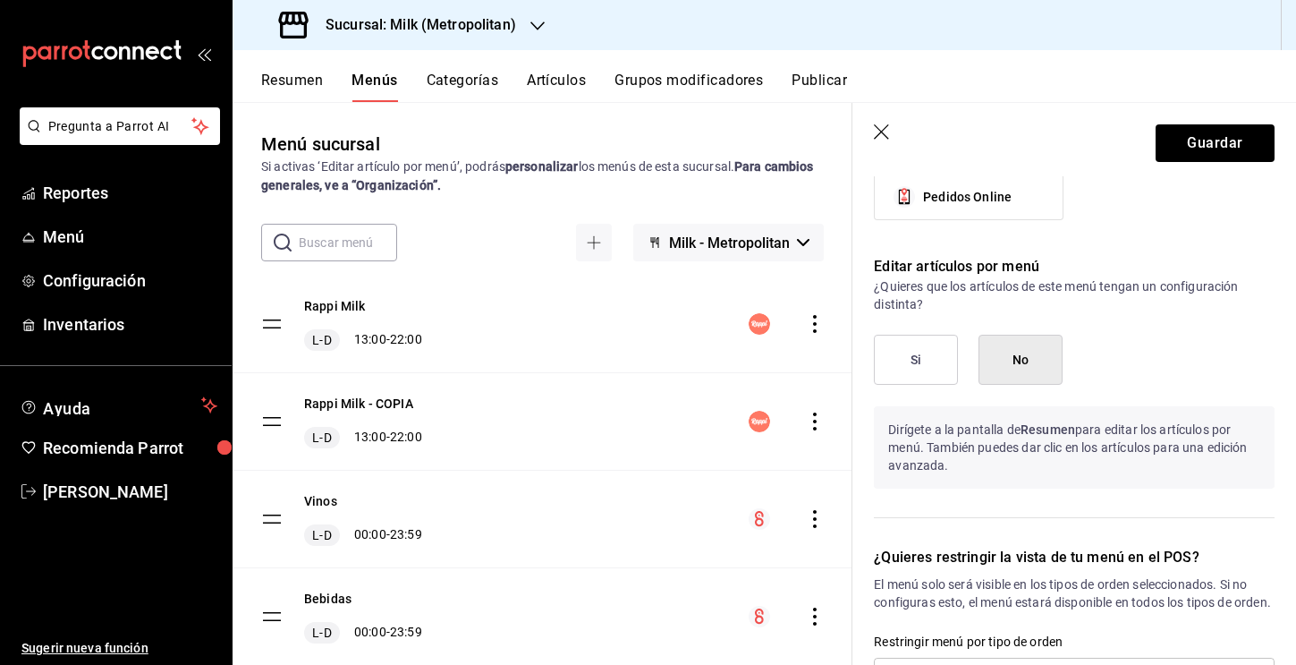
click at [711, 365] on button "Si" at bounding box center [916, 360] width 84 height 50
click at [711, 151] on button "Guardar" at bounding box center [1215, 143] width 119 height 38
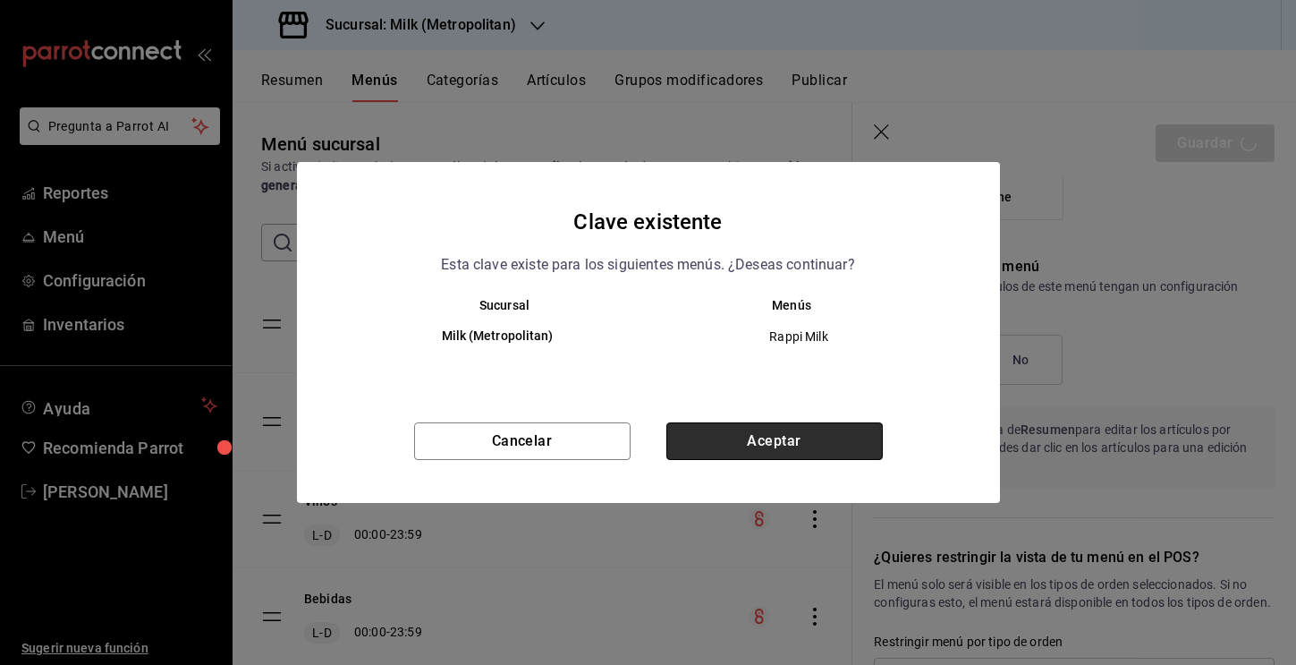
click at [711, 436] on button "Aceptar" at bounding box center [774, 441] width 216 height 38
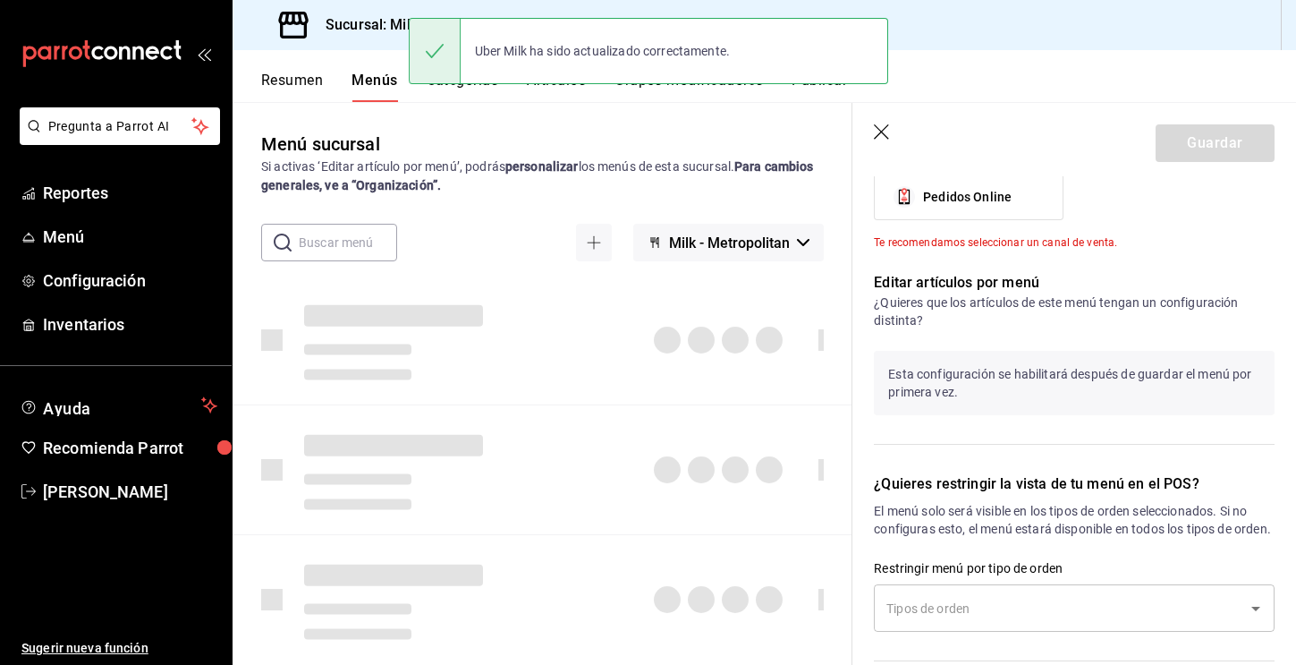
checkbox input "false"
type input "1755710350378"
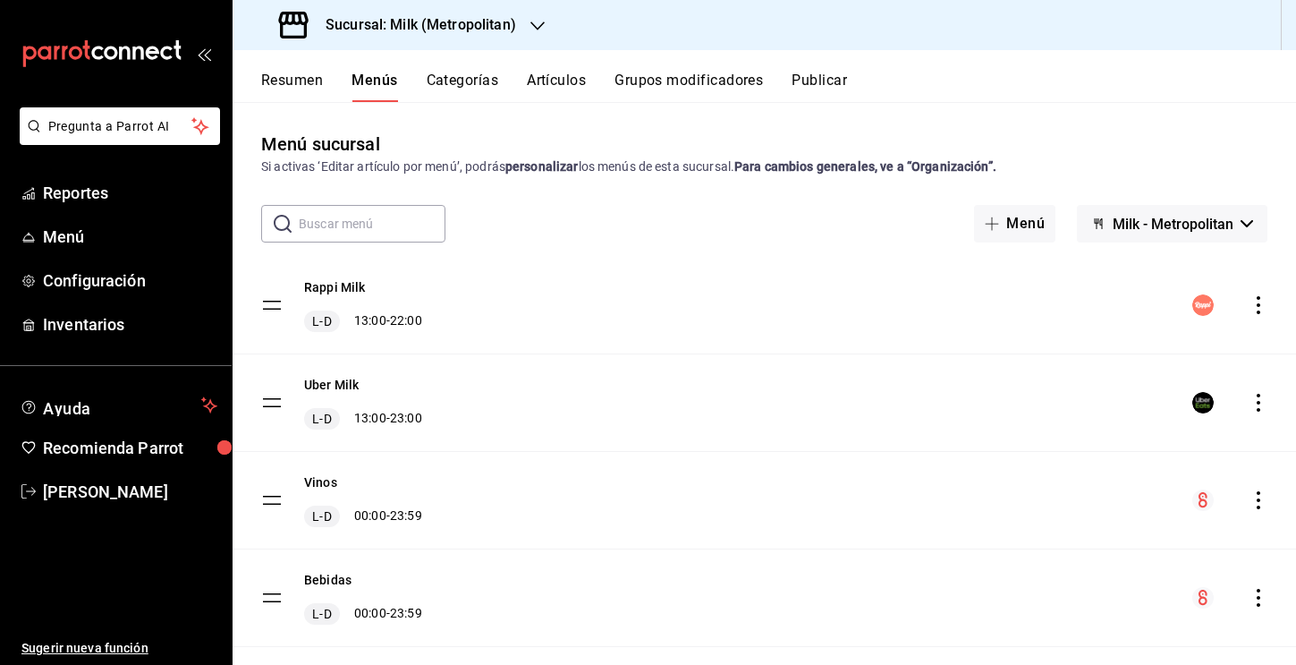
click at [299, 78] on button "Resumen" at bounding box center [292, 87] width 62 height 30
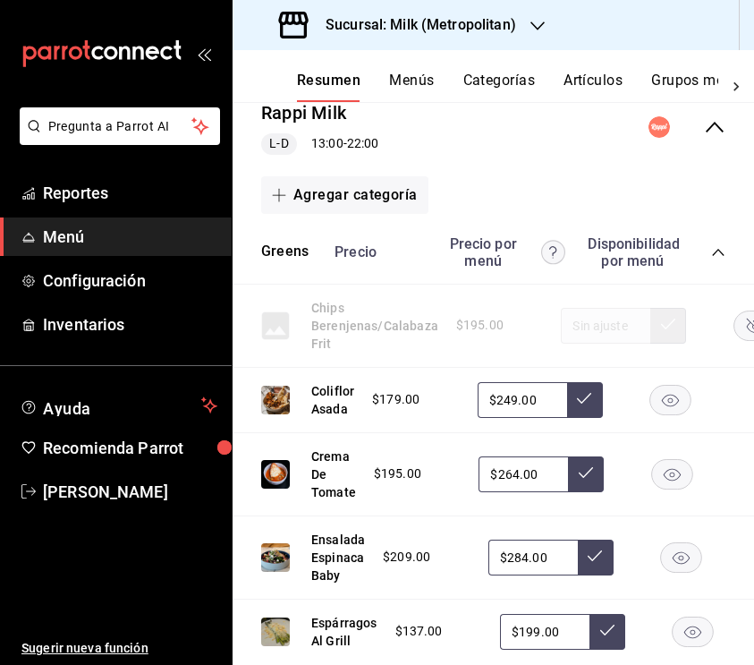
scroll to position [204, 1]
click at [514, 398] on input "$249.00" at bounding box center [521, 400] width 89 height 36
type input "$254.00"
click at [581, 402] on icon at bounding box center [583, 398] width 14 height 14
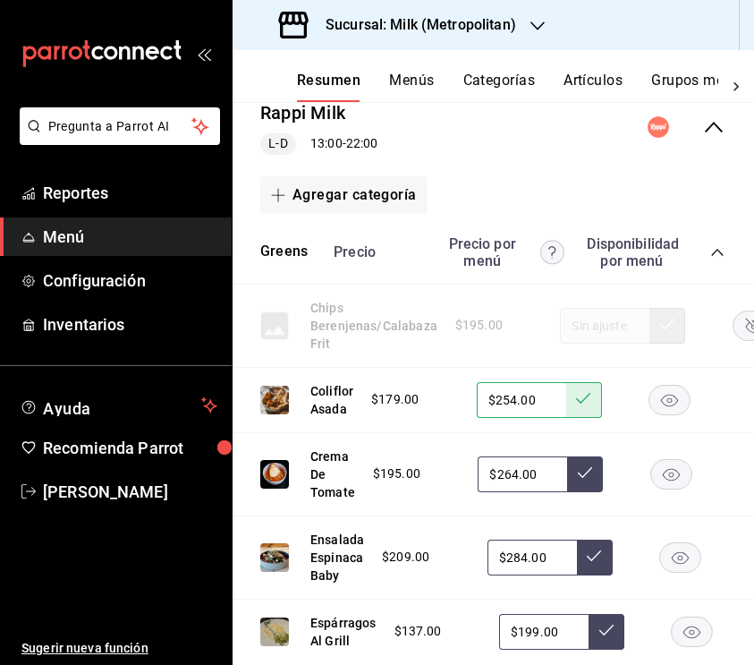
click at [514, 473] on input "$264.00" at bounding box center [522, 474] width 89 height 36
type input "$274.00"
click at [584, 476] on icon at bounding box center [585, 472] width 14 height 14
click at [523, 553] on input "$284.00" at bounding box center [532, 557] width 89 height 36
type input "$289.00"
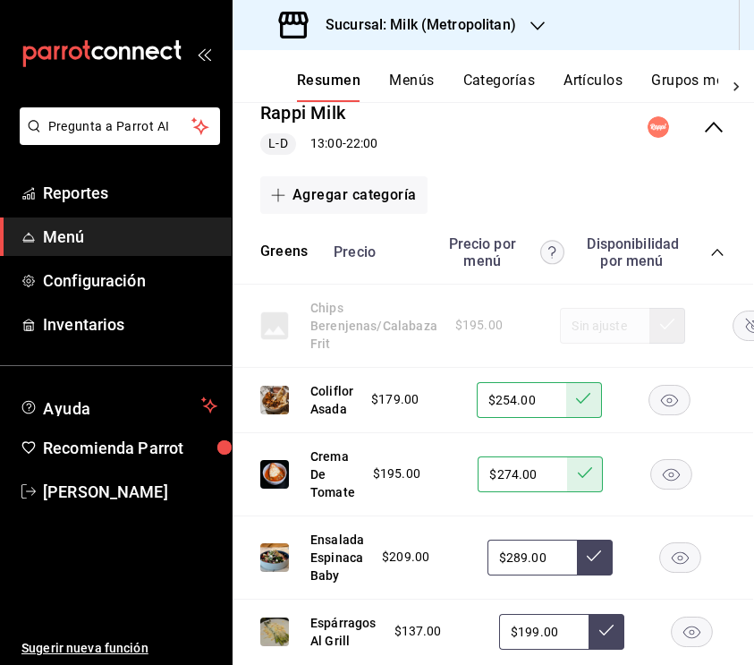
click at [589, 564] on button at bounding box center [595, 557] width 36 height 36
click at [537, 630] on input "$199.00" at bounding box center [543, 632] width 89 height 36
click at [607, 627] on icon at bounding box center [606, 630] width 14 height 14
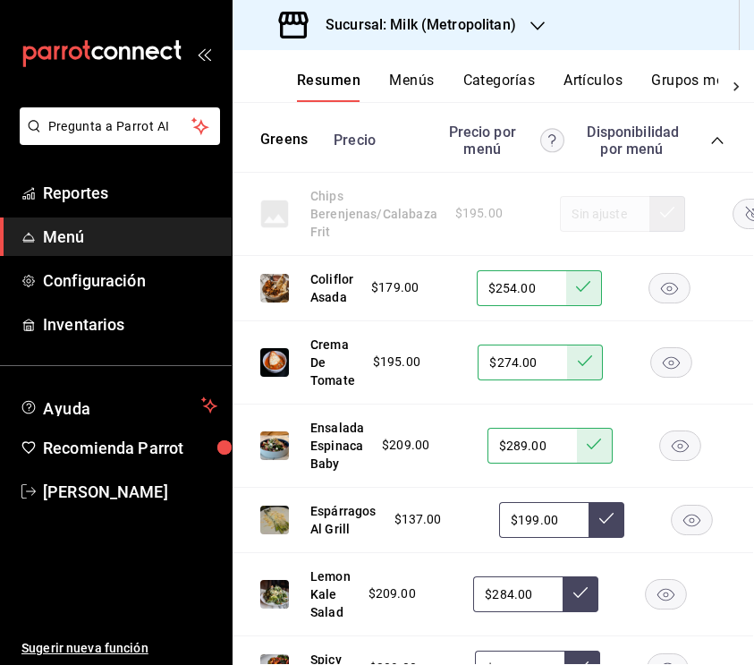
scroll to position [349, 1]
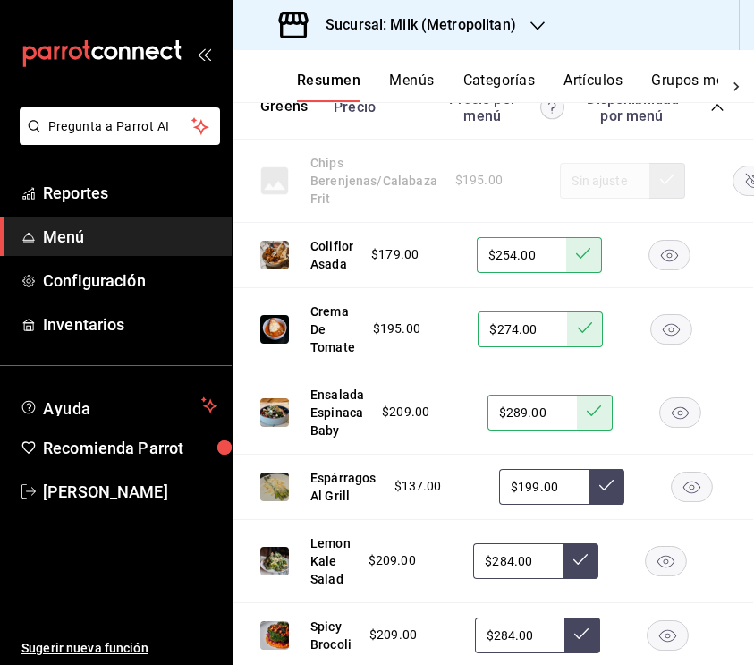
click at [512, 557] on input "$284.00" at bounding box center [517, 561] width 89 height 36
type input "$289.00"
click at [574, 559] on icon at bounding box center [580, 559] width 14 height 14
click at [511, 634] on input "$284.00" at bounding box center [519, 635] width 89 height 36
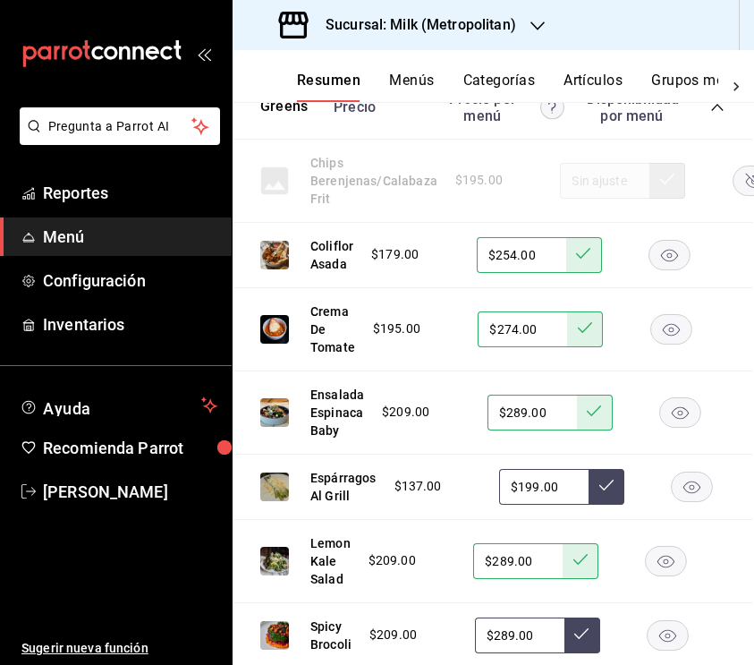
type input "$289.00"
click at [597, 636] on button at bounding box center [582, 635] width 36 height 36
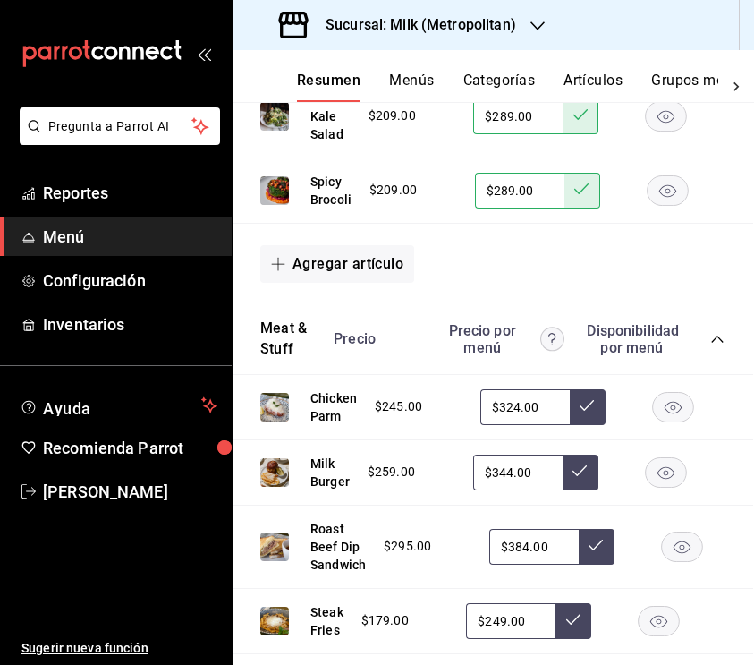
scroll to position [846, 2]
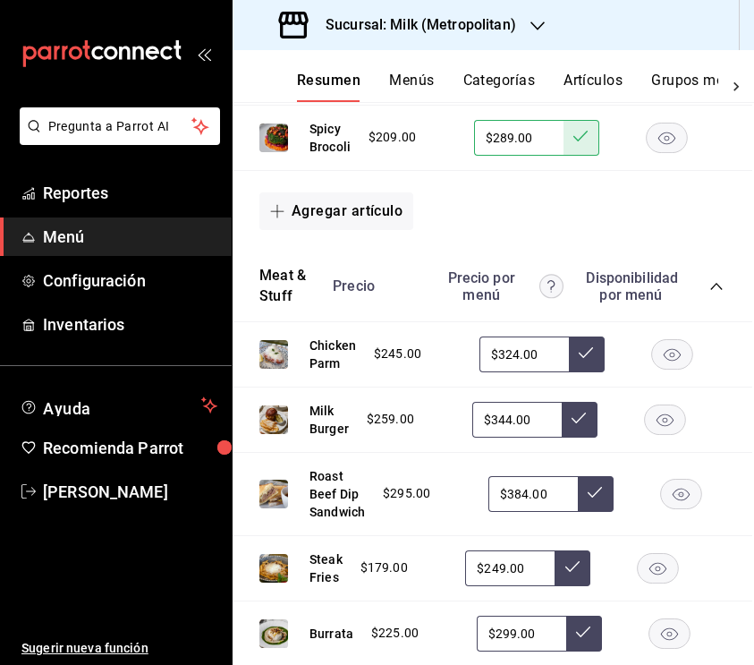
click at [508, 348] on input "$324.00" at bounding box center [524, 354] width 89 height 36
type input "$334.00"
click at [581, 350] on icon at bounding box center [586, 352] width 14 height 14
click at [510, 422] on input "$344.00" at bounding box center [516, 420] width 89 height 36
type input "$349.00"
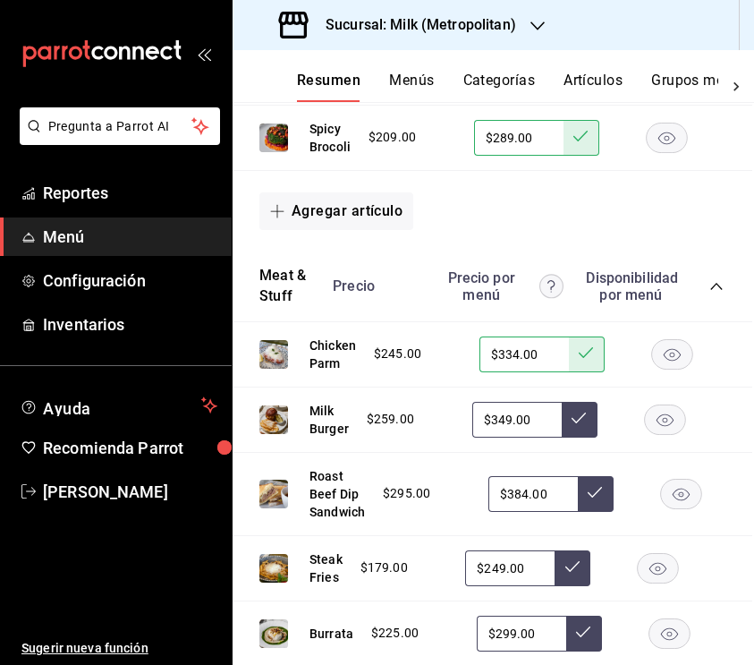
click at [579, 417] on icon at bounding box center [579, 417] width 14 height 11
click at [683, 496] on rect "button" at bounding box center [681, 494] width 41 height 30
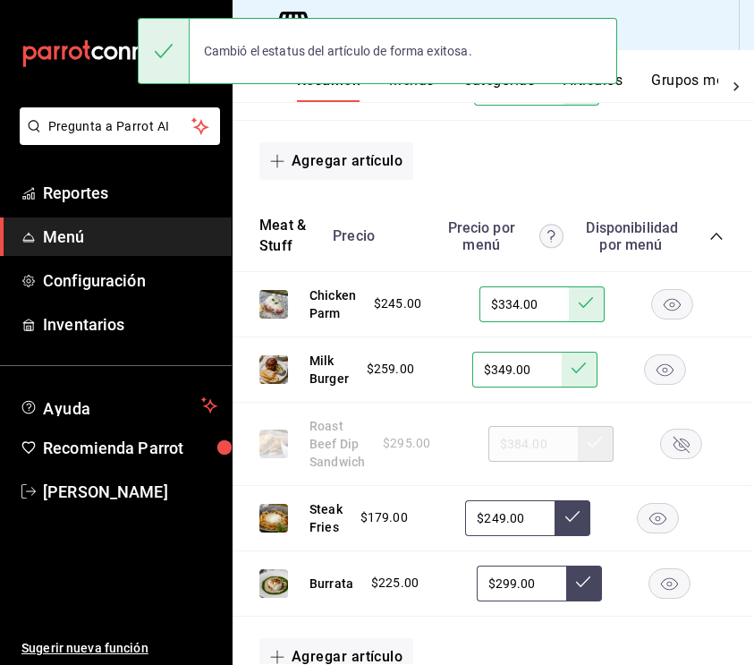
scroll to position [921, 2]
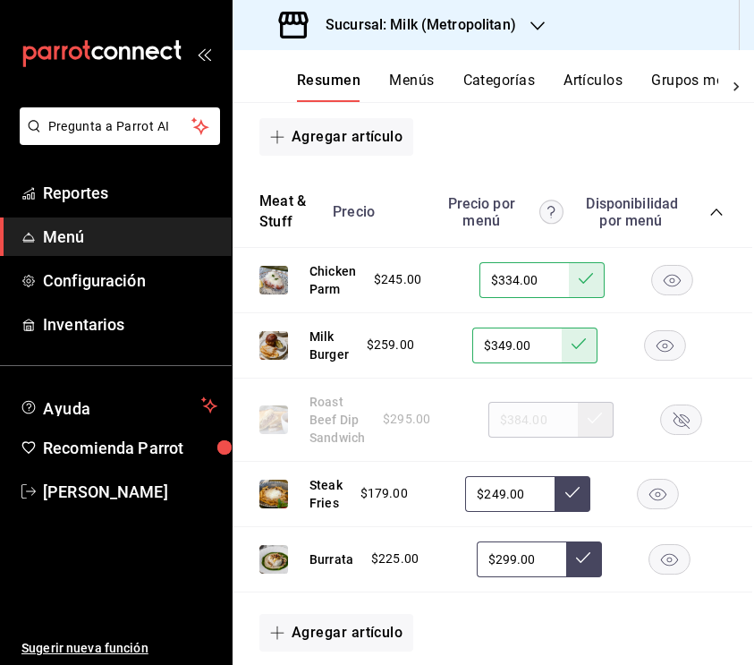
click at [502, 488] on input "$249.00" at bounding box center [509, 494] width 89 height 36
type input "$254.00"
click at [574, 496] on icon at bounding box center [572, 492] width 14 height 14
click at [510, 556] on input "$299.00" at bounding box center [521, 559] width 89 height 36
type input "$309.00"
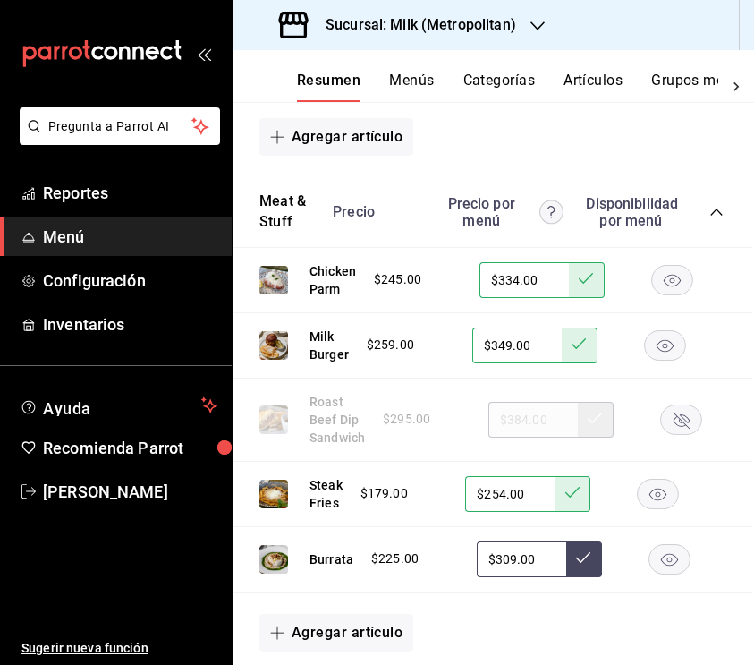
click at [590, 555] on button at bounding box center [584, 559] width 36 height 36
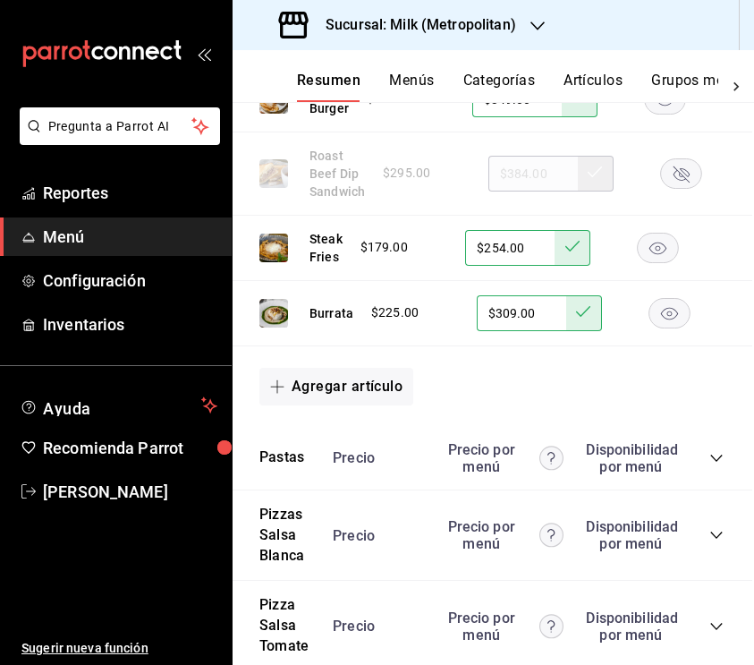
scroll to position [1212, 2]
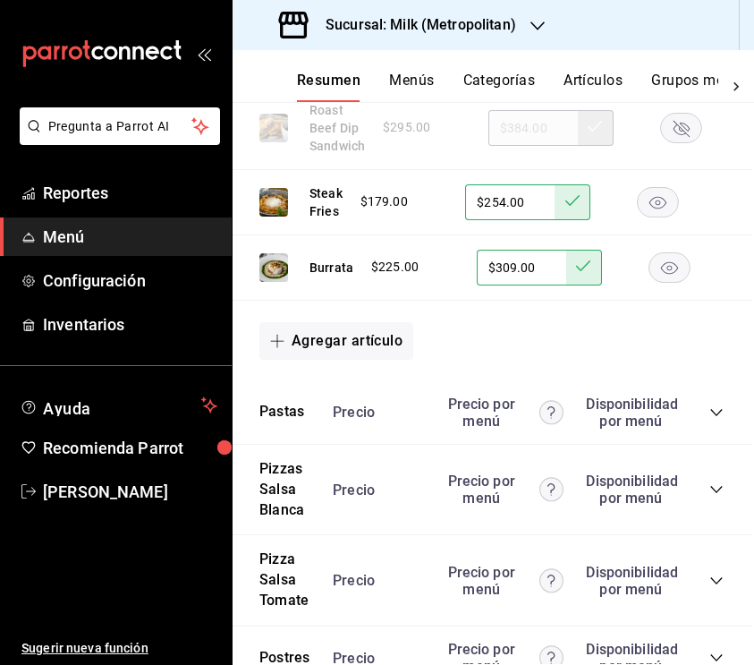
click at [711, 409] on icon "collapse-category-row" at bounding box center [716, 412] width 14 height 14
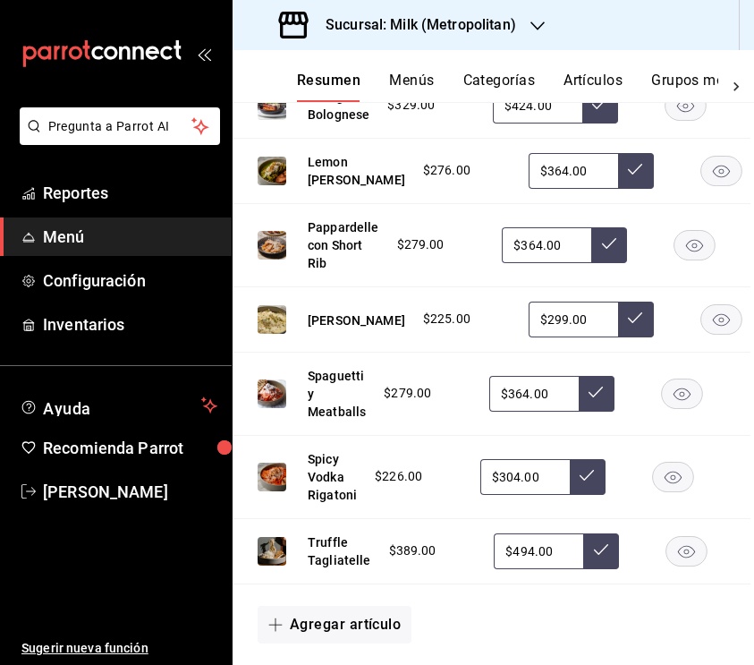
scroll to position [1583, 4]
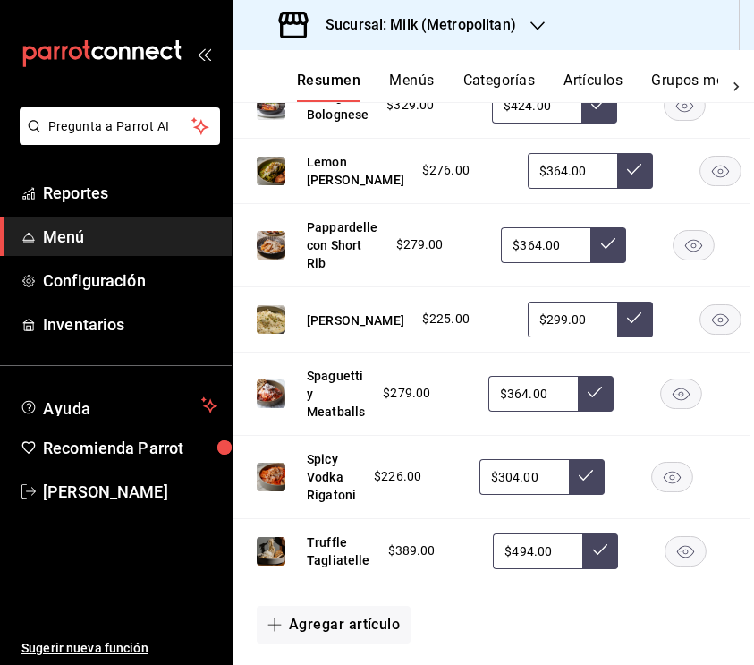
click at [514, 491] on input "$304.00" at bounding box center [524, 477] width 89 height 36
type input "$309.00"
click at [579, 482] on icon at bounding box center [586, 475] width 14 height 14
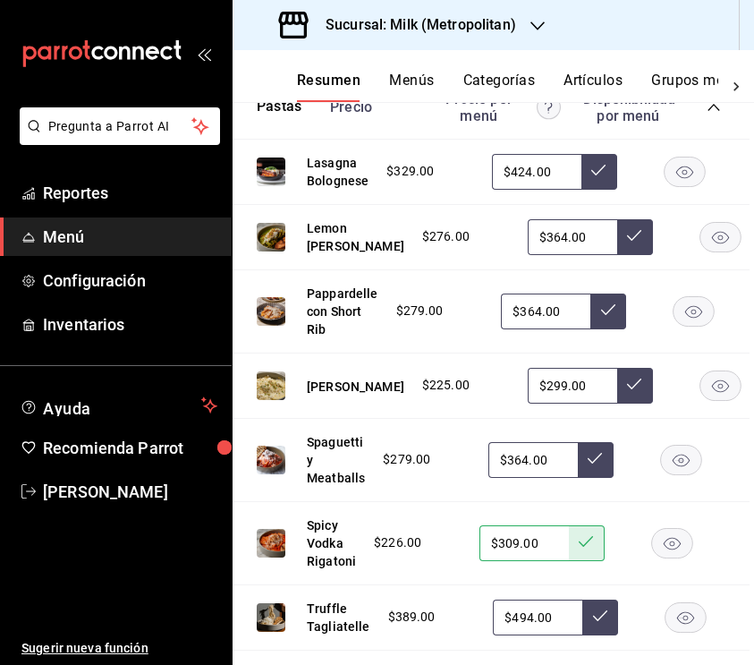
scroll to position [1490, 4]
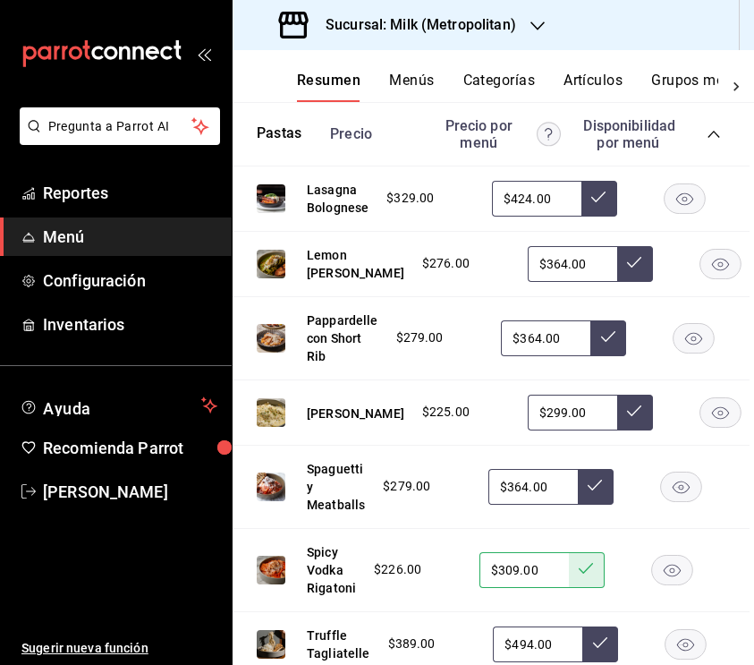
click at [526, 195] on input "$424.00" at bounding box center [536, 199] width 89 height 36
type input "$434.00"
click at [592, 185] on button at bounding box center [599, 199] width 36 height 36
click at [520, 502] on input "$364.00" at bounding box center [532, 487] width 89 height 36
type input "$374.00"
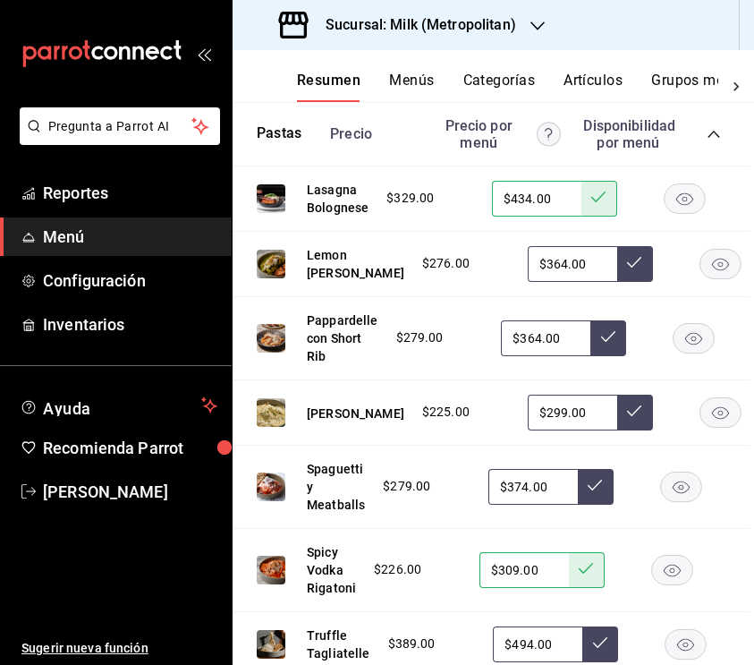
click at [609, 495] on button at bounding box center [596, 487] width 36 height 36
click at [528, 266] on input "$364.00" at bounding box center [572, 264] width 89 height 36
type input "$369.00"
click at [617, 277] on button at bounding box center [635, 264] width 36 height 36
click at [683, 345] on rect "button" at bounding box center [694, 338] width 41 height 30
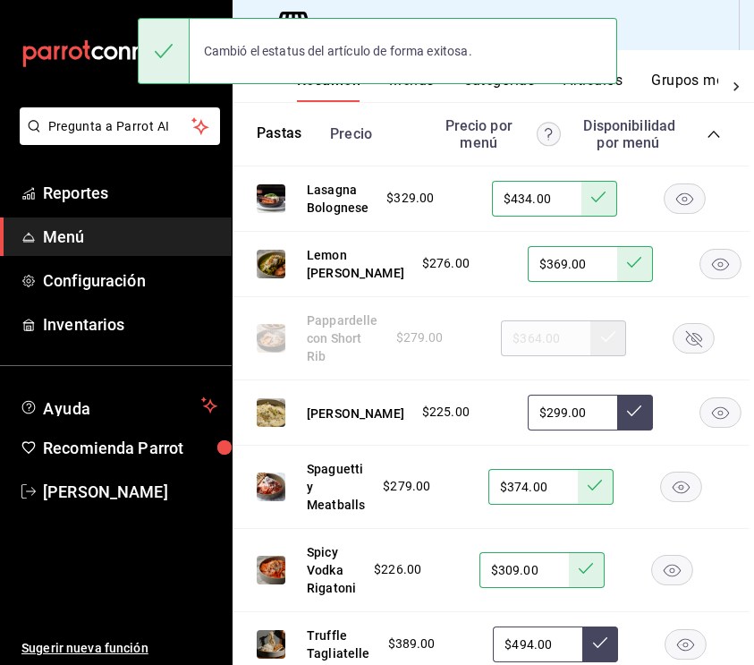
click at [528, 427] on input "$299.00" at bounding box center [572, 413] width 89 height 36
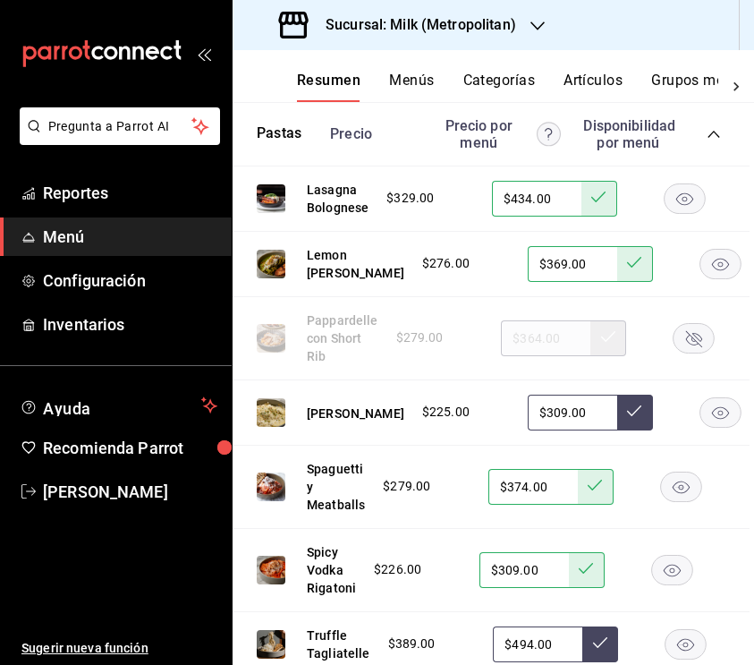
type input "$309.00"
click at [627, 418] on icon at bounding box center [634, 410] width 14 height 14
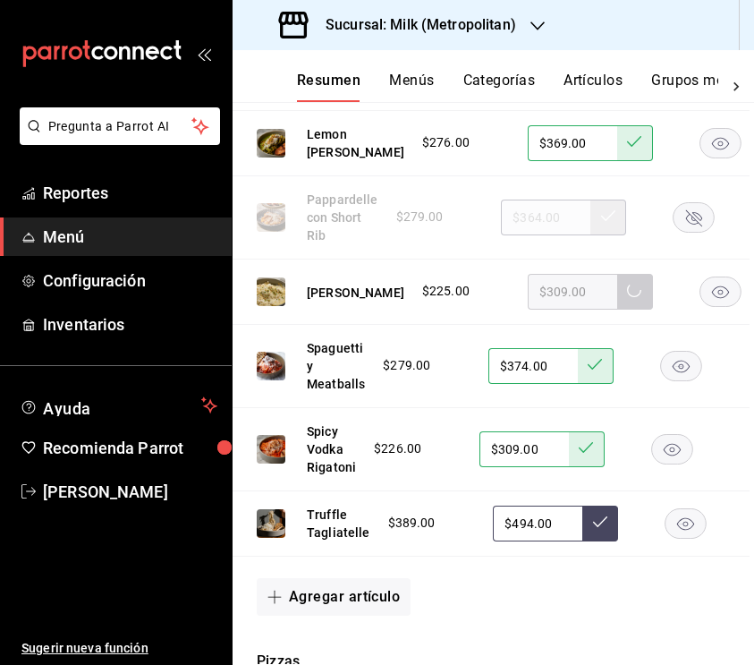
scroll to position [1657, 4]
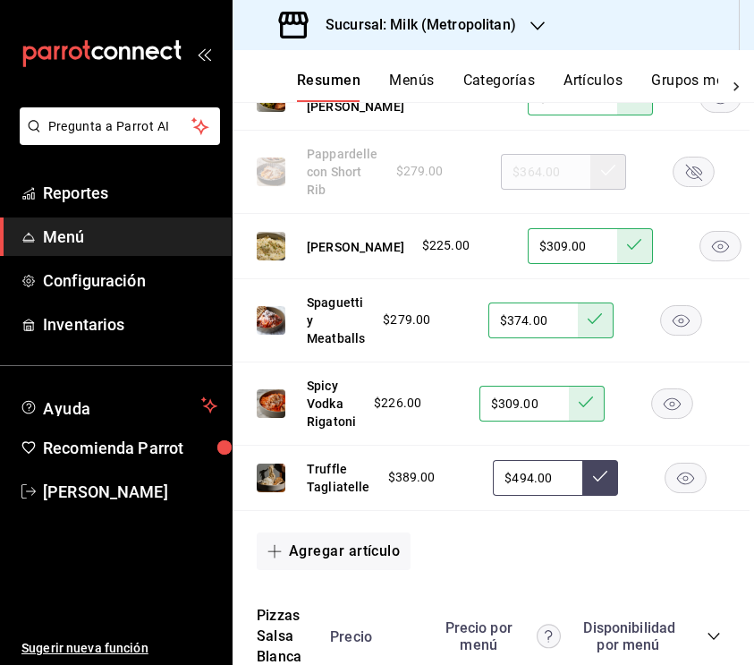
click at [527, 489] on input "$494.00" at bounding box center [537, 478] width 89 height 36
type input "$4.00"
type input "$509.00"
click at [595, 483] on icon at bounding box center [600, 476] width 14 height 14
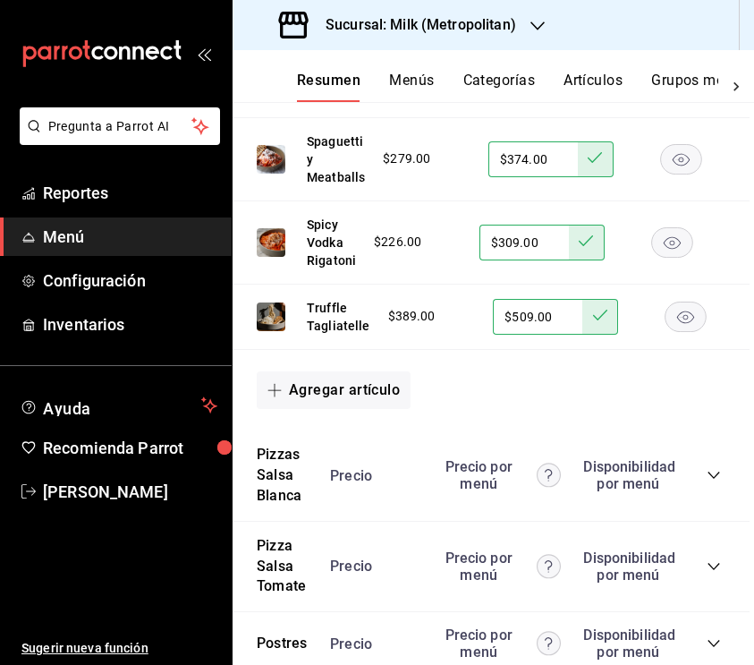
scroll to position [1826, 4]
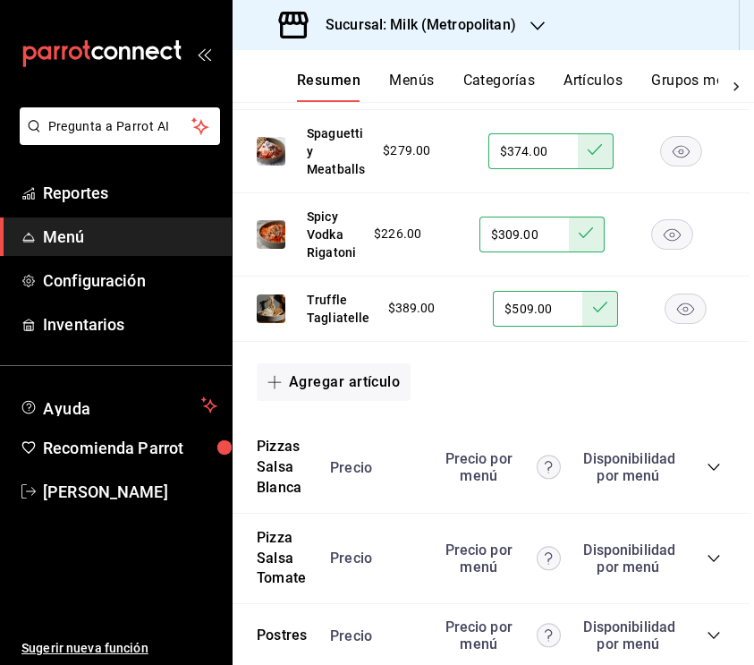
click at [710, 473] on div "Precio Precio por menú Disponibilidad por menú" at bounding box center [516, 467] width 409 height 34
click at [711, 474] on icon "collapse-category-row" at bounding box center [714, 467] width 14 height 14
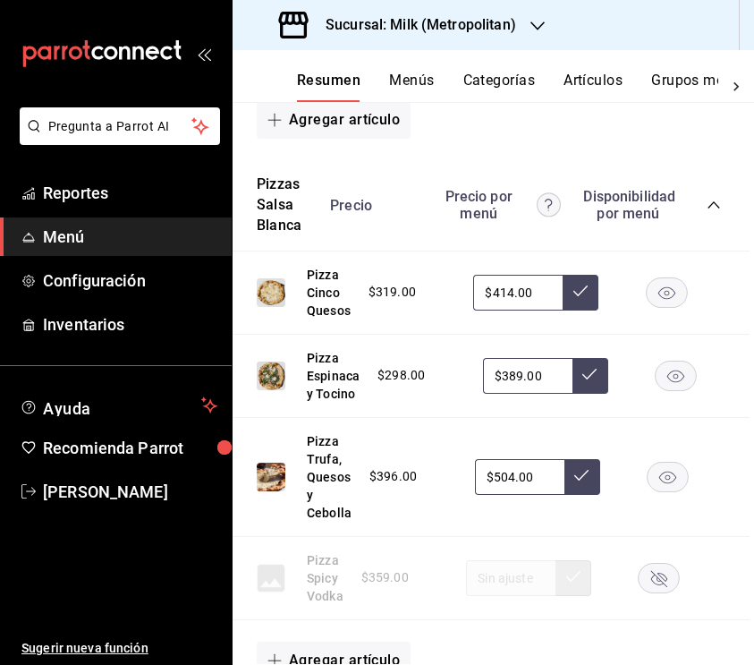
scroll to position [2121, 4]
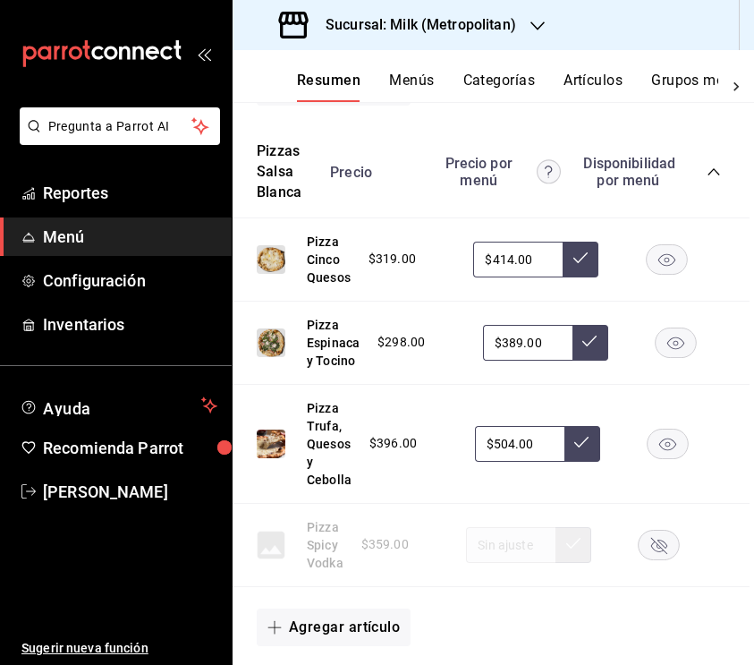
click at [506, 272] on input "$414.00" at bounding box center [517, 260] width 89 height 36
type input "$424.00"
click at [580, 264] on icon at bounding box center [580, 257] width 14 height 14
click at [518, 358] on input "$389.00" at bounding box center [527, 343] width 89 height 36
type input "$399.00"
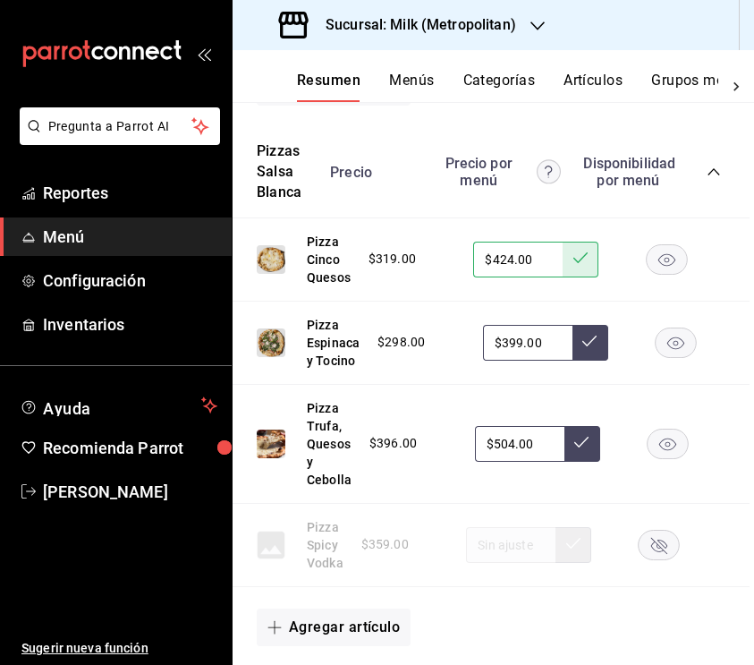
click at [579, 354] on button at bounding box center [591, 343] width 36 height 36
click at [507, 457] on input "$504.00" at bounding box center [519, 444] width 89 height 36
type input "$519.00"
click at [580, 449] on icon at bounding box center [581, 442] width 14 height 14
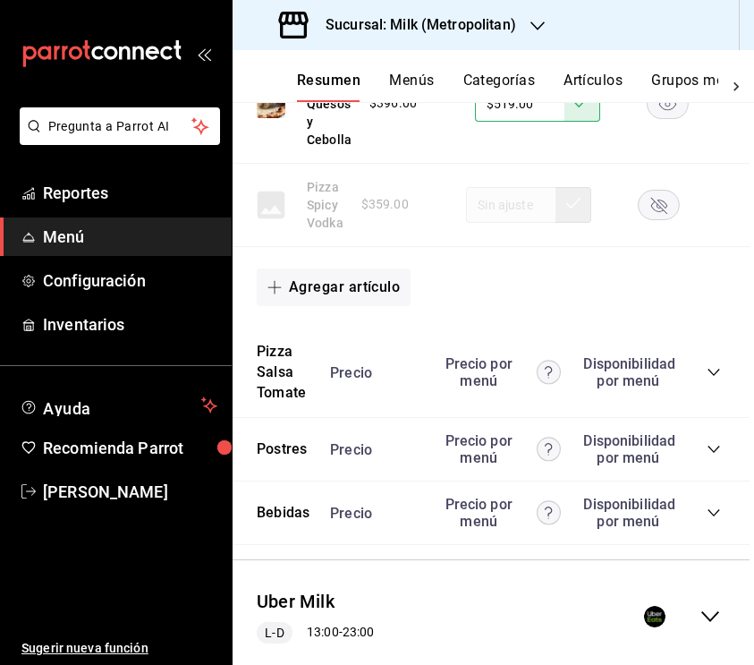
scroll to position [2462, 4]
click at [709, 378] on icon "collapse-category-row" at bounding box center [714, 371] width 14 height 14
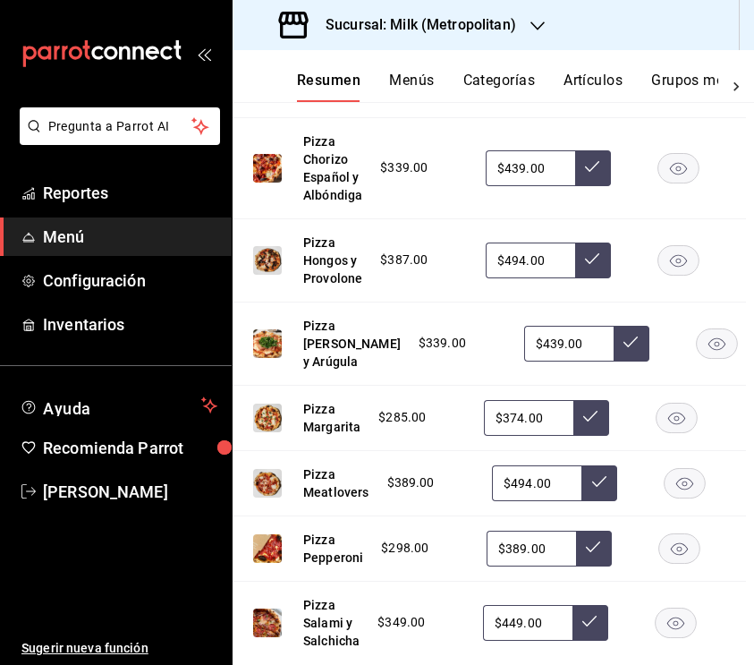
scroll to position [2863, 10]
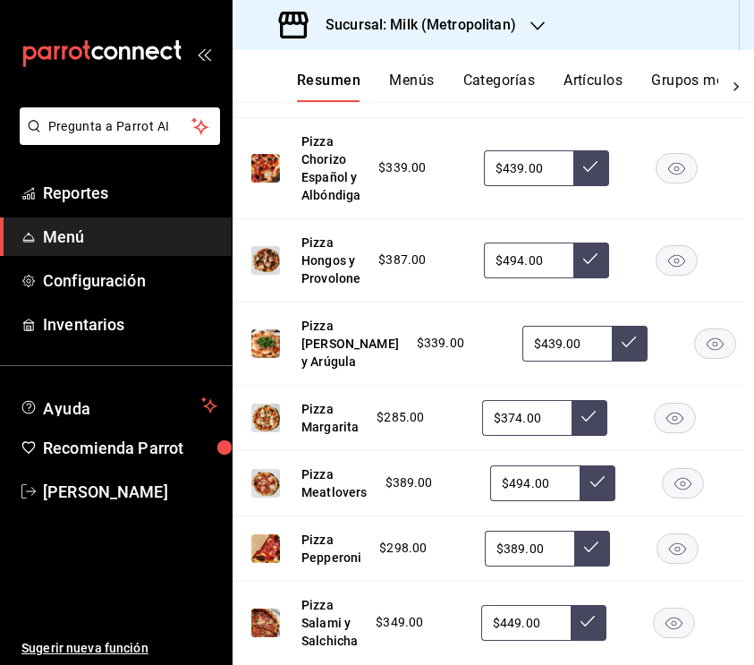
click at [519, 436] on input "$374.00" at bounding box center [526, 418] width 89 height 36
type input "$384.00"
click at [572, 436] on button at bounding box center [590, 418] width 36 height 36
click at [522, 361] on input "$439.00" at bounding box center [566, 344] width 89 height 36
type input "$449.00"
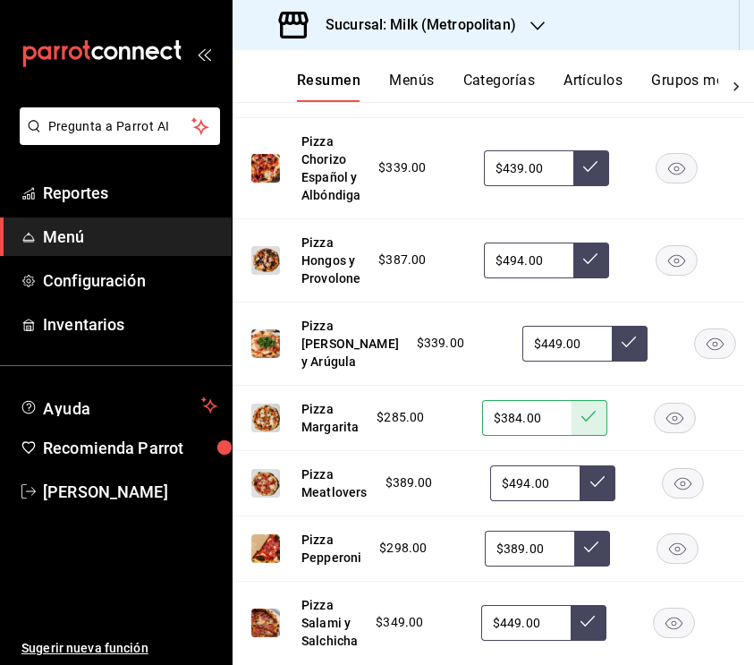
click at [612, 361] on button at bounding box center [630, 344] width 36 height 36
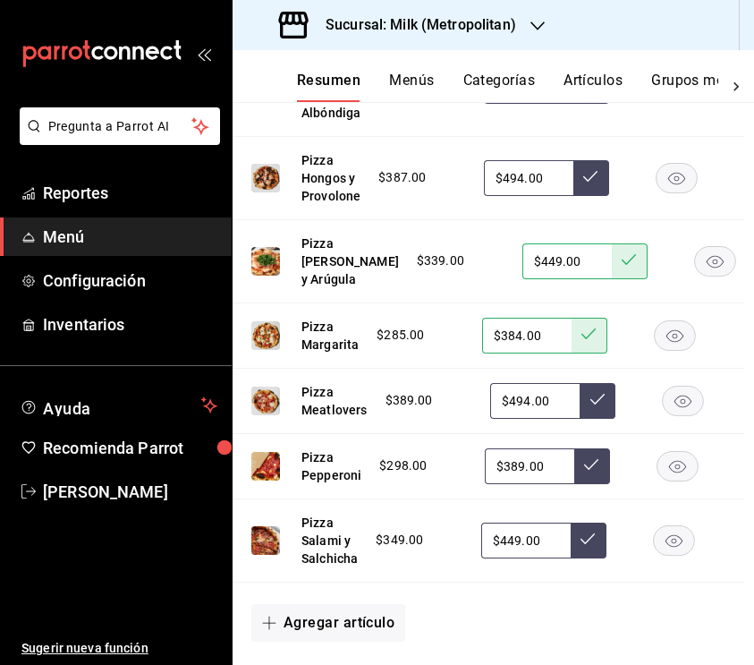
scroll to position [2949, 11]
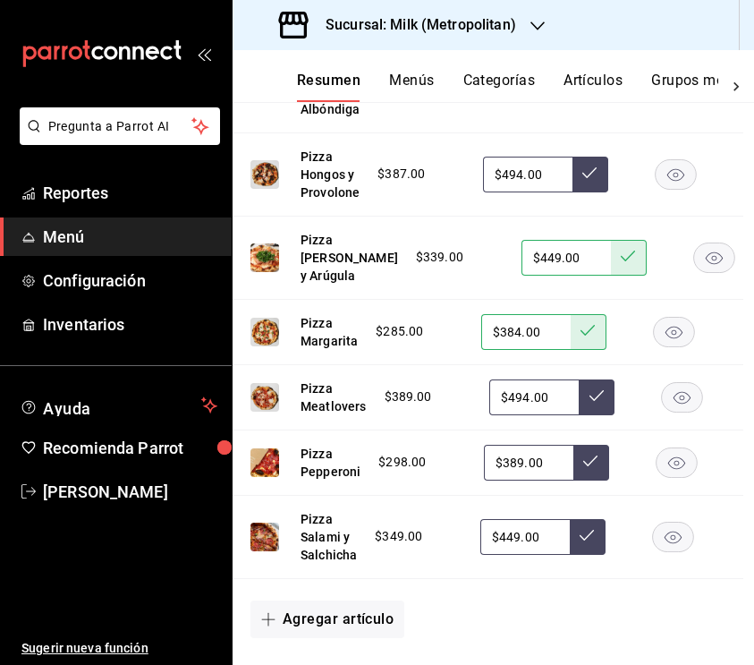
click at [527, 415] on input "$494.00" at bounding box center [533, 397] width 89 height 36
type input "$4.00"
type input "$509.00"
click at [590, 403] on icon at bounding box center [597, 395] width 14 height 14
click at [517, 555] on input "$449.00" at bounding box center [524, 537] width 89 height 36
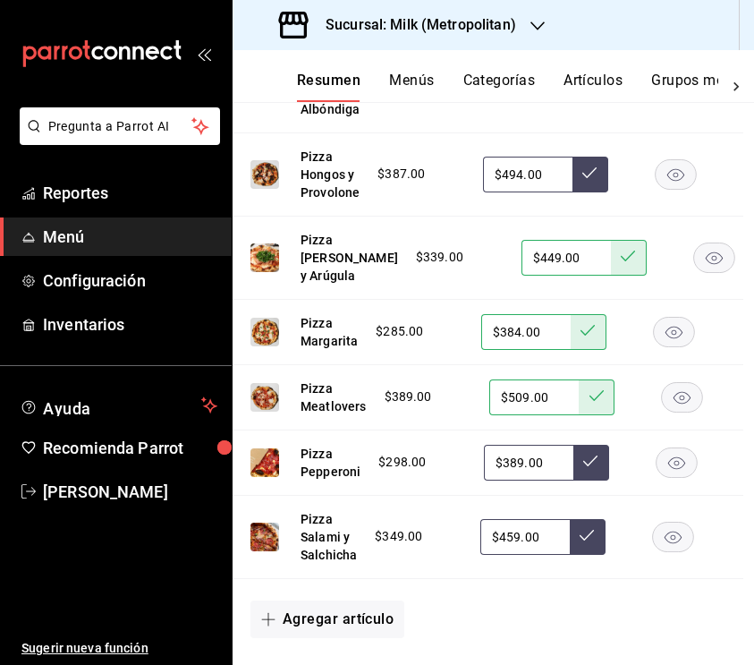
type input "$459.00"
click at [580, 542] on icon at bounding box center [587, 535] width 14 height 14
click at [520, 480] on input "$389.00" at bounding box center [528, 463] width 89 height 36
type input "$399.00"
click at [592, 468] on icon at bounding box center [590, 461] width 14 height 14
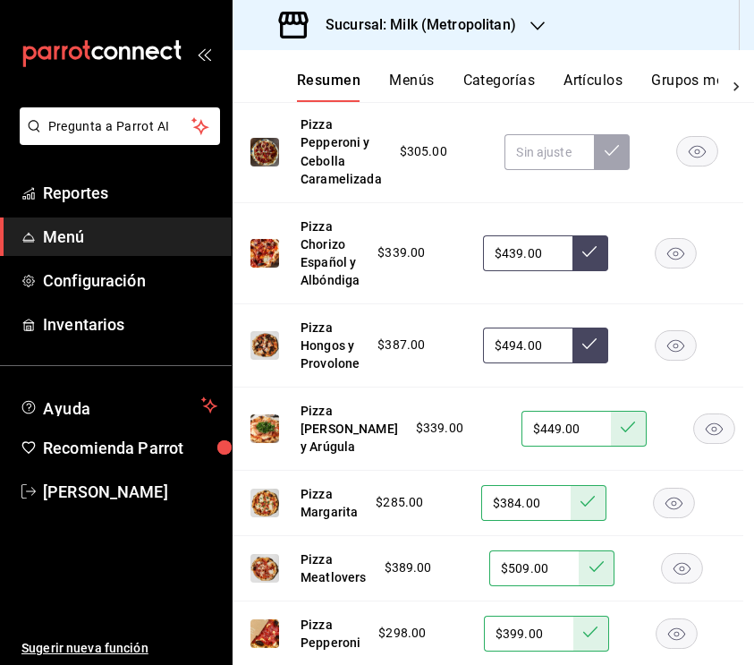
scroll to position [2777, 11]
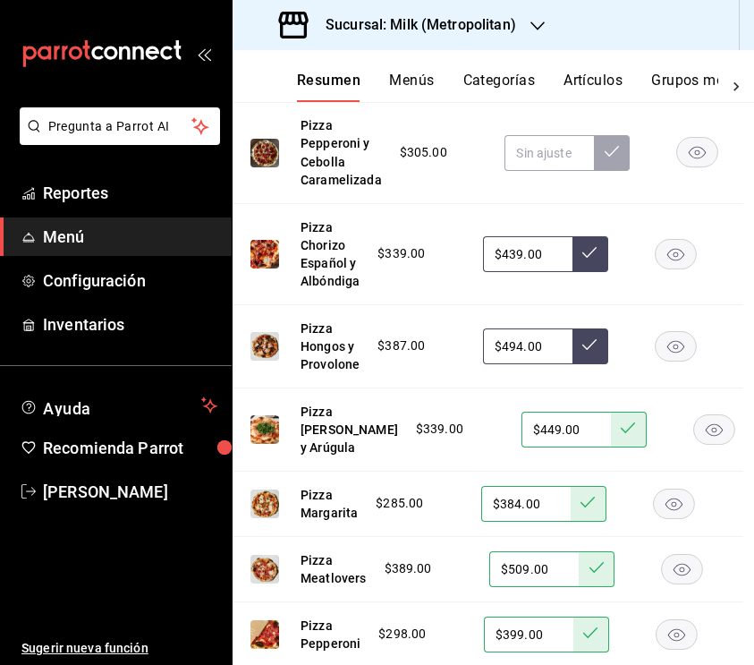
click at [521, 259] on input "$439.00" at bounding box center [527, 254] width 89 height 36
type input "$449.00"
click at [594, 253] on button at bounding box center [591, 254] width 36 height 36
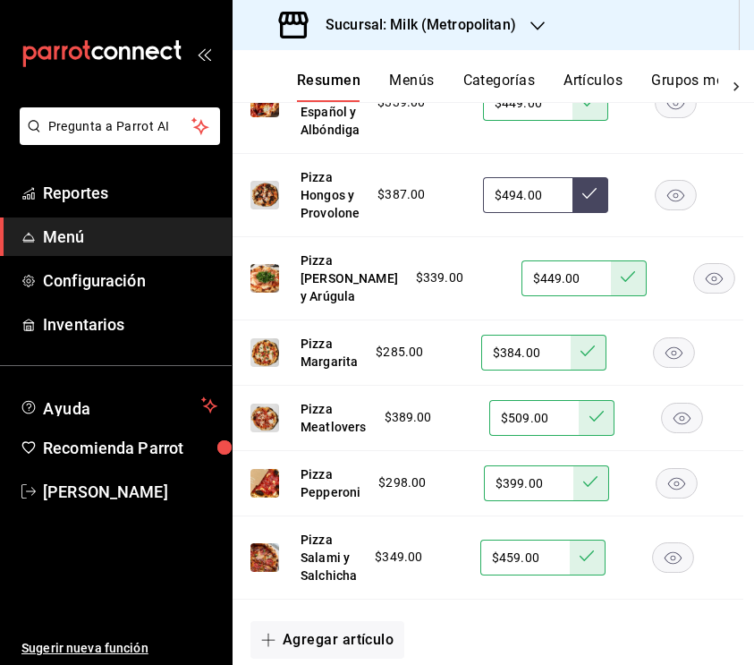
scroll to position [2895, 11]
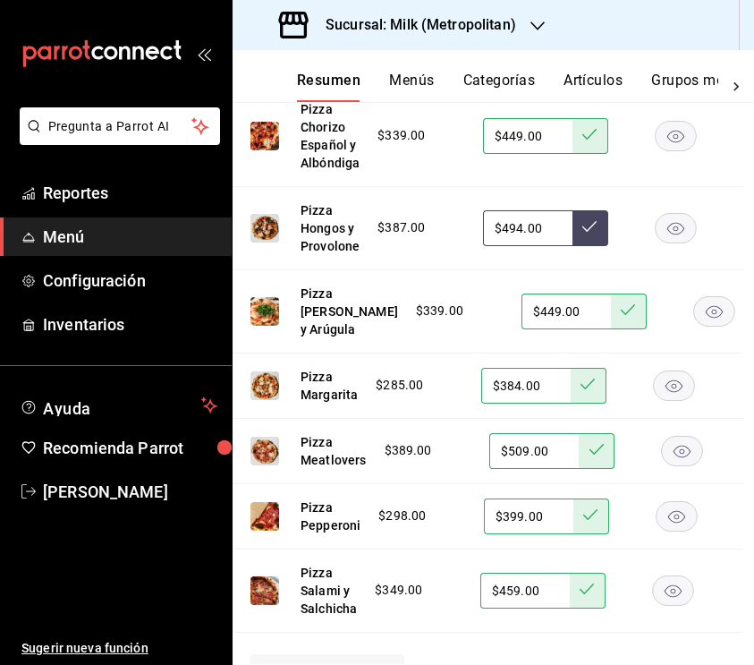
click at [520, 242] on input "$494.00" at bounding box center [527, 228] width 89 height 36
type input "$4.00"
type input "$504.00"
click at [579, 237] on button at bounding box center [591, 228] width 36 height 36
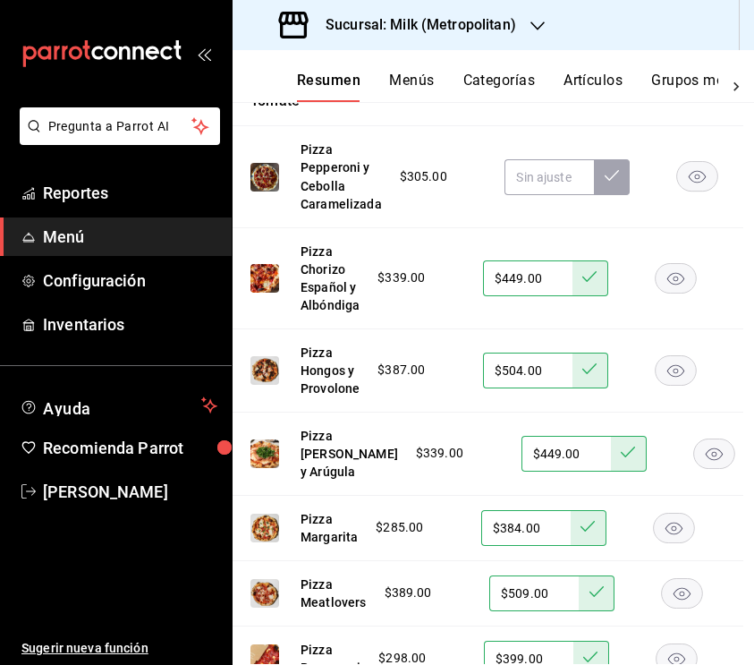
scroll to position [2748, 12]
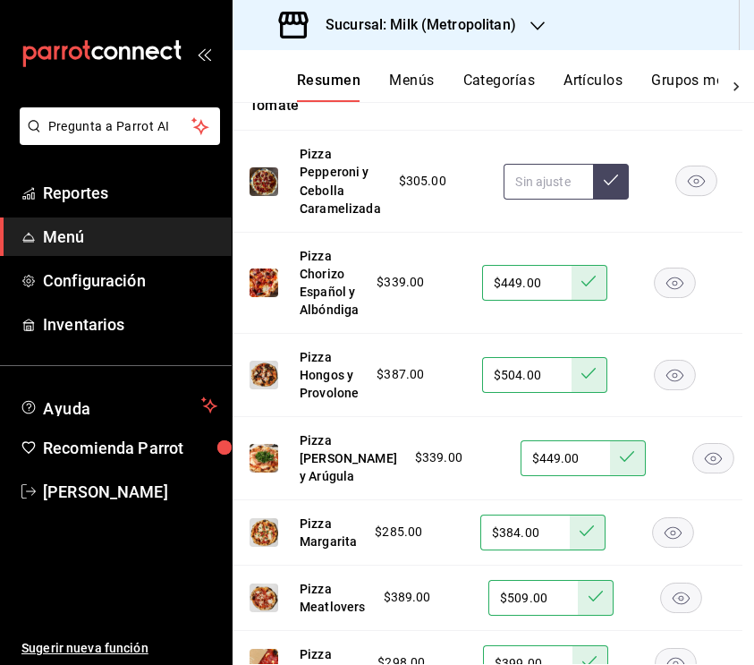
click at [539, 195] on input "text" at bounding box center [548, 182] width 89 height 36
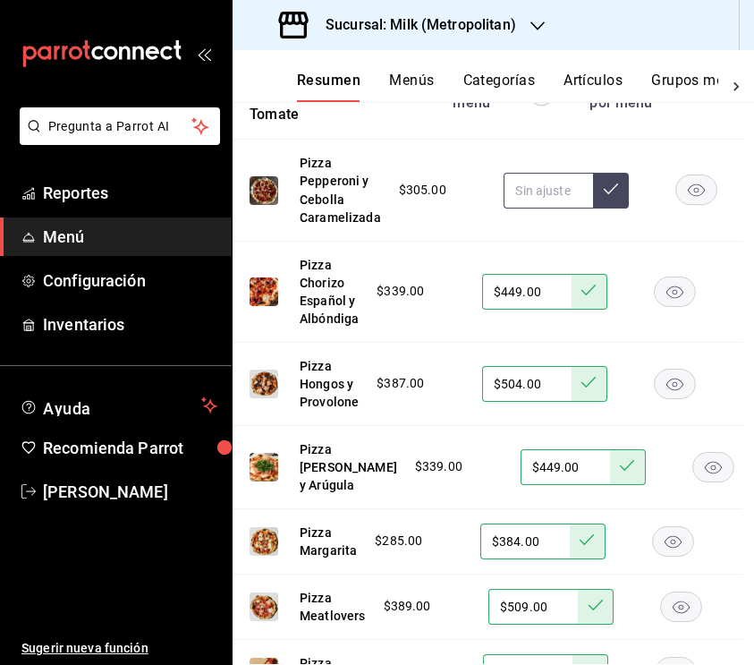
scroll to position [2732, 12]
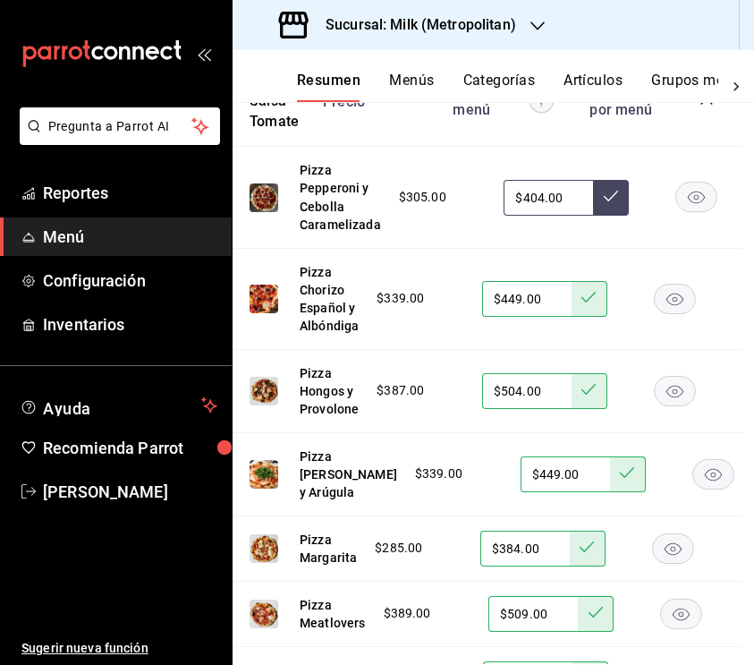
type input "$404.00"
click at [615, 200] on button at bounding box center [611, 198] width 36 height 36
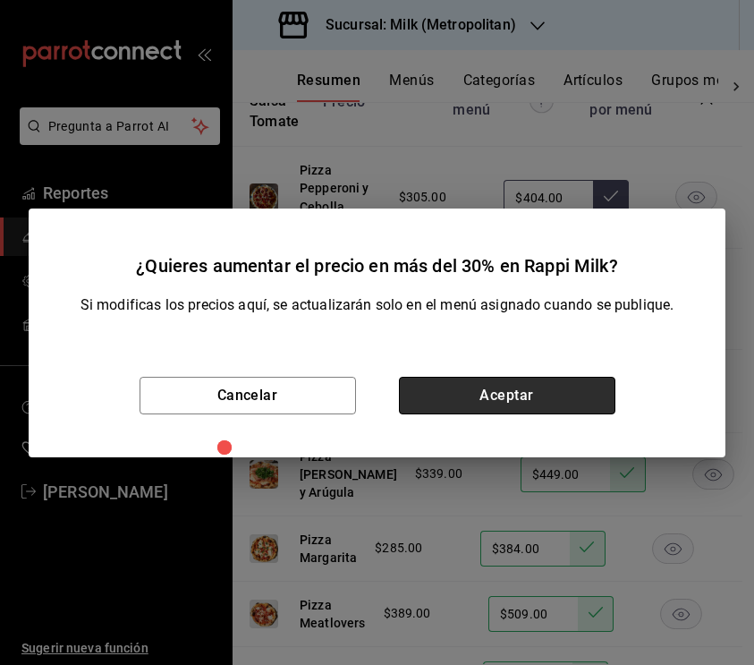
click at [497, 389] on button "Aceptar" at bounding box center [507, 396] width 216 height 38
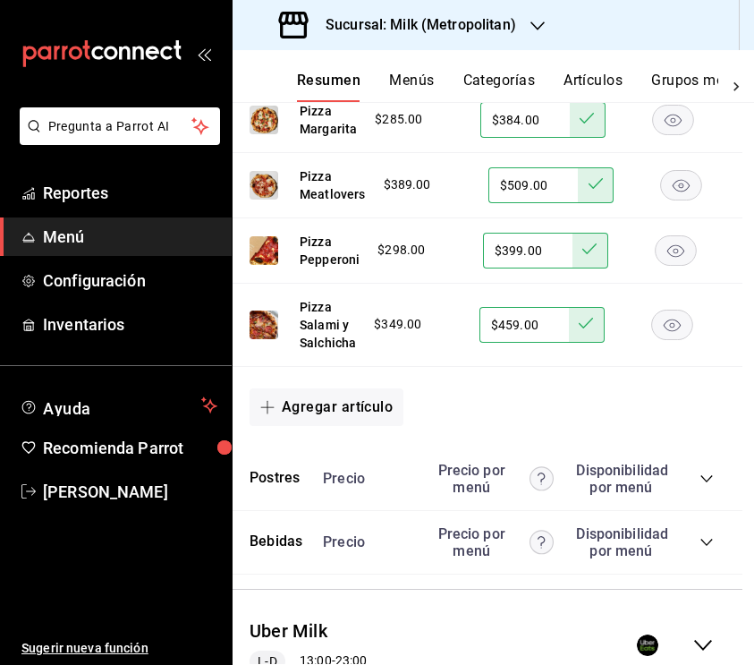
scroll to position [3221, 12]
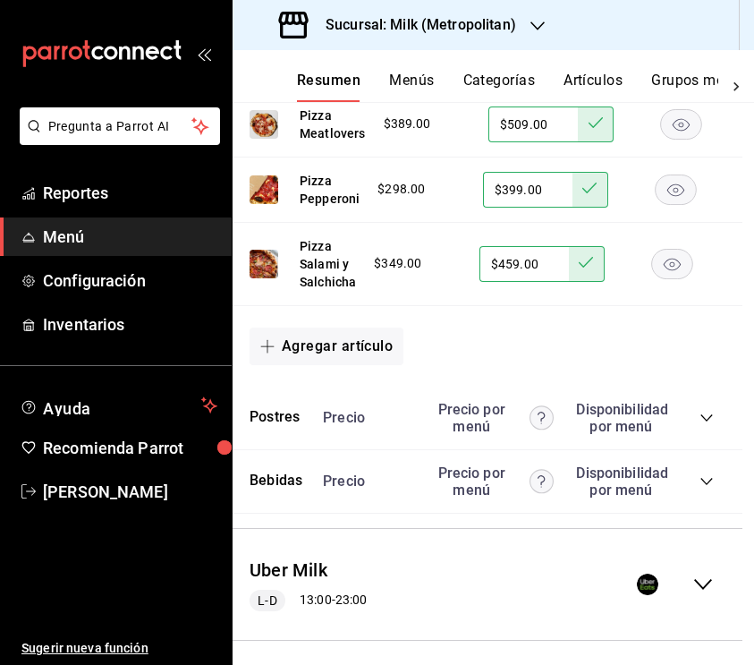
click at [704, 425] on icon "collapse-category-row" at bounding box center [707, 418] width 14 height 14
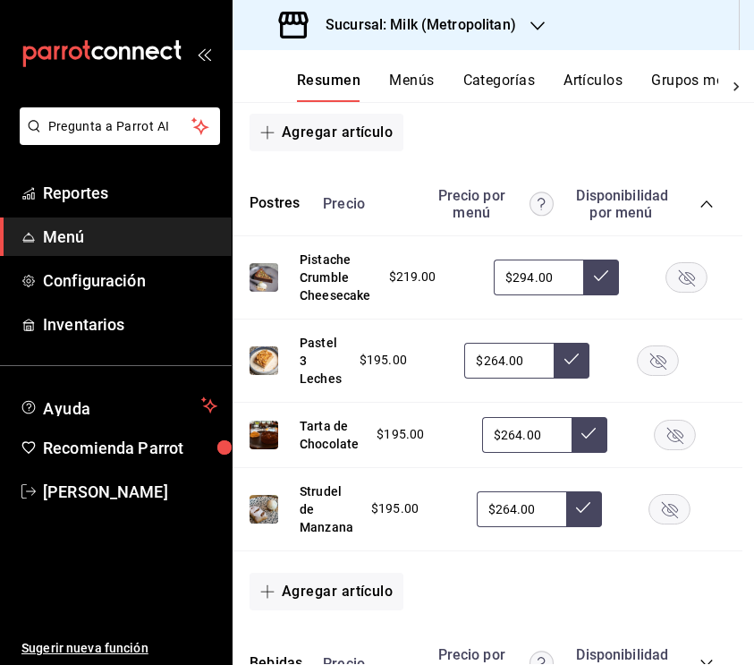
scroll to position [3504, 13]
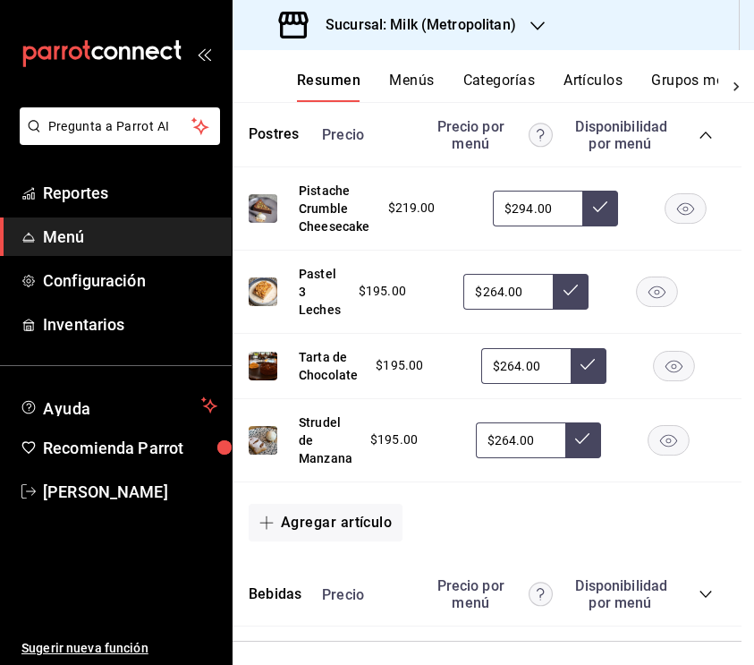
click at [531, 226] on input "$294.00" at bounding box center [537, 209] width 89 height 36
type input "$2.00"
type input "$304.00"
click at [597, 214] on icon at bounding box center [600, 206] width 14 height 14
click at [501, 310] on input "$264.00" at bounding box center [507, 292] width 89 height 36
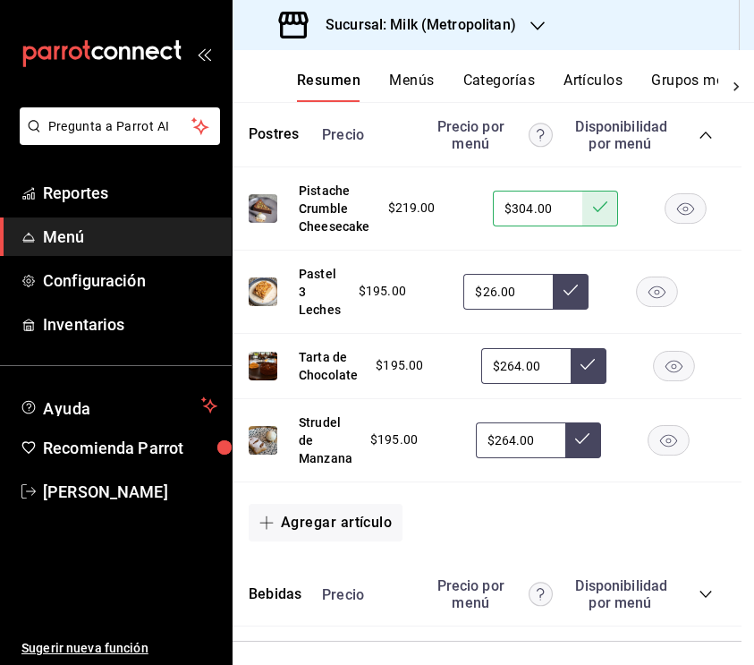
type input "$2.00"
type input "$274.00"
click at [584, 310] on button at bounding box center [571, 292] width 36 height 36
click at [519, 384] on input "$264.00" at bounding box center [525, 366] width 89 height 36
type input "$274.00"
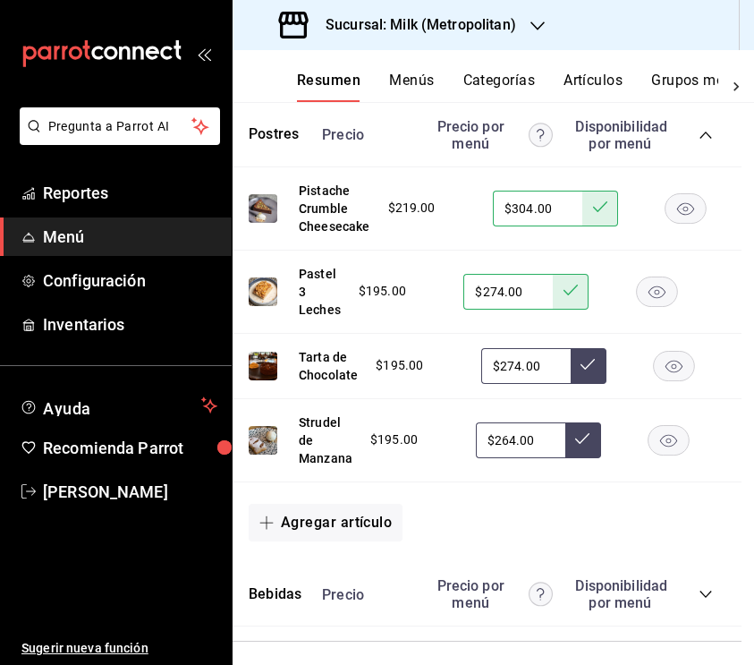
click at [588, 371] on icon at bounding box center [588, 364] width 14 height 14
click at [508, 458] on input "$264.00" at bounding box center [520, 440] width 89 height 36
type input "$274.00"
click at [581, 446] on icon at bounding box center [582, 438] width 14 height 14
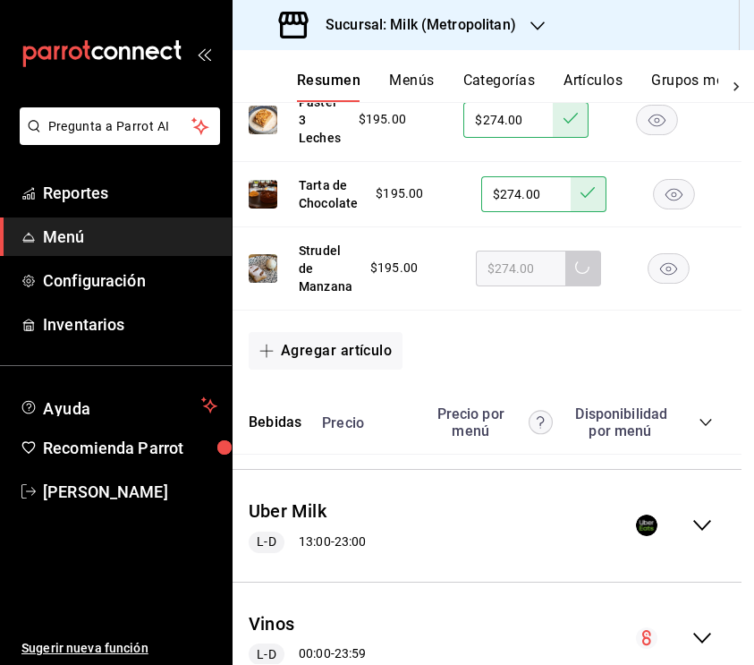
scroll to position [3695, 13]
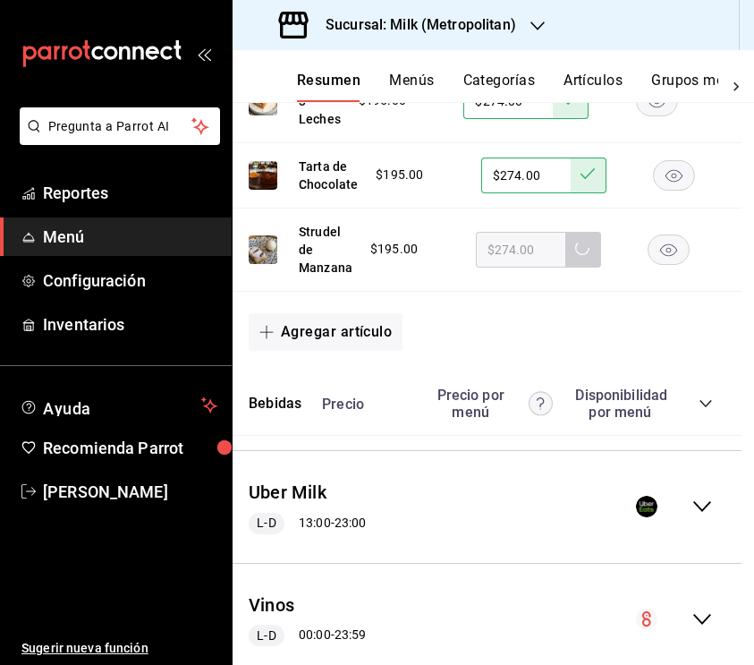
click at [704, 411] on icon "collapse-category-row" at bounding box center [706, 403] width 14 height 14
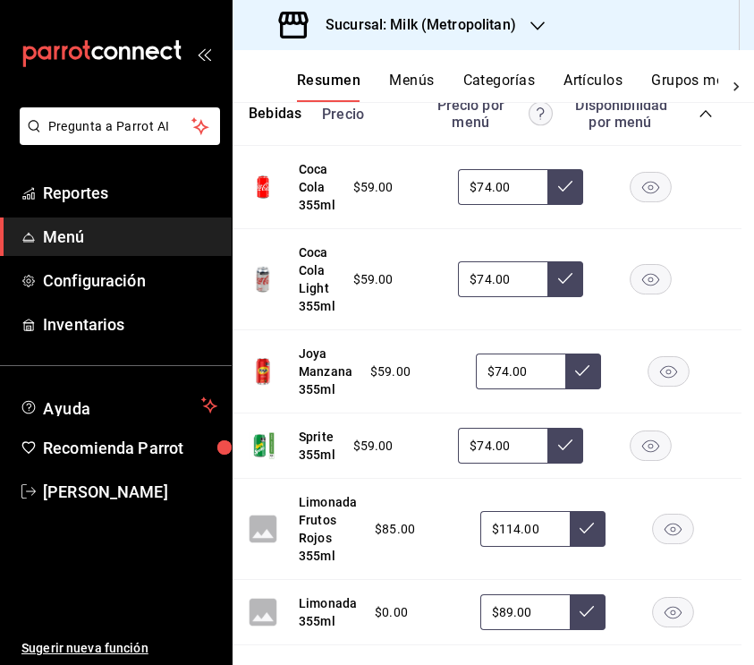
scroll to position [4009, 13]
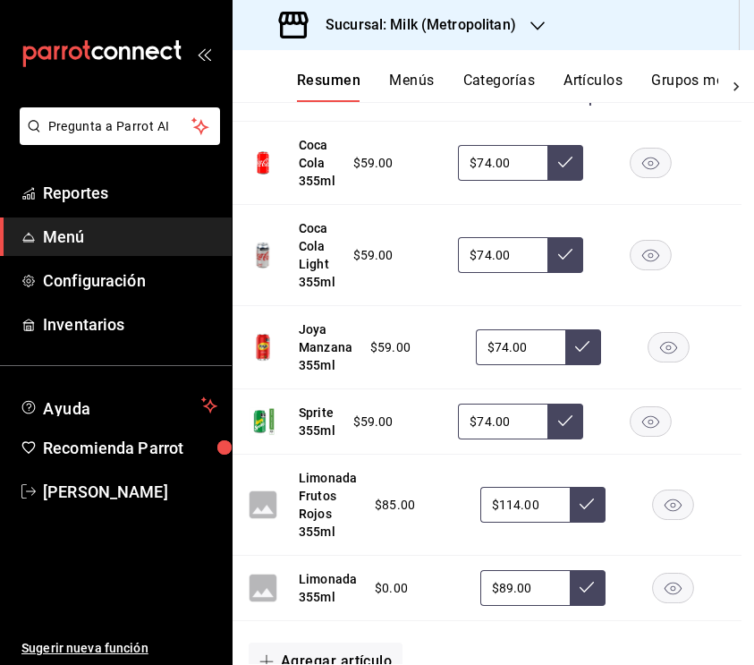
click at [515, 522] on input "$114.00" at bounding box center [524, 505] width 89 height 36
type input "$119.00"
click at [581, 511] on icon at bounding box center [587, 504] width 14 height 14
click at [507, 606] on input "$89.00" at bounding box center [524, 588] width 89 height 36
type input "$94.00"
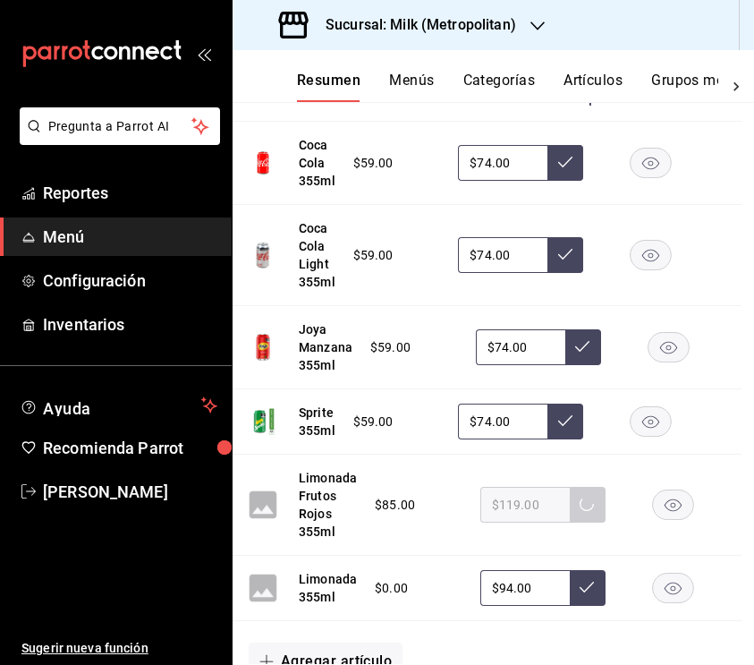
click at [580, 594] on icon at bounding box center [587, 587] width 14 height 14
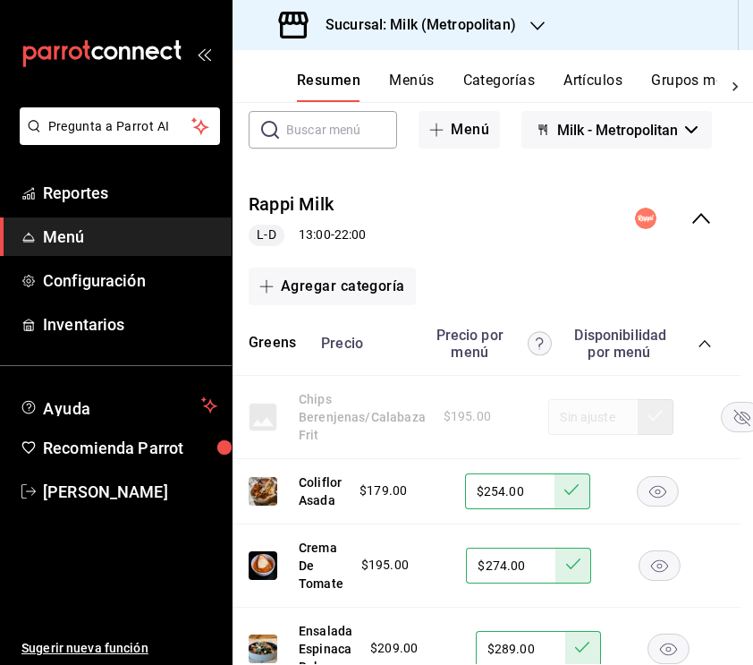
scroll to position [116, 13]
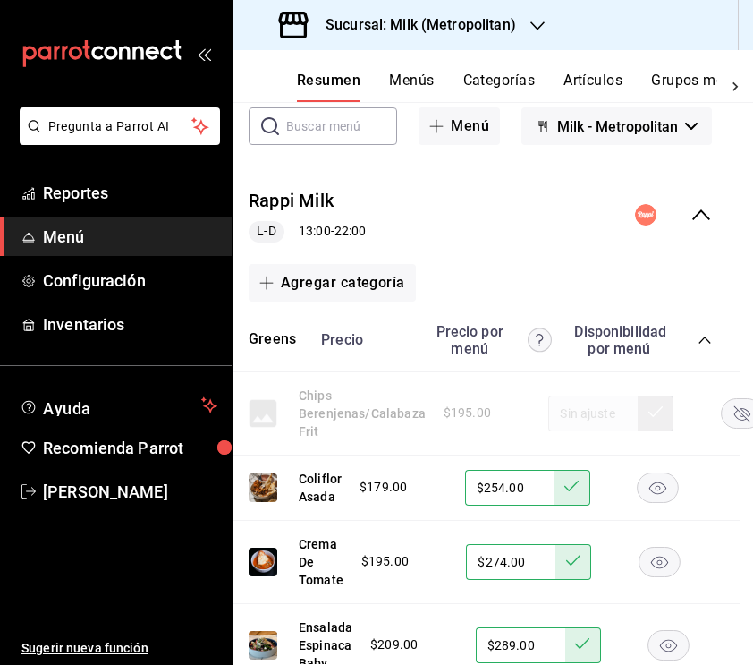
click at [503, 488] on input "$254.00" at bounding box center [509, 488] width 89 height 36
type input "$249.00"
click at [568, 489] on icon at bounding box center [571, 485] width 14 height 11
click at [496, 556] on input "$274.00" at bounding box center [510, 562] width 89 height 36
type input "$264.00"
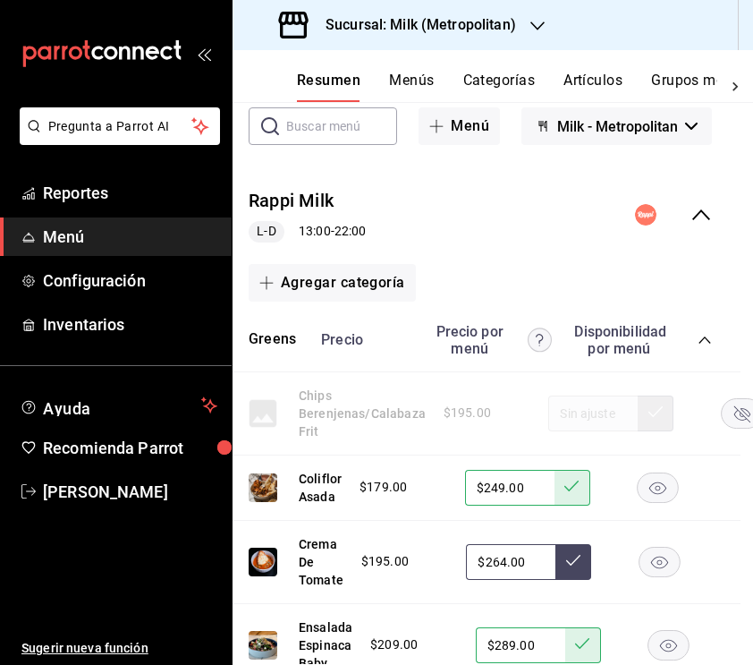
click at [566, 560] on icon at bounding box center [573, 560] width 14 height 14
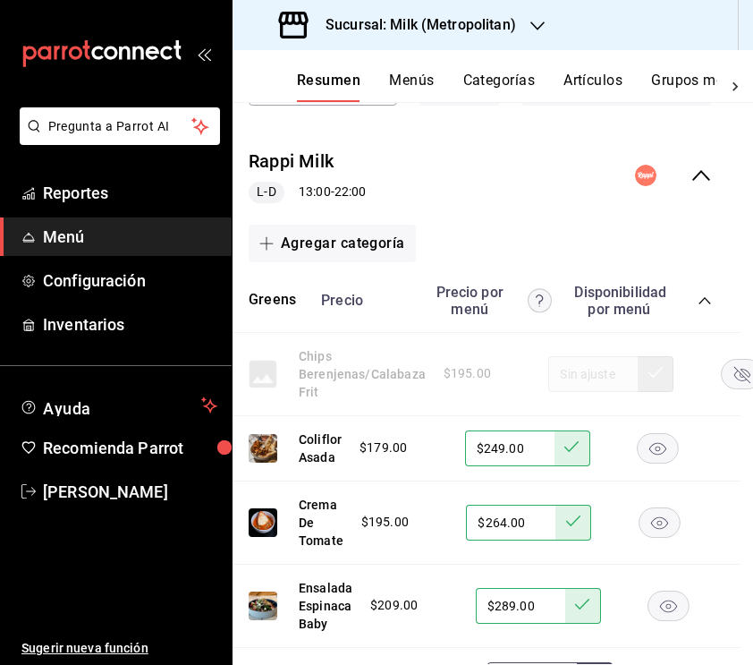
scroll to position [177, 13]
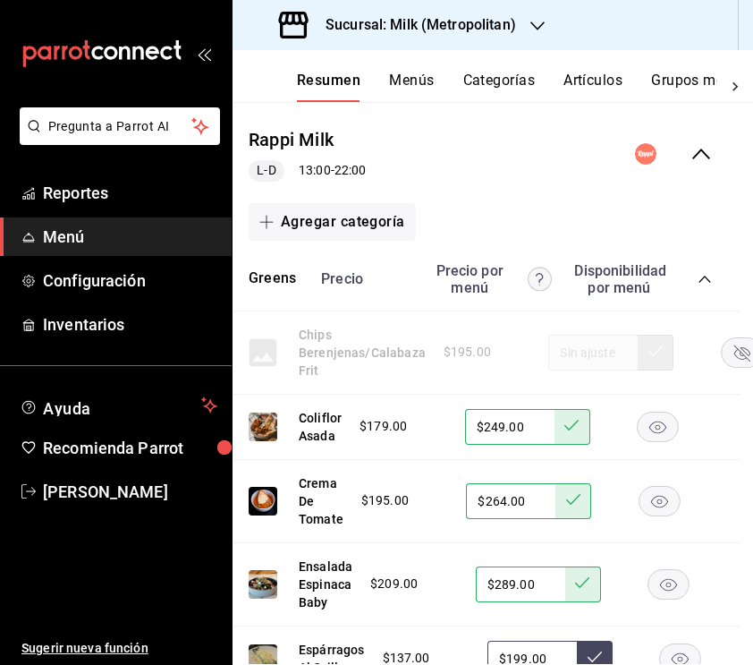
click at [512, 580] on input "$289.00" at bounding box center [520, 584] width 89 height 36
type input "$284.00"
click at [575, 579] on icon at bounding box center [582, 582] width 14 height 14
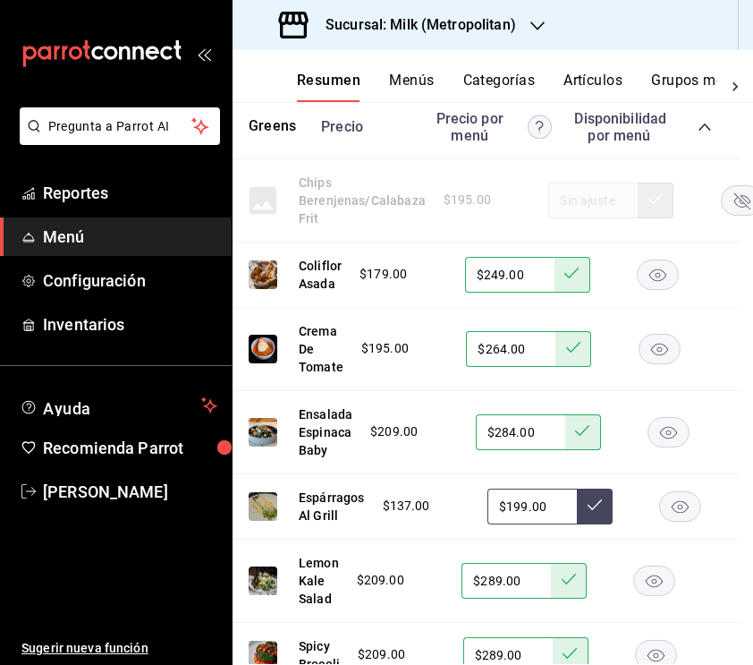
scroll to position [356, 13]
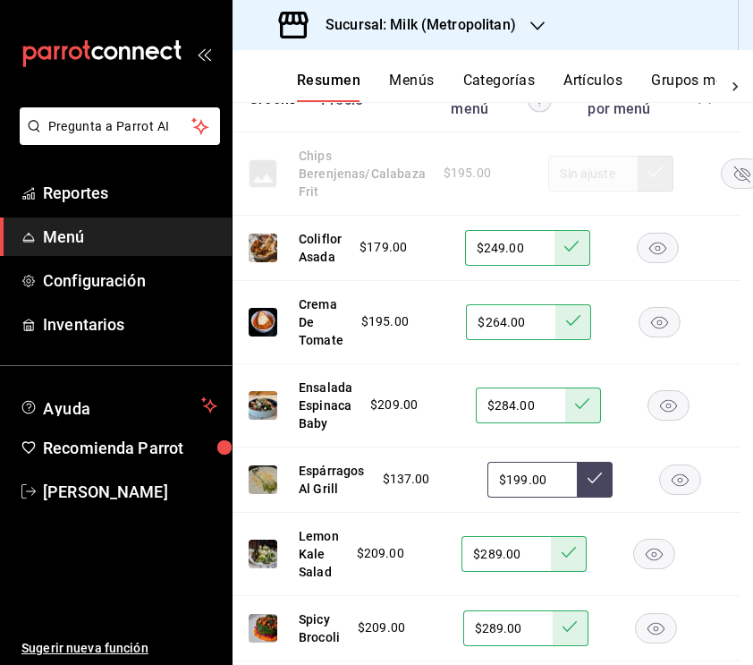
click at [497, 555] on input "$289.00" at bounding box center [506, 554] width 89 height 36
type input "$284.00"
click at [555, 553] on button at bounding box center [569, 554] width 36 height 36
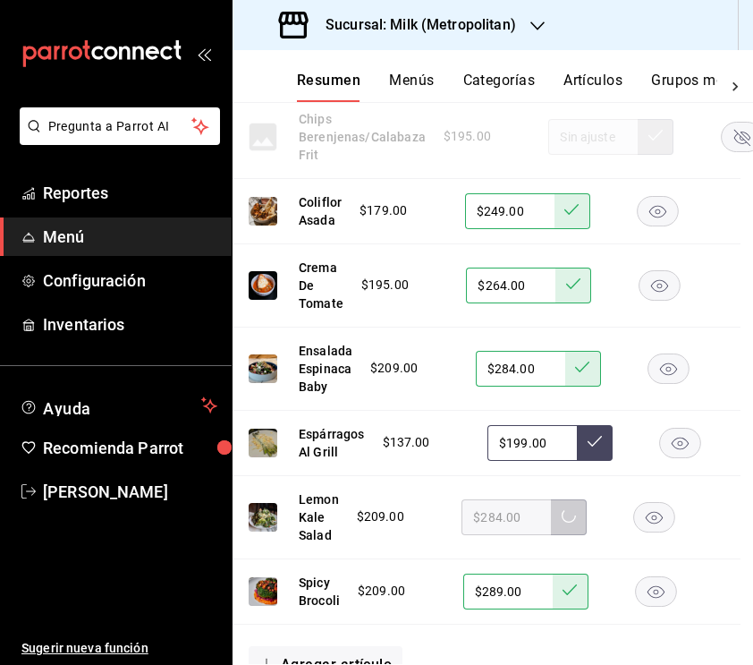
scroll to position [405, 13]
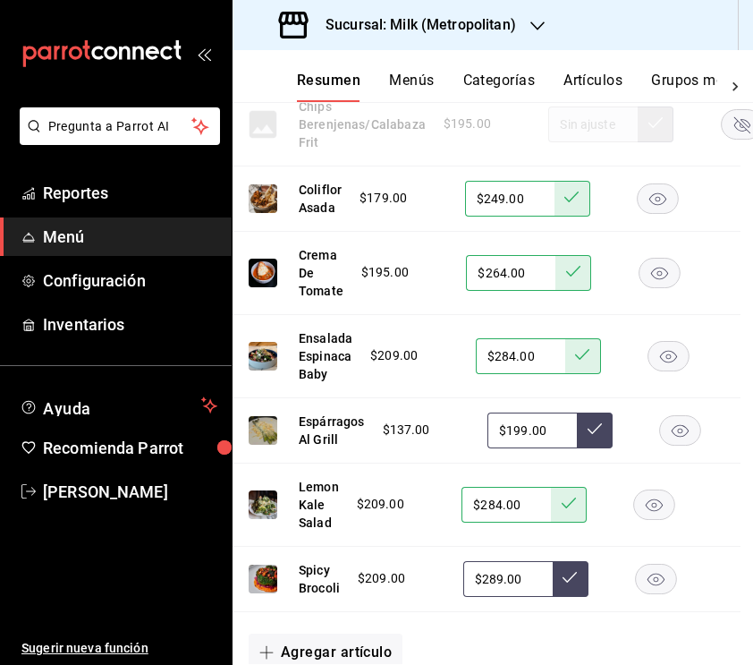
click at [500, 580] on input "$289.00" at bounding box center [507, 579] width 89 height 36
type input "$284.00"
click at [572, 583] on icon at bounding box center [570, 577] width 14 height 14
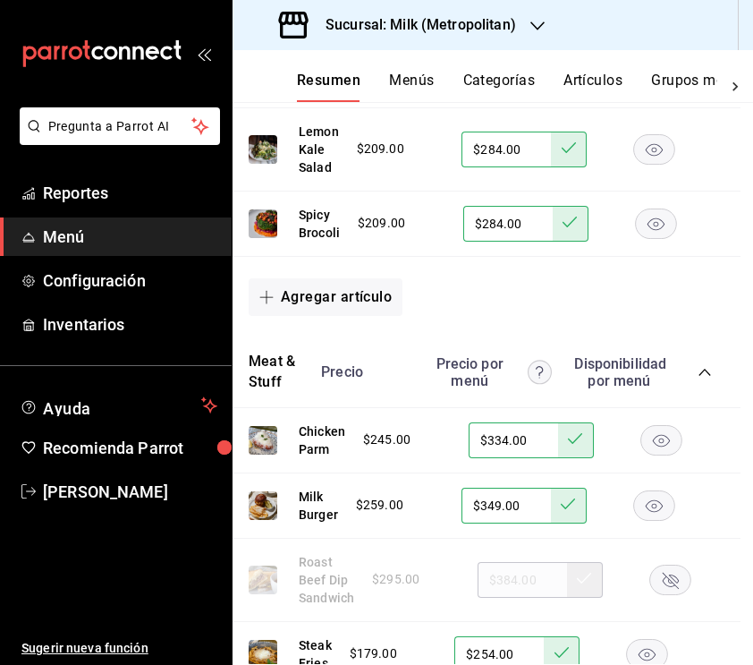
scroll to position [782, 13]
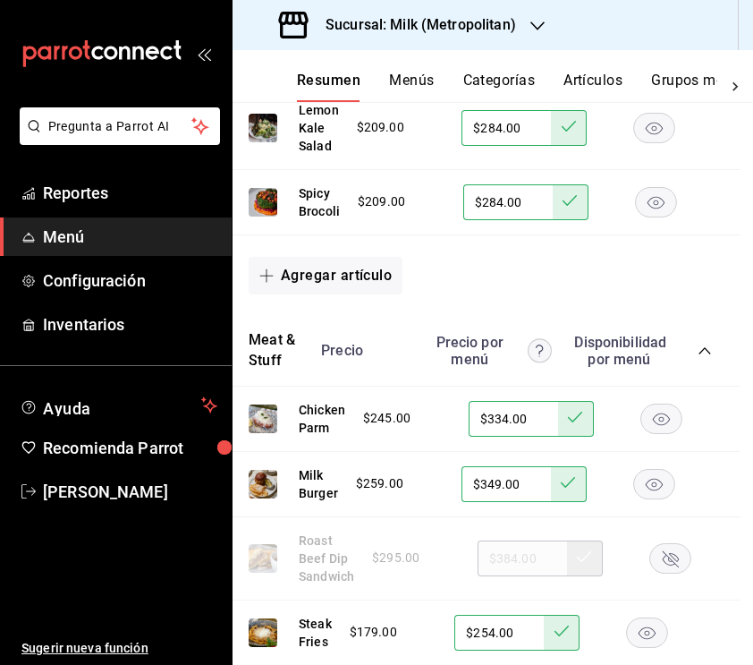
click at [502, 418] on input "$334.00" at bounding box center [513, 419] width 89 height 36
type input "$324.00"
click at [566, 418] on button at bounding box center [576, 419] width 36 height 36
click at [497, 481] on input "$349.00" at bounding box center [506, 484] width 89 height 36
type input "$344.00"
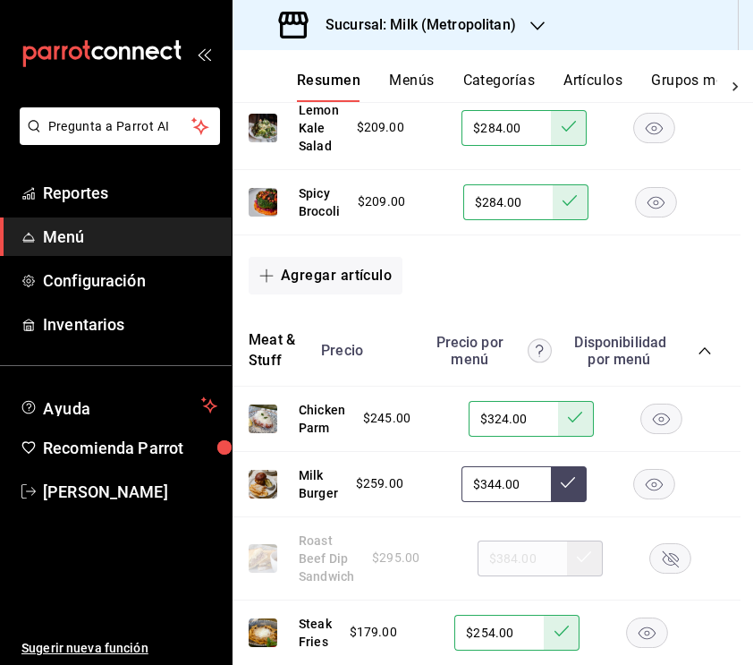
click at [561, 486] on icon at bounding box center [568, 482] width 14 height 14
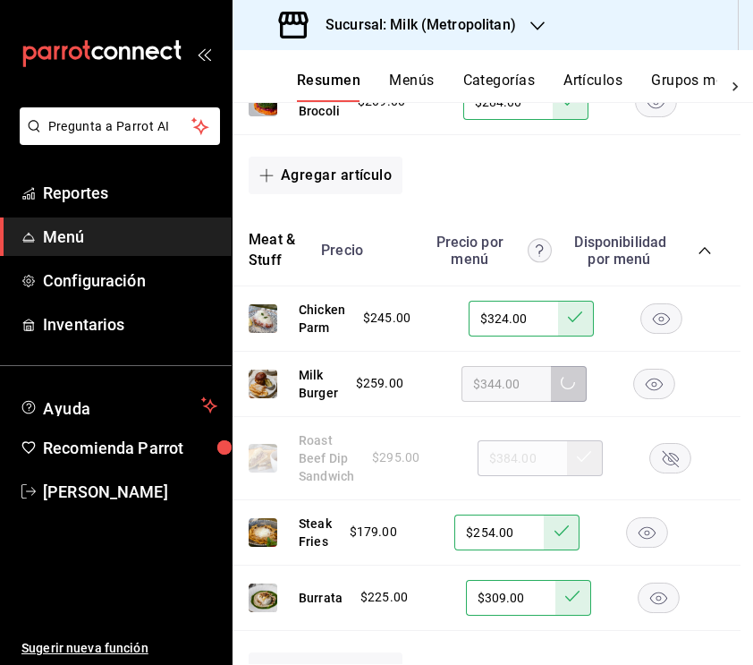
scroll to position [882, 14]
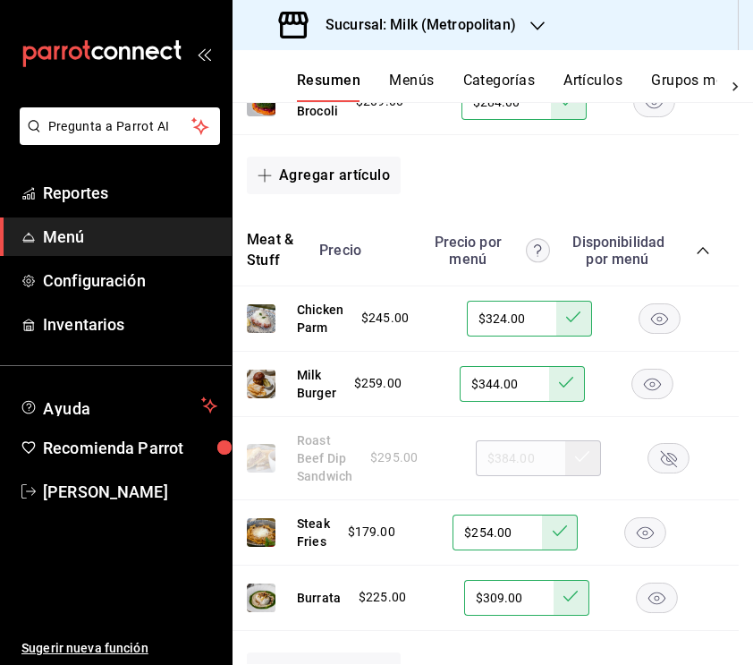
click at [668, 457] on rect "button" at bounding box center [669, 458] width 41 height 30
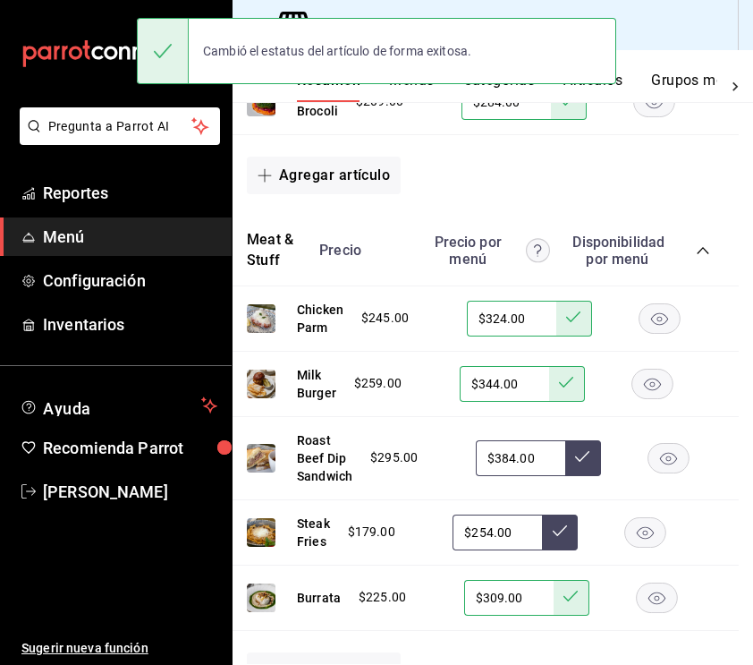
click at [488, 531] on input "$254.00" at bounding box center [497, 532] width 89 height 36
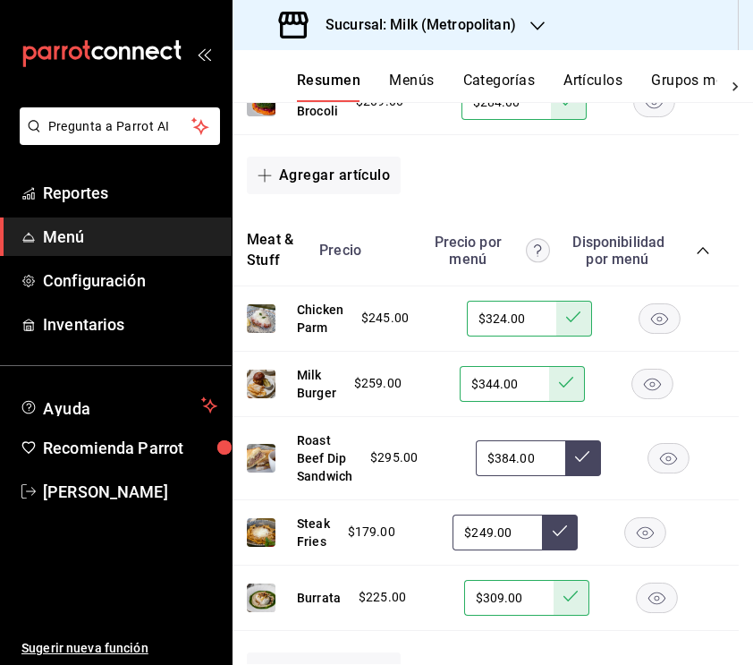
type input "$249.00"
click at [570, 529] on button at bounding box center [560, 532] width 36 height 36
click at [497, 593] on input "$309.00" at bounding box center [508, 598] width 89 height 36
type input "$299.00"
click at [563, 585] on button at bounding box center [572, 598] width 36 height 36
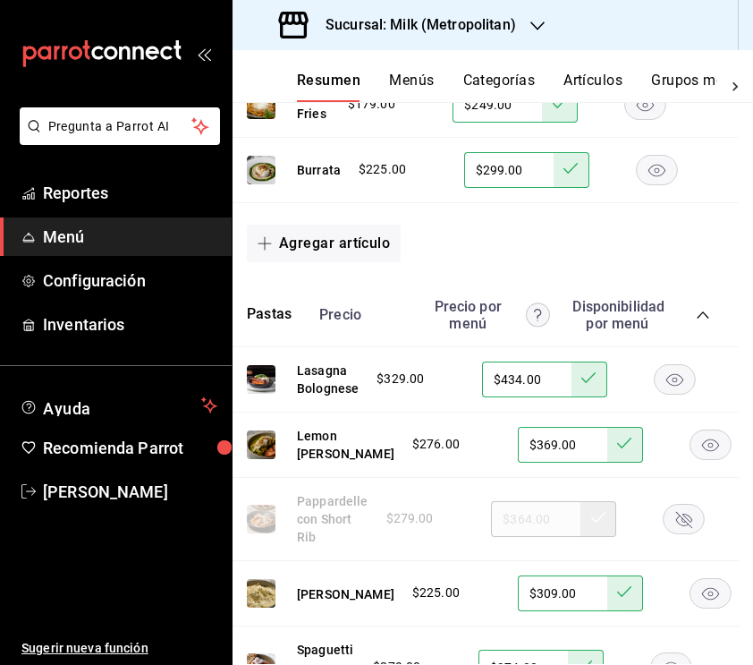
scroll to position [1311, 14]
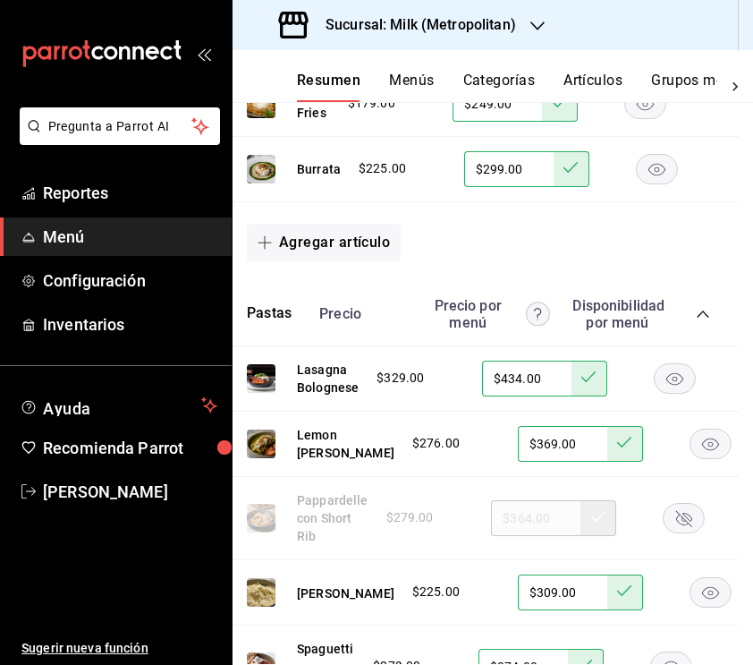
click at [515, 372] on input "$434.00" at bounding box center [526, 379] width 89 height 36
type input "$424.00"
click at [581, 374] on icon at bounding box center [588, 376] width 14 height 14
click at [518, 448] on input "$369.00" at bounding box center [562, 444] width 89 height 36
type input "$364.00"
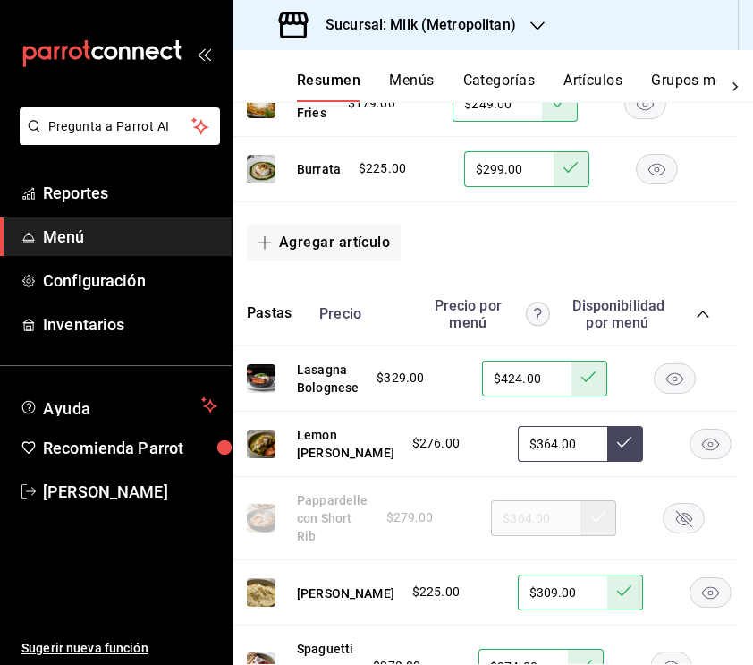
click at [617, 447] on icon at bounding box center [624, 442] width 14 height 11
click at [688, 532] on rect "button" at bounding box center [684, 518] width 41 height 30
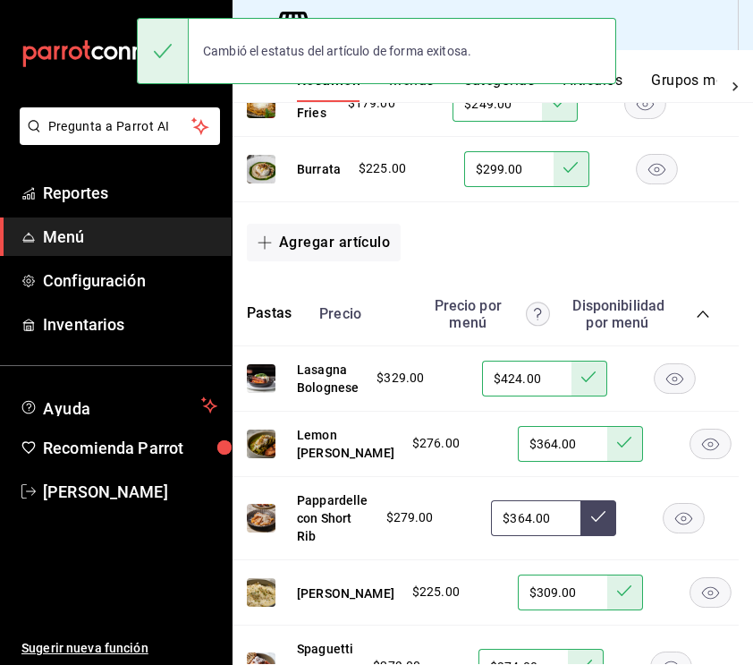
click at [518, 606] on input "$309.00" at bounding box center [562, 592] width 89 height 36
type input "$299.00"
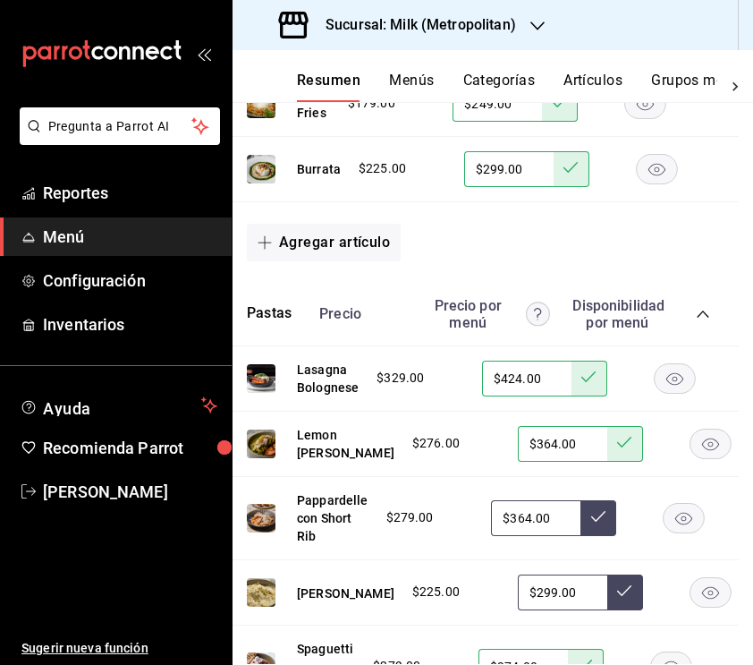
click at [617, 598] on icon at bounding box center [624, 590] width 14 height 14
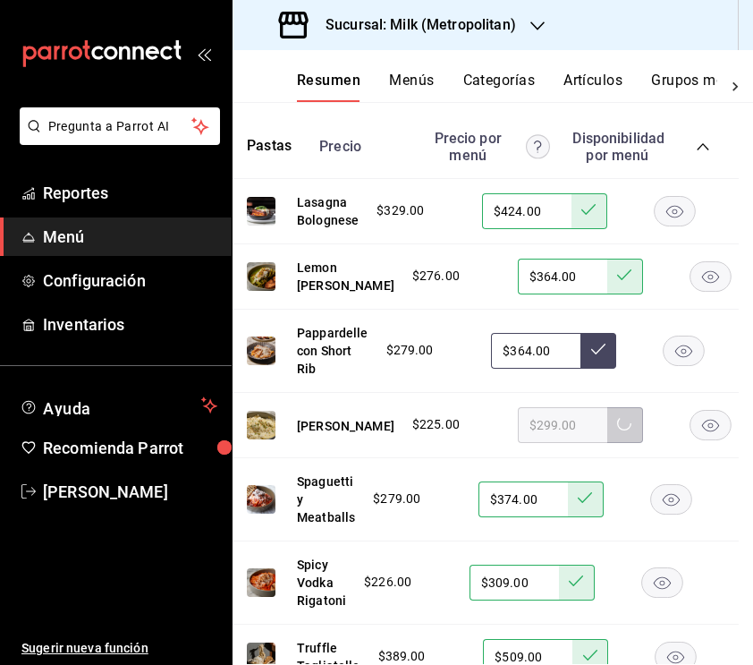
scroll to position [1479, 14]
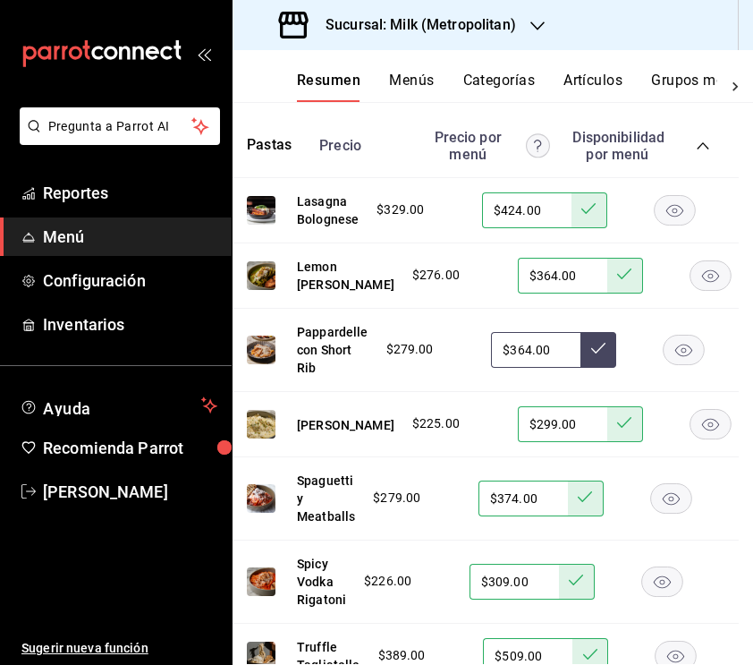
click at [513, 514] on input "$374.00" at bounding box center [523, 498] width 89 height 36
type input "$364.00"
click at [589, 504] on icon at bounding box center [585, 496] width 14 height 14
click at [505, 596] on input "$309.00" at bounding box center [514, 582] width 89 height 36
type input "$304.00"
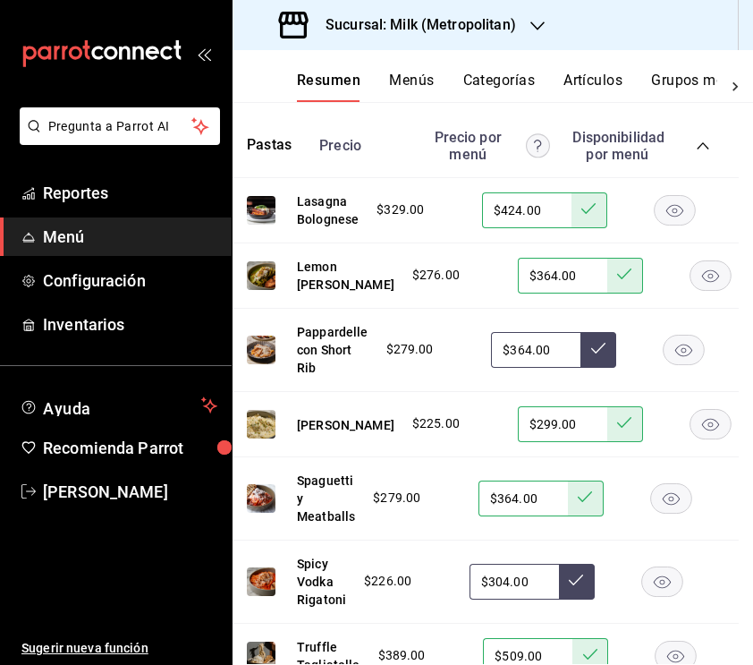
click at [569, 587] on icon at bounding box center [576, 580] width 14 height 14
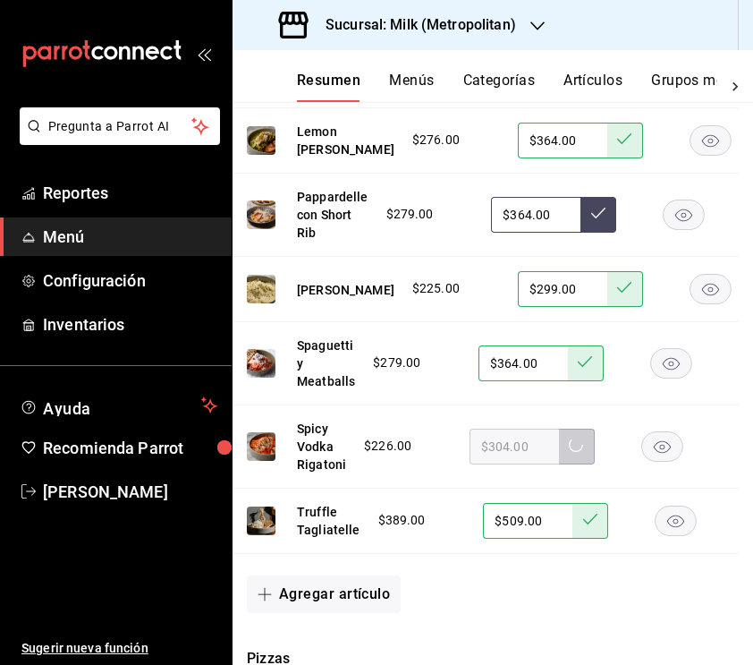
scroll to position [1617, 14]
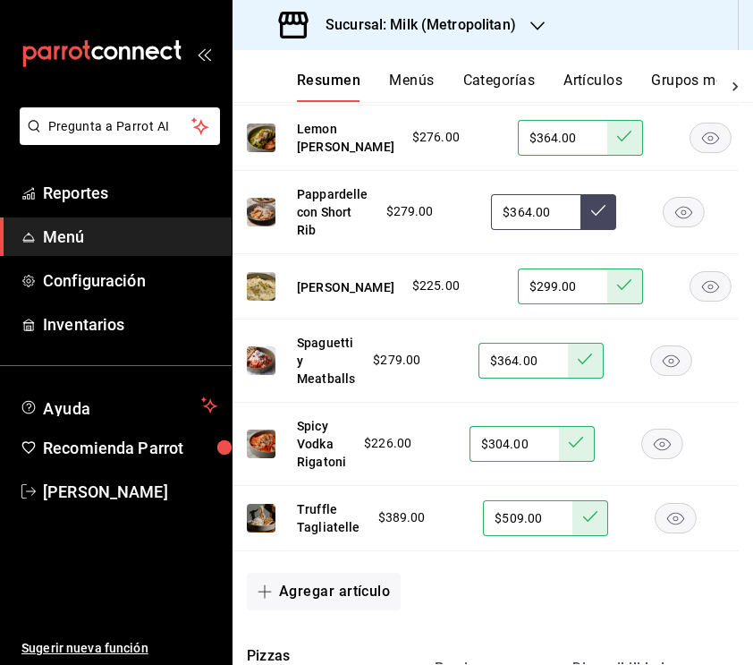
click at [512, 536] on input "$509.00" at bounding box center [527, 518] width 89 height 36
type input "$494.00"
click at [583, 523] on icon at bounding box center [590, 516] width 14 height 14
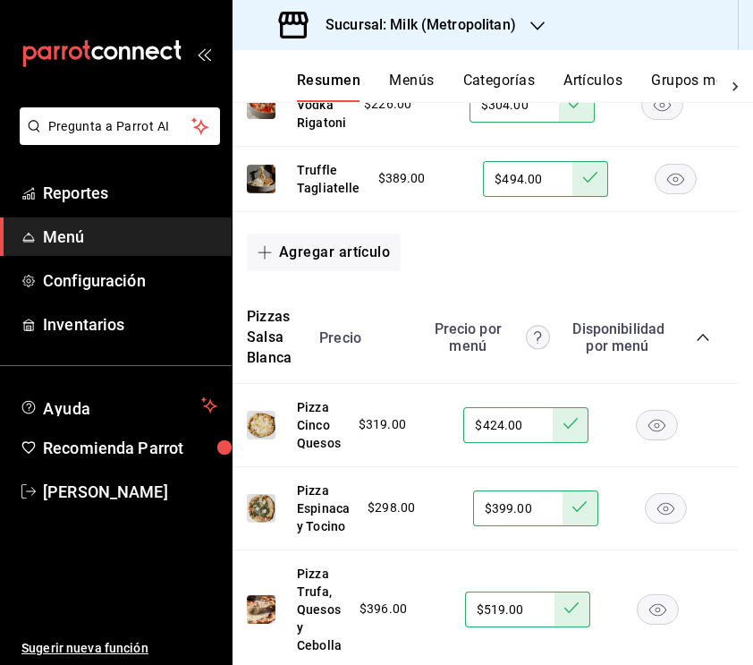
scroll to position [1965, 15]
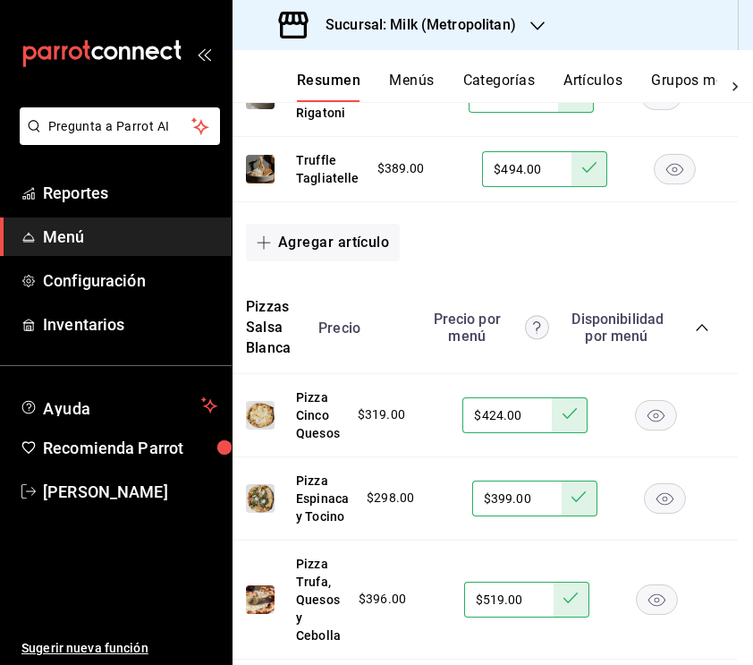
click at [497, 433] on input "$424.00" at bounding box center [507, 415] width 89 height 36
type input "$414.00"
click at [569, 420] on icon at bounding box center [570, 413] width 14 height 14
click at [500, 615] on input "$519.00" at bounding box center [508, 599] width 89 height 36
type input "$504.00"
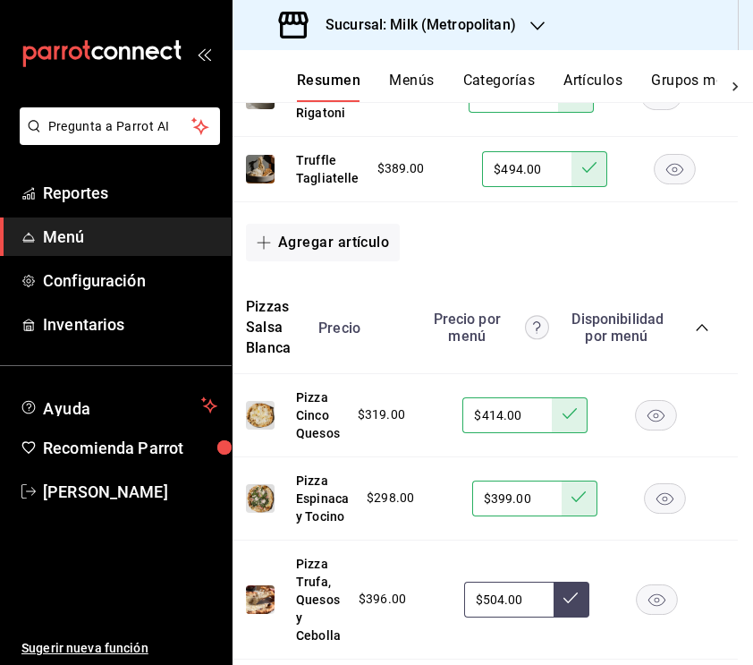
click at [572, 604] on icon at bounding box center [571, 597] width 14 height 14
click at [501, 511] on input "$399.00" at bounding box center [516, 498] width 89 height 36
type input "$389.00"
click at [577, 504] on icon at bounding box center [579, 496] width 14 height 14
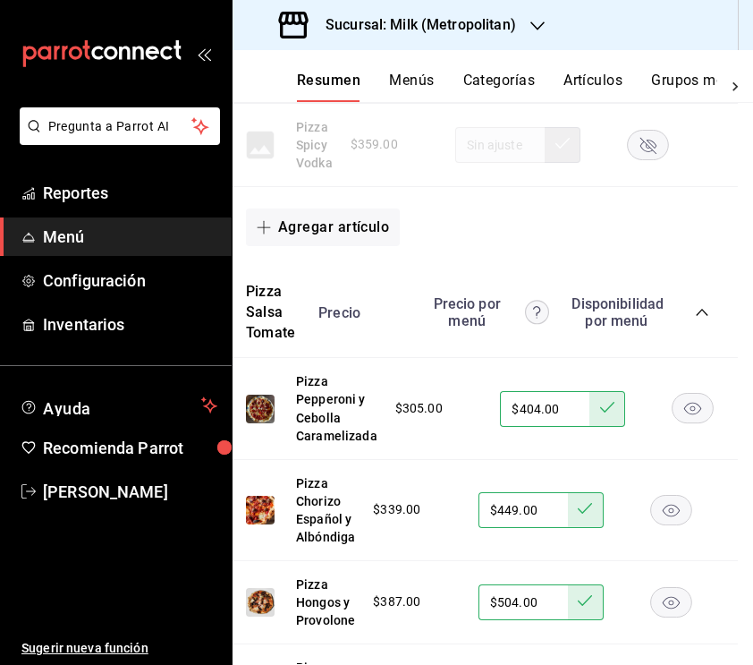
scroll to position [2525, 15]
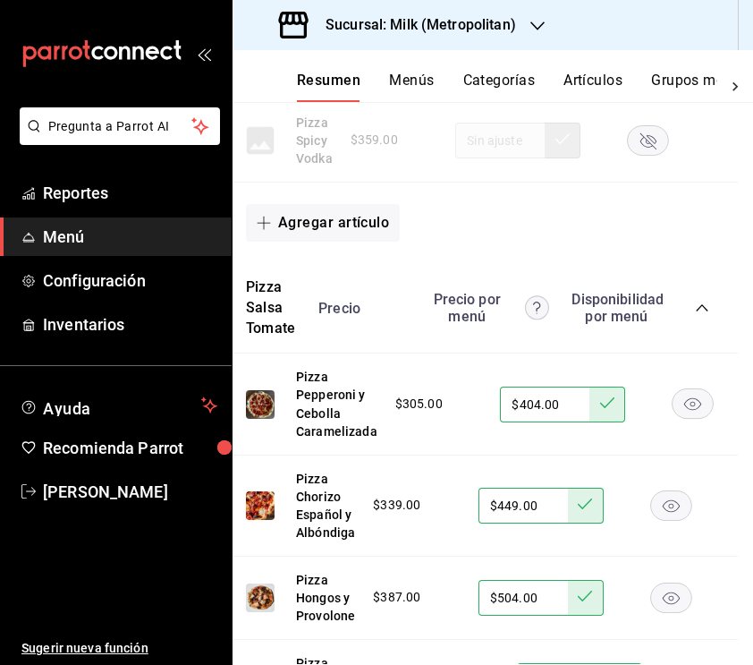
click at [538, 416] on input "$404.00" at bounding box center [544, 404] width 89 height 36
type input "$4.00"
type input "$394.00"
click at [593, 412] on button at bounding box center [608, 404] width 36 height 36
click at [514, 515] on input "$449.00" at bounding box center [523, 506] width 89 height 36
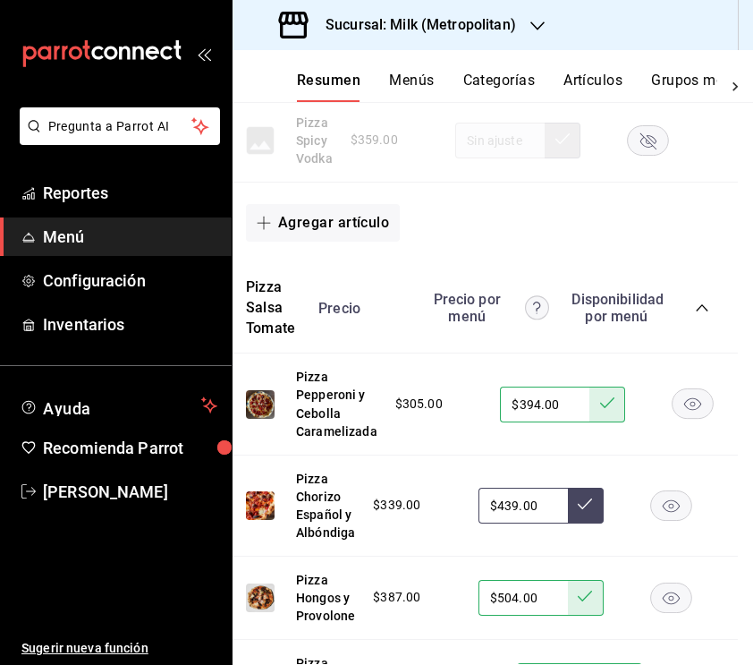
type input "$439.00"
click at [585, 511] on icon at bounding box center [585, 504] width 14 height 14
click at [510, 608] on input "$504.00" at bounding box center [523, 598] width 89 height 36
type input "$494.00"
click at [599, 606] on button at bounding box center [586, 598] width 36 height 36
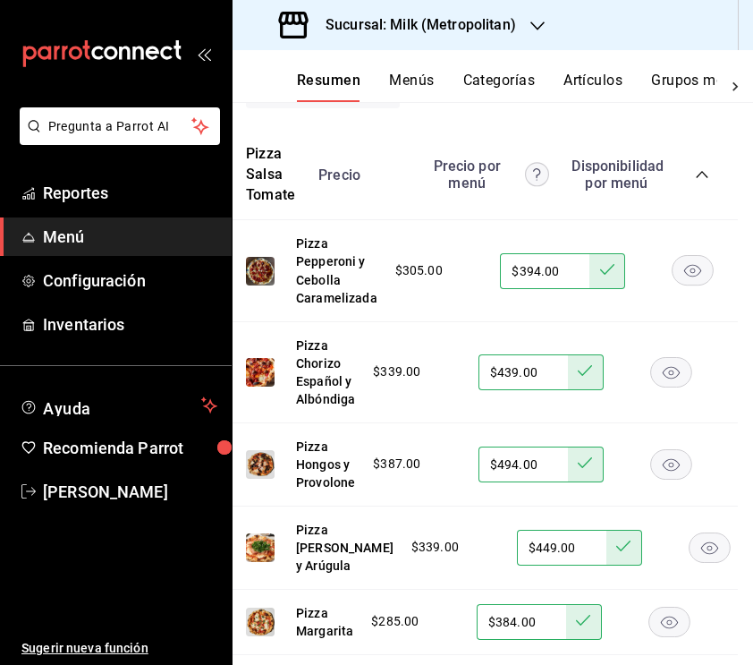
scroll to position [2677, 15]
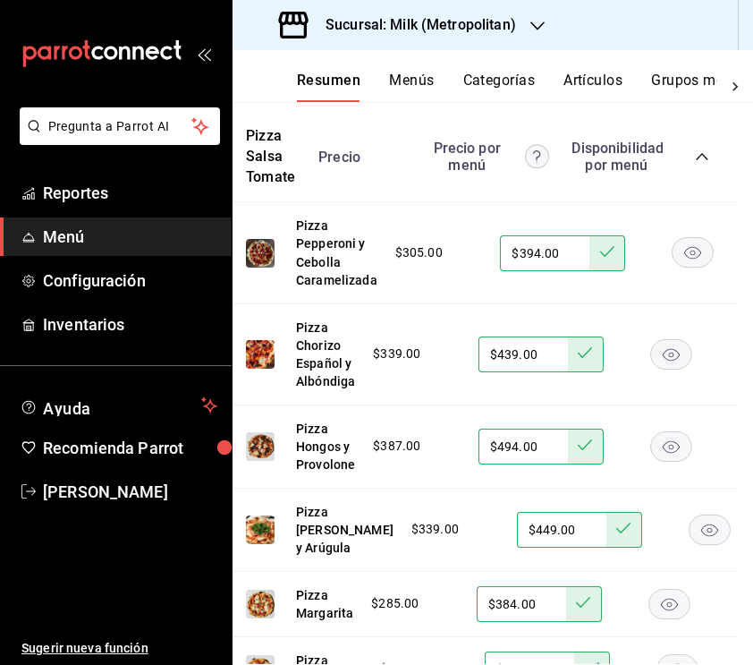
click at [517, 547] on input "$449.00" at bounding box center [561, 530] width 89 height 36
type input "$439.00"
click at [616, 535] on icon at bounding box center [623, 528] width 14 height 14
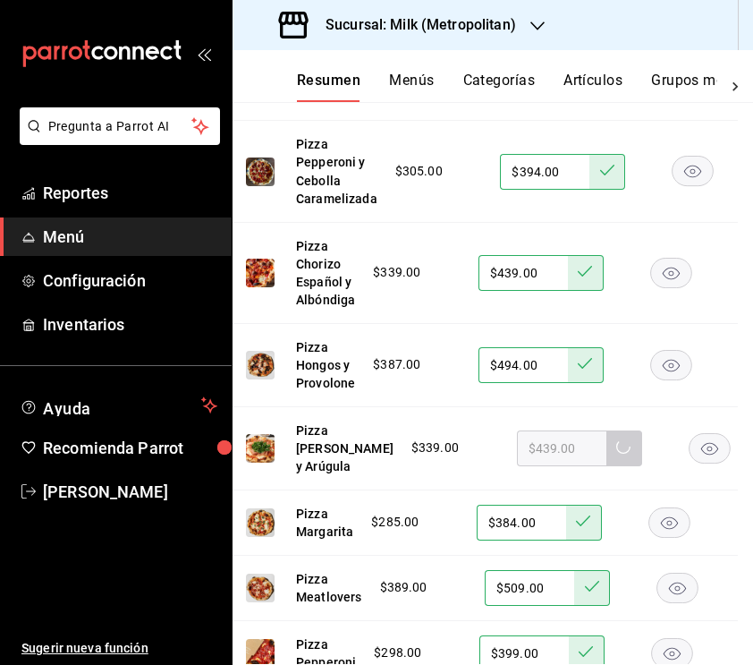
scroll to position [2760, 17]
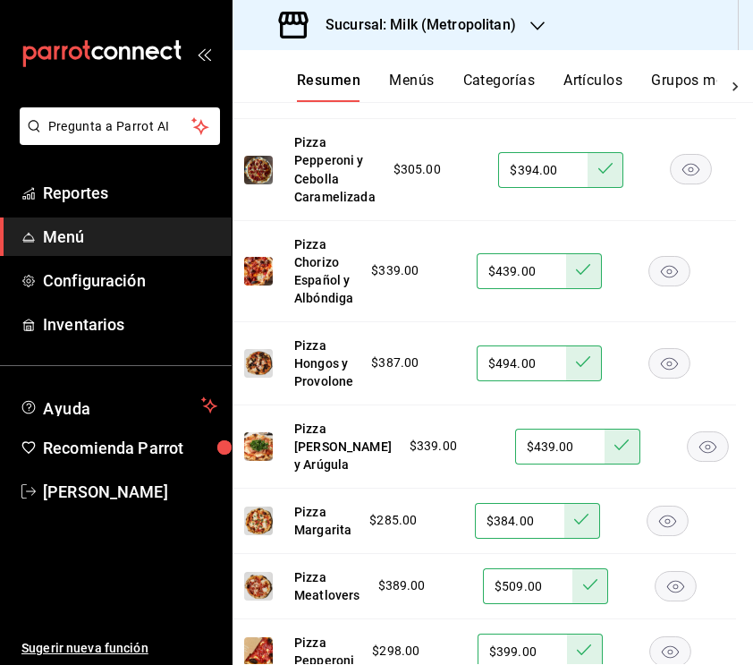
click at [506, 539] on input "$384.00" at bounding box center [519, 521] width 89 height 36
type input "$374.00"
click at [572, 539] on button at bounding box center [582, 521] width 36 height 36
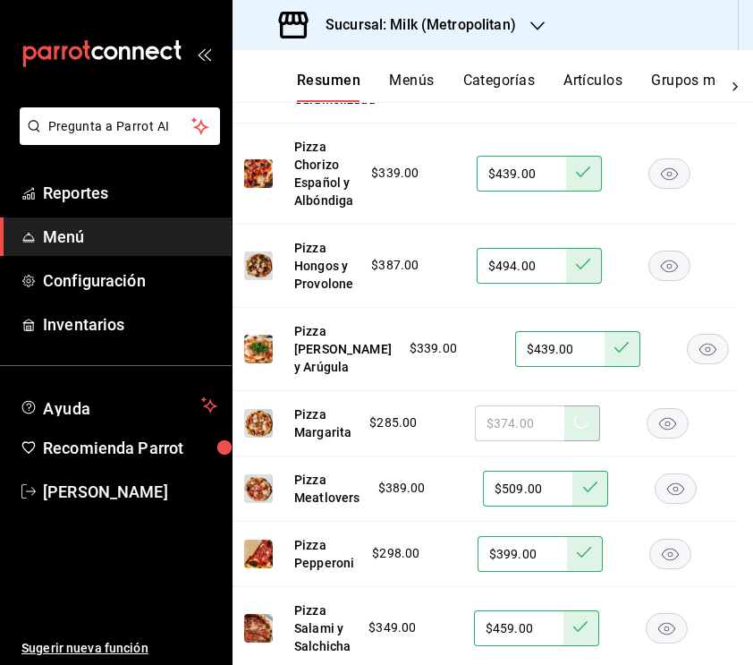
scroll to position [2858, 18]
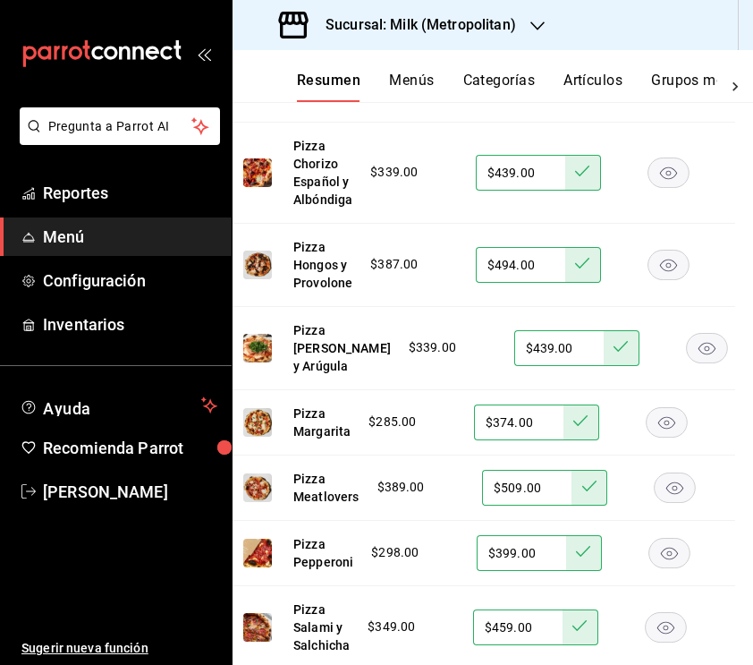
click at [520, 505] on input "$509.00" at bounding box center [526, 488] width 89 height 36
type input "$5.00"
type input "$494.00"
click at [591, 493] on icon at bounding box center [589, 486] width 14 height 14
click at [506, 571] on input "$399.00" at bounding box center [521, 553] width 89 height 36
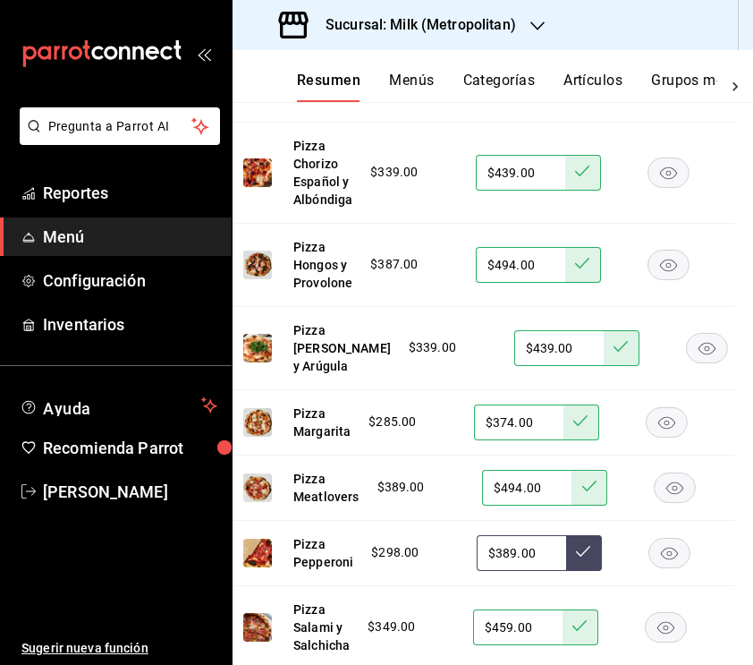
type input "$389.00"
click at [581, 571] on button at bounding box center [584, 553] width 36 height 36
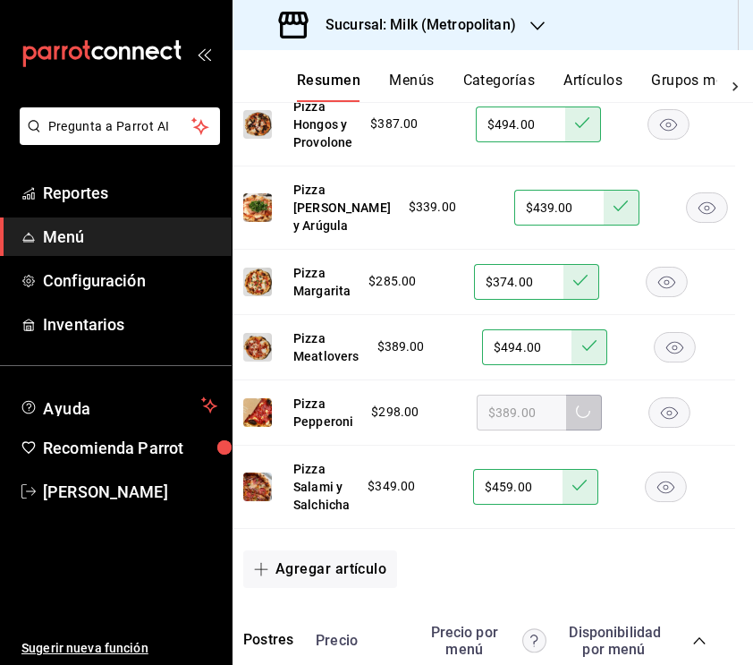
scroll to position [3002, 18]
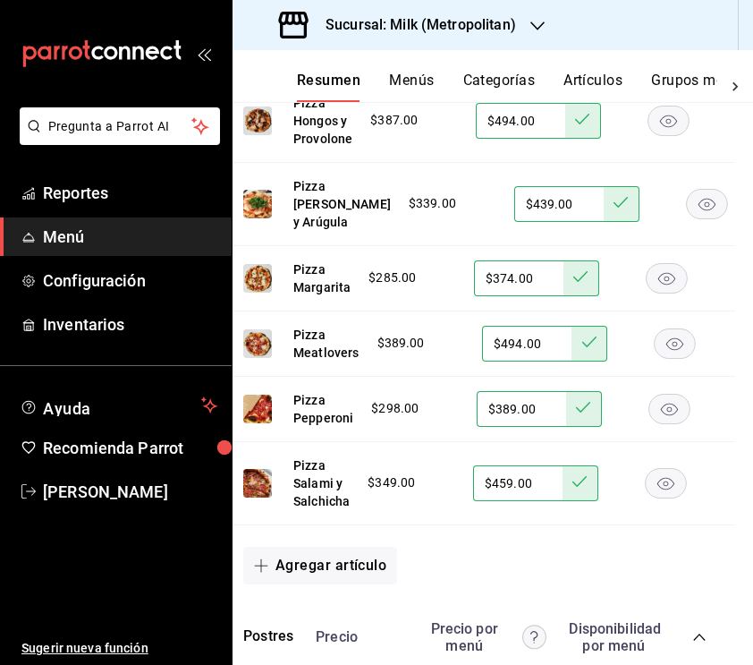
click at [505, 501] on input "$459.00" at bounding box center [517, 483] width 89 height 36
type input "$449.00"
click at [581, 487] on icon at bounding box center [580, 481] width 14 height 11
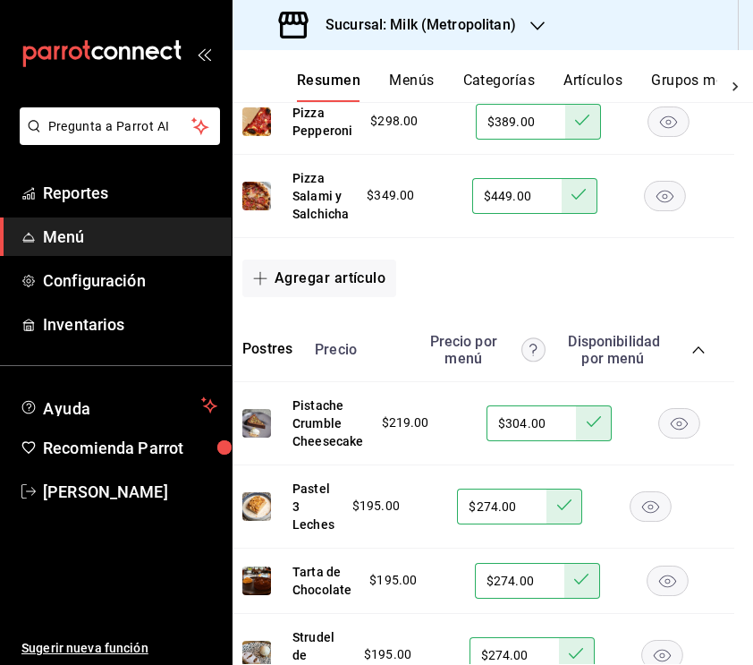
scroll to position [3299, 19]
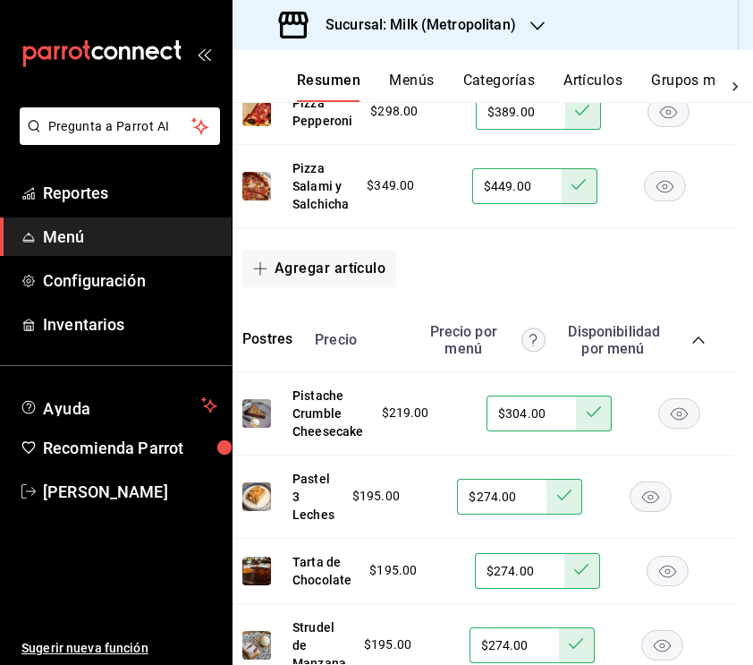
click at [522, 431] on input "$304.00" at bounding box center [531, 413] width 89 height 36
type input "$3.00"
type input "$294.00"
click at [579, 431] on button at bounding box center [594, 413] width 36 height 36
click at [496, 514] on input "$274.00" at bounding box center [501, 497] width 89 height 36
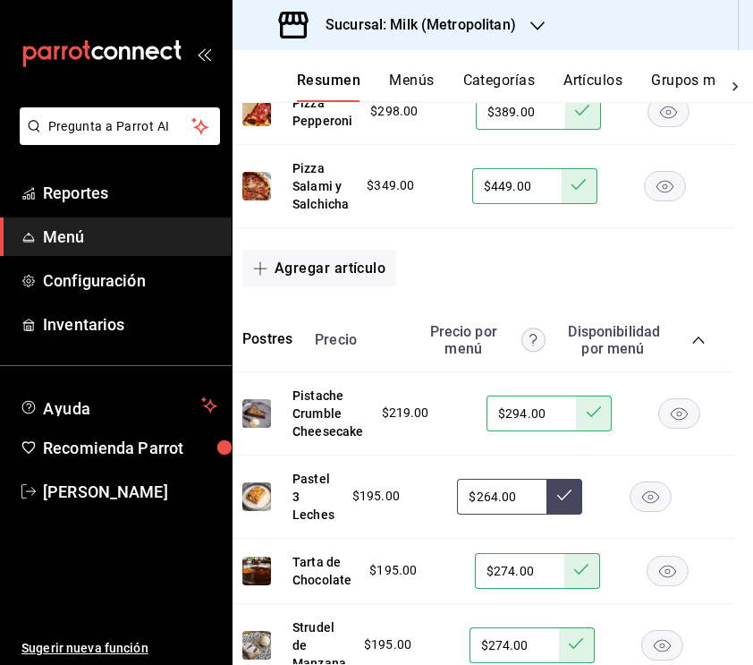
type input "$264.00"
click at [561, 502] on icon at bounding box center [564, 495] width 14 height 14
click at [506, 589] on input "$274.00" at bounding box center [519, 571] width 89 height 36
type input "$264.00"
click at [584, 576] on icon at bounding box center [581, 569] width 14 height 14
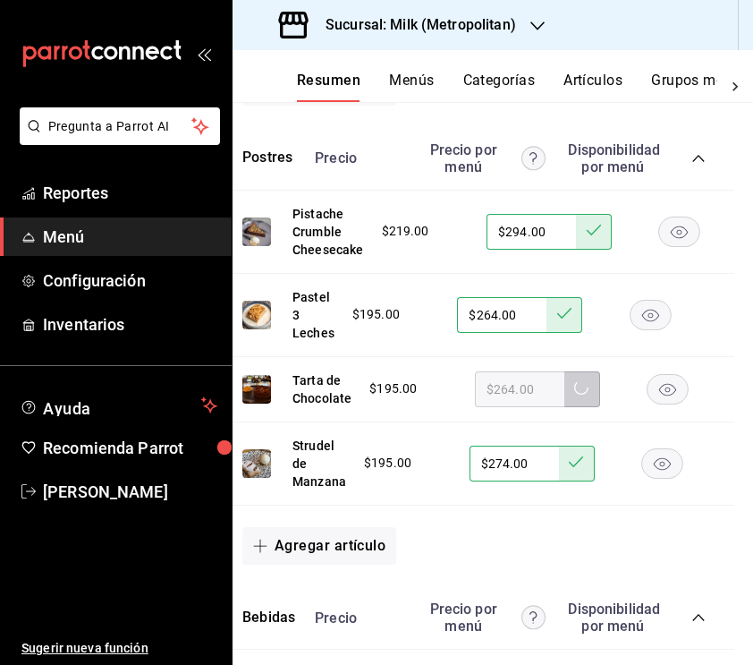
scroll to position [3482, 19]
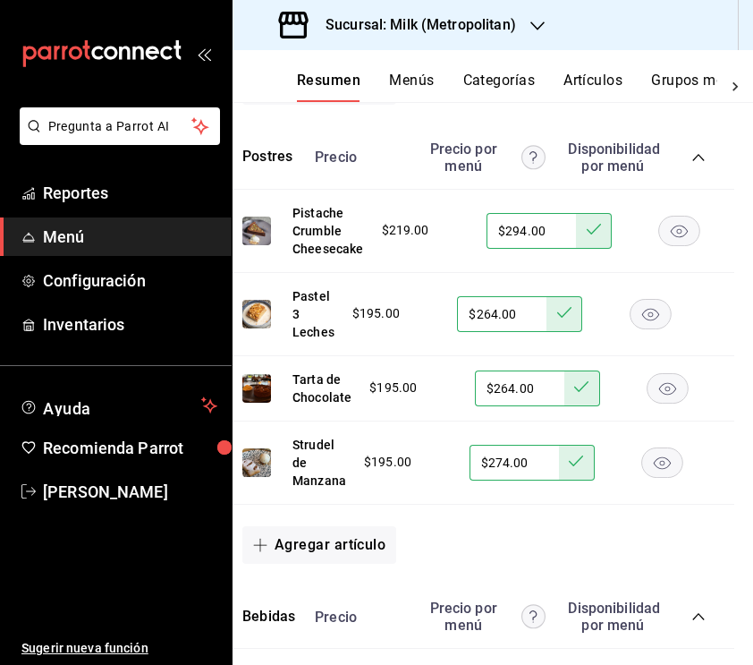
click at [505, 480] on input "$274.00" at bounding box center [514, 463] width 89 height 36
type input "$264.00"
click at [570, 468] on icon at bounding box center [576, 461] width 14 height 14
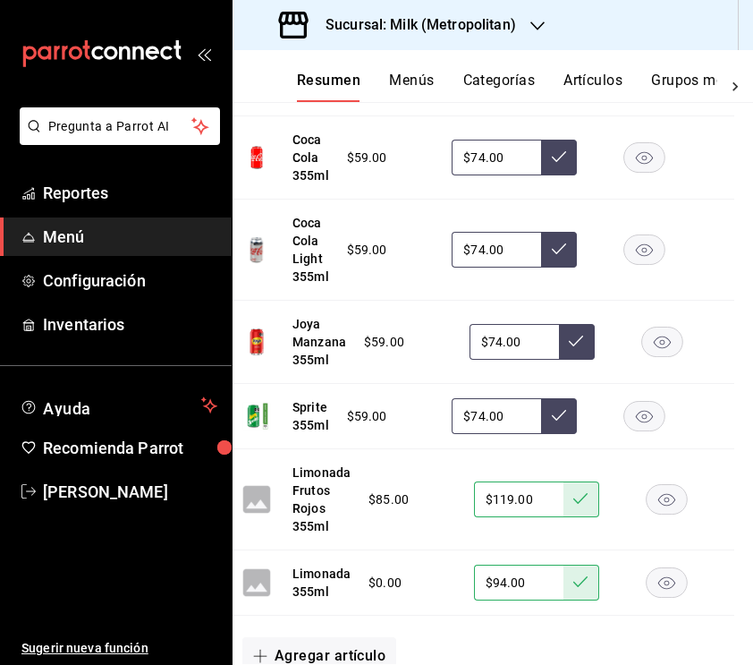
scroll to position [4036, 19]
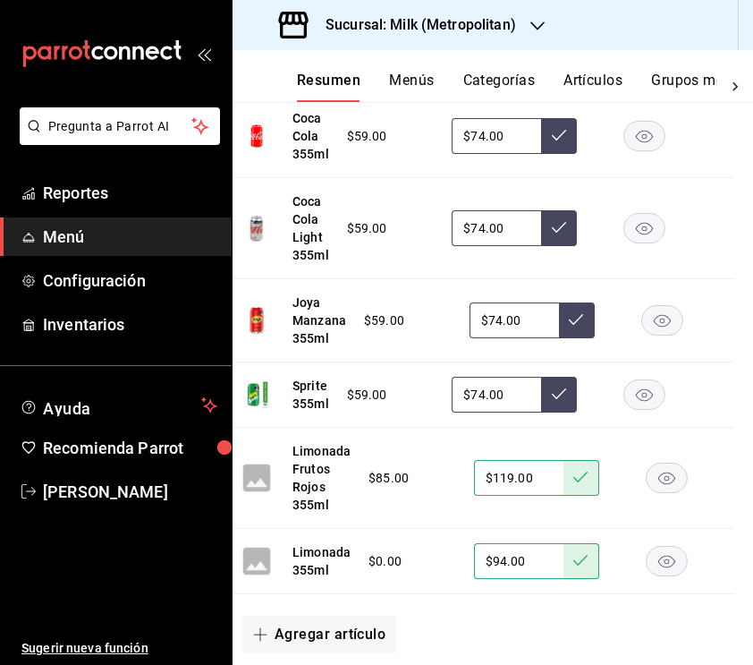
click at [512, 496] on input "$119.00" at bounding box center [518, 478] width 89 height 36
type input "$114.00"
click at [581, 484] on icon at bounding box center [580, 477] width 14 height 14
click at [502, 579] on input "$94.00" at bounding box center [518, 561] width 89 height 36
type input "$9.00"
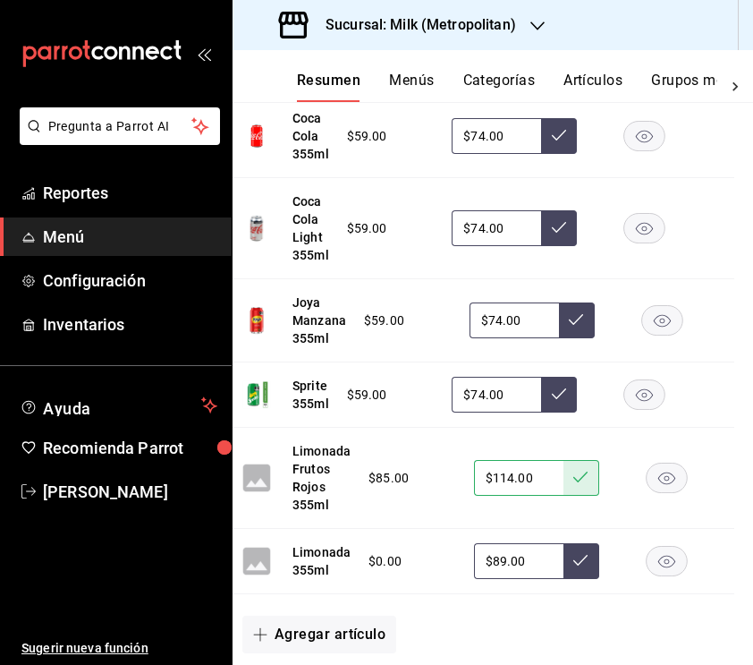
type input "$89.00"
click at [575, 567] on icon at bounding box center [580, 560] width 14 height 14
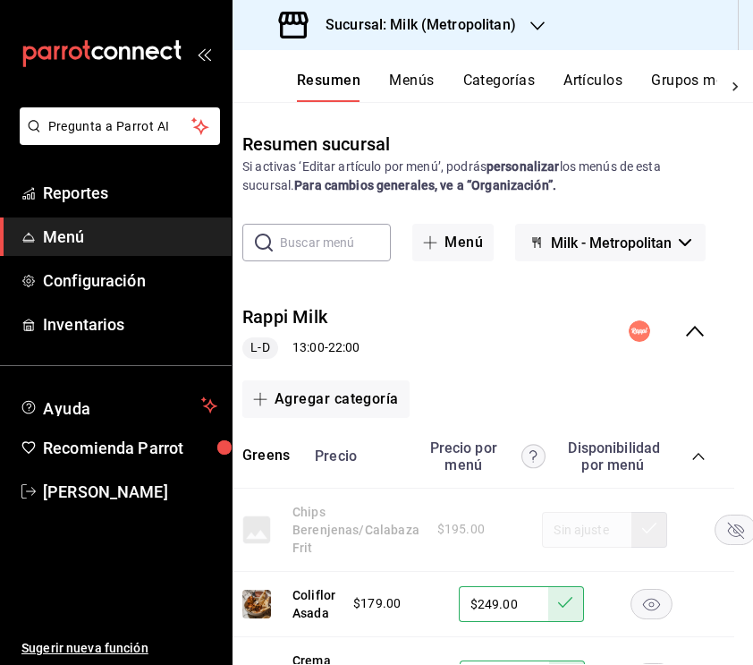
scroll to position [0, 19]
click at [693, 332] on icon "collapse-menu-row" at bounding box center [694, 330] width 21 height 21
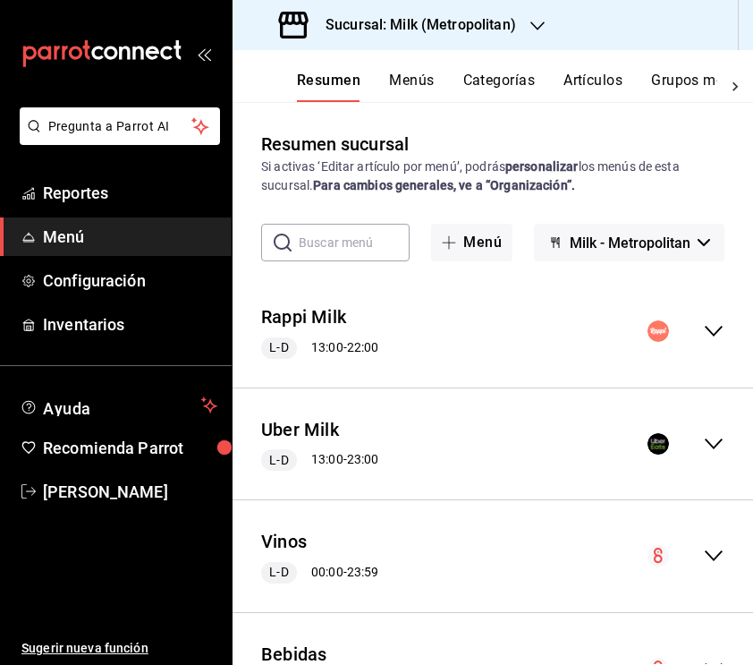
scroll to position [0, 0]
click at [711, 436] on icon "collapse-menu-row" at bounding box center [713, 443] width 21 height 21
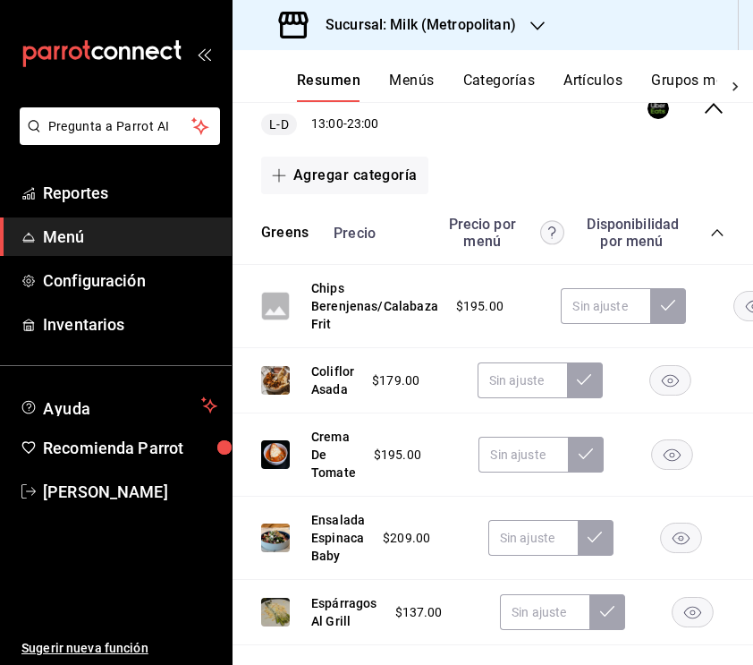
scroll to position [331, 0]
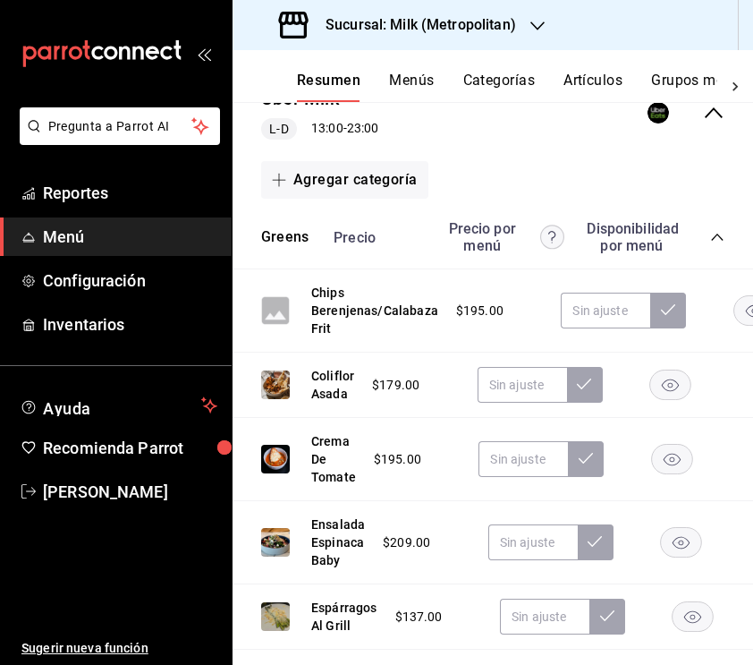
click at [711, 311] on rect "button" at bounding box center [754, 311] width 41 height 30
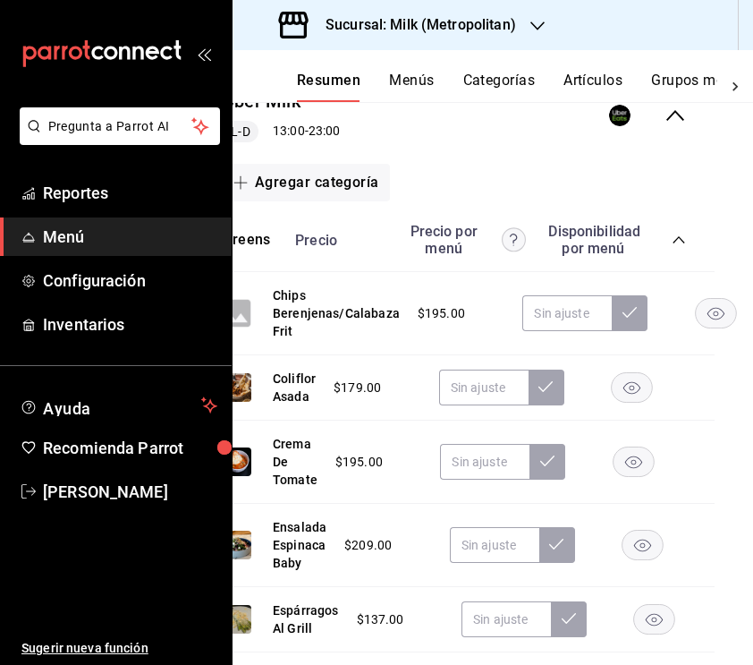
scroll to position [328, 0]
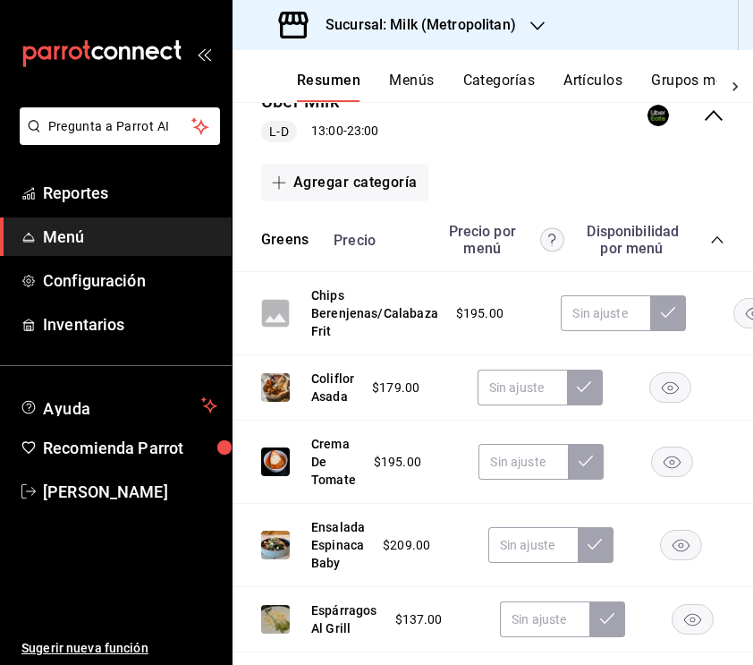
click at [674, 386] on rect "button" at bounding box center [670, 388] width 41 height 30
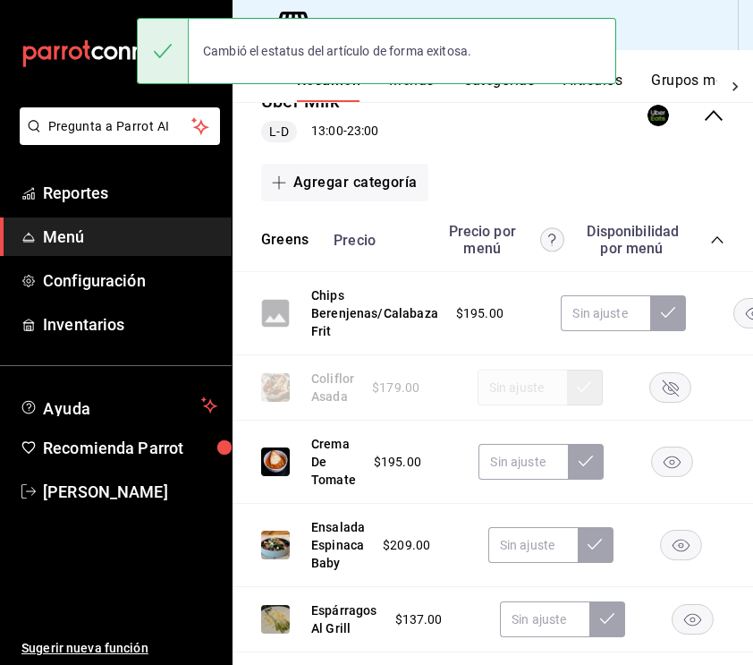
click at [677, 390] on rect "button" at bounding box center [670, 388] width 41 height 30
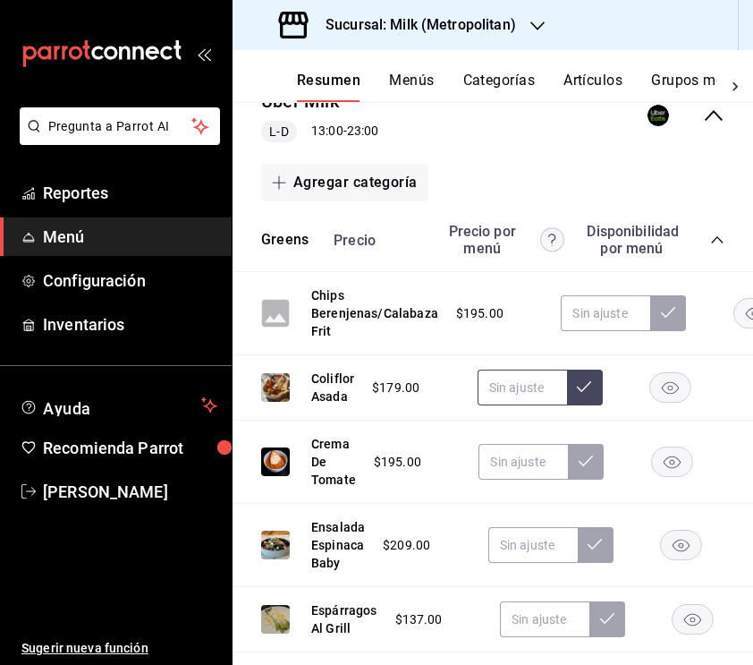
click at [521, 393] on input "text" at bounding box center [522, 387] width 89 height 36
type input "$254.00"
click at [573, 393] on button at bounding box center [585, 387] width 36 height 36
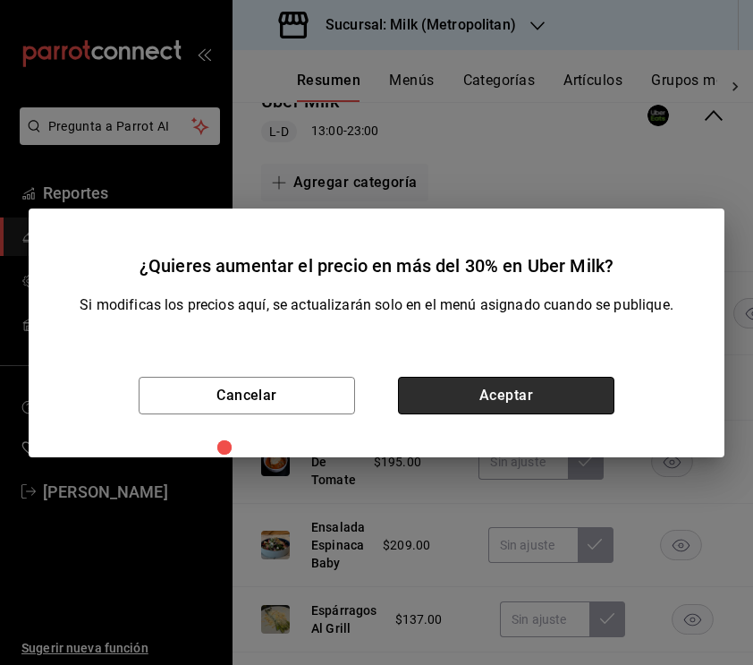
click at [525, 386] on button "Aceptar" at bounding box center [506, 396] width 216 height 38
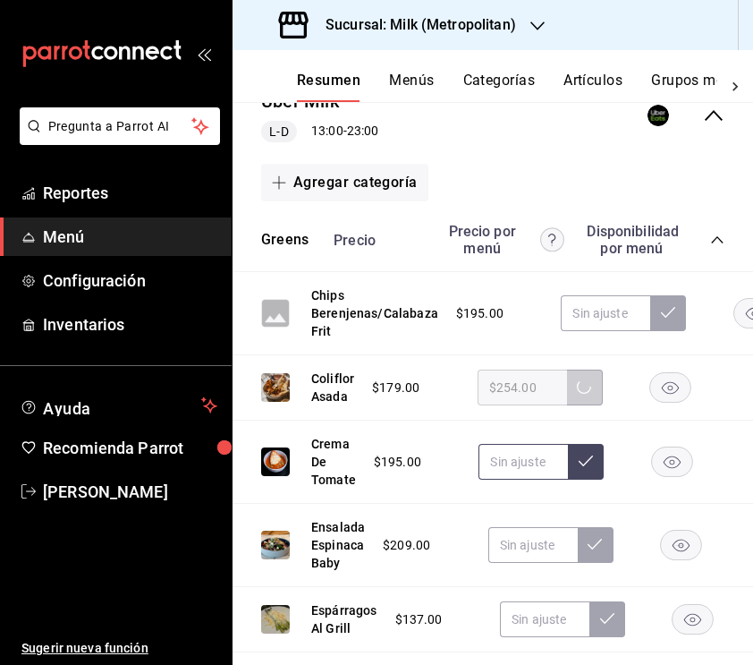
click at [516, 458] on input "text" at bounding box center [523, 462] width 89 height 36
type input "$274.00"
click at [579, 465] on icon at bounding box center [586, 461] width 14 height 14
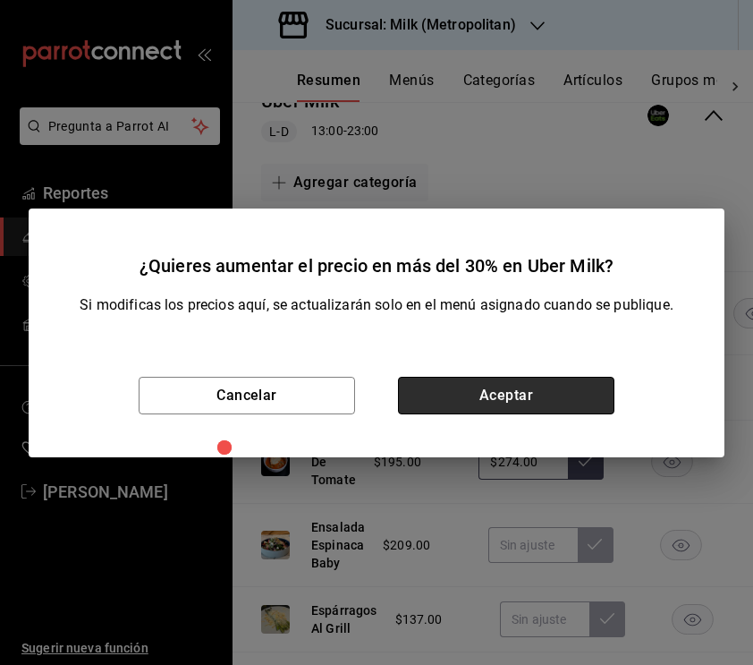
click at [535, 394] on button "Aceptar" at bounding box center [506, 396] width 216 height 38
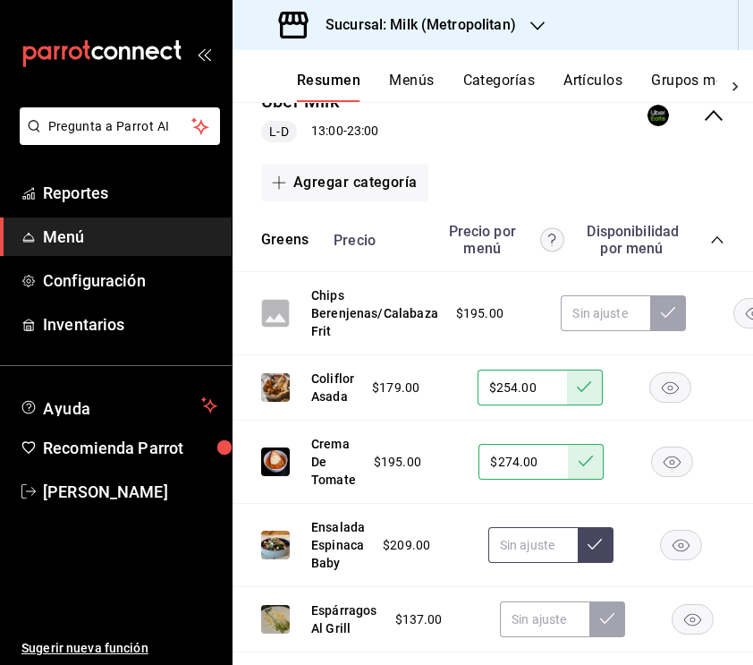
click at [526, 539] on input "text" at bounding box center [532, 545] width 89 height 36
type input "$289.00"
click at [606, 528] on button at bounding box center [596, 545] width 36 height 36
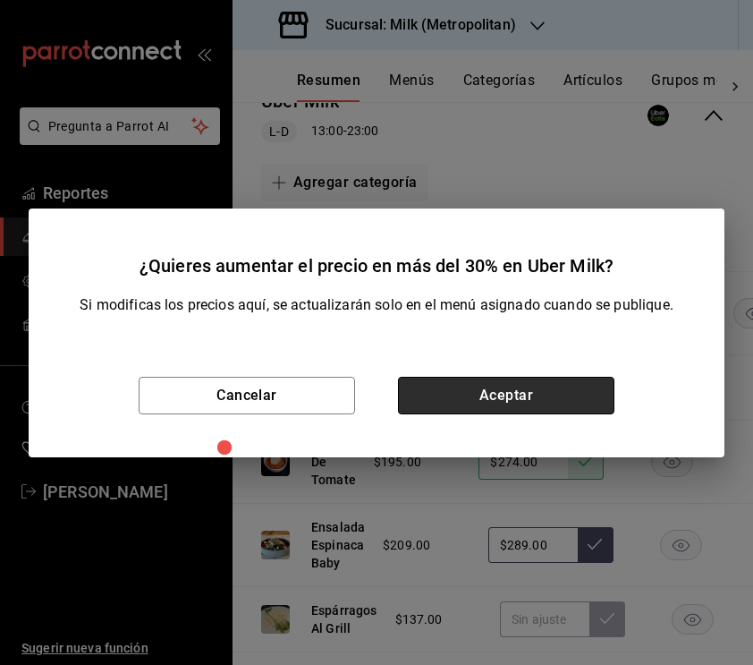
click at [586, 391] on button "Aceptar" at bounding box center [506, 396] width 216 height 38
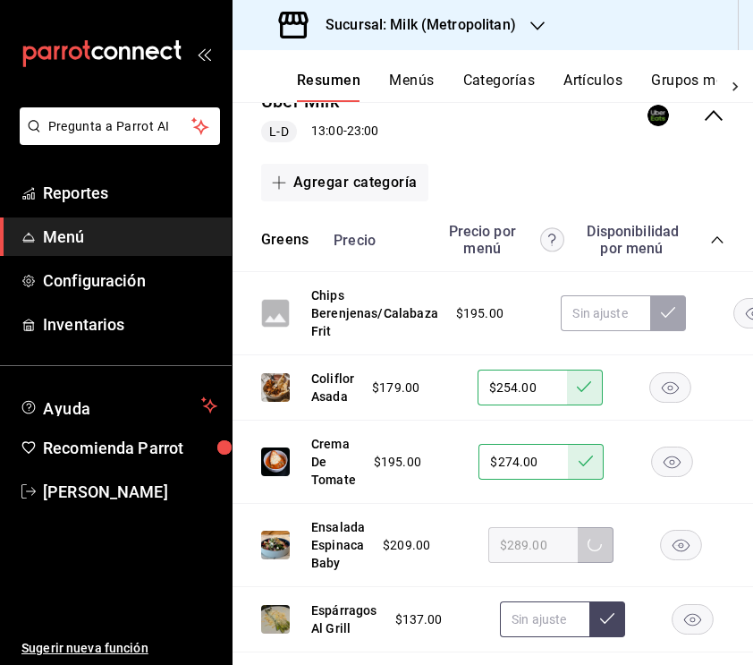
click at [559, 621] on input "text" at bounding box center [544, 619] width 89 height 36
type input "$199.00"
click at [609, 625] on button at bounding box center [608, 619] width 36 height 36
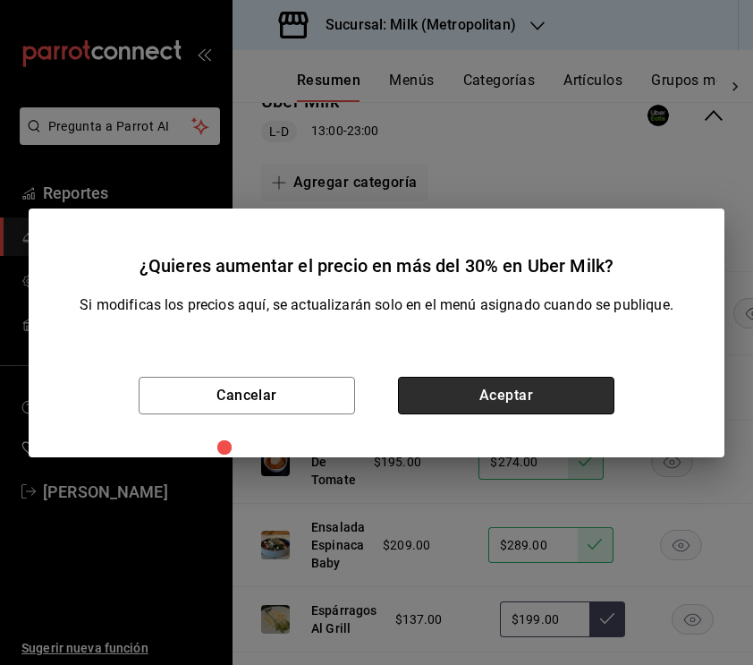
click at [522, 412] on button "Aceptar" at bounding box center [506, 396] width 216 height 38
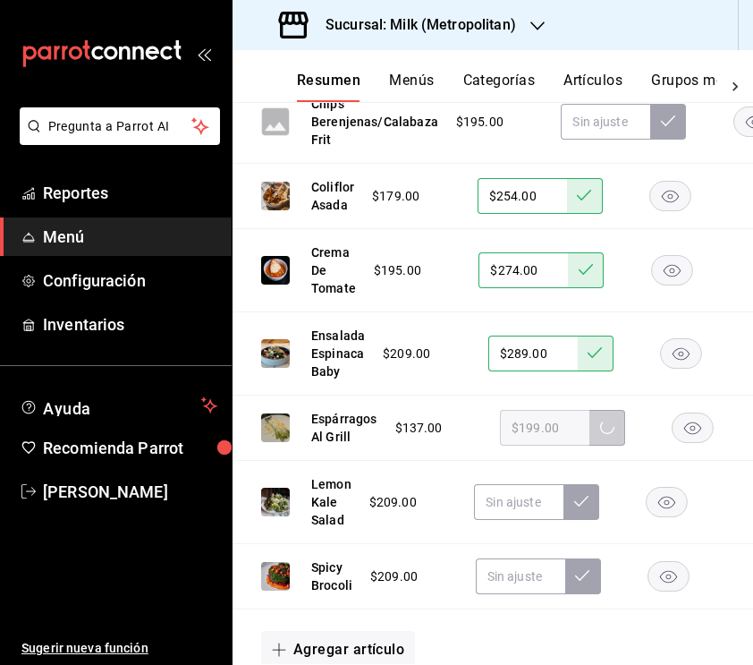
scroll to position [531, 0]
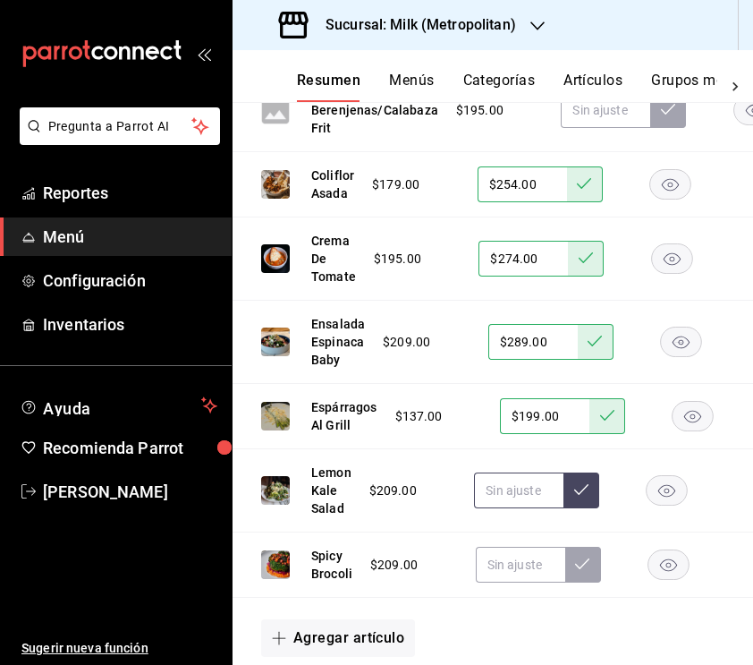
click at [528, 488] on input "text" at bounding box center [518, 490] width 89 height 36
type input "$289.00"
click at [590, 492] on button at bounding box center [582, 490] width 36 height 36
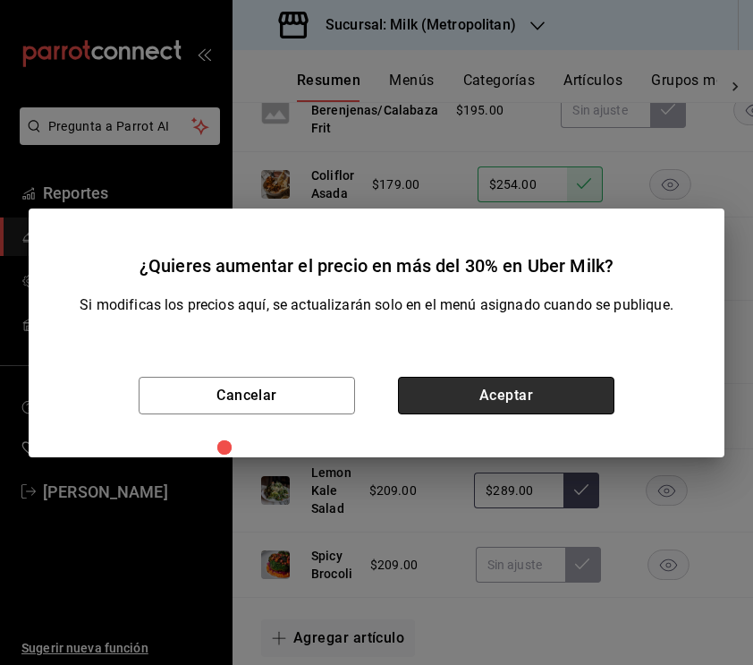
click at [585, 403] on button "Aceptar" at bounding box center [506, 396] width 216 height 38
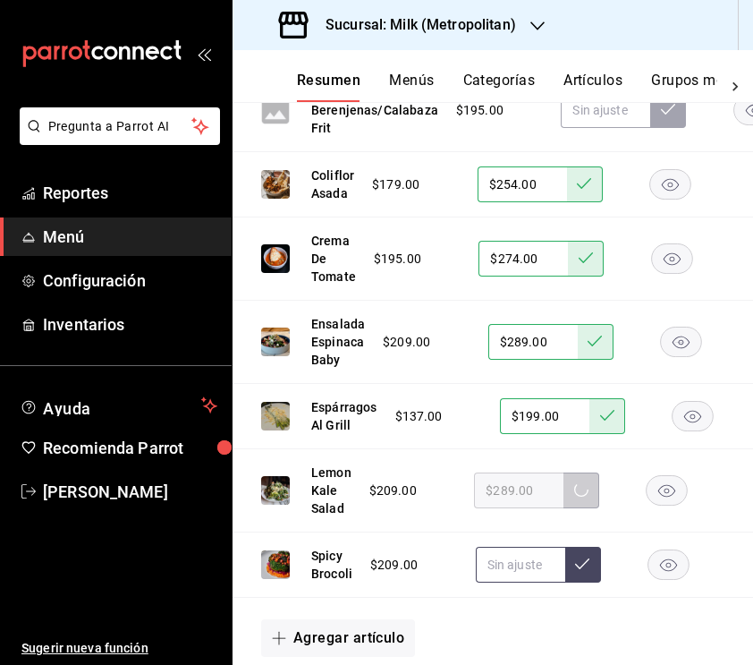
click at [510, 556] on input "text" at bounding box center [520, 565] width 89 height 36
type input "$289.00"
click at [580, 572] on button at bounding box center [583, 565] width 36 height 36
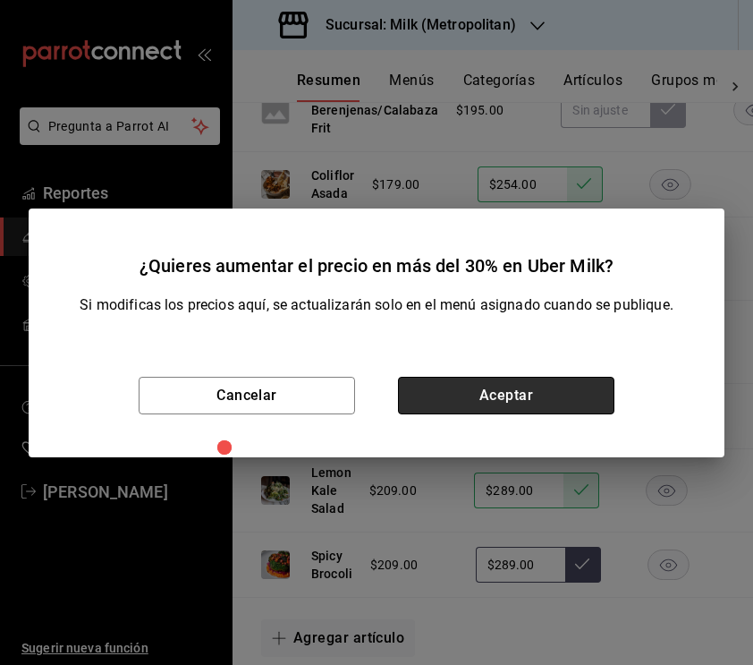
click at [521, 388] on button "Aceptar" at bounding box center [506, 396] width 216 height 38
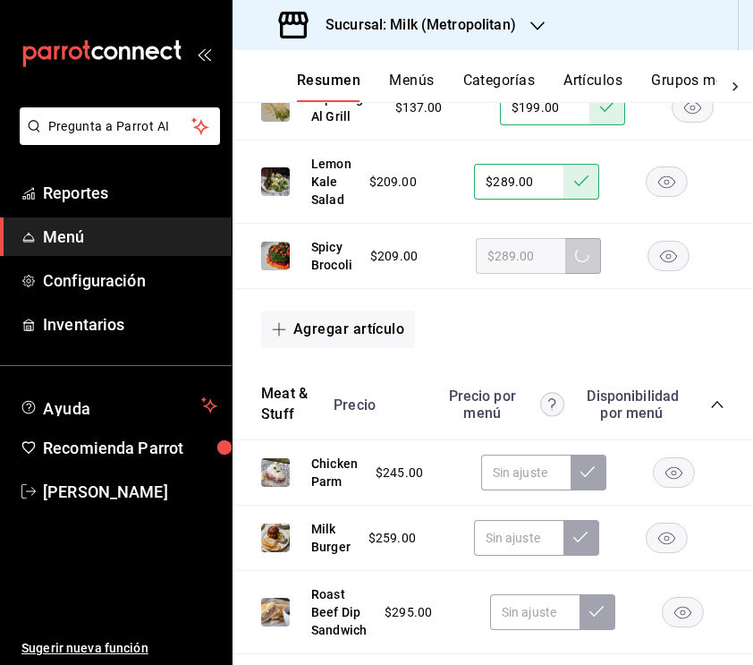
scroll to position [856, 0]
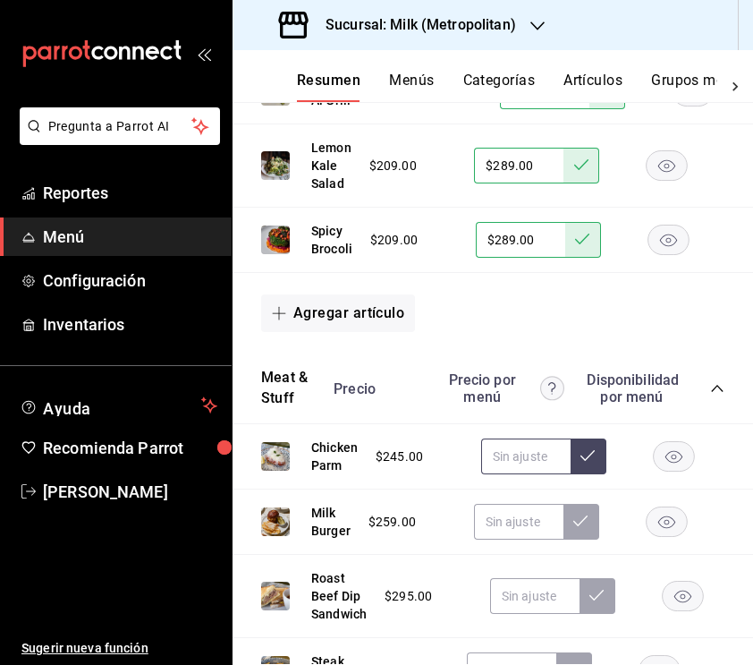
click at [515, 450] on input "text" at bounding box center [525, 456] width 89 height 36
type input "$334.00"
click at [579, 456] on button at bounding box center [589, 456] width 36 height 36
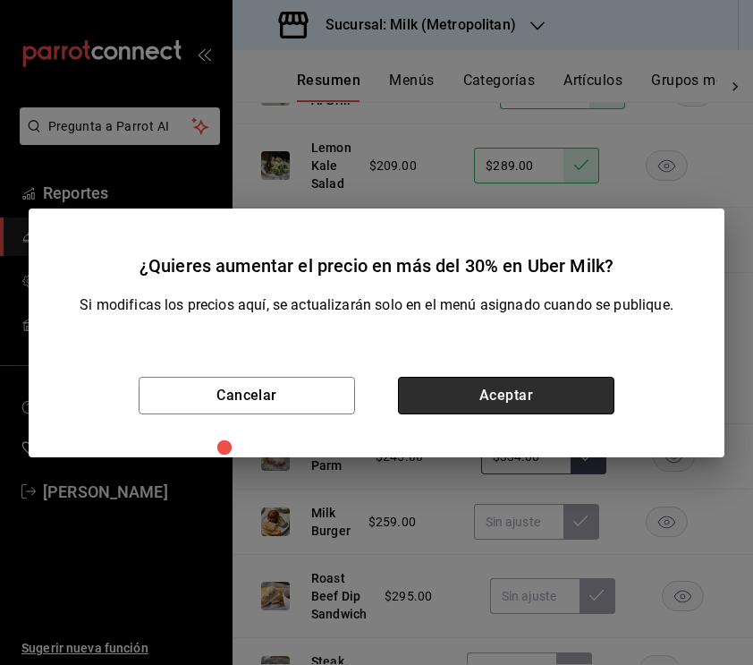
click at [516, 389] on button "Aceptar" at bounding box center [506, 396] width 216 height 38
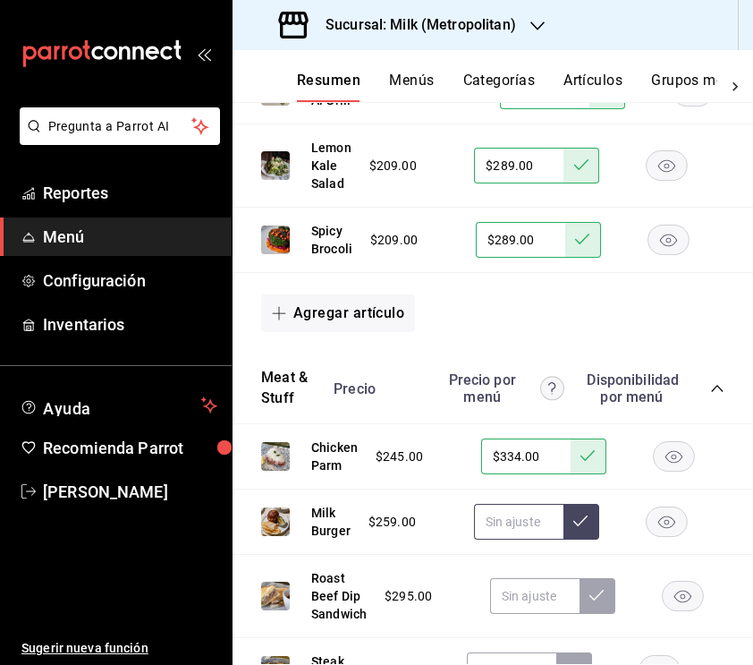
click at [497, 522] on input "text" at bounding box center [518, 522] width 89 height 36
type input "$349.00"
click at [579, 528] on button at bounding box center [582, 522] width 36 height 36
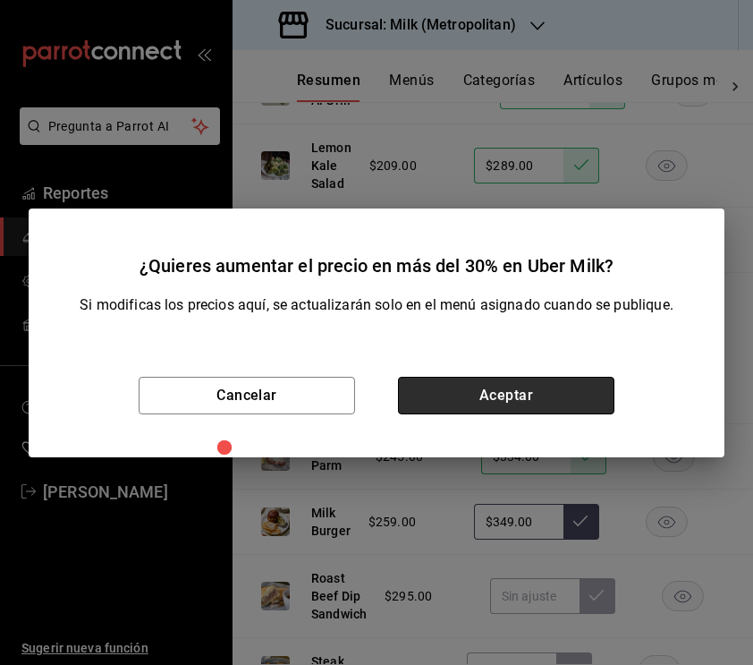
click at [504, 391] on button "Aceptar" at bounding box center [506, 396] width 216 height 38
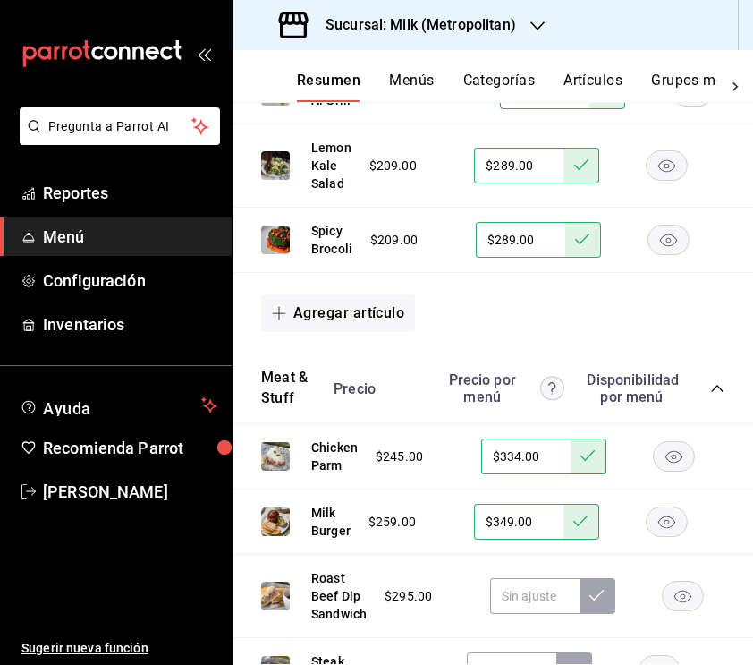
click at [692, 594] on rect "button" at bounding box center [683, 596] width 41 height 30
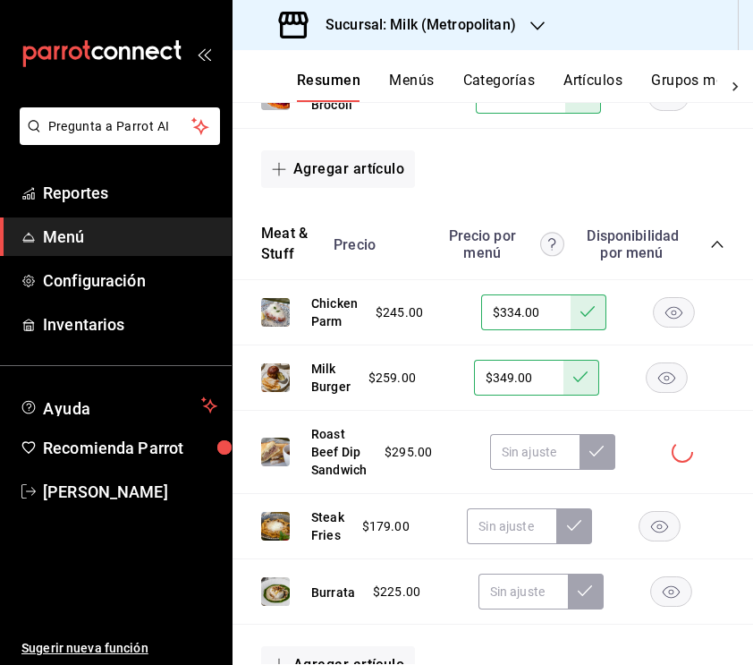
scroll to position [1002, 0]
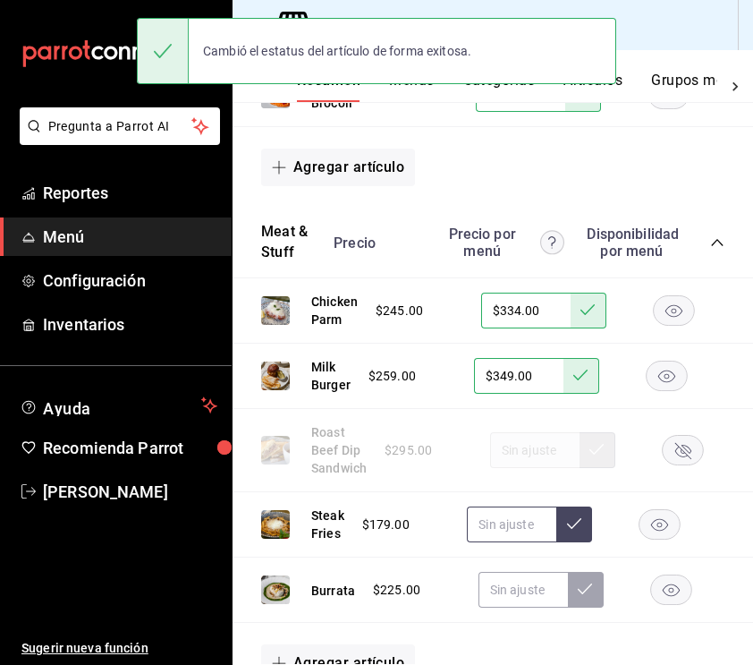
click at [492, 522] on input "text" at bounding box center [511, 524] width 89 height 36
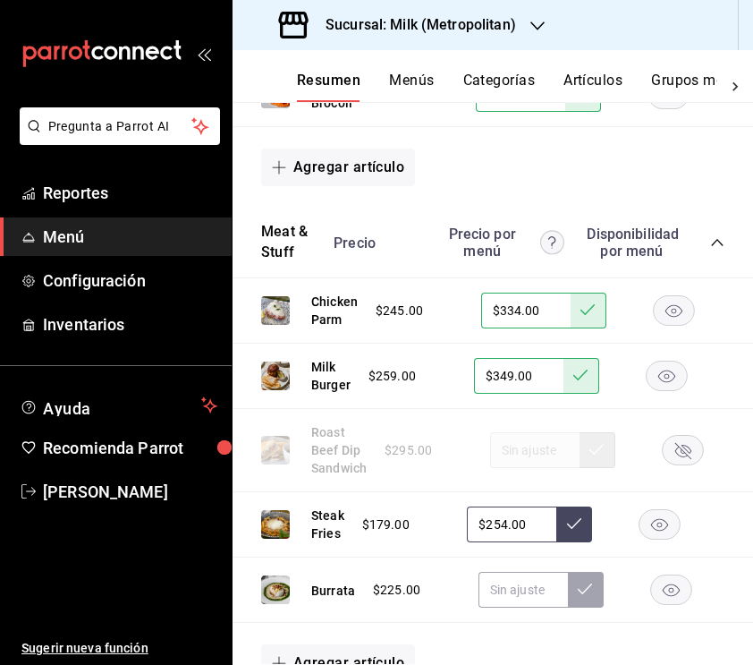
type input "$254.00"
click at [568, 522] on icon at bounding box center [574, 523] width 14 height 11
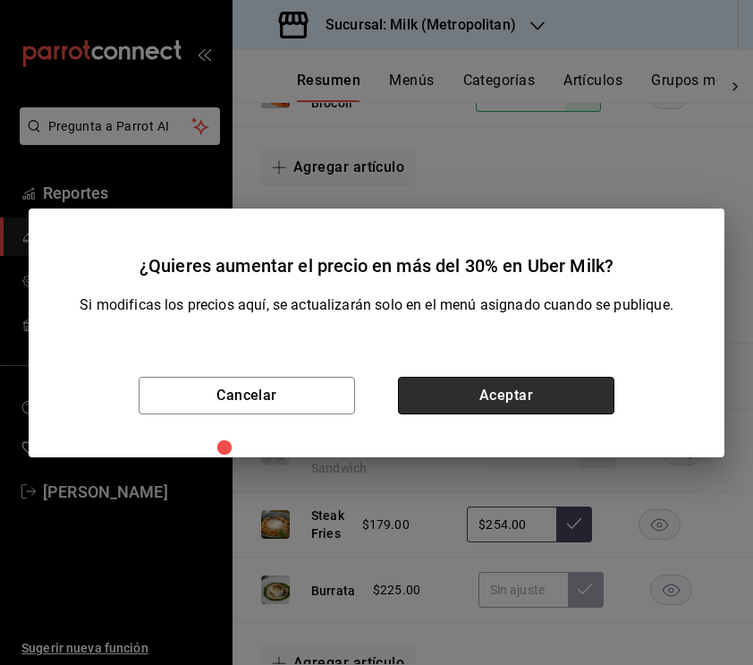
click at [560, 396] on button "Aceptar" at bounding box center [506, 396] width 216 height 38
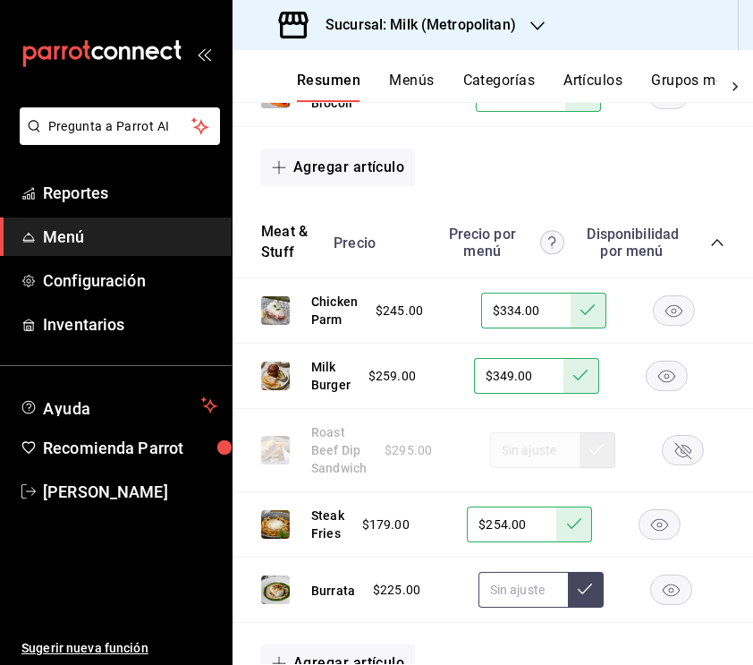
click at [512, 590] on input "text" at bounding box center [523, 590] width 89 height 36
type input "$309.00"
click at [587, 590] on icon at bounding box center [585, 588] width 14 height 14
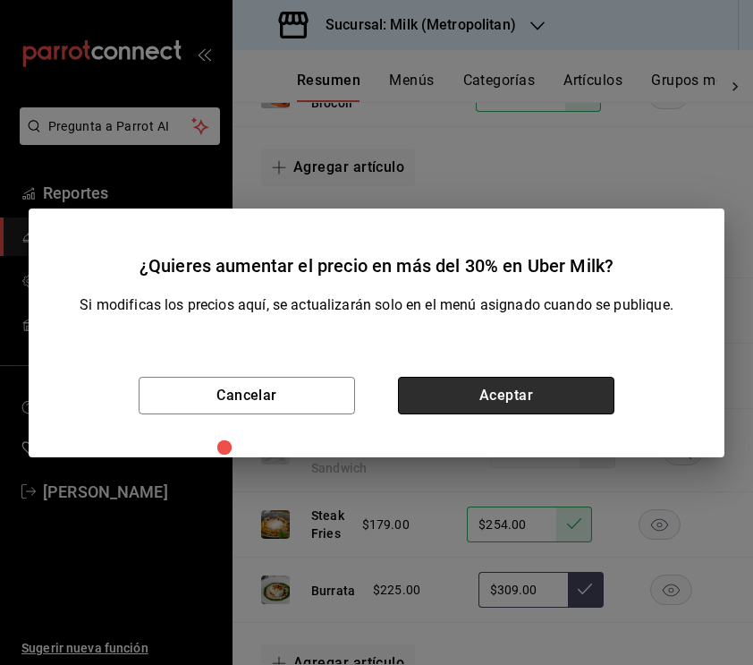
click at [498, 389] on button "Aceptar" at bounding box center [506, 396] width 216 height 38
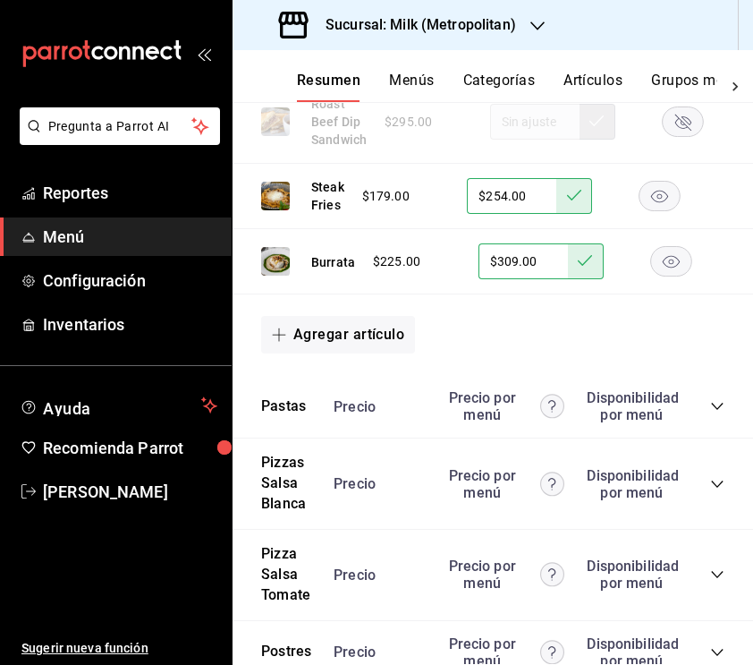
scroll to position [1417, 0]
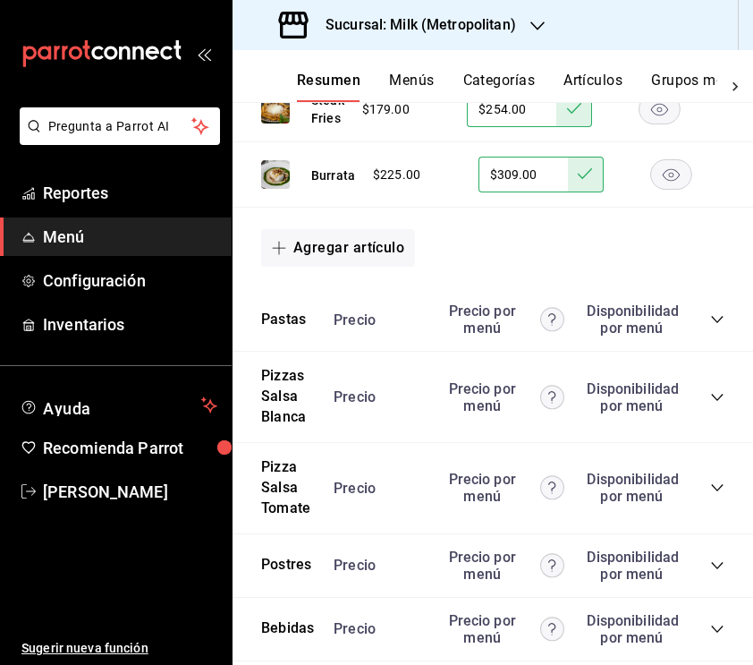
click at [711, 321] on icon "collapse-category-row" at bounding box center [717, 319] width 14 height 14
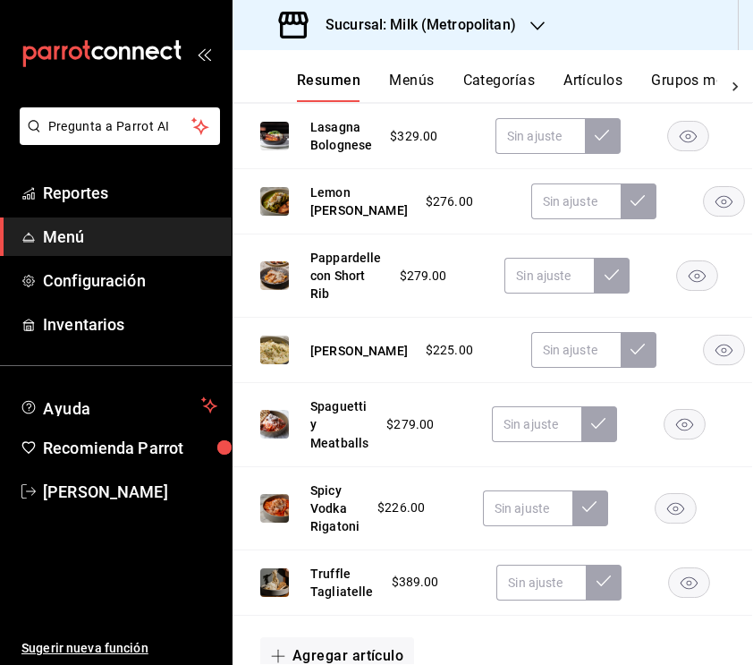
scroll to position [1666, 1]
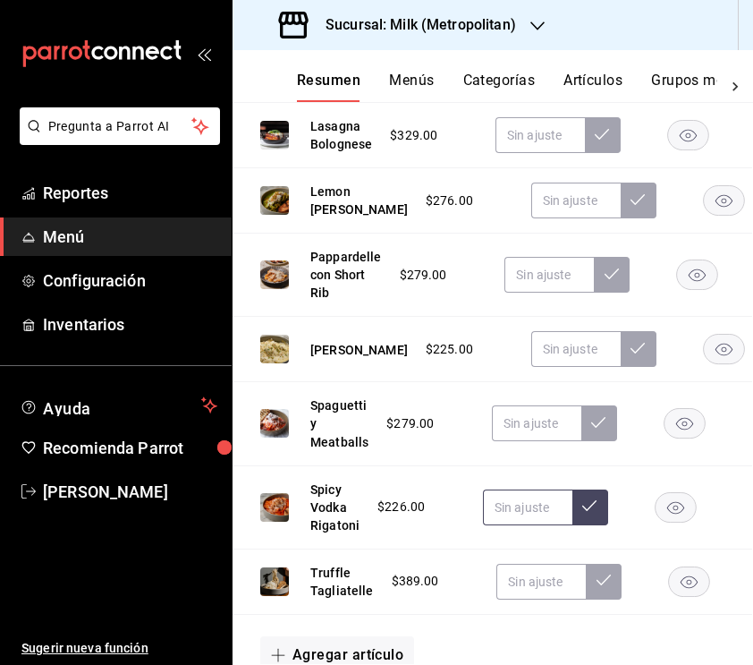
click at [530, 511] on input "text" at bounding box center [527, 507] width 89 height 36
type input "$309.00"
click at [586, 511] on icon at bounding box center [589, 505] width 14 height 11
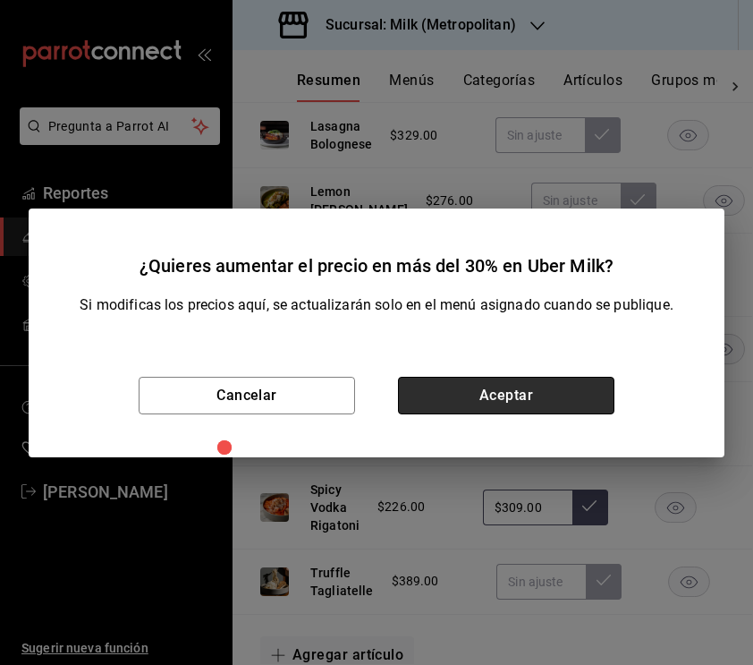
click at [558, 386] on button "Aceptar" at bounding box center [506, 396] width 216 height 38
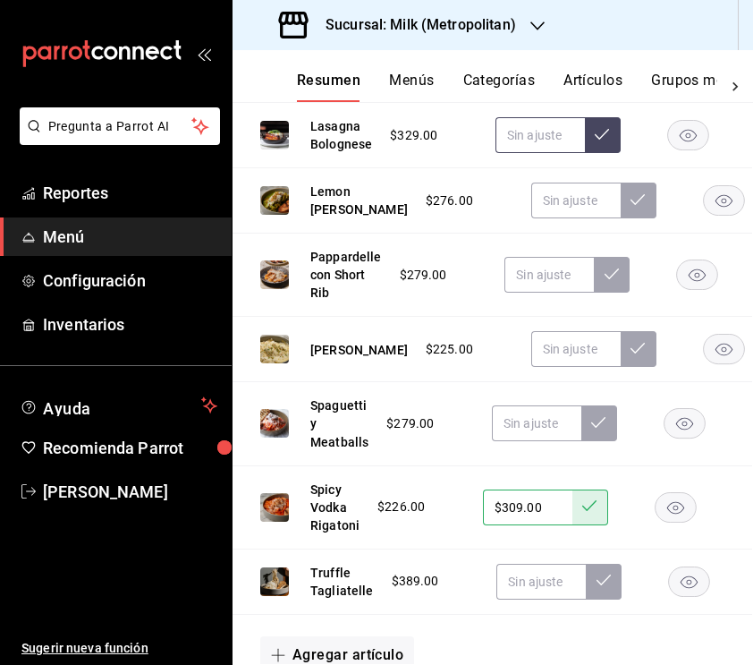
click at [531, 132] on input "text" at bounding box center [540, 135] width 89 height 36
type input "$434.00"
click at [598, 138] on icon at bounding box center [602, 134] width 14 height 14
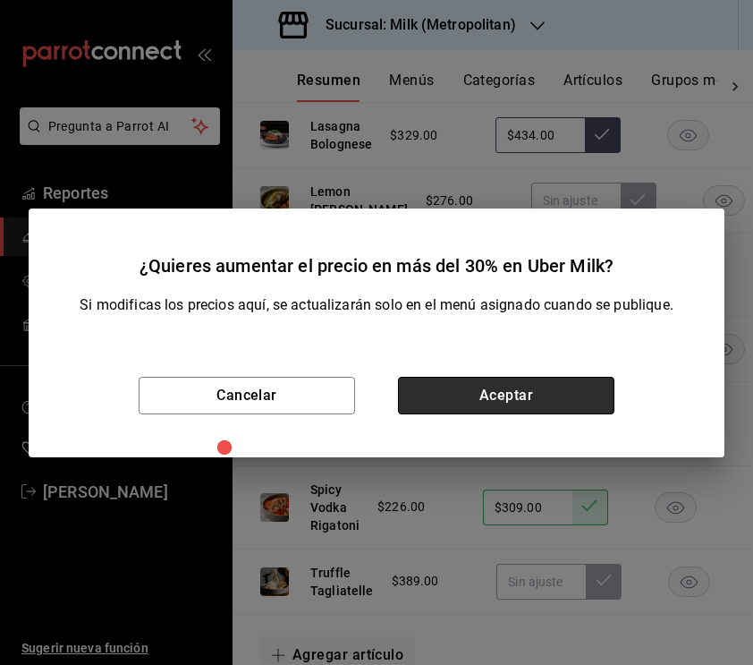
click at [452, 383] on button "Aceptar" at bounding box center [506, 396] width 216 height 38
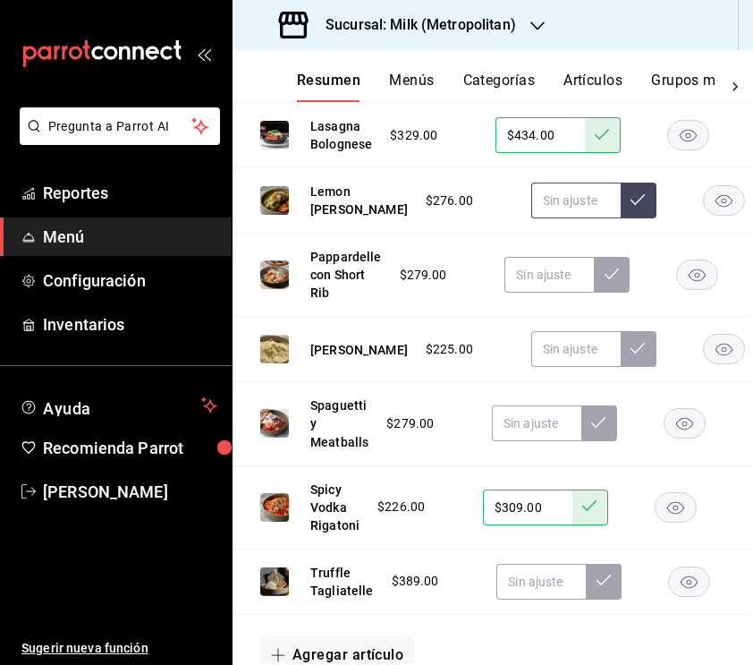
click at [531, 205] on input "text" at bounding box center [575, 200] width 89 height 36
type input "$369.00"
click at [621, 191] on button at bounding box center [639, 200] width 36 height 36
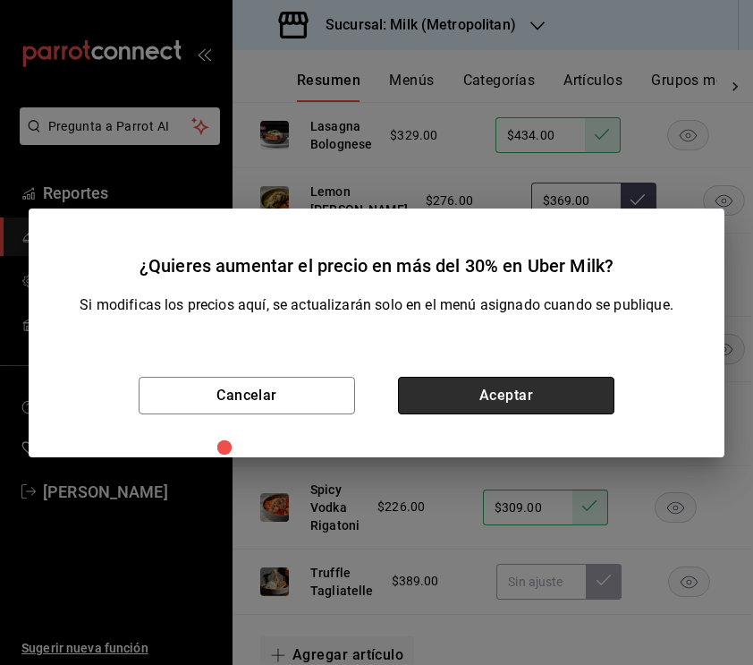
click at [514, 405] on button "Aceptar" at bounding box center [506, 396] width 216 height 38
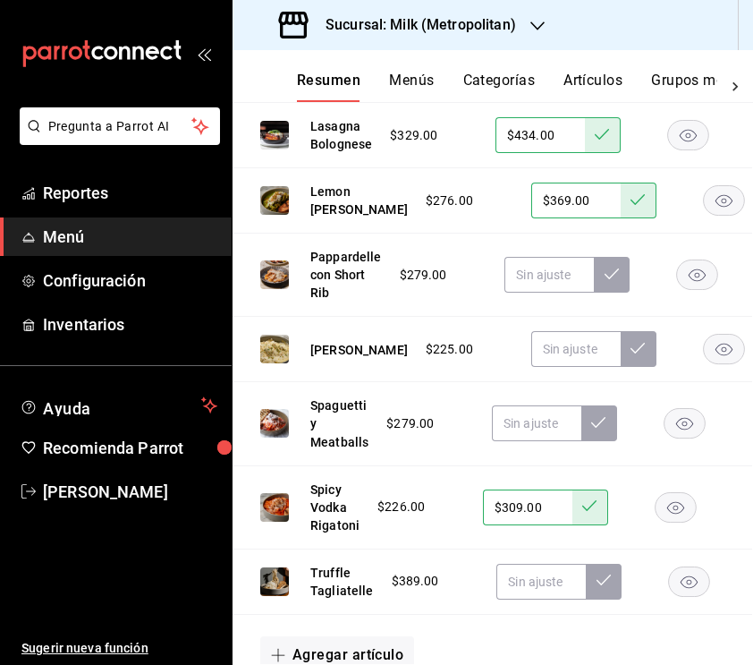
click at [682, 290] on rect "button" at bounding box center [697, 275] width 41 height 30
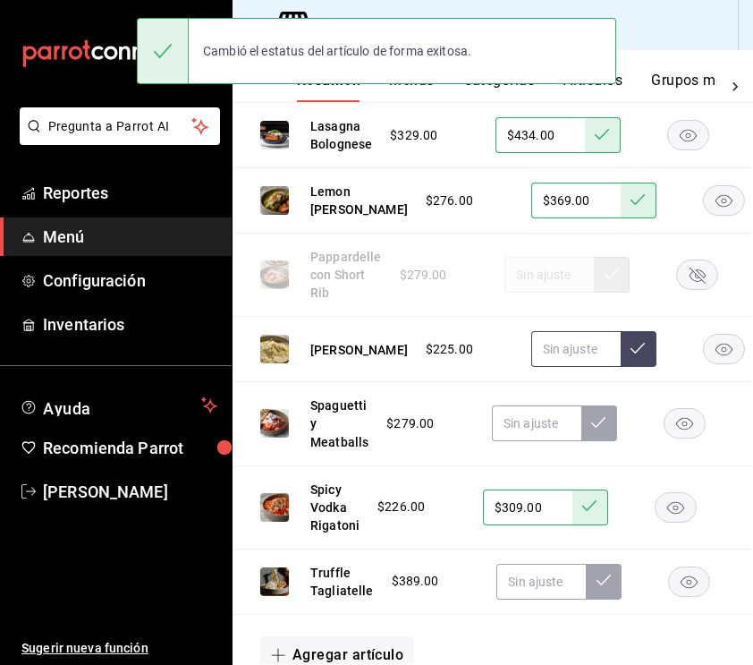
click at [531, 367] on input "text" at bounding box center [575, 349] width 89 height 36
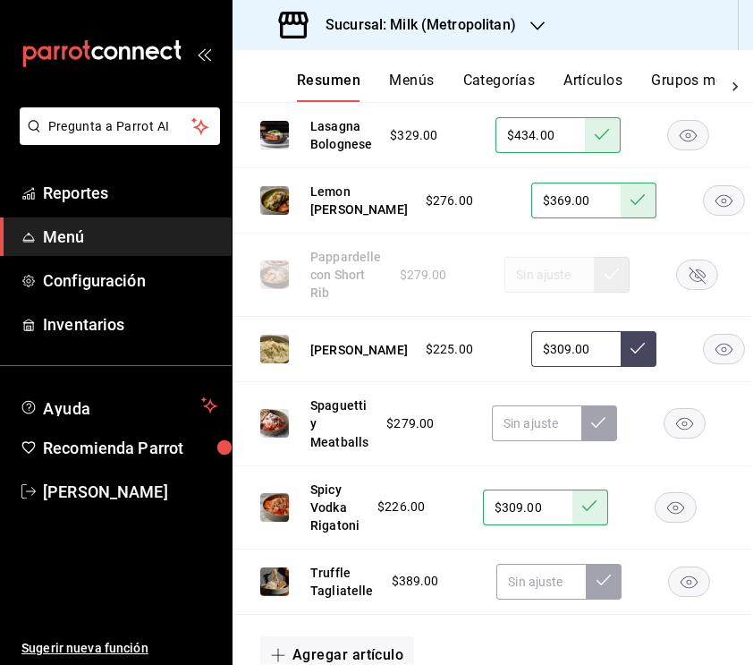
type input "$309.00"
click at [621, 367] on button at bounding box center [639, 349] width 36 height 36
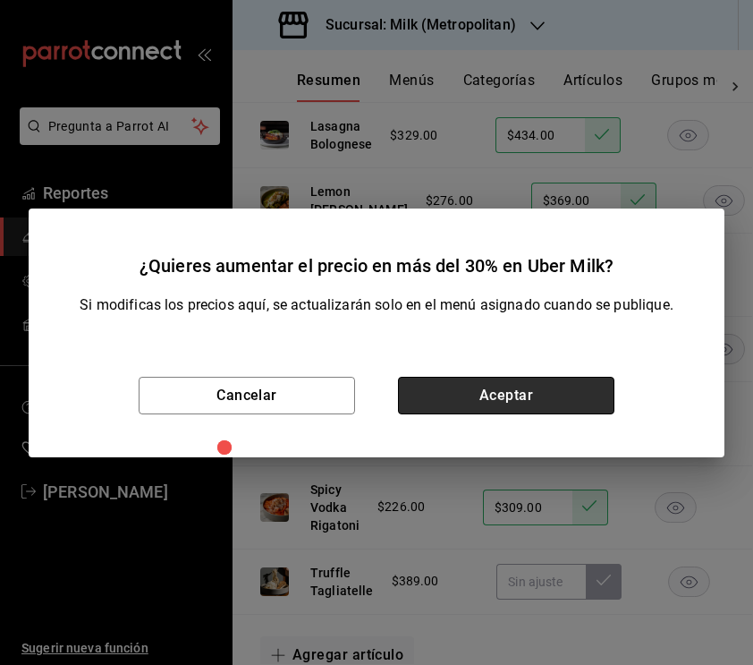
click at [559, 394] on button "Aceptar" at bounding box center [506, 396] width 216 height 38
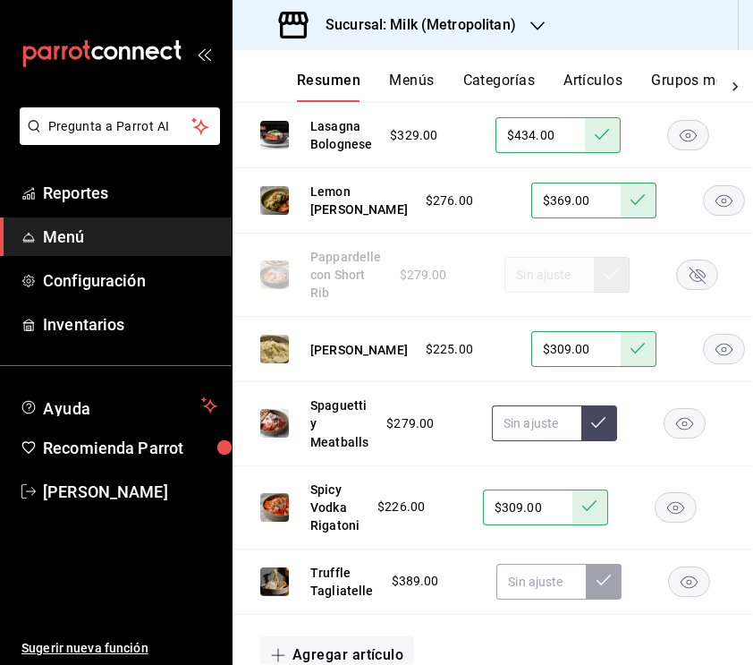
click at [523, 432] on input "text" at bounding box center [536, 423] width 89 height 36
type input "$374.00"
click at [593, 428] on icon at bounding box center [598, 422] width 14 height 11
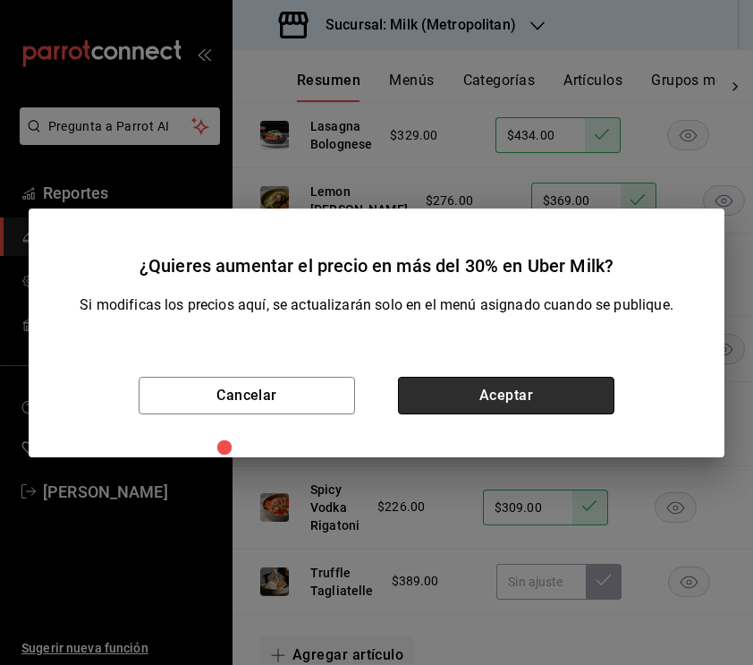
click at [535, 394] on button "Aceptar" at bounding box center [506, 396] width 216 height 38
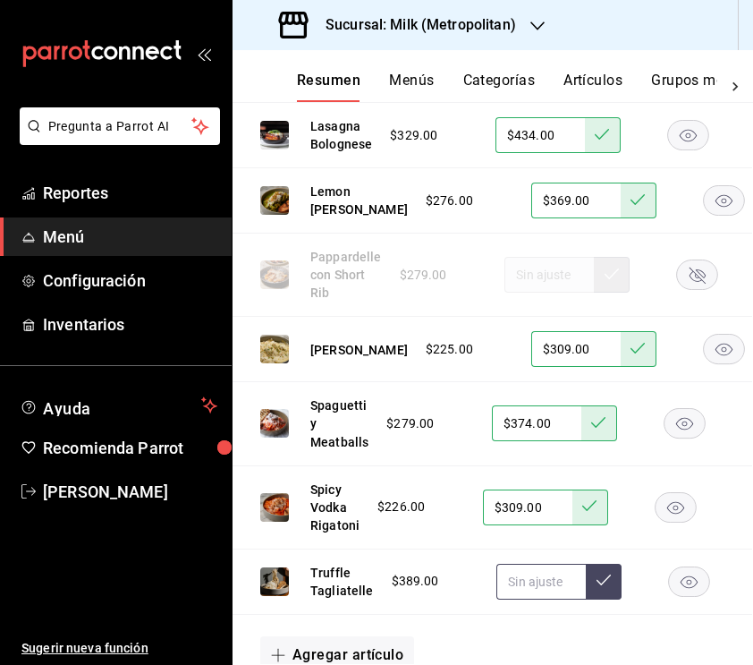
click at [530, 599] on input "text" at bounding box center [541, 582] width 89 height 36
type input "$509.00"
click at [601, 599] on button at bounding box center [604, 582] width 36 height 36
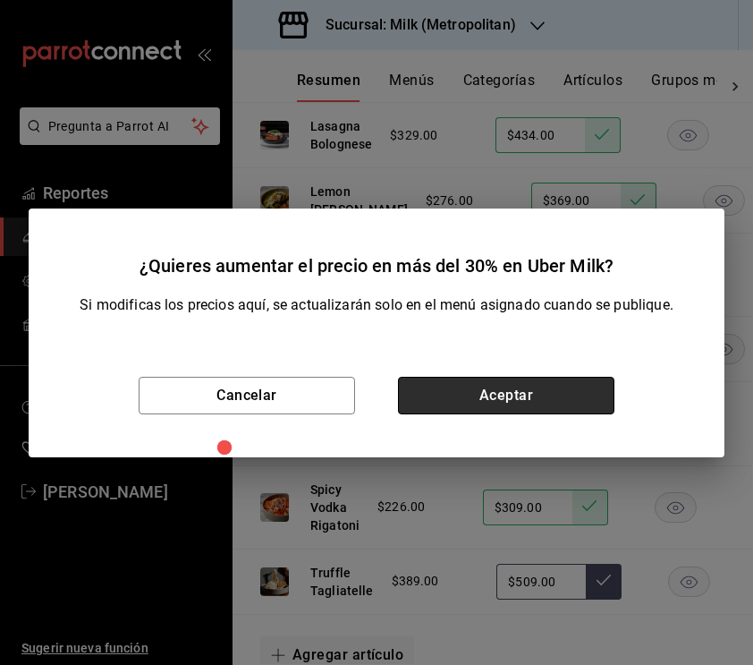
click at [492, 397] on button "Aceptar" at bounding box center [506, 396] width 216 height 38
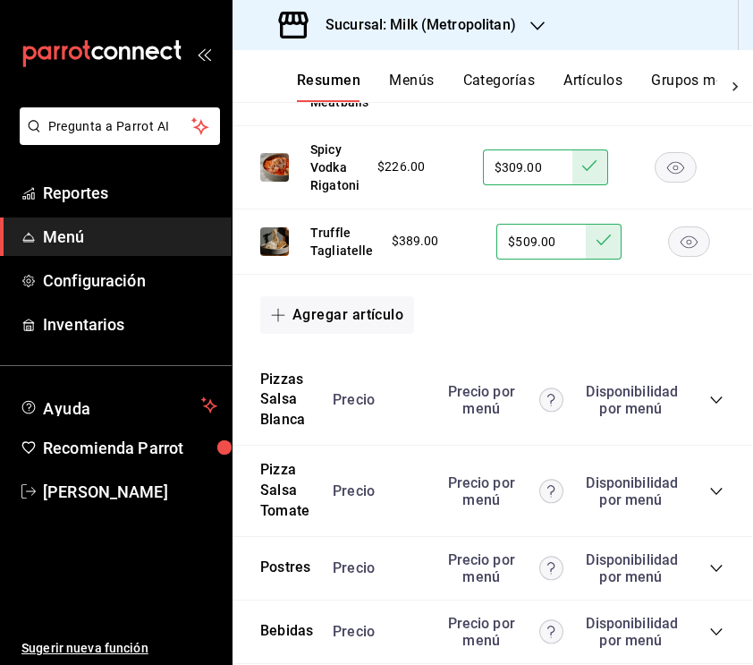
scroll to position [2050, 1]
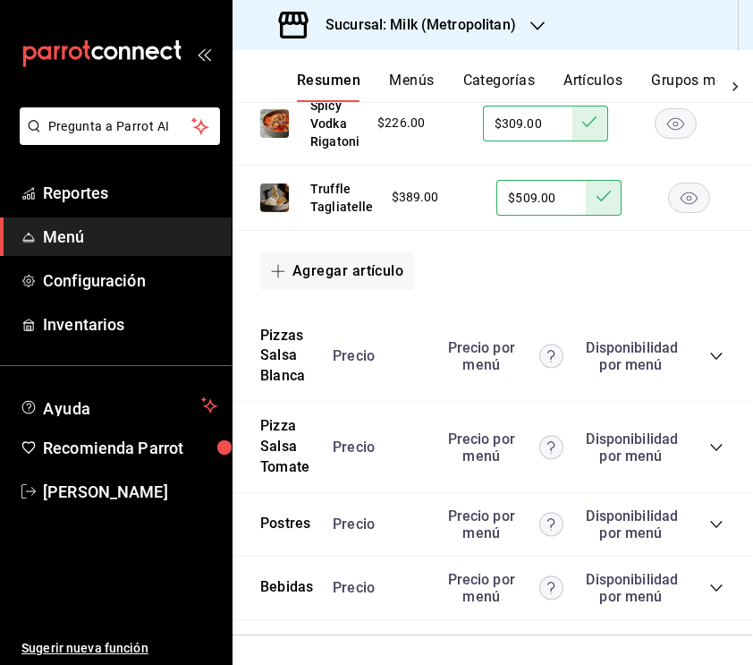
click at [711, 363] on icon "collapse-category-row" at bounding box center [716, 356] width 14 height 14
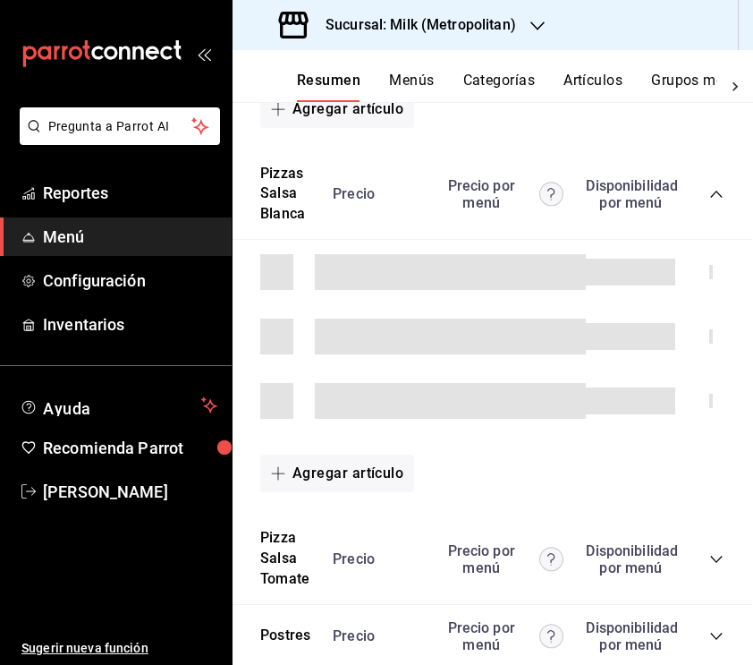
scroll to position [2213, 2]
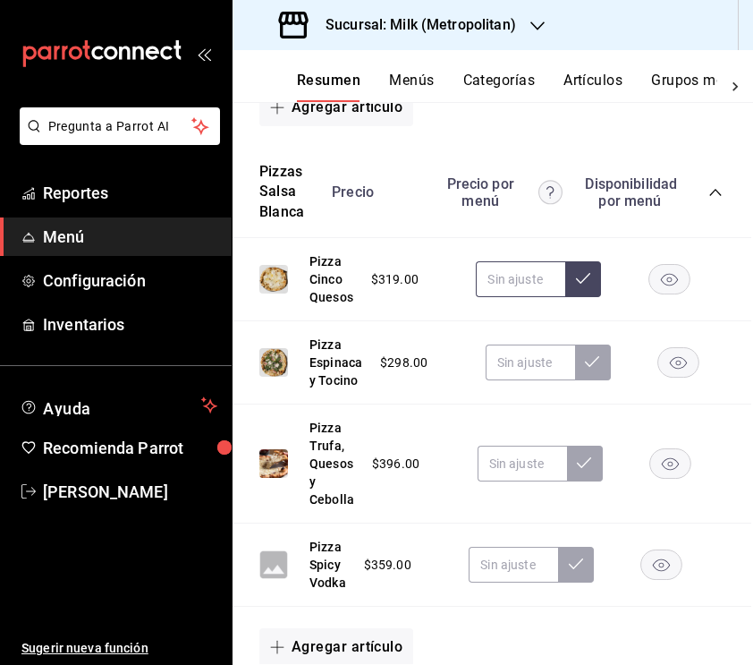
click at [497, 291] on input "text" at bounding box center [520, 279] width 89 height 36
type input "$424.00"
click at [587, 285] on icon at bounding box center [583, 278] width 14 height 14
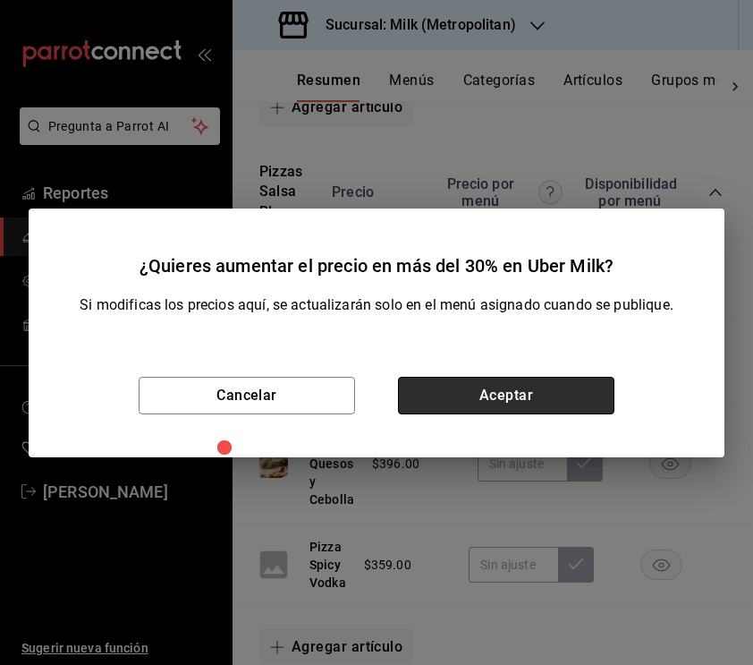
click at [521, 385] on button "Aceptar" at bounding box center [506, 396] width 216 height 38
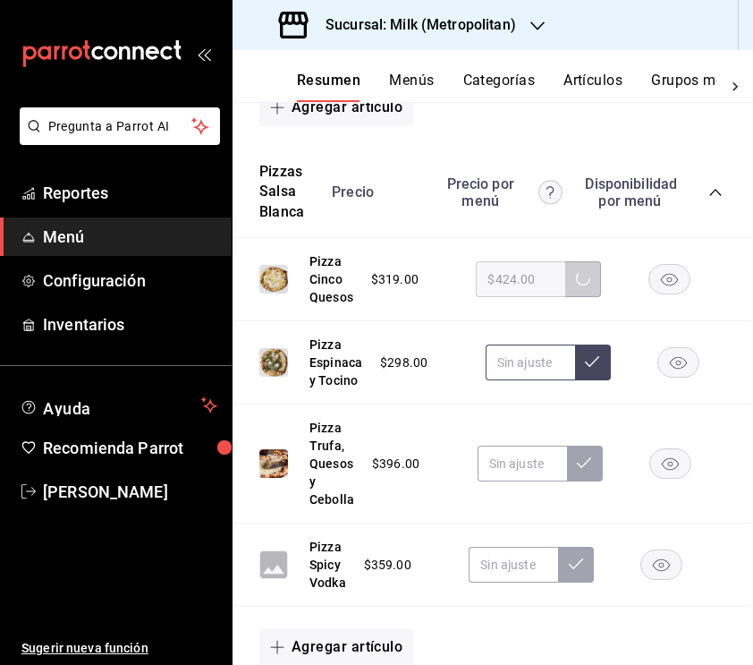
click at [524, 376] on input "text" at bounding box center [530, 362] width 89 height 36
type input "$399.00"
click at [585, 380] on button at bounding box center [593, 362] width 36 height 36
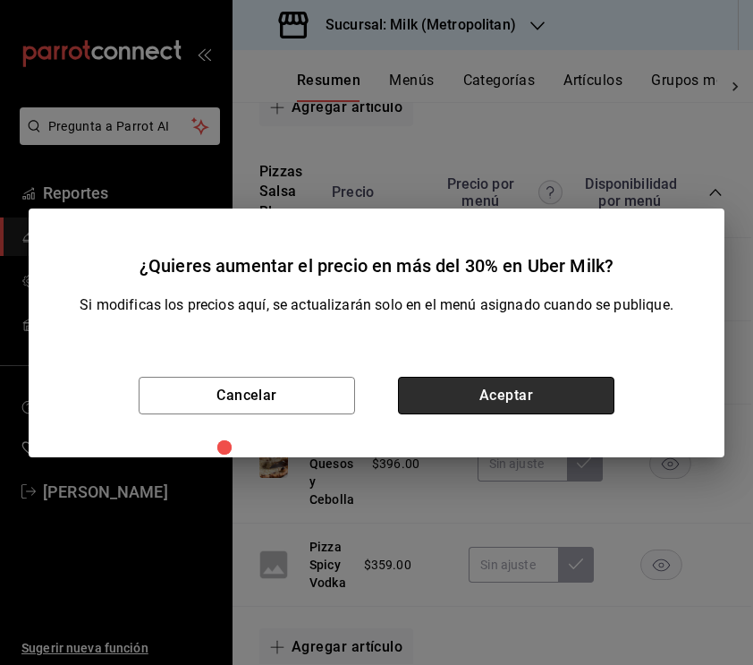
click at [531, 399] on button "Aceptar" at bounding box center [506, 396] width 216 height 38
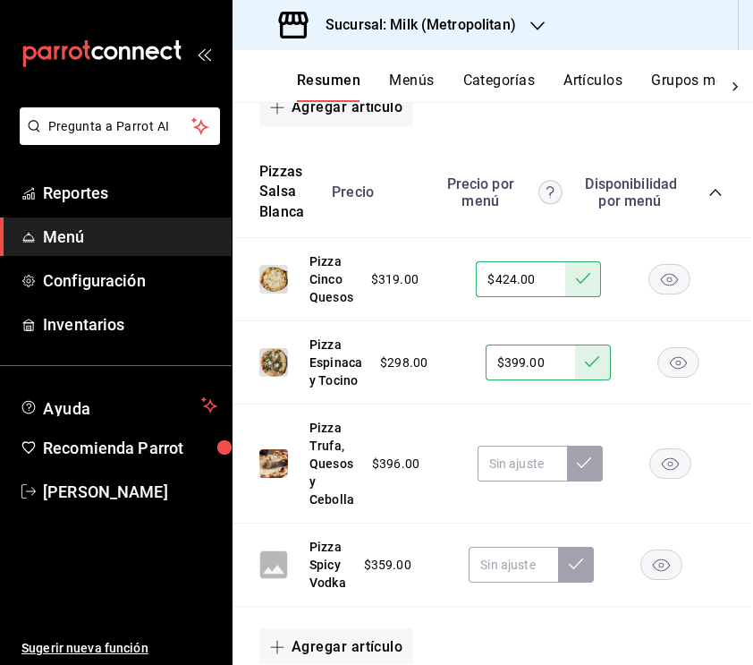
click at [661, 577] on rect "button" at bounding box center [661, 565] width 41 height 30
click at [513, 479] on input "text" at bounding box center [522, 464] width 89 height 36
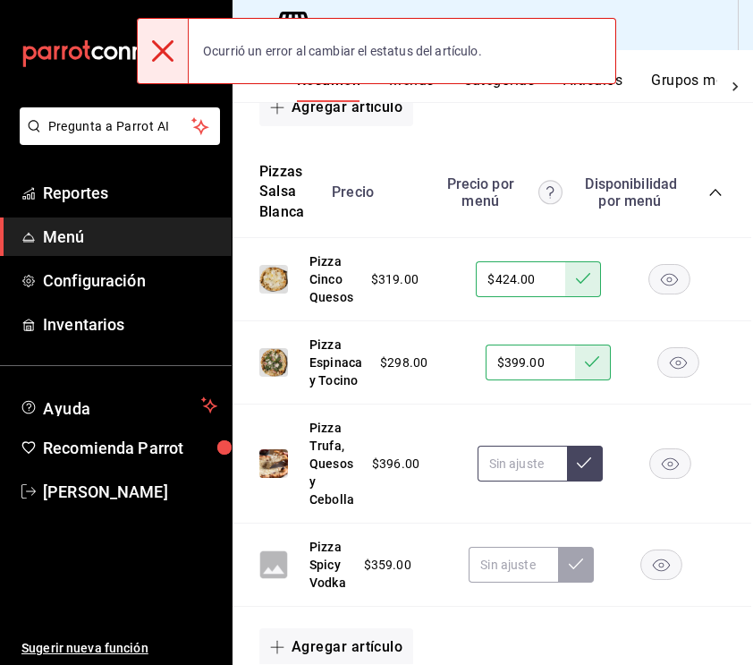
click at [513, 479] on input "text" at bounding box center [522, 464] width 89 height 36
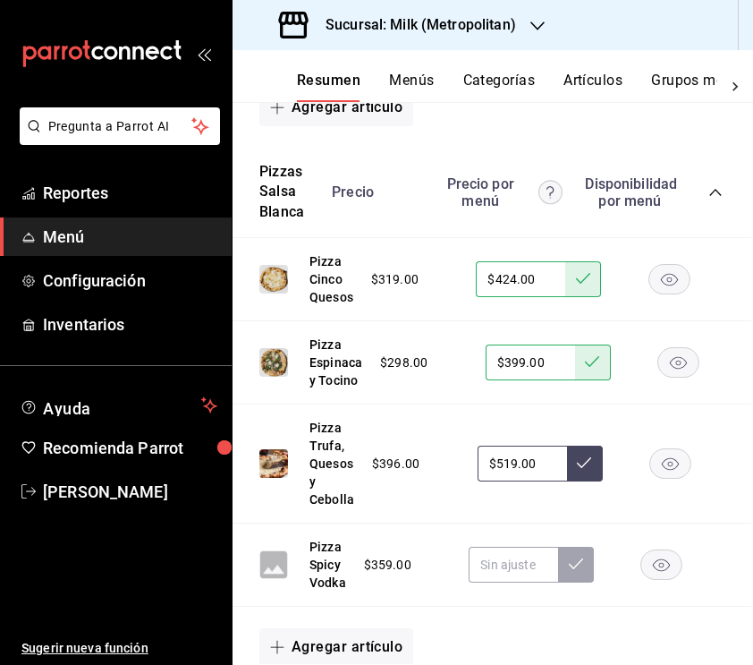
type input "$519.00"
click at [578, 481] on button at bounding box center [585, 464] width 36 height 36
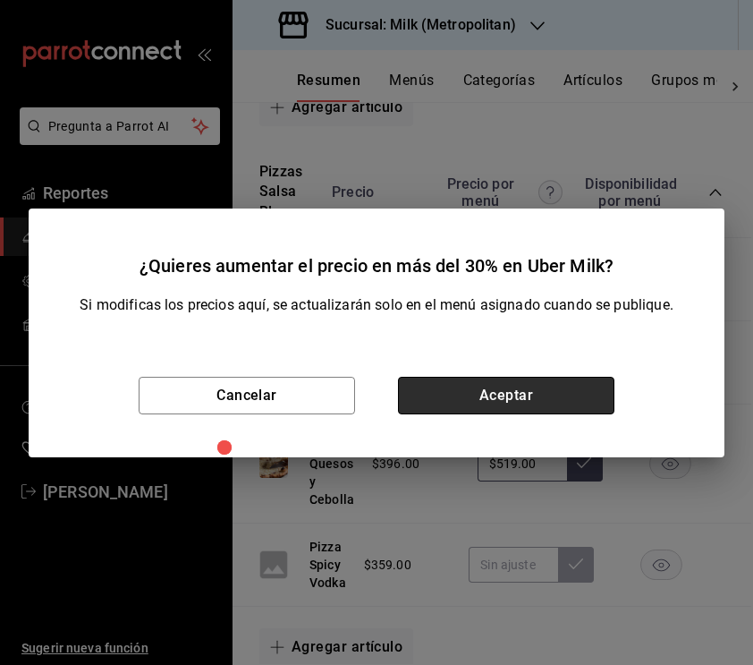
click at [510, 399] on button "Aceptar" at bounding box center [506, 396] width 216 height 38
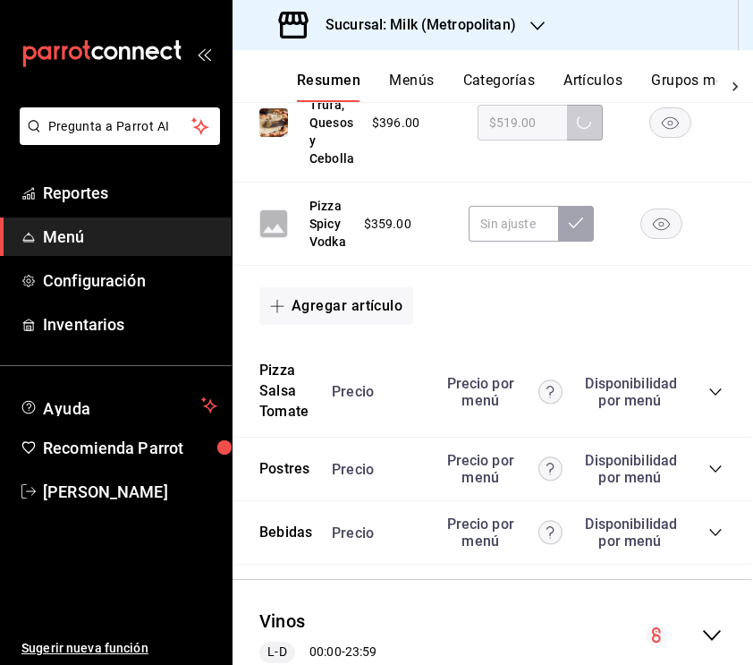
scroll to position [2570, 2]
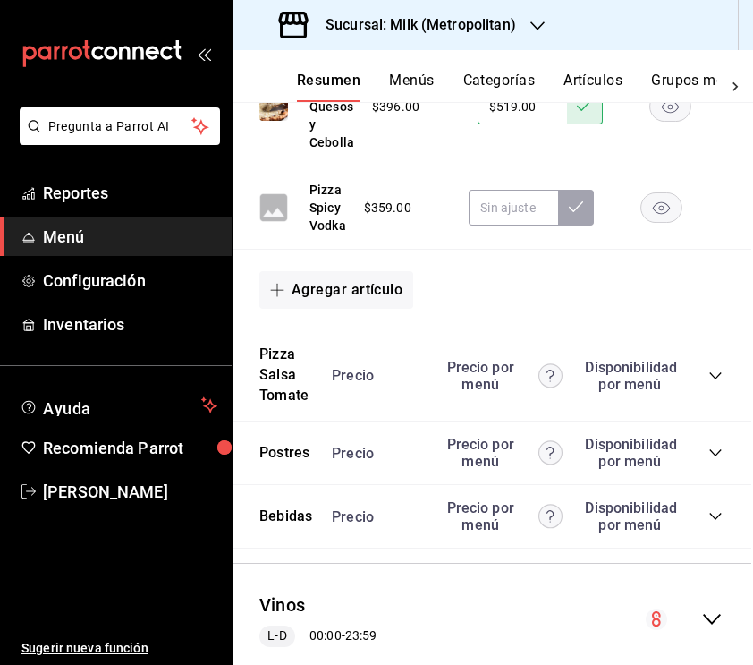
click at [710, 383] on icon "collapse-category-row" at bounding box center [716, 376] width 14 height 14
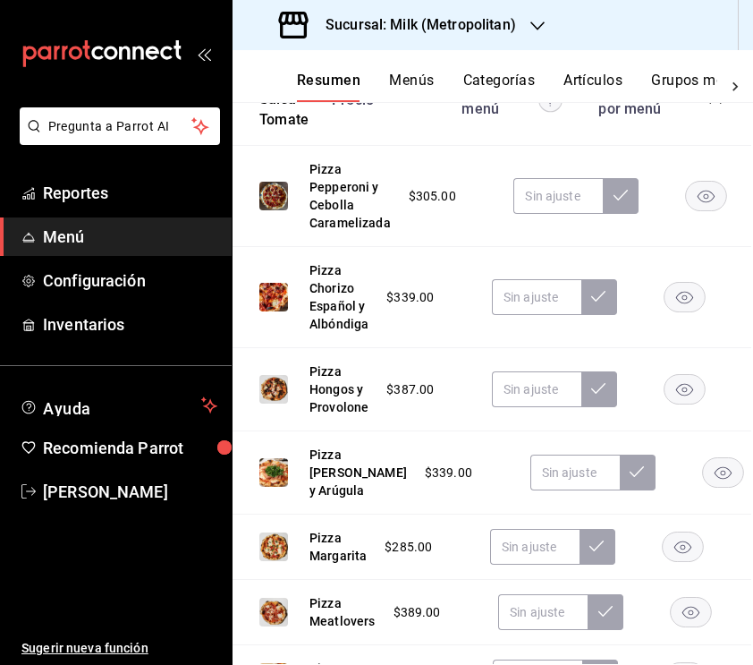
scroll to position [2834, 2]
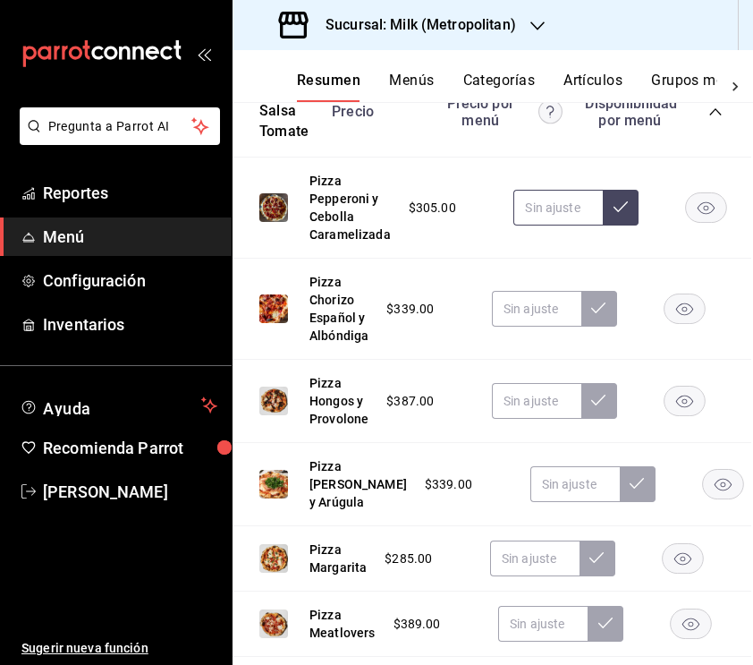
click at [567, 212] on input "text" at bounding box center [558, 208] width 89 height 36
type input "$404.00"
click at [613, 225] on button at bounding box center [621, 208] width 36 height 36
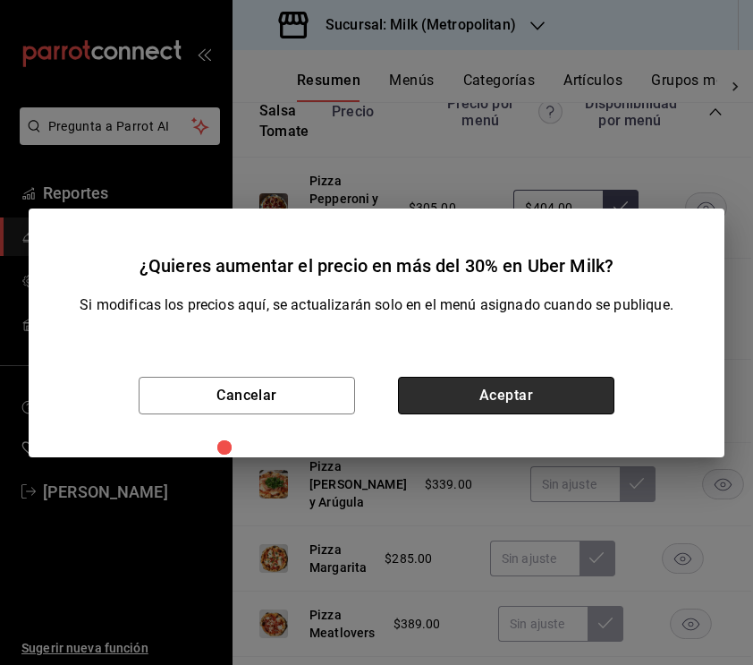
click at [549, 394] on button "Aceptar" at bounding box center [506, 396] width 216 height 38
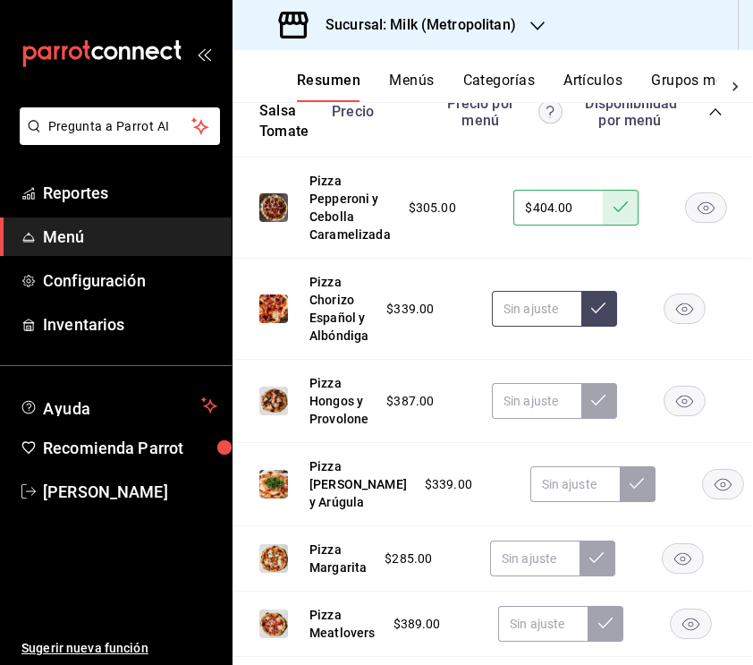
click at [537, 319] on input "text" at bounding box center [536, 309] width 89 height 36
type input "$449.00"
click at [600, 315] on icon at bounding box center [598, 308] width 14 height 14
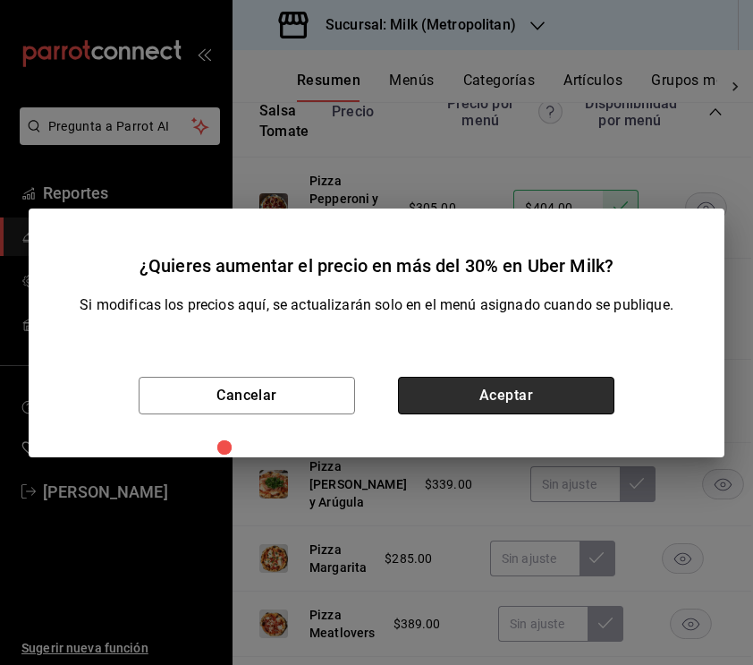
click at [540, 393] on button "Aceptar" at bounding box center [506, 396] width 216 height 38
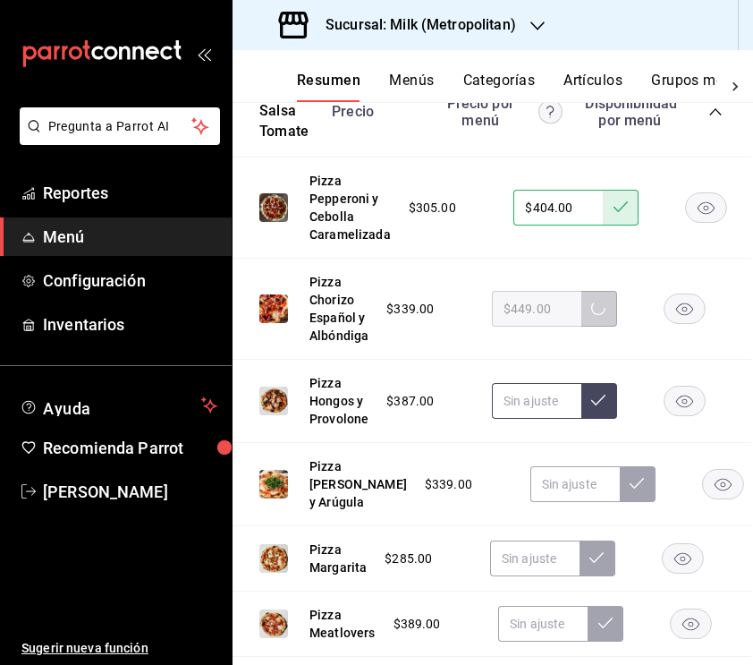
click at [521, 408] on input "text" at bounding box center [536, 401] width 89 height 36
type input "$504.00"
click at [602, 403] on icon at bounding box center [598, 400] width 14 height 14
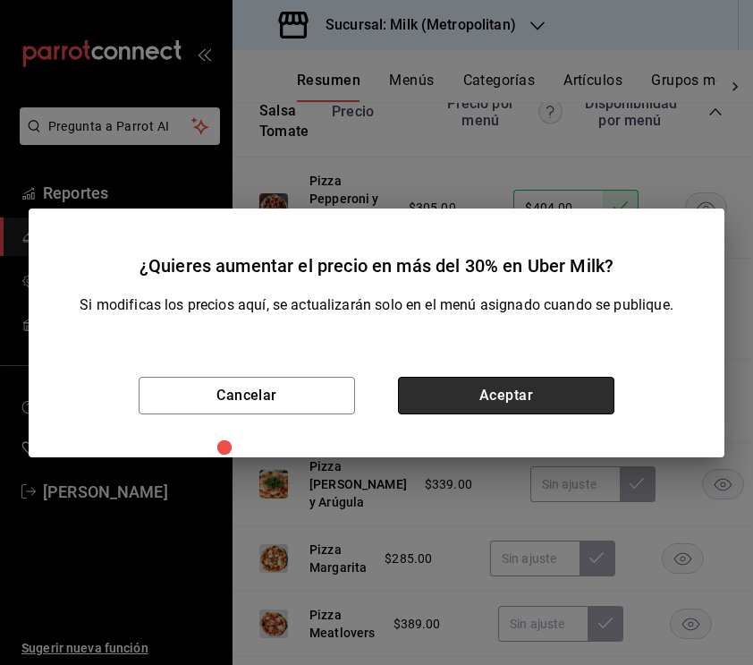
click at [524, 393] on button "Aceptar" at bounding box center [506, 396] width 216 height 38
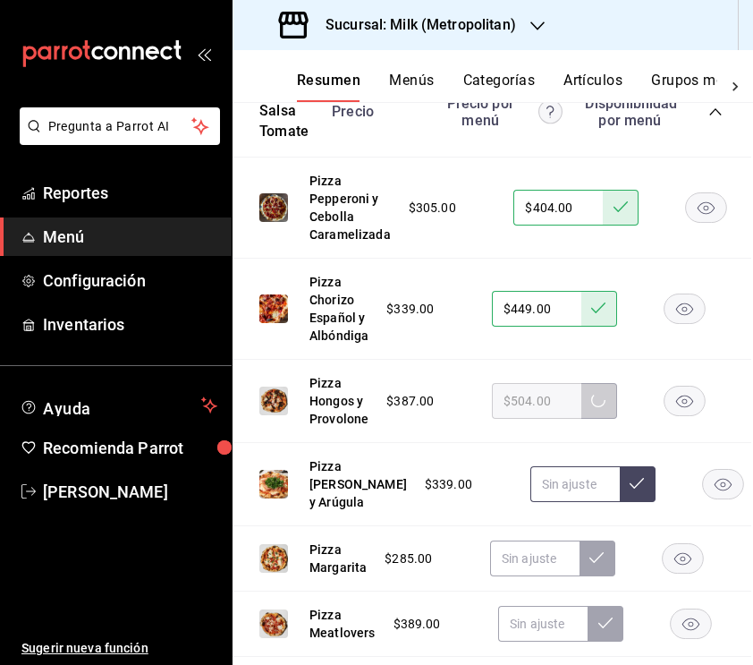
click at [531, 502] on input "text" at bounding box center [575, 484] width 89 height 36
type input "$449.00"
click at [620, 502] on button at bounding box center [638, 484] width 36 height 36
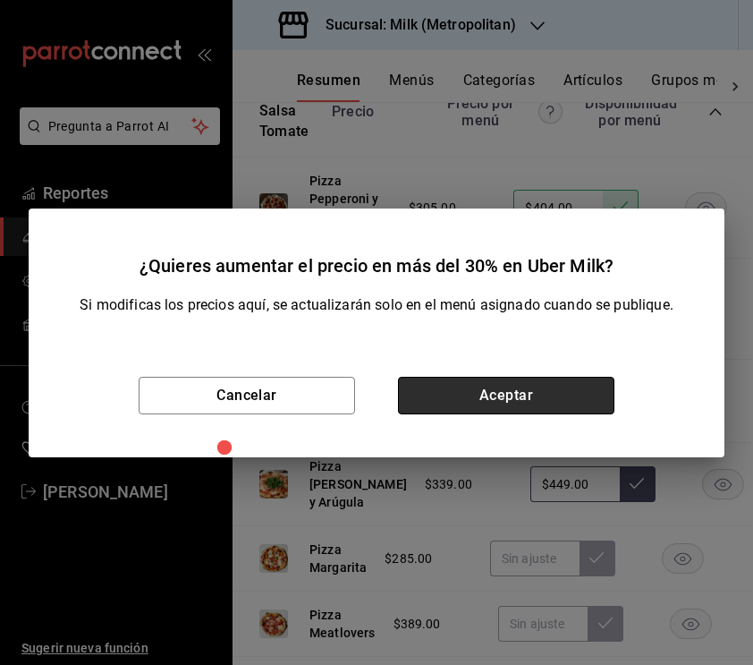
click at [526, 407] on button "Aceptar" at bounding box center [506, 396] width 216 height 38
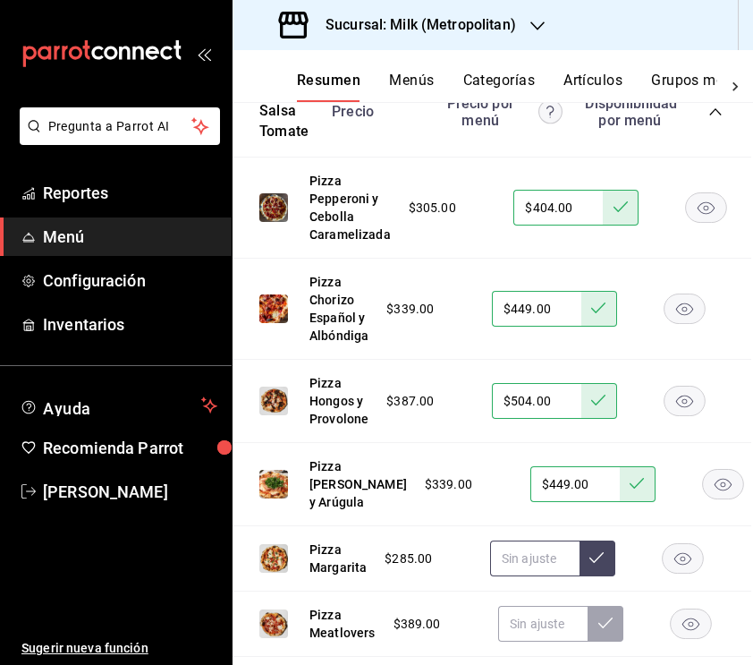
click at [515, 576] on input "text" at bounding box center [534, 558] width 89 height 36
type input "$384.00"
click at [606, 576] on button at bounding box center [598, 558] width 36 height 36
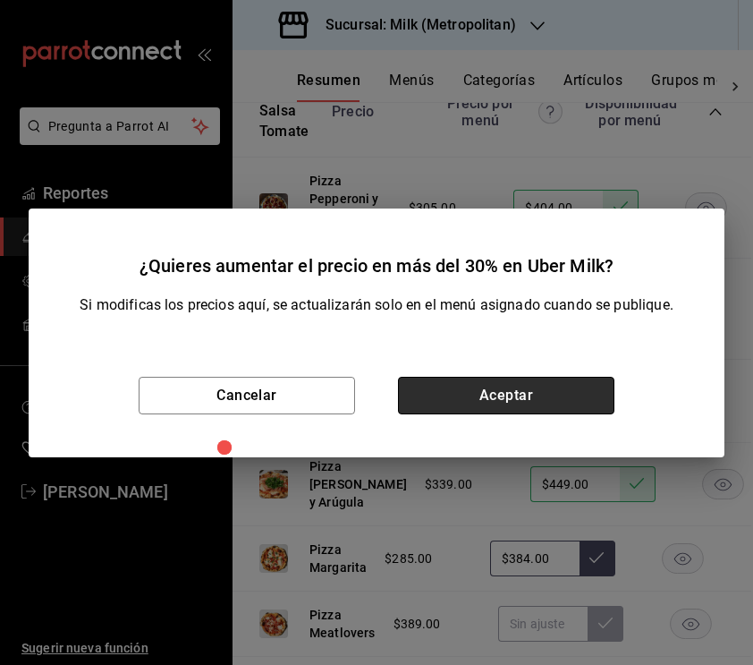
click at [545, 406] on button "Aceptar" at bounding box center [506, 396] width 216 height 38
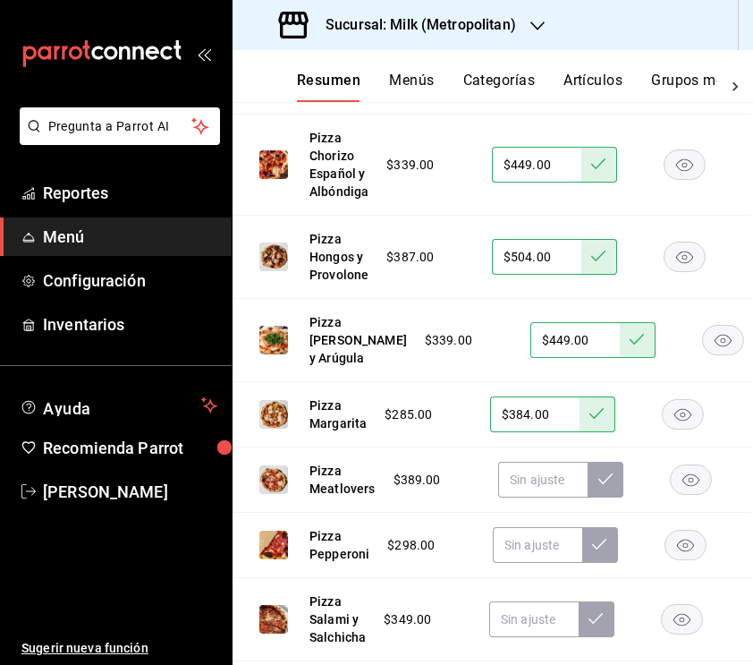
scroll to position [3043, 2]
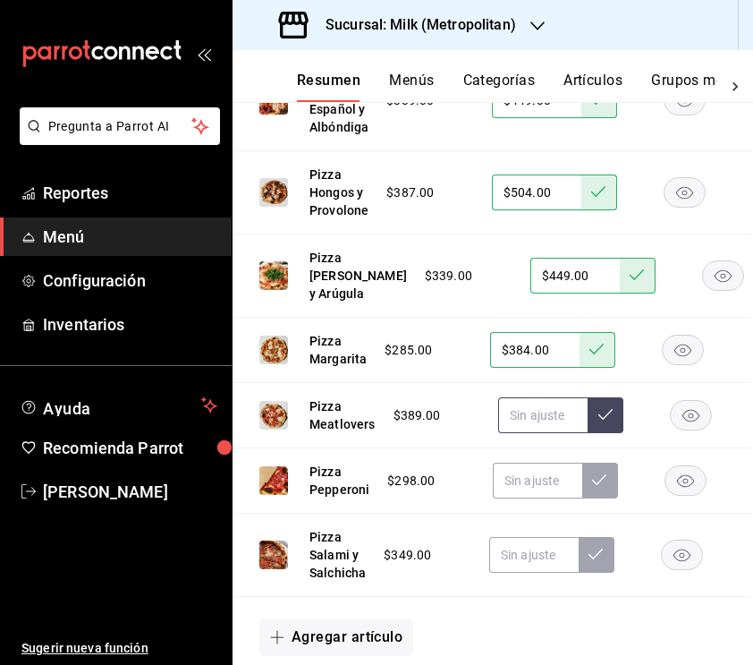
click at [526, 433] on input "text" at bounding box center [542, 415] width 89 height 36
type input "$509.00"
click at [607, 421] on icon at bounding box center [605, 414] width 14 height 14
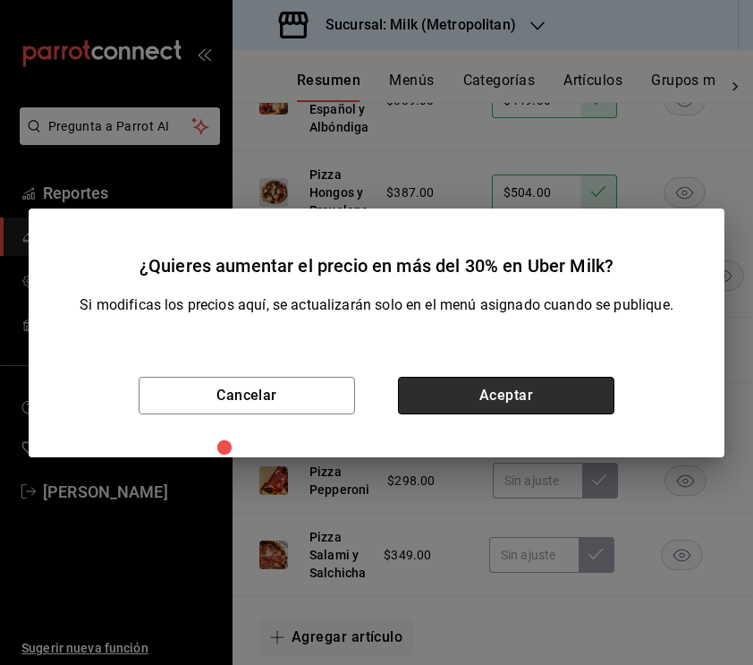
click at [539, 380] on button "Aceptar" at bounding box center [506, 396] width 216 height 38
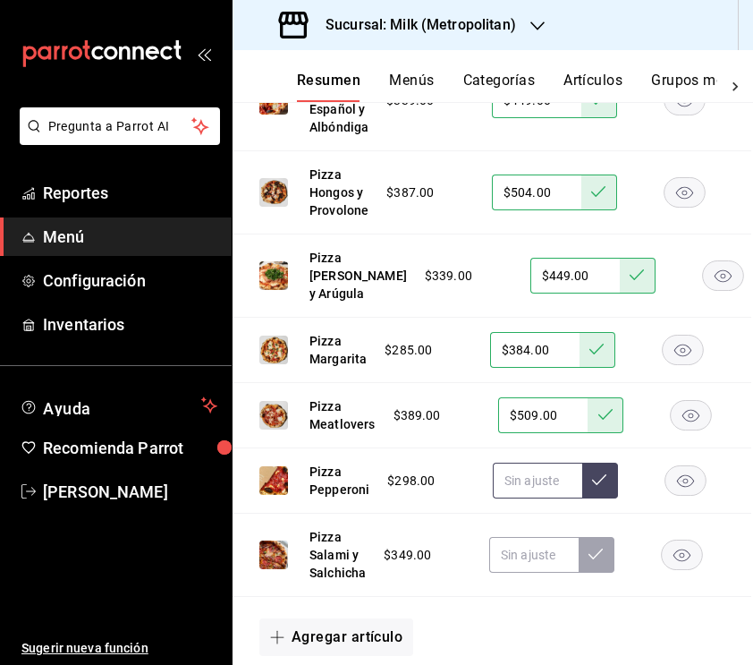
click at [522, 498] on input "text" at bounding box center [537, 481] width 89 height 36
type input "$399.00"
click at [600, 498] on button at bounding box center [600, 481] width 36 height 36
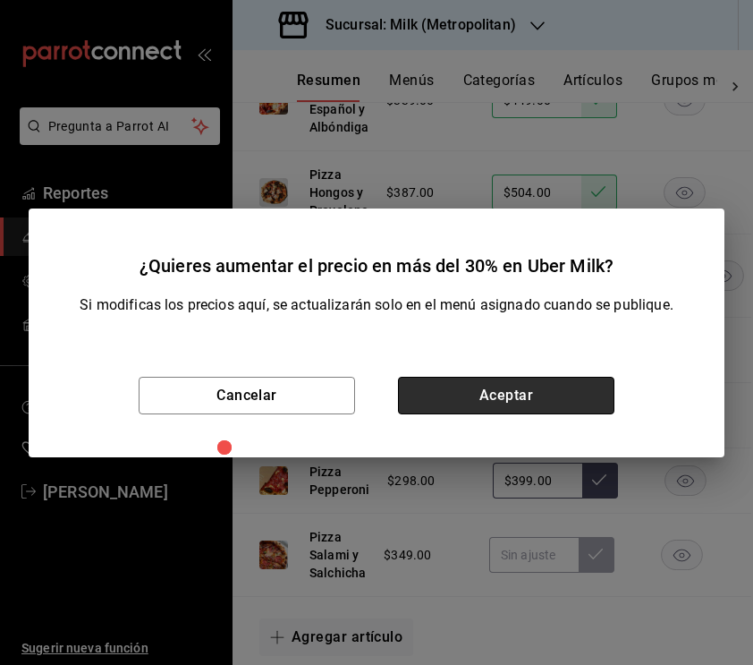
click at [497, 395] on button "Aceptar" at bounding box center [506, 396] width 216 height 38
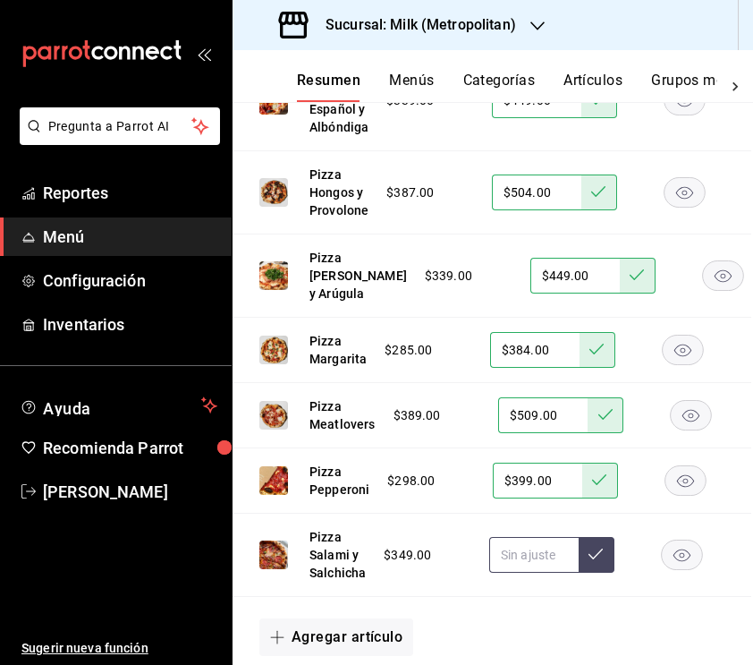
click at [533, 573] on input "text" at bounding box center [533, 555] width 89 height 36
type input "$459.00"
click at [602, 561] on icon at bounding box center [596, 554] width 14 height 14
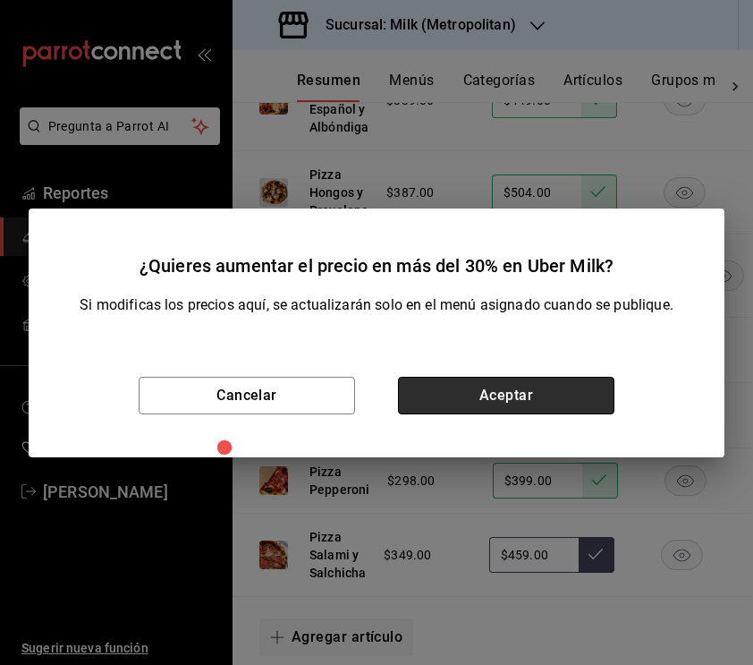
click at [544, 394] on button "Aceptar" at bounding box center [506, 396] width 216 height 38
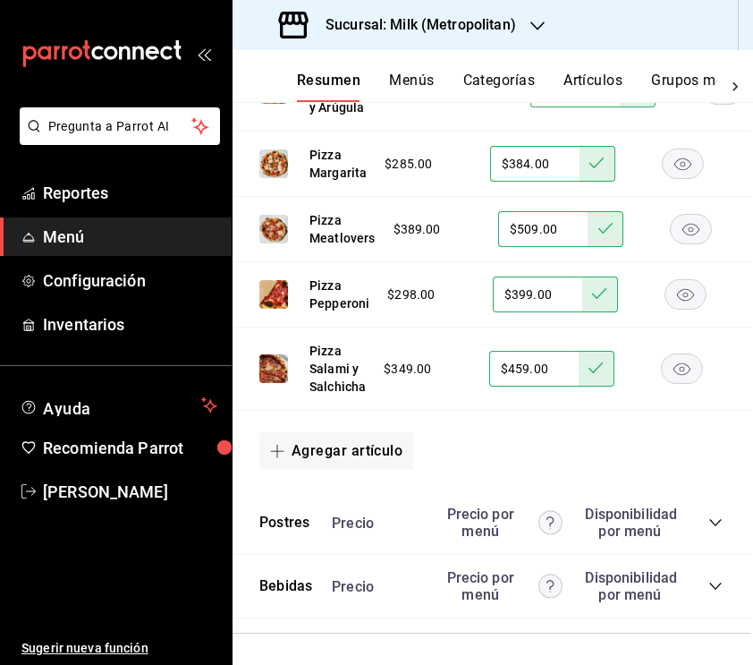
scroll to position [3475, 2]
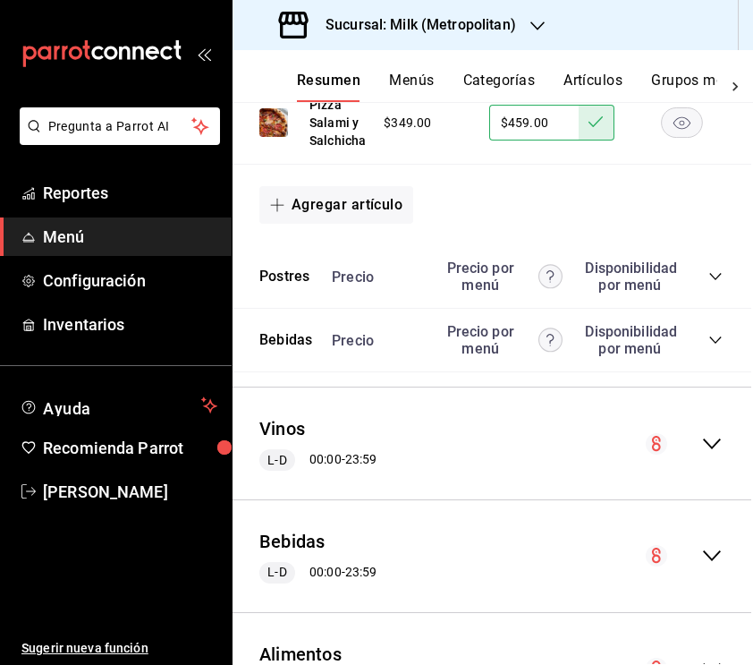
click at [711, 284] on icon "collapse-category-row" at bounding box center [716, 276] width 14 height 14
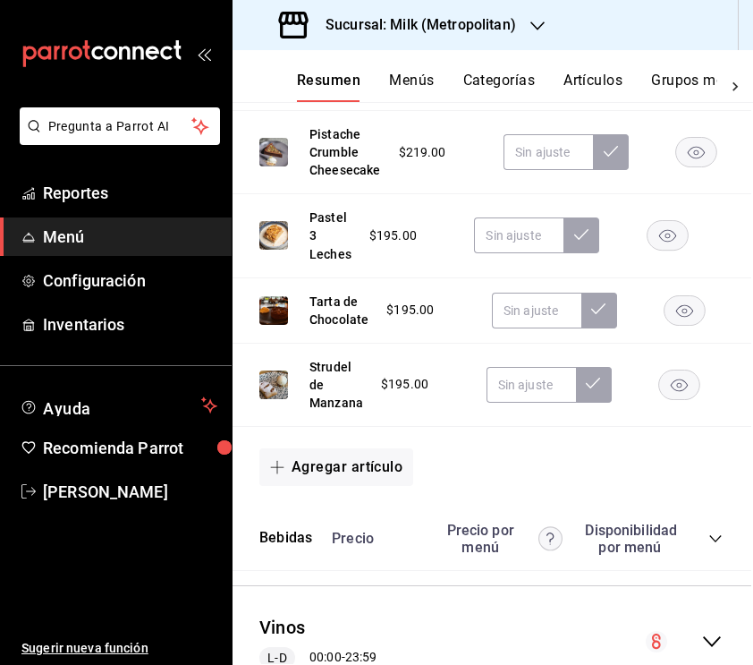
scroll to position [3604, 2]
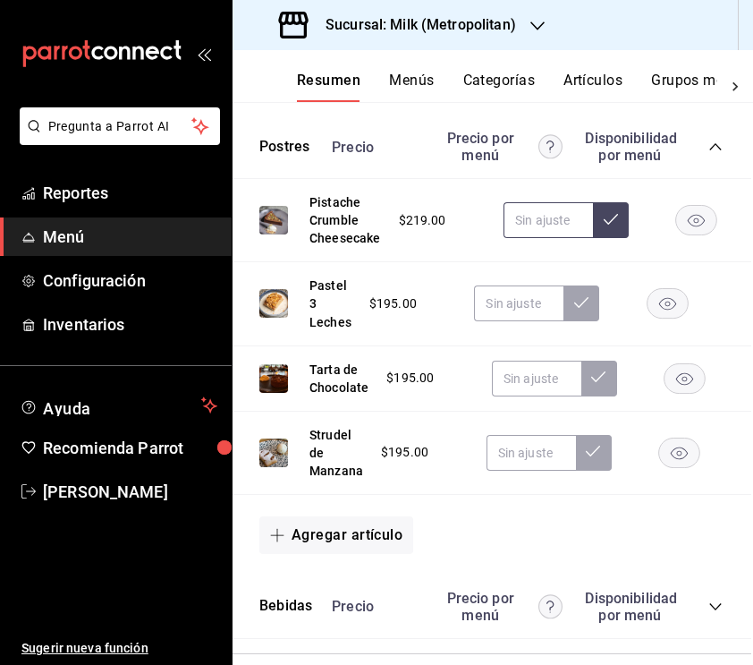
click at [549, 238] on input "text" at bounding box center [548, 220] width 89 height 36
type input "$304.00"
click at [600, 238] on button at bounding box center [611, 220] width 36 height 36
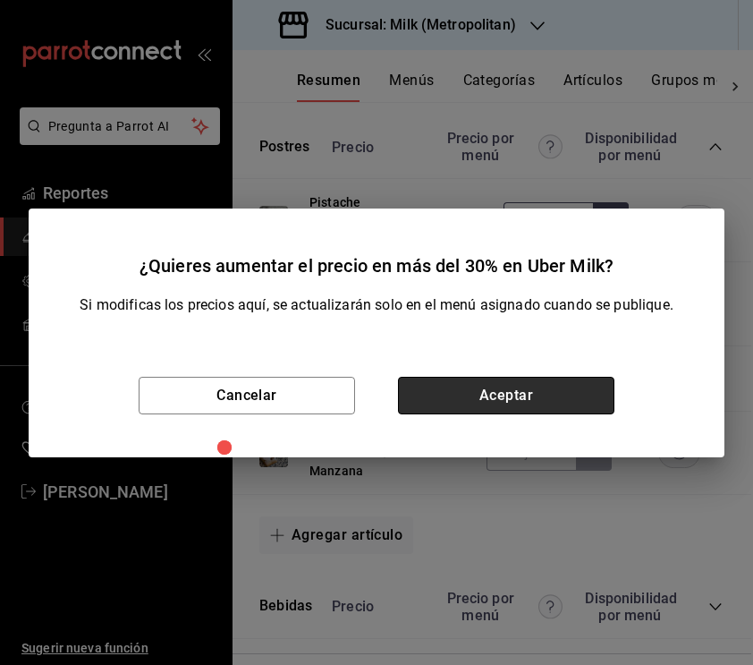
click at [502, 389] on button "Aceptar" at bounding box center [506, 396] width 216 height 38
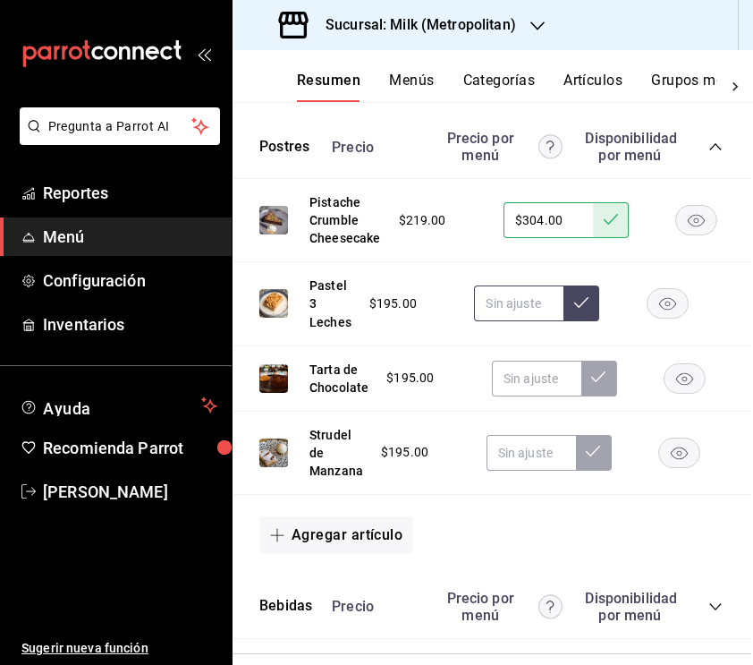
click at [506, 321] on input "text" at bounding box center [518, 303] width 89 height 36
type input "$3.00"
type input "$274.00"
click at [581, 310] on icon at bounding box center [581, 302] width 14 height 14
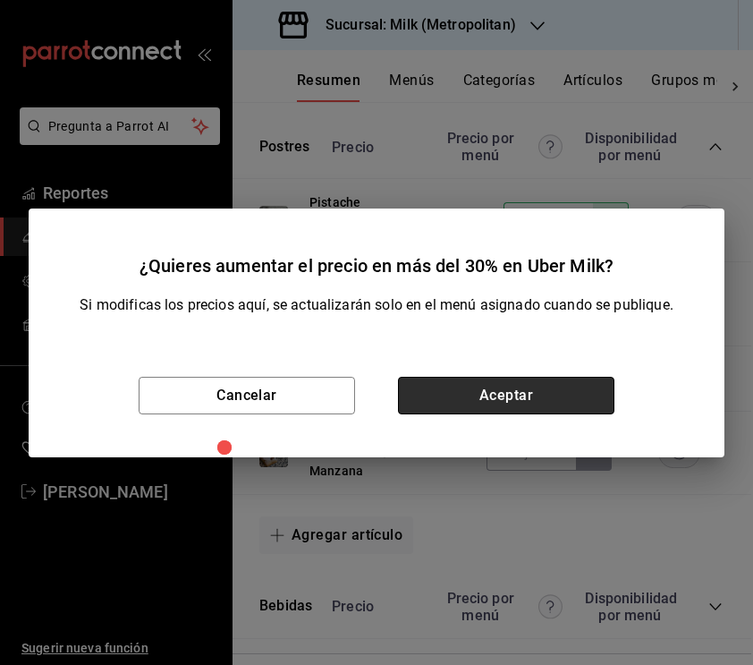
click at [532, 399] on button "Aceptar" at bounding box center [506, 396] width 216 height 38
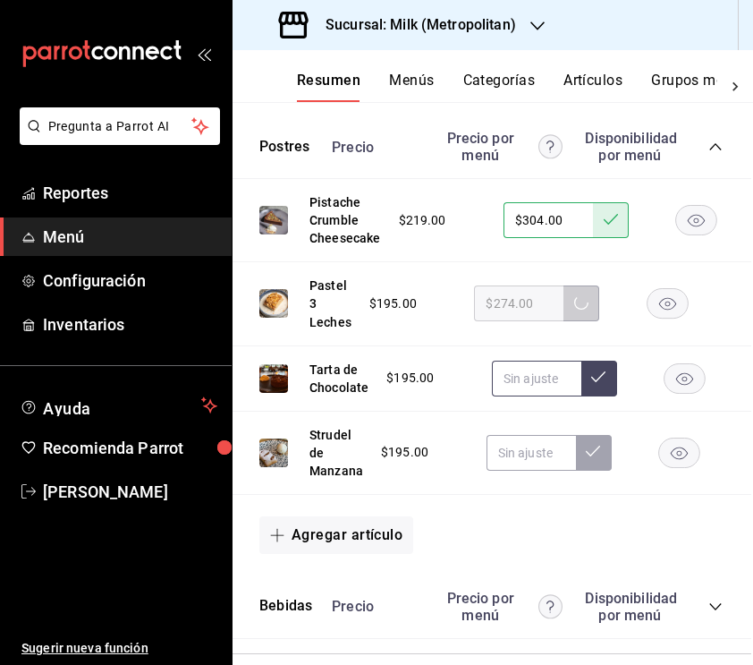
click at [523, 396] on input "text" at bounding box center [536, 379] width 89 height 36
type input "$274.00"
click at [584, 396] on button at bounding box center [599, 379] width 36 height 36
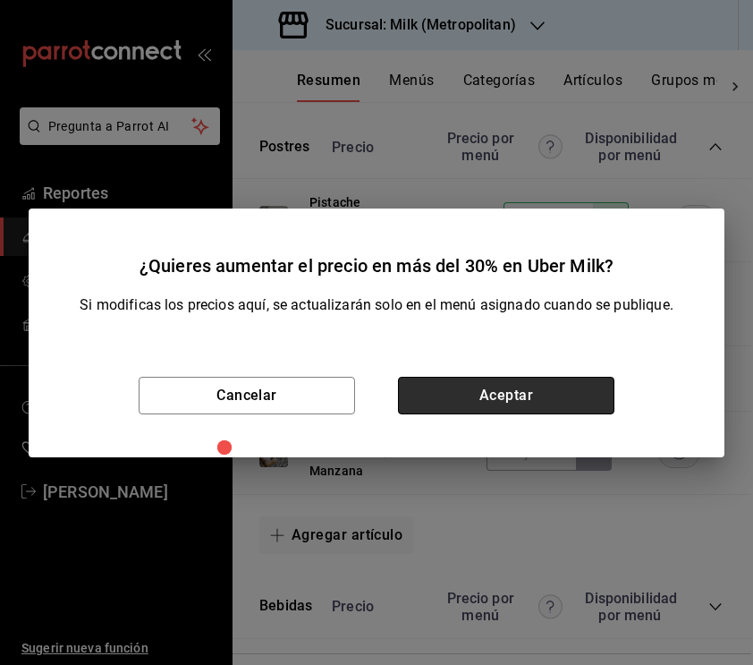
click at [542, 395] on button "Aceptar" at bounding box center [506, 396] width 216 height 38
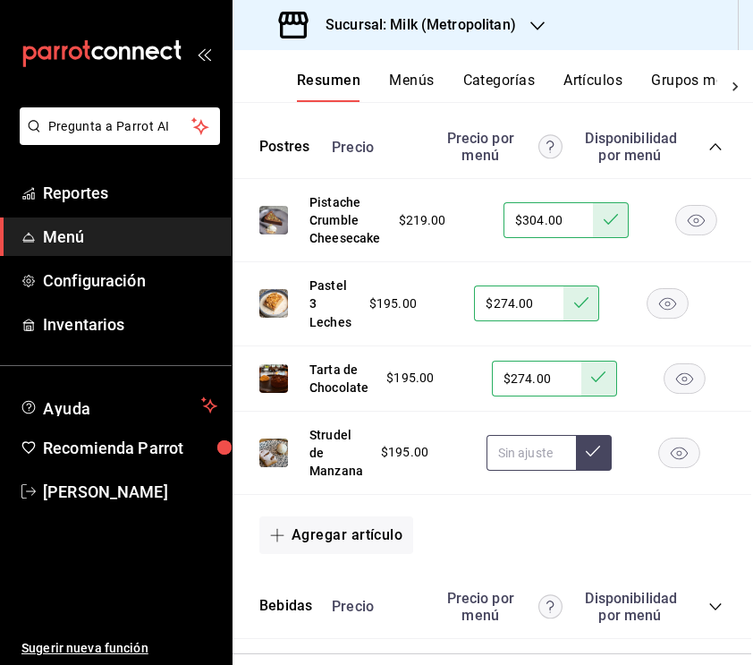
click at [531, 471] on input "text" at bounding box center [531, 453] width 89 height 36
type input "$274.00"
click at [587, 458] on icon at bounding box center [593, 451] width 14 height 14
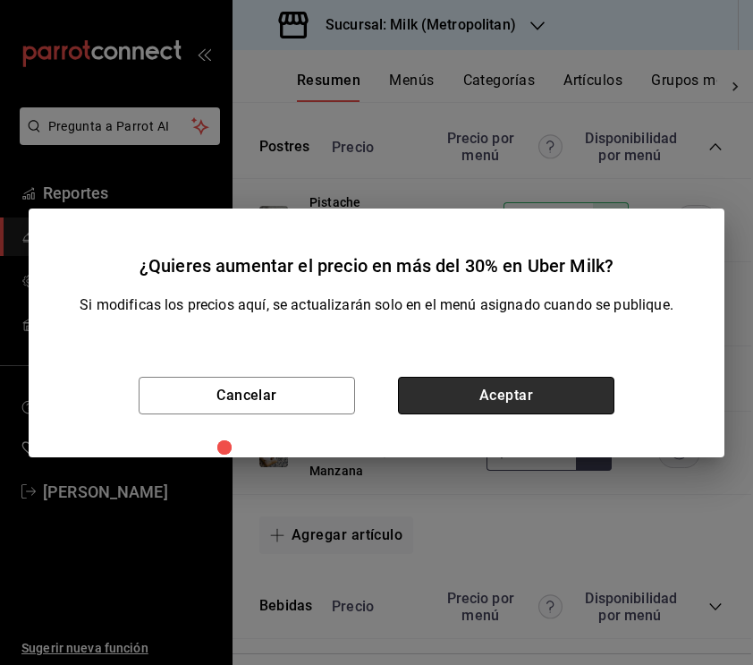
click at [537, 396] on button "Aceptar" at bounding box center [506, 396] width 216 height 38
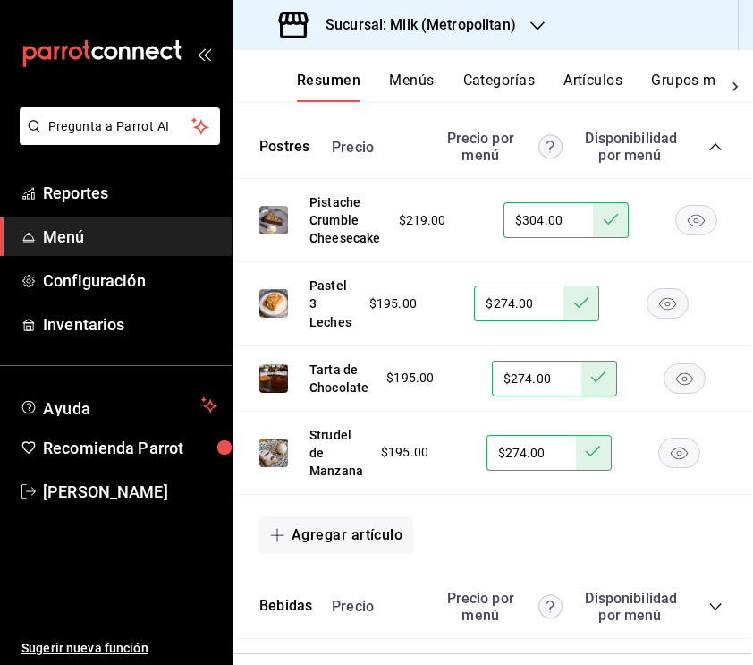
scroll to position [3734, 2]
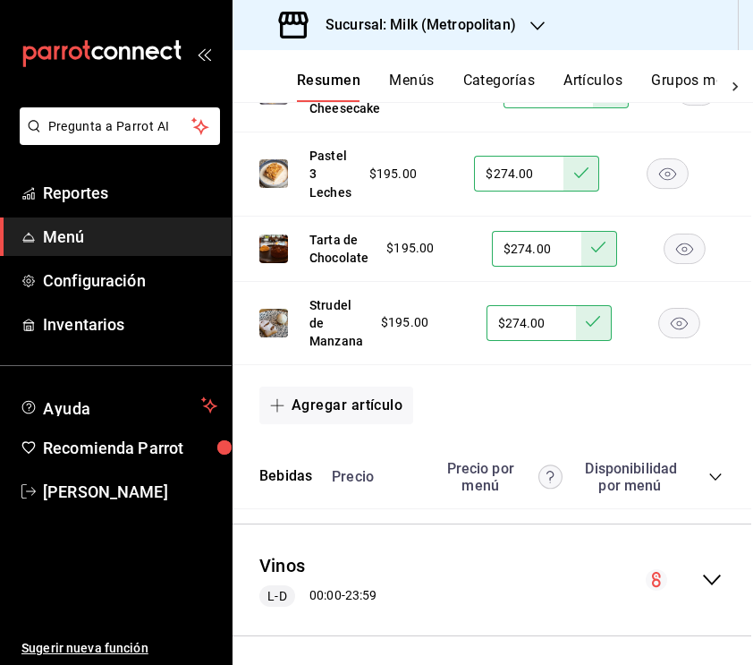
click at [711, 480] on icon "collapse-category-row" at bounding box center [715, 476] width 12 height 7
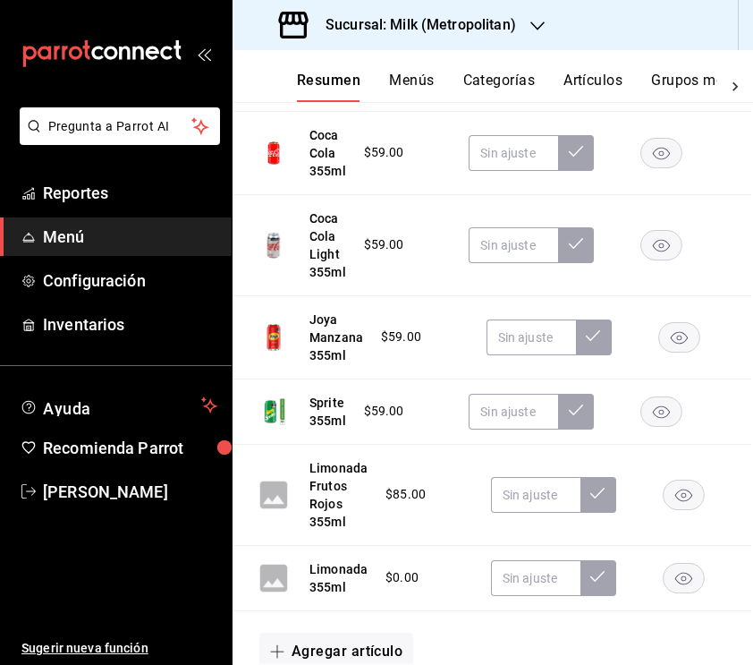
scroll to position [4102, 2]
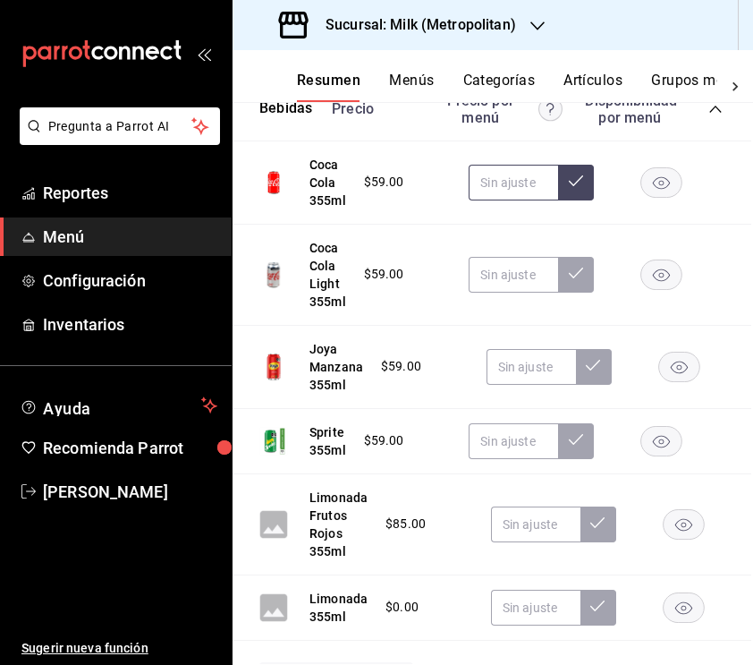
click at [513, 200] on input "text" at bounding box center [513, 183] width 89 height 36
type input "$74.00"
click at [569, 188] on icon at bounding box center [576, 181] width 14 height 14
click at [519, 293] on input "text" at bounding box center [513, 275] width 89 height 36
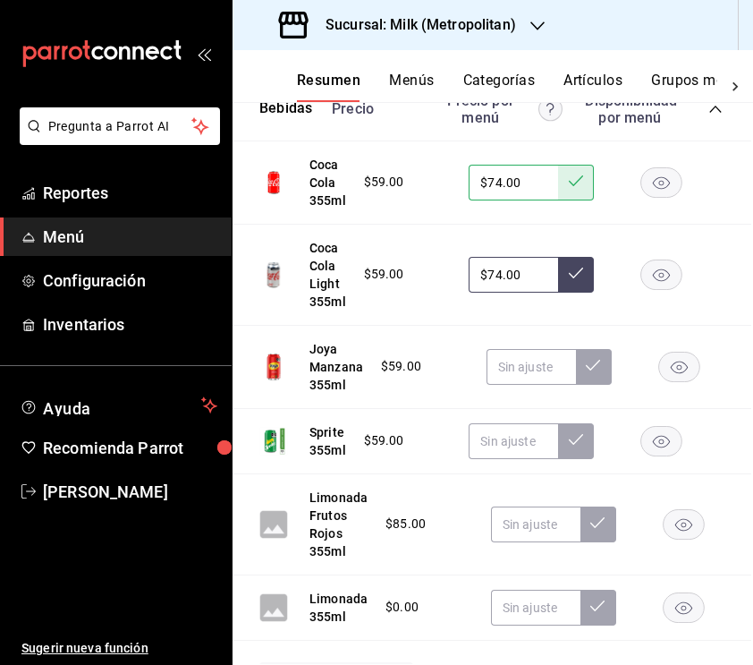
type input "$74.00"
click at [573, 280] on icon at bounding box center [576, 273] width 14 height 14
click at [531, 385] on input "text" at bounding box center [531, 367] width 89 height 36
type input "$74.00"
click at [593, 385] on button at bounding box center [594, 367] width 36 height 36
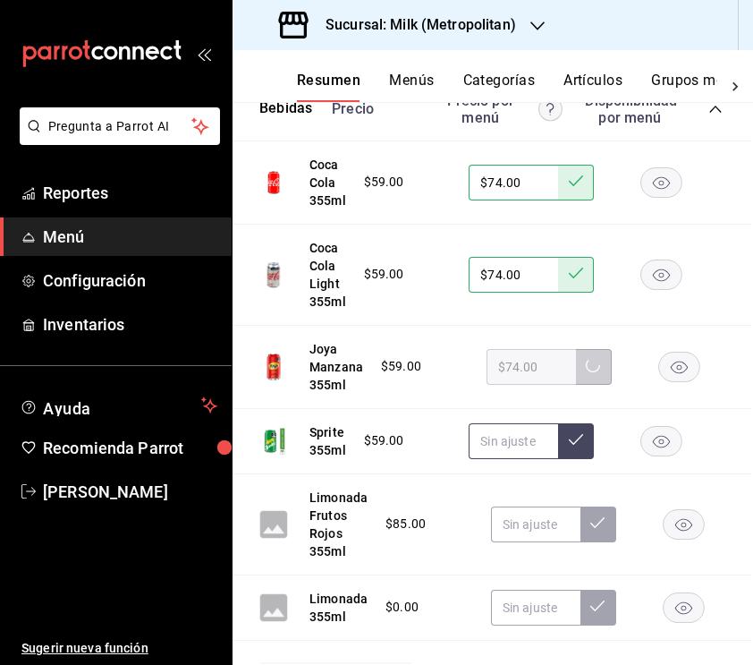
click at [510, 459] on input "text" at bounding box center [513, 441] width 89 height 36
type input "$74.00"
click at [573, 446] on icon at bounding box center [576, 439] width 14 height 14
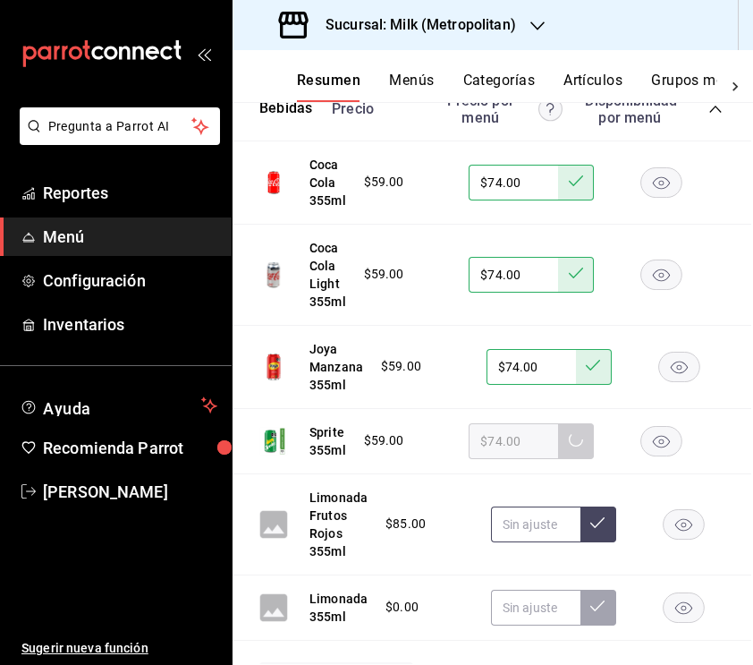
click at [541, 542] on input "text" at bounding box center [535, 524] width 89 height 36
type input "$119.00"
click at [602, 530] on icon at bounding box center [597, 522] width 14 height 14
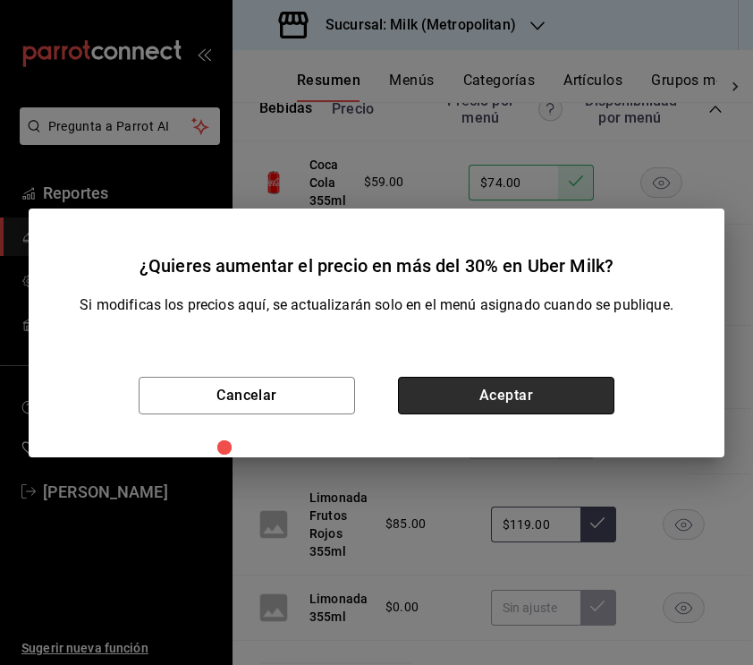
click at [504, 403] on button "Aceptar" at bounding box center [506, 396] width 216 height 38
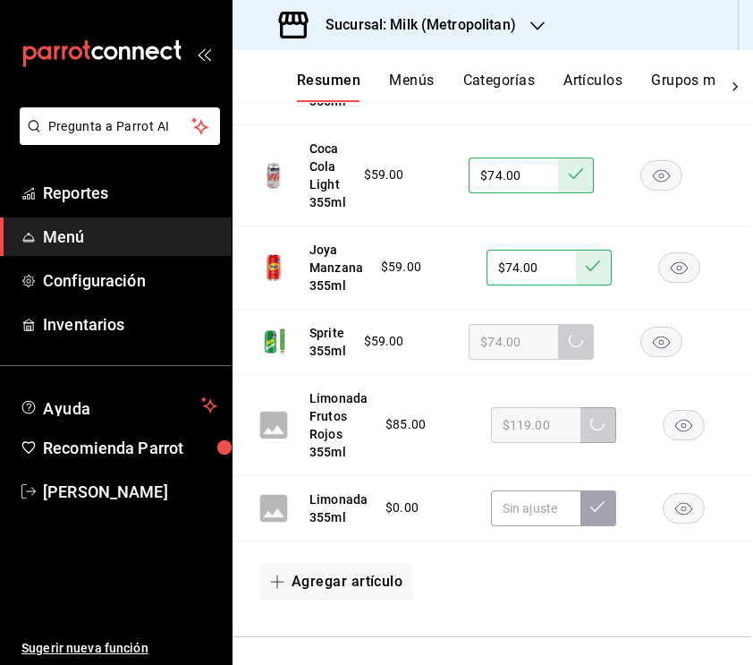
scroll to position [4221, 2]
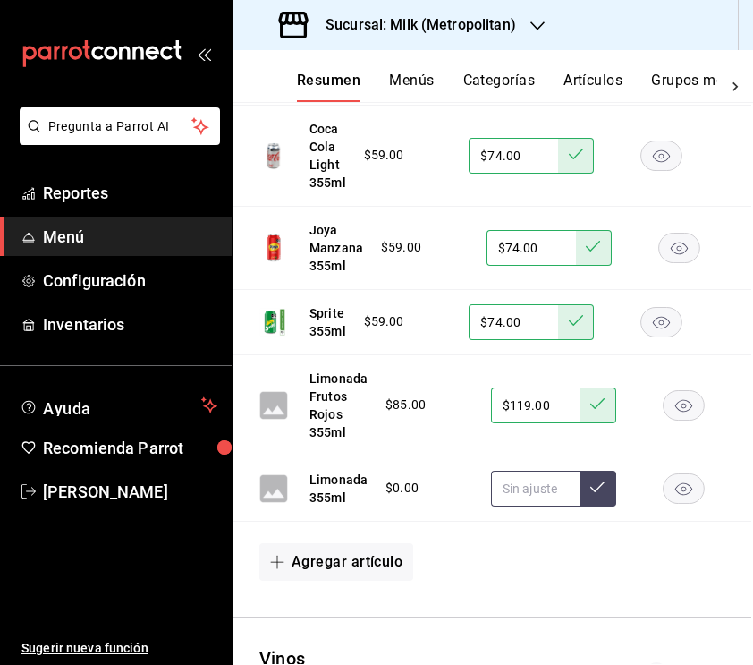
click at [538, 506] on input "text" at bounding box center [535, 489] width 89 height 36
type input "$94.00"
click at [587, 506] on button at bounding box center [599, 489] width 36 height 36
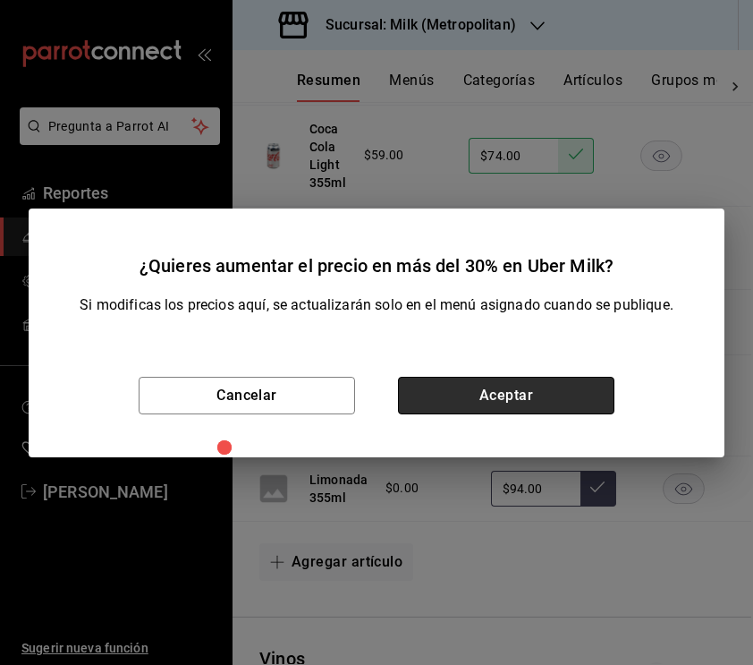
click at [561, 392] on button "Aceptar" at bounding box center [506, 396] width 216 height 38
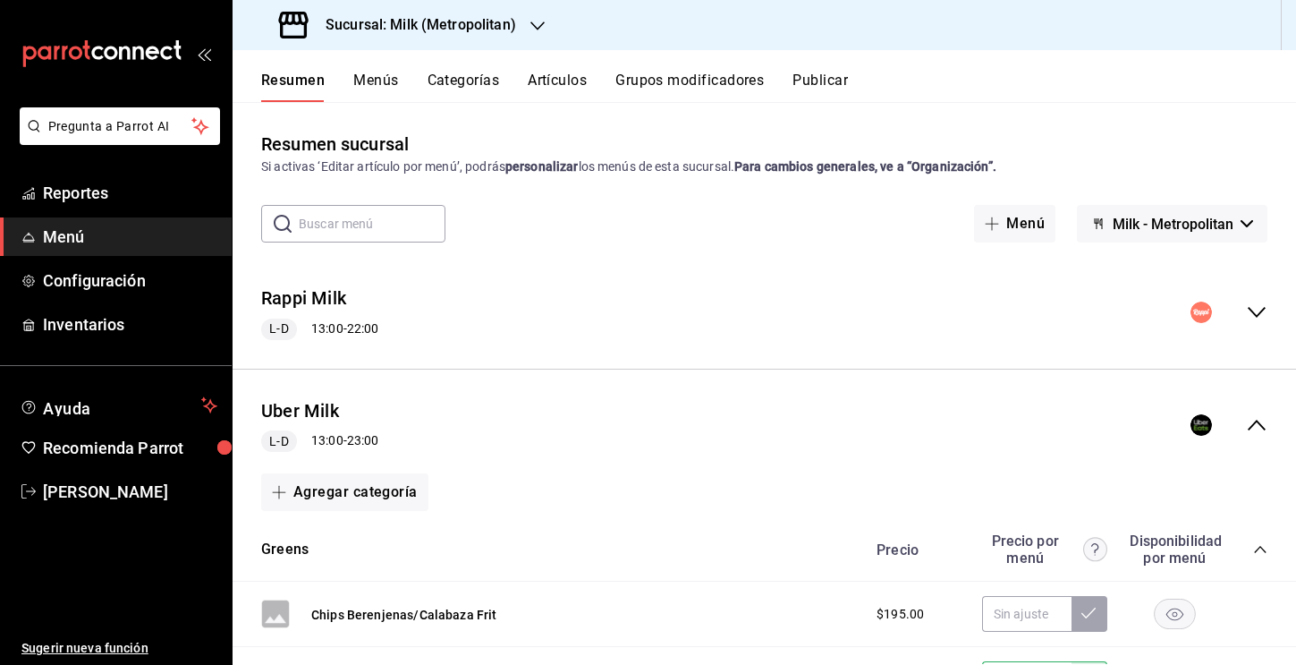
scroll to position [0, 0]
click at [389, 88] on button "Menús" at bounding box center [375, 87] width 45 height 30
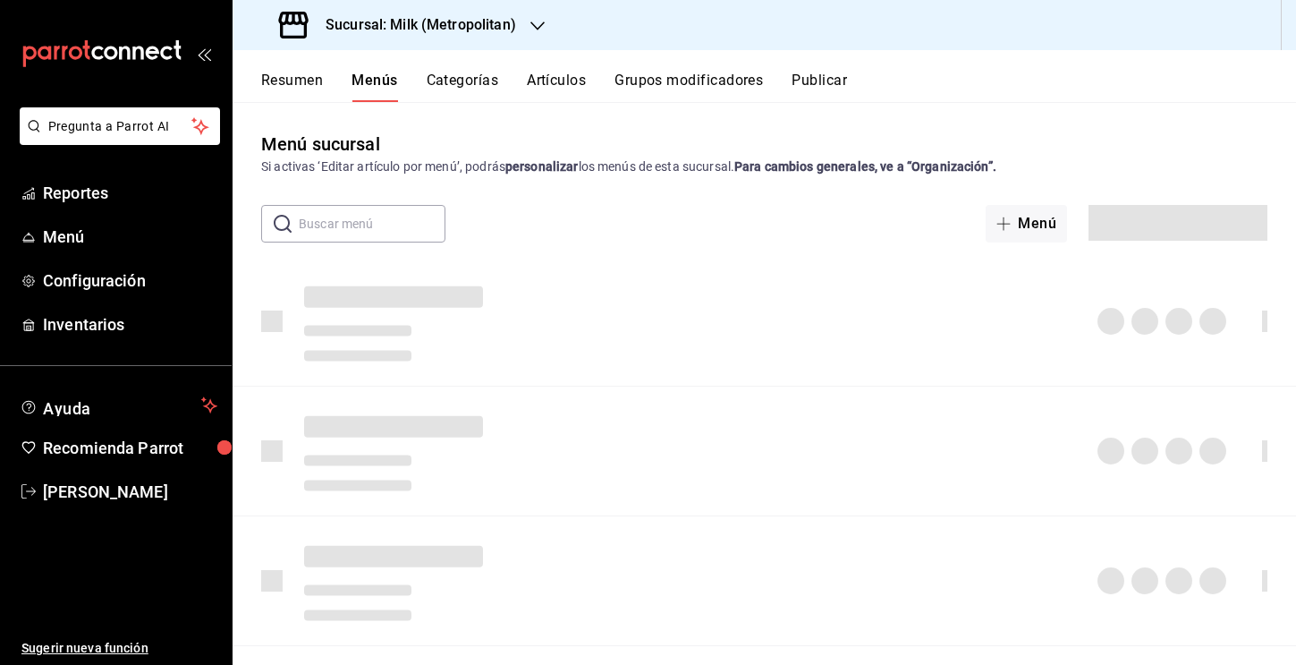
click at [366, 82] on button "Menús" at bounding box center [375, 87] width 46 height 30
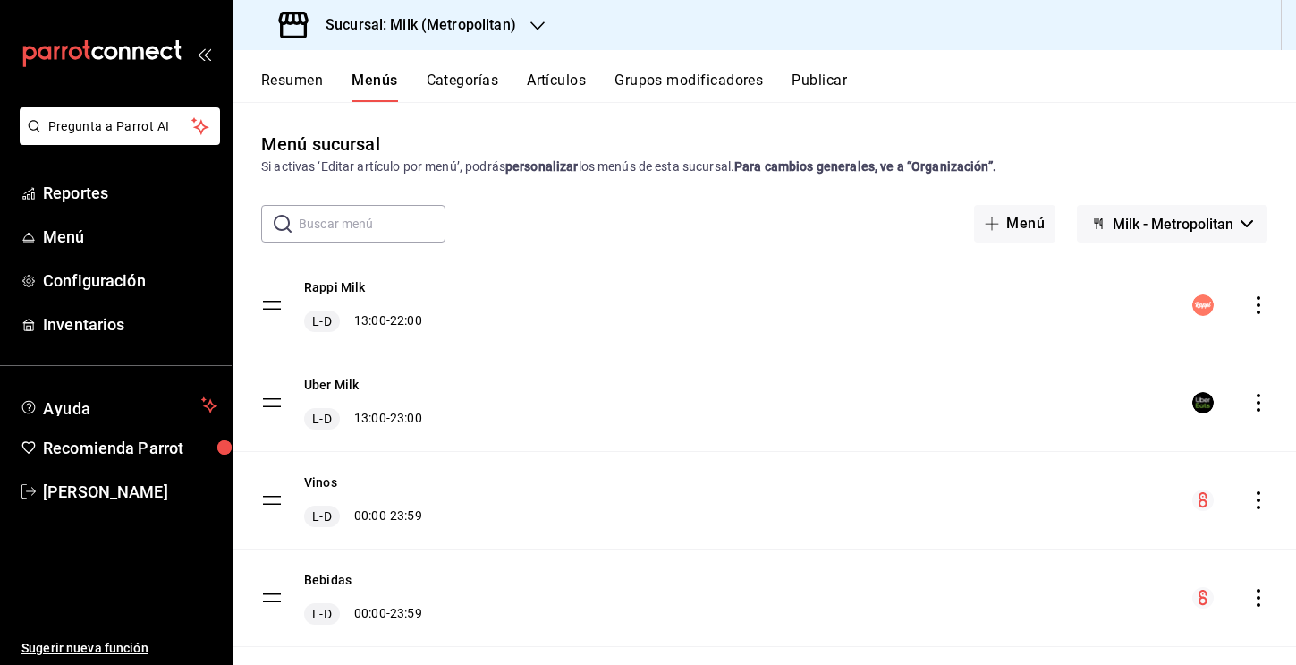
click at [711, 404] on icon "actions" at bounding box center [1259, 403] width 18 height 18
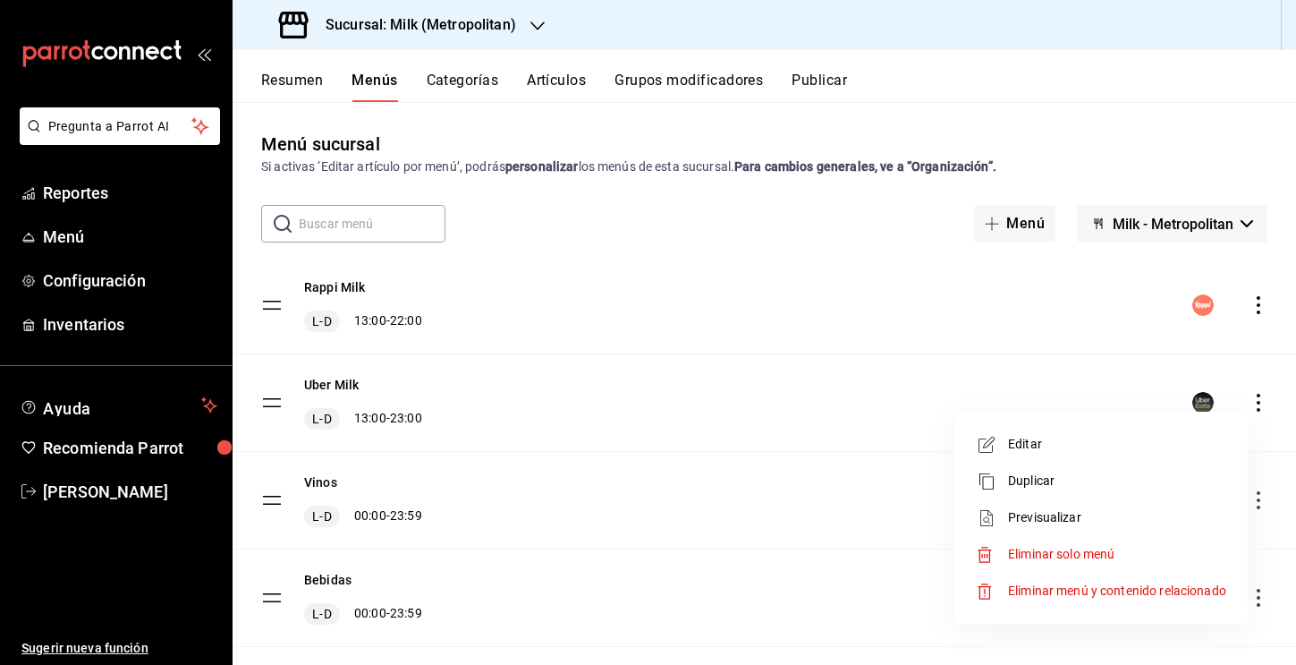
click at [711, 507] on li "Previsualizar" at bounding box center [1101, 517] width 279 height 37
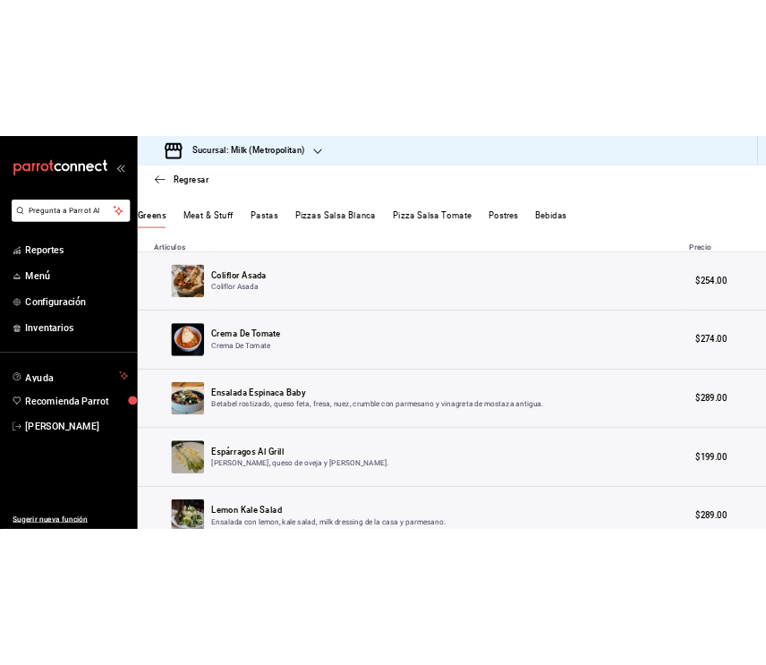
scroll to position [342, 0]
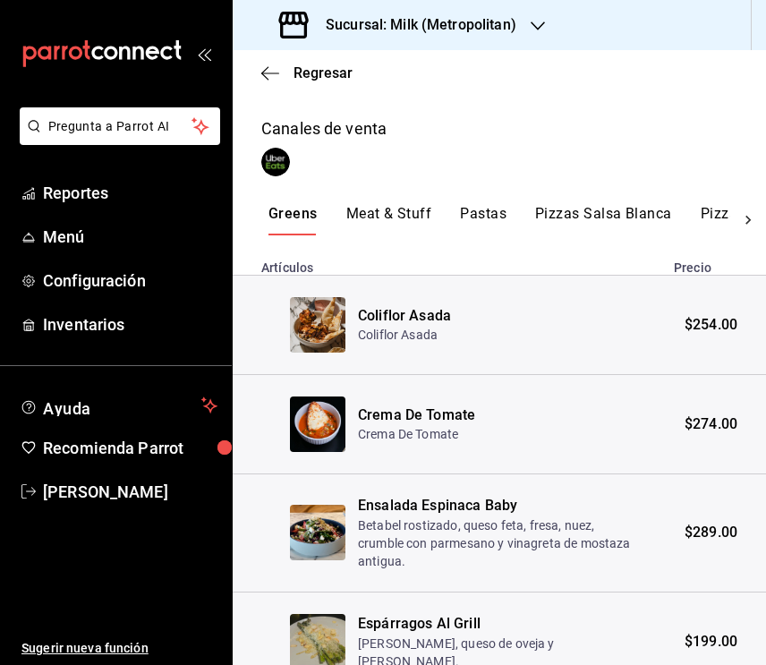
click at [392, 213] on button "Meat & Stuff" at bounding box center [389, 220] width 86 height 30
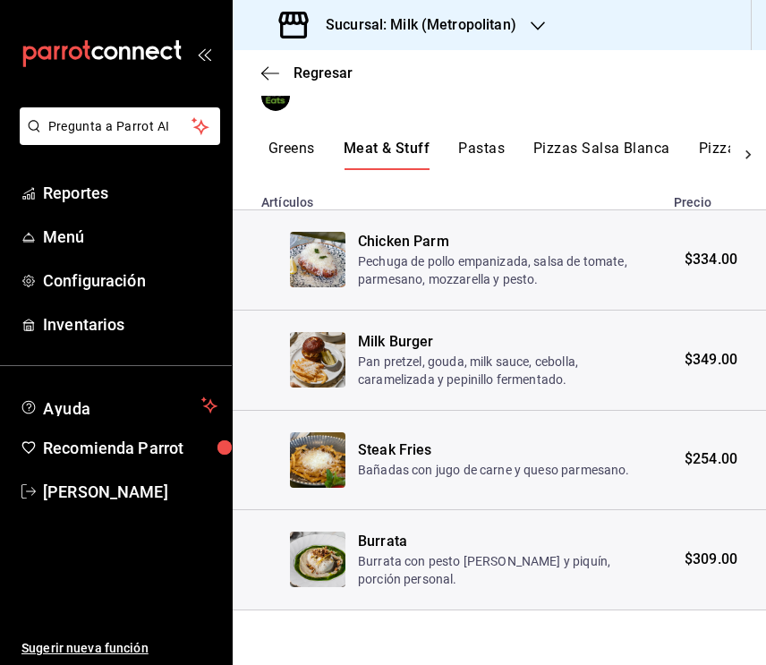
scroll to position [0, 0]
click at [477, 147] on button "Pastas" at bounding box center [481, 155] width 47 height 30
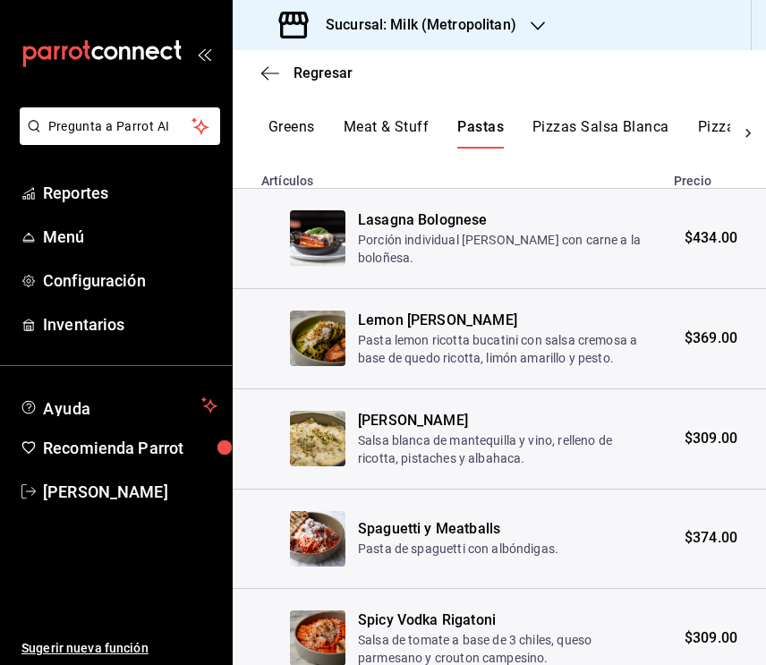
scroll to position [414, 0]
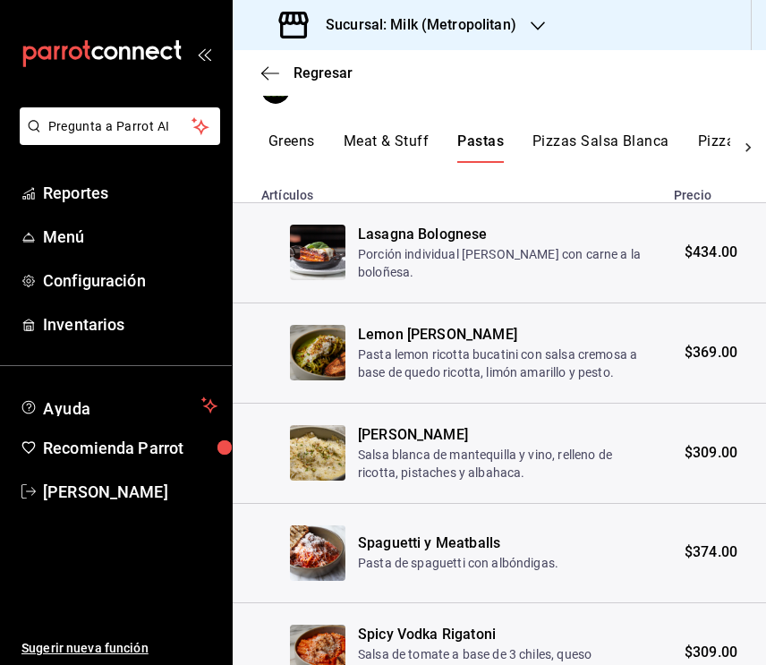
click at [558, 128] on div "Uber Milk Exportar a Excel Horarios Lunes 13:00 - 23:00 Martes 13:00 - 23:00 Mi…" at bounding box center [499, 263] width 533 height 1079
click at [625, 137] on button "Pizzas Salsa Blanca" at bounding box center [600, 147] width 137 height 30
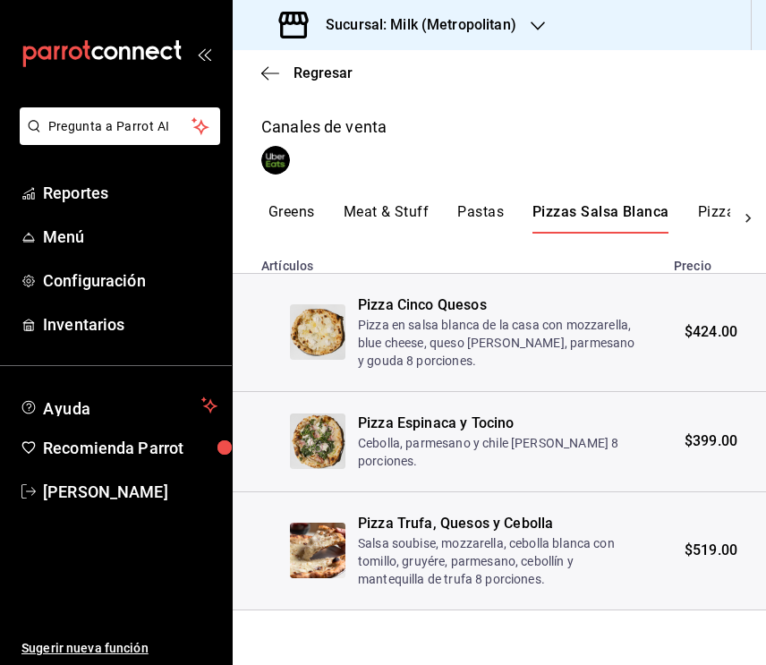
scroll to position [0, 0]
click at [711, 216] on button "Pizza Salsa Tomate" at bounding box center [764, 218] width 133 height 30
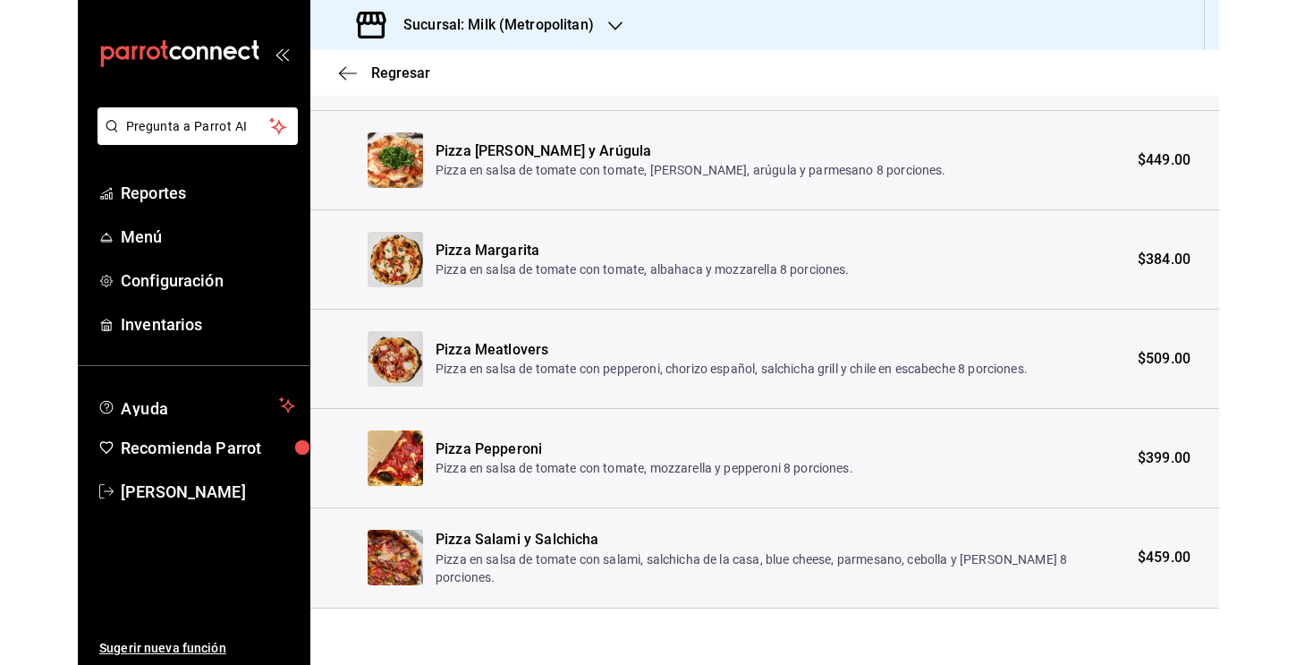
scroll to position [726, 0]
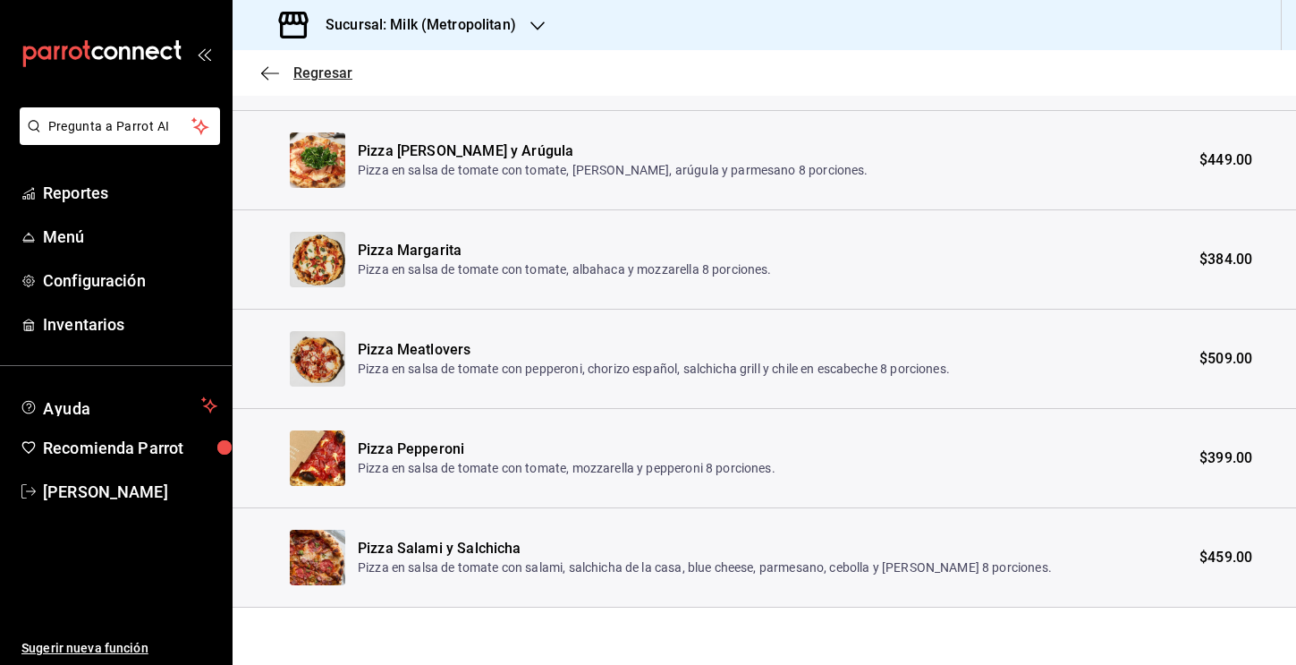
click at [273, 77] on icon "button" at bounding box center [270, 73] width 18 height 16
